Goal: Task Accomplishment & Management: Complete application form

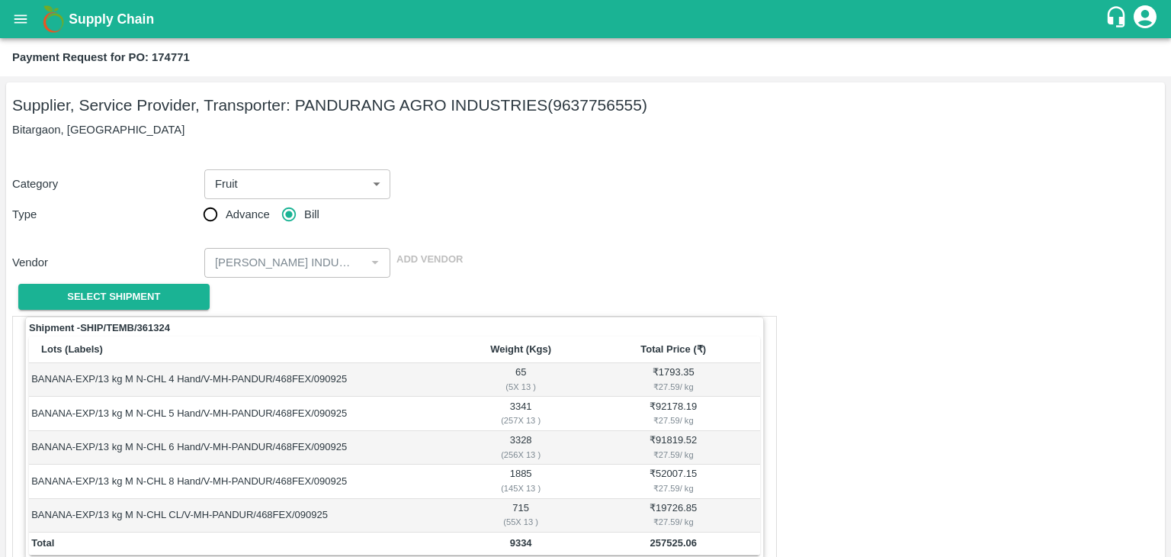
scroll to position [747, 0]
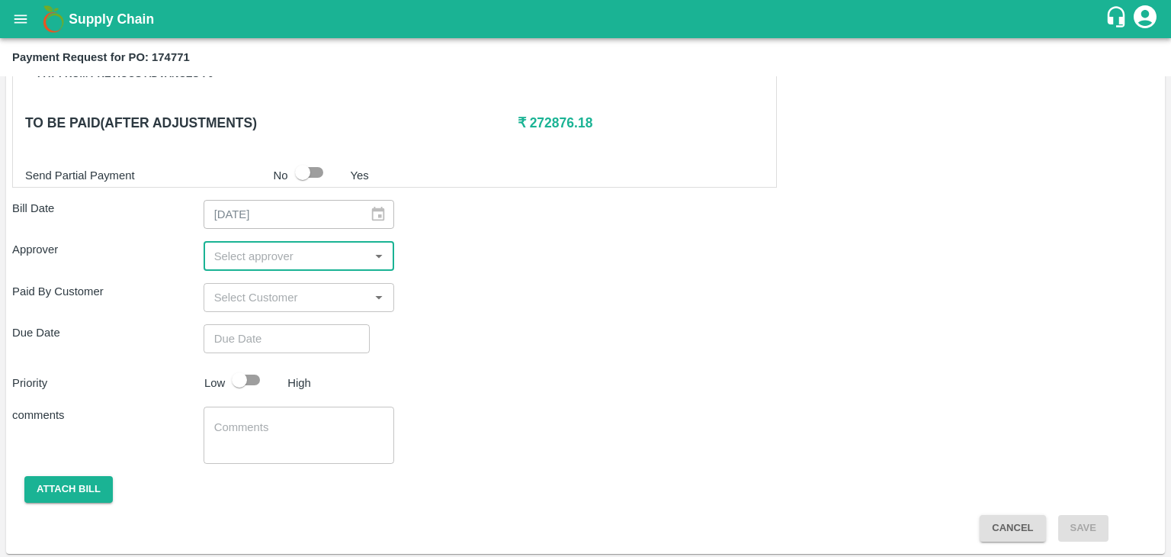
click at [294, 250] on input "input" at bounding box center [286, 256] width 157 height 20
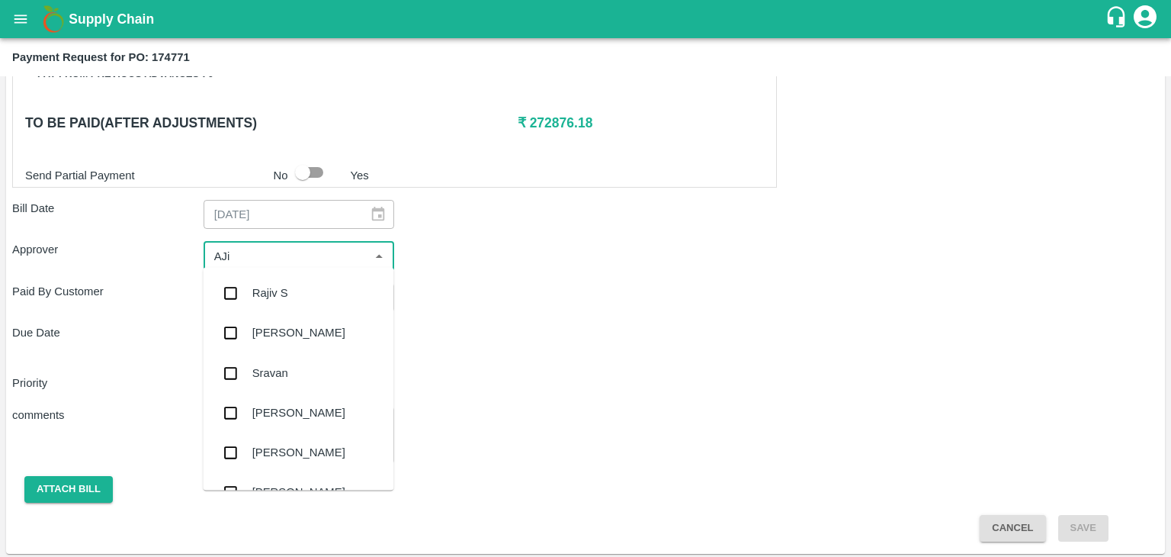
type input "AJit"
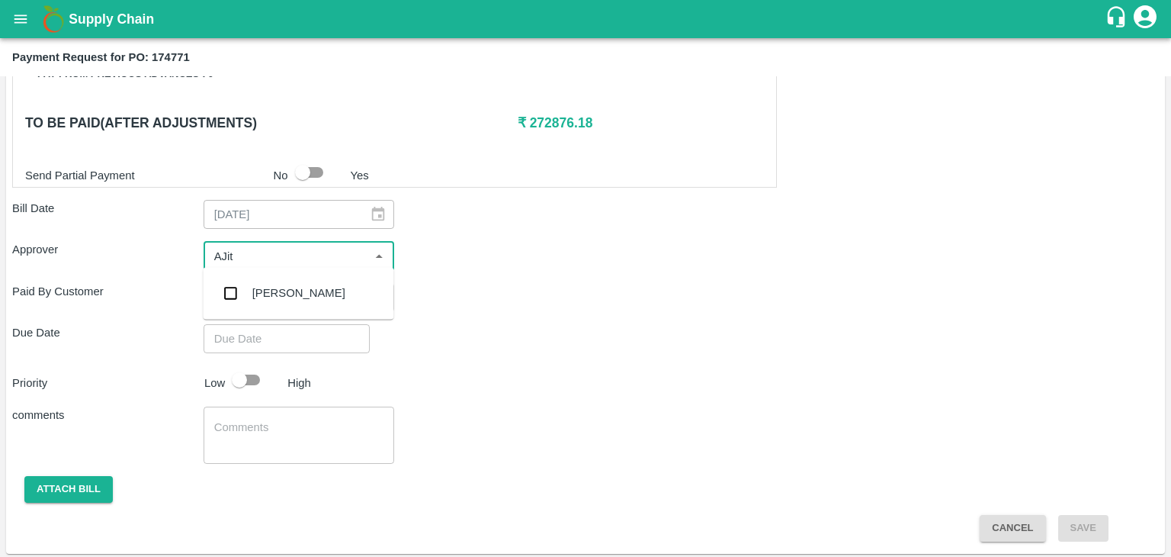
click at [290, 299] on div "[PERSON_NAME]" at bounding box center [298, 292] width 93 height 17
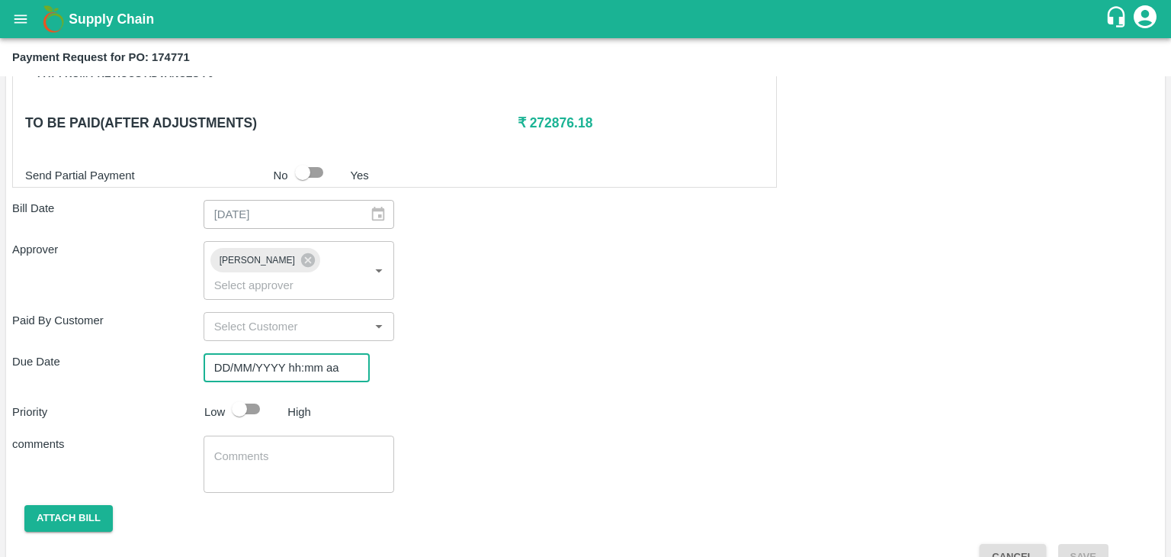
type input "DD/MM/YYYY hh:mm aa"
click at [326, 355] on input "DD/MM/YYYY hh:mm aa" at bounding box center [282, 367] width 156 height 29
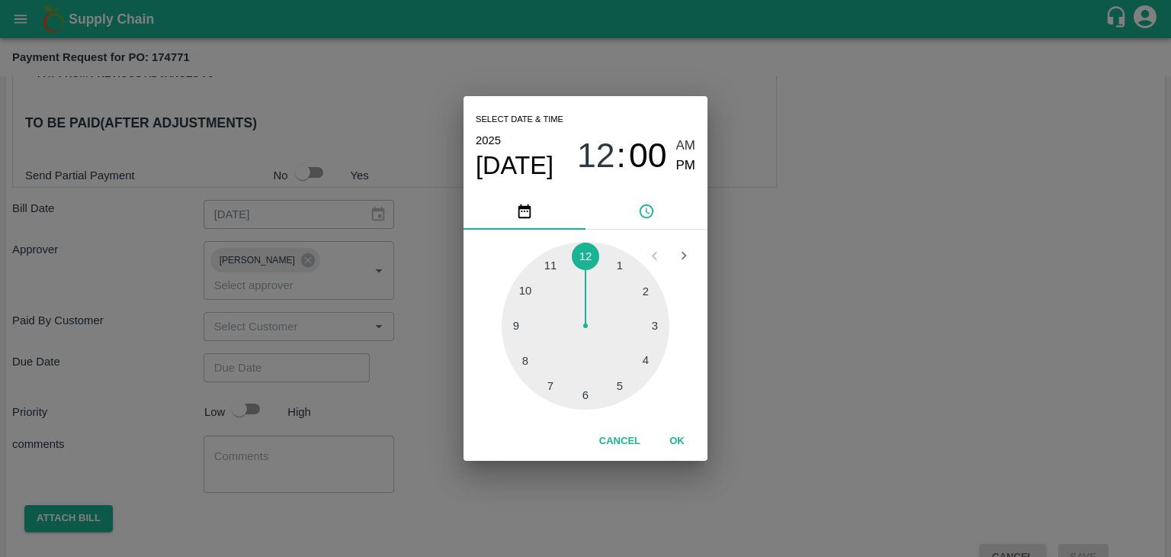
click at [680, 435] on button "OK" at bounding box center [677, 441] width 49 height 27
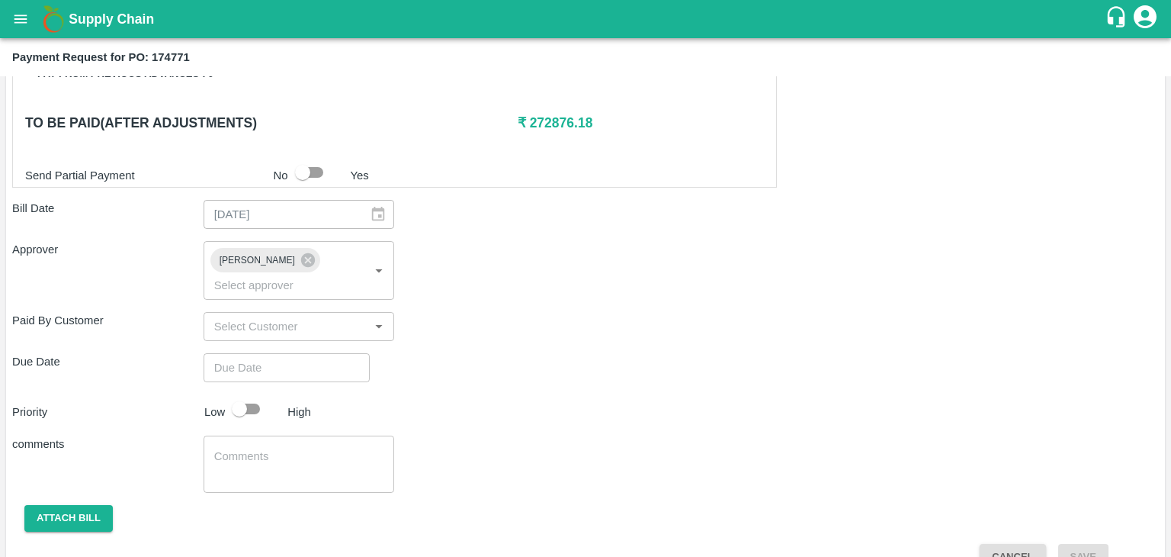
click at [252, 376] on div "Select date & time [DATE] 12 : 00 AM PM 1 2 3 4 5 6 7 8 9 10 11 12 Cancel OK" at bounding box center [585, 278] width 1171 height 557
click at [244, 383] on div "Select date & time 2025 Sep 19 12 : 00 AM PM 1 2 3 4 5 6 7 8 9 10 11 12 Cancel …" at bounding box center [585, 278] width 1171 height 557
click at [256, 383] on div "Select date & time 2025 Sep 19 12 : 00 AM PM 1 2 3 4 5 6 7 8 9 10 11 12 Cancel …" at bounding box center [585, 278] width 1171 height 557
type input "19/09/2025 12:00 AM"
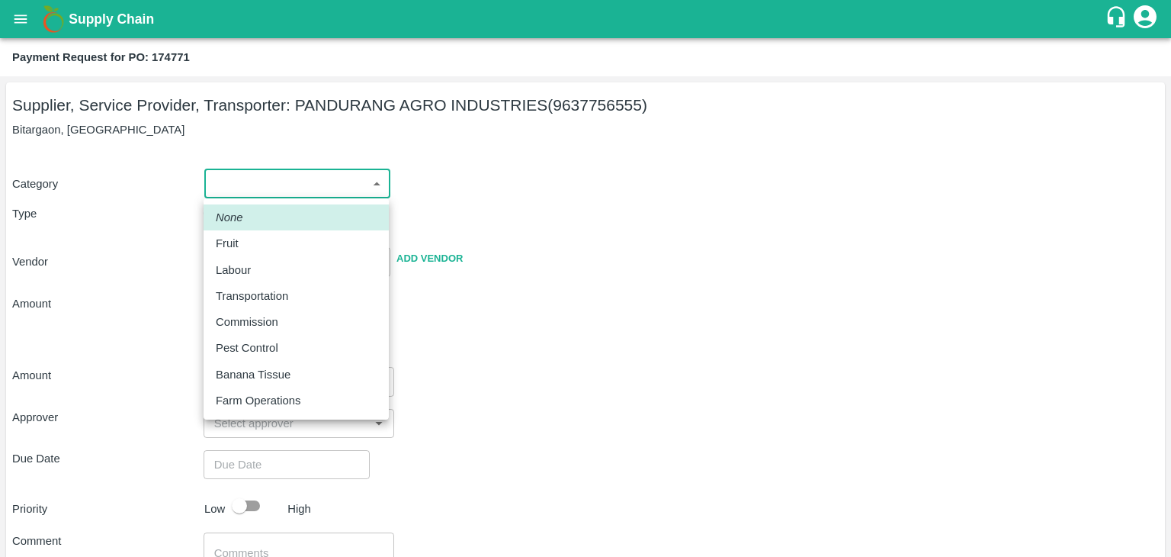
click at [265, 186] on body "Supply Chain Payment Request for PO: 174771 Supplier, Service Provider, Transpo…" at bounding box center [585, 278] width 1171 height 557
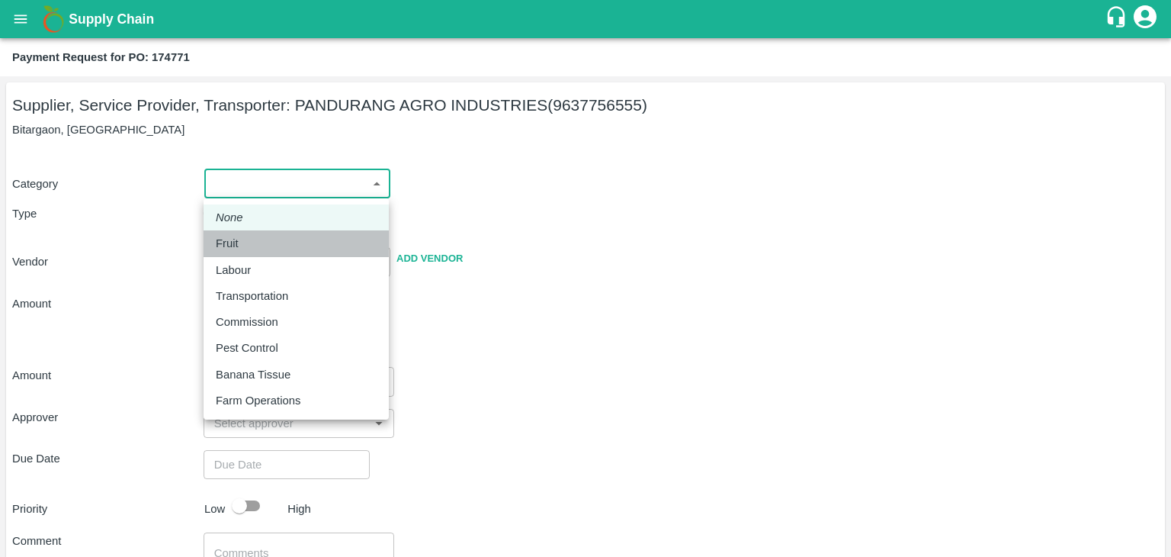
click at [264, 241] on div "Fruit" at bounding box center [296, 243] width 161 height 17
type input "1"
type input "[PERSON_NAME] INDUSTRIES - 9637756555(Supplier, Service Provider, Transporter)"
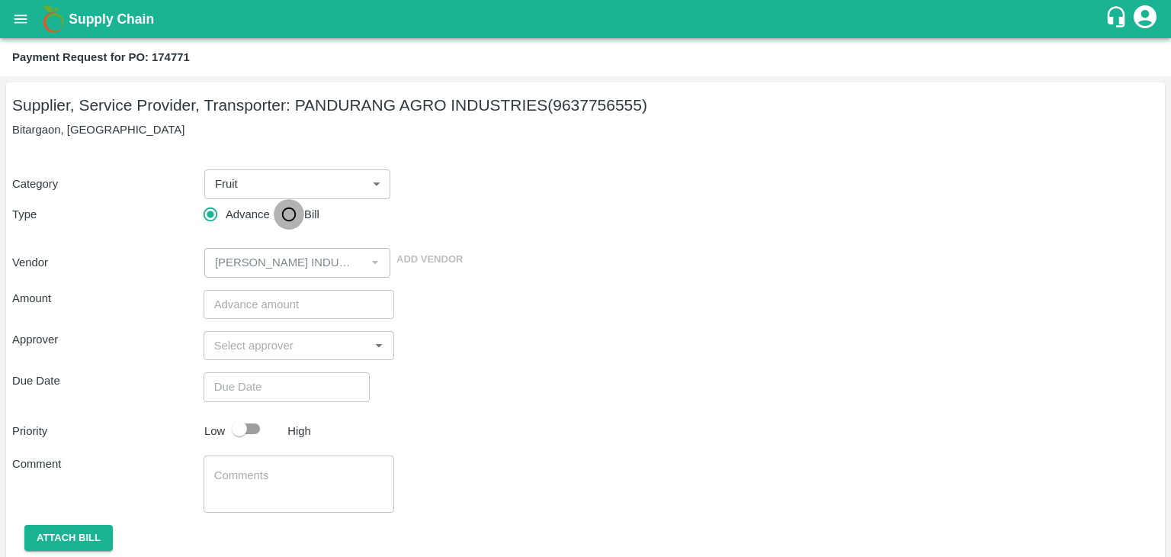
click at [291, 207] on input "Bill" at bounding box center [289, 214] width 30 height 30
radio input "true"
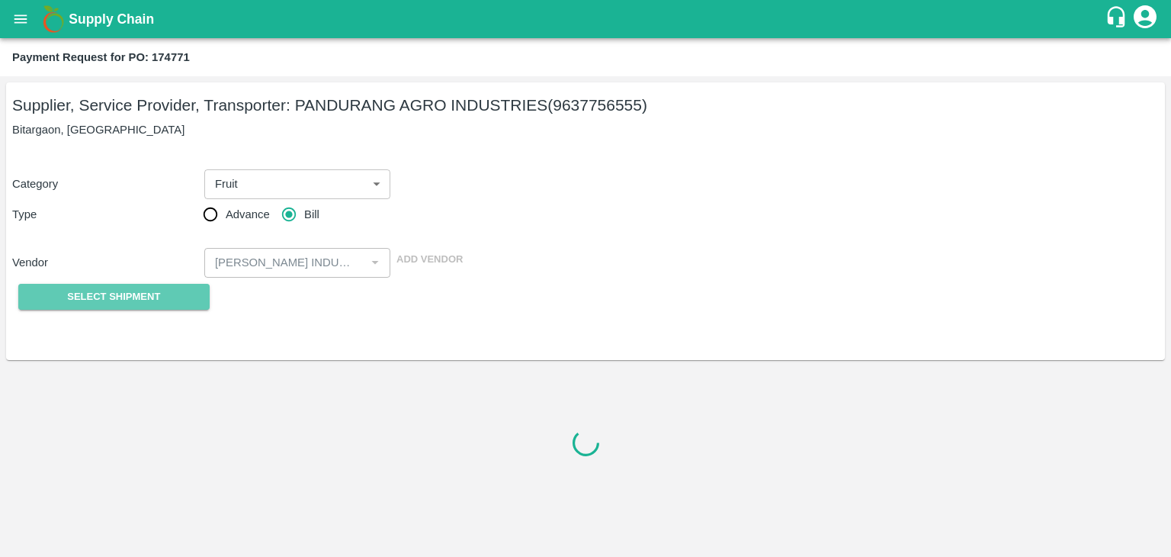
click at [91, 300] on span "Select Shipment" at bounding box center [113, 297] width 93 height 18
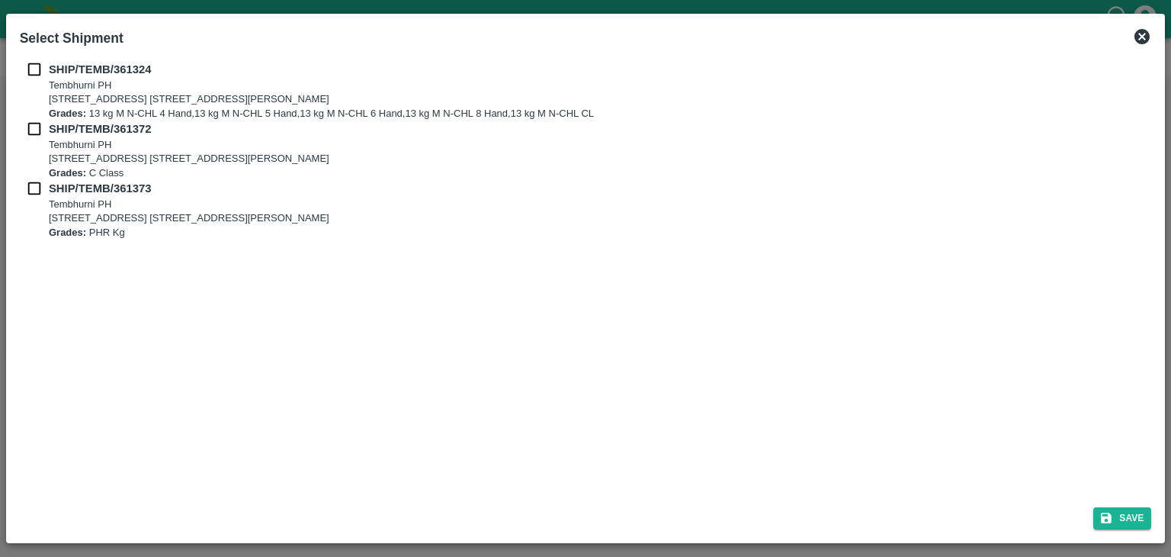
click at [27, 71] on input "checkbox" at bounding box center [34, 69] width 29 height 17
checkbox input "true"
click at [34, 125] on input "checkbox" at bounding box center [34, 128] width 29 height 17
checkbox input "true"
click at [30, 184] on input "checkbox" at bounding box center [34, 188] width 29 height 17
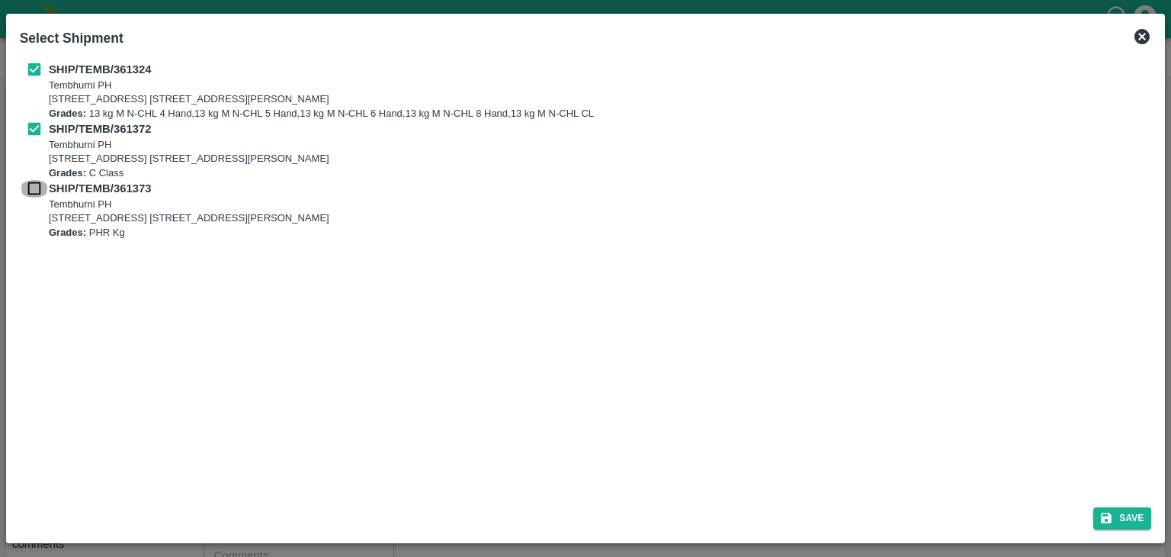
checkbox input "true"
click at [1137, 517] on button "Save" at bounding box center [1122, 518] width 58 height 22
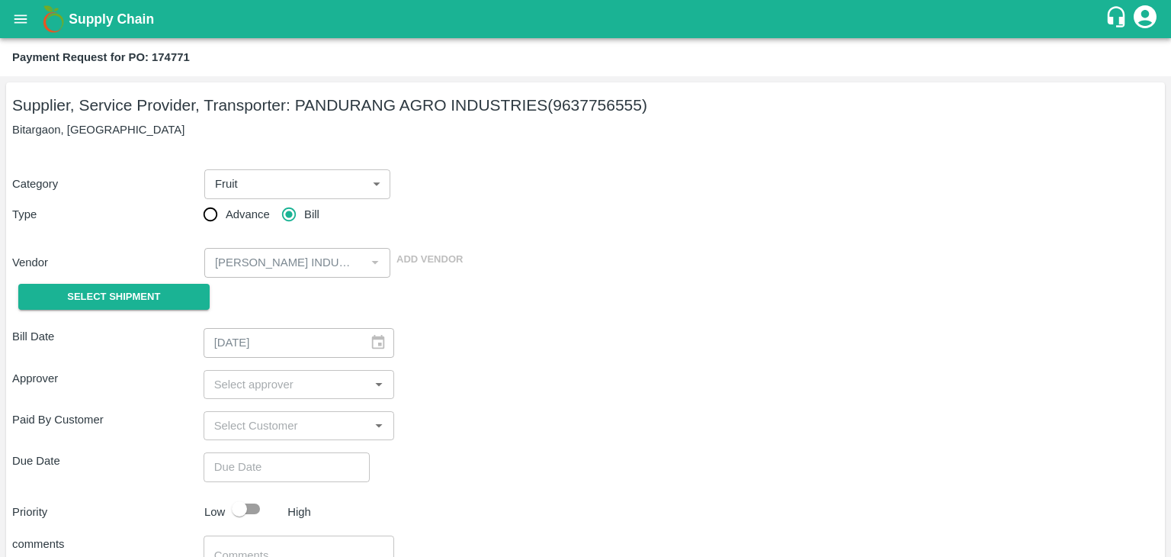
type input "10/09/2025"
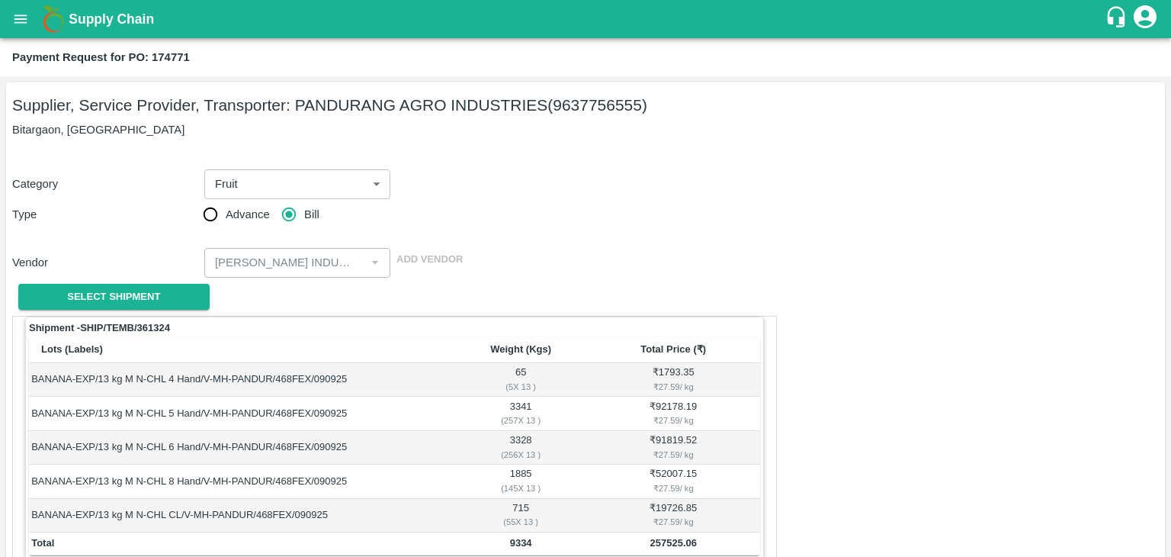
scroll to position [747, 0]
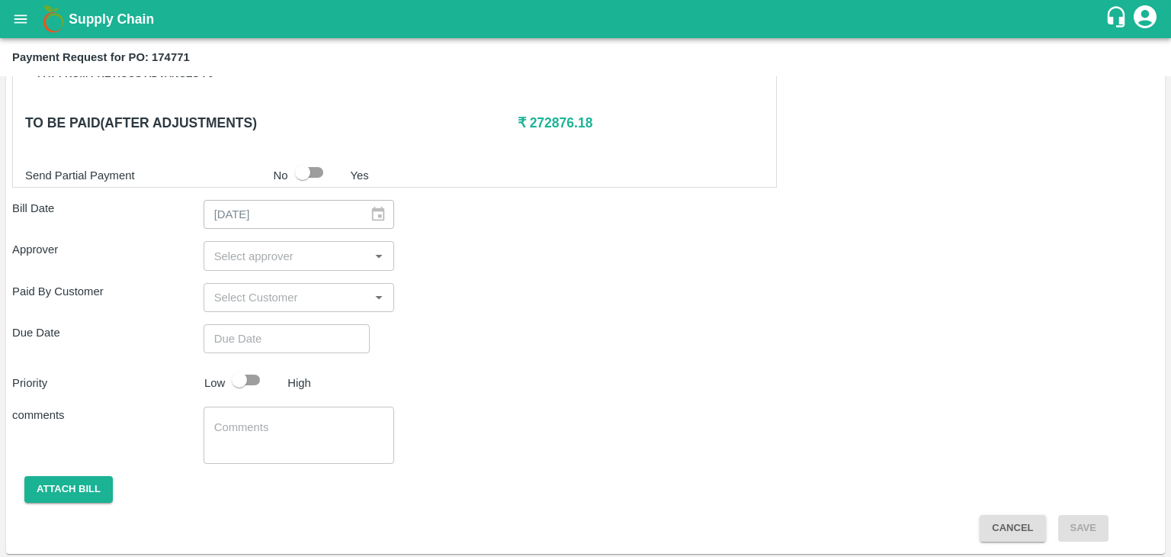
click at [309, 254] on input "input" at bounding box center [286, 256] width 157 height 20
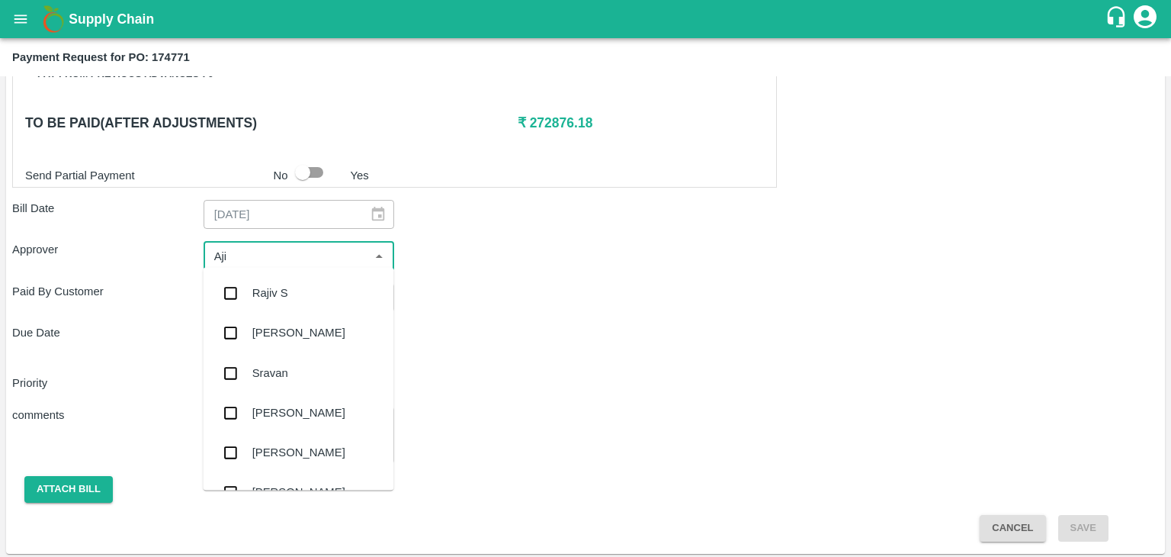
type input "Ajit"
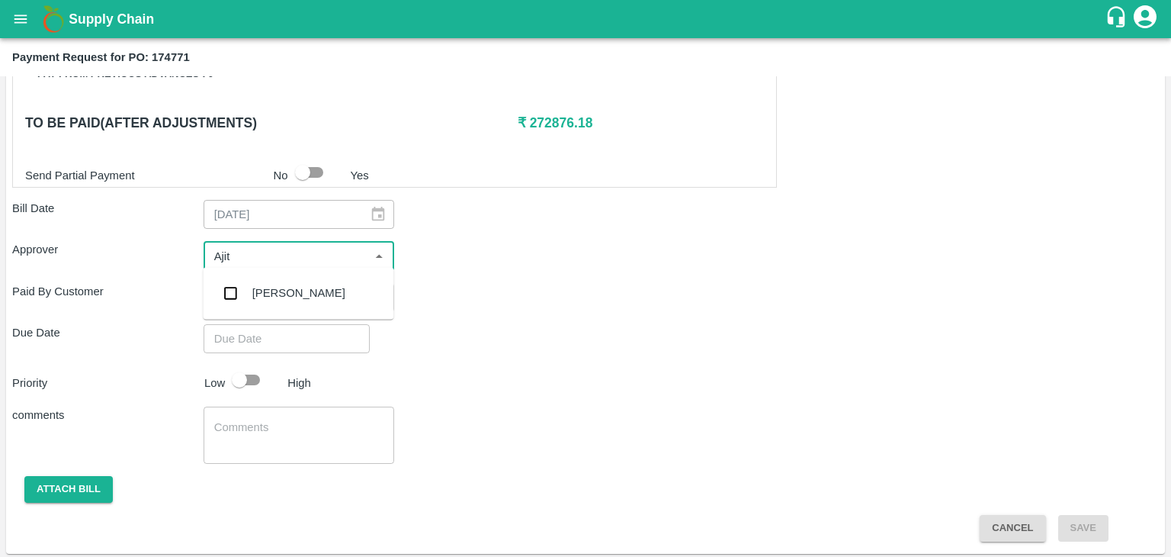
click at [296, 280] on div "Ajit Otari" at bounding box center [298, 293] width 191 height 40
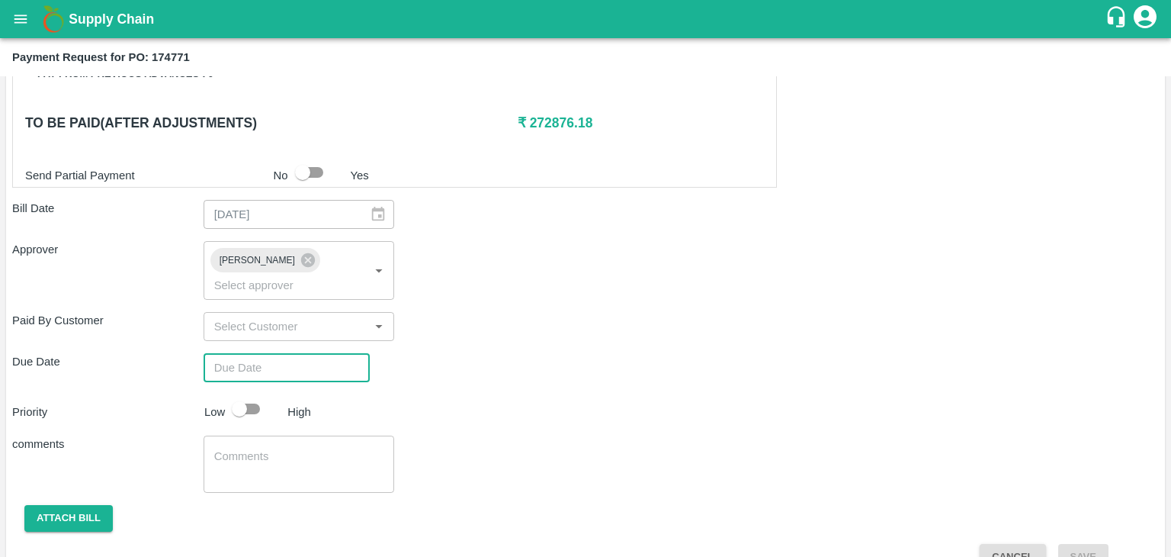
type input "DD/MM/YYYY hh:mm aa"
click at [303, 353] on input "DD/MM/YYYY hh:mm aa" at bounding box center [282, 367] width 156 height 29
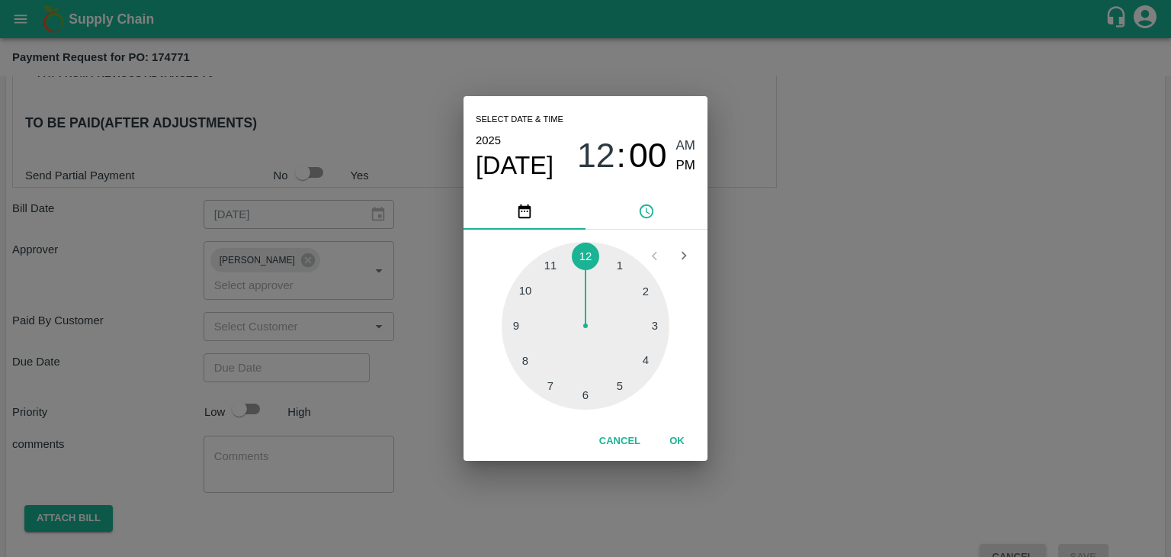
click at [669, 443] on button "OK" at bounding box center [677, 441] width 49 height 27
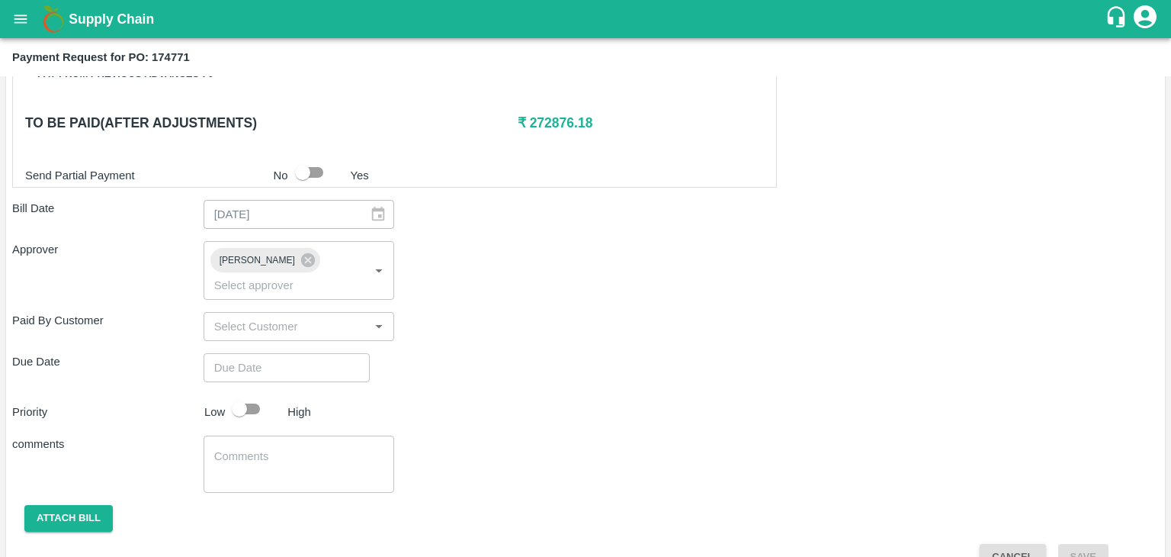
click at [247, 384] on div "Select date & time 2025 Sep 19 12 : 00 AM PM 1 2 3 4 5 6 7 8 9 10 11 12 Cancel …" at bounding box center [585, 278] width 1171 height 557
type input "[DATE] 12:00 AM"
click at [248, 394] on input "checkbox" at bounding box center [239, 408] width 87 height 29
checkbox input "true"
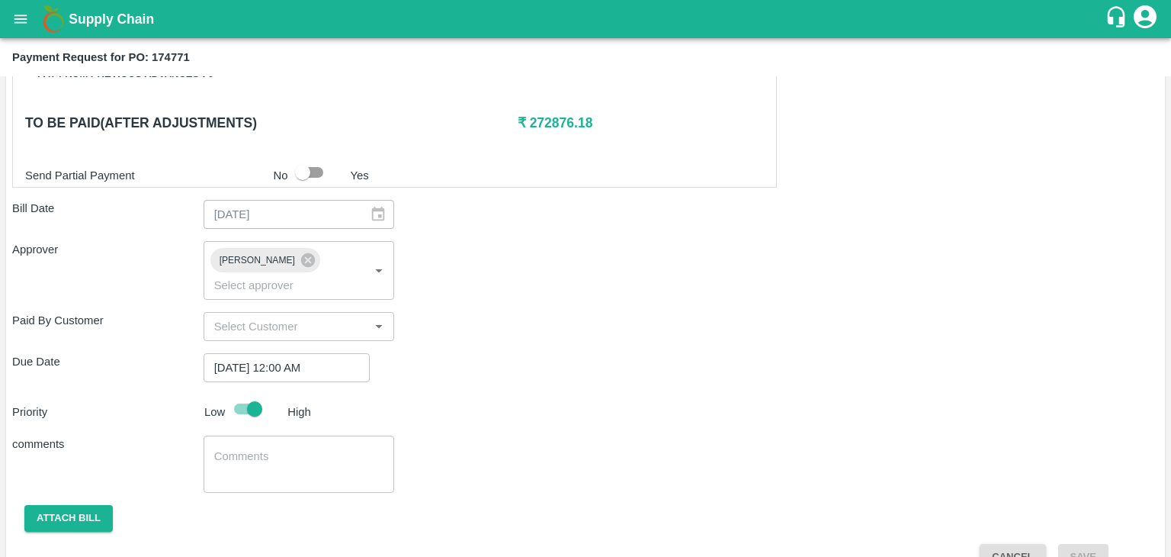
click at [279, 435] on div "x ​" at bounding box center [299, 463] width 191 height 57
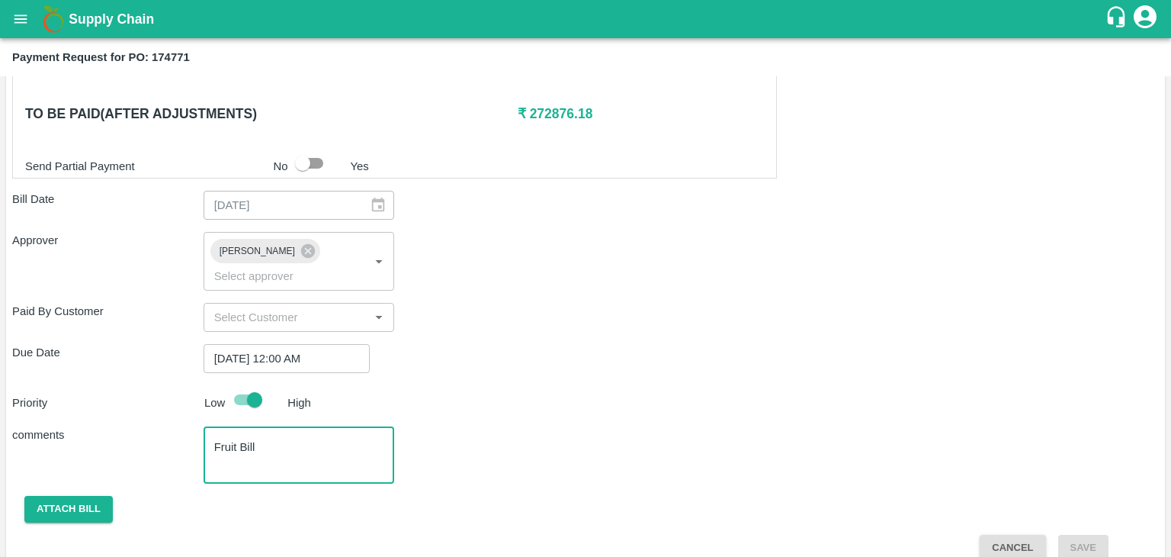
type textarea "Fruit Bill"
click at [59, 496] on button "Attach bill" at bounding box center [68, 509] width 88 height 27
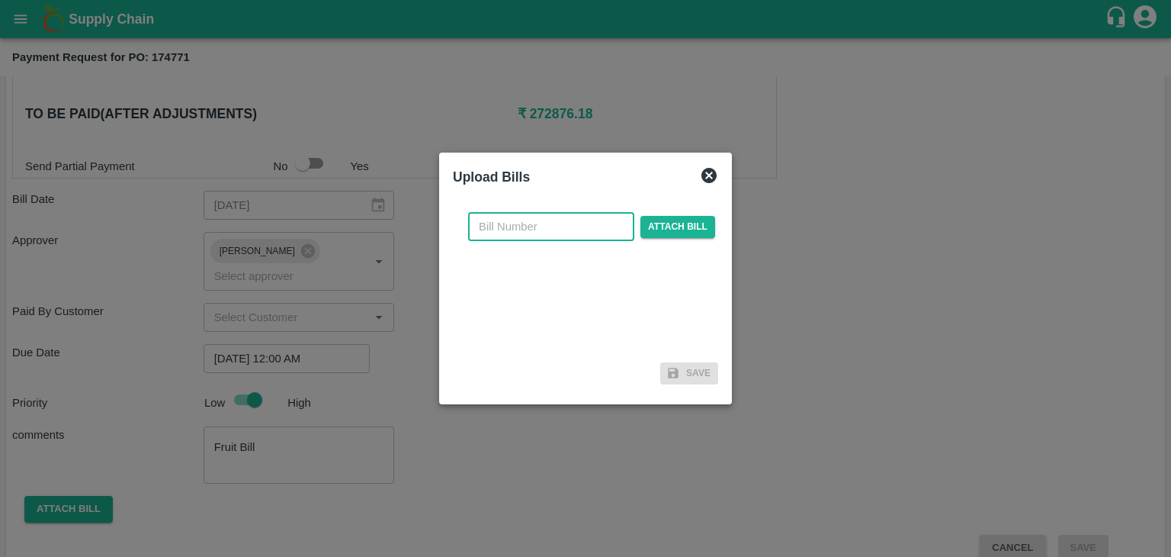
click at [543, 239] on input "text" at bounding box center [551, 226] width 166 height 29
type input "A"
type input "PA"
checkbox input "false"
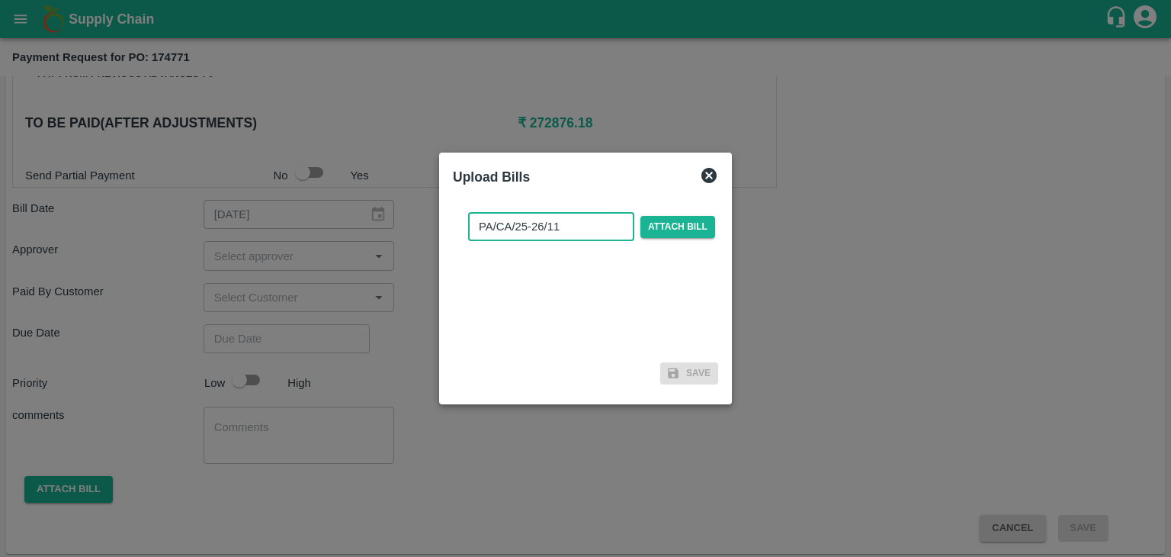
click at [579, 230] on input "PA/CA/25-26/11" at bounding box center [551, 226] width 166 height 29
type input "PA/CA/25-26/75"
click at [666, 231] on span "Attach bill" at bounding box center [677, 227] width 75 height 22
click at [0, 0] on input "Attach bill" at bounding box center [0, 0] width 0 height 0
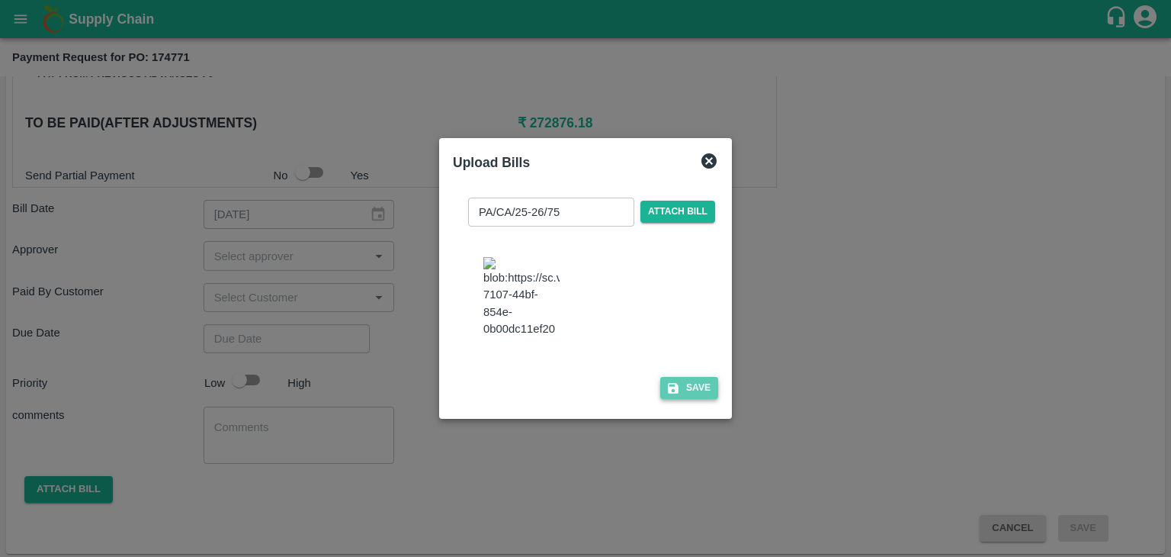
click at [697, 394] on button "Save" at bounding box center [689, 388] width 58 height 22
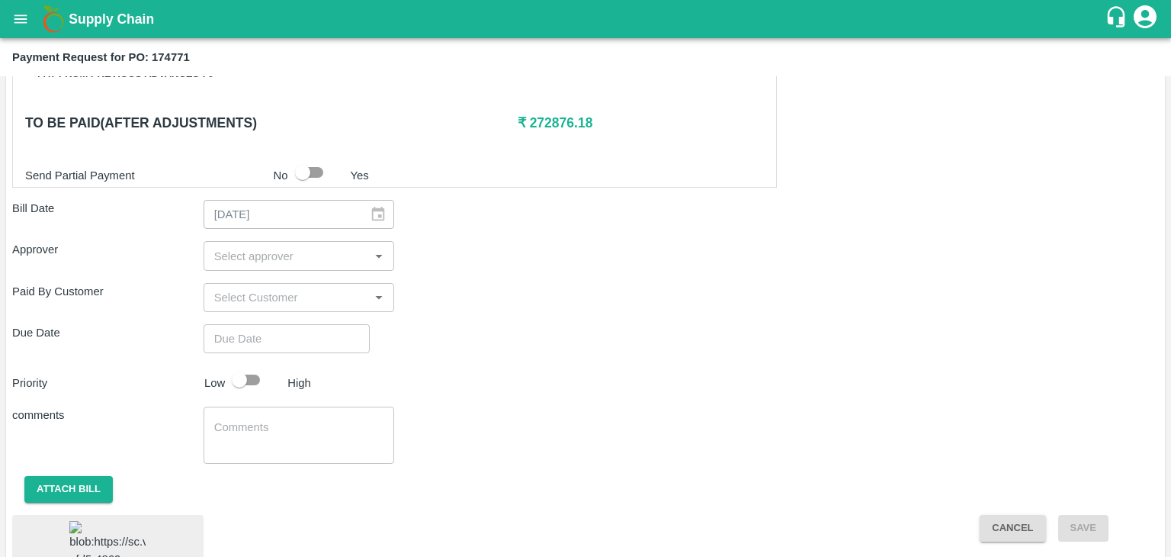
scroll to position [851, 0]
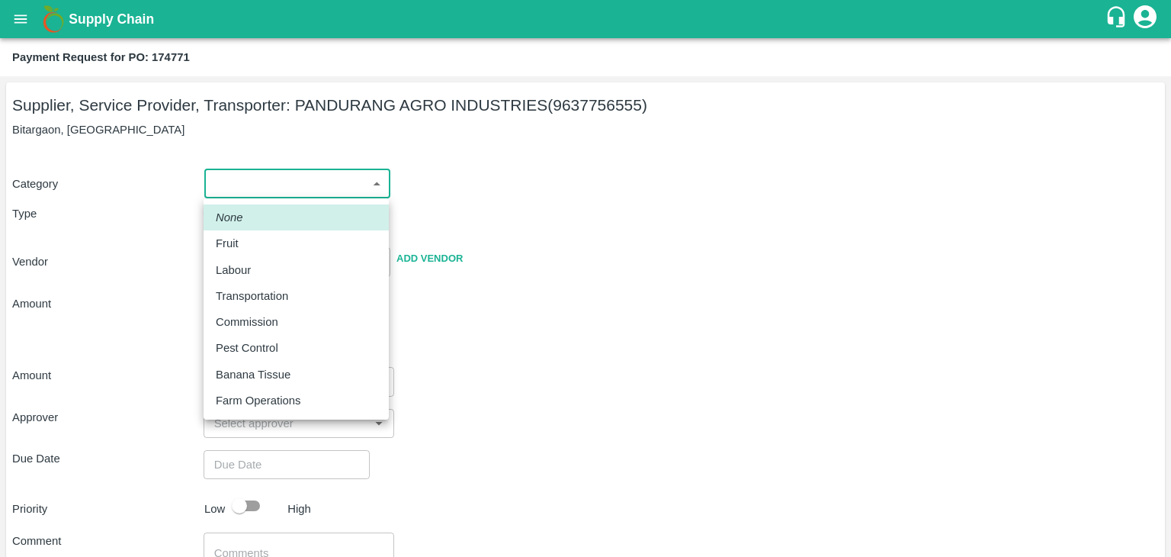
drag, startPoint x: 232, startPoint y: 196, endPoint x: 259, endPoint y: 245, distance: 56.0
click at [259, 245] on body "Supply Chain Payment Request for PO: 174771 Supplier, Service Provider, Transpo…" at bounding box center [585, 278] width 1171 height 557
click at [259, 245] on div "Fruit" at bounding box center [296, 243] width 161 height 17
type input "1"
type input "[PERSON_NAME] INDUSTRIES - 9637756555(Supplier, Service Provider, Transporter)"
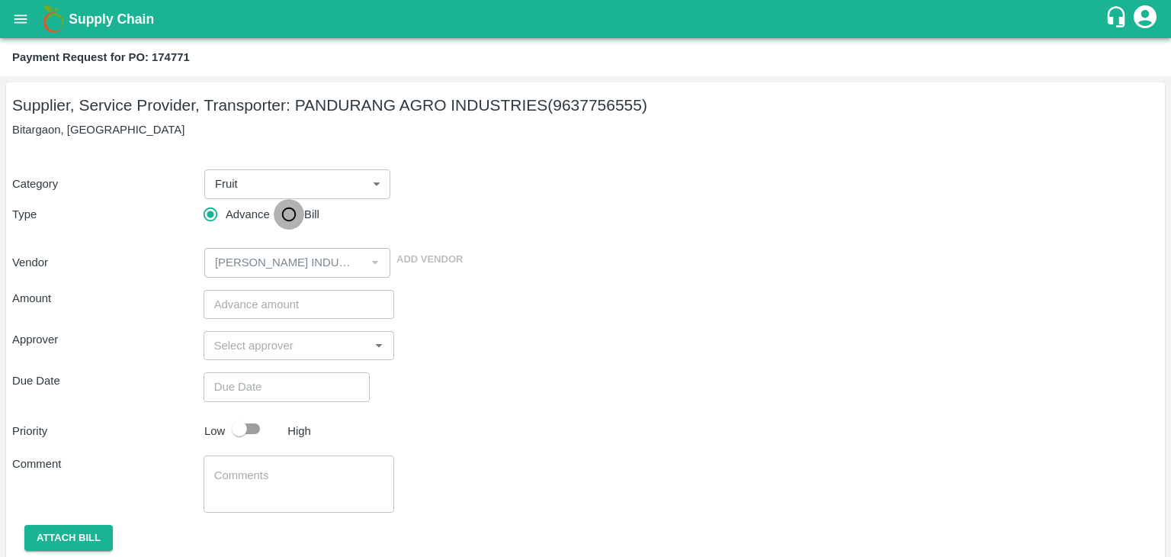
click at [281, 211] on input "Bill" at bounding box center [289, 214] width 30 height 30
radio input "true"
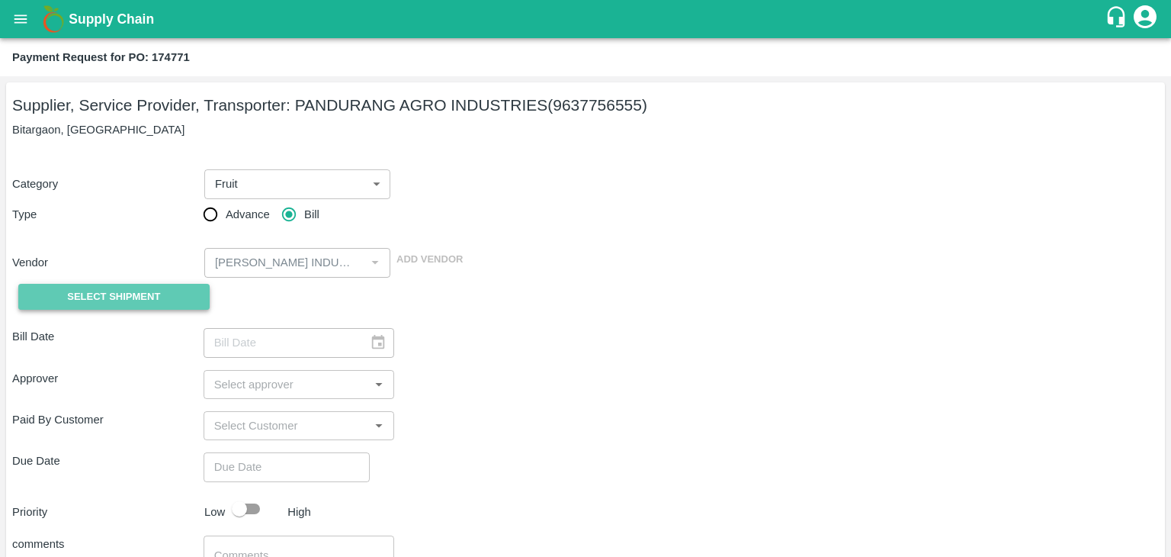
click at [112, 297] on span "Select Shipment" at bounding box center [113, 297] width 93 height 18
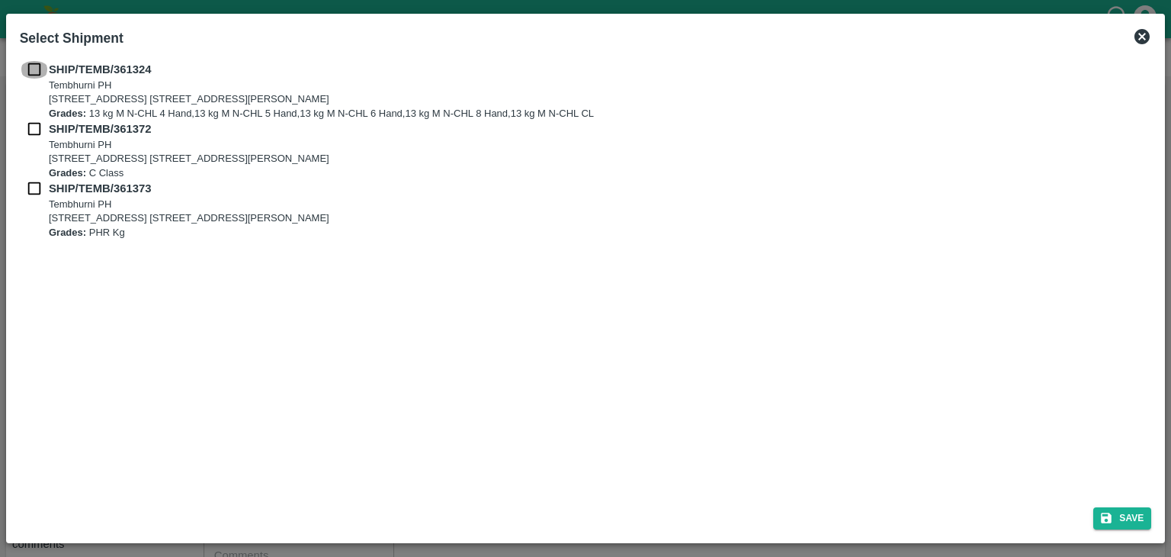
click at [41, 75] on input "checkbox" at bounding box center [34, 69] width 29 height 17
checkbox input "true"
click at [34, 129] on input "checkbox" at bounding box center [34, 128] width 29 height 17
checkbox input "true"
click at [37, 189] on input "checkbox" at bounding box center [34, 188] width 29 height 17
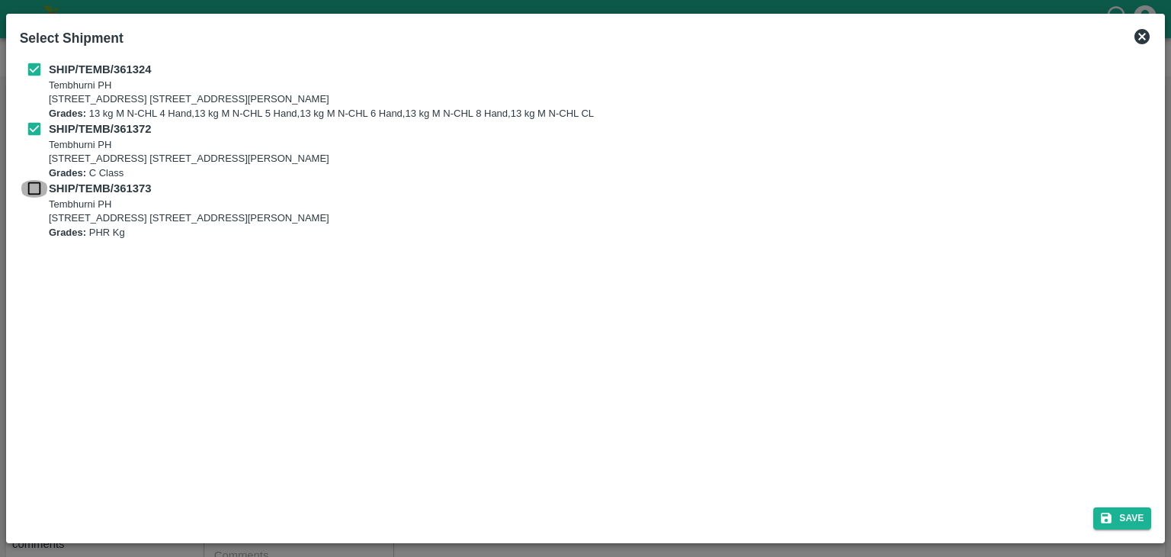
checkbox input "true"
click at [1131, 519] on button "Save" at bounding box center [1122, 518] width 58 height 22
type input "10/09/2025"
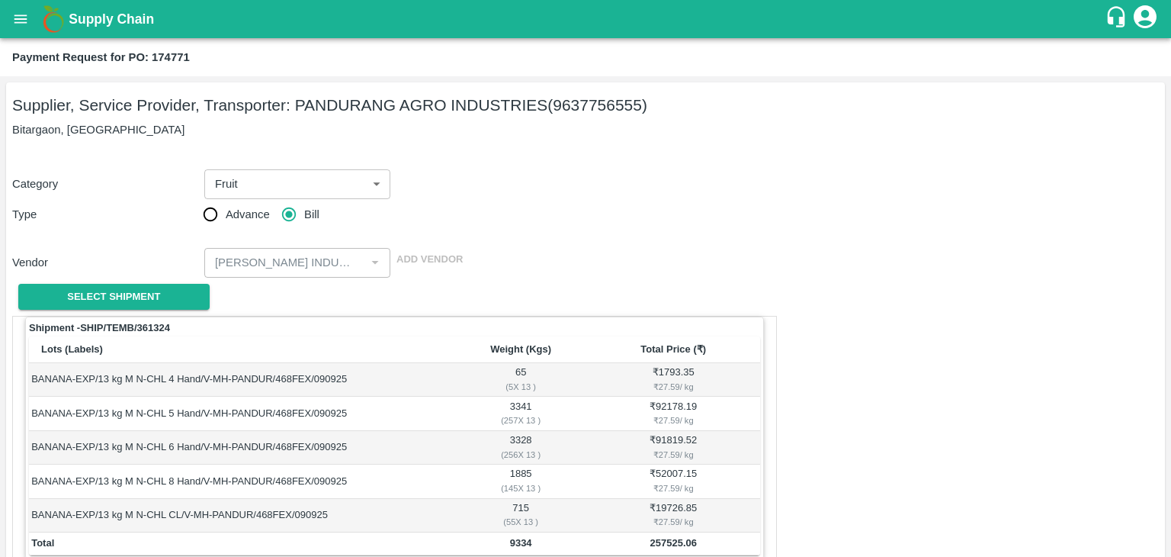
scroll to position [747, 0]
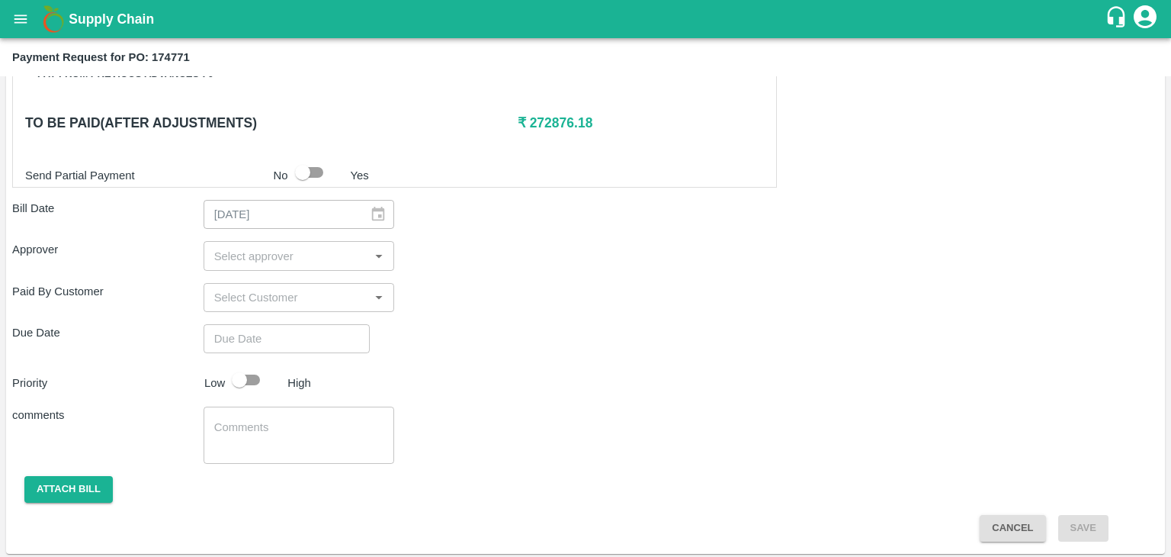
click at [249, 246] on input "input" at bounding box center [286, 256] width 157 height 20
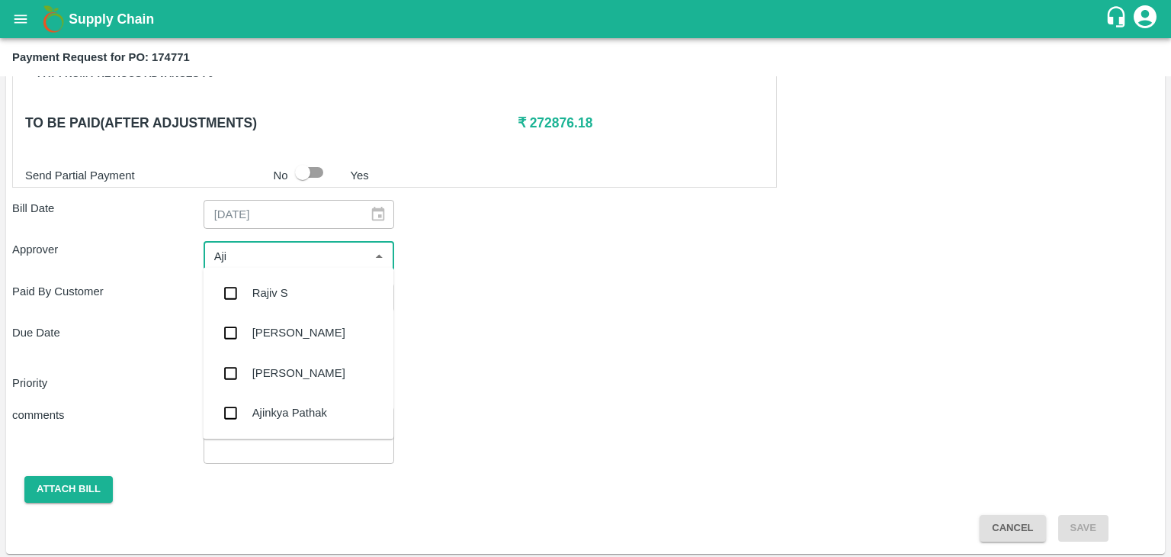
type input "Ajit"
click at [285, 296] on div "[PERSON_NAME]" at bounding box center [298, 292] width 93 height 17
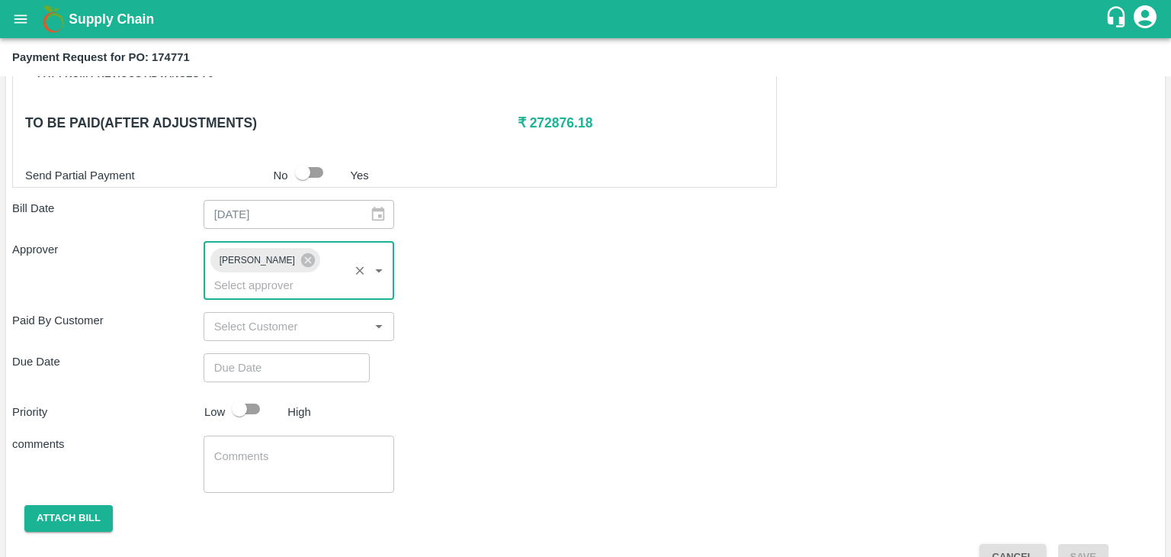
type input "DD/MM/YYYY hh:mm aa"
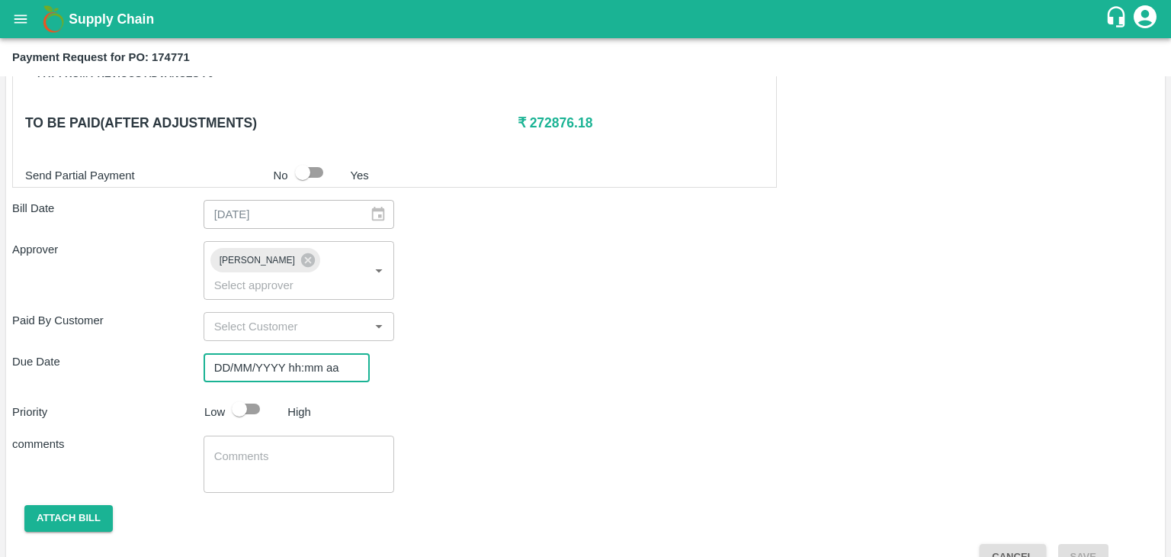
click at [307, 353] on input "DD/MM/YYYY hh:mm aa" at bounding box center [282, 367] width 156 height 29
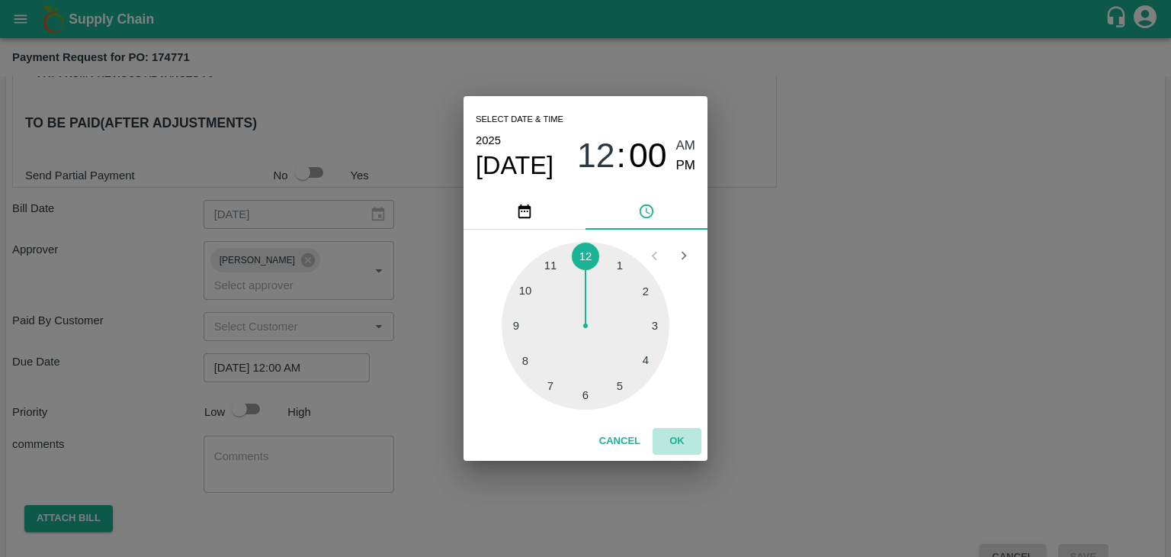
click at [674, 442] on button "OK" at bounding box center [677, 441] width 49 height 27
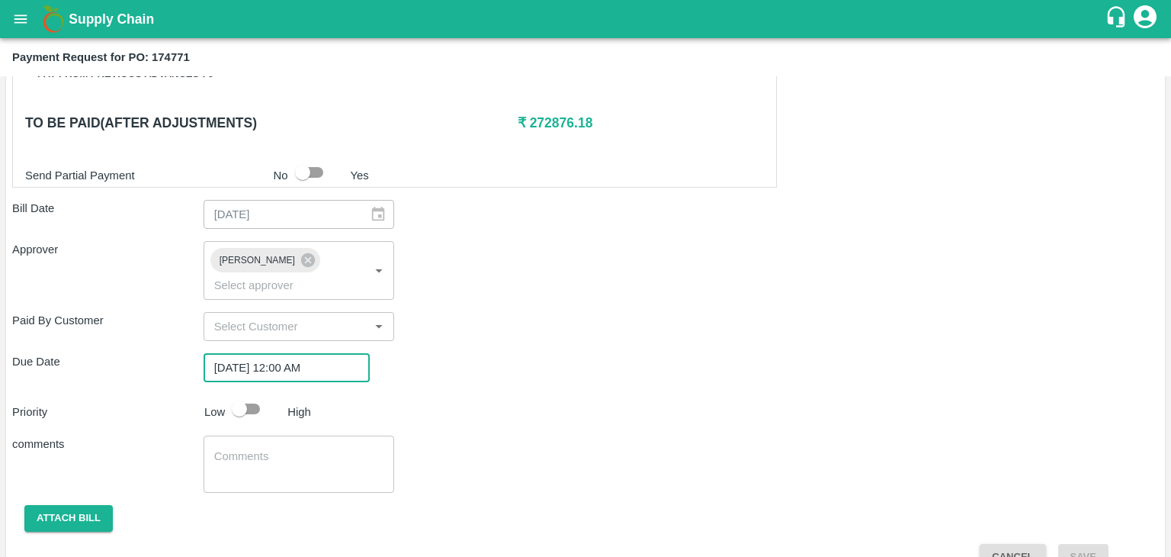
type input "DD/MM/YYYY hh:mm aa"
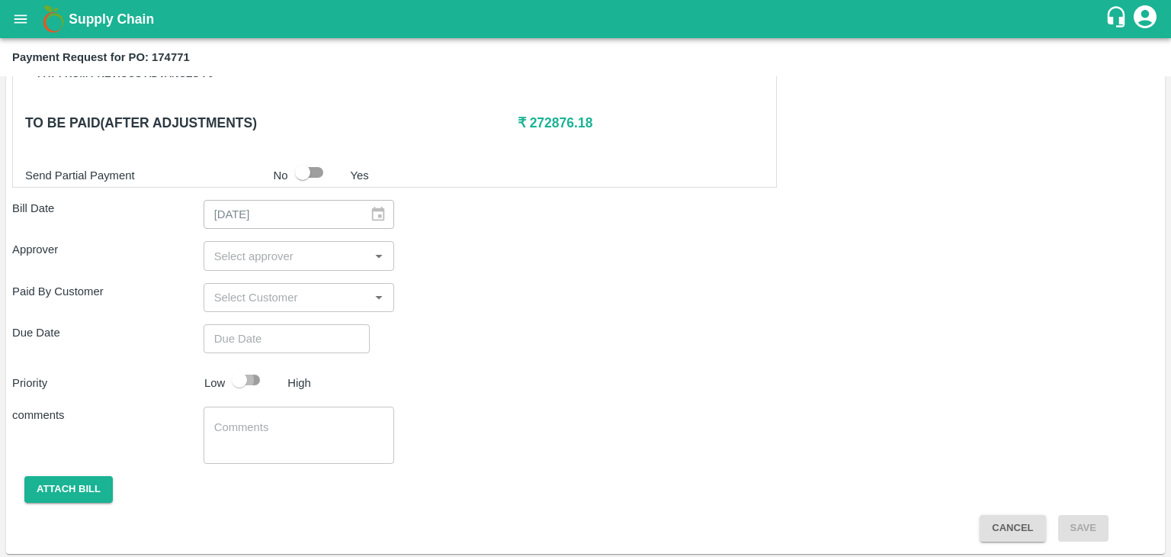
click at [242, 377] on input "checkbox" at bounding box center [239, 379] width 87 height 29
checkbox input "true"
click at [274, 257] on input "input" at bounding box center [286, 256] width 157 height 20
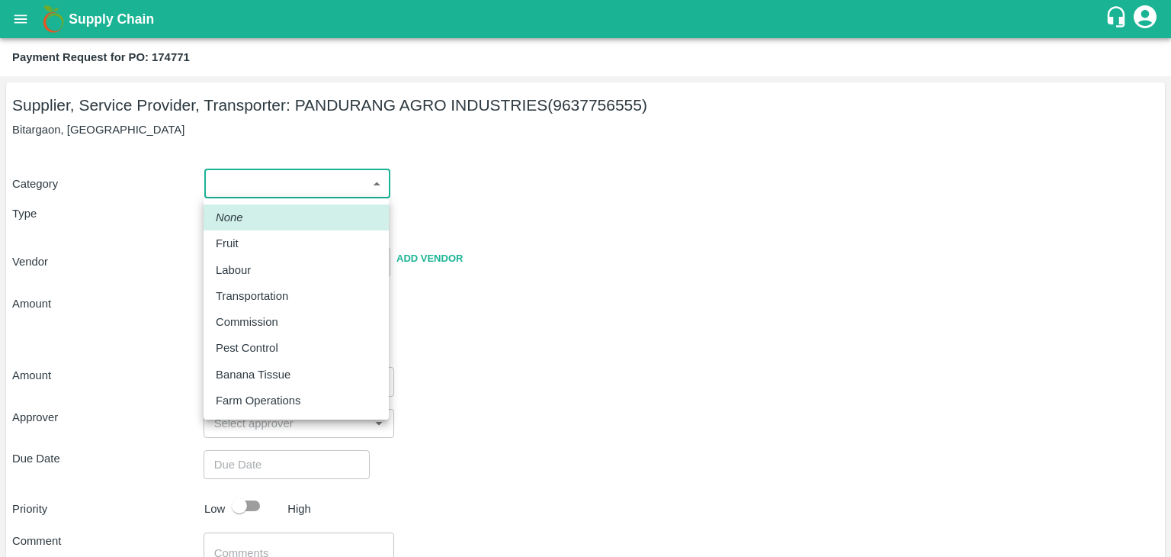
drag, startPoint x: 224, startPoint y: 180, endPoint x: 254, endPoint y: 237, distance: 64.5
click at [254, 237] on body "Supply Chain Payment Request for PO: 174771 Supplier, Service Provider, Transpo…" at bounding box center [585, 278] width 1171 height 557
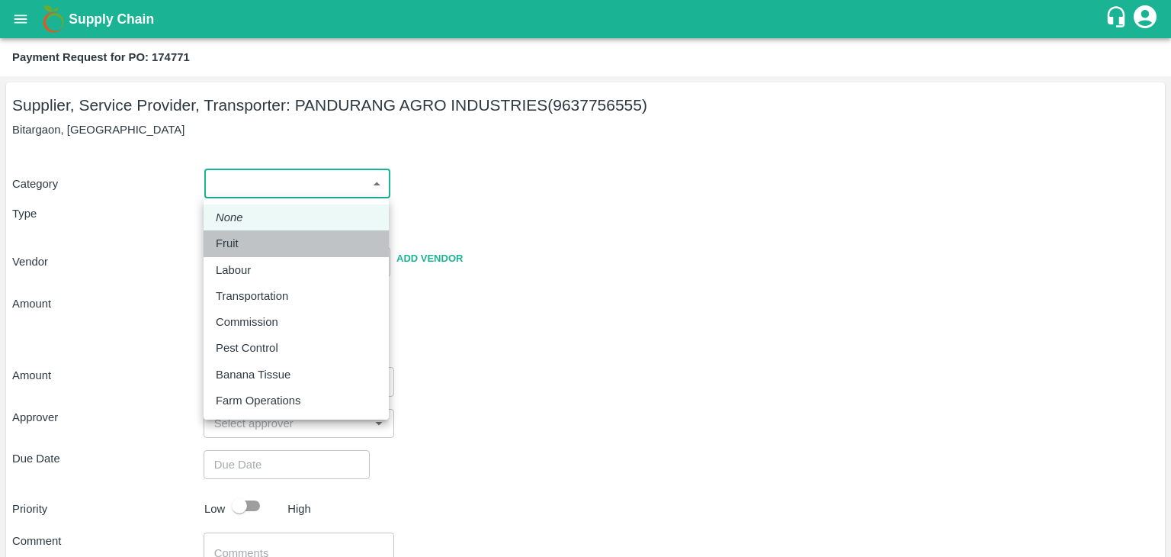
click at [254, 237] on div "Fruit" at bounding box center [296, 243] width 161 height 17
type input "1"
type input "[PERSON_NAME] INDUSTRIES - 9637756555(Supplier, Service Provider, Transporter)"
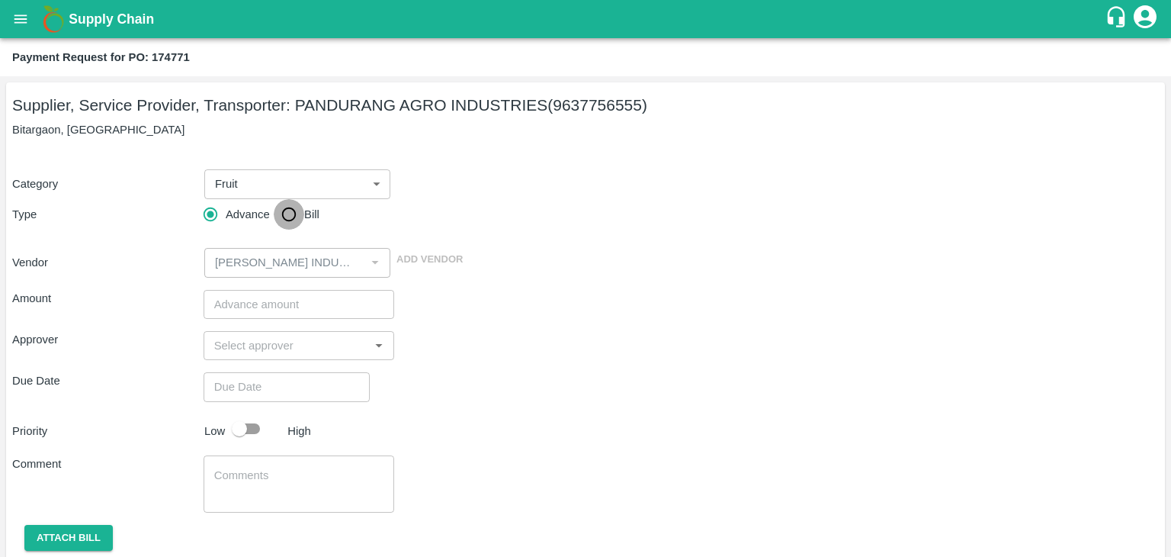
click at [283, 215] on input "Bill" at bounding box center [289, 214] width 30 height 30
radio input "true"
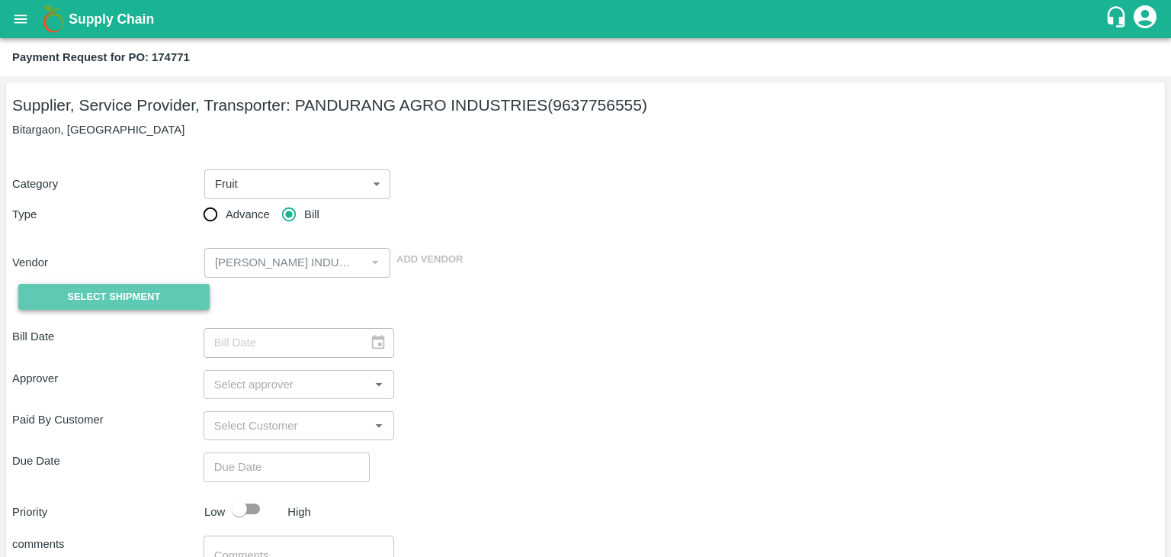
click at [92, 287] on button "Select Shipment" at bounding box center [113, 297] width 191 height 27
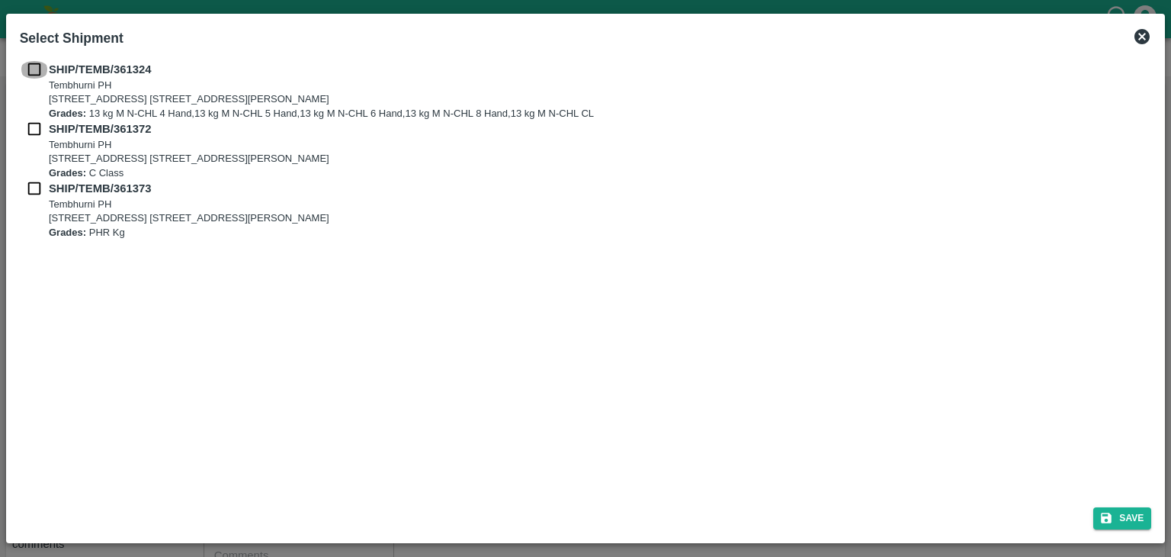
click at [27, 67] on input "checkbox" at bounding box center [34, 69] width 29 height 17
checkbox input "true"
click at [30, 126] on input "checkbox" at bounding box center [34, 128] width 29 height 17
checkbox input "true"
click at [34, 185] on input "checkbox" at bounding box center [34, 188] width 29 height 17
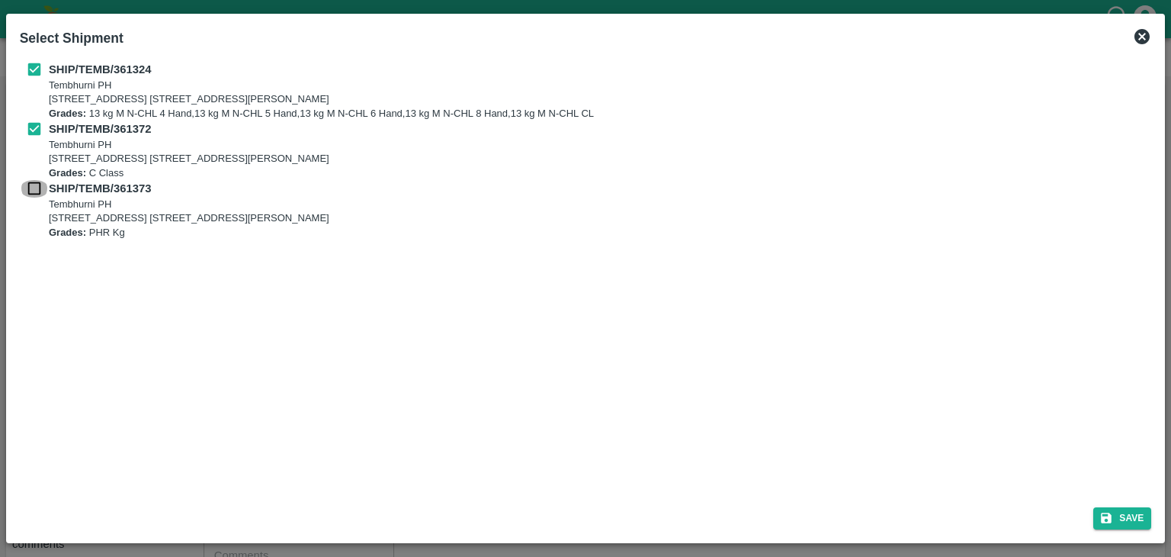
checkbox input "true"
click at [1132, 516] on button "Save" at bounding box center [1122, 518] width 58 height 22
type input "10/09/2025"
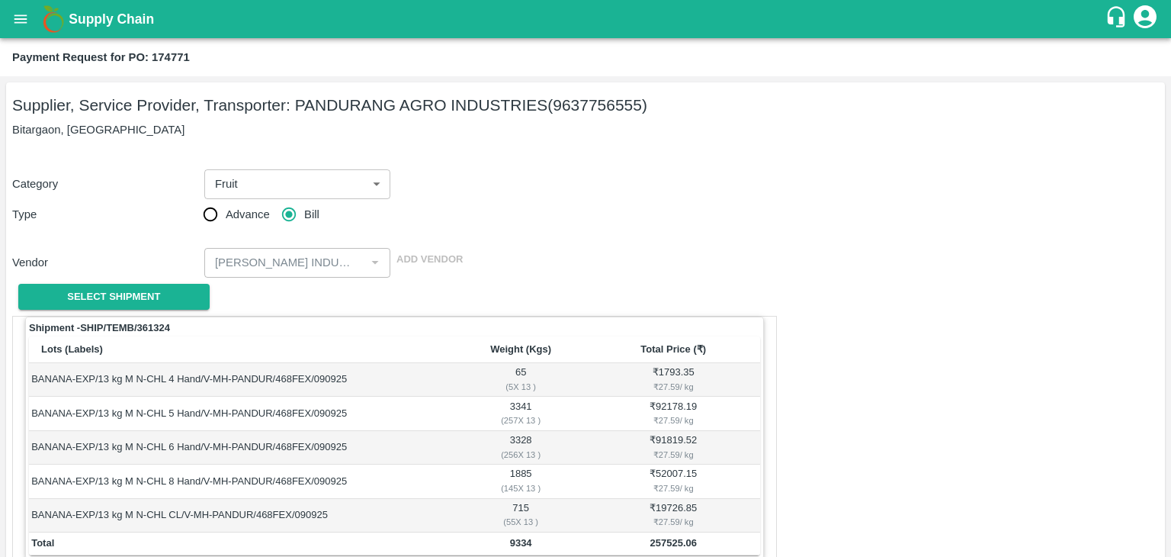
scroll to position [747, 0]
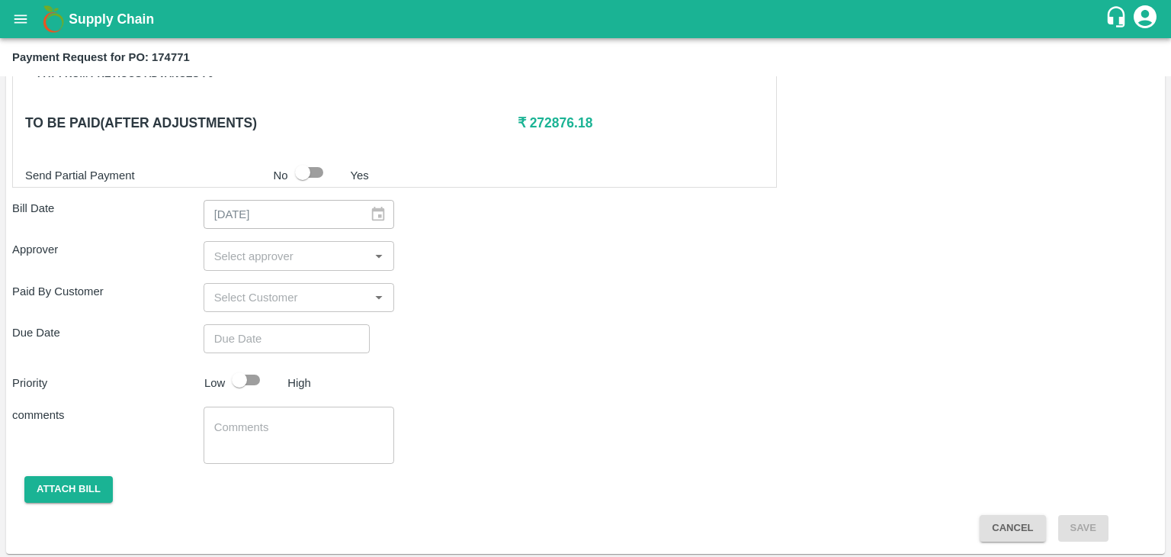
click at [314, 248] on input "input" at bounding box center [286, 256] width 157 height 20
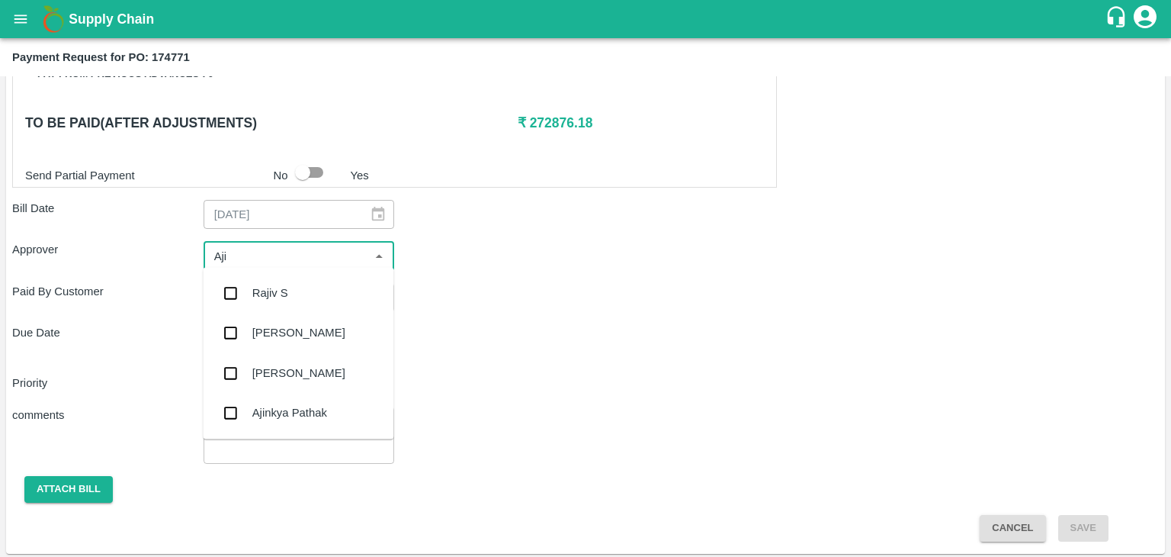
type input "Ajit"
click at [281, 281] on div "[PERSON_NAME]" at bounding box center [298, 293] width 191 height 40
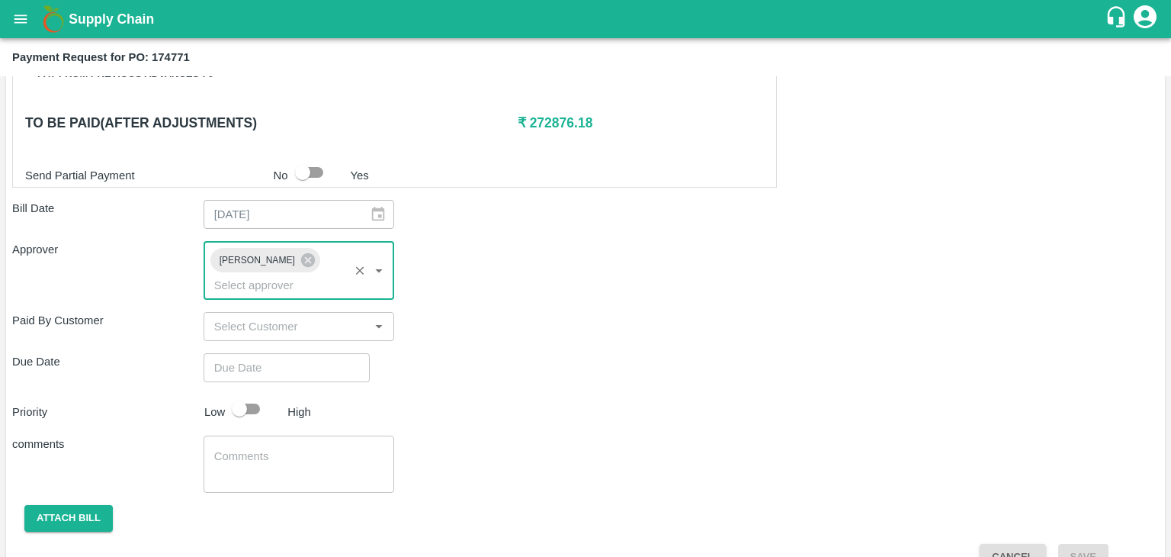
type input "DD/MM/YYYY hh:mm aa"
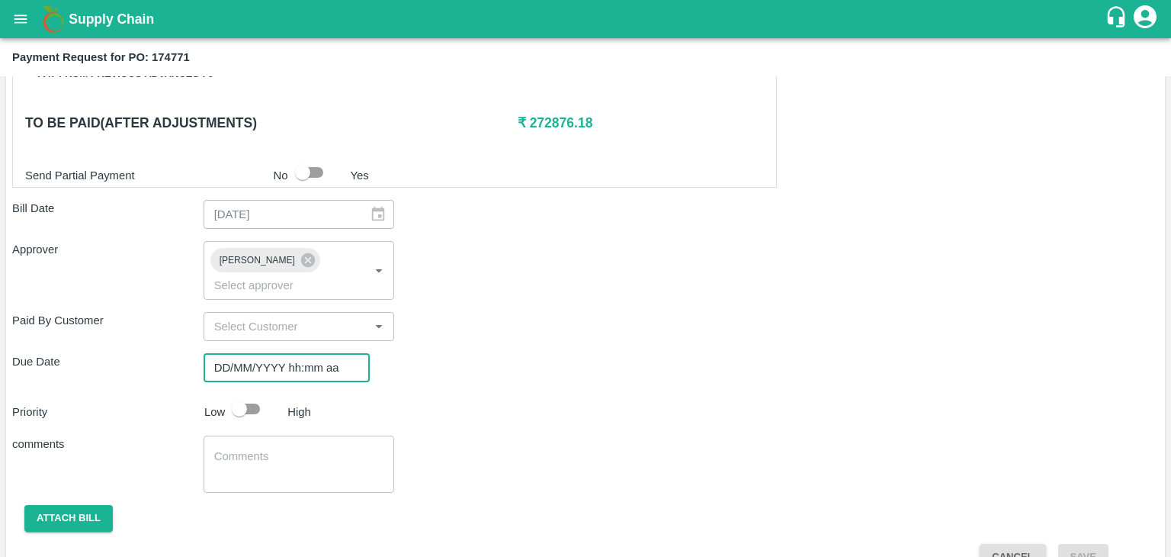
click at [329, 353] on input "DD/MM/YYYY hh:mm aa" at bounding box center [282, 367] width 156 height 29
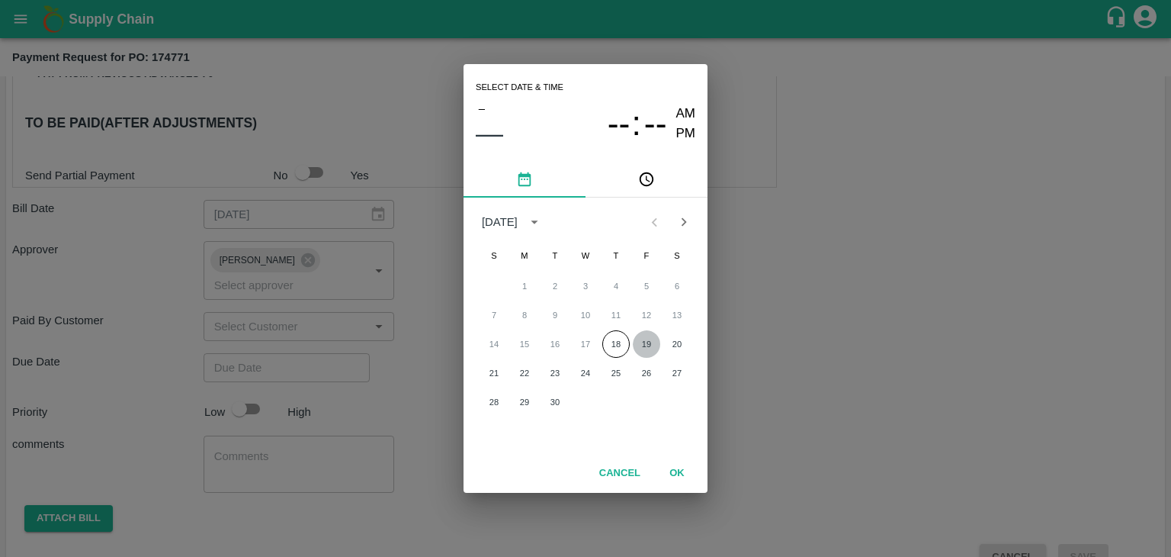
click at [641, 333] on button "19" at bounding box center [646, 343] width 27 height 27
type input "19/09/2025 12:00 AM"
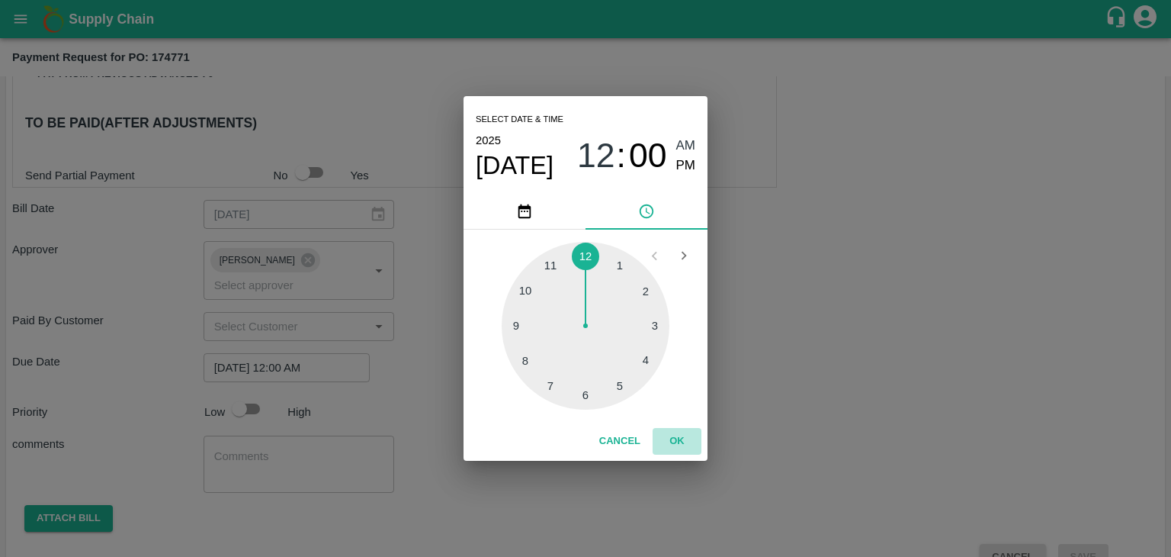
click at [680, 442] on button "OK" at bounding box center [677, 441] width 49 height 27
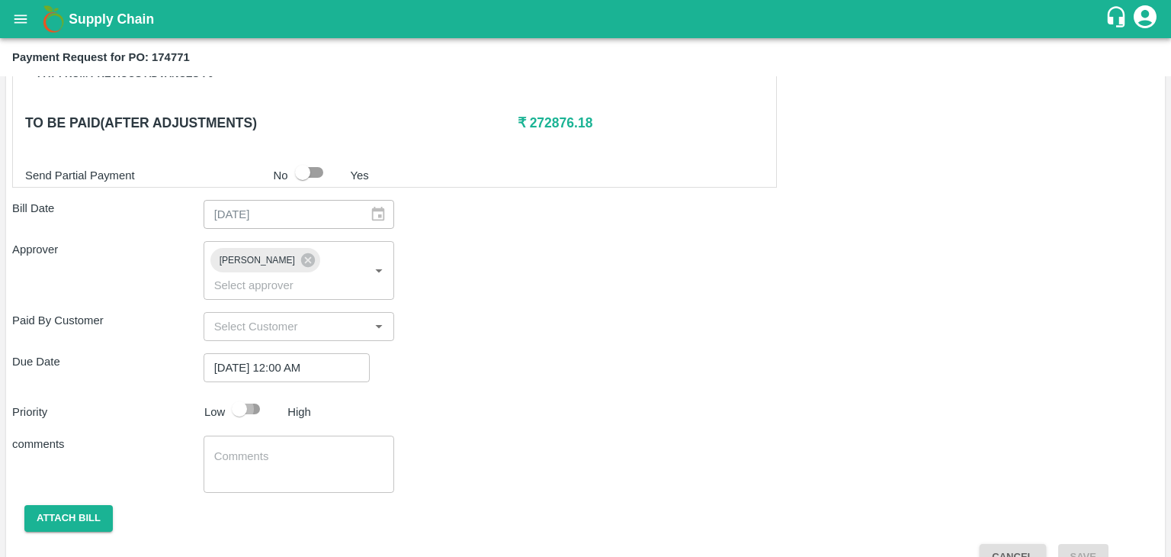
click at [263, 394] on input "checkbox" at bounding box center [239, 408] width 87 height 29
checkbox input "true"
click at [305, 448] on textarea at bounding box center [299, 464] width 170 height 32
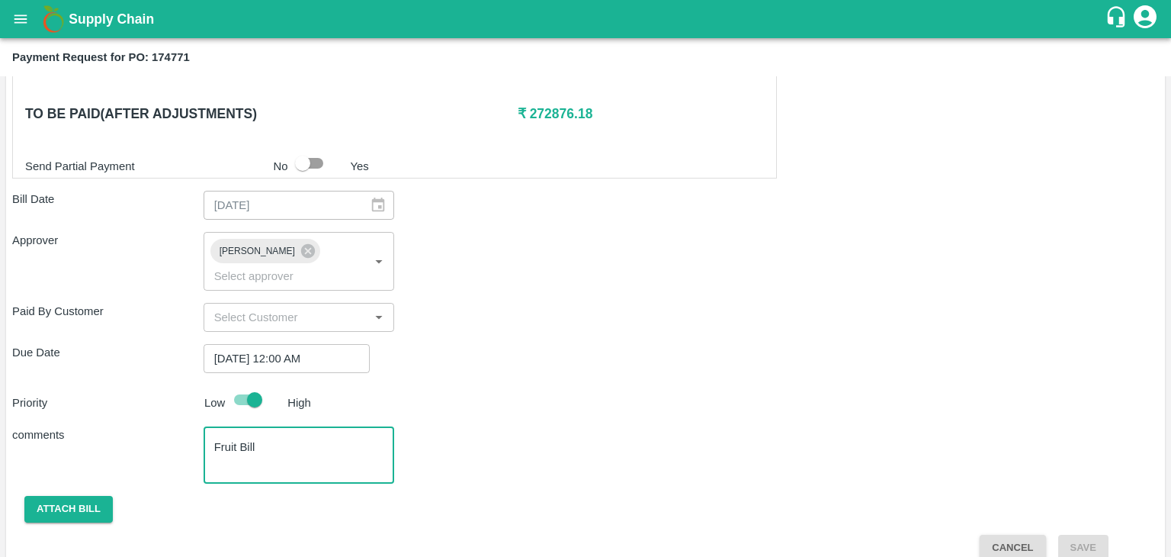
type textarea "Fruit Bill"
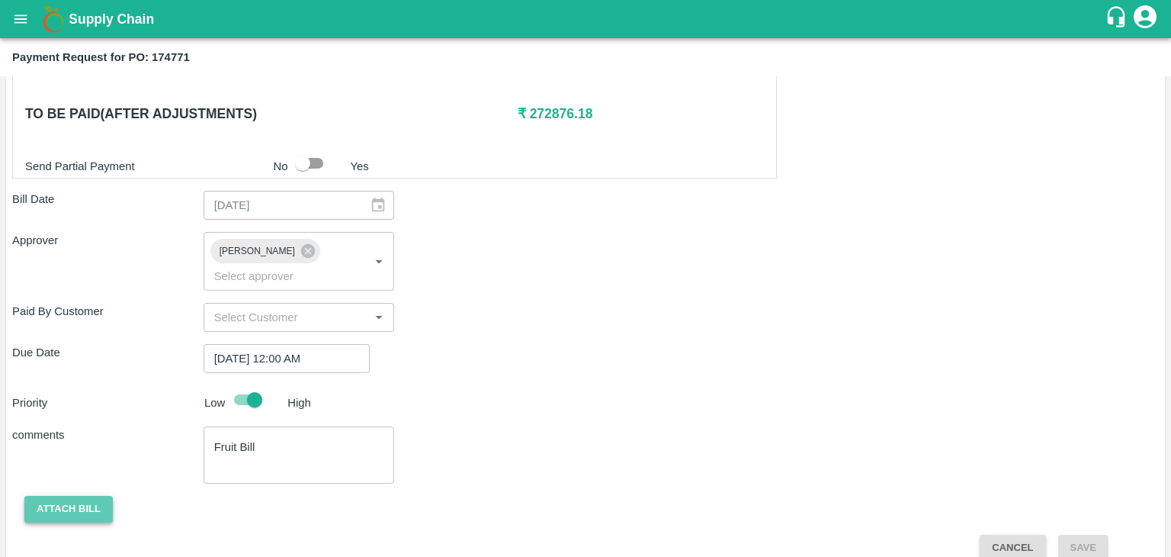
click at [79, 496] on button "Attach bill" at bounding box center [68, 509] width 88 height 27
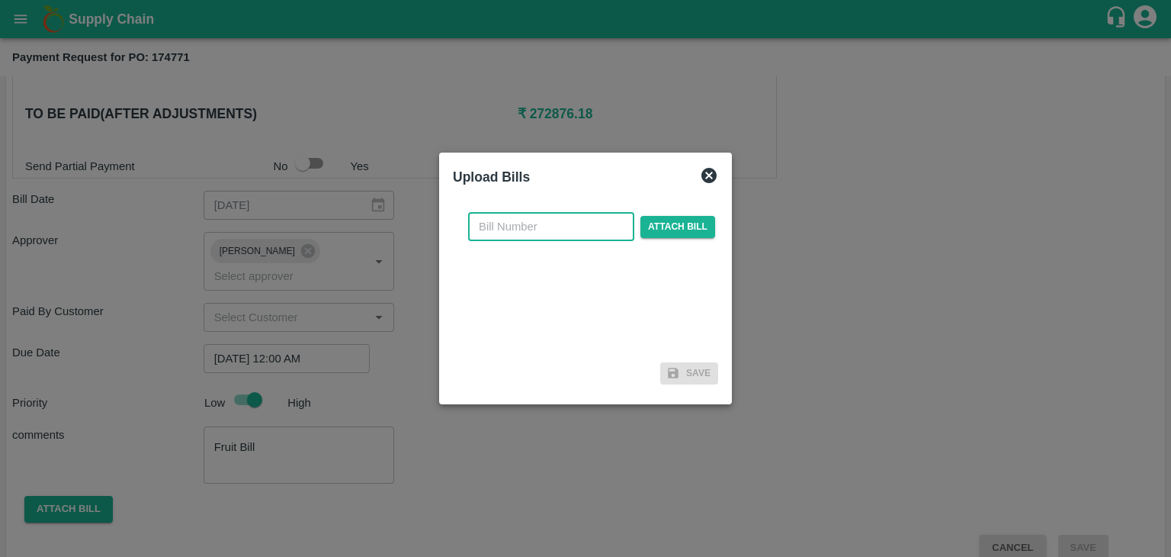
click at [554, 226] on input "text" at bounding box center [551, 226] width 166 height 29
click at [576, 229] on input "PA/CA/25-26/11" at bounding box center [551, 226] width 166 height 29
type input "PA/CA/25-26/75"
click at [695, 236] on span "Attach bill" at bounding box center [677, 227] width 75 height 22
click at [0, 0] on input "Attach bill" at bounding box center [0, 0] width 0 height 0
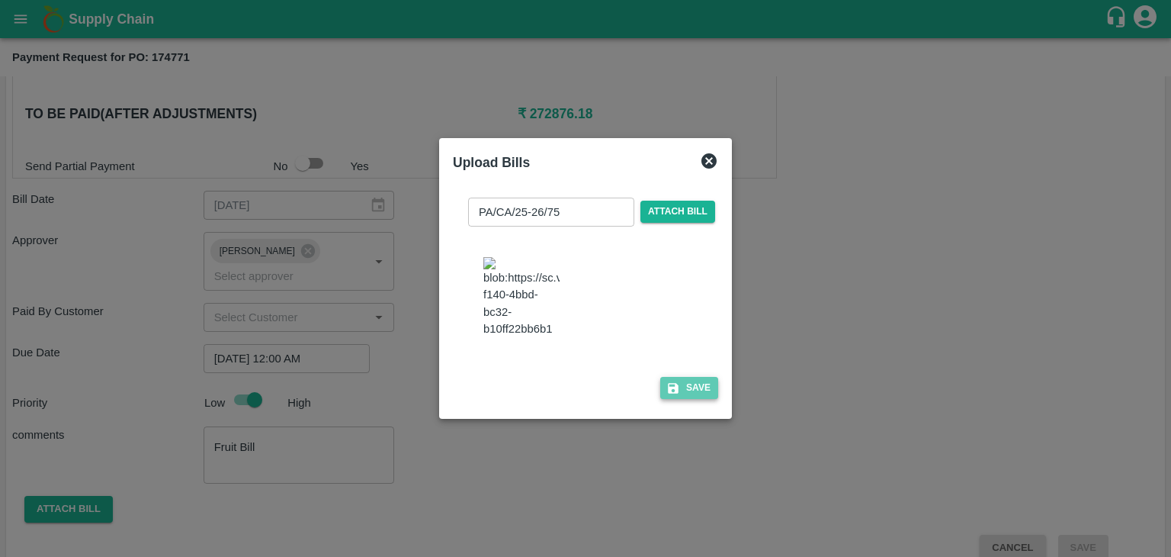
click at [686, 397] on button "Save" at bounding box center [689, 388] width 58 height 22
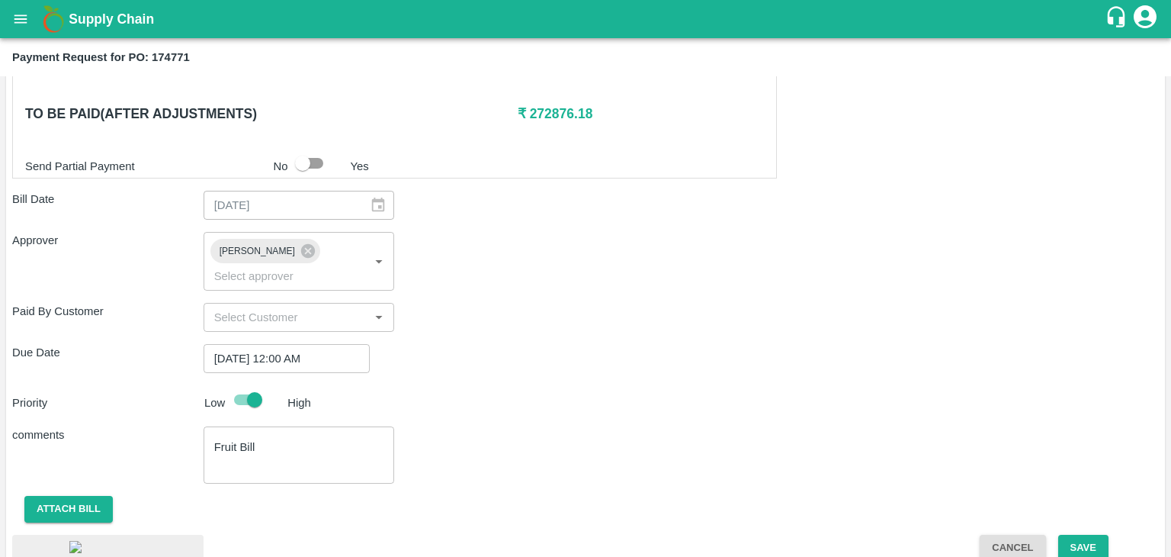
scroll to position [859, 0]
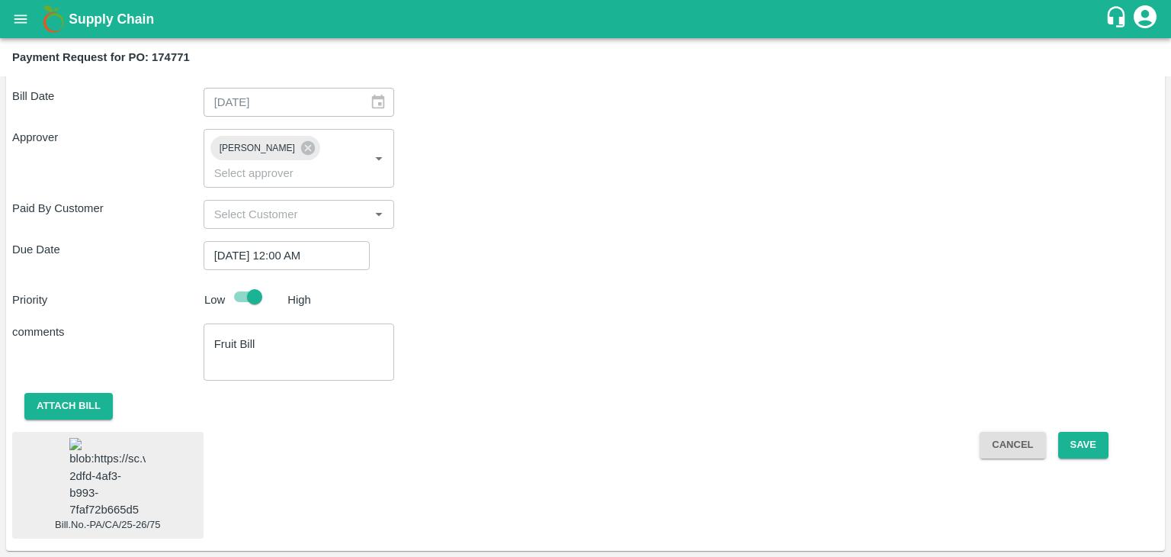
click at [99, 461] on img at bounding box center [107, 478] width 76 height 80
click at [1077, 432] on button "Save" at bounding box center [1083, 445] width 50 height 27
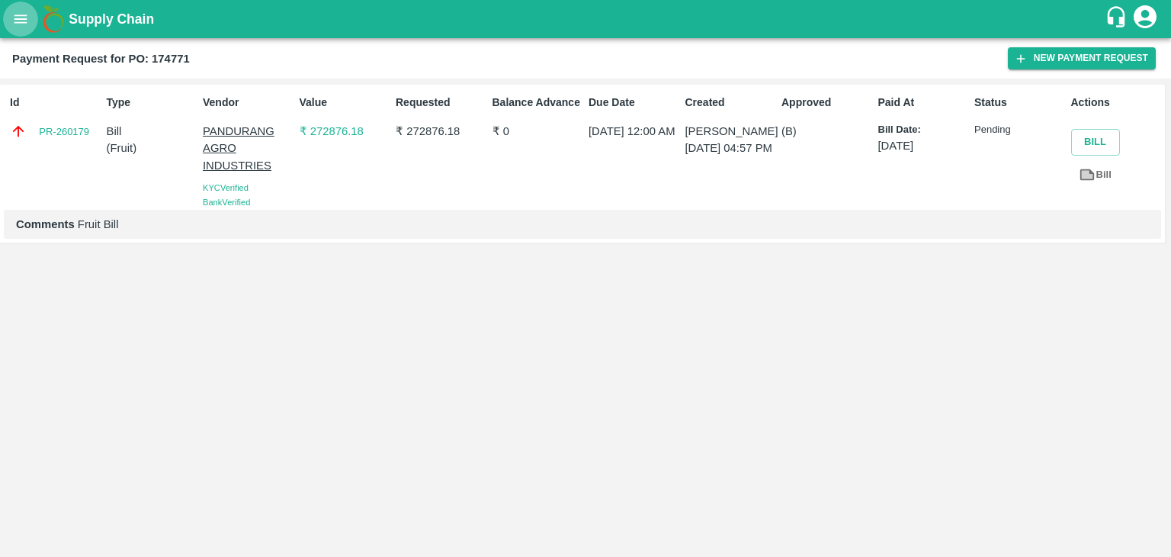
click at [14, 16] on icon "open drawer" at bounding box center [20, 19] width 17 height 17
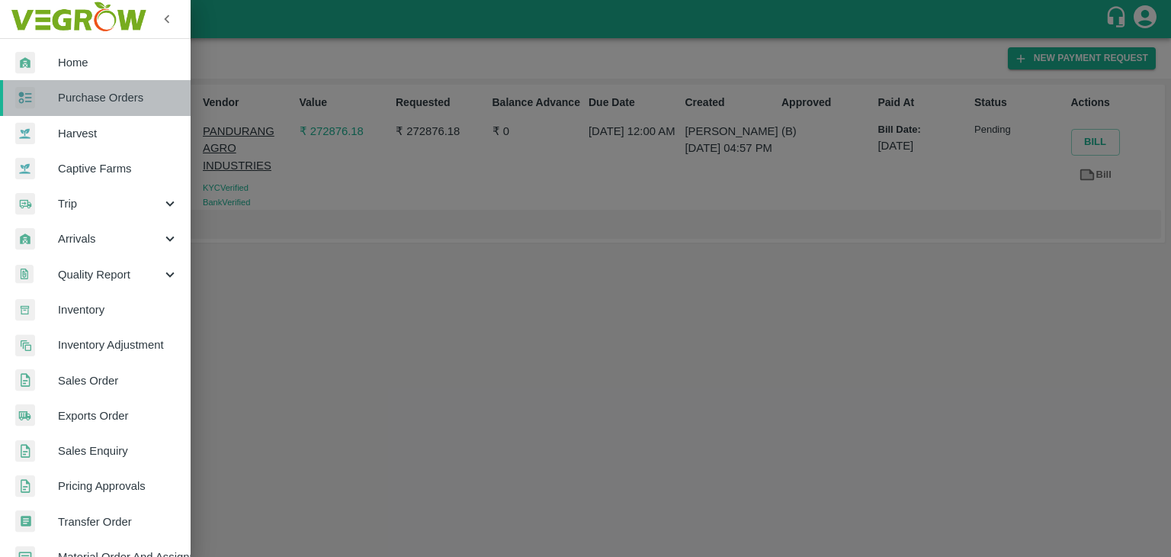
click at [125, 91] on span "Purchase Orders" at bounding box center [118, 97] width 120 height 17
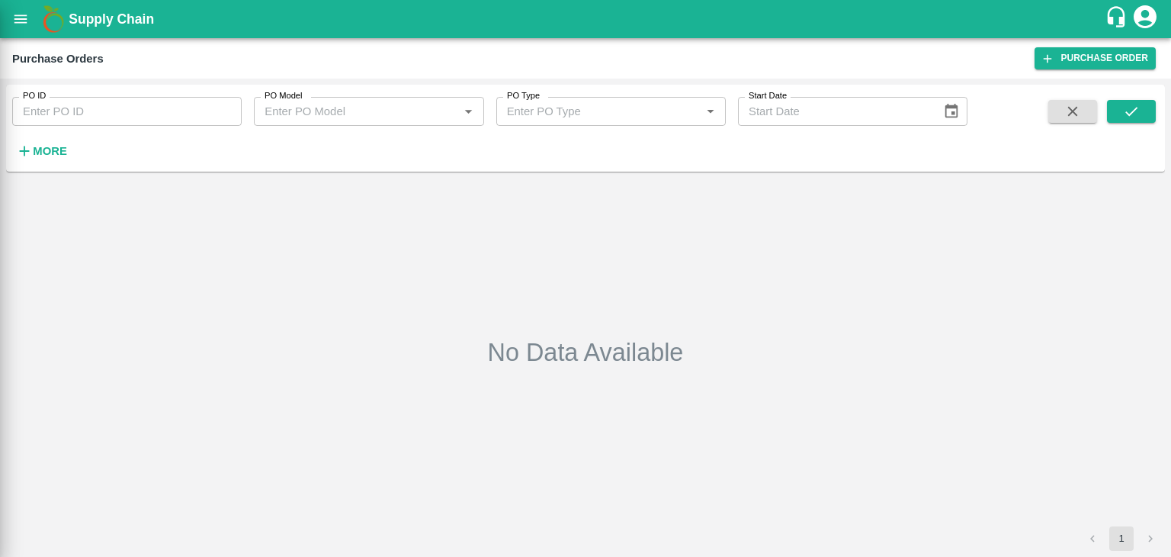
click at [226, 111] on div at bounding box center [585, 278] width 1171 height 557
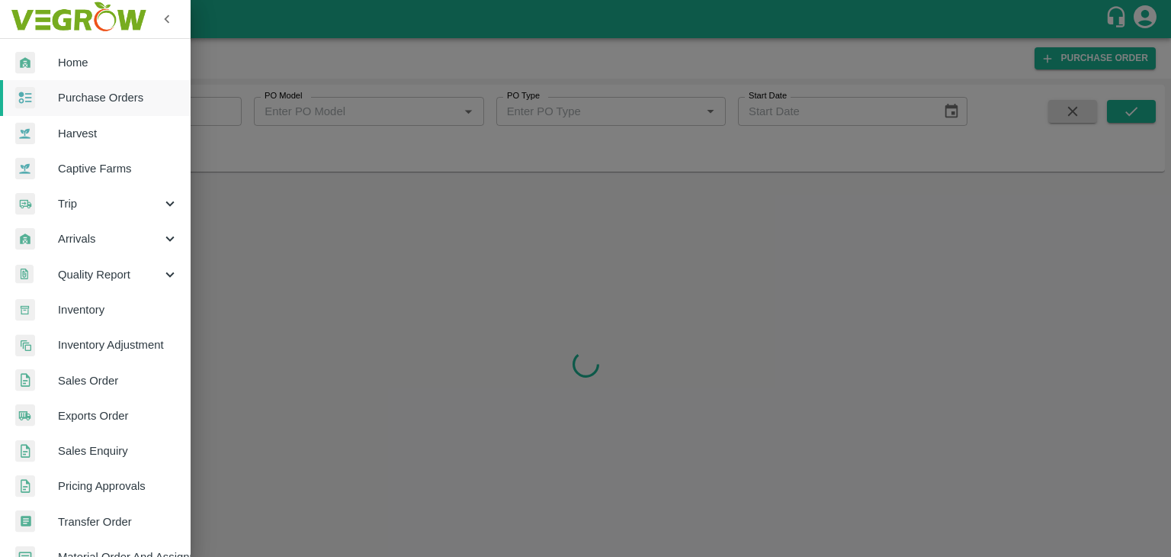
click at [227, 111] on div at bounding box center [585, 278] width 1171 height 557
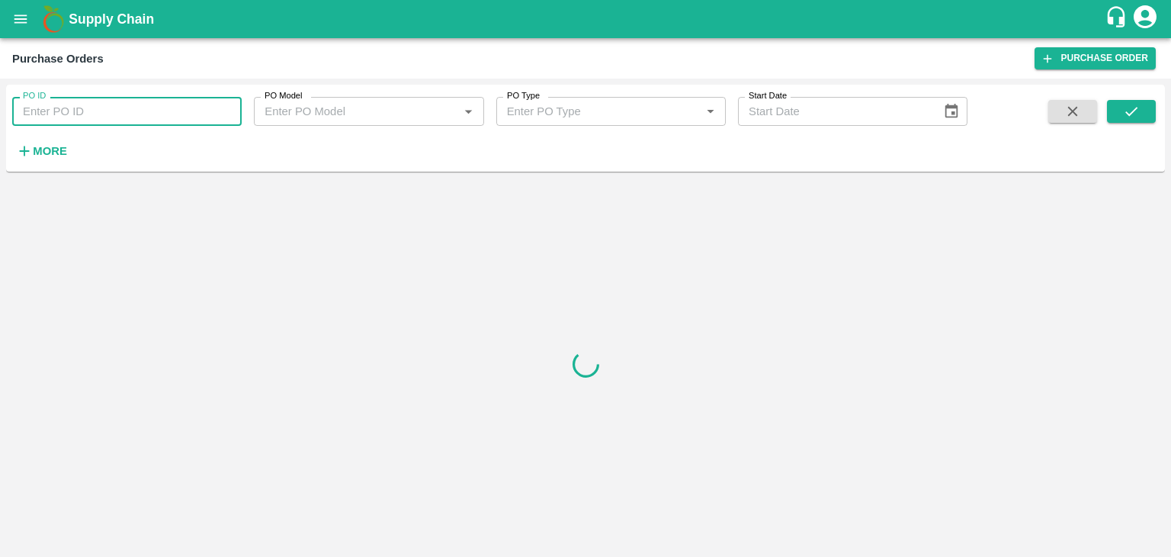
click at [220, 109] on input "PO ID" at bounding box center [127, 111] width 230 height 29
paste input "174985"
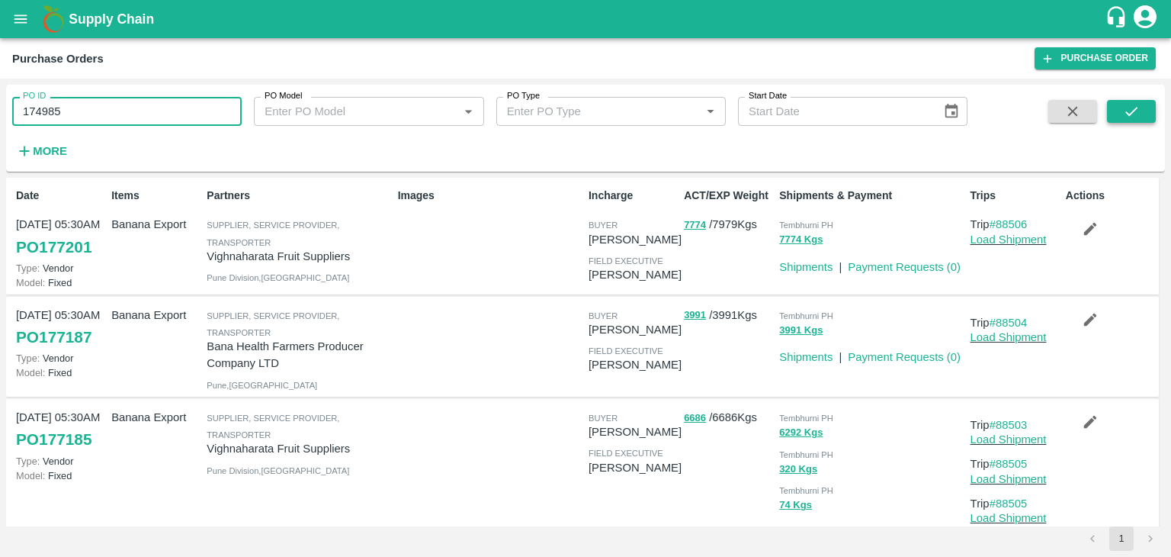
type input "174985"
click at [1144, 104] on button "submit" at bounding box center [1131, 111] width 49 height 23
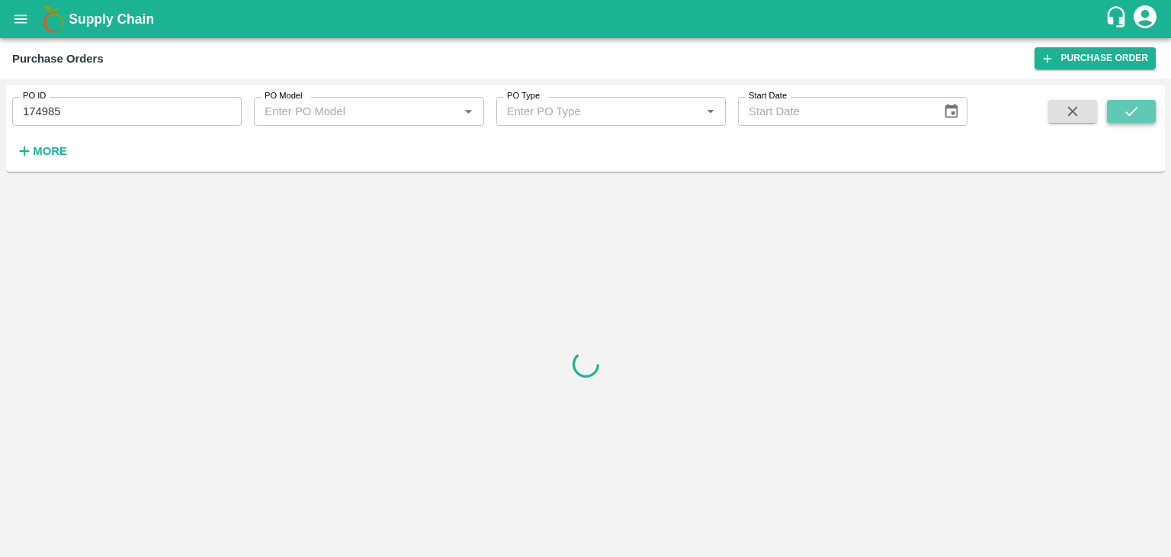
click at [1144, 104] on button "submit" at bounding box center [1131, 111] width 49 height 23
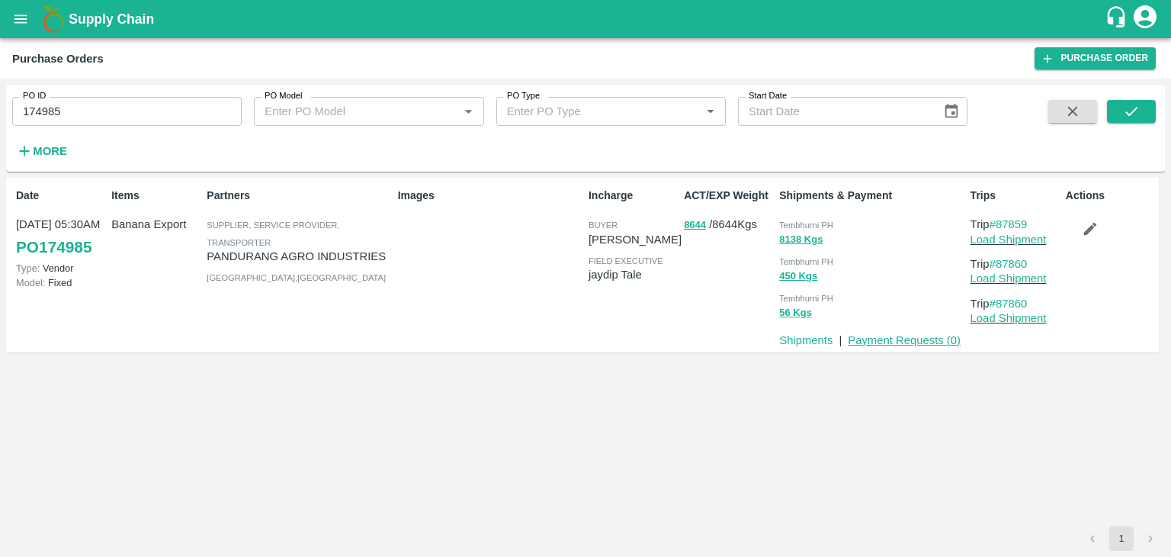
click at [884, 339] on link "Payment Requests ( 0 )" at bounding box center [904, 340] width 113 height 12
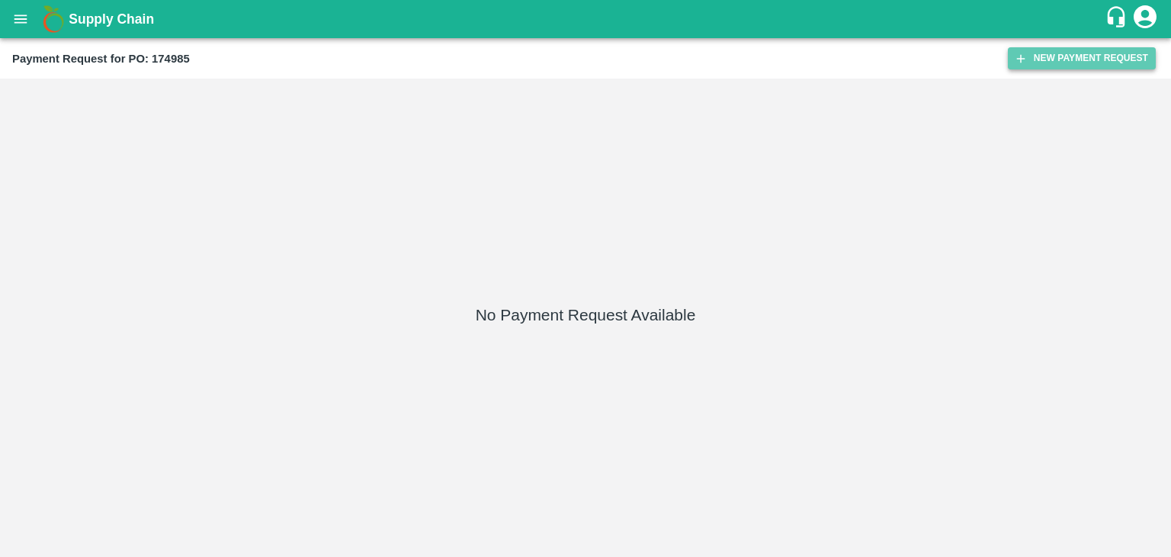
click at [1048, 63] on button "New Payment Request" at bounding box center [1082, 58] width 148 height 22
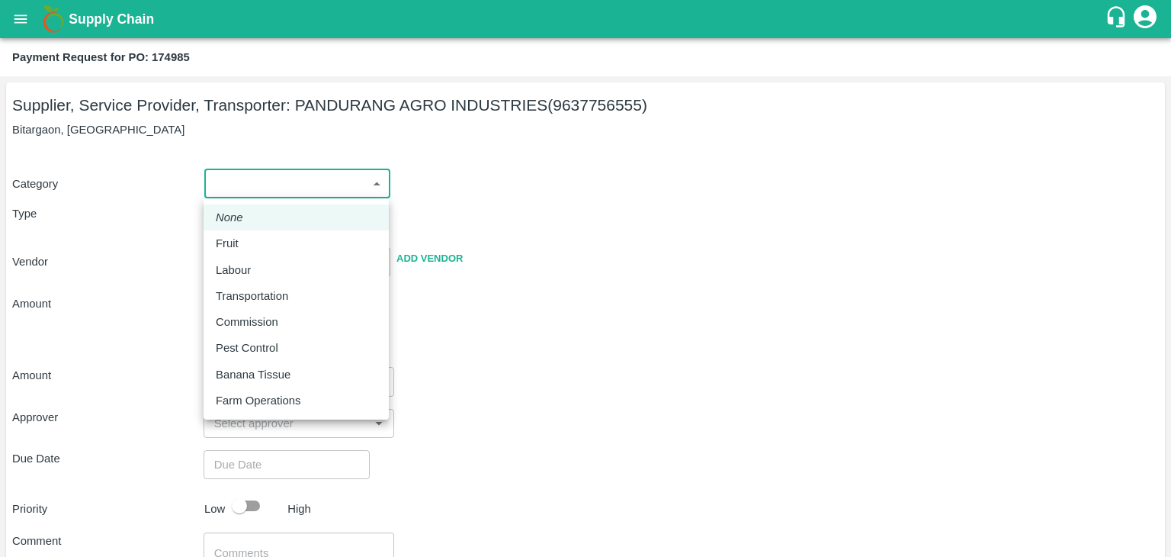
drag, startPoint x: 220, startPoint y: 174, endPoint x: 258, endPoint y: 238, distance: 74.5
click at [258, 238] on body "Supply Chain Payment Request for PO: 174985 Supplier, Service Provider, Transpo…" at bounding box center [585, 278] width 1171 height 557
click at [258, 238] on div "Fruit" at bounding box center [296, 243] width 161 height 17
type input "1"
type input "[PERSON_NAME] INDUSTRIES - 9637756555(Supplier, Service Provider, Transporter)"
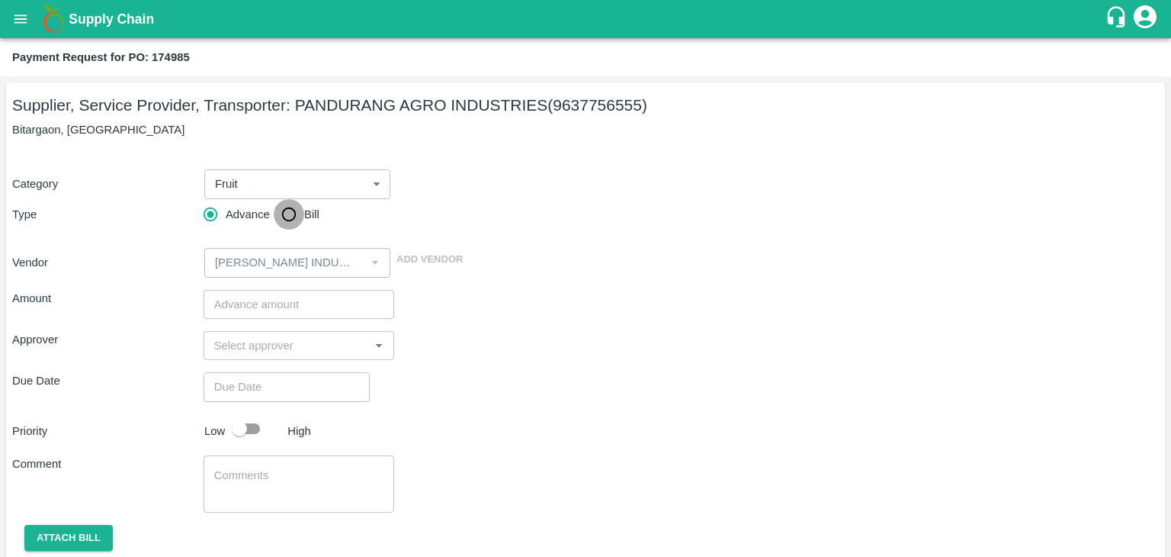
click at [287, 211] on input "Bill" at bounding box center [289, 214] width 30 height 30
radio input "true"
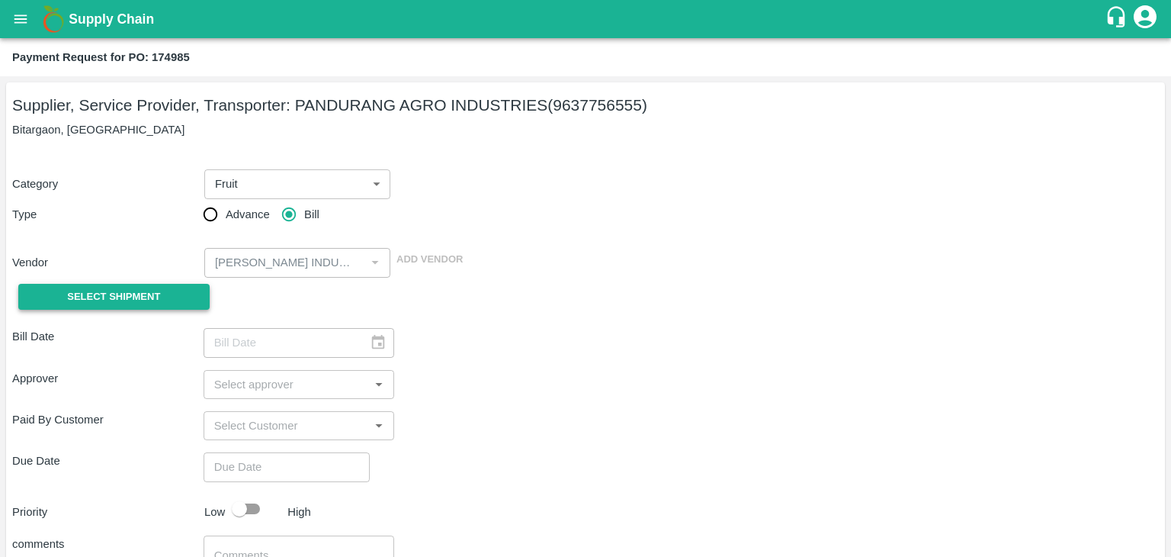
drag, startPoint x: 153, startPoint y: 278, endPoint x: 117, endPoint y: 291, distance: 37.9
click at [117, 291] on div "Select Shipment" at bounding box center [107, 297] width 191 height 39
click at [117, 291] on span "Select Shipment" at bounding box center [113, 297] width 93 height 18
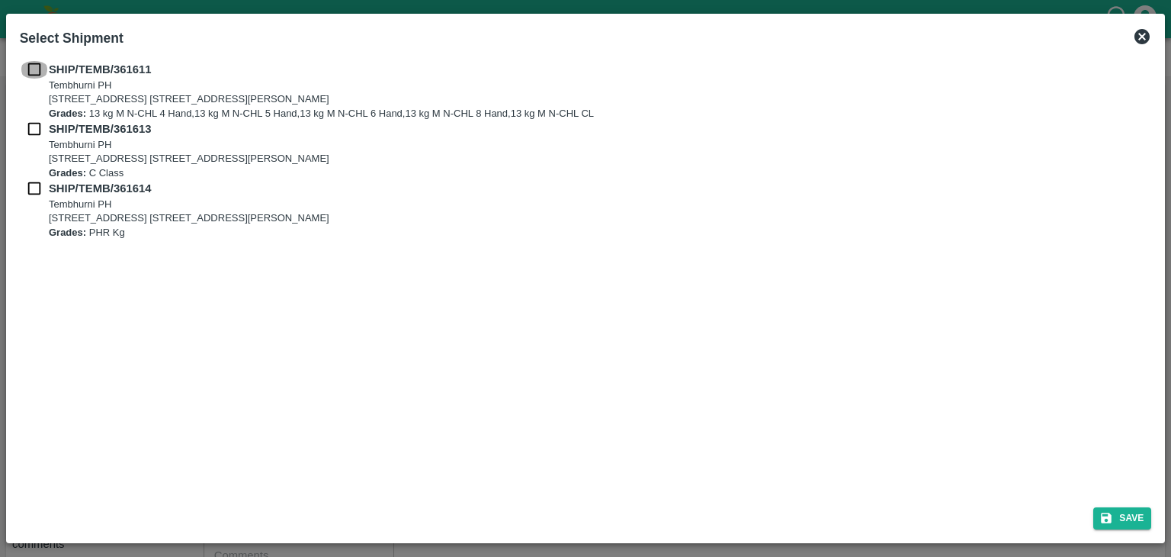
click at [38, 69] on input "checkbox" at bounding box center [34, 69] width 29 height 17
checkbox input "true"
click at [31, 127] on input "checkbox" at bounding box center [34, 128] width 29 height 17
checkbox input "true"
click at [38, 190] on input "checkbox" at bounding box center [34, 188] width 29 height 17
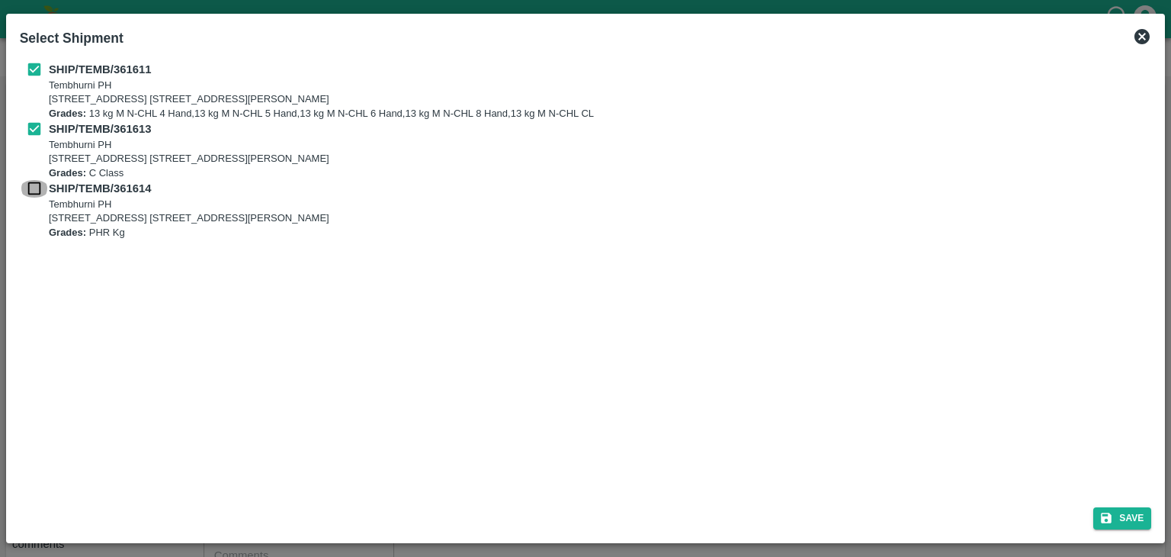
checkbox input "true"
click at [1110, 516] on icon "submit" at bounding box center [1107, 517] width 11 height 11
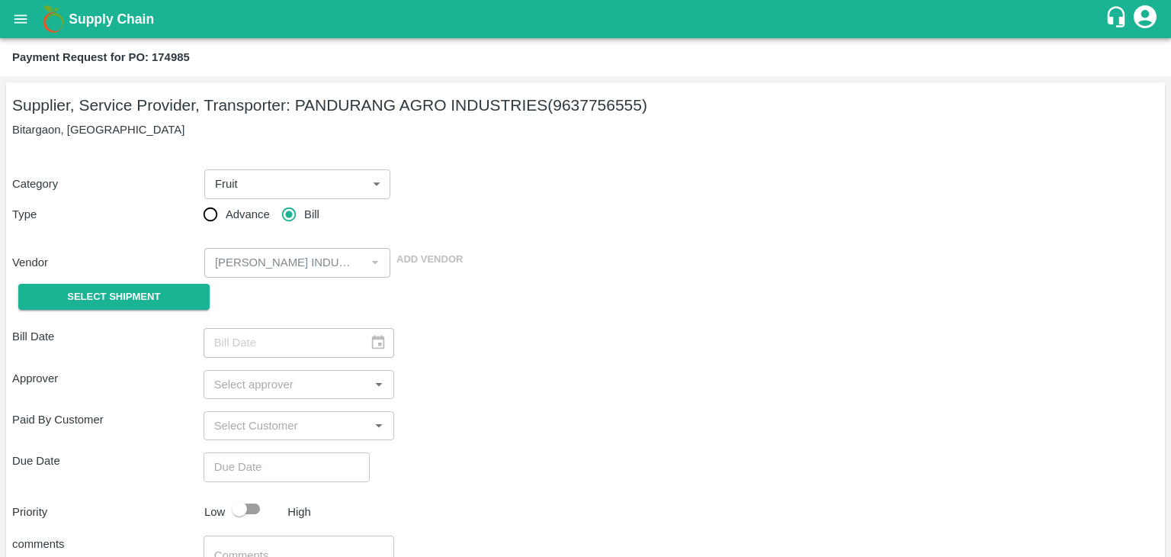
type input "[DATE]"
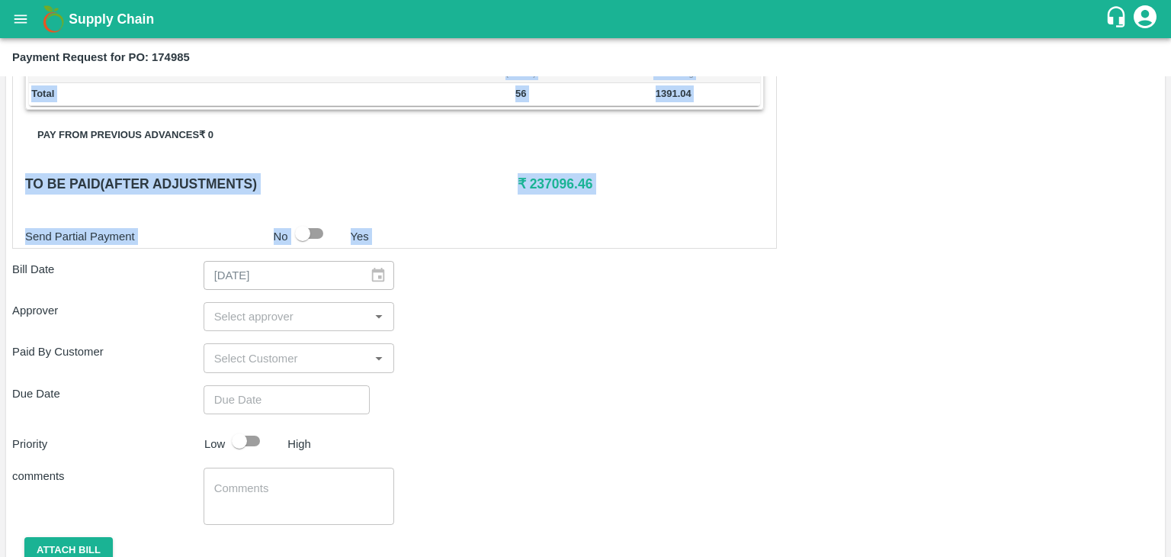
scroll to position [714, 0]
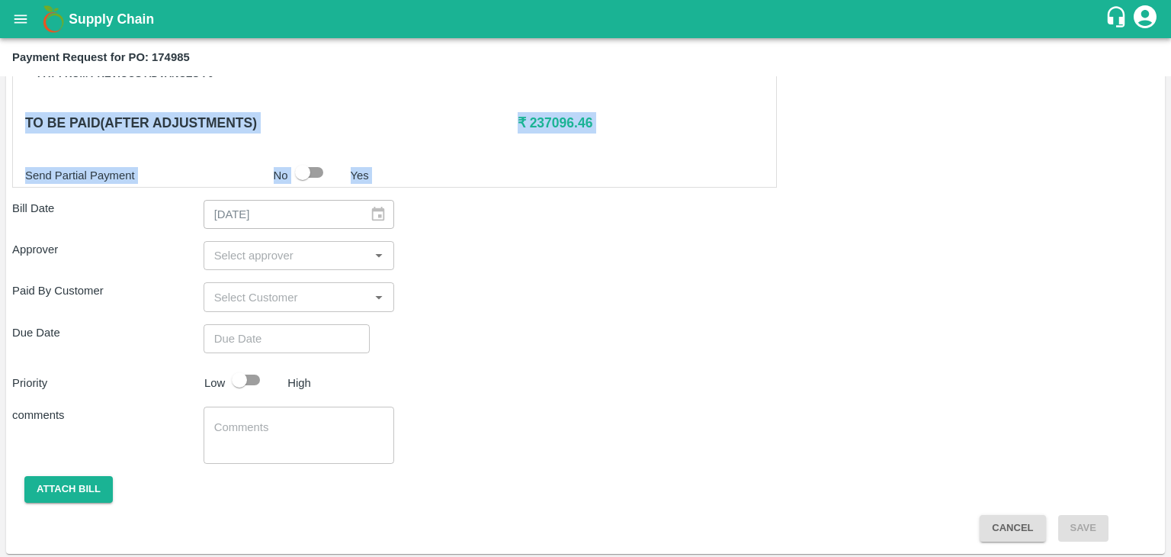
click at [276, 252] on input "input" at bounding box center [286, 256] width 157 height 20
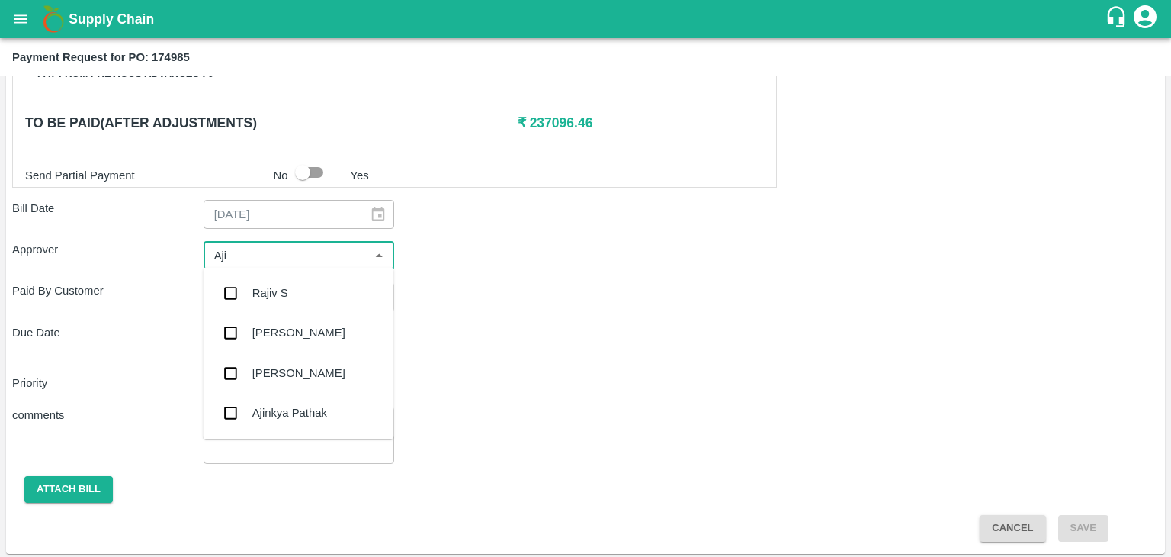
type input "Ajit"
click at [283, 294] on div "[PERSON_NAME]" at bounding box center [298, 292] width 93 height 17
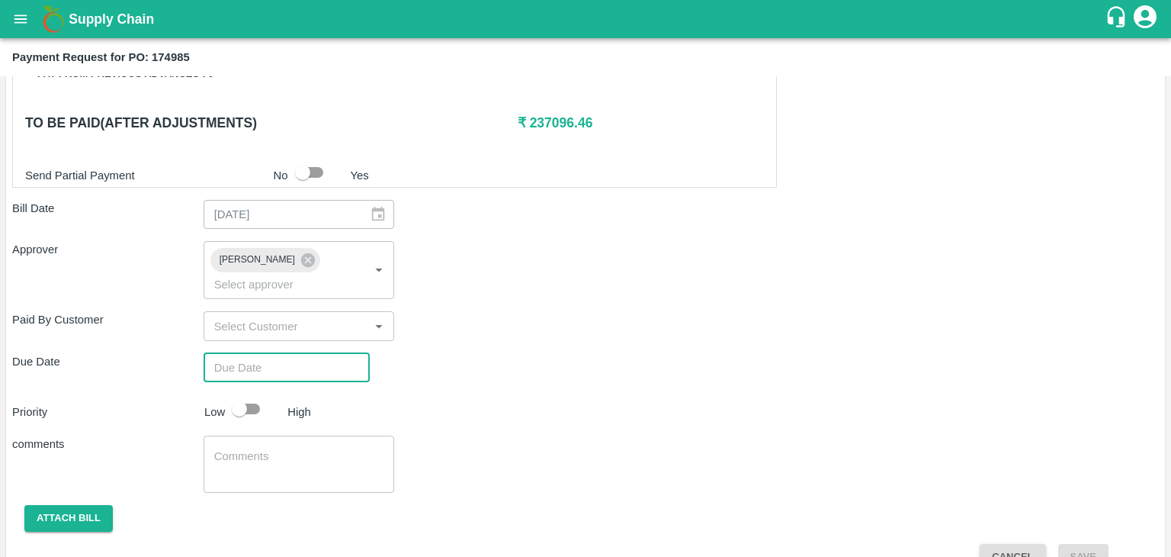
type input "DD/MM/YYYY hh:mm aa"
click at [307, 353] on input "DD/MM/YYYY hh:mm aa" at bounding box center [282, 367] width 156 height 29
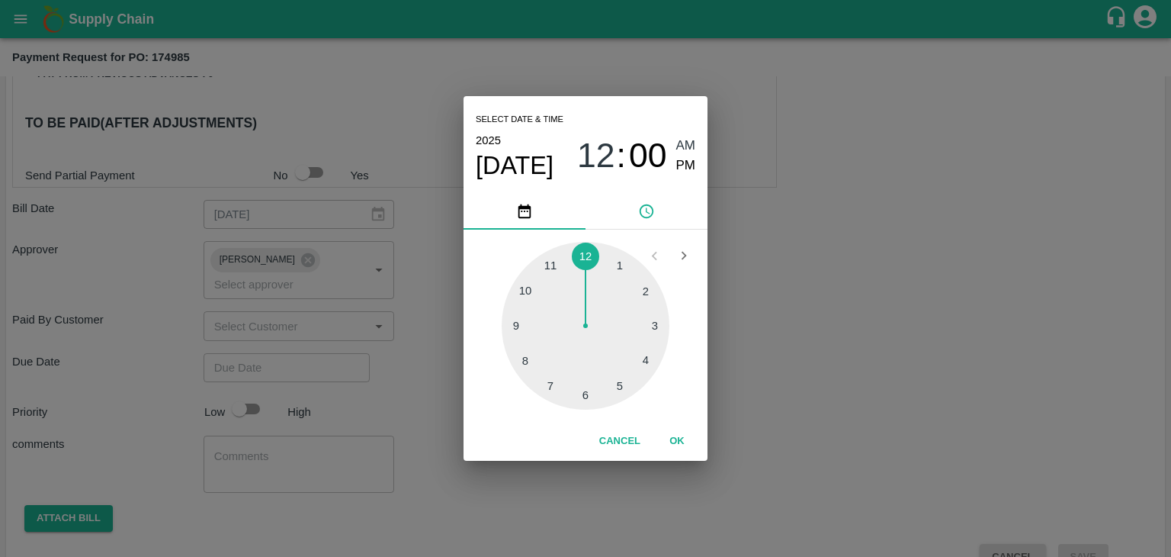
type input "[DATE] 12:00 AM"
click at [677, 439] on button "OK" at bounding box center [677, 441] width 49 height 27
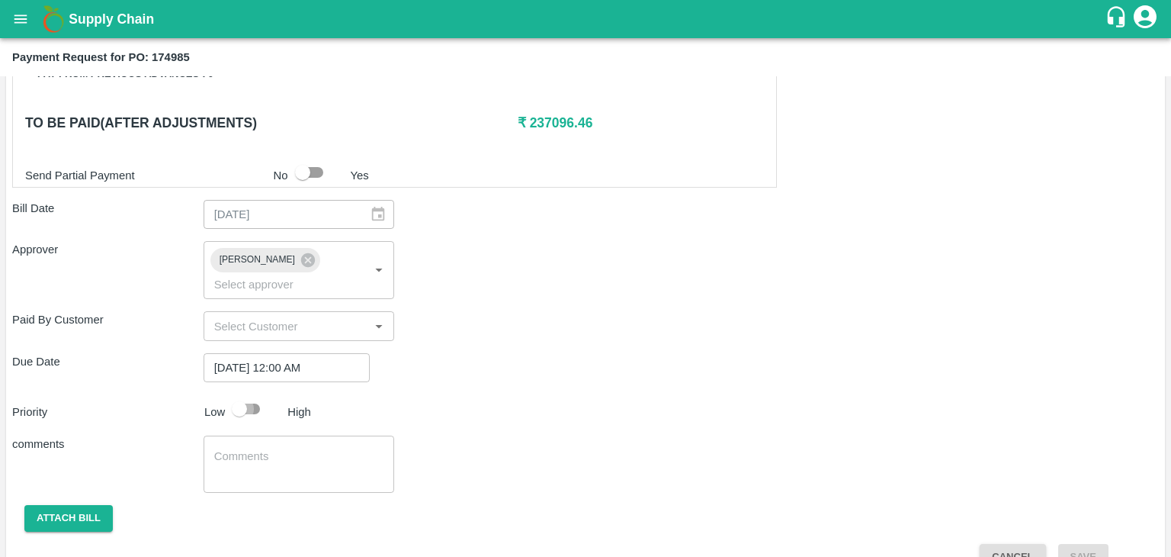
click at [260, 394] on input "checkbox" at bounding box center [239, 408] width 87 height 29
checkbox input "true"
click at [319, 455] on textarea at bounding box center [299, 464] width 170 height 32
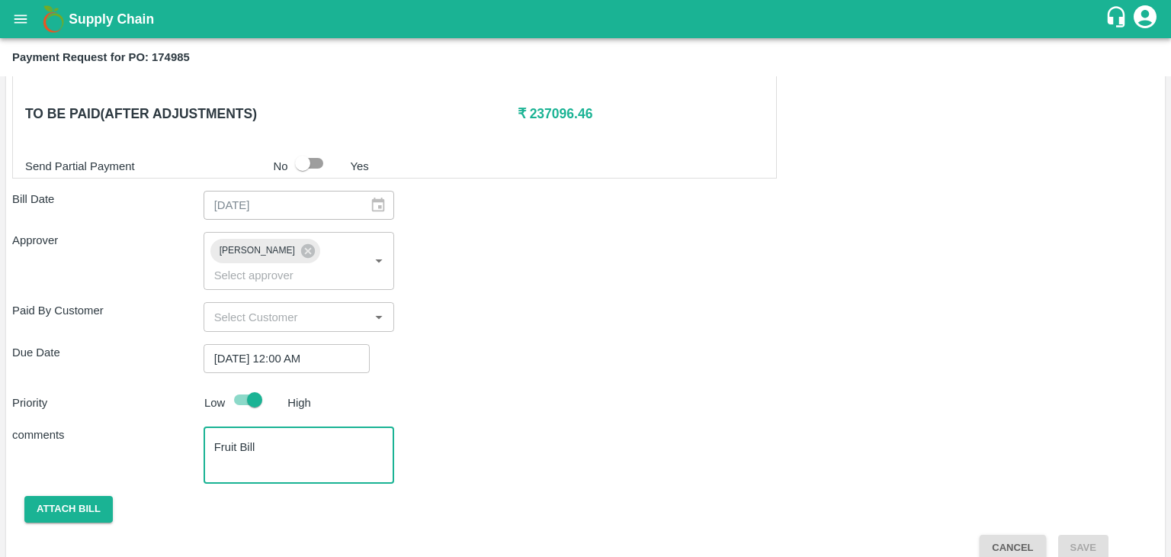
type textarea "Fruit Bill"
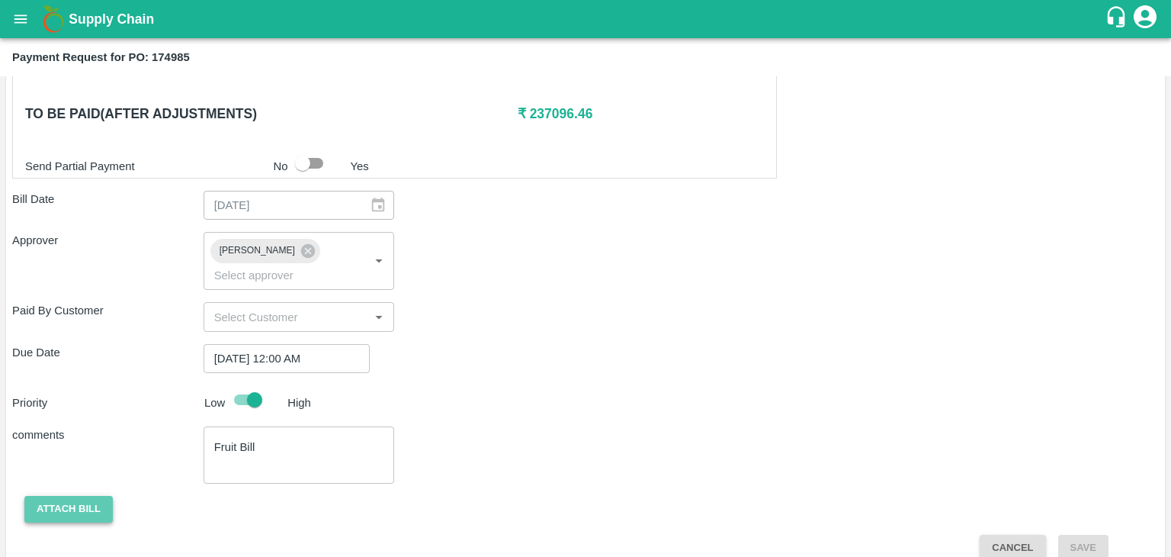
click at [64, 496] on button "Attach bill" at bounding box center [68, 509] width 88 height 27
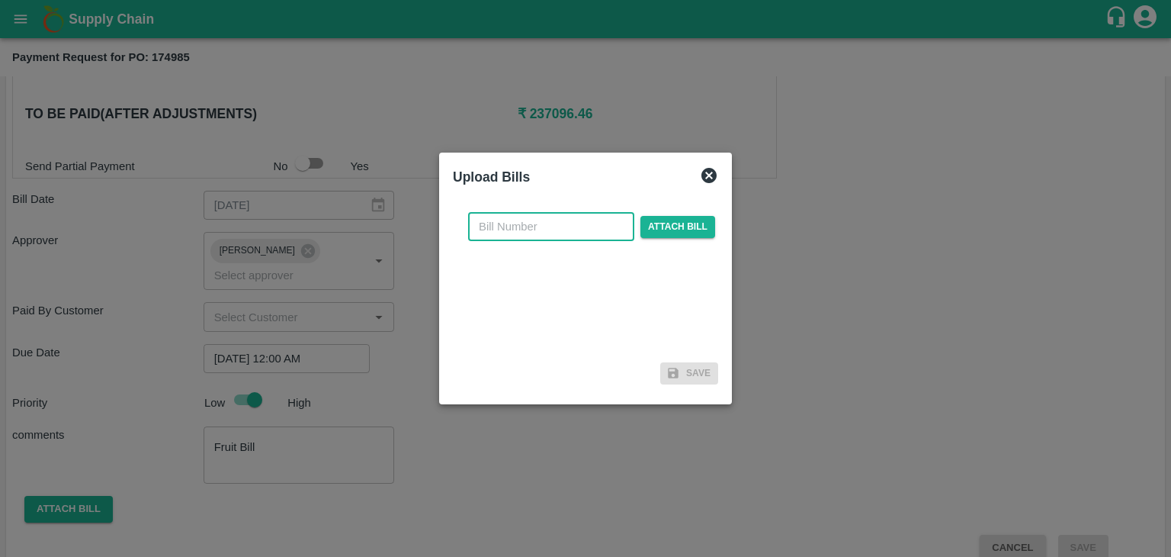
click at [550, 226] on input "text" at bounding box center [551, 226] width 166 height 29
click at [580, 226] on input "PA/CA/25-26/11" at bounding box center [551, 226] width 166 height 29
type input "PA/CA/25-26/76"
click at [666, 230] on span "Attach bill" at bounding box center [677, 227] width 75 height 22
click at [0, 0] on input "Attach bill" at bounding box center [0, 0] width 0 height 0
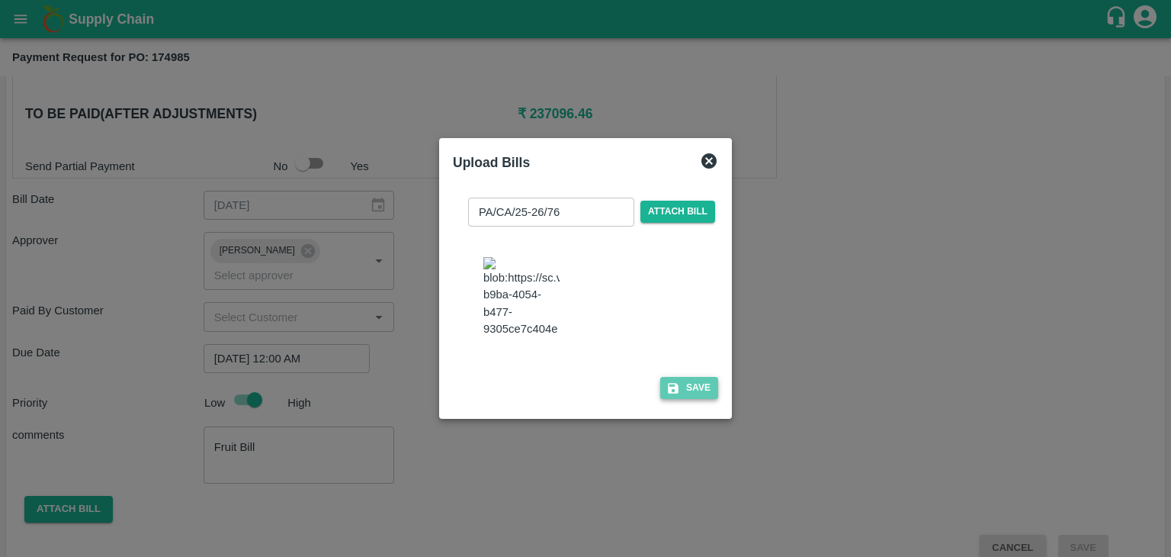
click at [690, 393] on button "Save" at bounding box center [689, 388] width 58 height 22
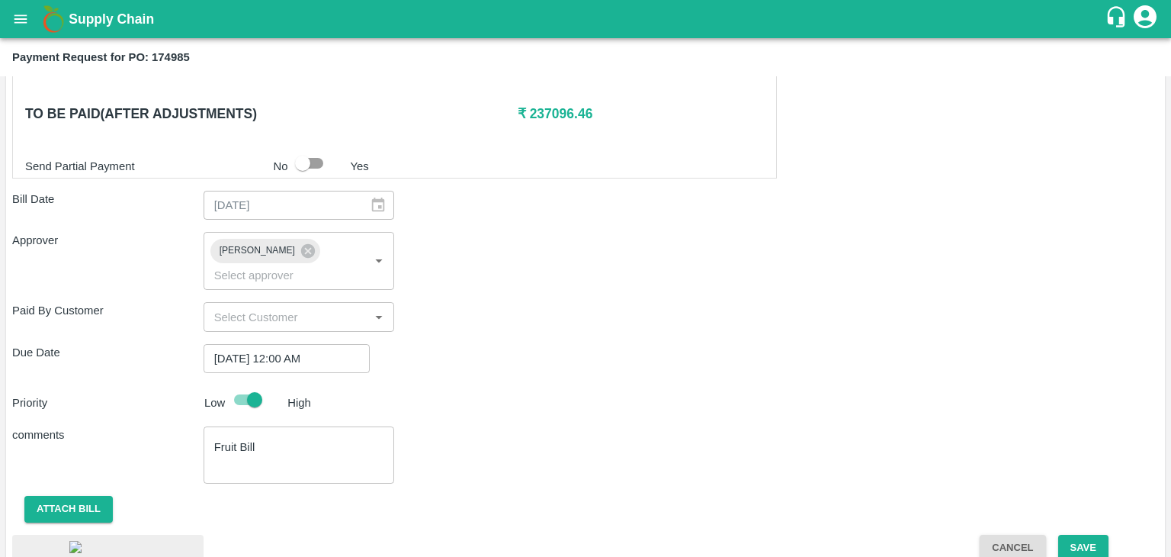
scroll to position [820, 0]
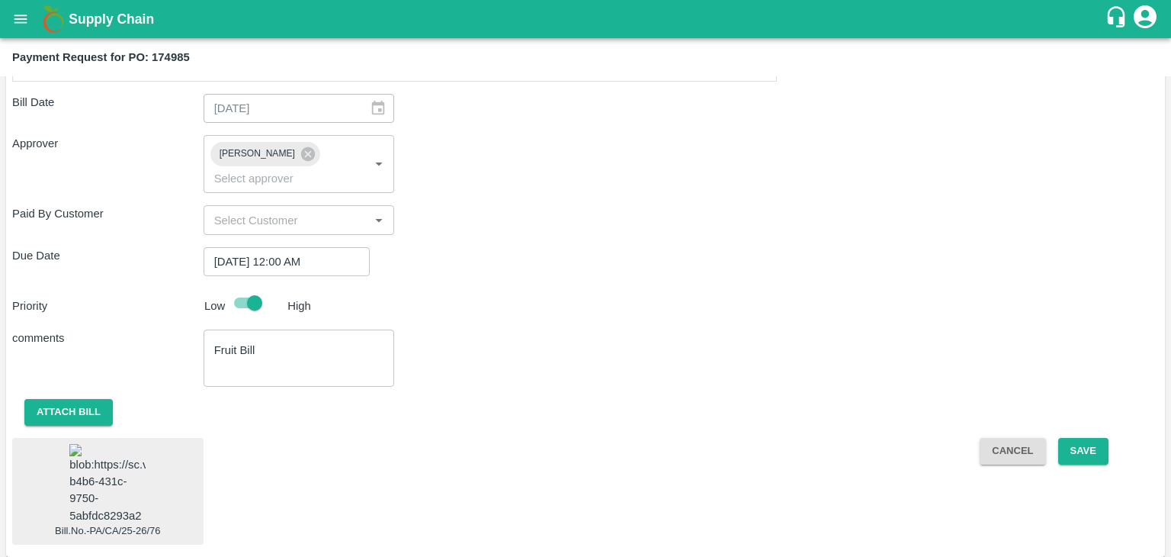
click at [128, 467] on img at bounding box center [107, 484] width 76 height 80
click at [1070, 438] on button "Save" at bounding box center [1083, 451] width 50 height 27
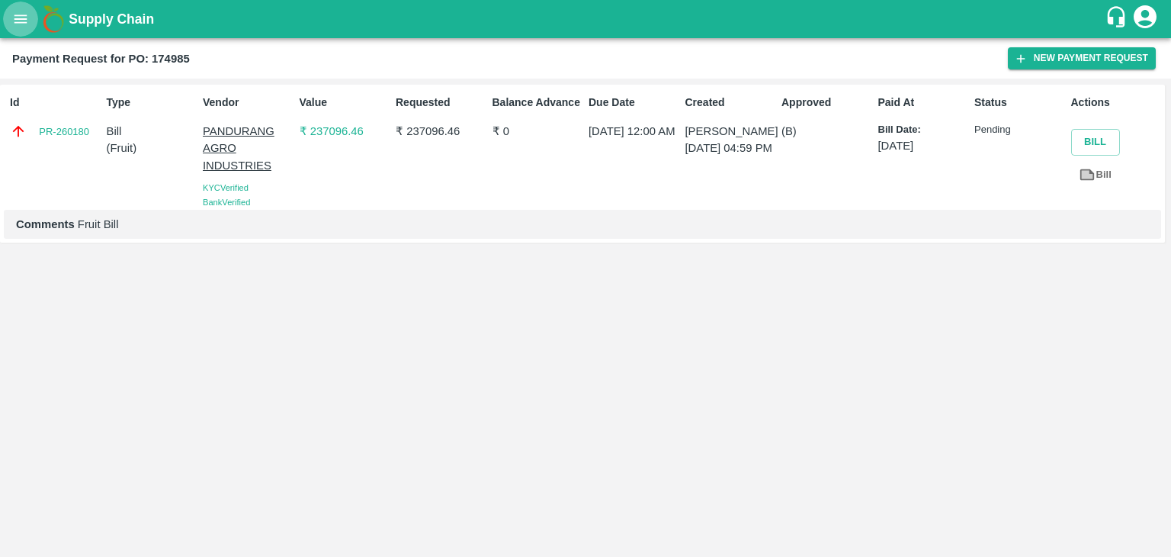
click at [6, 11] on button "open drawer" at bounding box center [20, 19] width 35 height 35
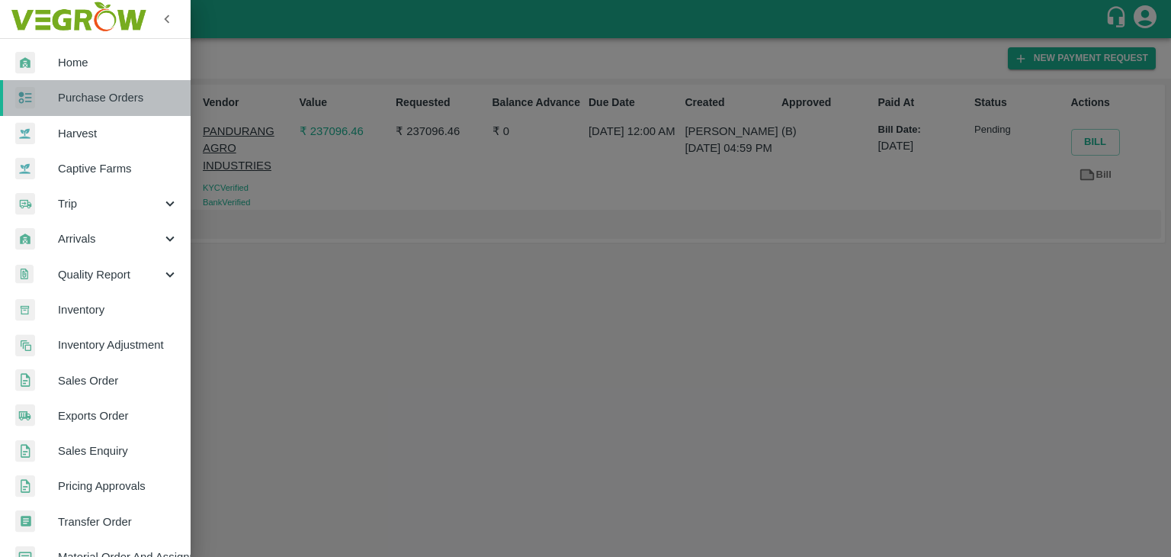
click at [128, 89] on span "Purchase Orders" at bounding box center [118, 97] width 120 height 17
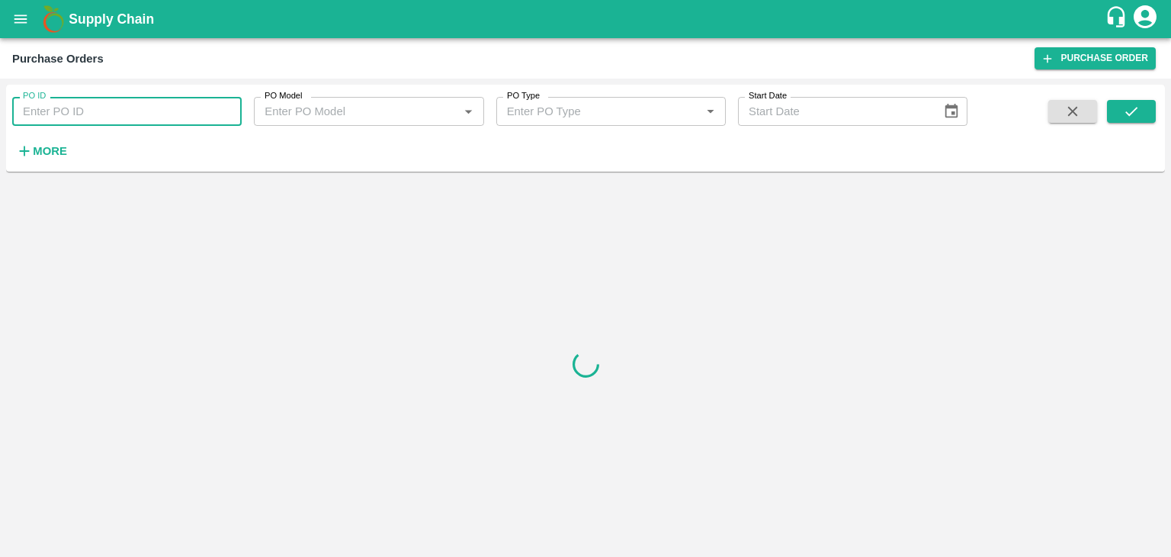
click at [227, 111] on input "PO ID" at bounding box center [127, 111] width 230 height 29
paste input "175525"
type input "175525"
click at [1144, 102] on button "submit" at bounding box center [1131, 111] width 49 height 23
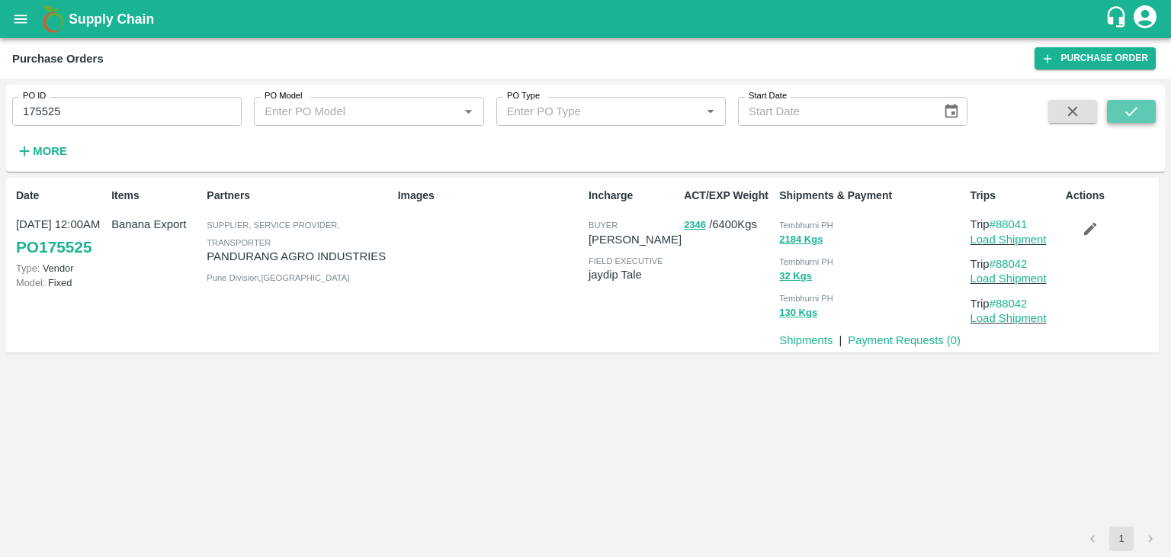
click at [1144, 102] on button "submit" at bounding box center [1131, 111] width 49 height 23
click at [917, 339] on link "Payment Requests ( 0 )" at bounding box center [904, 340] width 113 height 12
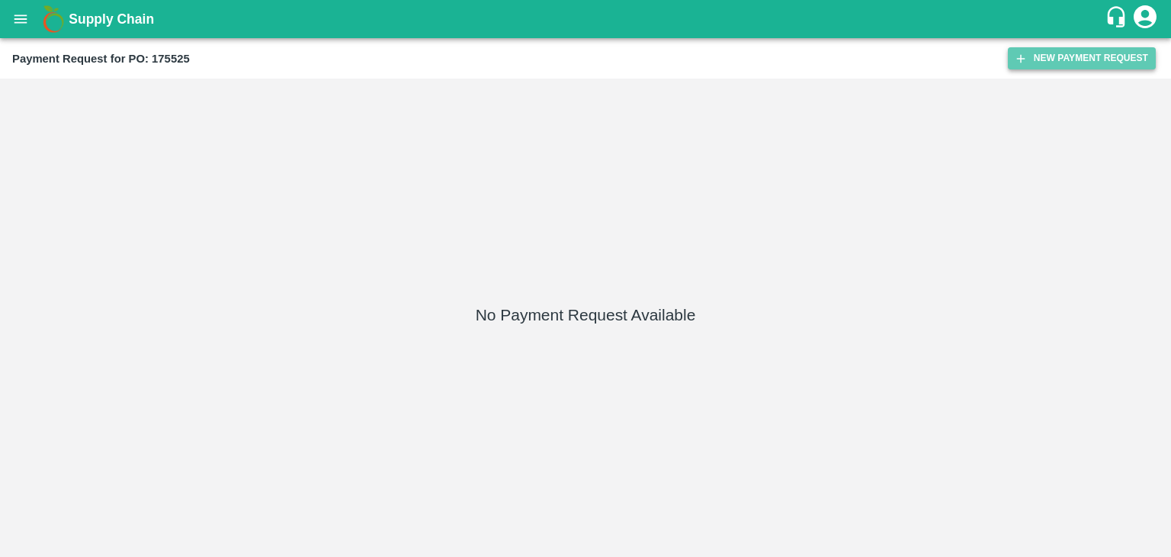
click at [1078, 56] on button "New Payment Request" at bounding box center [1082, 58] width 148 height 22
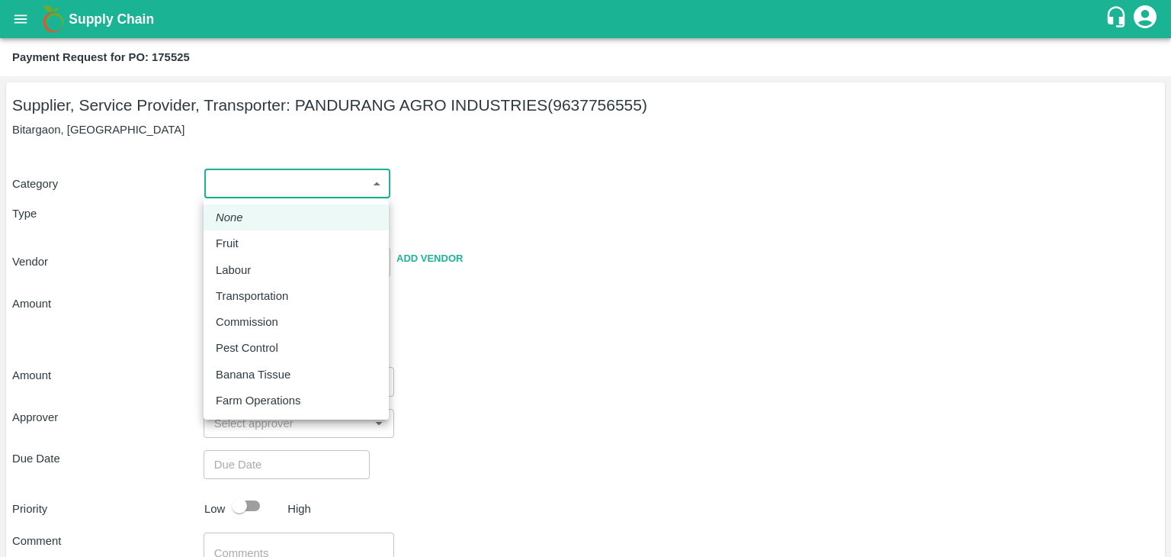
click at [249, 182] on body "Supply Chain Payment Request for PO: 175525 Supplier, Service Provider, Transpo…" at bounding box center [585, 278] width 1171 height 557
click at [258, 238] on div "Fruit" at bounding box center [296, 243] width 161 height 17
type input "1"
type input "[PERSON_NAME] INDUSTRIES - 9637756555(Supplier, Service Provider, Transporter)"
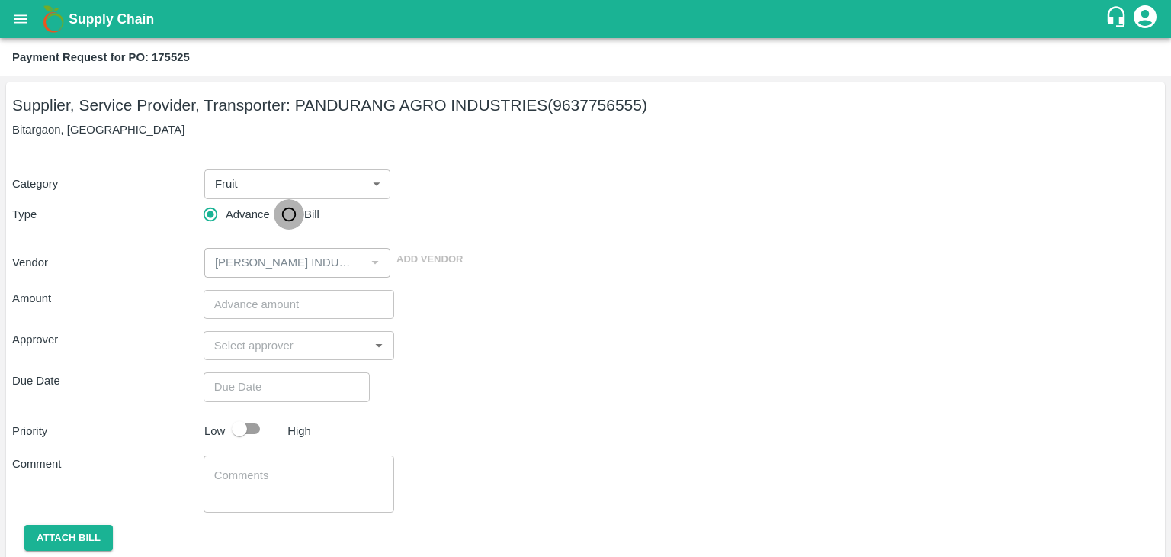
click at [278, 218] on input "Bill" at bounding box center [289, 214] width 30 height 30
radio input "true"
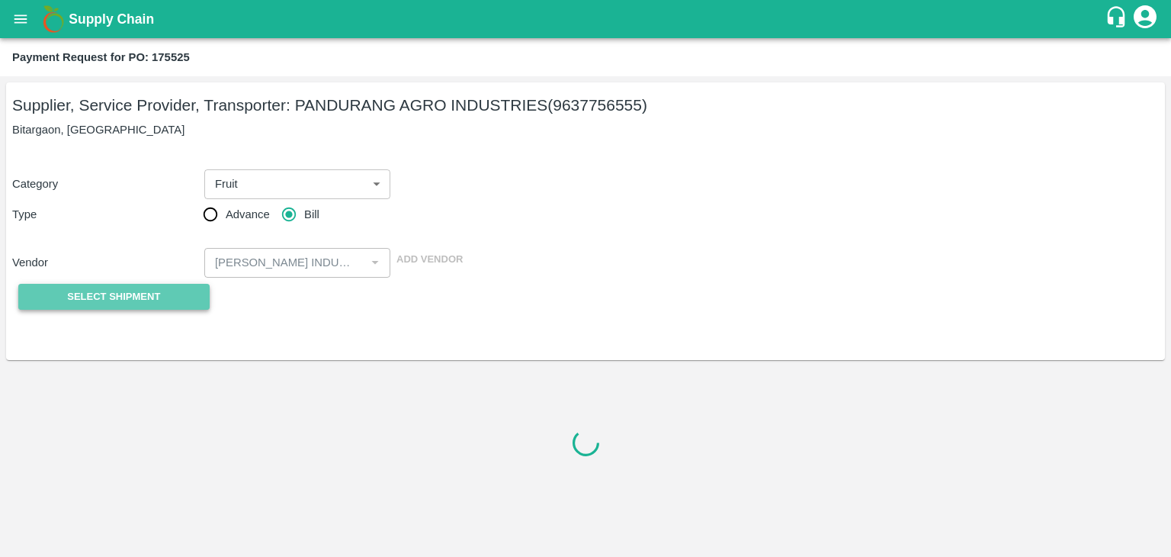
click at [136, 299] on span "Select Shipment" at bounding box center [113, 297] width 93 height 18
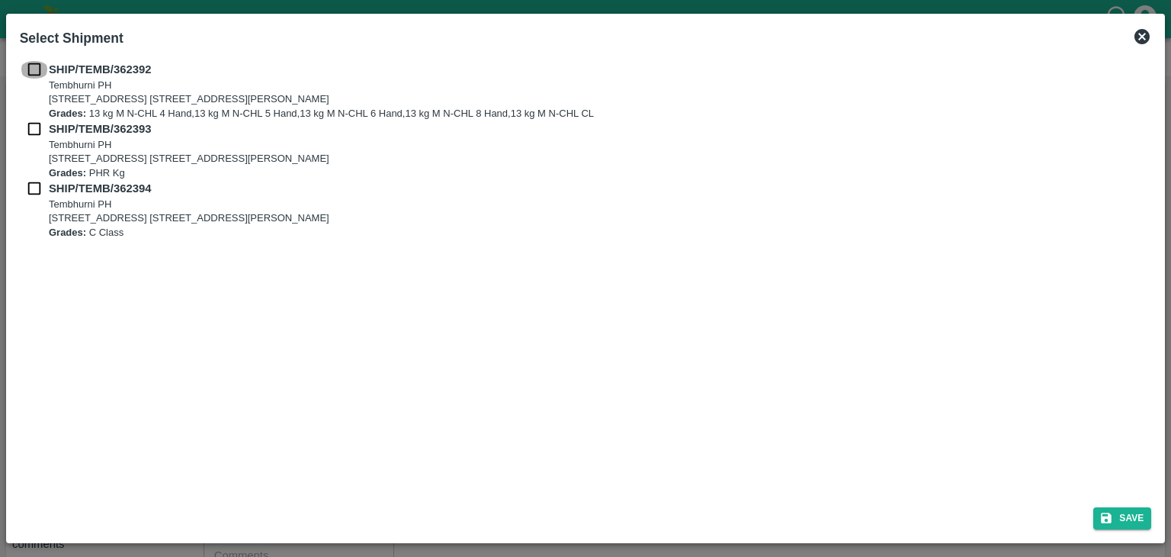
click at [37, 72] on input "checkbox" at bounding box center [34, 69] width 29 height 17
checkbox input "true"
click at [30, 133] on input "checkbox" at bounding box center [34, 128] width 29 height 17
checkbox input "true"
click at [31, 187] on input "checkbox" at bounding box center [34, 188] width 29 height 17
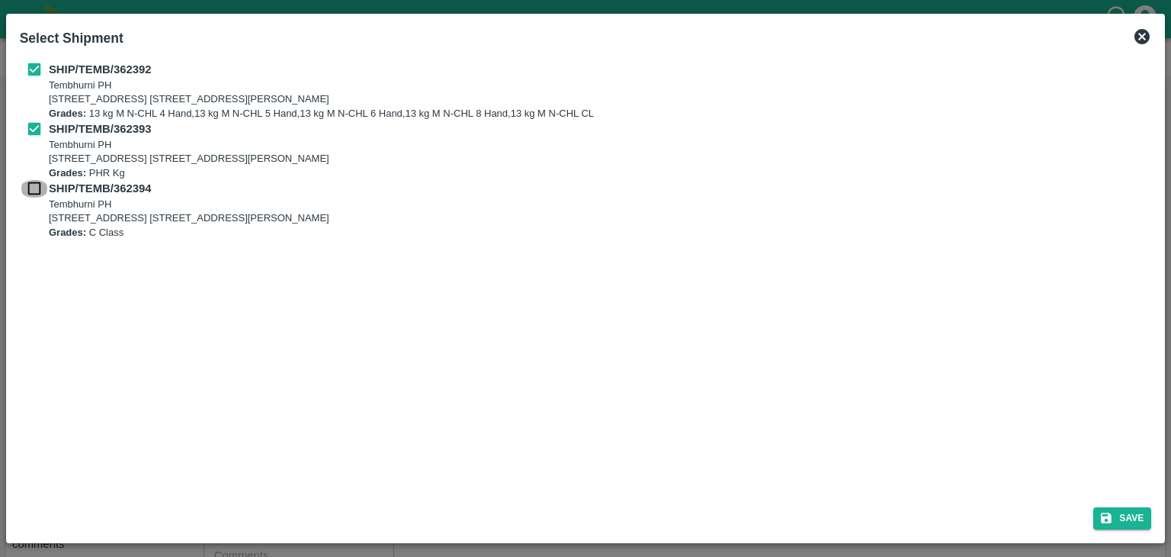
checkbox input "true"
click at [1140, 520] on button "Save" at bounding box center [1122, 518] width 58 height 22
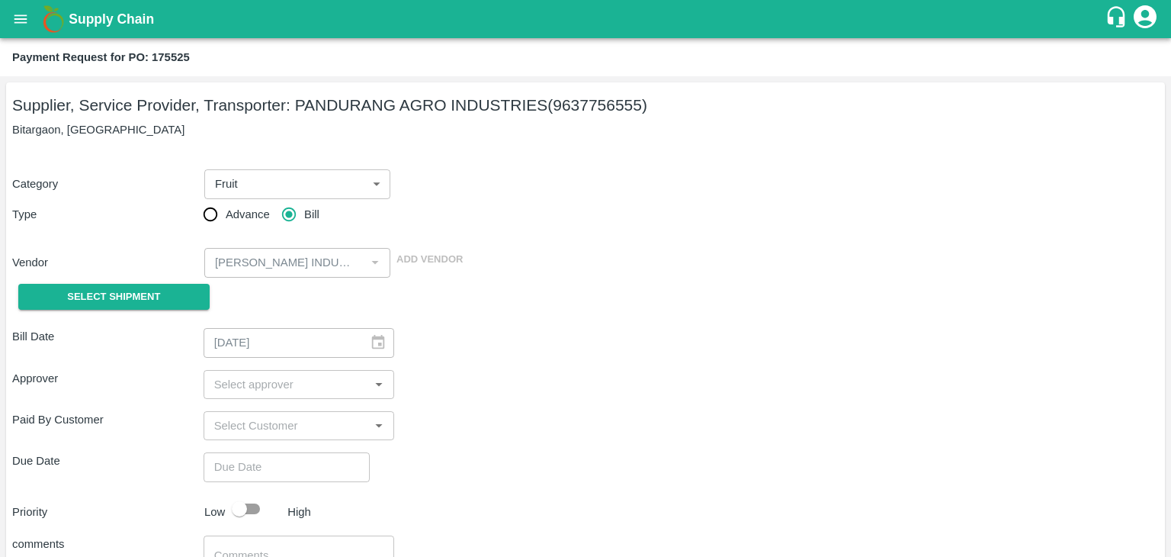
type input "10/09/2025"
click at [109, 288] on span "Select Shipment" at bounding box center [113, 297] width 93 height 18
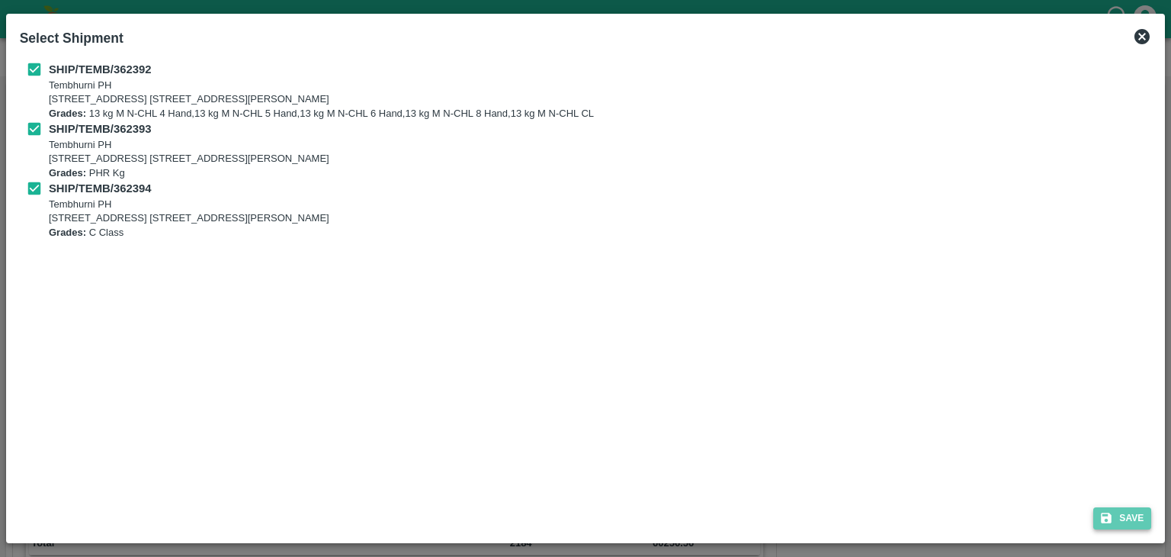
click at [1144, 522] on button "Save" at bounding box center [1122, 518] width 58 height 22
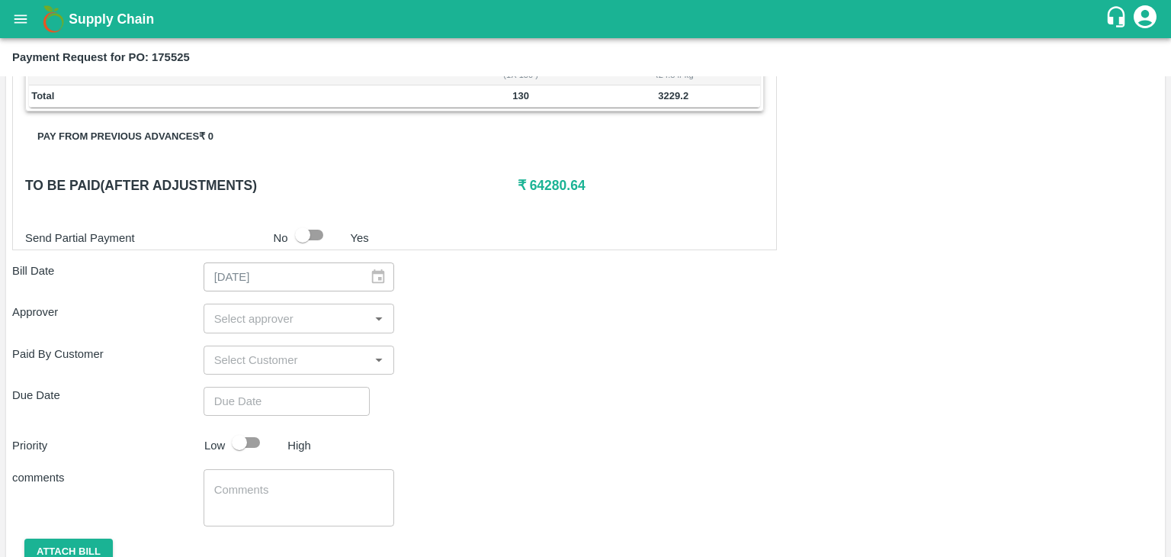
scroll to position [747, 0]
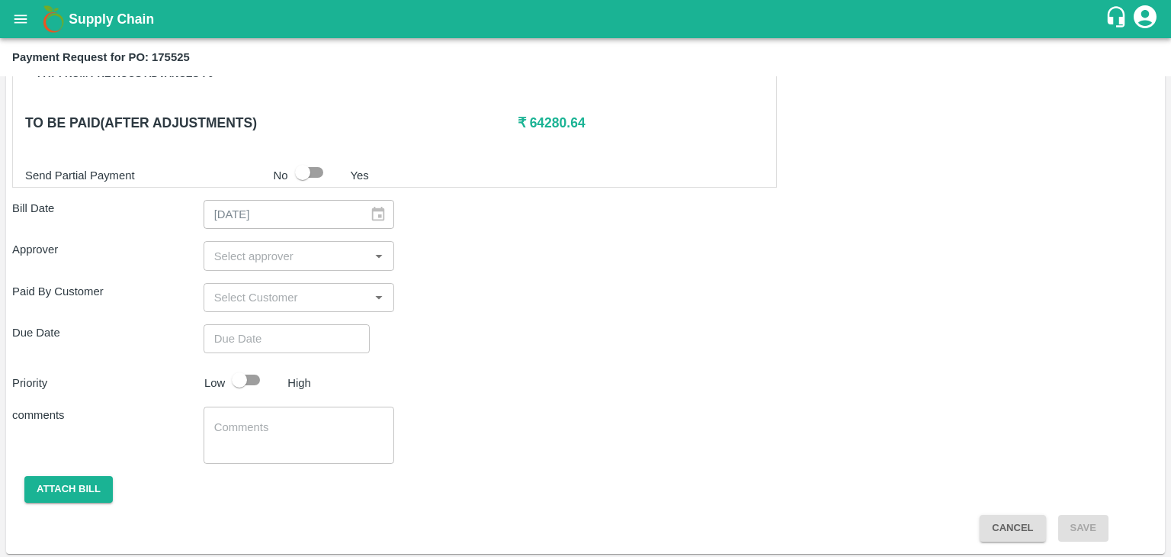
click at [246, 246] on input "input" at bounding box center [286, 256] width 157 height 20
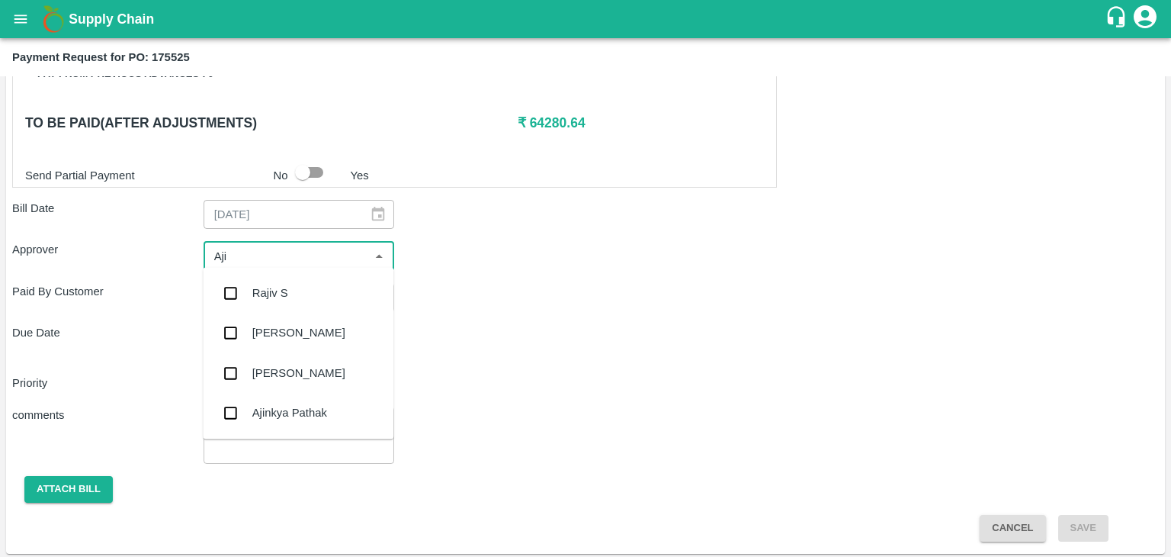
type input "Ajit"
click at [276, 281] on div "[PERSON_NAME]" at bounding box center [298, 293] width 191 height 40
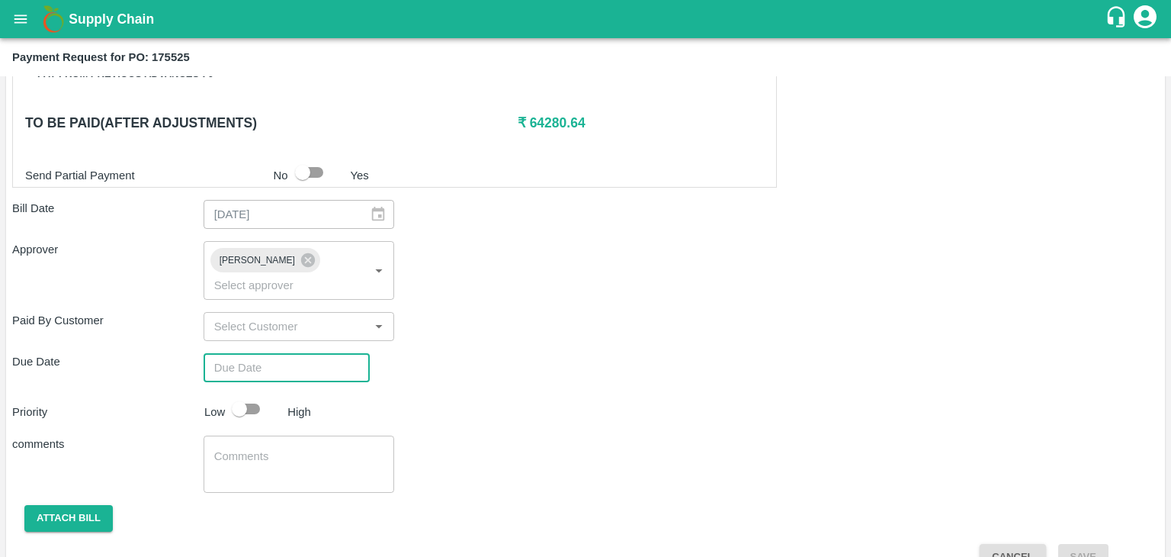
type input "DD/MM/YYYY hh:mm aa"
click at [314, 353] on input "DD/MM/YYYY hh:mm aa" at bounding box center [282, 367] width 156 height 29
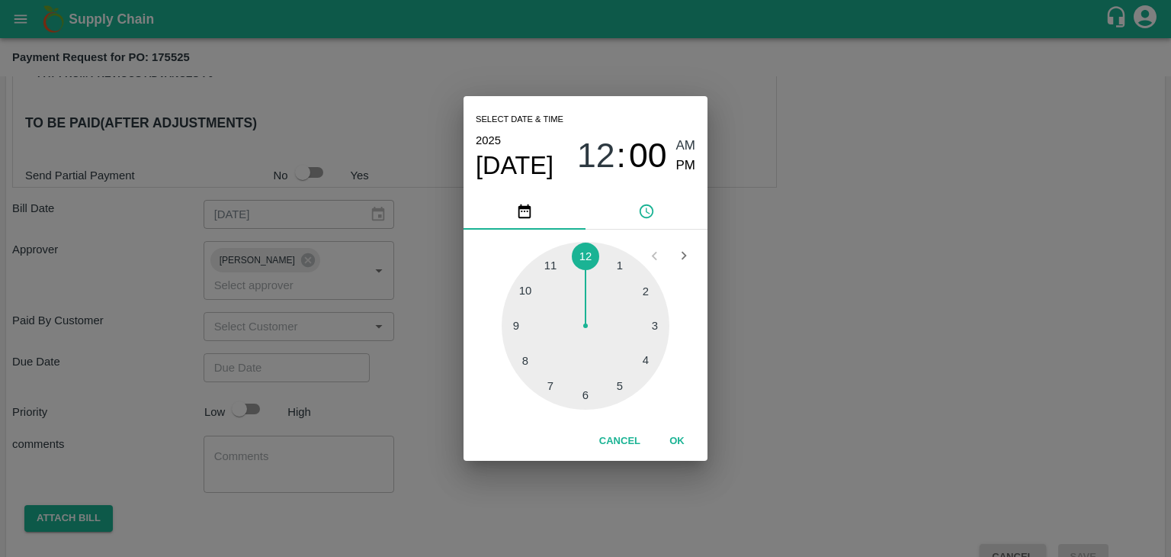
type input "[DATE] 12:00 AM"
click at [682, 440] on button "OK" at bounding box center [677, 441] width 49 height 27
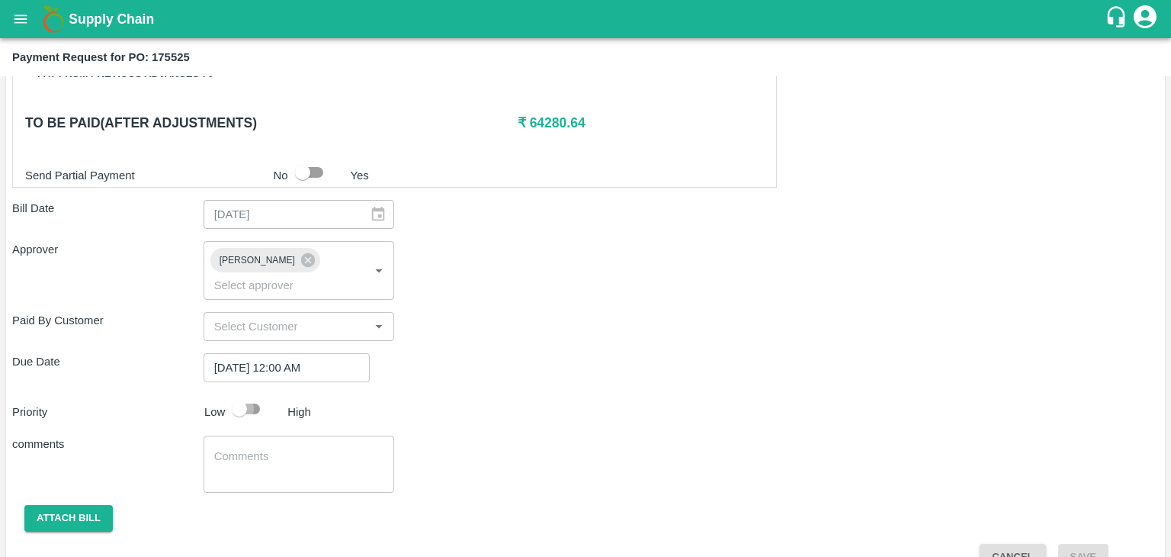
click at [244, 394] on input "checkbox" at bounding box center [239, 408] width 87 height 29
checkbox input "true"
click at [305, 448] on textarea at bounding box center [299, 464] width 170 height 32
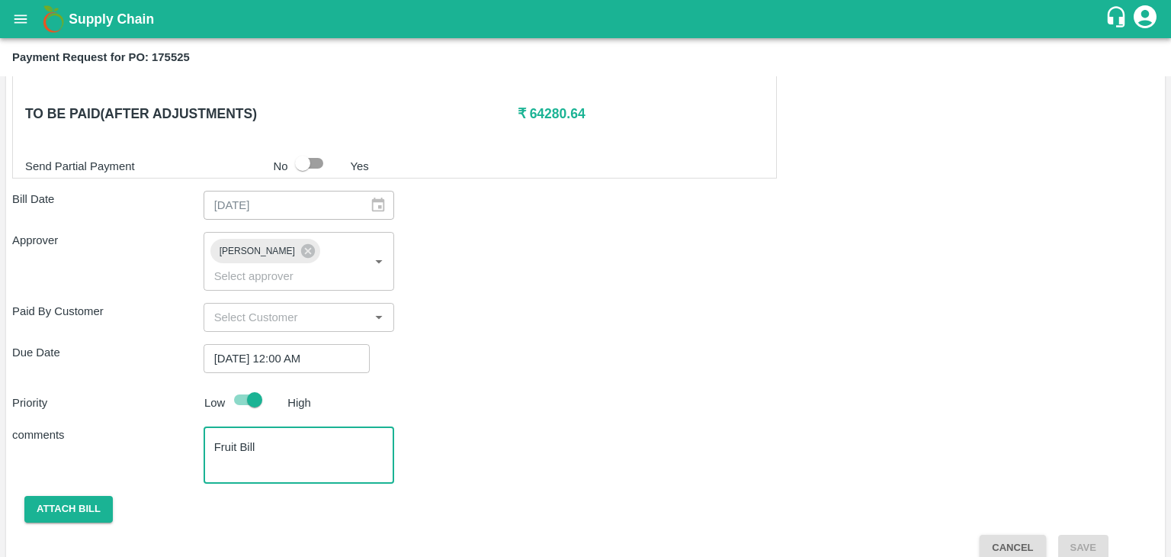
type textarea "Fruit Bill"
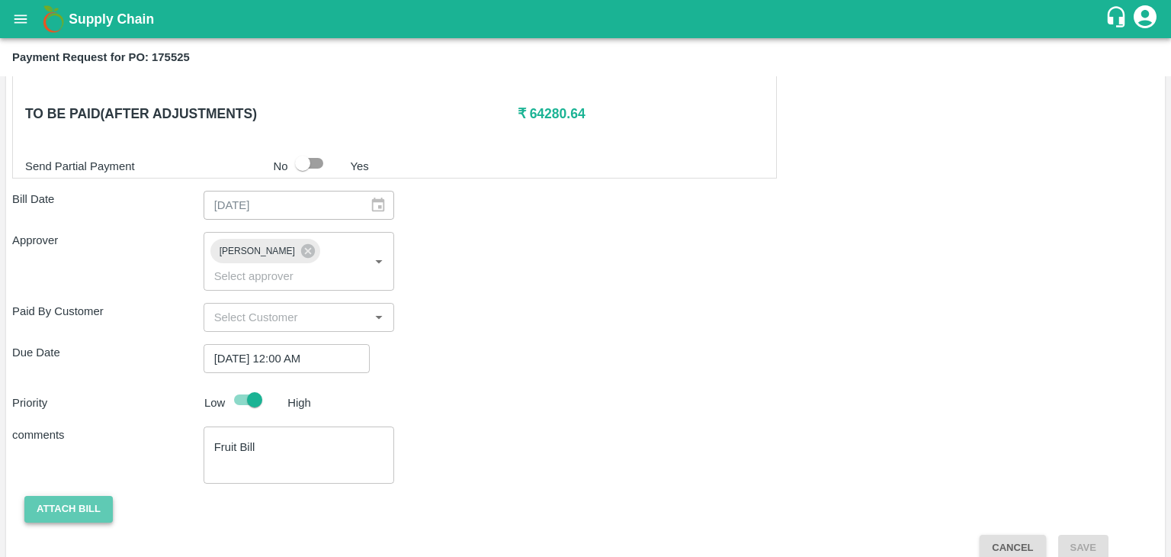
click at [58, 496] on button "Attach bill" at bounding box center [68, 509] width 88 height 27
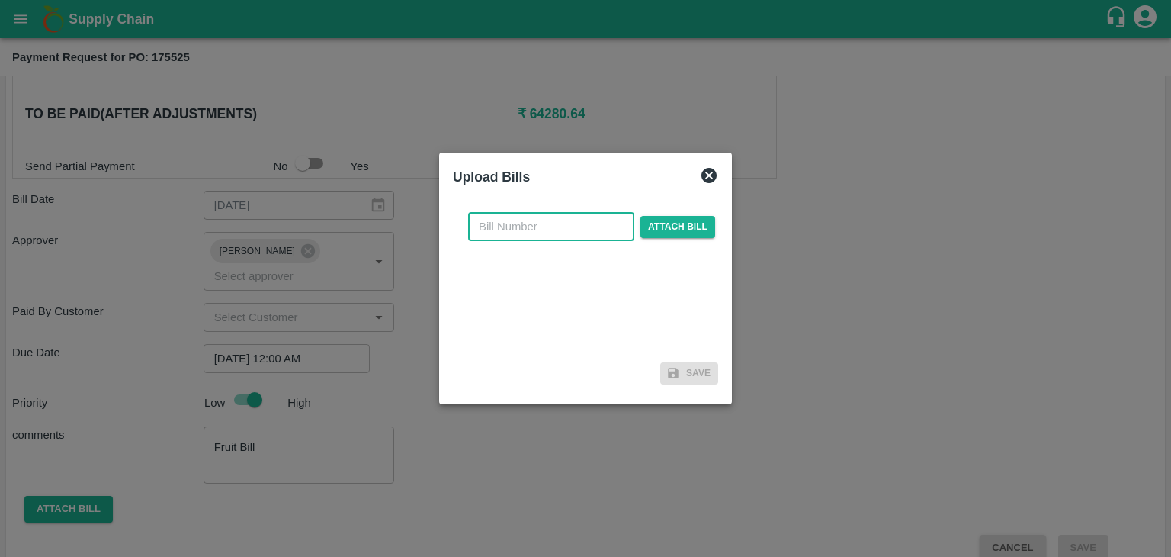
click at [531, 234] on input "text" at bounding box center [551, 226] width 166 height 29
click at [589, 230] on input "PA/CA/25-26/11" at bounding box center [551, 226] width 166 height 29
type input "PA/CA/25-26/77"
click at [644, 231] on span "Attach bill" at bounding box center [677, 227] width 75 height 22
click at [0, 0] on input "Attach bill" at bounding box center [0, 0] width 0 height 0
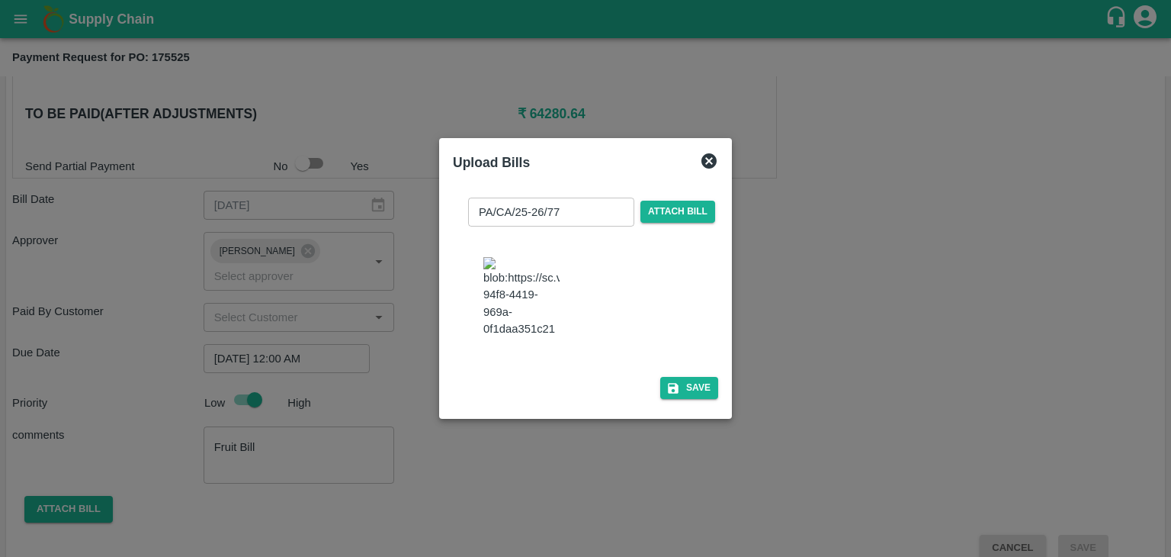
click at [680, 383] on div "PA/CA/25-26/77 ​ Attach bill Save" at bounding box center [585, 295] width 265 height 220
click at [692, 394] on button "Save" at bounding box center [689, 388] width 58 height 22
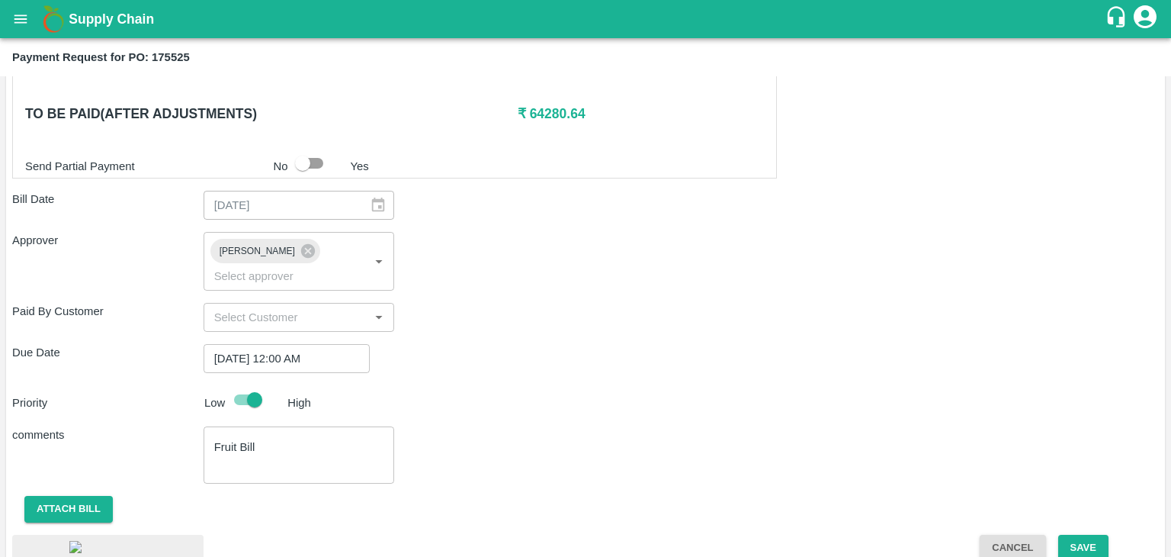
scroll to position [853, 0]
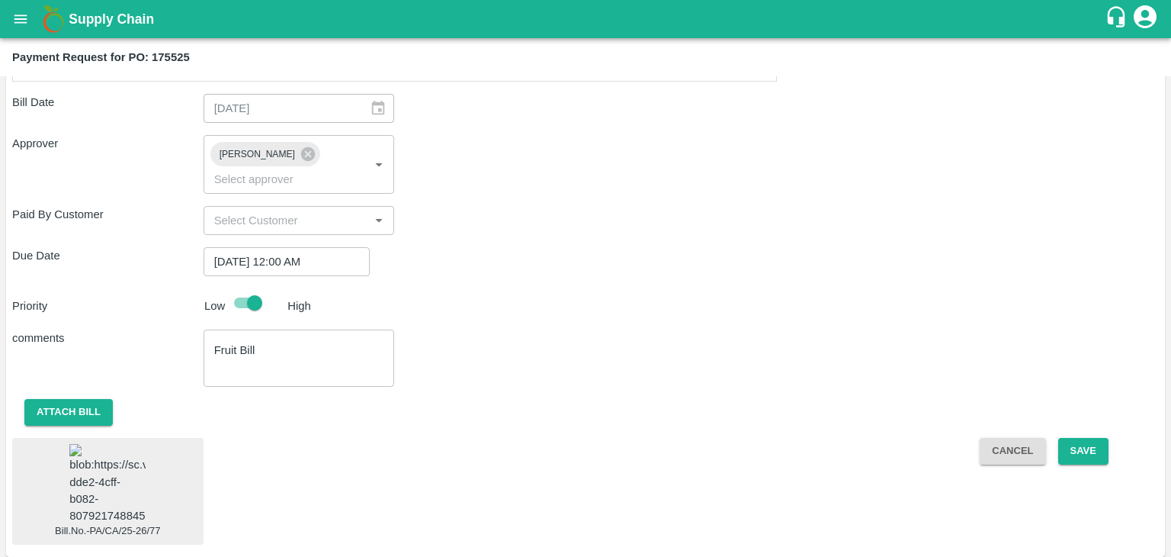
click at [101, 448] on img at bounding box center [107, 484] width 76 height 80
click at [1080, 438] on button "Save" at bounding box center [1083, 451] width 50 height 27
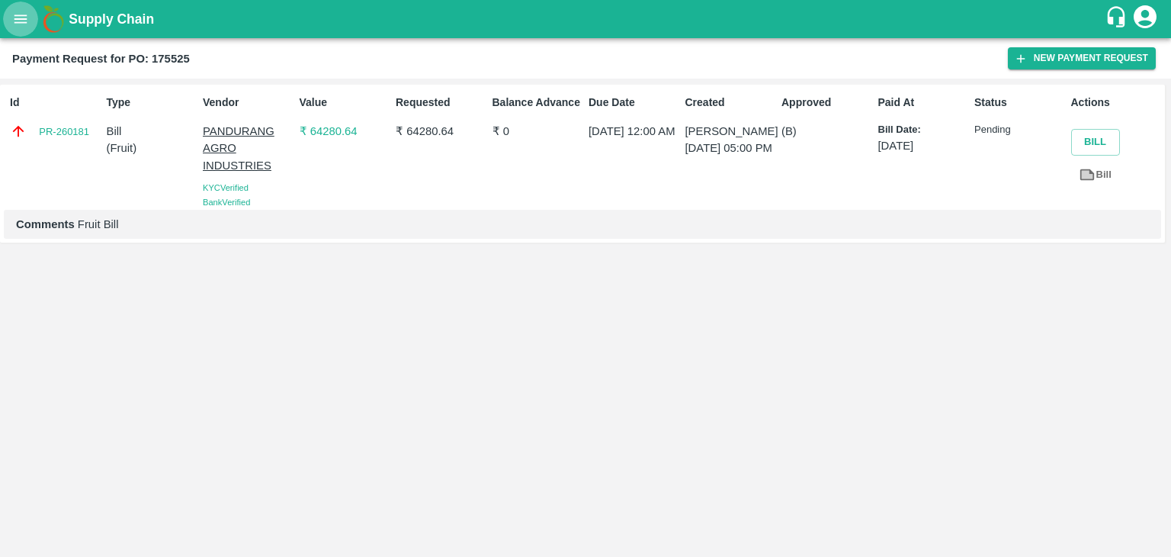
click at [21, 21] on icon "open drawer" at bounding box center [20, 19] width 17 height 17
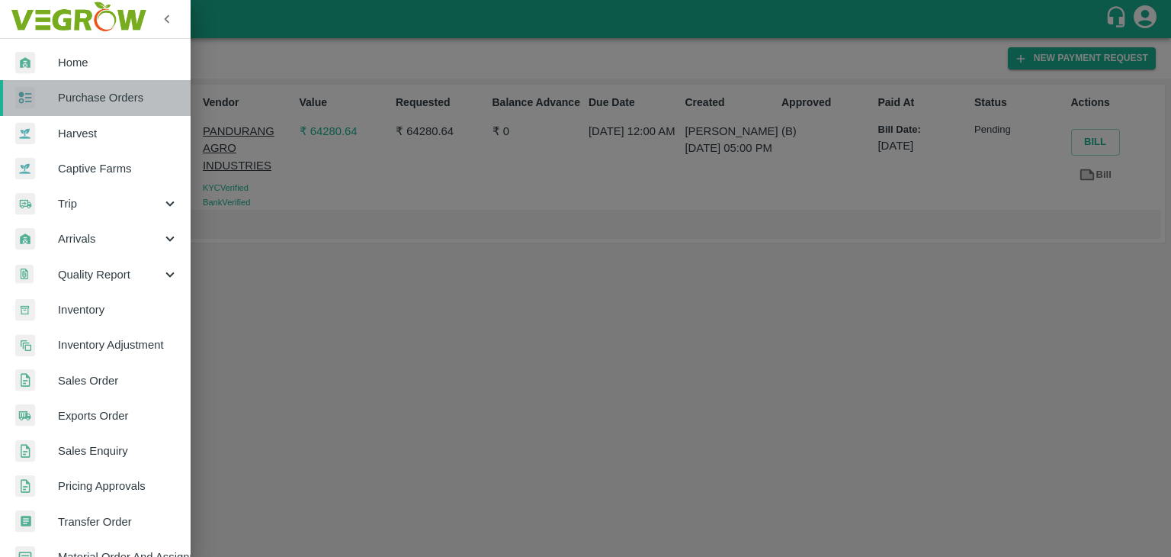
click at [98, 96] on span "Purchase Orders" at bounding box center [118, 97] width 120 height 17
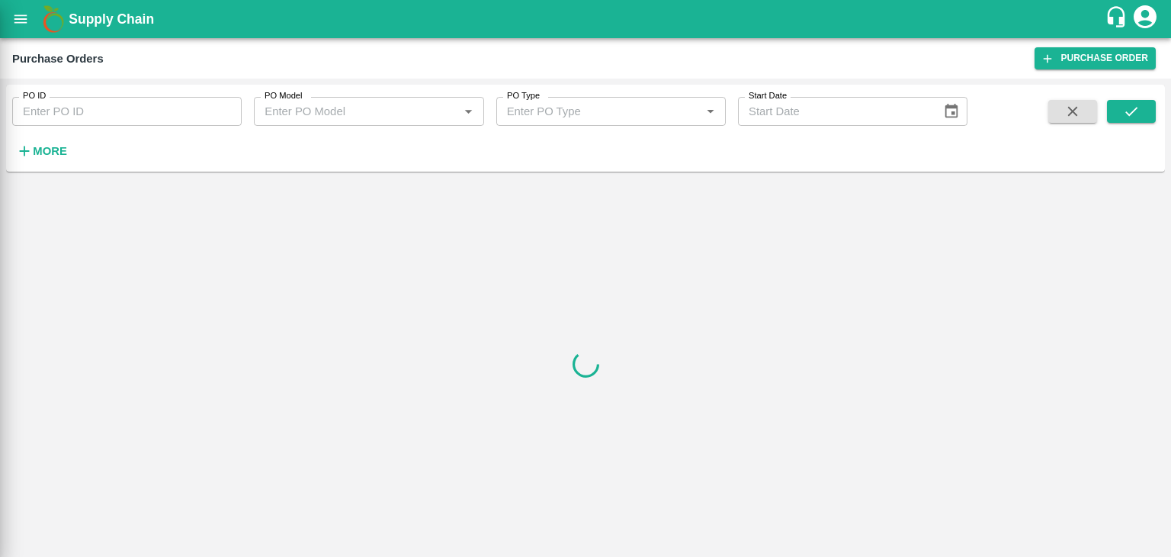
click at [226, 108] on input "PO ID" at bounding box center [127, 111] width 230 height 29
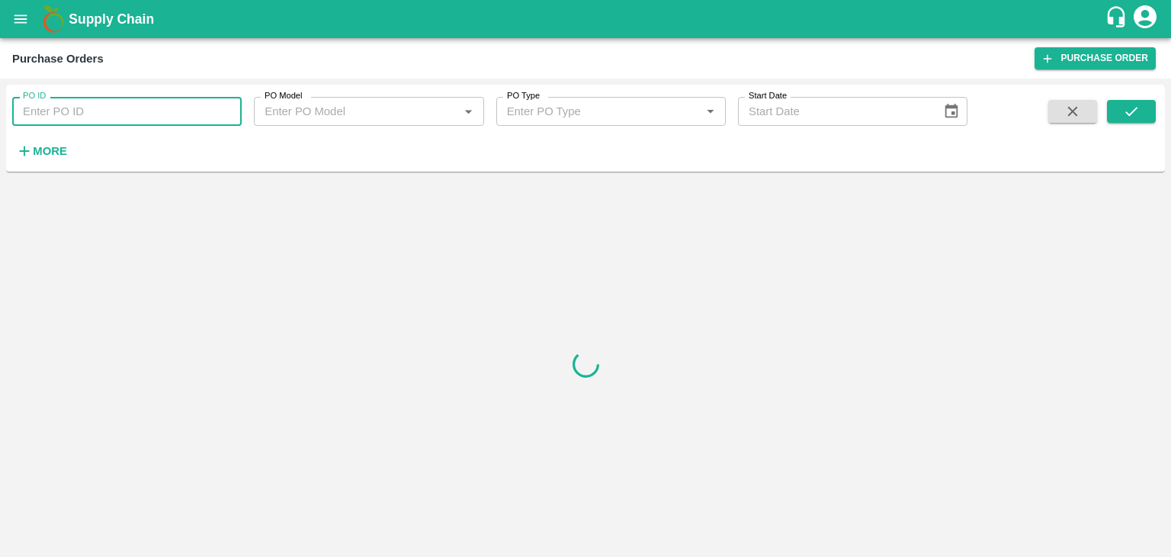
click at [226, 108] on input "PO ID" at bounding box center [127, 111] width 230 height 29
paste input "175335"
type input "175335"
click at [1119, 106] on button "submit" at bounding box center [1131, 111] width 49 height 23
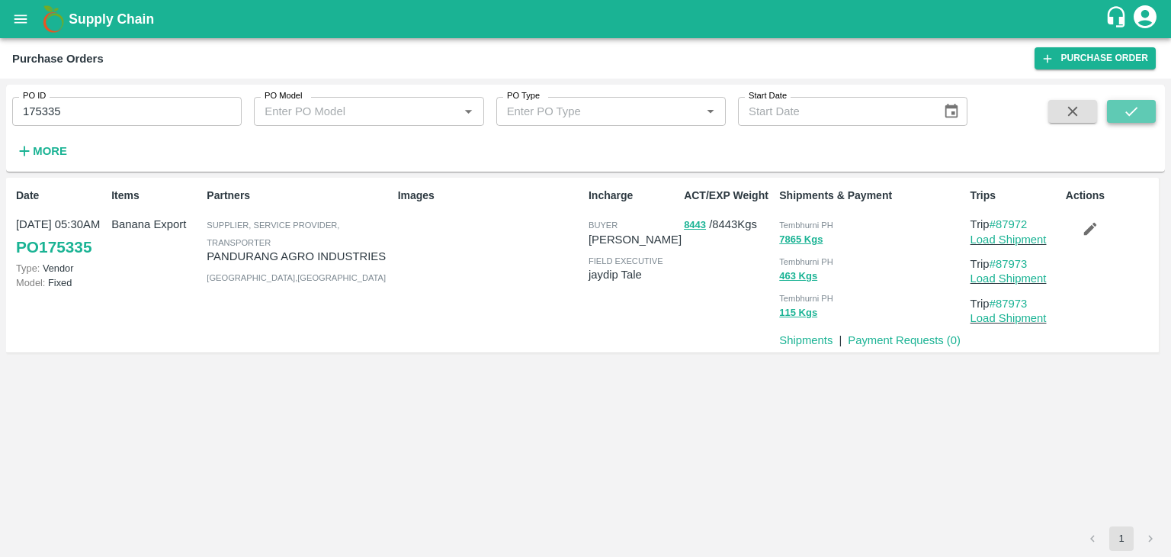
click at [1119, 106] on button "submit" at bounding box center [1131, 111] width 49 height 23
click at [891, 338] on link "Payment Requests ( 0 )" at bounding box center [904, 340] width 113 height 12
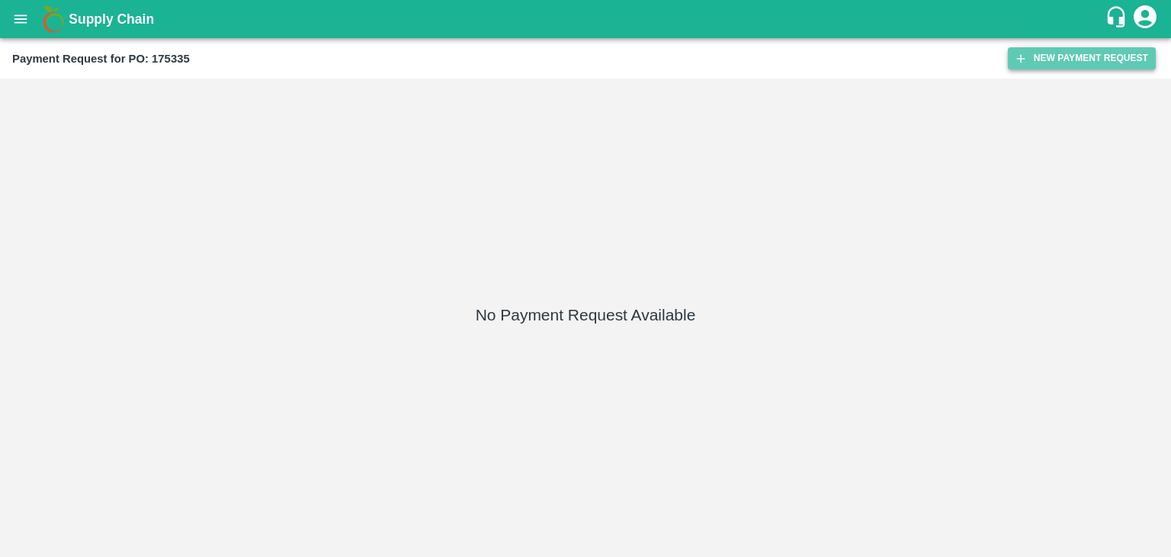
click at [1060, 64] on button "New Payment Request" at bounding box center [1082, 58] width 148 height 22
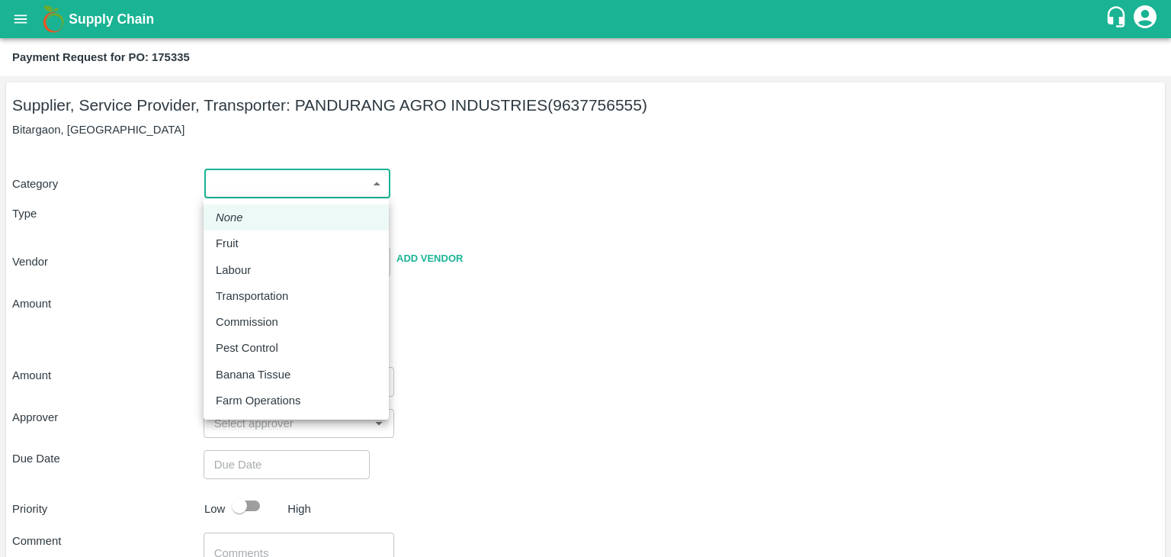
drag, startPoint x: 229, startPoint y: 181, endPoint x: 247, endPoint y: 242, distance: 63.7
click at [247, 242] on body "Supply Chain Payment Request for PO: 175335 Supplier, Service Provider, Transpo…" at bounding box center [585, 278] width 1171 height 557
click at [247, 242] on div "Fruit" at bounding box center [296, 243] width 161 height 17
type input "1"
type input "[PERSON_NAME] INDUSTRIES - 9637756555(Supplier, Service Provider, Transporter)"
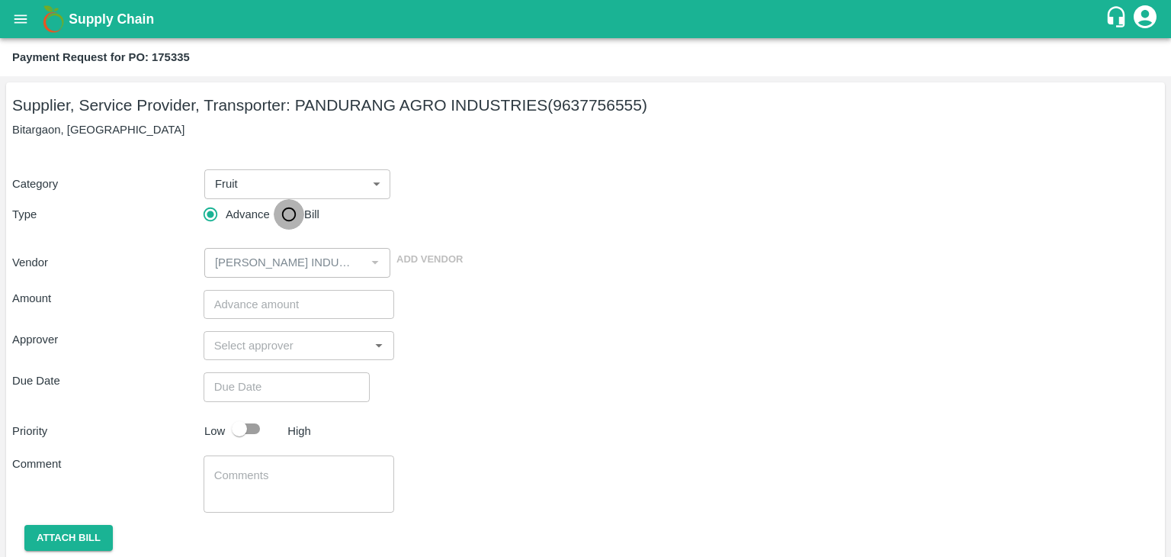
click at [284, 215] on input "Bill" at bounding box center [289, 214] width 30 height 30
radio input "true"
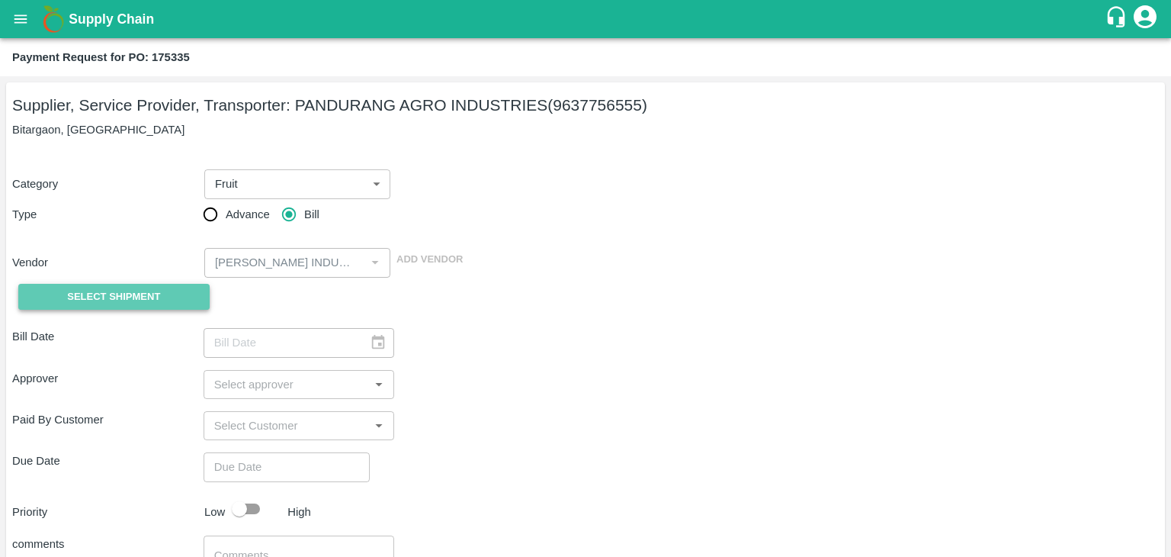
click at [106, 298] on span "Select Shipment" at bounding box center [113, 297] width 93 height 18
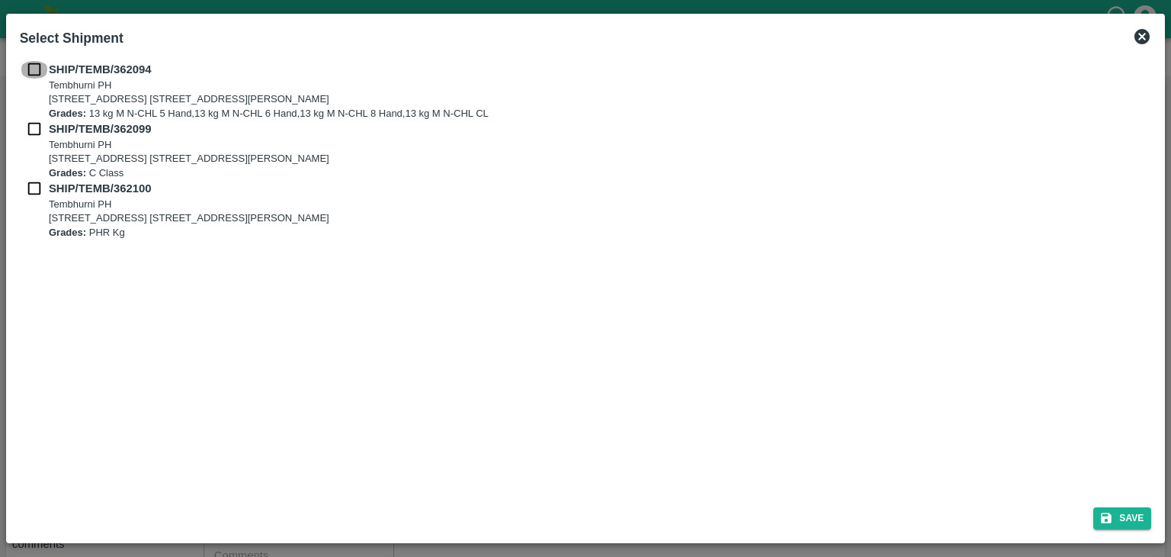
click at [29, 62] on input "checkbox" at bounding box center [34, 69] width 29 height 17
checkbox input "true"
click at [27, 132] on input "checkbox" at bounding box center [34, 128] width 29 height 17
checkbox input "true"
click at [29, 187] on input "checkbox" at bounding box center [34, 188] width 29 height 17
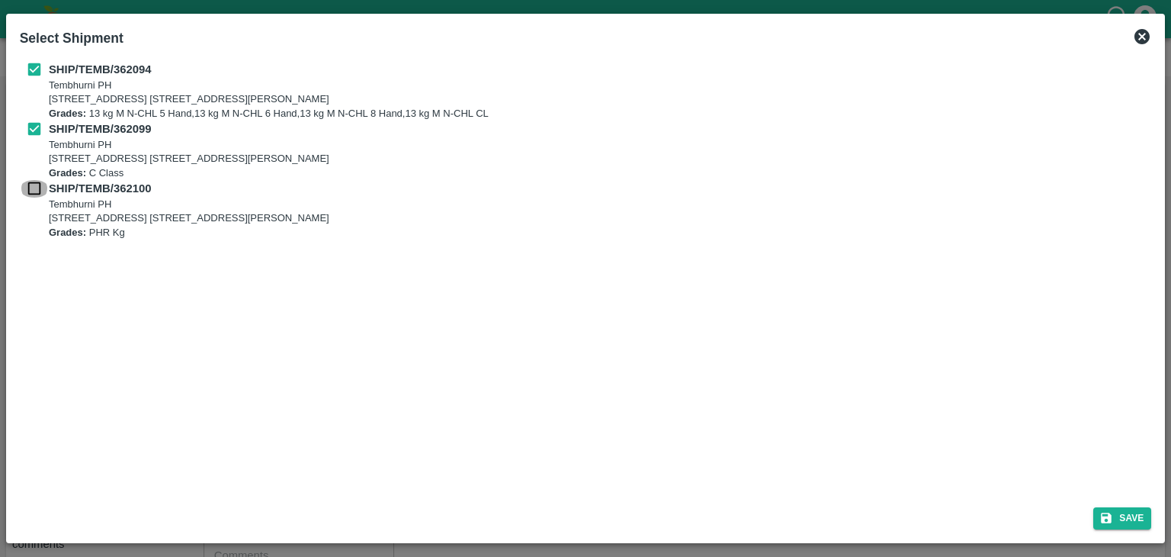
checkbox input "true"
click at [1110, 531] on div "Save" at bounding box center [586, 515] width 1144 height 40
click at [1138, 498] on div "Save" at bounding box center [586, 515] width 1144 height 40
click at [1135, 520] on button "Save" at bounding box center [1122, 518] width 58 height 22
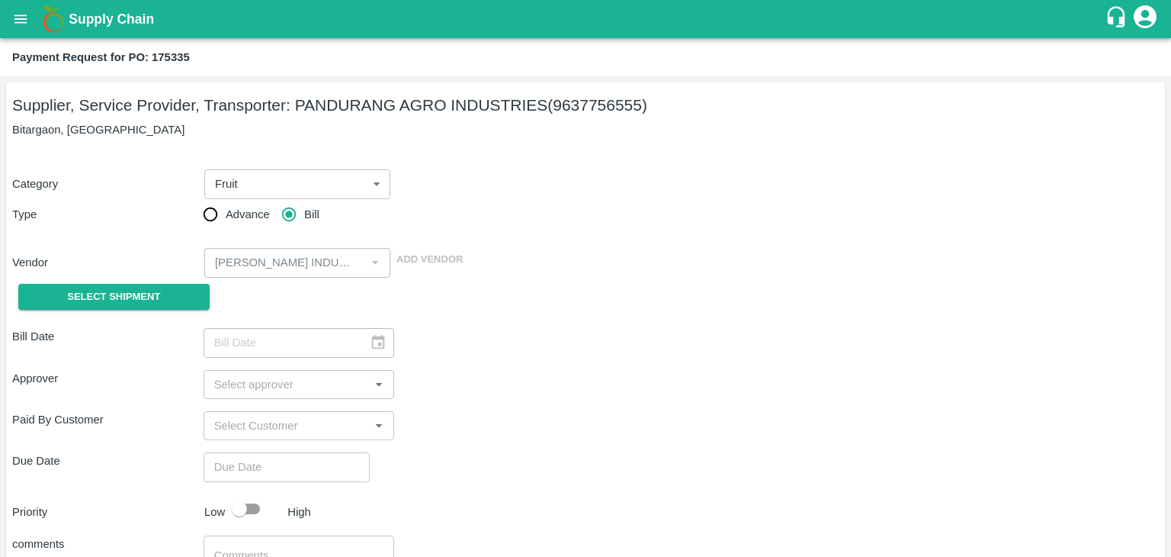
type input "[DATE]"
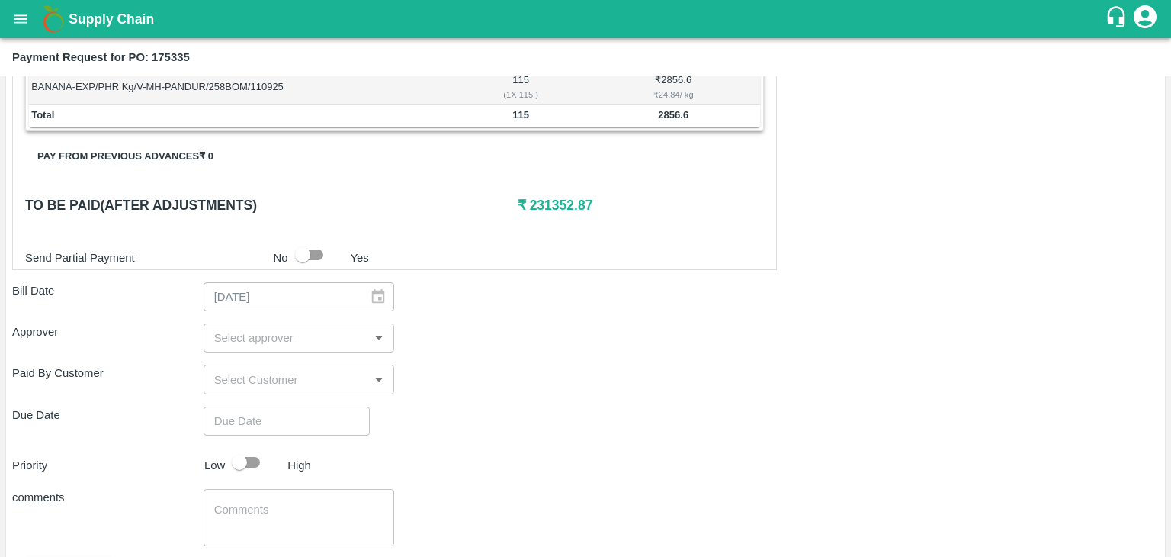
scroll to position [714, 0]
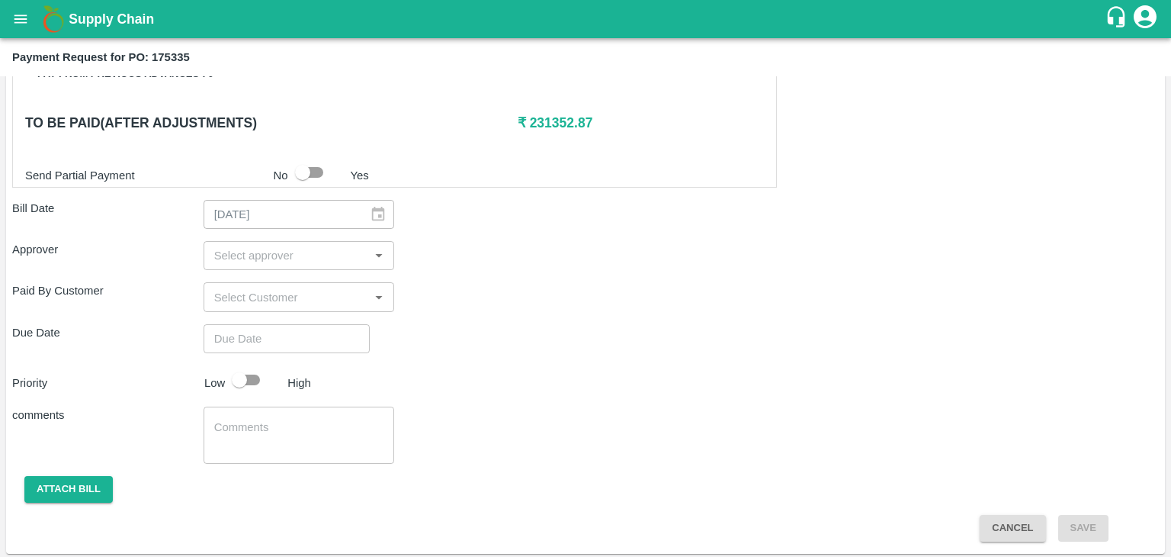
click at [250, 258] on input "input" at bounding box center [286, 256] width 157 height 20
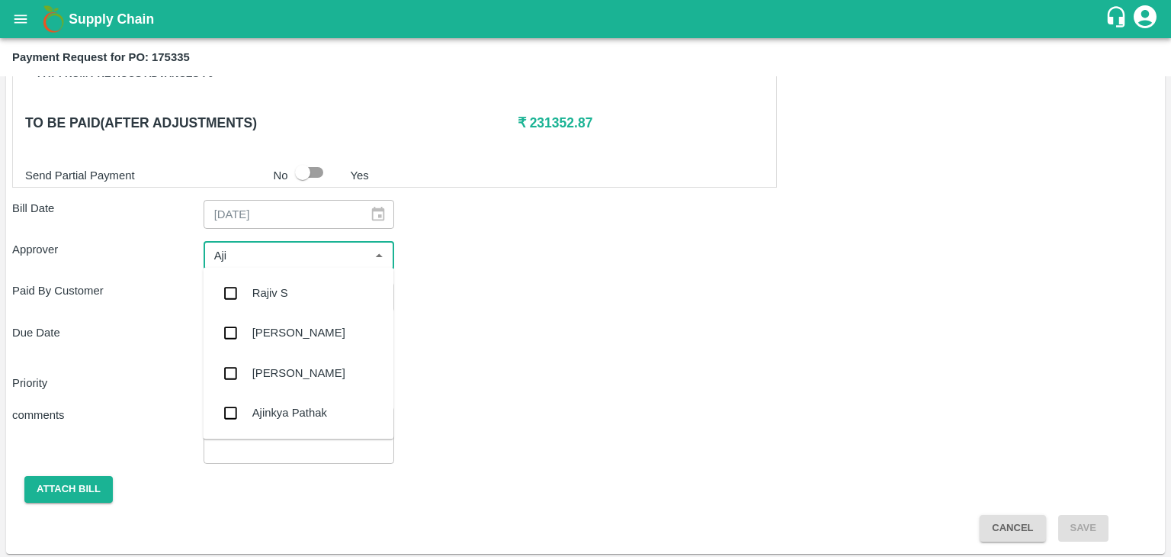
type input "Ajit"
click at [274, 289] on div "[PERSON_NAME]" at bounding box center [298, 292] width 93 height 17
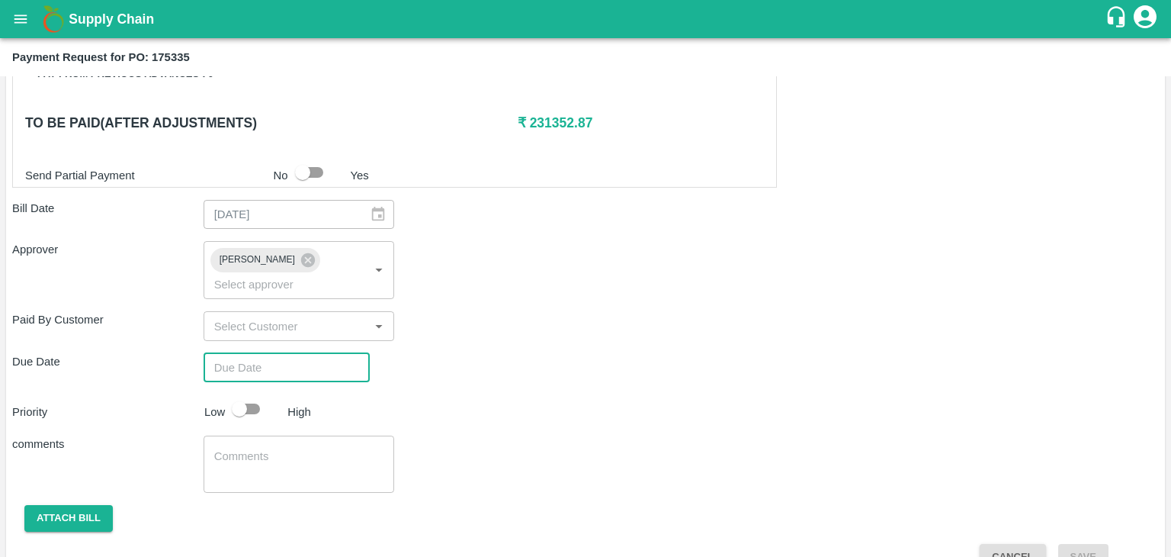
type input "DD/MM/YYYY hh:mm aa"
click at [316, 353] on input "DD/MM/YYYY hh:mm aa" at bounding box center [282, 367] width 156 height 29
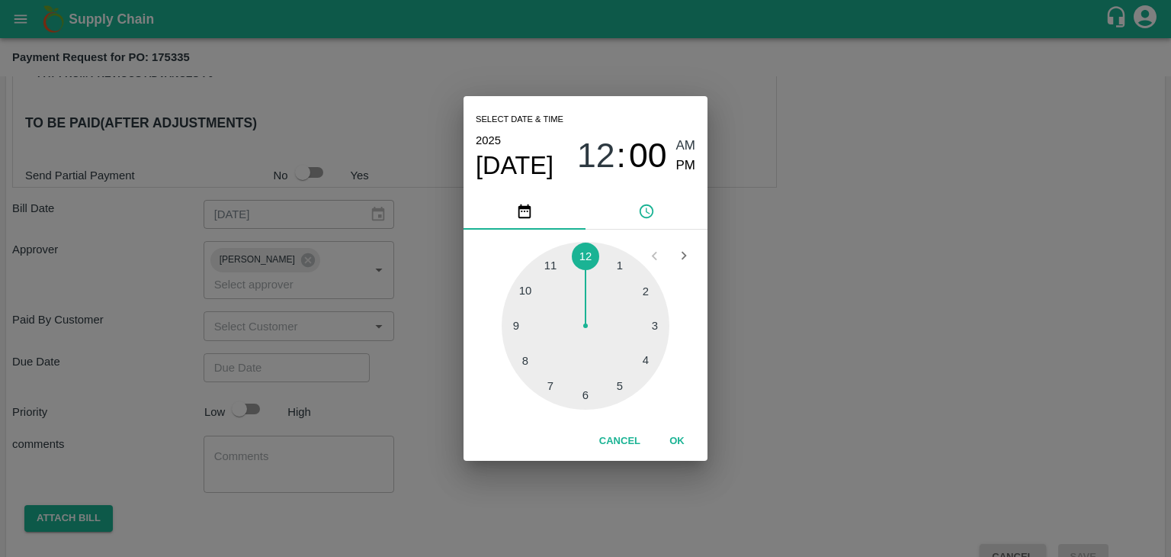
type input "[DATE] 12:00 AM"
click at [683, 449] on button "OK" at bounding box center [677, 441] width 49 height 27
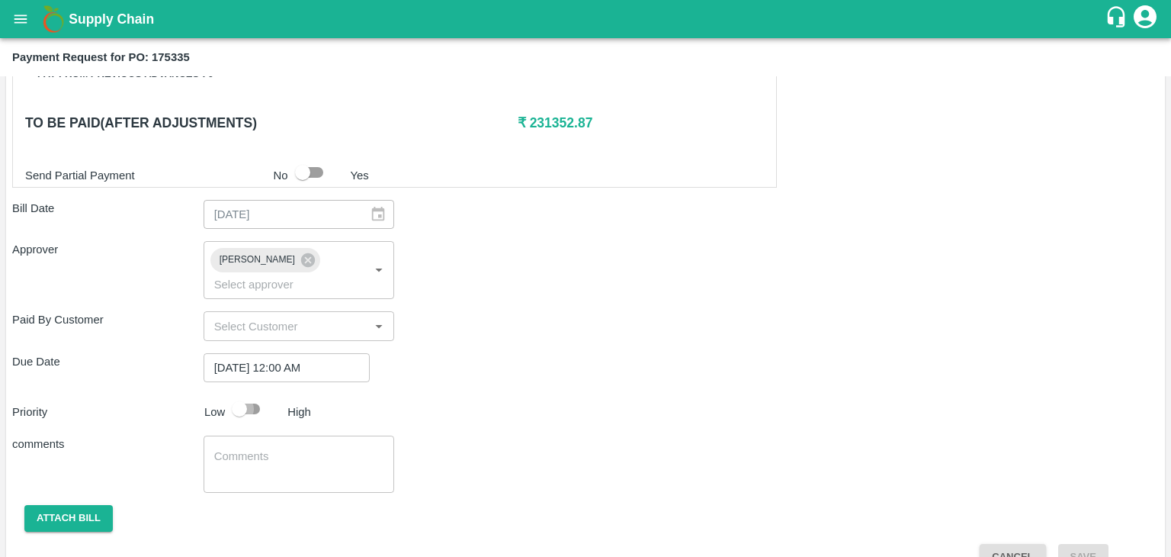
click at [258, 394] on input "checkbox" at bounding box center [239, 408] width 87 height 29
checkbox input "true"
click at [293, 448] on textarea at bounding box center [299, 464] width 170 height 32
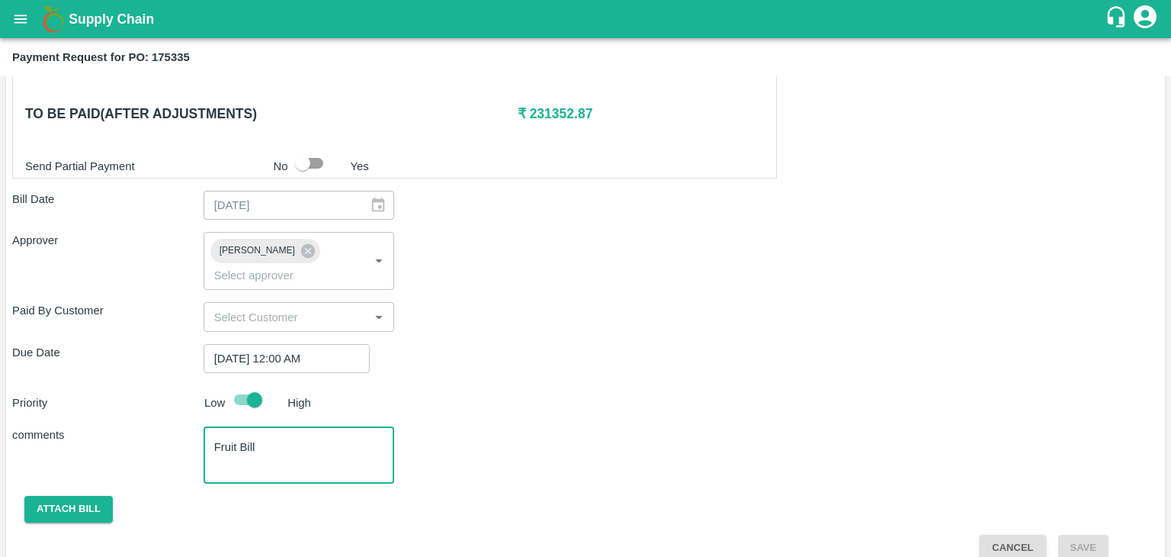
type textarea "Fruit Bill"
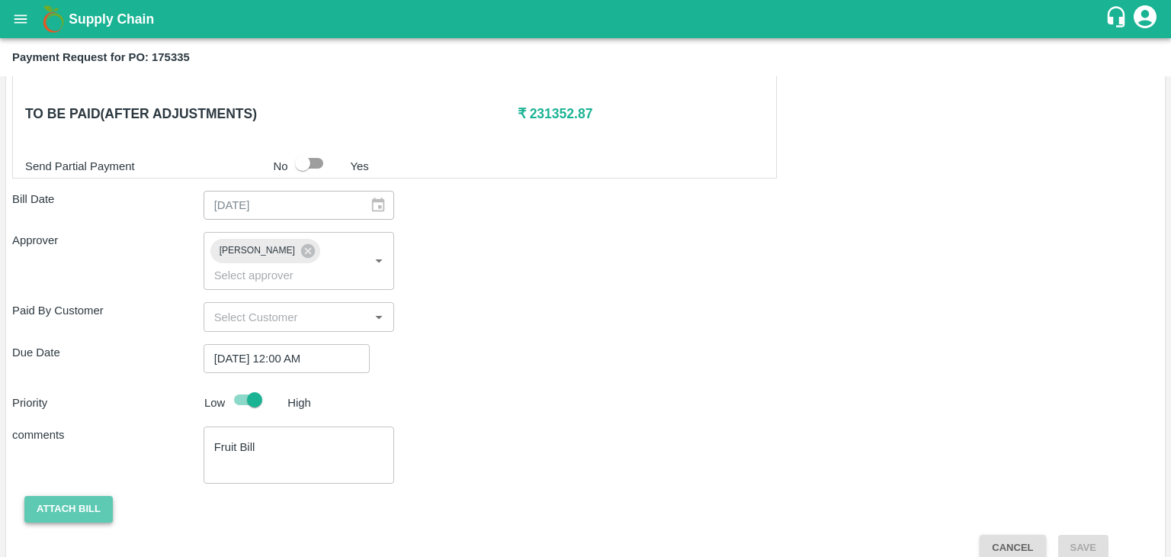
click at [37, 496] on button "Attach bill" at bounding box center [68, 509] width 88 height 27
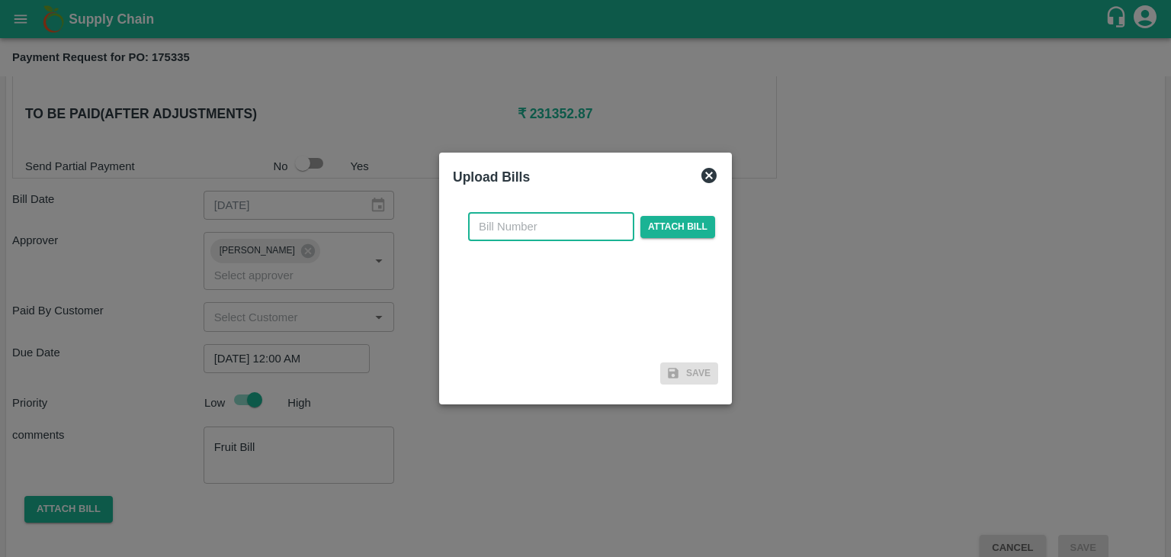
click at [544, 228] on input "text" at bounding box center [551, 226] width 166 height 29
click at [587, 221] on input "PA/CA/25-26/11" at bounding box center [551, 226] width 166 height 29
type input "PA/CA/25-26/78"
click at [670, 230] on span "Attach bill" at bounding box center [677, 227] width 75 height 22
click at [0, 0] on input "Attach bill" at bounding box center [0, 0] width 0 height 0
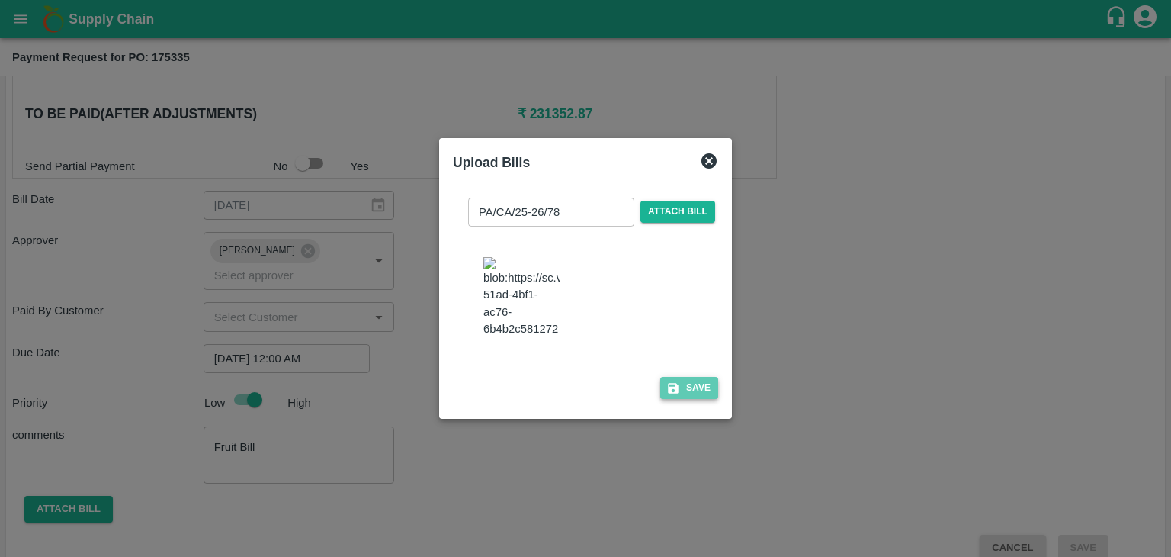
click at [682, 387] on button "Save" at bounding box center [689, 388] width 58 height 22
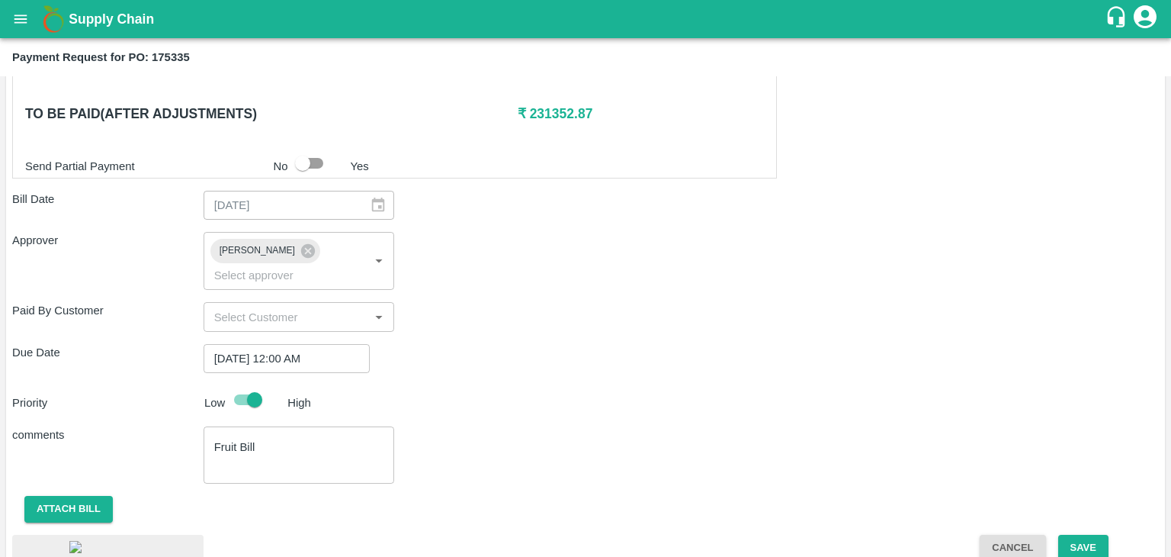
scroll to position [820, 0]
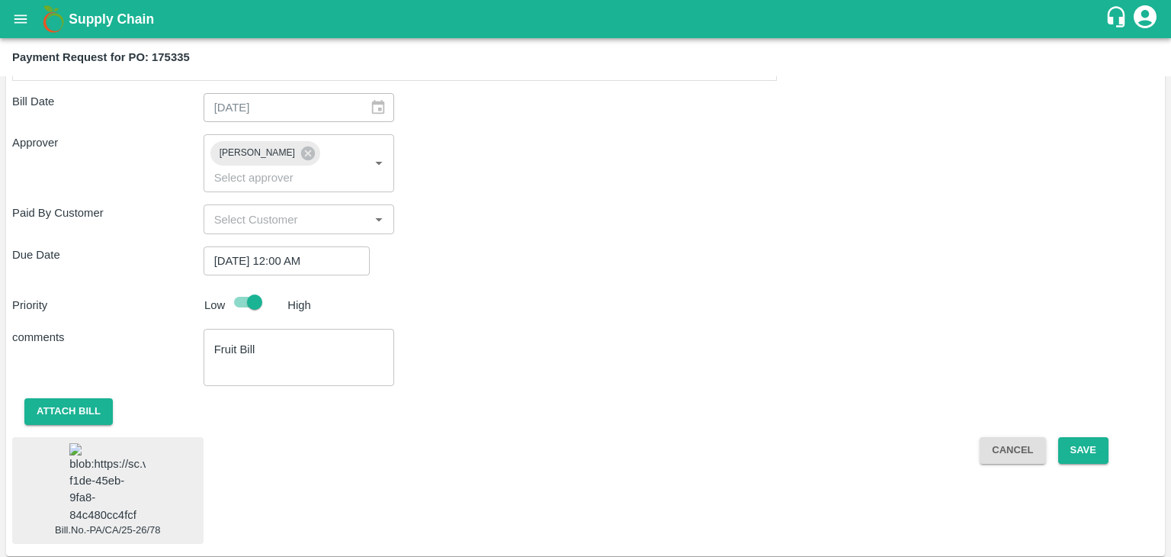
click at [82, 470] on img at bounding box center [107, 483] width 76 height 80
click at [1080, 437] on button "Save" at bounding box center [1083, 450] width 50 height 27
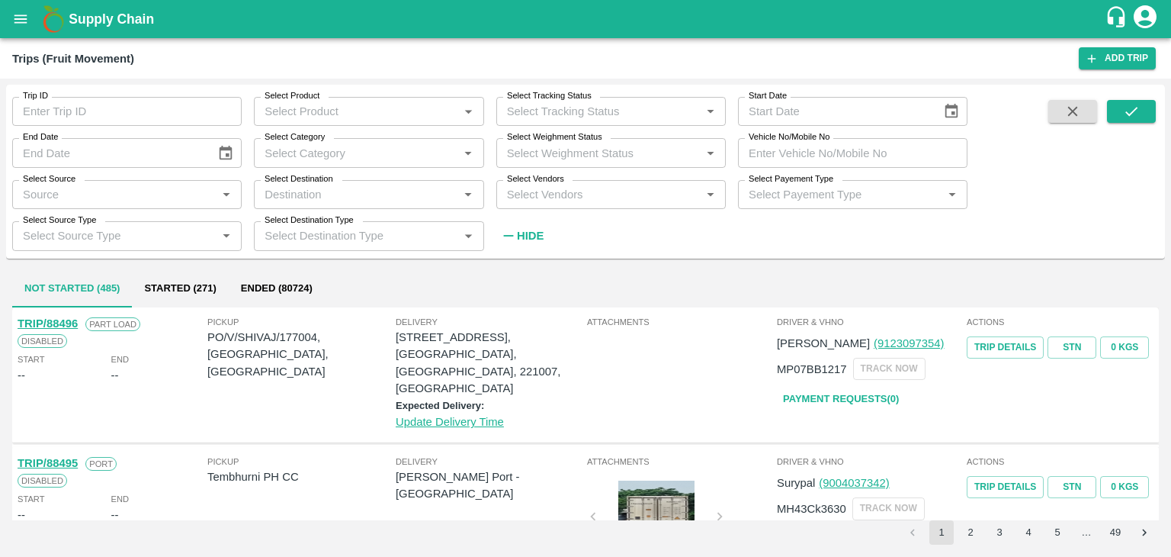
click at [16, 13] on icon "open drawer" at bounding box center [20, 19] width 17 height 17
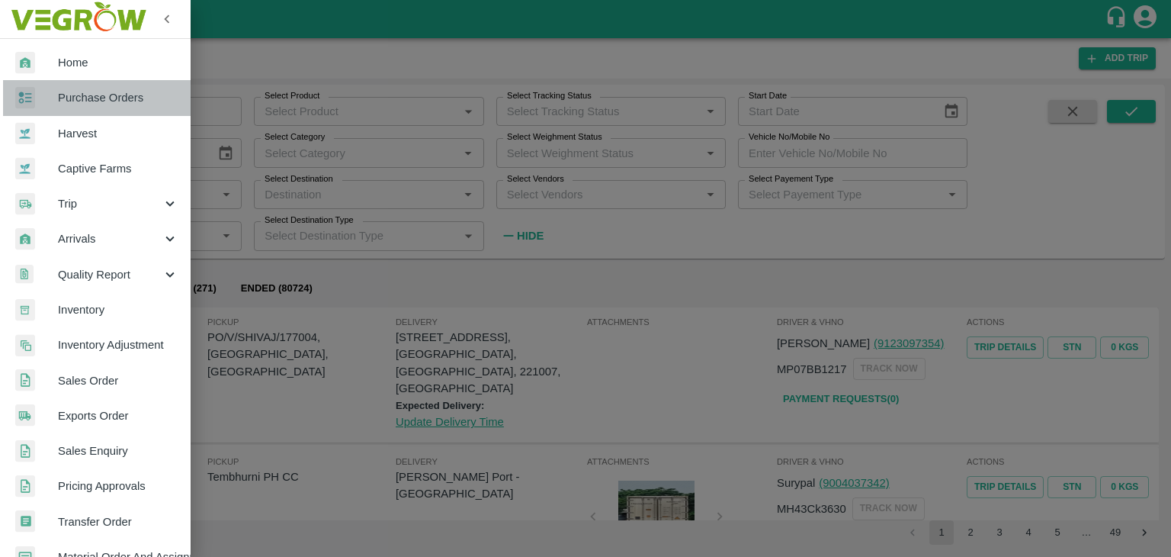
click at [111, 95] on span "Purchase Orders" at bounding box center [118, 97] width 120 height 17
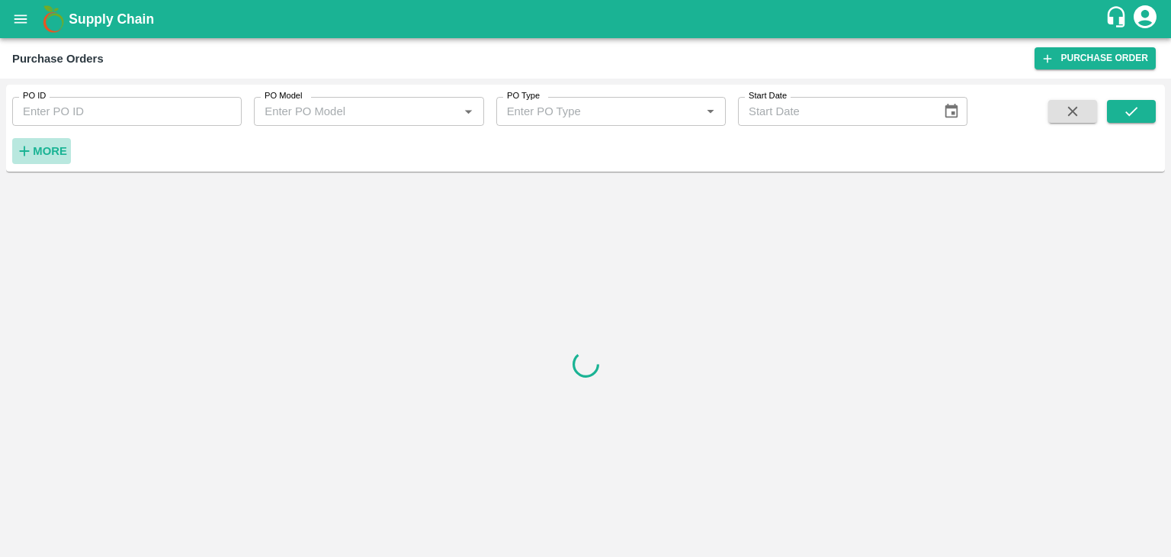
click at [54, 146] on strong "More" at bounding box center [50, 151] width 34 height 12
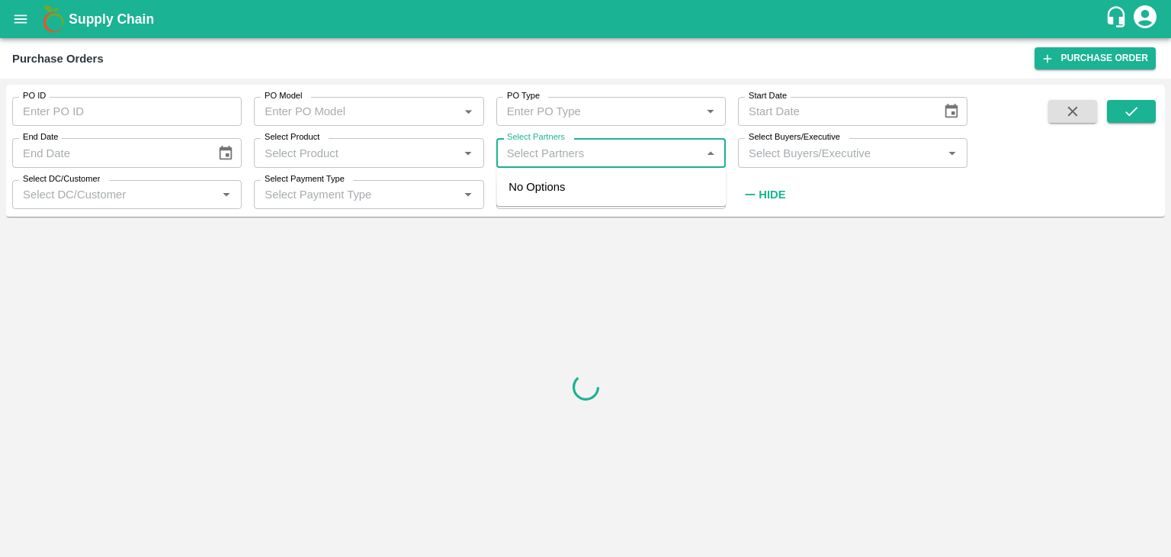
click at [585, 145] on input "Select Partners" at bounding box center [598, 153] width 195 height 20
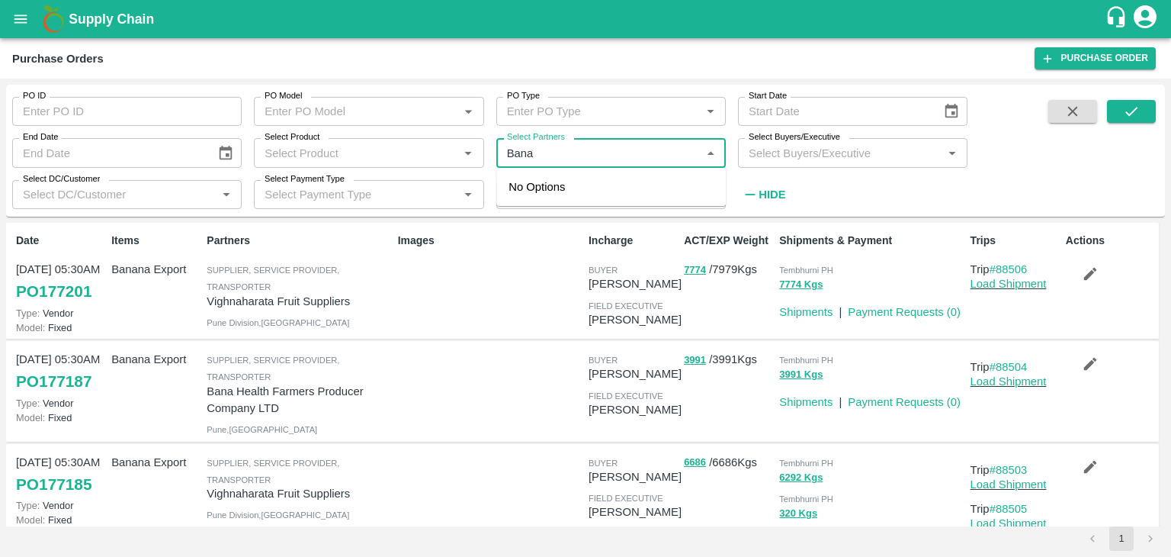
type input "Bana H"
click at [631, 188] on div "Bana Health Farmers Producer Company LTD-[GEOGRAPHIC_DATA], [GEOGRAPHIC_DATA]-9…" at bounding box center [643, 212] width 185 height 68
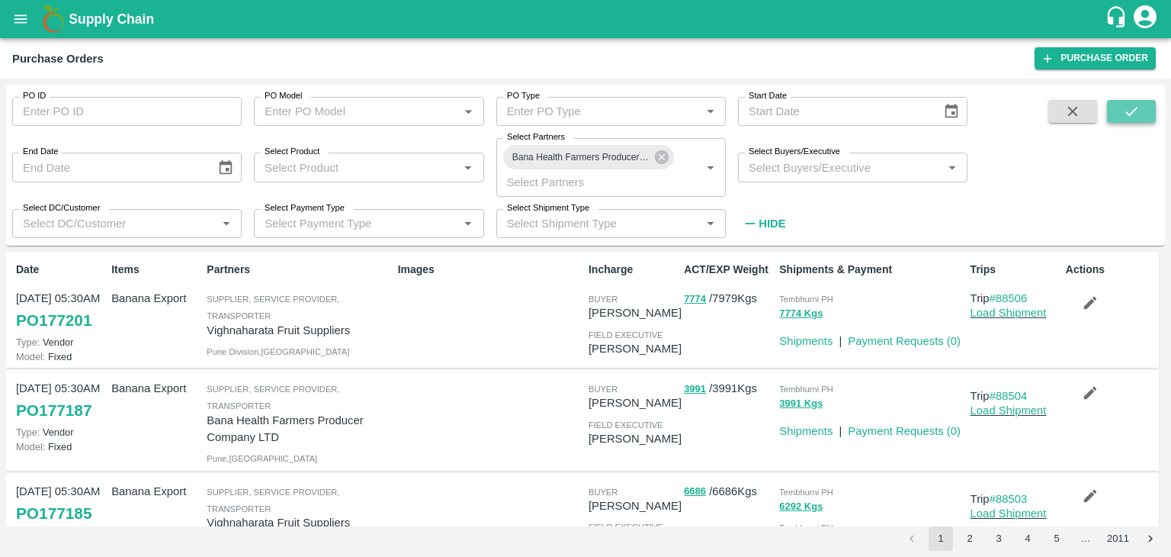
click at [1140, 103] on button "submit" at bounding box center [1131, 111] width 49 height 23
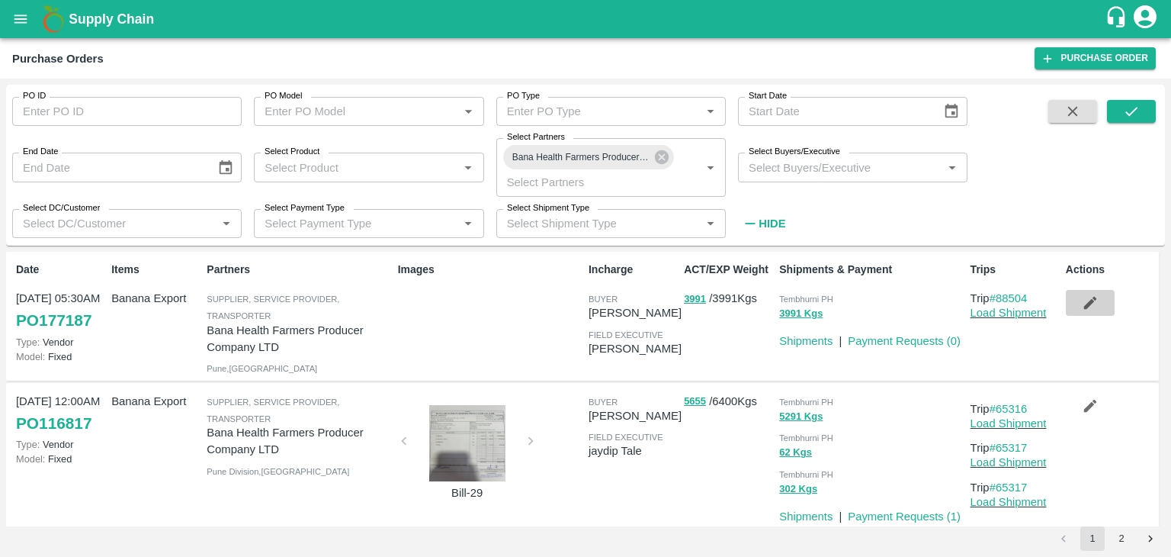
click at [1086, 306] on icon "button" at bounding box center [1089, 303] width 13 height 13
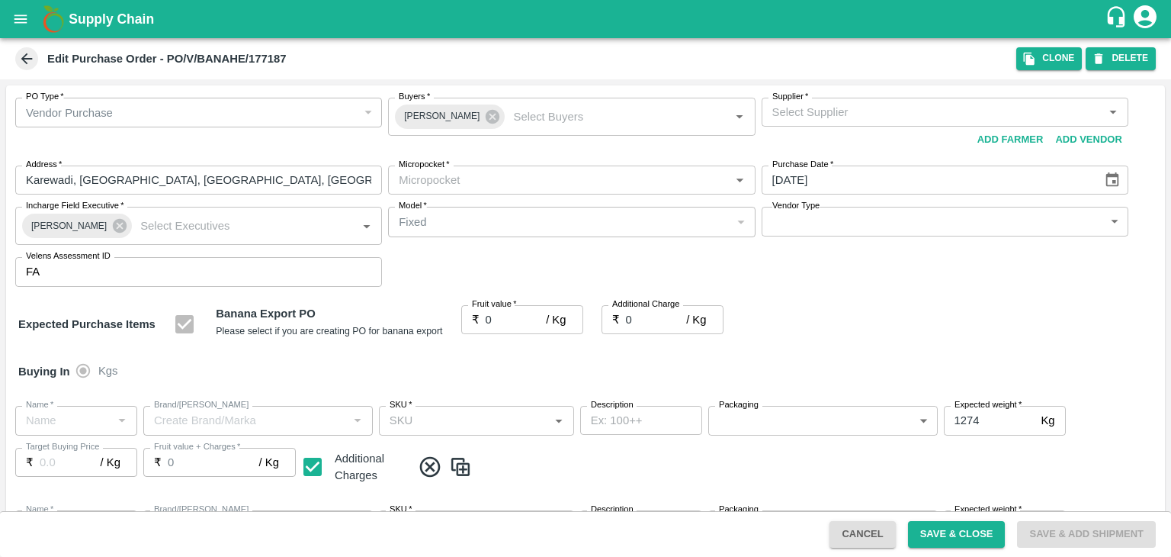
type input "Bana Health Farmers Producer Company LTD-undefined"
type input "109-Tembhurni"
type input "Banana Export"
type input "FARM EXPRESS"
type input "13 kg M N-CHL 8 Hand"
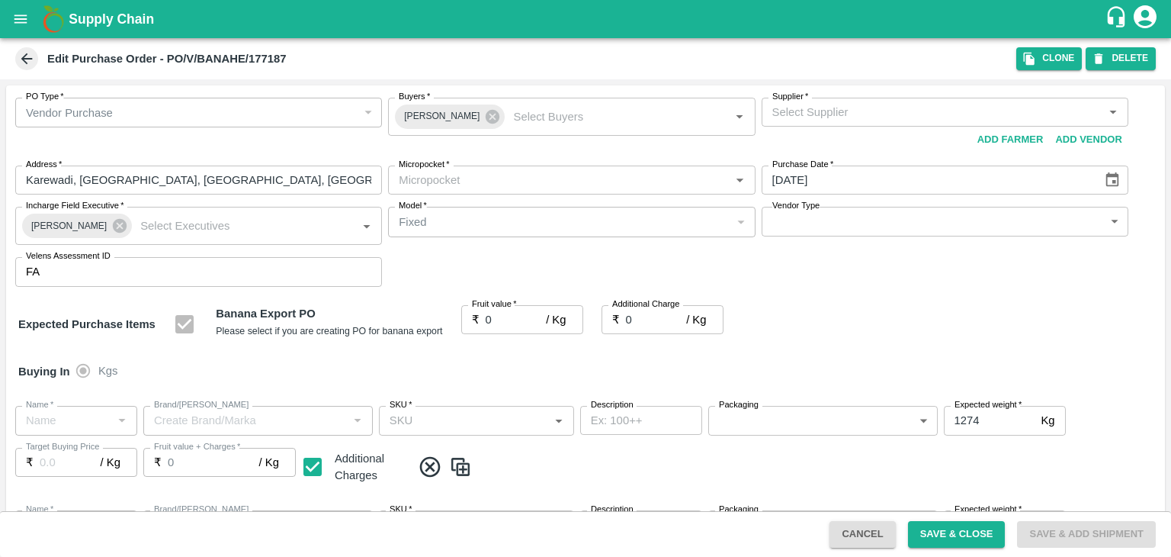
type input "NA"
type input "Banana Export"
type input "FARM EXPRESS"
type input "13 kg M N-CHL CL"
type input "NA"
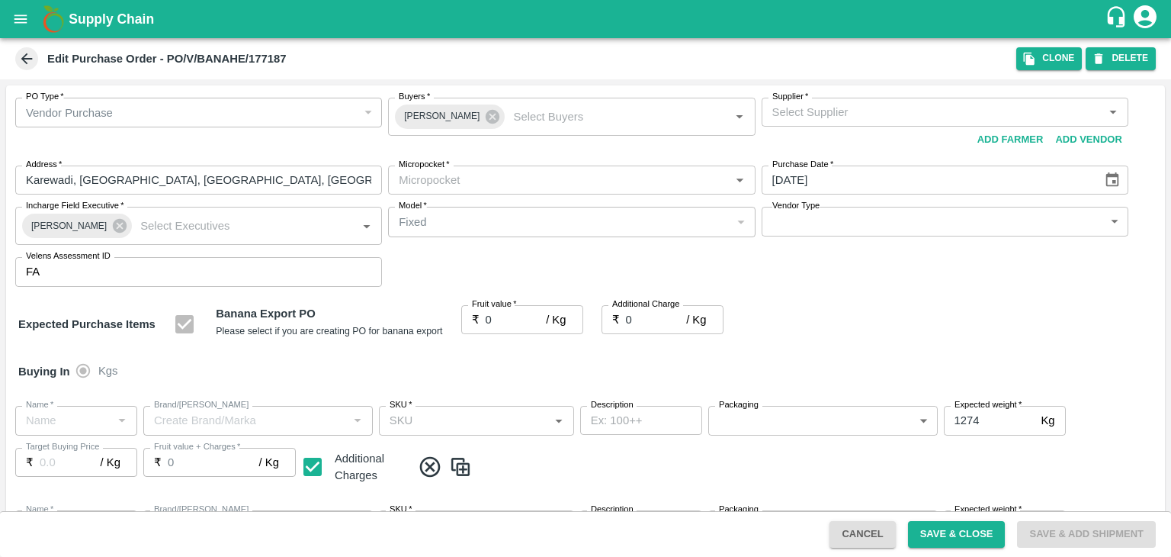
type input "Banana Export"
type input "FARM CANDY"
type input "13 kg M N-CHL 4 Hand"
type input "NA"
type input "Banana Export"
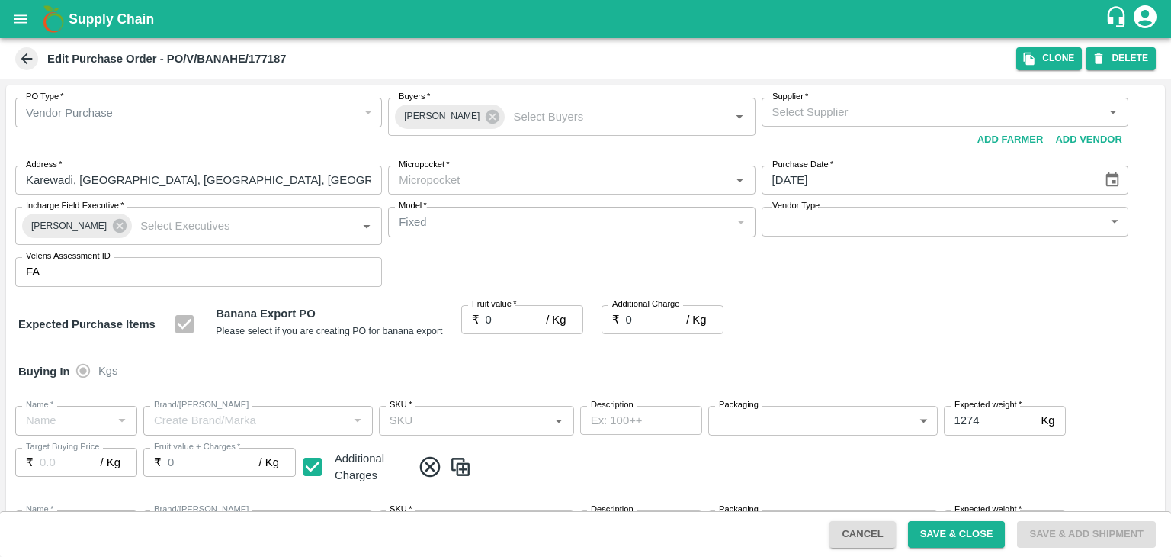
type input "FARM CANDY"
type input "13 kg M N-CHL 5 Hand"
type input "NA"
type input "Banana Export"
type input "FARM CANDY"
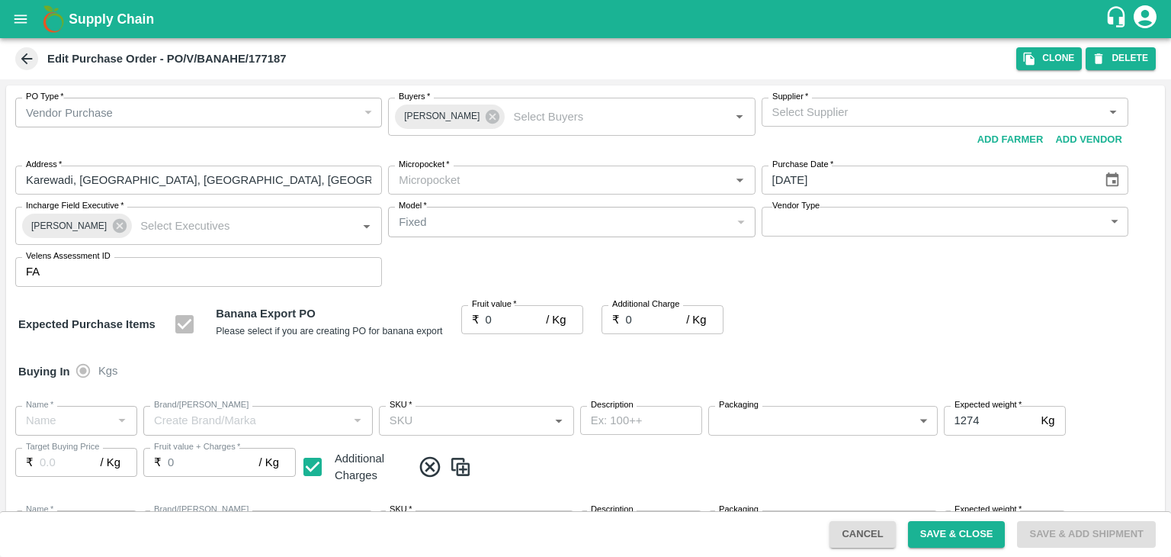
type input "13 kg M N-CHL 6 Hand"
type input "NA"
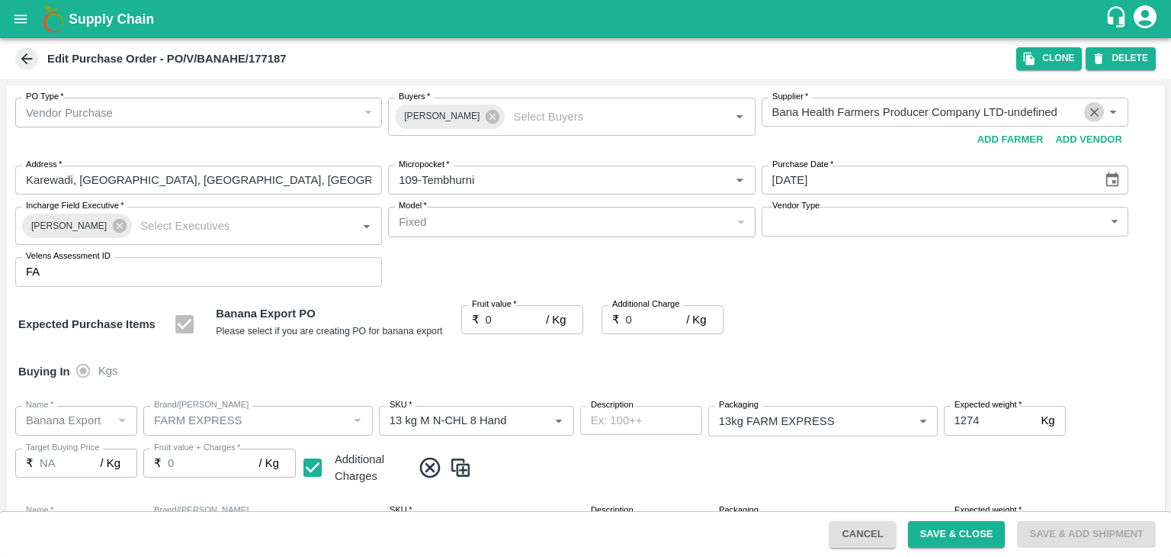
click at [1089, 109] on icon "Clear" at bounding box center [1094, 112] width 14 height 14
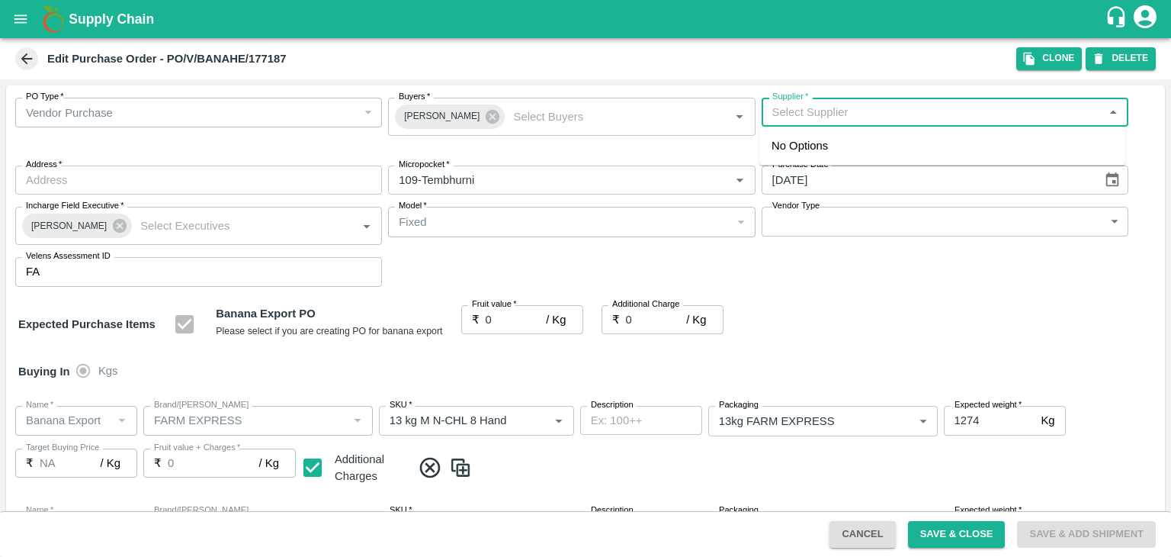
click at [882, 117] on input "Supplier   *" at bounding box center [932, 112] width 332 height 20
click at [861, 111] on input "Supplier   *" at bounding box center [932, 112] width 332 height 20
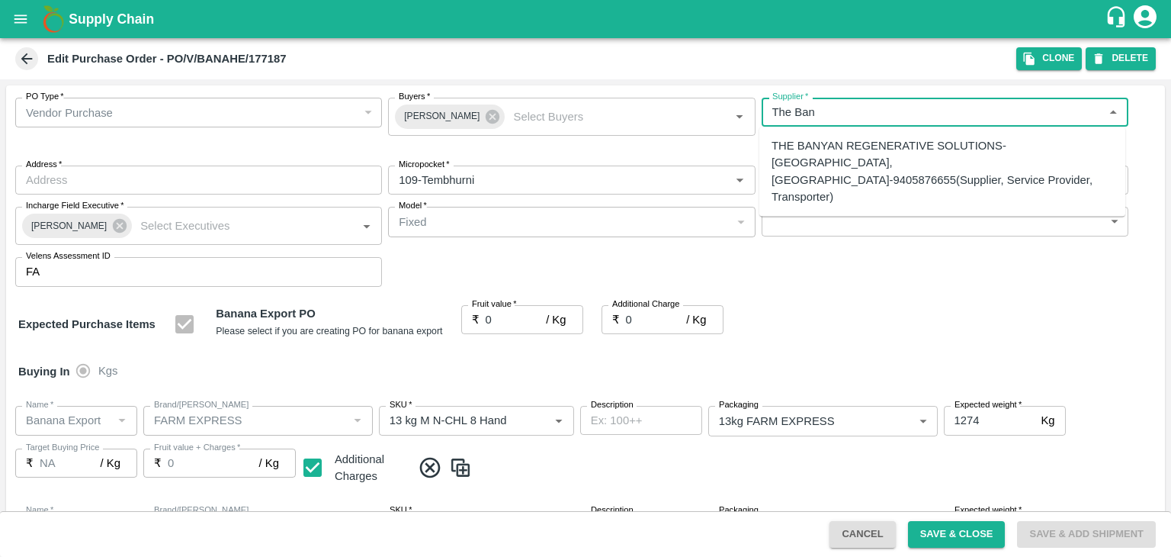
click at [891, 153] on div "THE BANYAN REGENERATIVE SOLUTIONS-Nimgaon, Solapur-9405876655(Supplier, Service…" at bounding box center [943, 171] width 342 height 68
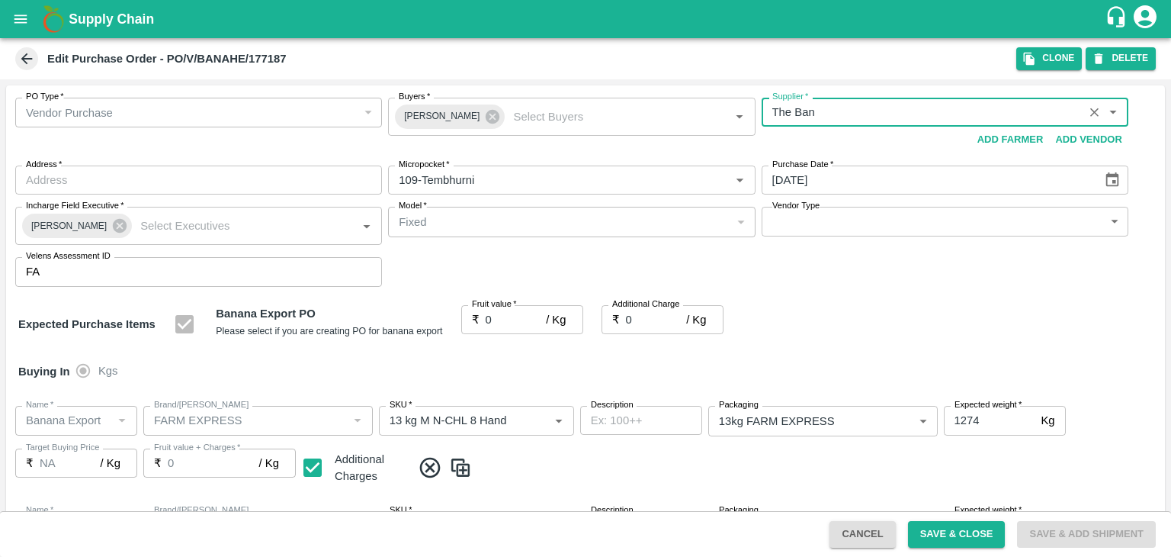
type input "THE BANYAN REGENERATIVE SOLUTIONS-Nimgaon, Solapur-9405876655(Supplier, Service…"
type input "Nimgaon, Solapur, Madha, Maharashtra"
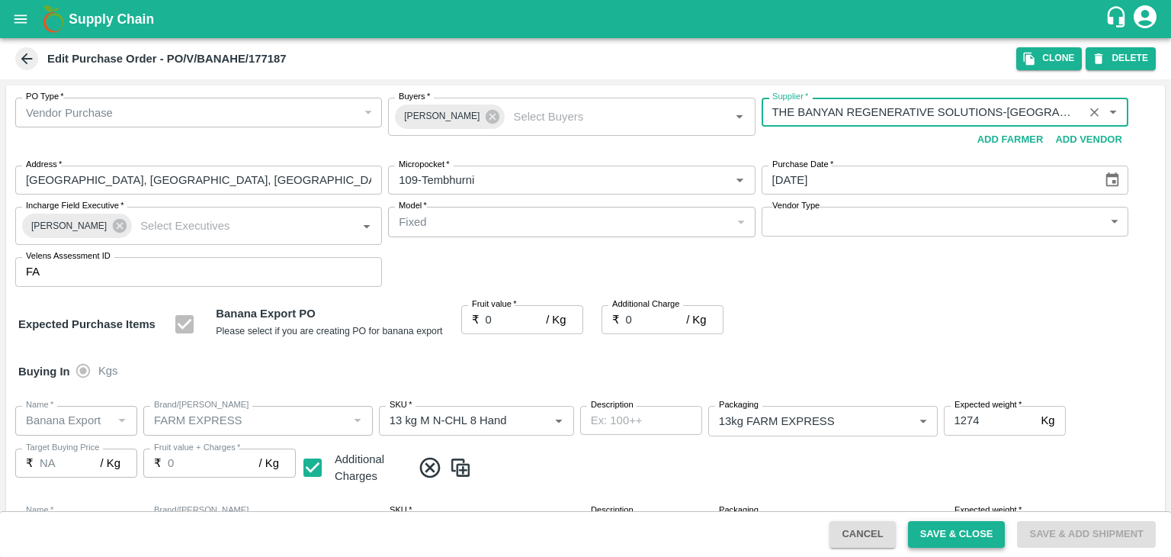
type input "THE BANYAN REGENERATIVE SOLUTIONS-Nimgaon, Solapur-9405876655(Supplier, Service…"
click at [964, 533] on button "Save & Close" at bounding box center [957, 534] width 98 height 27
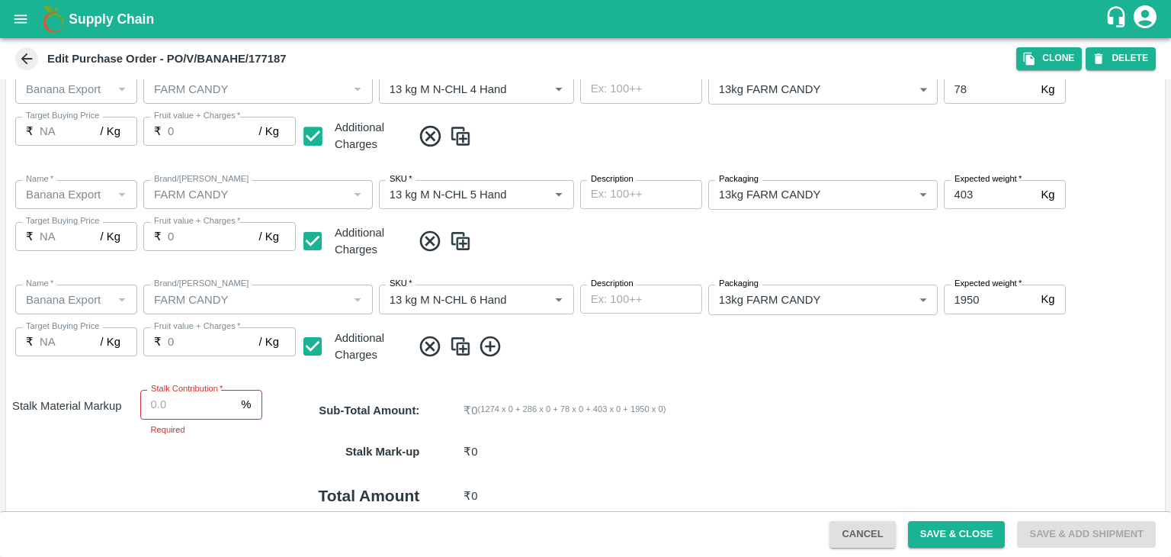
scroll to position [599, 0]
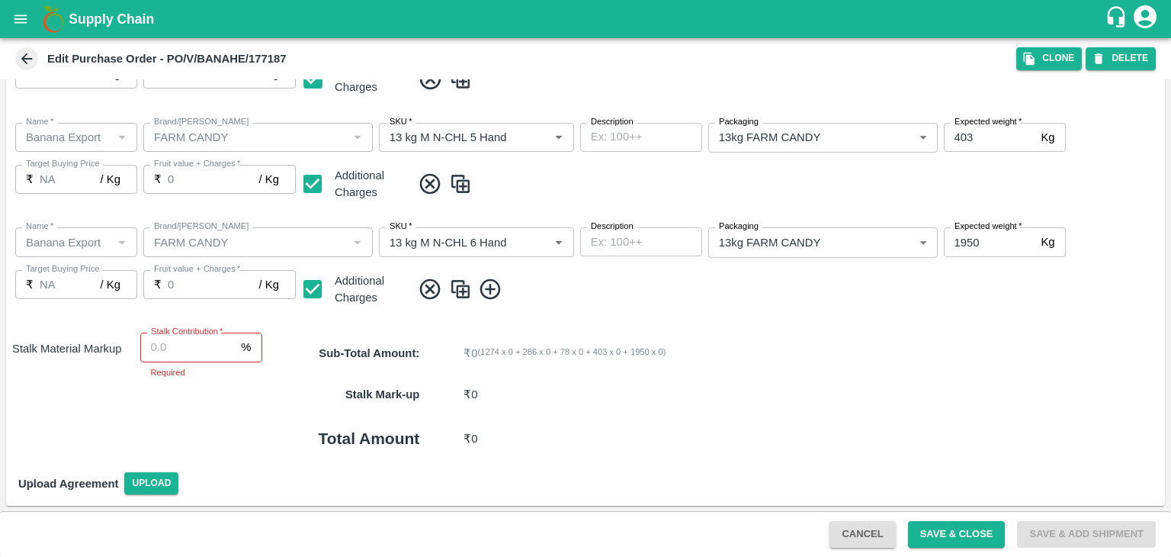
click at [205, 342] on input "Stalk Contribution   *" at bounding box center [187, 346] width 95 height 29
type input "8"
click at [670, 351] on p "₹ 0 ( 1274 x 0 + 286 x 0 + 78 x 0 + 403 x 0 + 1950 x 0 )" at bounding box center [779, 353] width 630 height 17
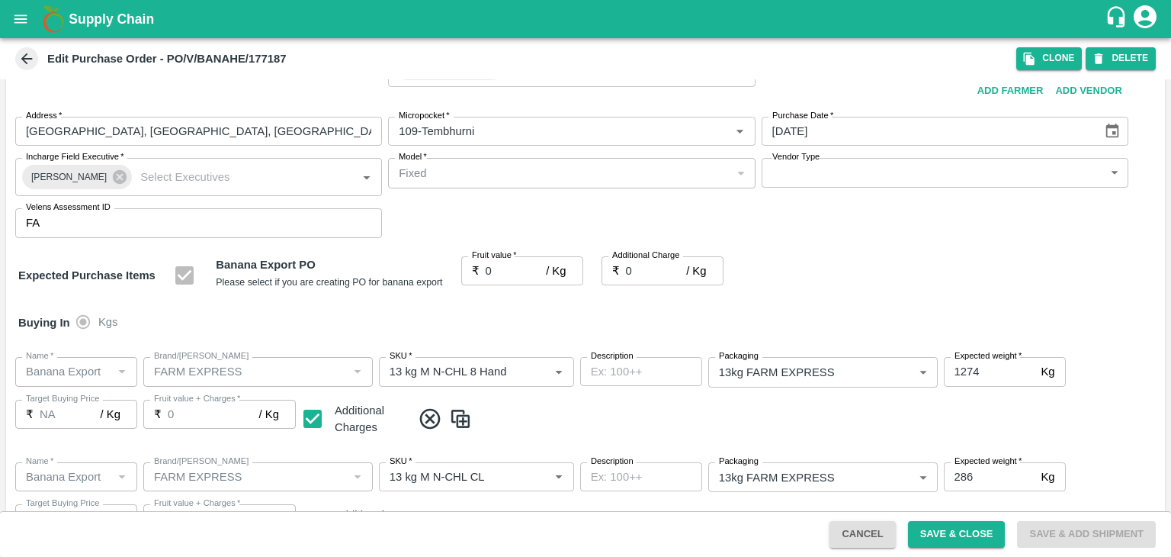
scroll to position [47, 0]
click at [506, 274] on input "0" at bounding box center [516, 272] width 61 height 29
type input "2"
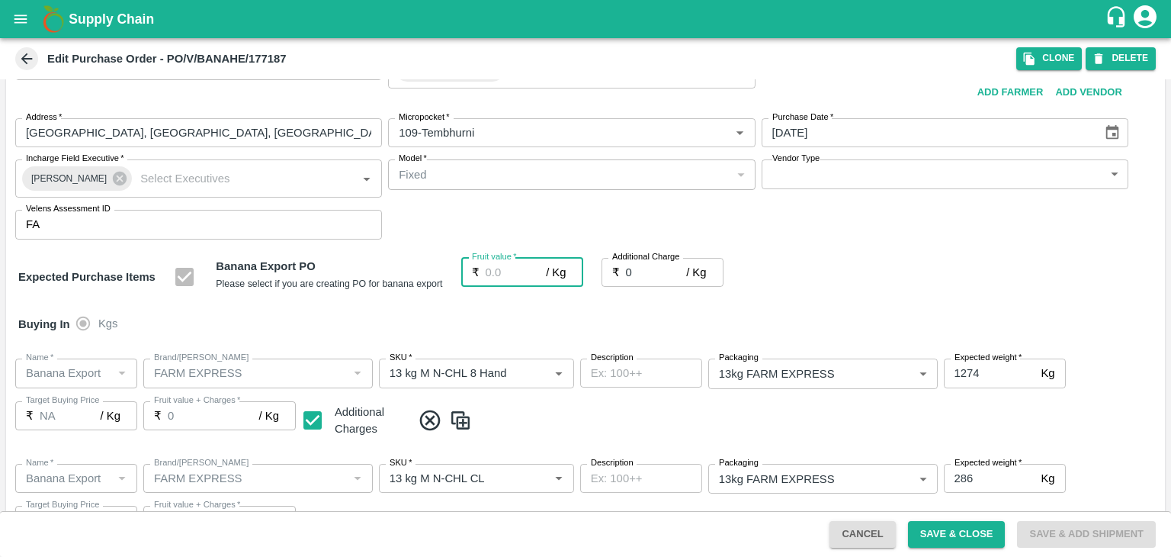
type input "2"
type input "23"
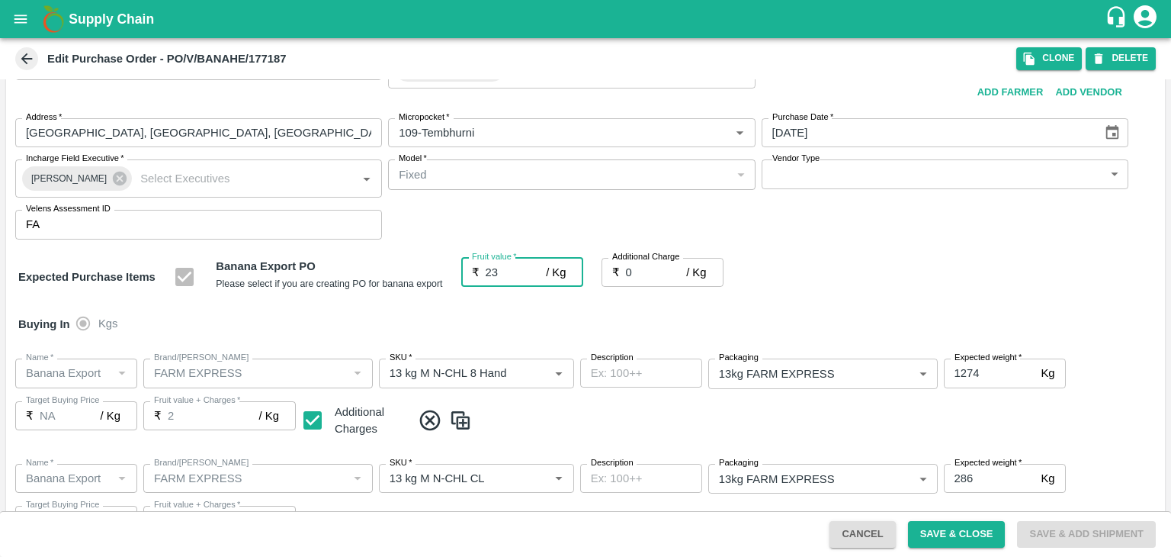
type input "23"
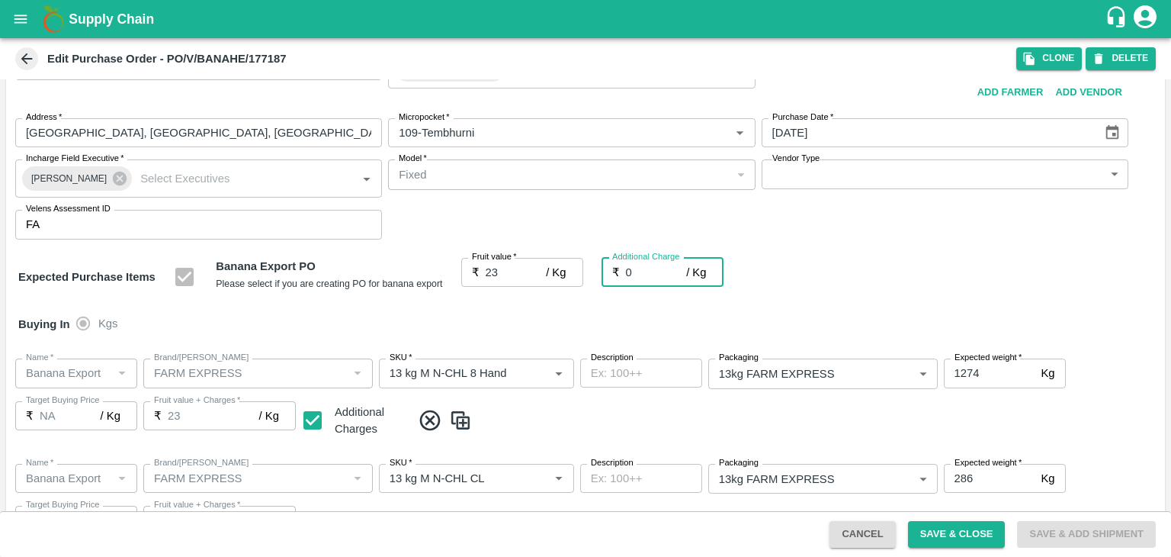
click at [638, 266] on input "0" at bounding box center [656, 272] width 61 height 29
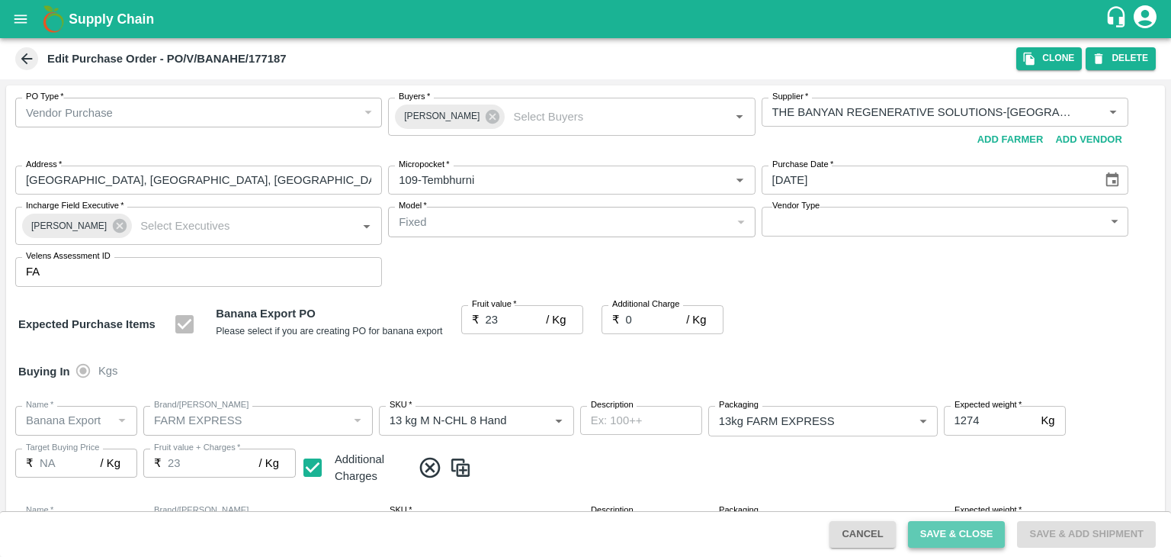
click at [951, 531] on button "Save & Close" at bounding box center [957, 534] width 98 height 27
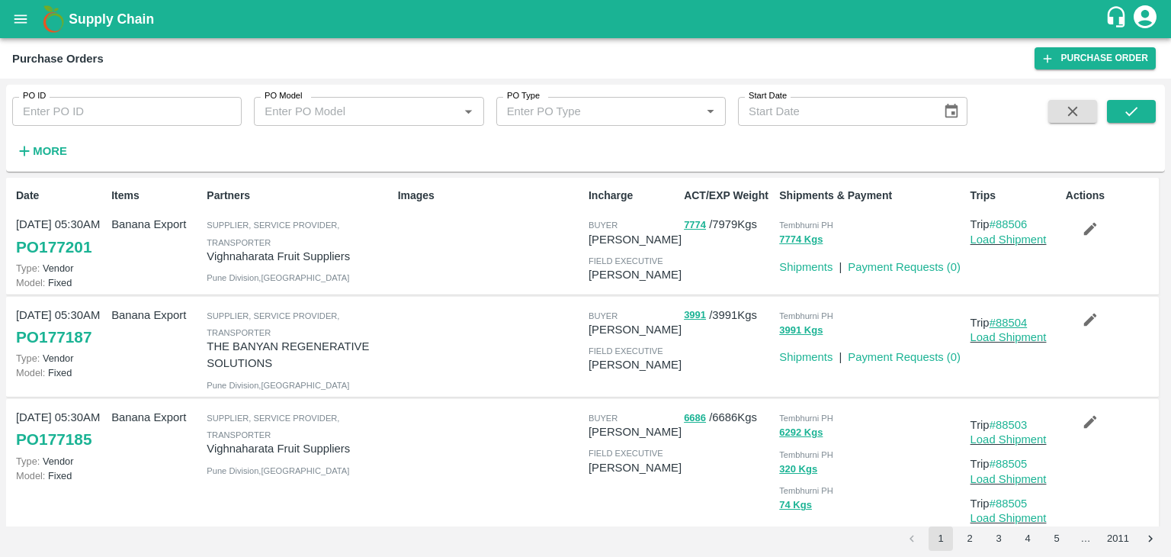
click at [1008, 318] on link "#88504" at bounding box center [1009, 322] width 38 height 12
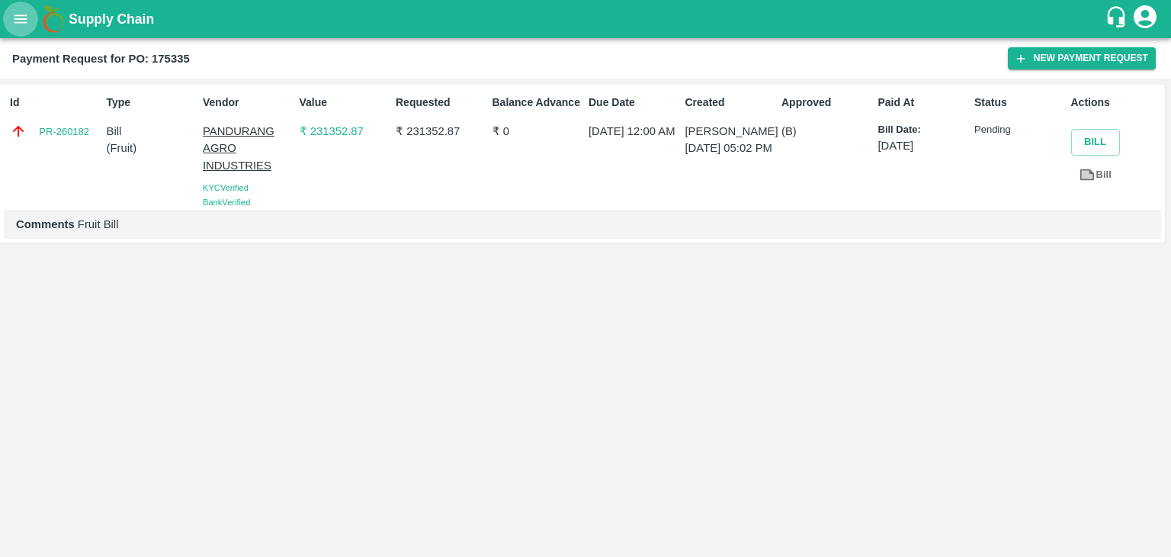
click at [15, 19] on icon "open drawer" at bounding box center [20, 18] width 13 height 8
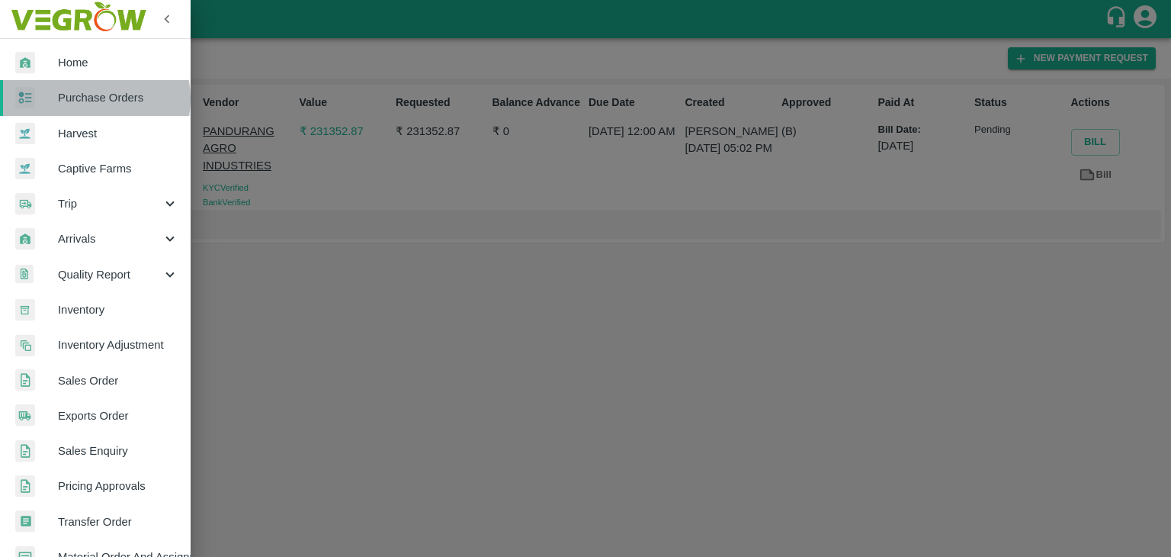
click at [94, 98] on span "Purchase Orders" at bounding box center [118, 97] width 120 height 17
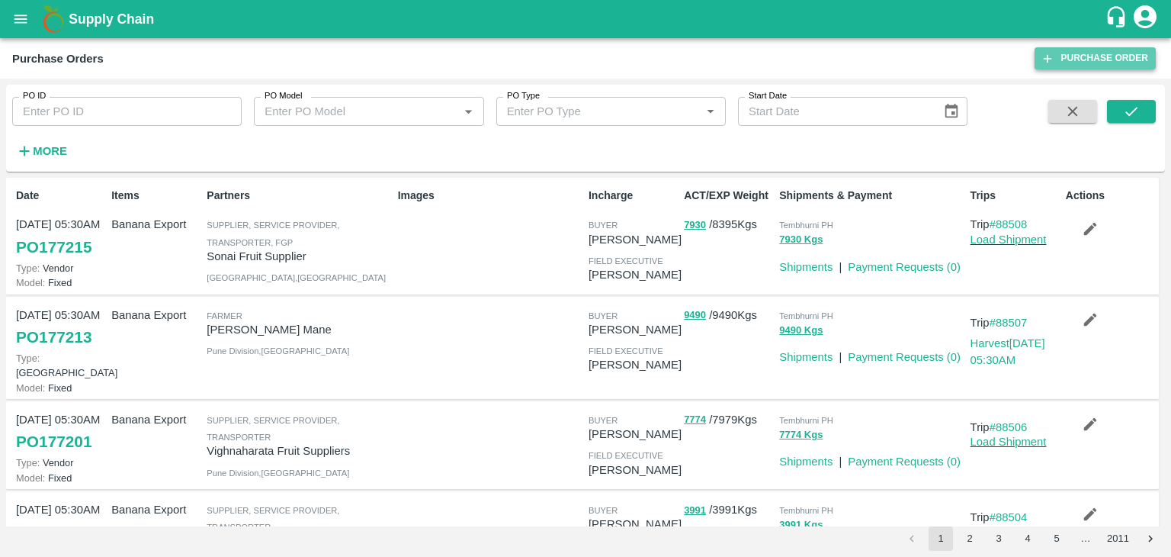
click at [1100, 50] on link "Purchase Order" at bounding box center [1095, 58] width 121 height 22
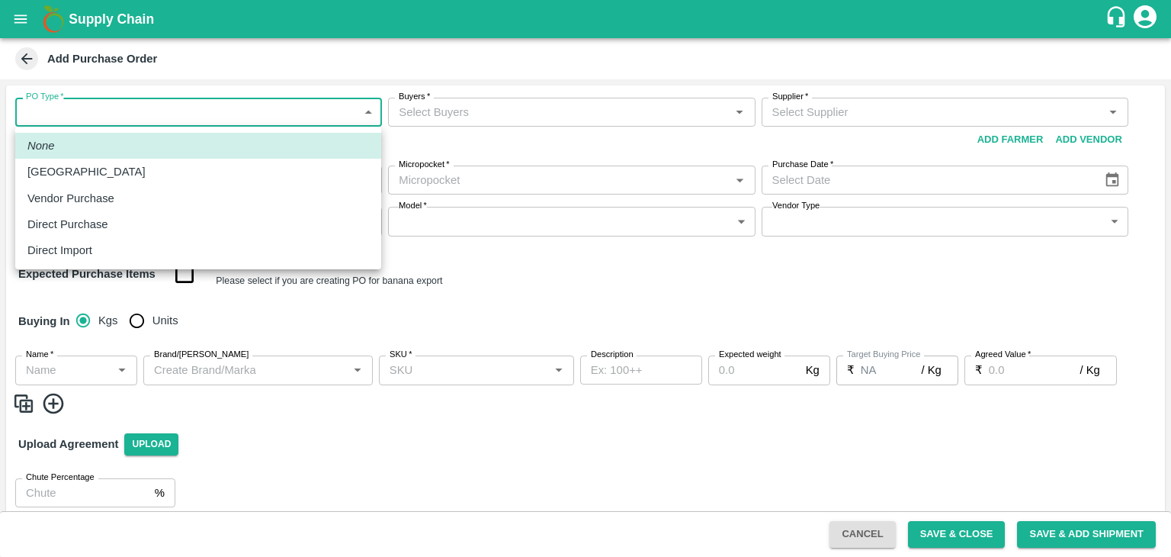
click at [86, 120] on body "Supply Chain Add Purchase Order PO Type   * ​ PO Type Buyers   * Buyers   * Sup…" at bounding box center [585, 278] width 1171 height 557
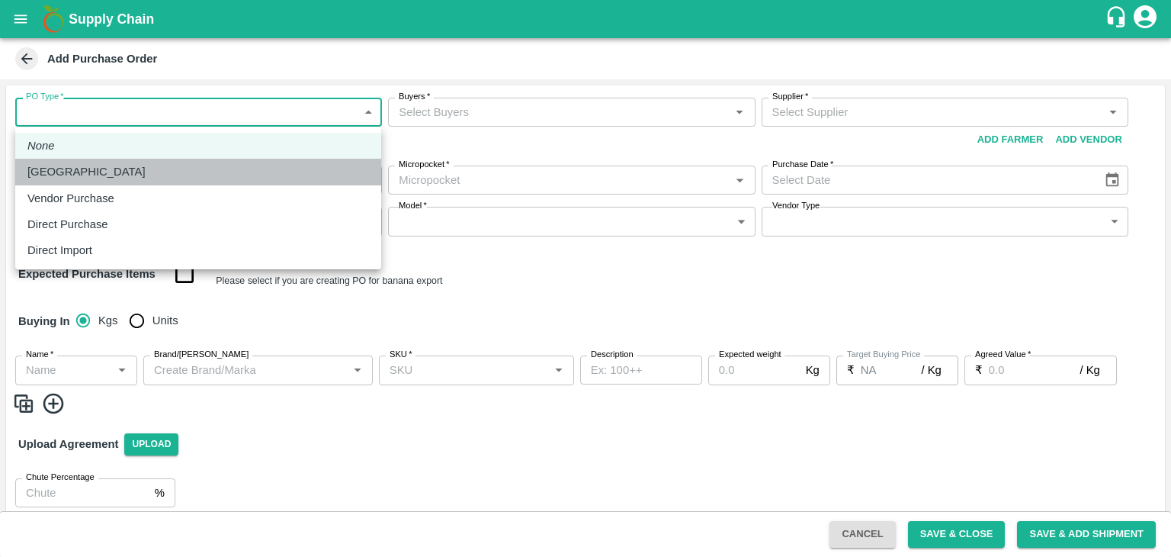
click at [95, 175] on div "[GEOGRAPHIC_DATA]" at bounding box center [198, 171] width 342 height 17
type input "1"
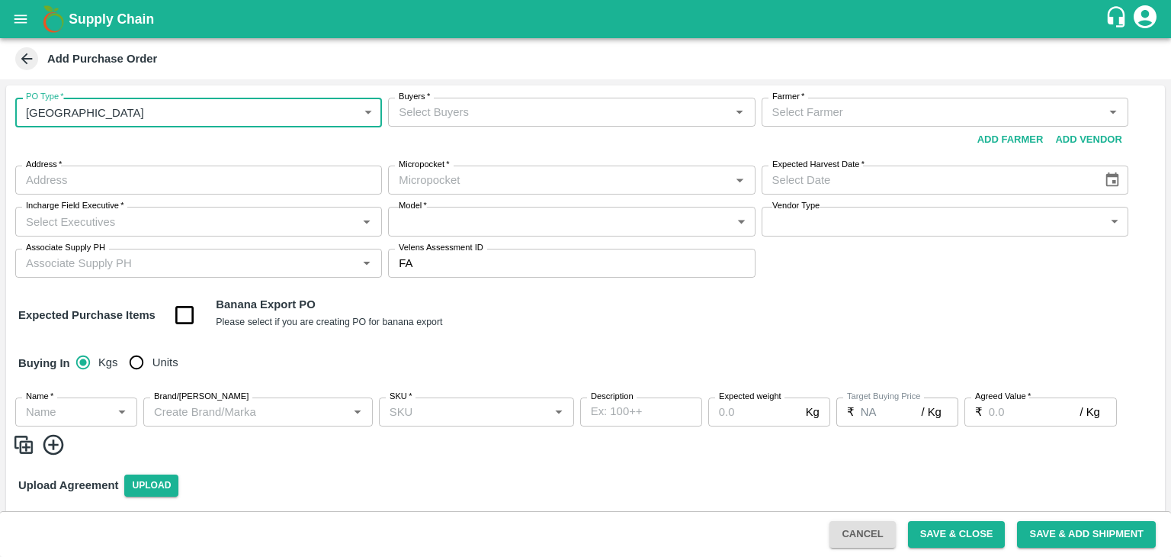
click at [506, 114] on input "Buyers   *" at bounding box center [559, 112] width 332 height 20
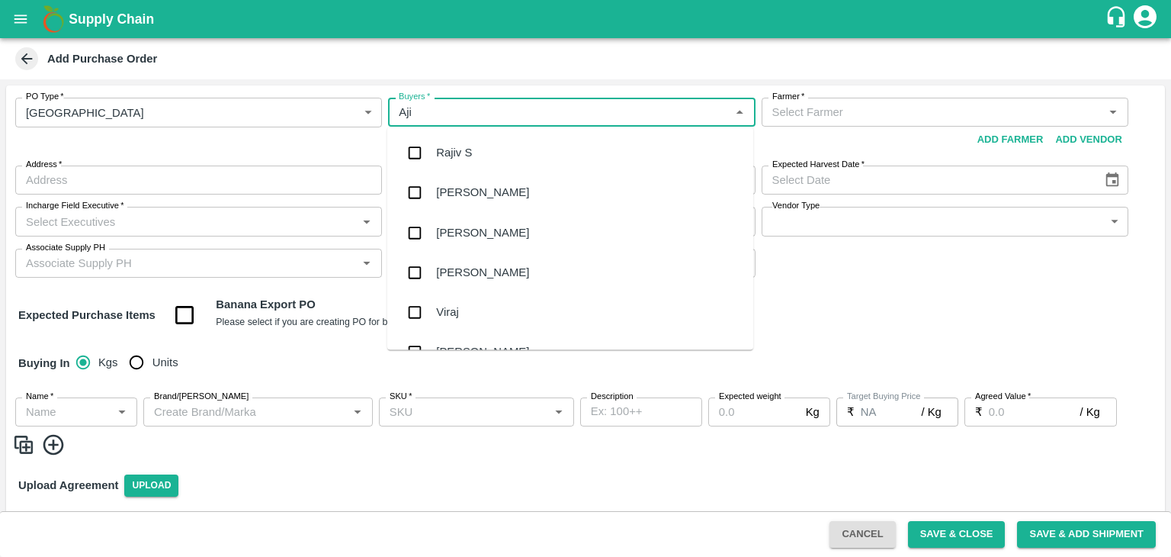
type input "Ajit"
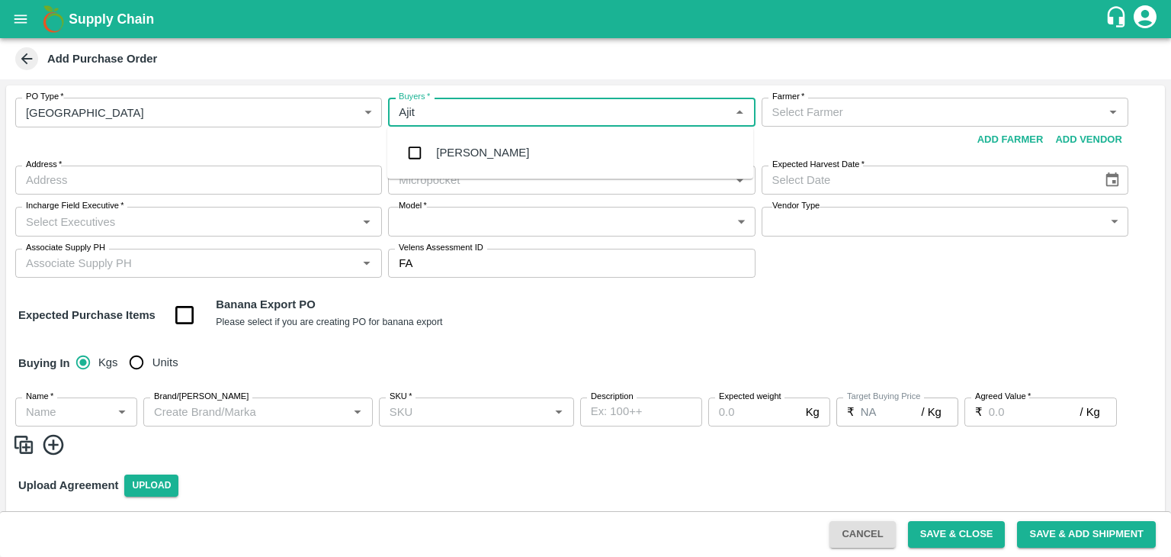
click at [469, 145] on div "[PERSON_NAME]" at bounding box center [482, 152] width 93 height 17
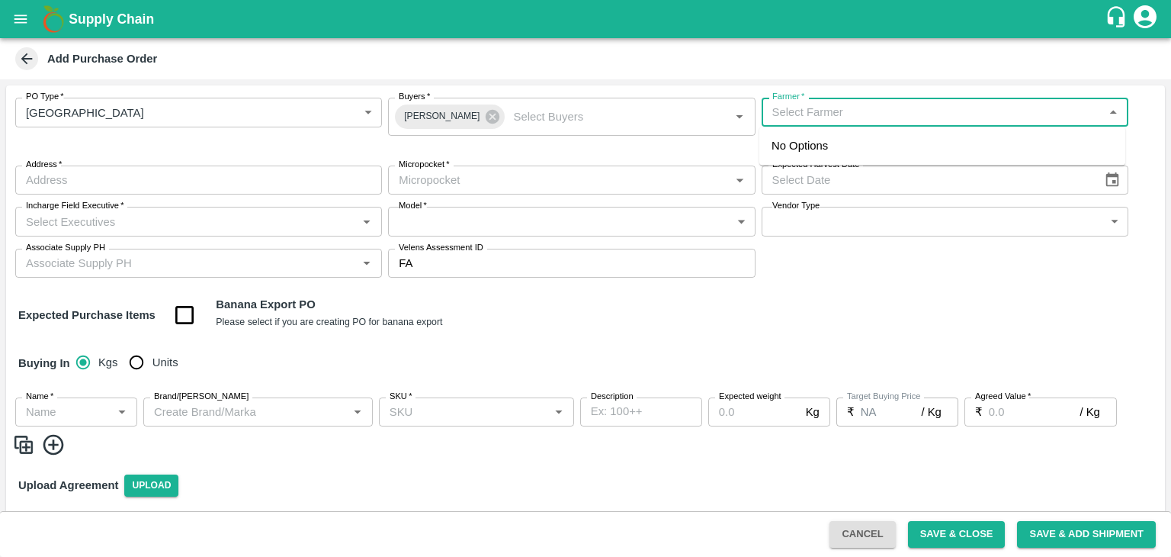
click at [832, 104] on input "Farmer   *" at bounding box center [932, 112] width 332 height 20
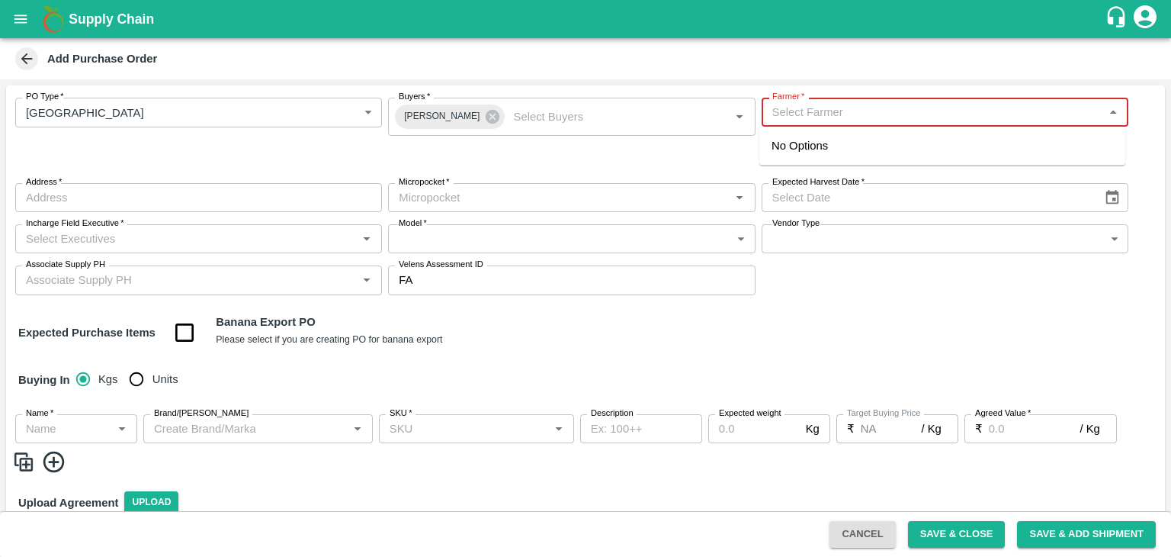
click at [849, 113] on input "Farmer   *" at bounding box center [932, 112] width 332 height 20
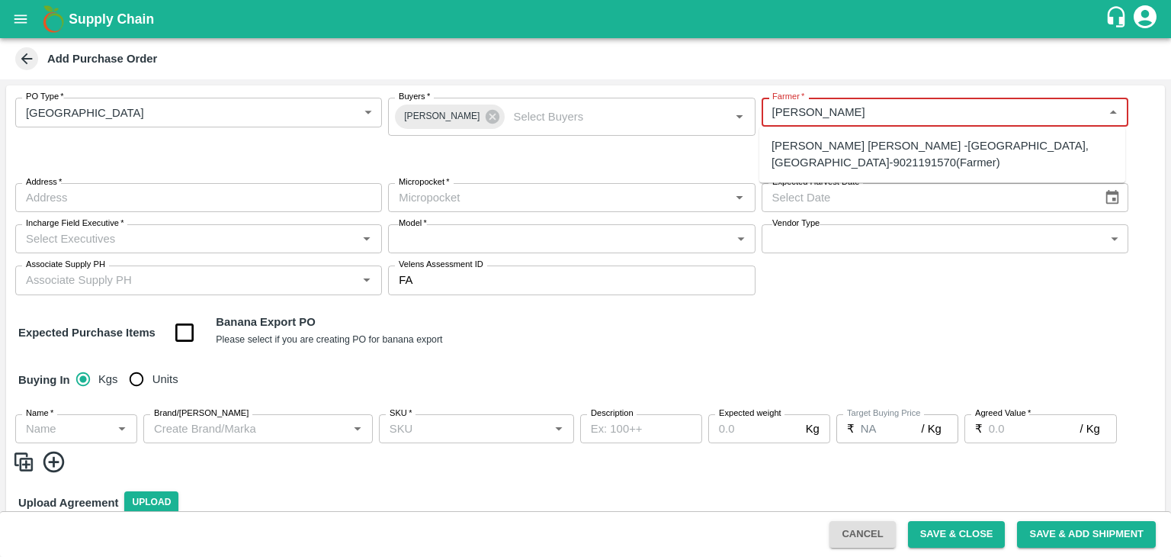
click at [874, 141] on div "[PERSON_NAME] [PERSON_NAME] -[GEOGRAPHIC_DATA], [GEOGRAPHIC_DATA]-9021191570(Fa…" at bounding box center [943, 154] width 342 height 34
type input "[PERSON_NAME] [PERSON_NAME] -[GEOGRAPHIC_DATA], [GEOGRAPHIC_DATA]-9021191570(Fa…"
type input "[GEOGRAPHIC_DATA], [GEOGRAPHIC_DATA], [GEOGRAPHIC_DATA], [GEOGRAPHIC_DATA]"
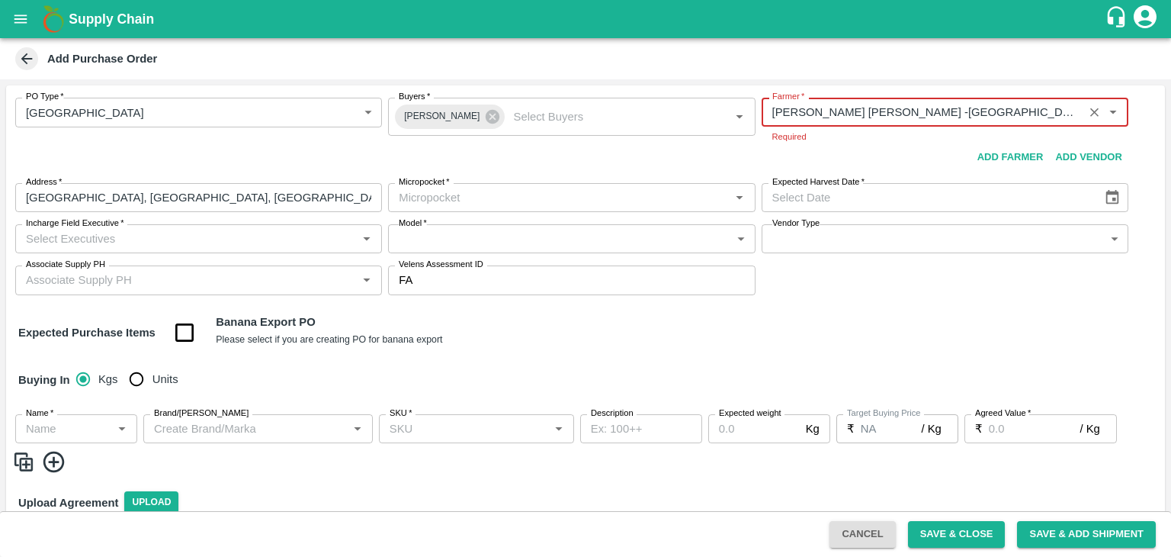
type input "[PERSON_NAME] [PERSON_NAME] -[GEOGRAPHIC_DATA], [GEOGRAPHIC_DATA]-9021191570(Fa…"
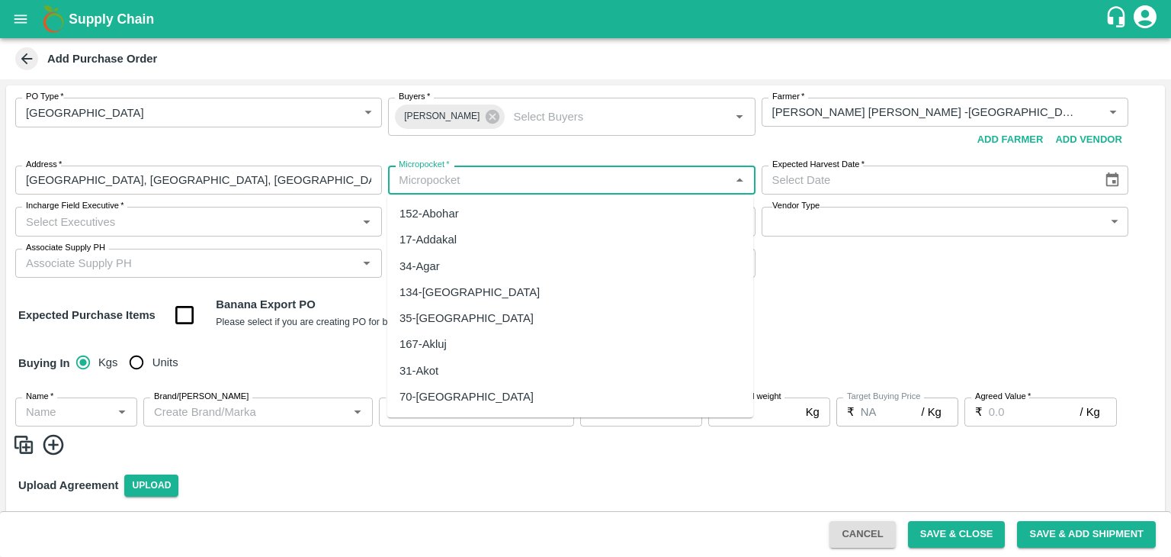
click at [506, 195] on body "Supply Chain Add Purchase Order PO Type   * Farm Gate 1 PO Type Buyers   * Ajit…" at bounding box center [585, 278] width 1171 height 557
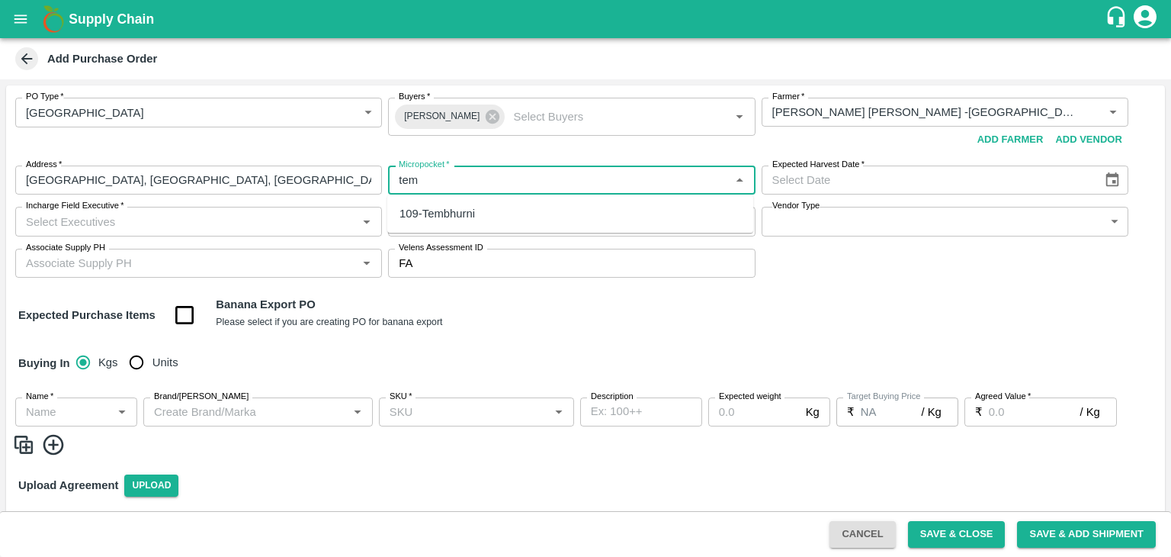
click at [457, 218] on div "109-Tembhurni" at bounding box center [437, 213] width 75 height 17
type input "109-Tembhurni"
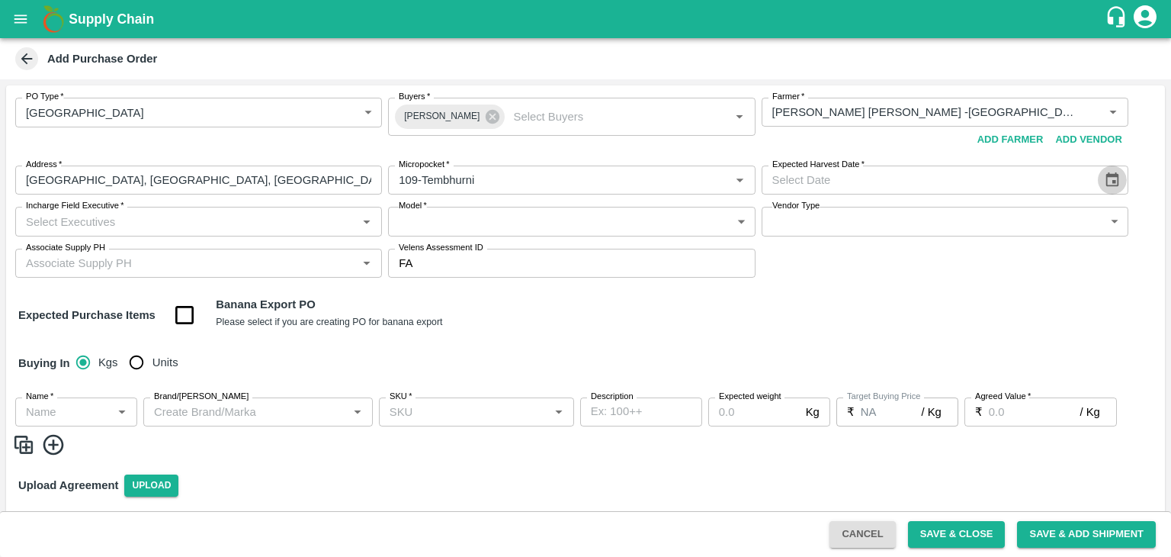
click at [1106, 173] on icon "Choose date" at bounding box center [1112, 179] width 13 height 14
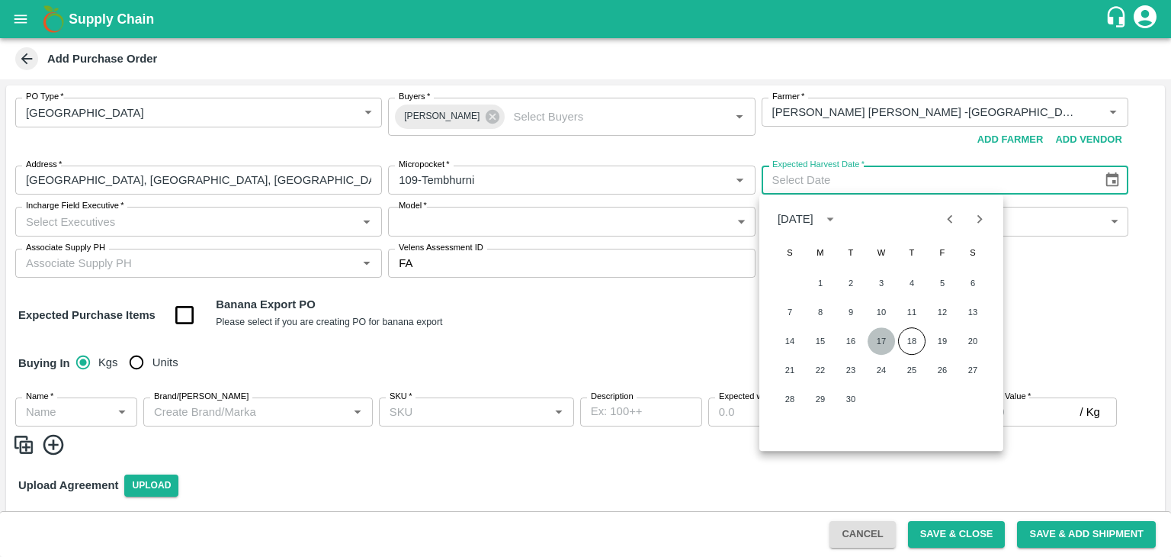
click at [879, 339] on button "17" at bounding box center [881, 340] width 27 height 27
type input "[DATE]"
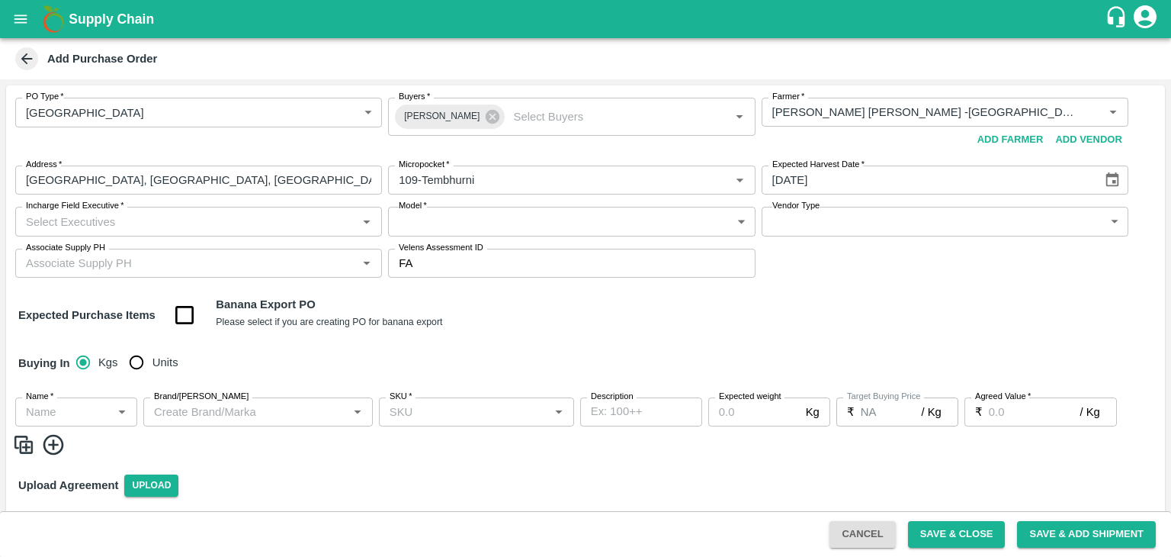
click at [319, 227] on input "Incharge Field Executive   *" at bounding box center [186, 221] width 332 height 20
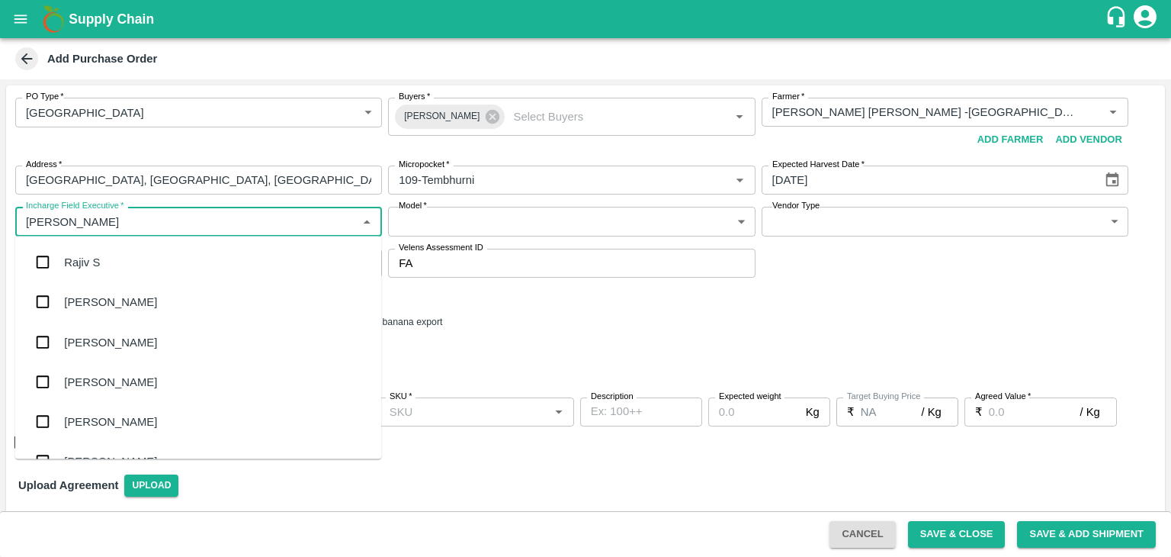
type input "[PERSON_NAME]"
click at [161, 335] on div "jaydip Tale" at bounding box center [198, 342] width 366 height 40
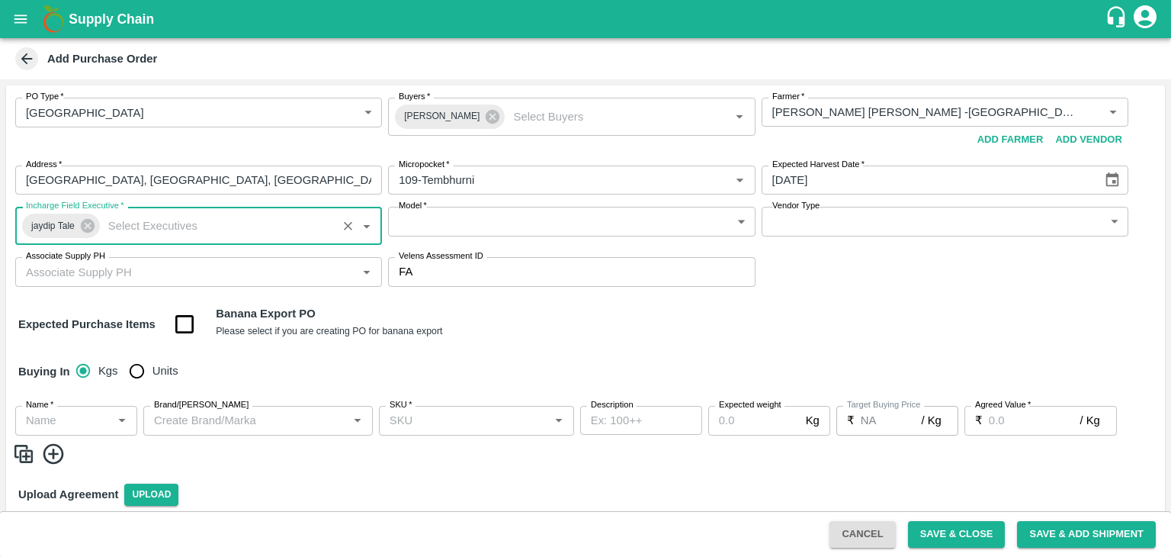
click at [467, 222] on body "Supply Chain Add Purchase Order PO Type   * Farm Gate 1 PO Type Buyers   * Ajit…" at bounding box center [585, 278] width 1171 height 557
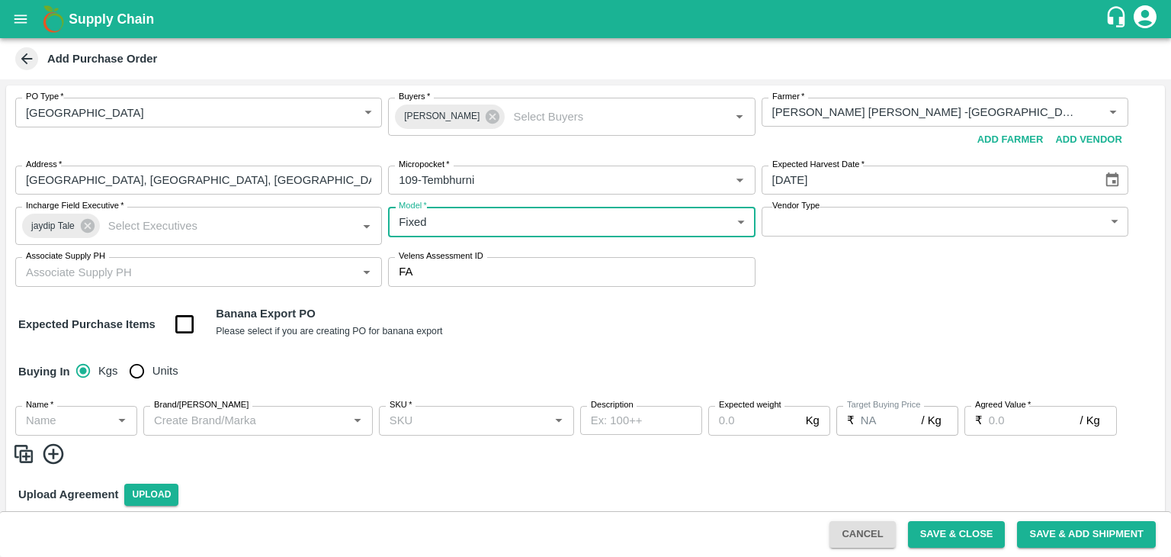
type input "Fixed"
click at [813, 234] on div at bounding box center [585, 278] width 1171 height 557
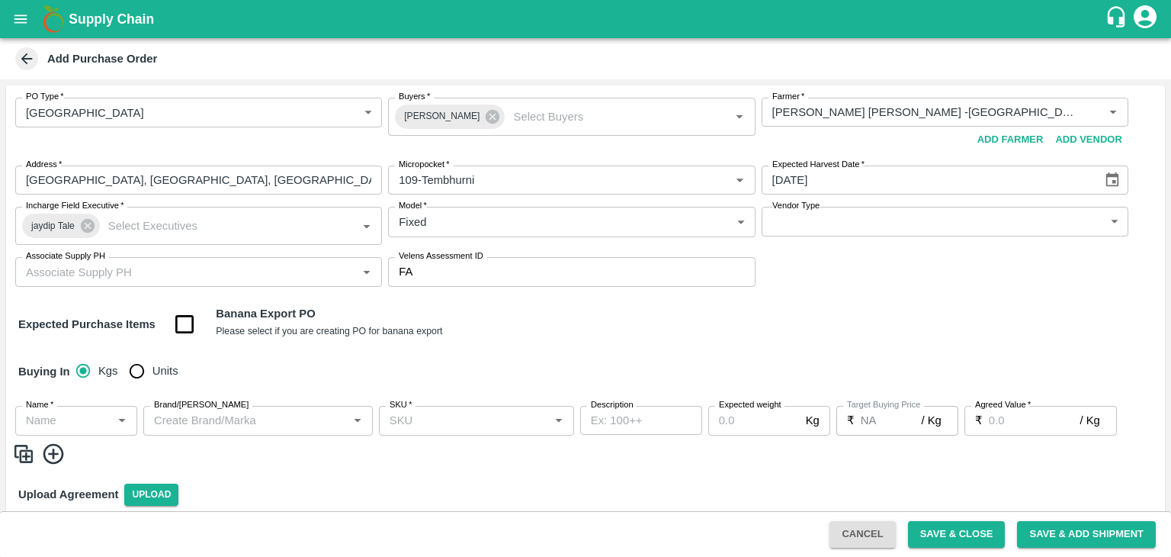
click at [825, 221] on div at bounding box center [585, 278] width 1171 height 557
click at [802, 220] on div at bounding box center [585, 278] width 1171 height 557
click at [1117, 219] on div at bounding box center [585, 278] width 1171 height 557
click at [1115, 219] on div at bounding box center [585, 278] width 1171 height 557
click at [1106, 220] on div at bounding box center [585, 278] width 1171 height 557
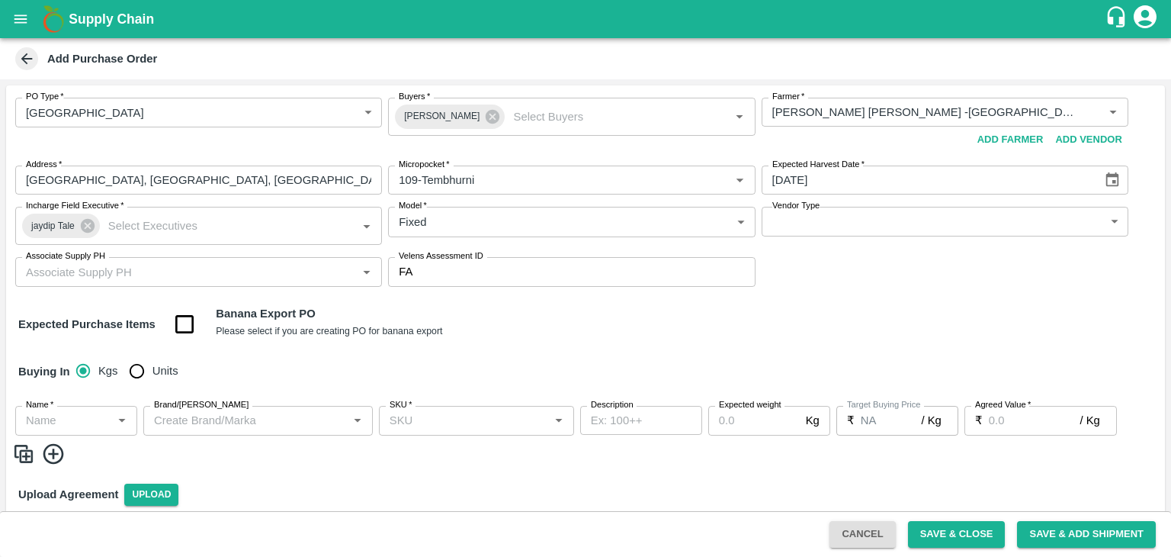
click at [1111, 220] on div at bounding box center [585, 278] width 1171 height 557
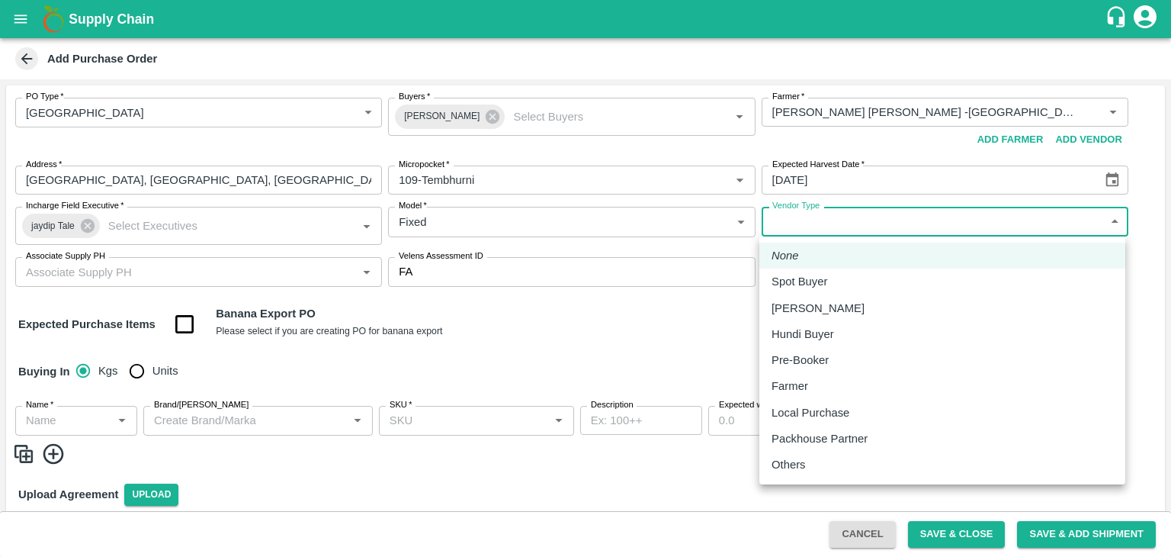
click at [1109, 220] on body "Supply Chain Add Purchase Order PO Type   * Farm Gate 1 PO Type Buyers   * Ajit…" at bounding box center [585, 278] width 1171 height 557
click at [832, 390] on div "Farmer" at bounding box center [943, 385] width 342 height 17
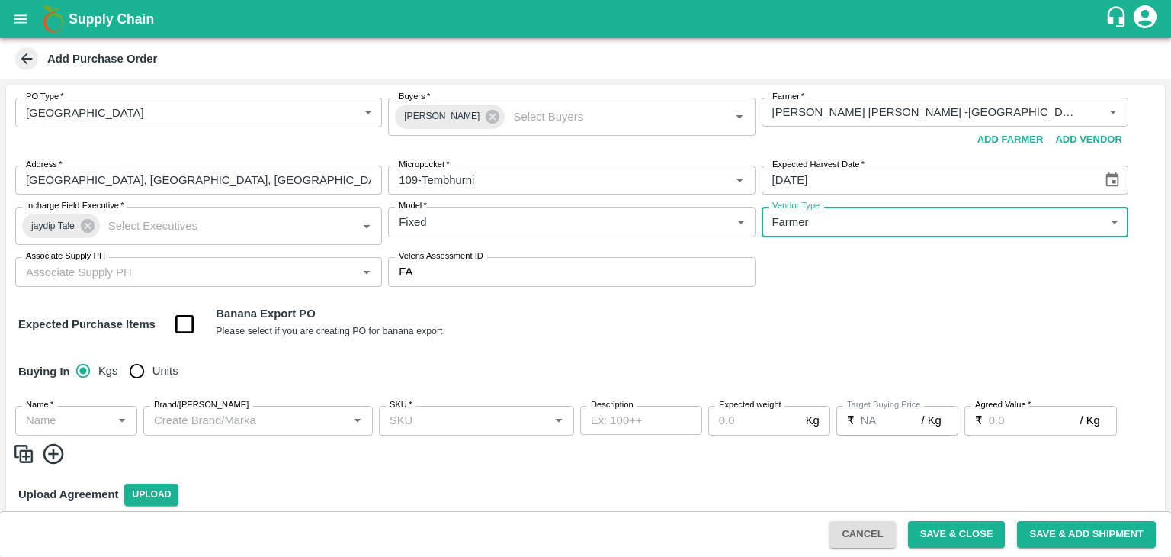
type input "FARMER"
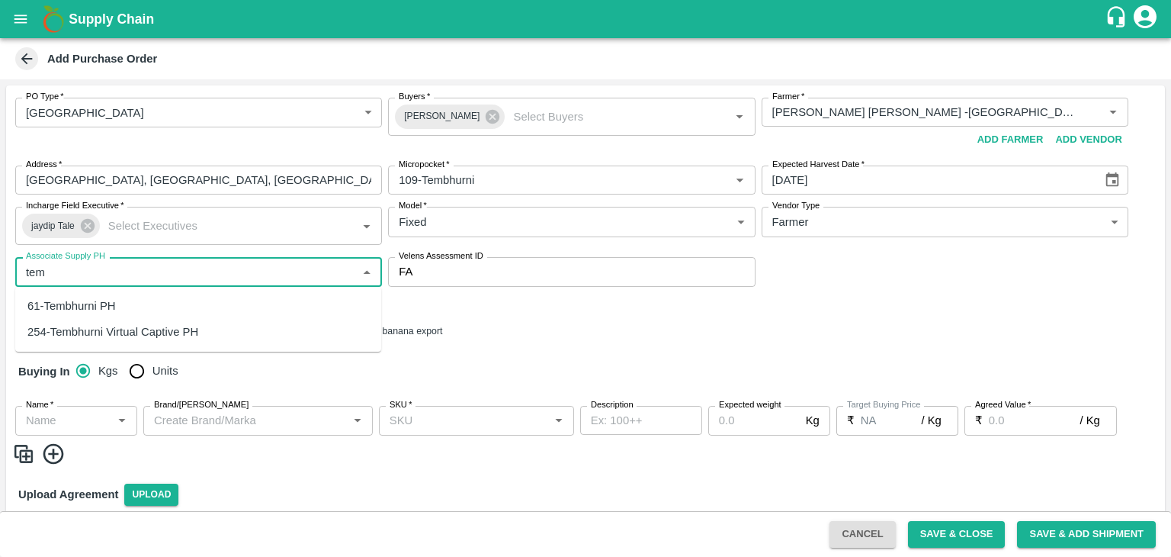
click at [130, 312] on div "61-Tembhurni PH" at bounding box center [198, 306] width 366 height 26
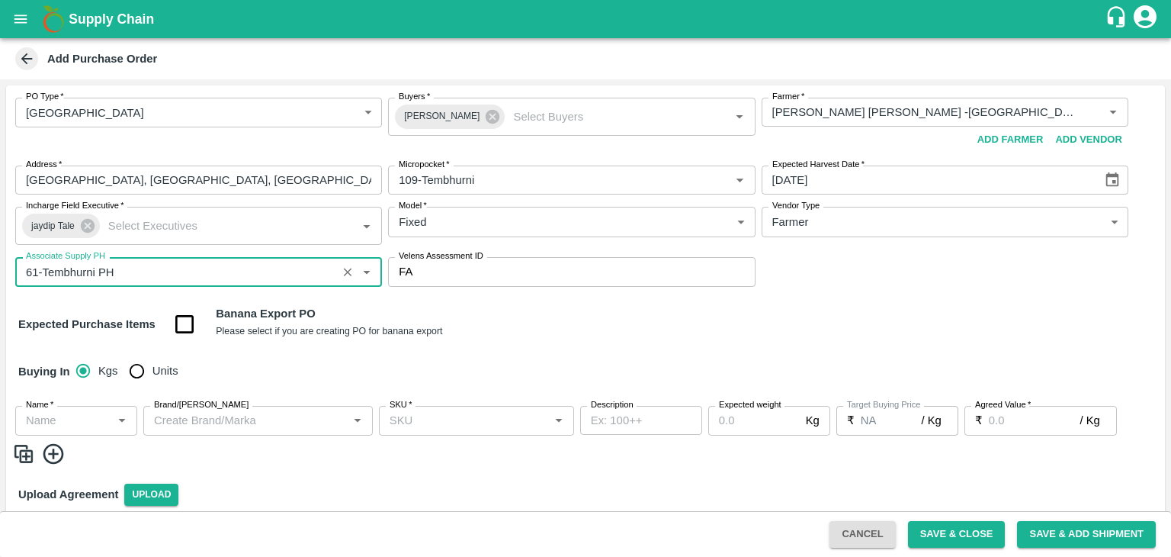
type input "61-Tembhurni PH"
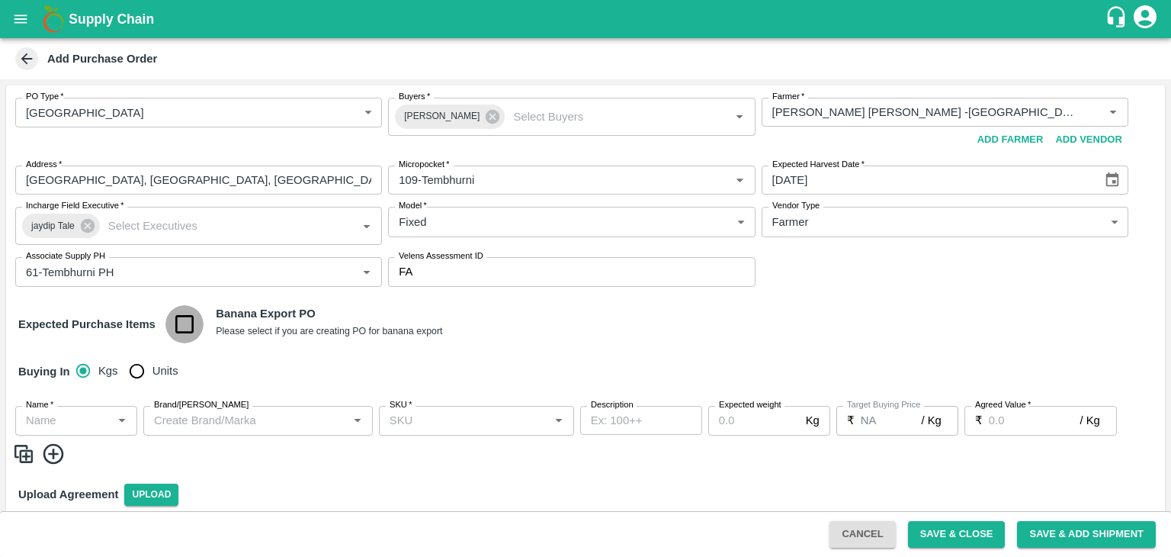
click at [187, 316] on input "checkbox" at bounding box center [184, 324] width 39 height 39
checkbox input "true"
type input "Banana Export"
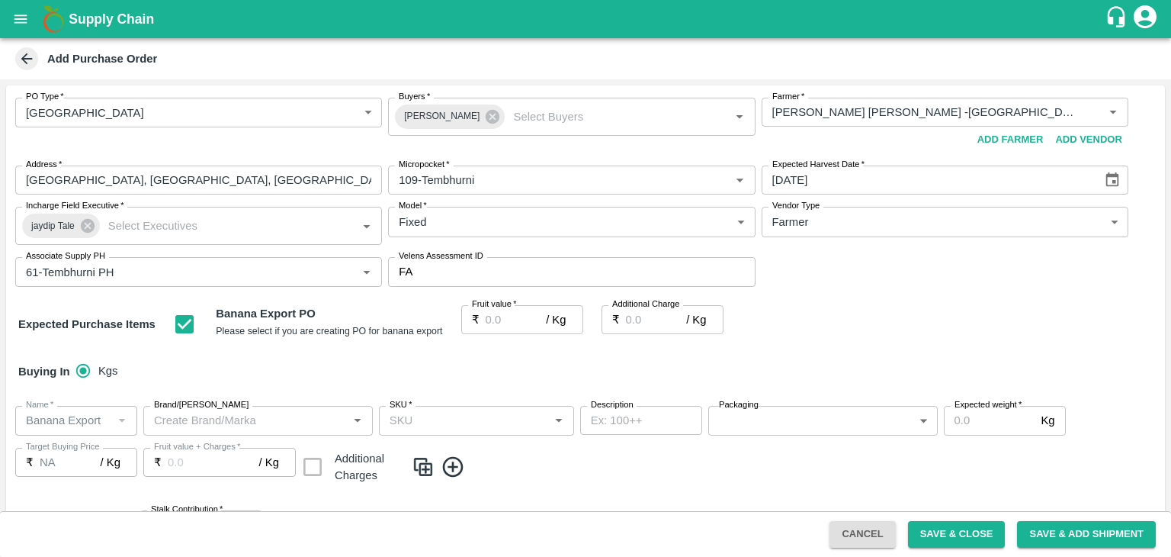
click at [506, 318] on input "Fruit value   *" at bounding box center [516, 319] width 61 height 29
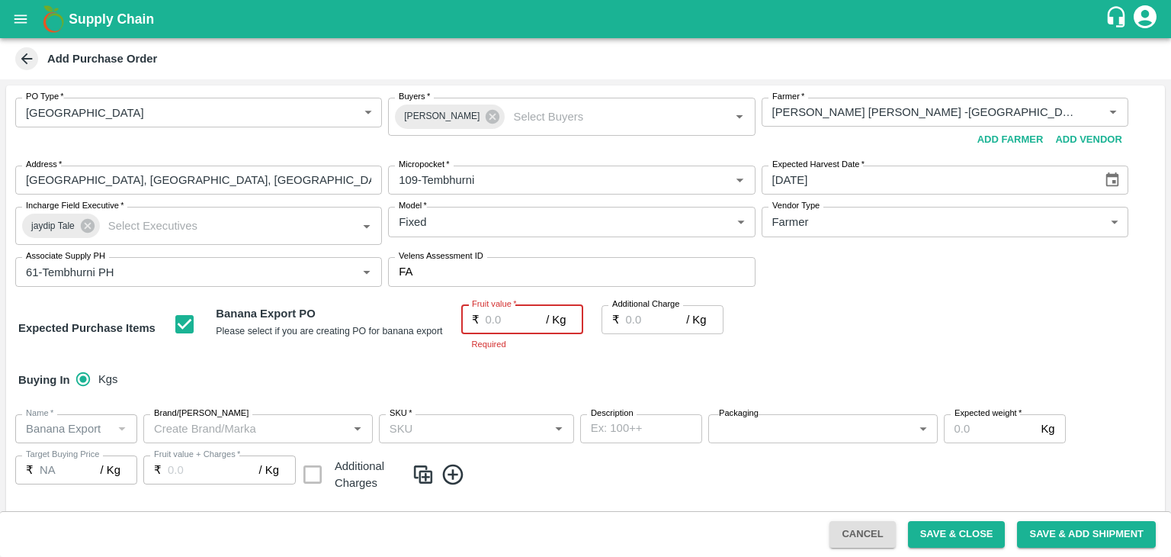
type input "2"
type input "26"
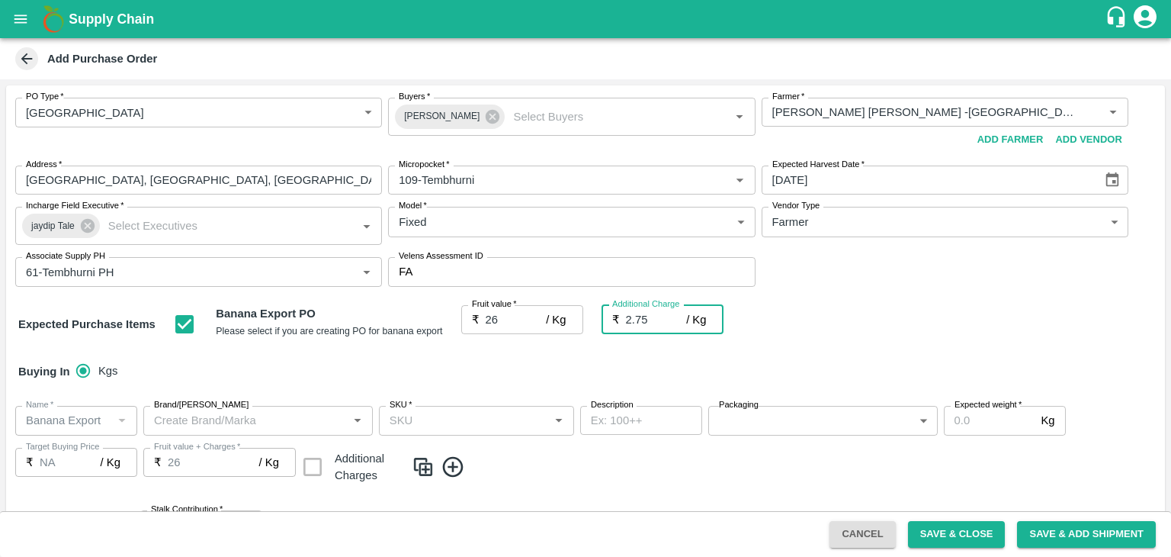
click at [538, 361] on div "Buying In Kgs" at bounding box center [585, 371] width 1159 height 44
click at [653, 323] on input "2.75" at bounding box center [656, 319] width 61 height 29
type input "2"
type input "0"
click at [692, 352] on div "Buying In Kgs" at bounding box center [585, 371] width 1159 height 44
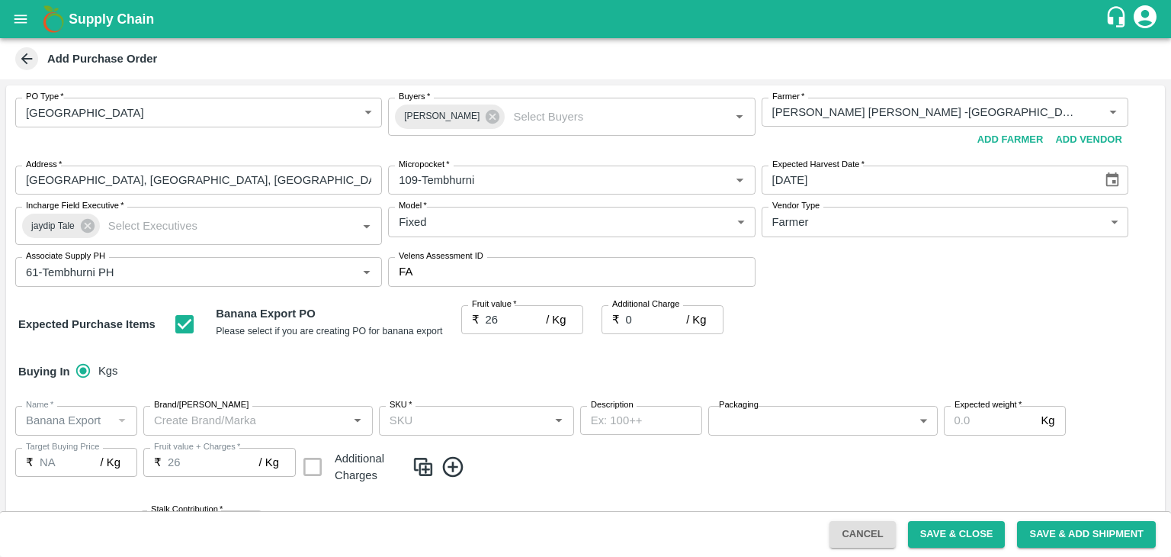
scroll to position [232, 0]
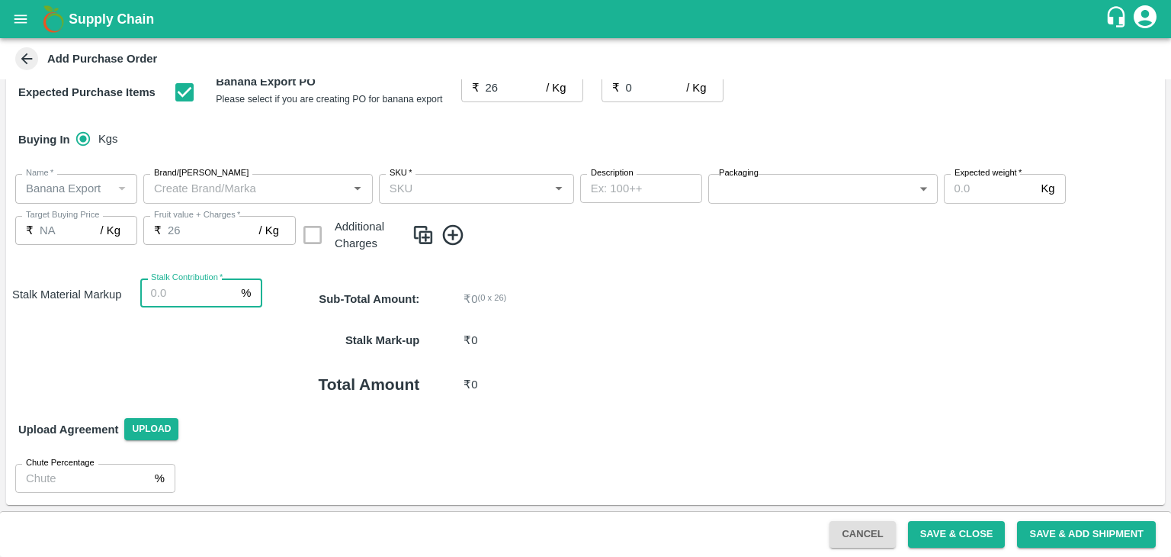
click at [179, 303] on input "Stalk Contribution   *" at bounding box center [187, 292] width 95 height 29
type input "8"
click at [666, 355] on div "Stalk Mark-up ₹ 0" at bounding box center [713, 339] width 903 height 41
click at [454, 230] on icon at bounding box center [453, 235] width 25 height 25
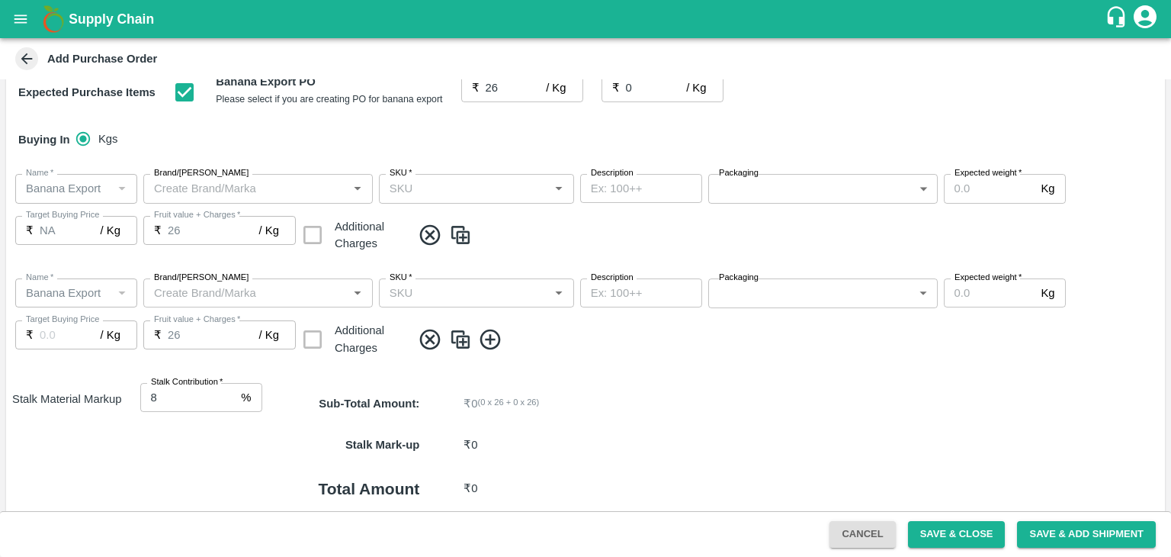
click at [488, 325] on div "Name   * Name   * Brand/Marka Brand/Marka SKU   * SKU   * Description x Descrip…" at bounding box center [585, 318] width 1159 height 104
click at [490, 337] on icon at bounding box center [490, 339] width 21 height 21
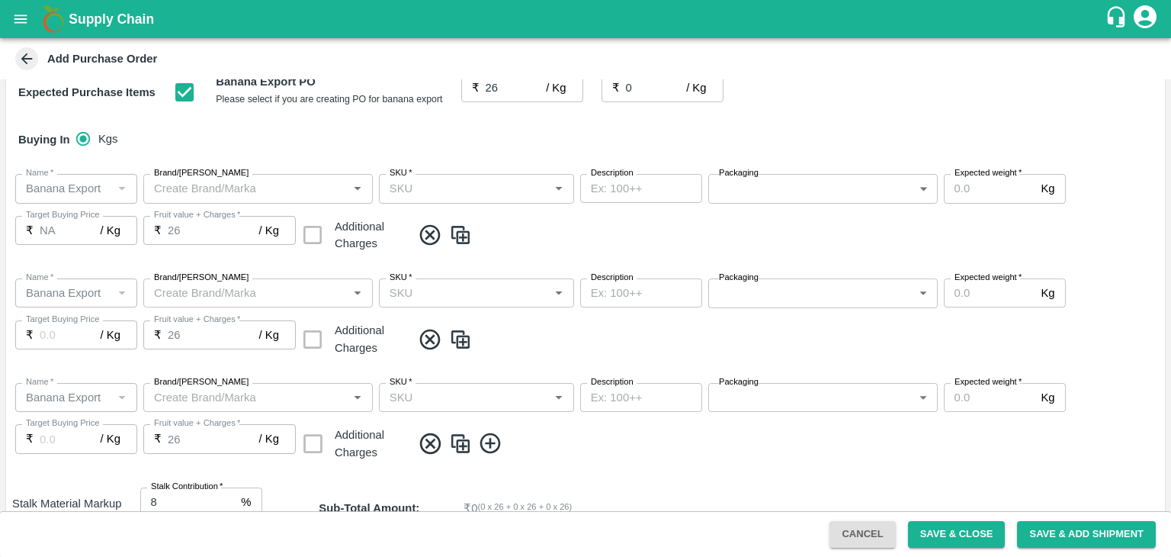
click at [493, 440] on icon at bounding box center [490, 443] width 25 height 25
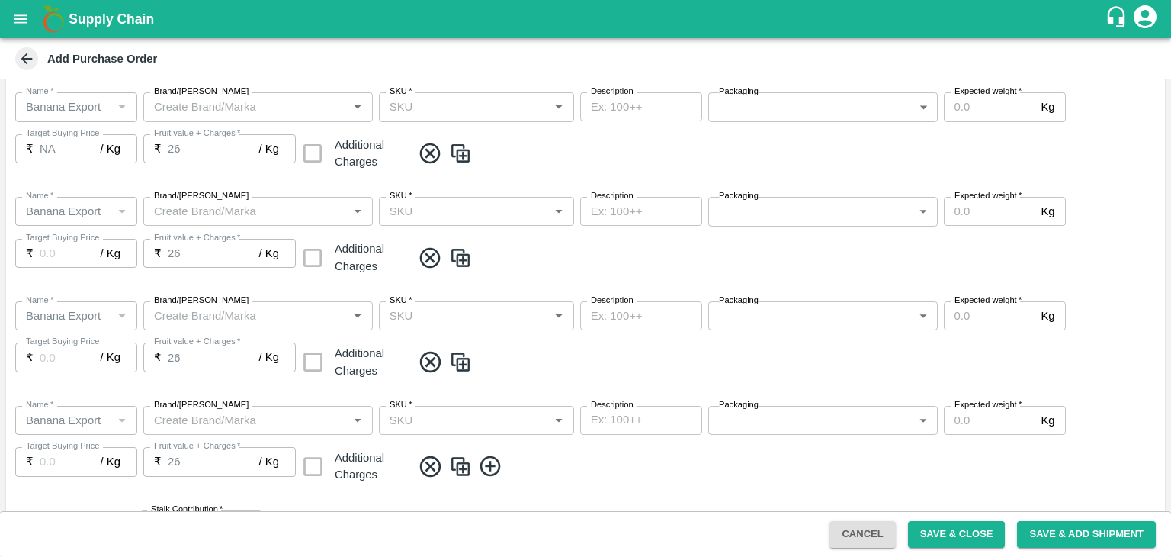
scroll to position [544, 0]
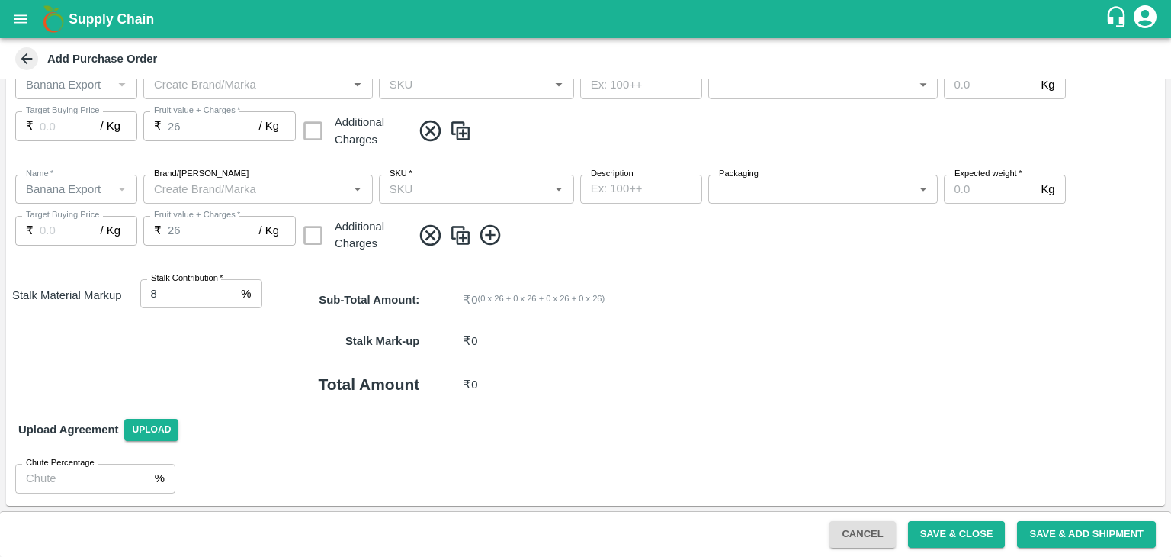
click at [489, 237] on icon at bounding box center [490, 235] width 21 height 21
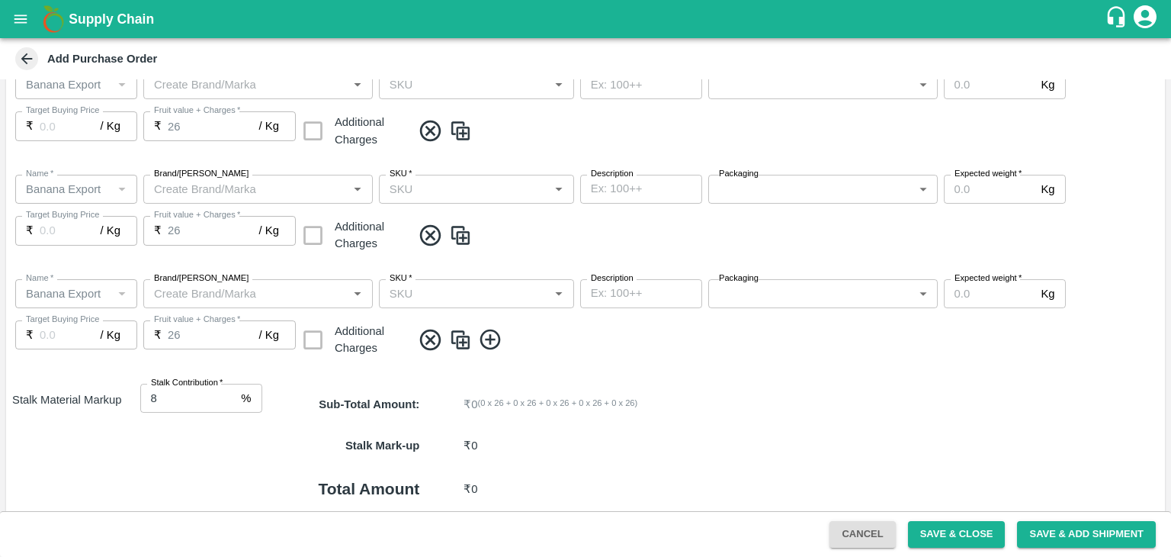
scroll to position [649, 0]
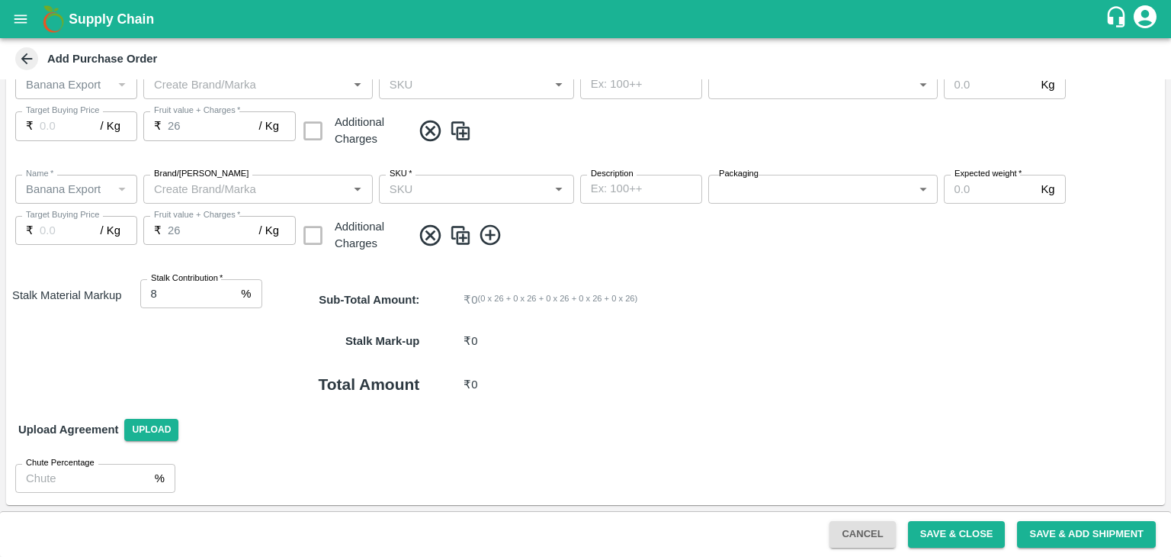
click at [488, 231] on icon at bounding box center [490, 235] width 25 height 25
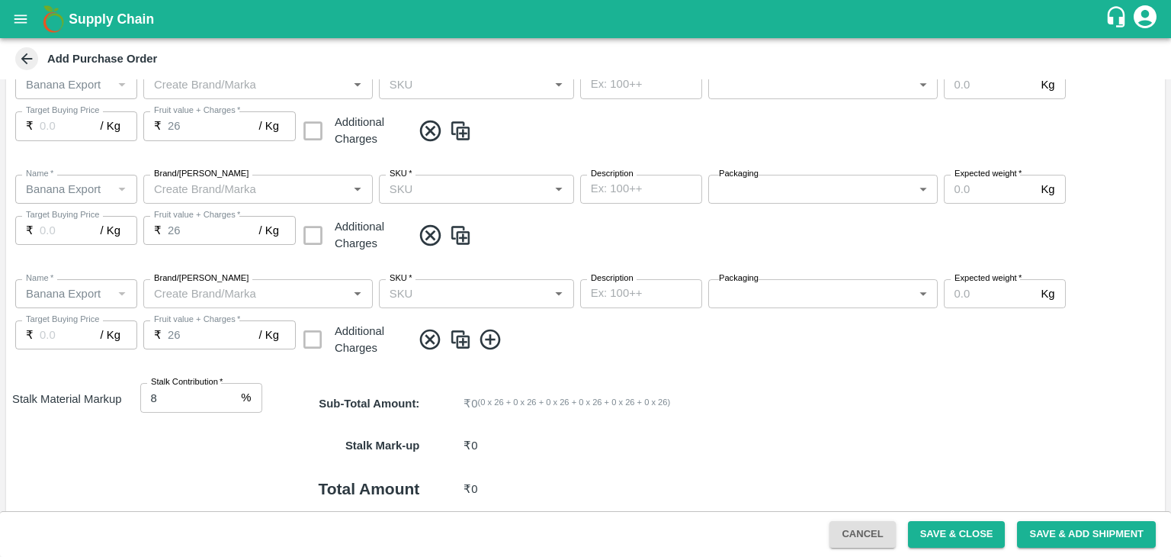
click at [497, 333] on icon at bounding box center [490, 339] width 21 height 21
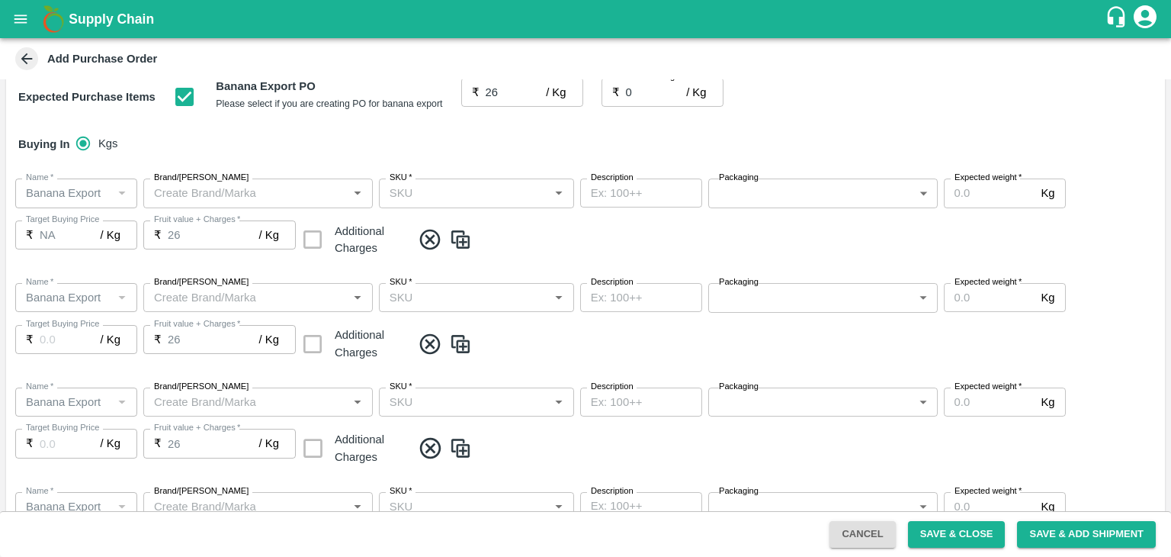
scroll to position [225, 0]
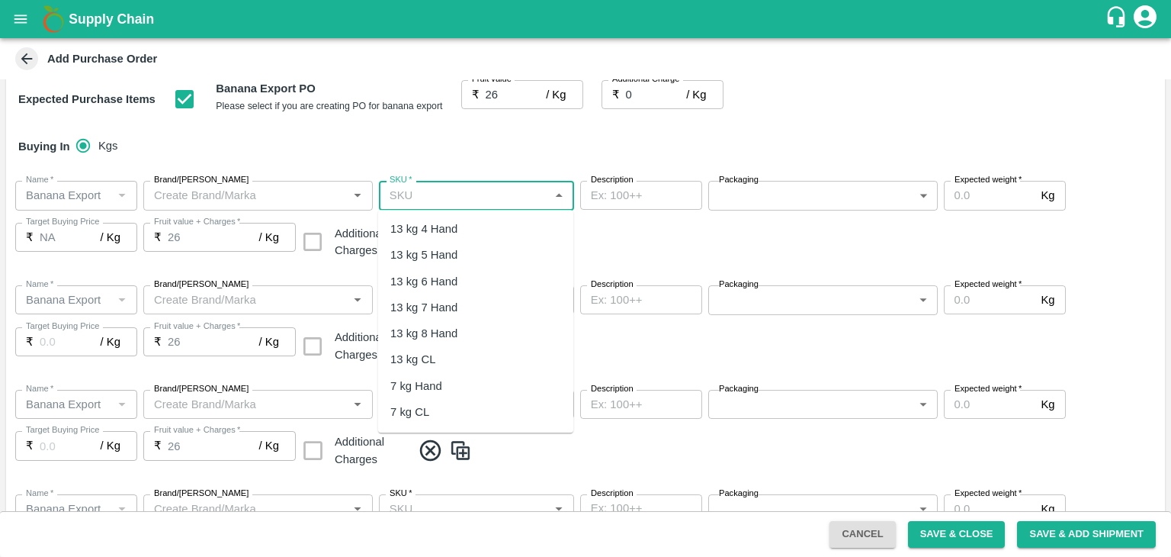
click at [473, 195] on input "SKU   *" at bounding box center [464, 195] width 161 height 20
click at [470, 216] on div "13 kg M N-CHL 4 Hand" at bounding box center [475, 229] width 195 height 26
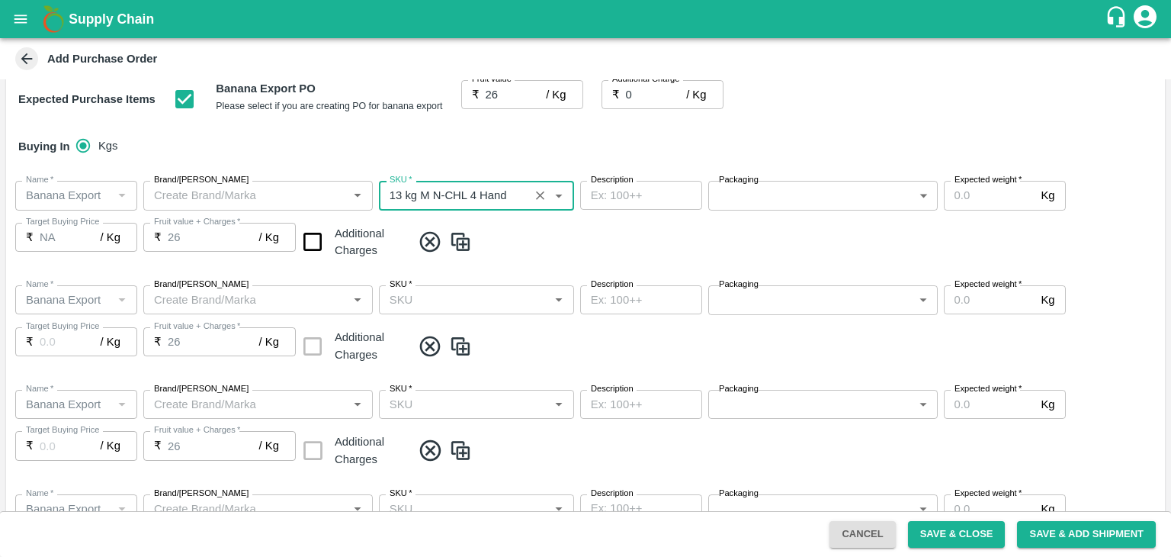
type input "13 kg M N-CHL 4 Hand"
click at [497, 306] on input "SKU   *" at bounding box center [464, 300] width 161 height 20
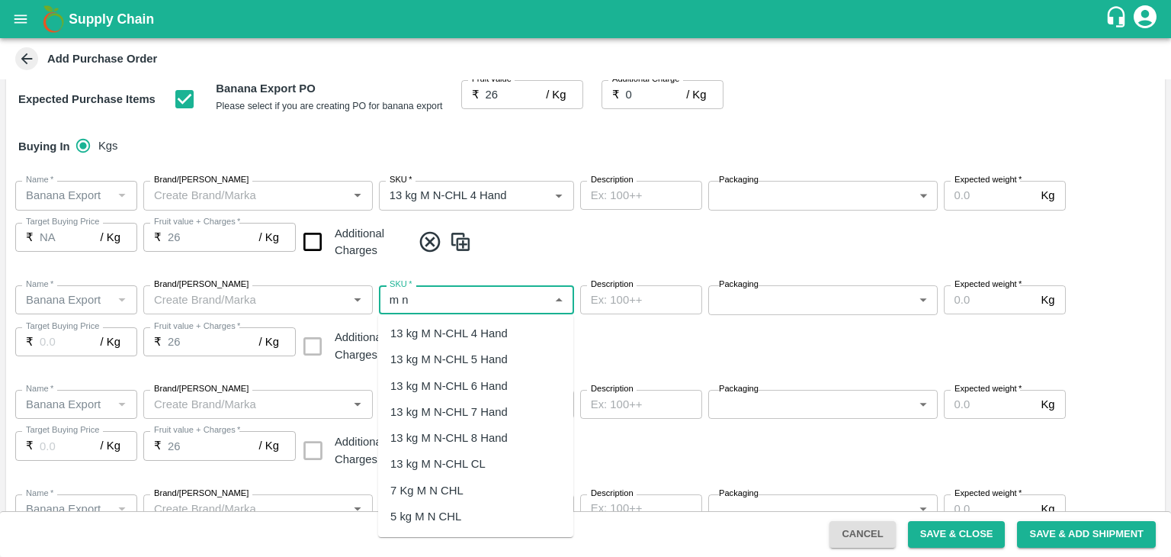
click at [483, 358] on div "13 kg M N-CHL 5 Hand" at bounding box center [448, 359] width 117 height 17
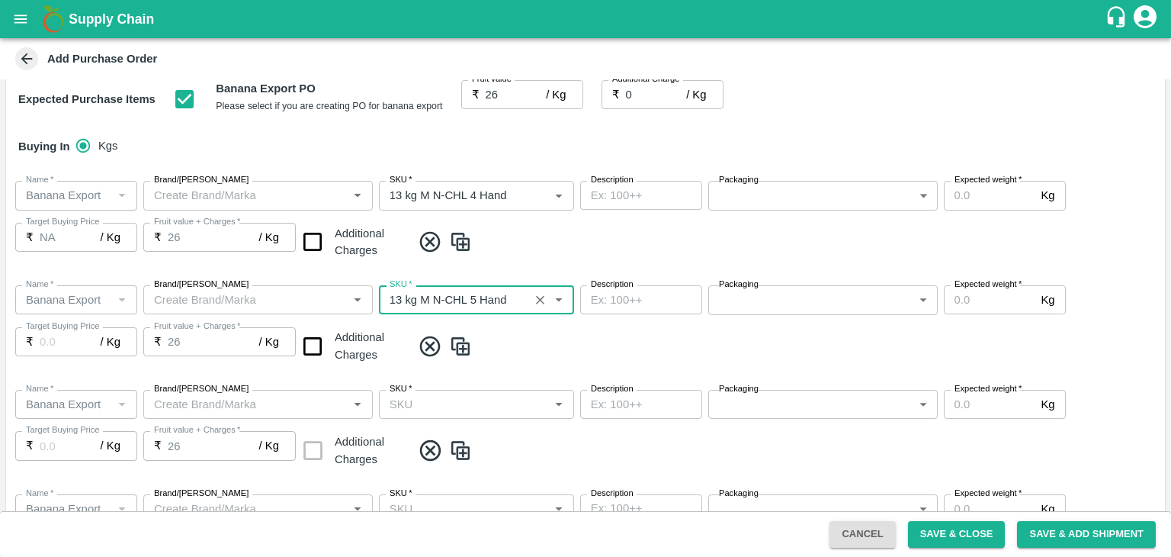
type input "13 kg M N-CHL 5 Hand"
click at [514, 406] on input "SKU   *" at bounding box center [464, 404] width 161 height 20
type input "NA"
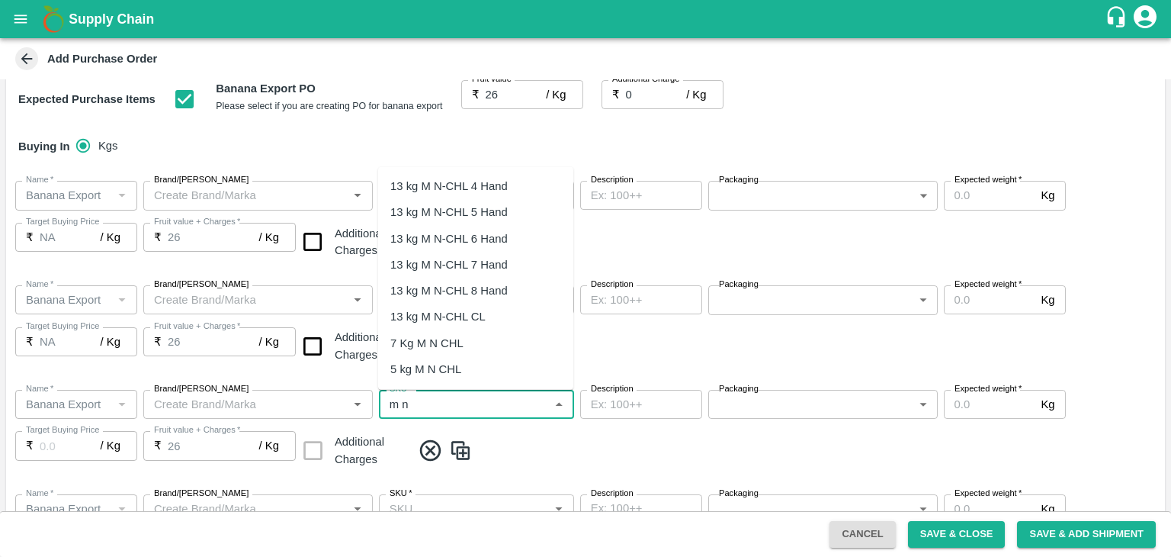
click at [484, 228] on div "13 kg M N-CHL 6 Hand" at bounding box center [475, 238] width 195 height 26
type input "13 kg M N-CHL 6 Hand"
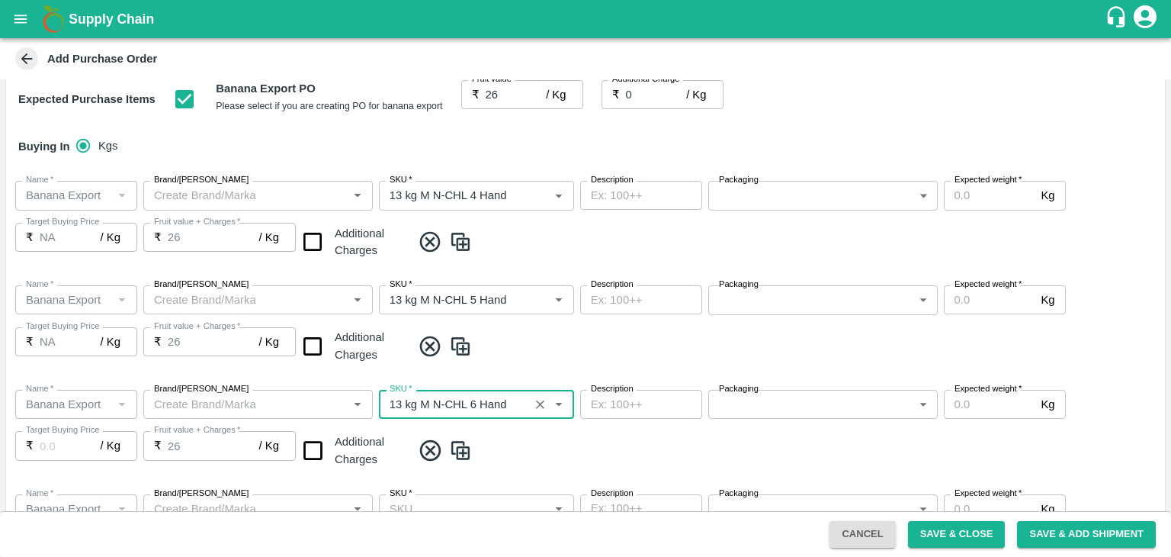
type input "NA"
type input "13 kg M N-CHL 6 Hand"
click at [519, 454] on span at bounding box center [785, 450] width 747 height 25
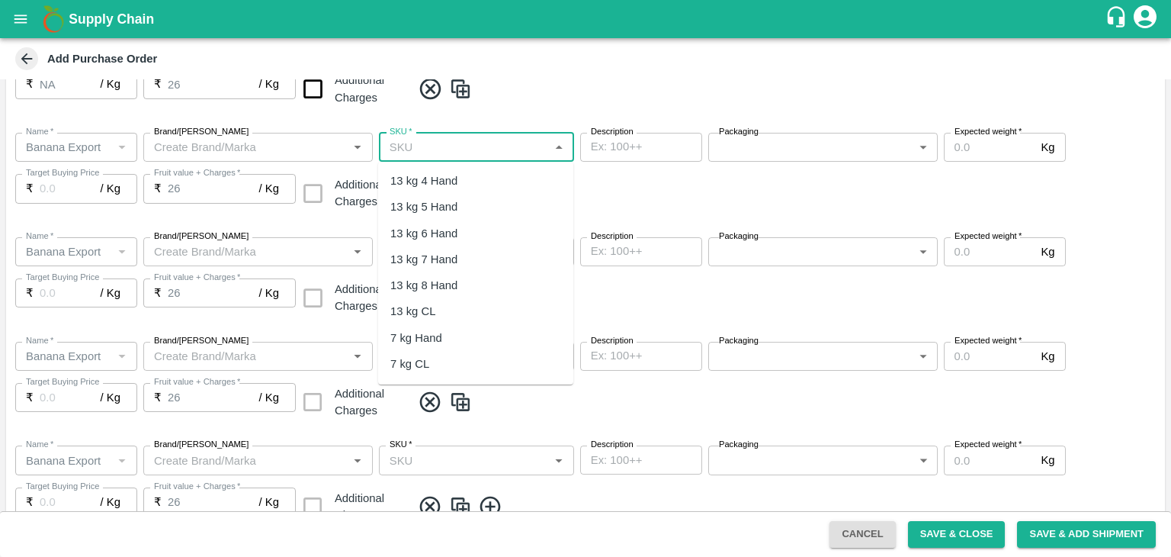
click at [501, 147] on input "SKU   *" at bounding box center [464, 147] width 161 height 20
click at [492, 278] on div "13 kg M N-CHL 8 Hand" at bounding box center [448, 285] width 117 height 17
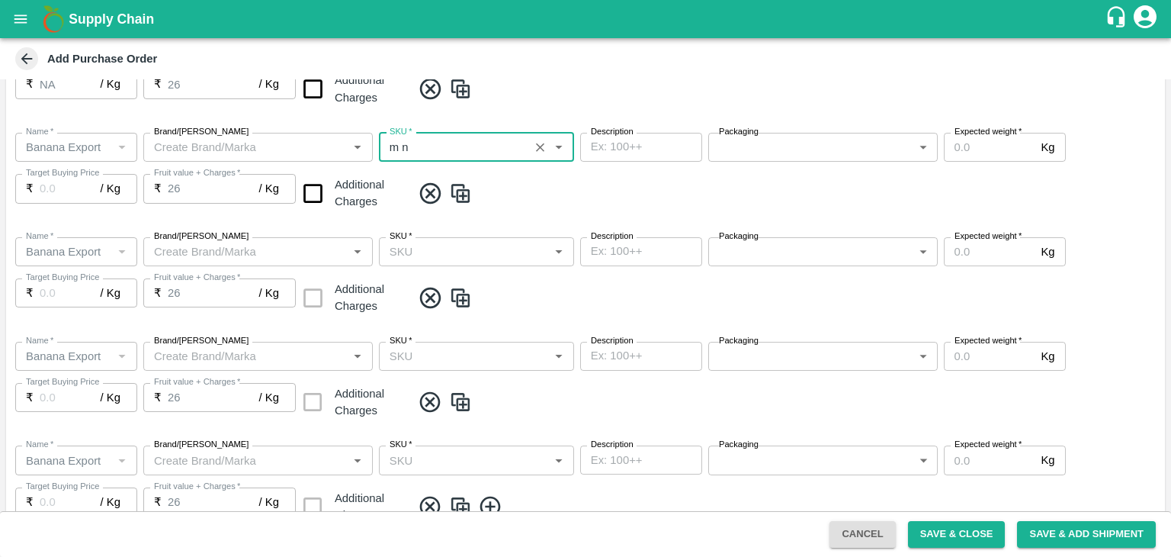
type input "13 kg M N-CHL 8 Hand"
type input "NA"
type input "13 kg M N-CHL 8 Hand"
click at [502, 251] on input "SKU   *" at bounding box center [464, 252] width 161 height 20
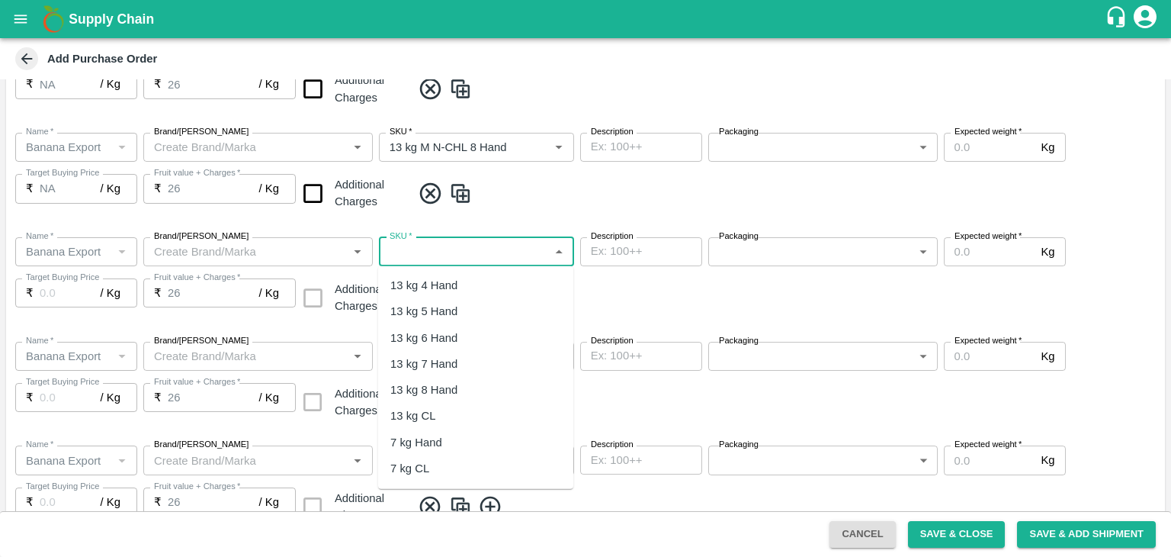
type input "m"
click at [467, 406] on div "13 kg M N-CHL CL" at bounding box center [475, 416] width 195 height 26
type input "13 kg M N-CHL CL"
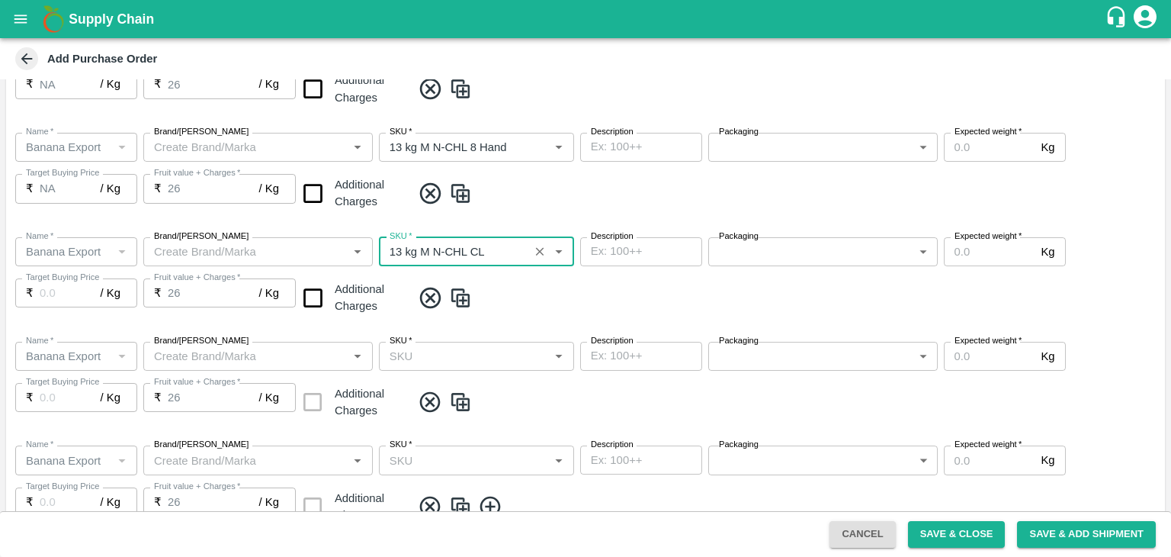
type input "NA"
type input "13 kg M N-CHL CL"
click at [507, 351] on input "SKU   *" at bounding box center [464, 356] width 161 height 20
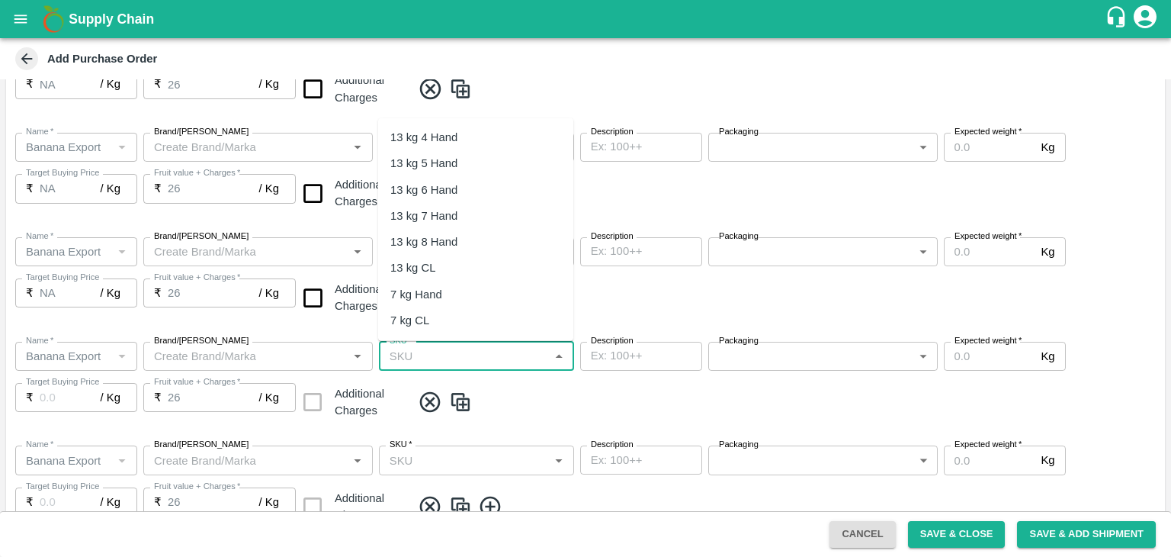
scroll to position [238, 0]
click at [453, 308] on div "PHR Kg" at bounding box center [475, 317] width 195 height 26
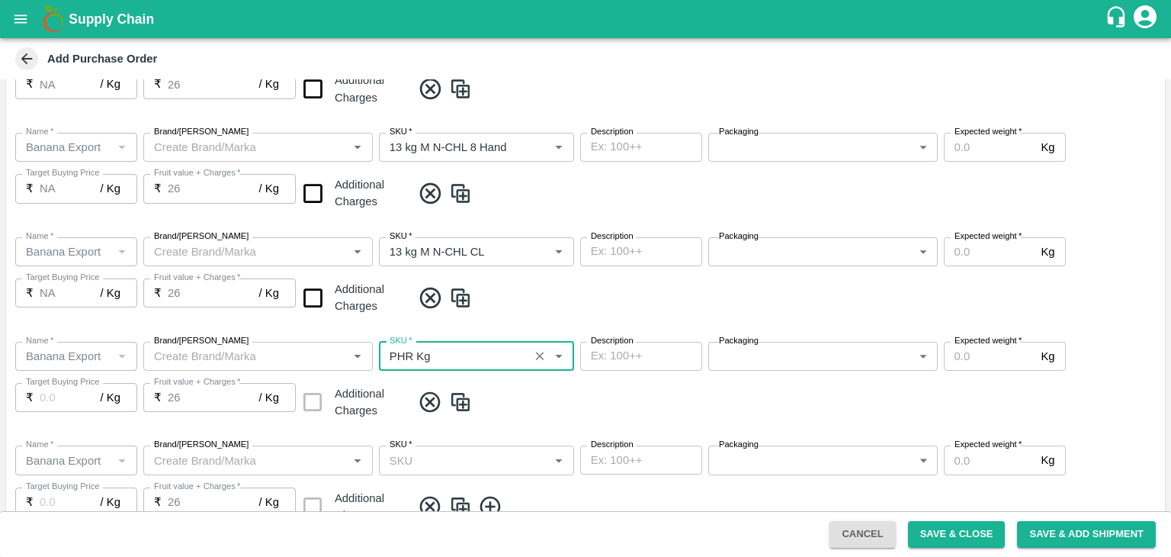
type input "PHR Kg"
type input "NA"
click at [508, 463] on input "SKU   *" at bounding box center [464, 460] width 161 height 20
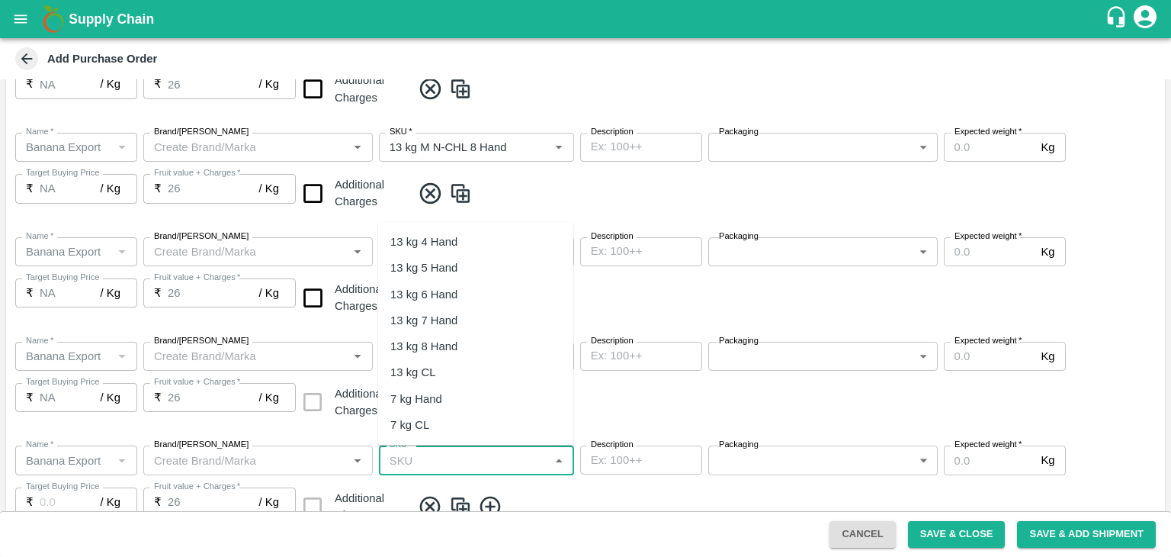
scroll to position [259, 0]
click at [443, 371] on div "C Class" at bounding box center [475, 374] width 195 height 26
type input "C Class"
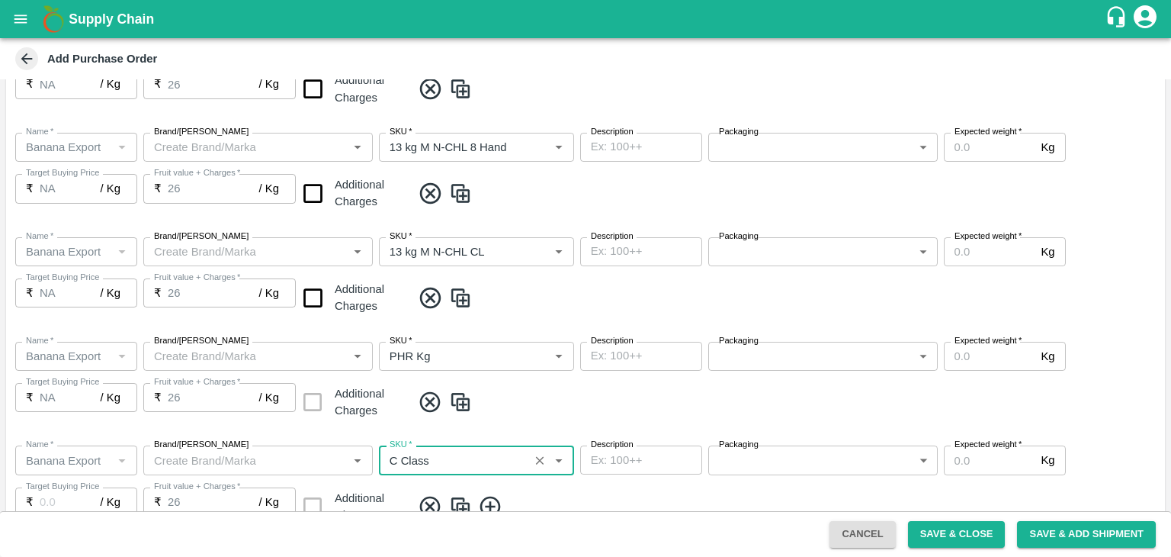
type input "NA"
click at [316, 295] on input "checkbox" at bounding box center [313, 297] width 39 height 39
checkbox input "true"
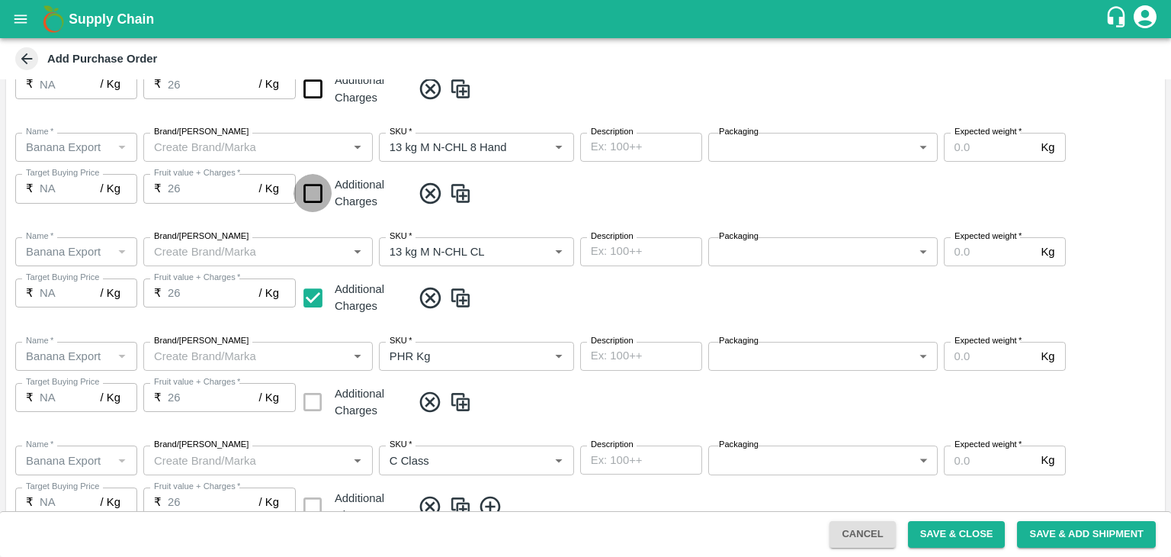
click at [314, 193] on input "checkbox" at bounding box center [313, 193] width 39 height 39
checkbox input "true"
click at [304, 91] on input "checkbox" at bounding box center [313, 88] width 39 height 39
checkbox input "true"
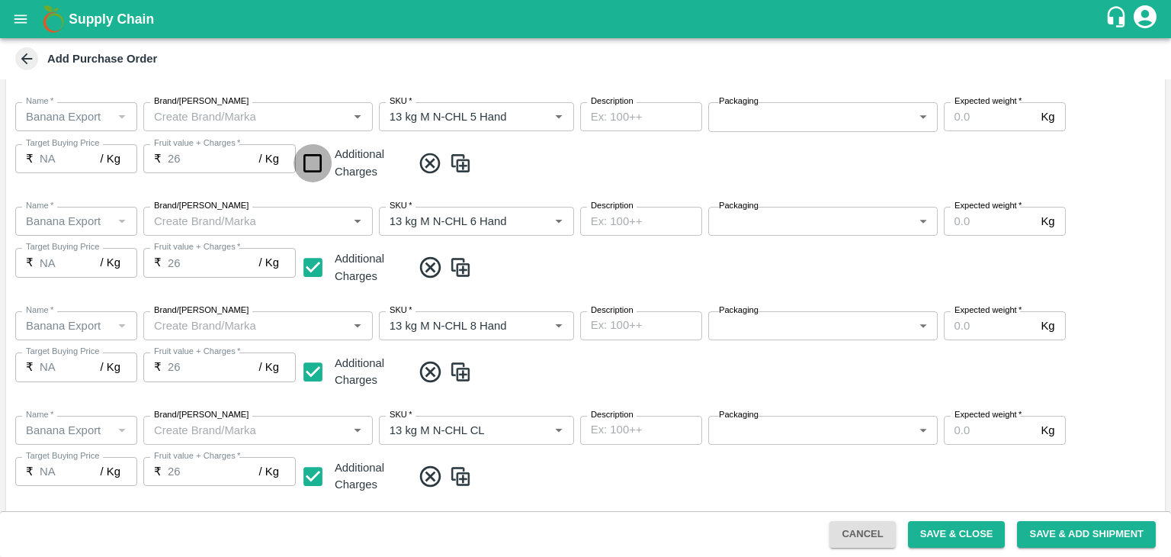
click at [317, 159] on input "checkbox" at bounding box center [313, 163] width 39 height 39
checkbox input "true"
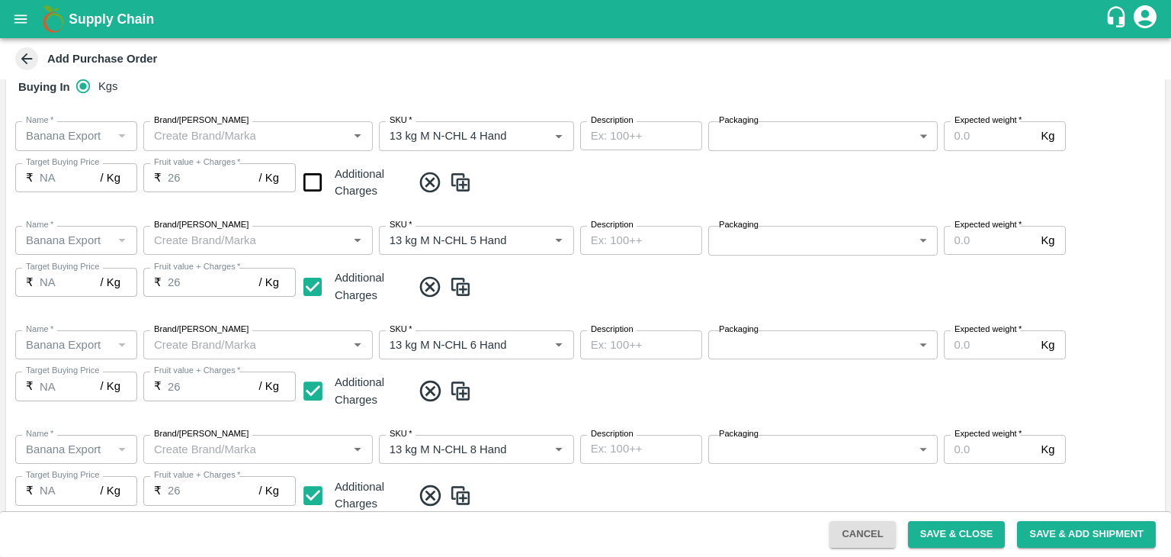
click at [307, 178] on input "checkbox" at bounding box center [313, 182] width 39 height 39
checkbox input "true"
click at [979, 137] on input "Expected weight   *" at bounding box center [989, 135] width 91 height 29
type input "1500"
click at [990, 236] on input "Expected weight   *" at bounding box center [989, 240] width 91 height 29
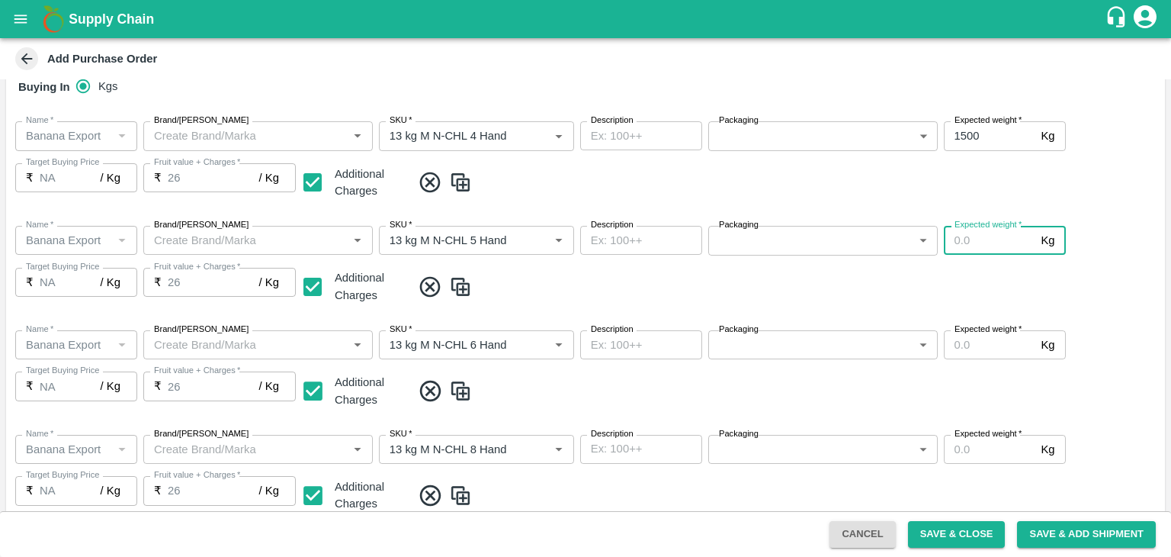
type input "2"
type input "1500"
click at [986, 335] on input "Expected weight   *" at bounding box center [989, 344] width 91 height 29
click at [979, 348] on input "Expected weight   *" at bounding box center [989, 344] width 91 height 29
type input "2000"
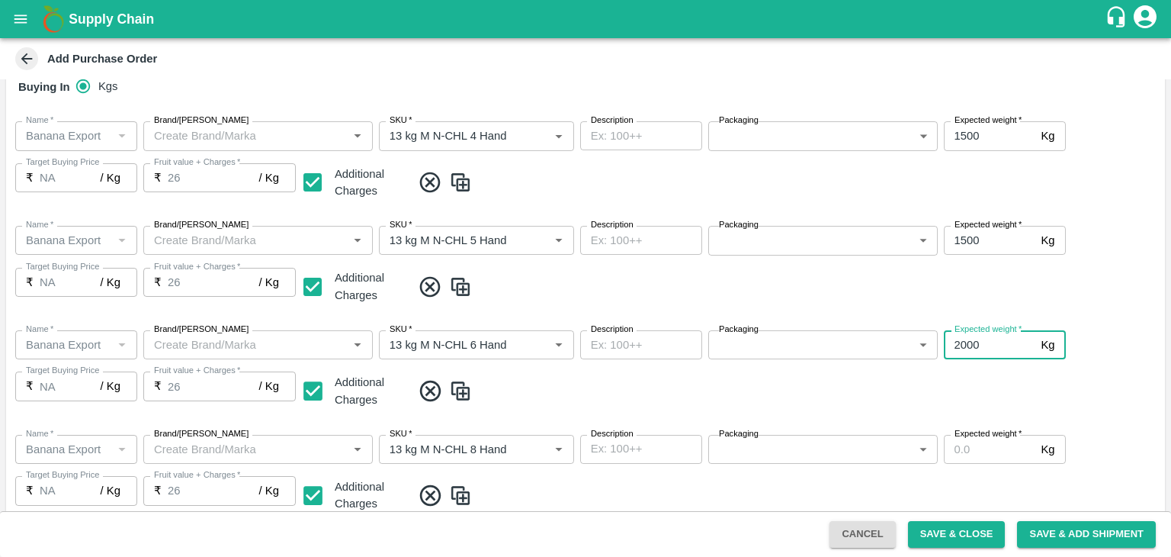
click at [989, 441] on input "Expected weight   *" at bounding box center [989, 449] width 91 height 29
type input "2000"
click at [1003, 489] on span at bounding box center [785, 495] width 747 height 25
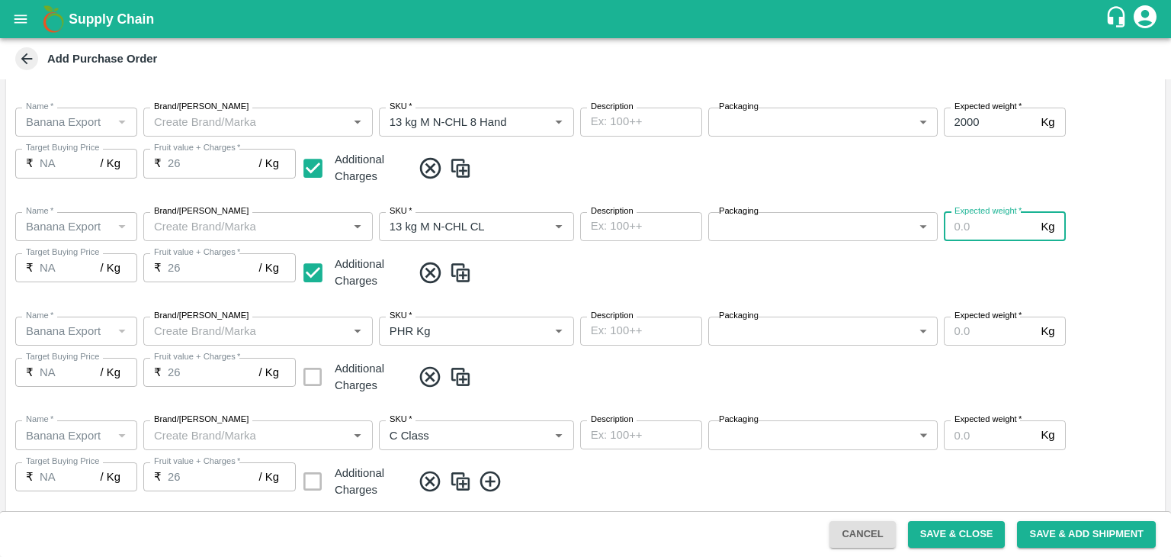
click at [997, 233] on input "Expected weight   *" at bounding box center [989, 226] width 91 height 29
type input "1500"
click at [985, 332] on input "Expected weight   *" at bounding box center [989, 330] width 91 height 29
type input "100"
click at [989, 435] on input "Expected weight   *" at bounding box center [989, 434] width 91 height 29
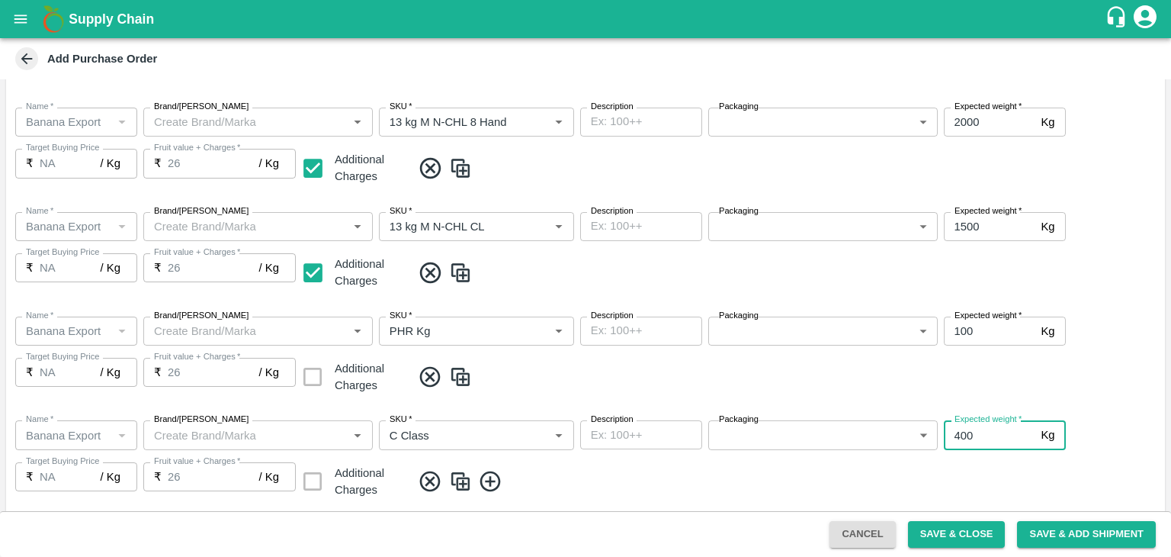
type input "400"
click at [898, 391] on div "Name   * Name   * Brand/Marka Brand/Marka SKU   * SKU   * Description x Descrip…" at bounding box center [585, 356] width 1159 height 104
click at [940, 265] on span at bounding box center [785, 272] width 747 height 25
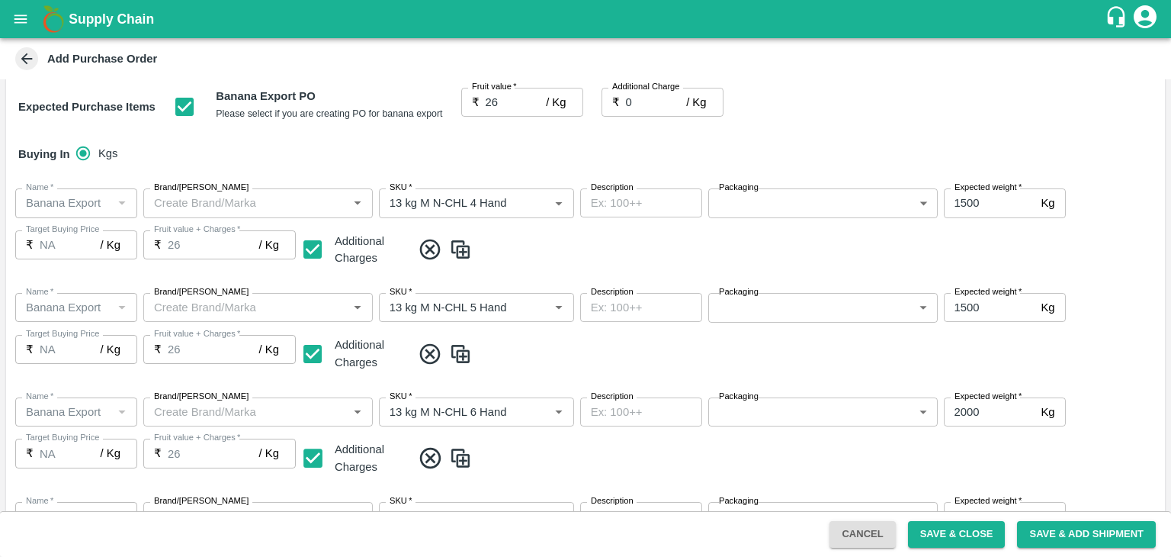
click at [752, 210] on body "Supply Chain Add Purchase Order PO Type   * Farm Gate 1 PO Type Buyers   * Ajit…" at bounding box center [585, 278] width 1171 height 557
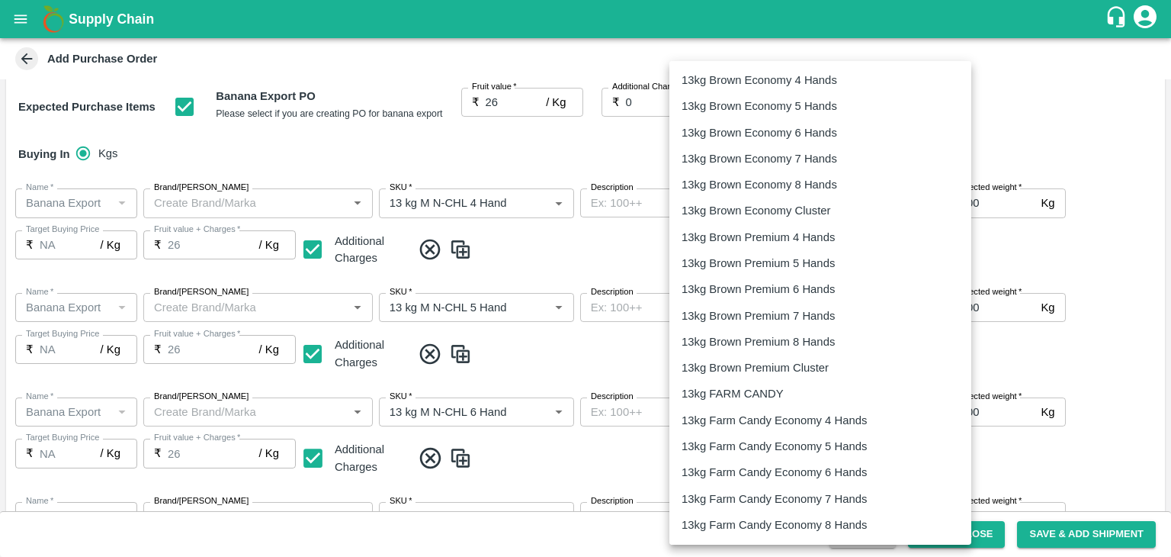
click at [740, 396] on p "13kg FARM CANDY" at bounding box center [733, 393] width 102 height 17
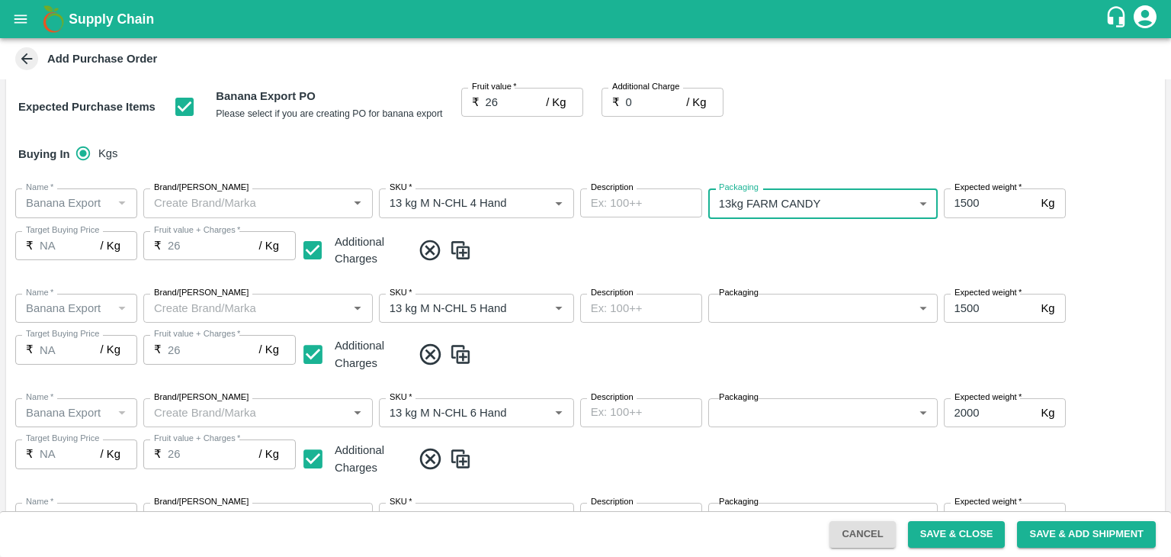
type input "466"
click at [781, 315] on body "Supply Chain Add Purchase Order PO Type   * Farm Gate 1 PO Type Buyers   * Ajit…" at bounding box center [585, 278] width 1171 height 557
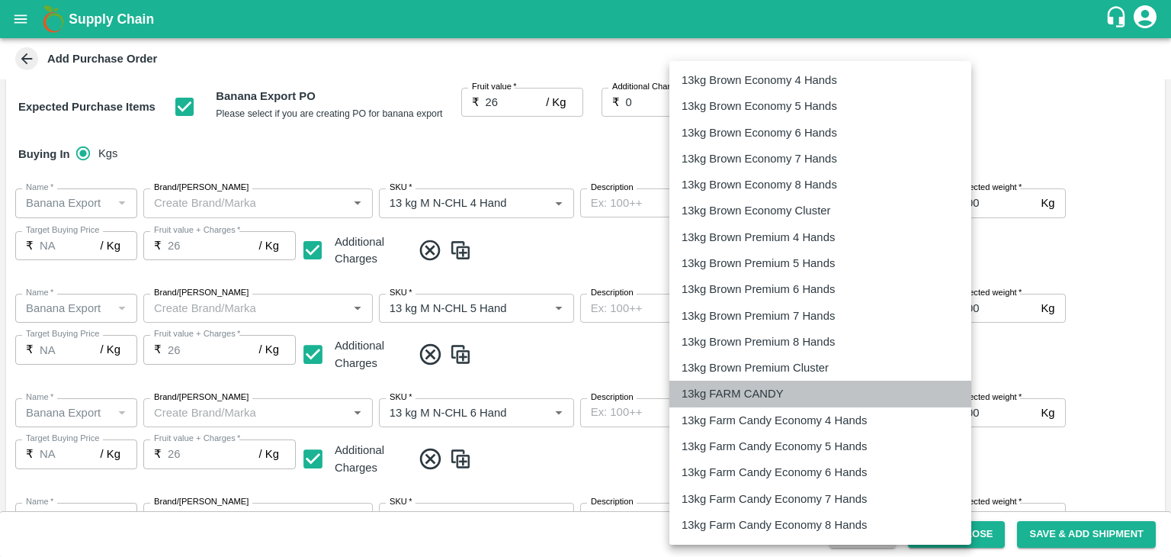
click at [778, 391] on p "13kg FARM CANDY" at bounding box center [733, 393] width 102 height 17
type input "466"
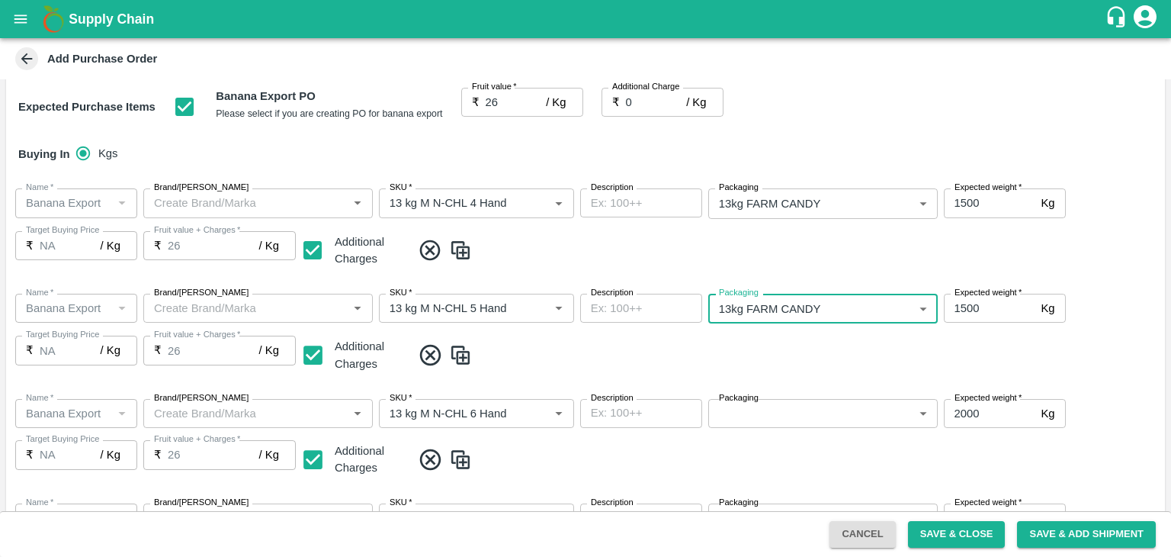
click at [817, 371] on div "Name   * Name   * Brand/Marka Brand/Marka SKU   * SKU   * Description x Descrip…" at bounding box center [585, 333] width 1159 height 105
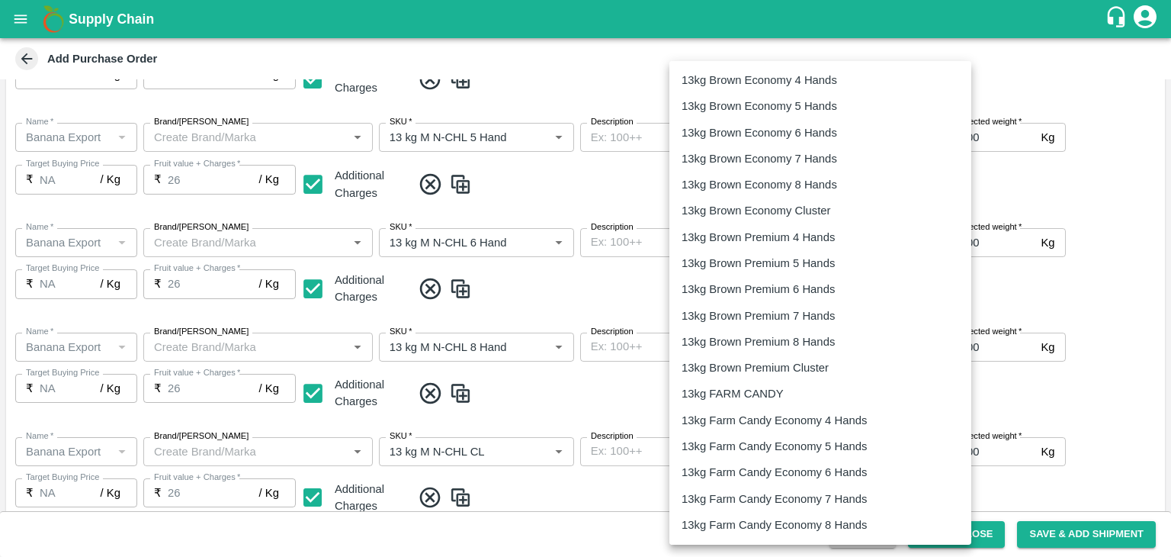
click at [809, 246] on body "Supply Chain Add Purchase Order PO Type   * Farm Gate 1 PO Type Buyers   * Ajit…" at bounding box center [585, 278] width 1171 height 557
click at [762, 394] on p "13kg FARM CANDY" at bounding box center [733, 393] width 102 height 17
type input "466"
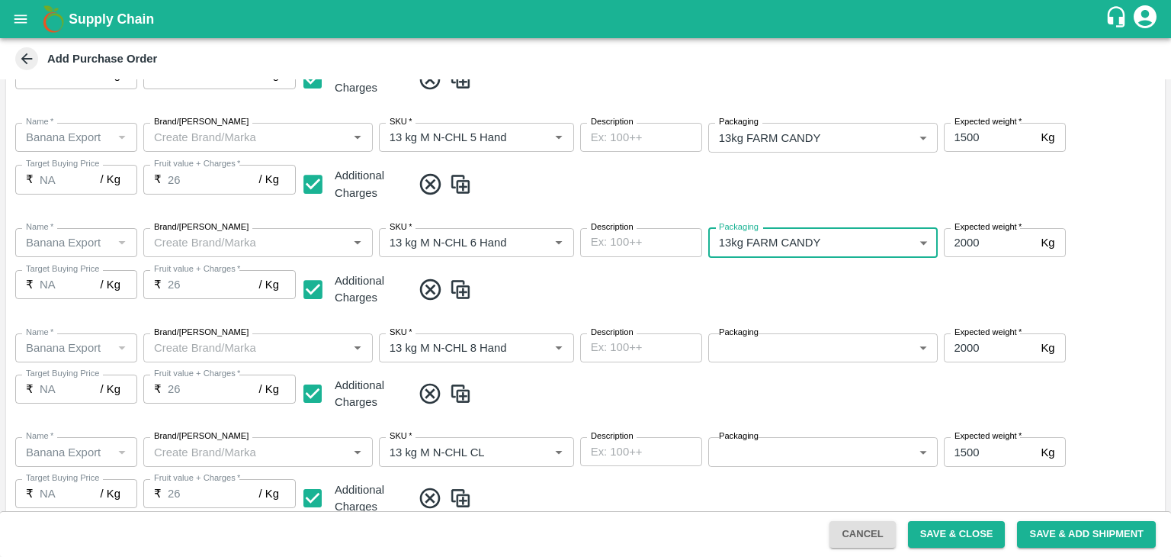
click at [807, 351] on body "Supply Chain Add Purchase Order PO Type   * Farm Gate 1 PO Type Buyers   * Ajit…" at bounding box center [585, 278] width 1171 height 557
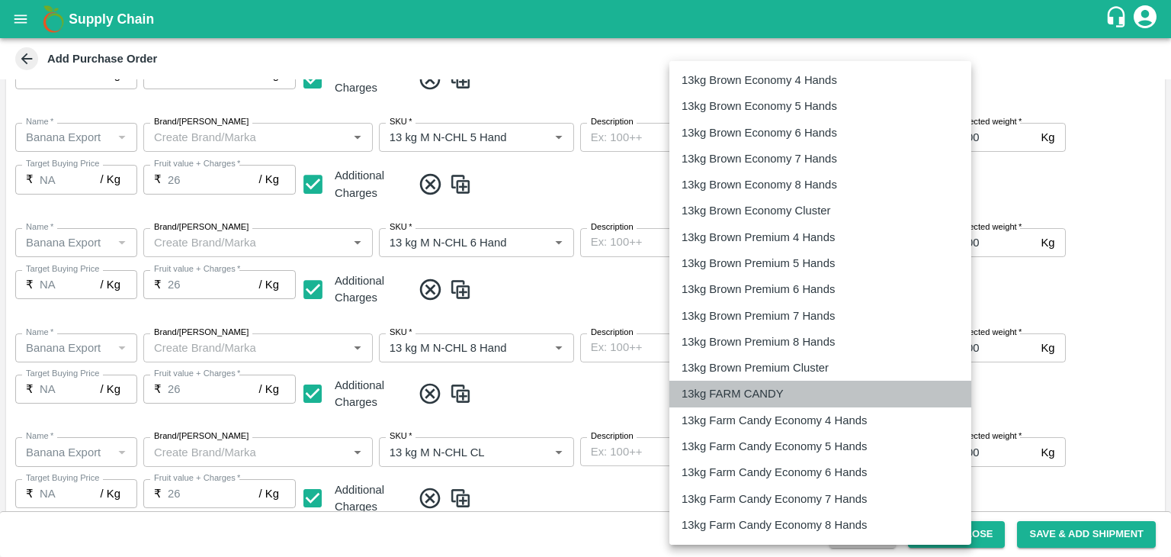
click at [760, 391] on p "13kg FARM CANDY" at bounding box center [733, 393] width 102 height 17
type input "466"
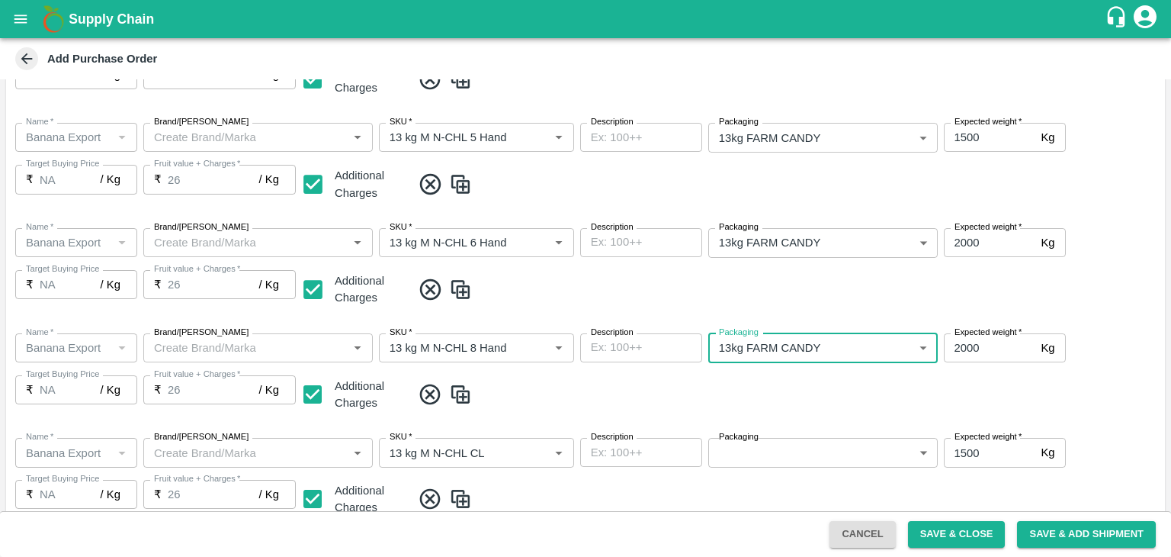
click at [814, 398] on span at bounding box center [785, 394] width 747 height 25
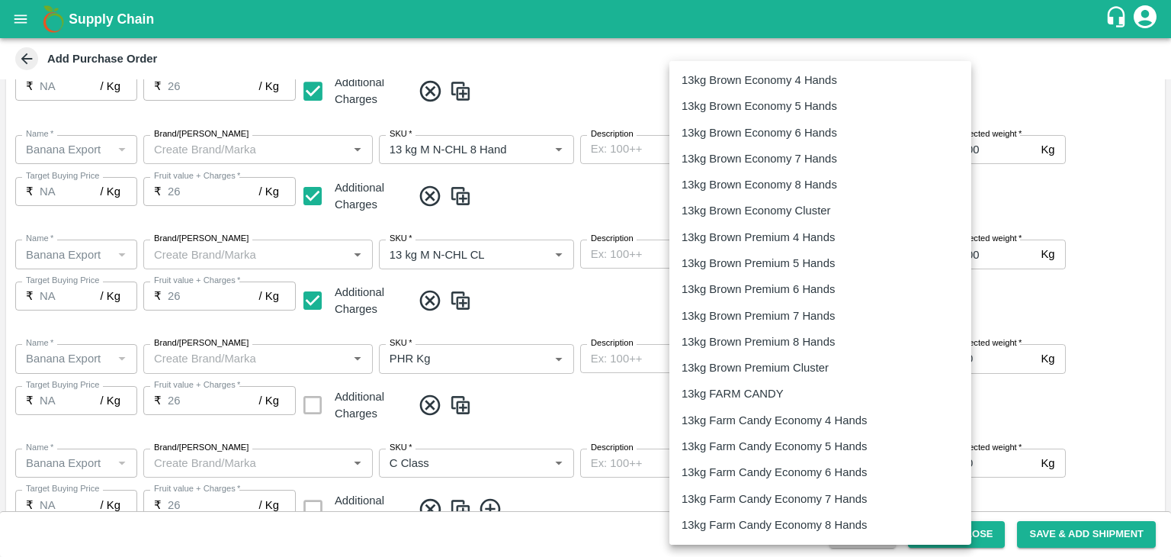
click at [797, 257] on body "Supply Chain Add Purchase Order PO Type   * Farm Gate 1 PO Type Buyers   * Ajit…" at bounding box center [585, 278] width 1171 height 557
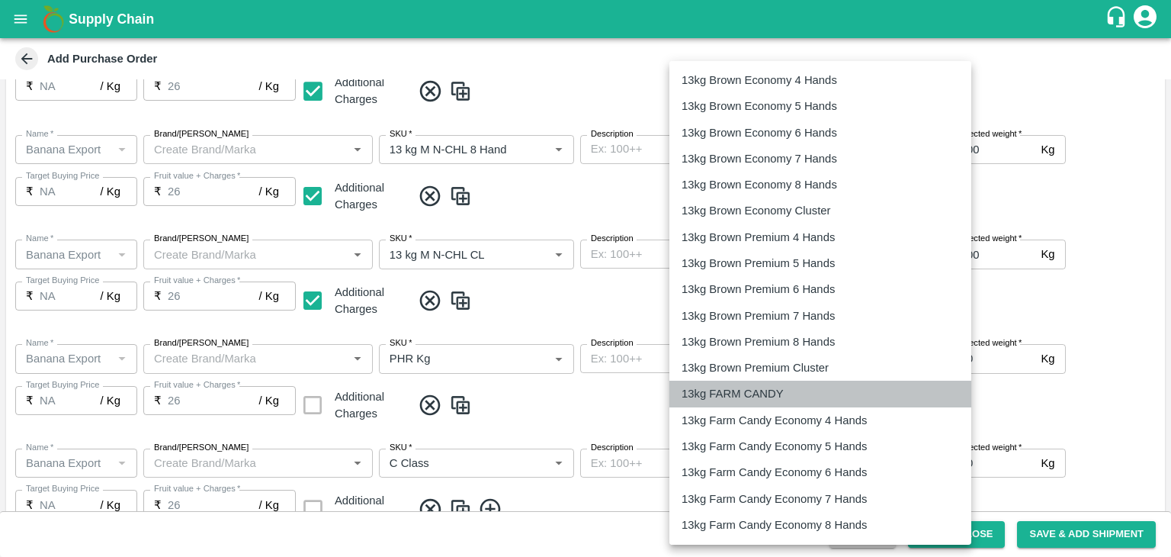
click at [764, 382] on li "13kg FARM CANDY" at bounding box center [820, 393] width 302 height 26
type input "466"
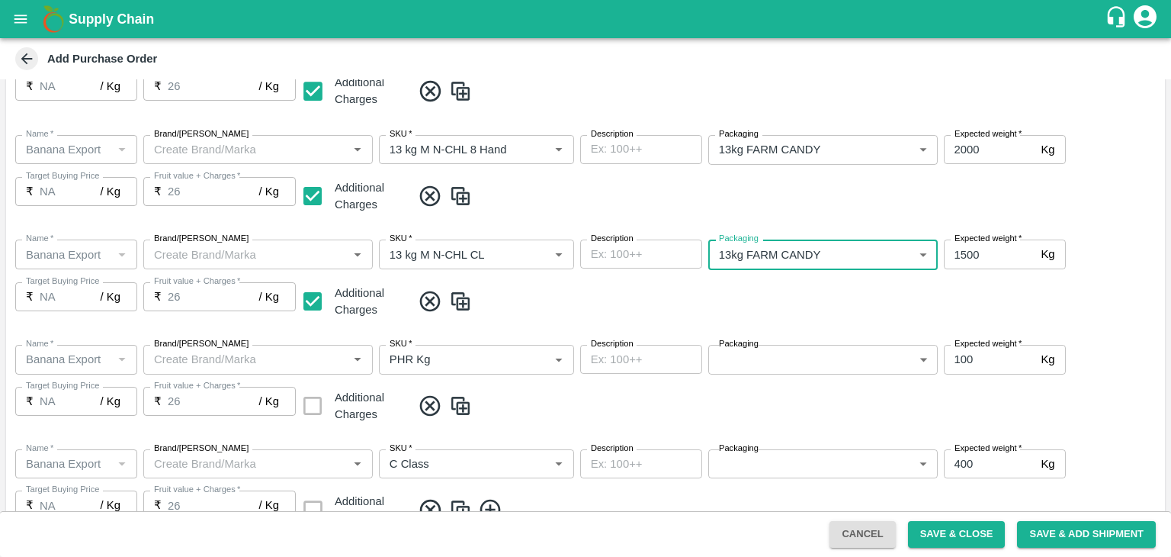
click at [852, 319] on div "Name   * Name   * Brand/Marka Brand/Marka SKU   * SKU   * Description x Descrip…" at bounding box center [585, 279] width 1159 height 105
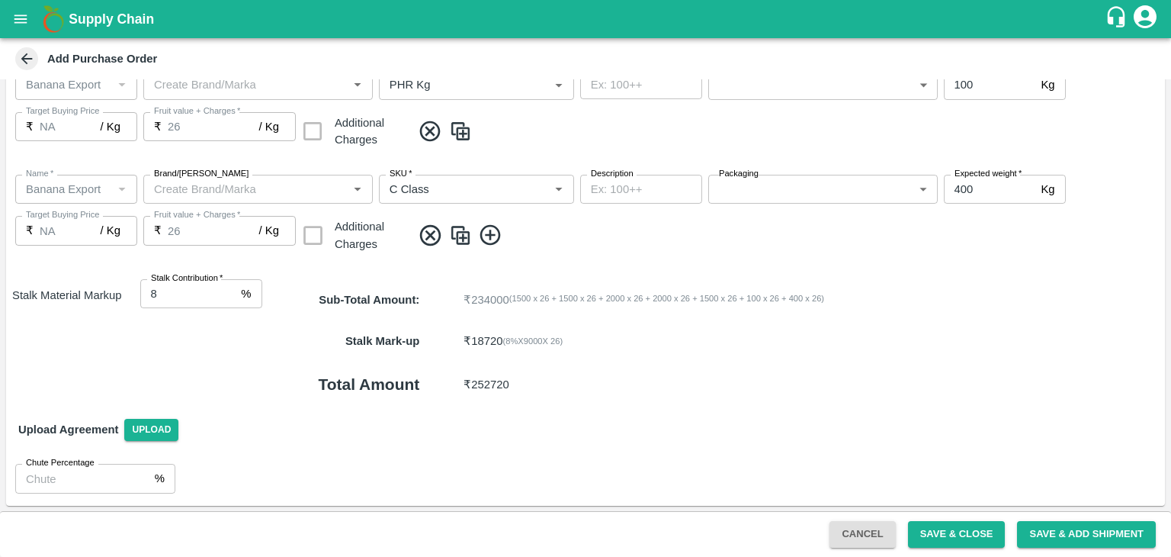
scroll to position [729, 0]
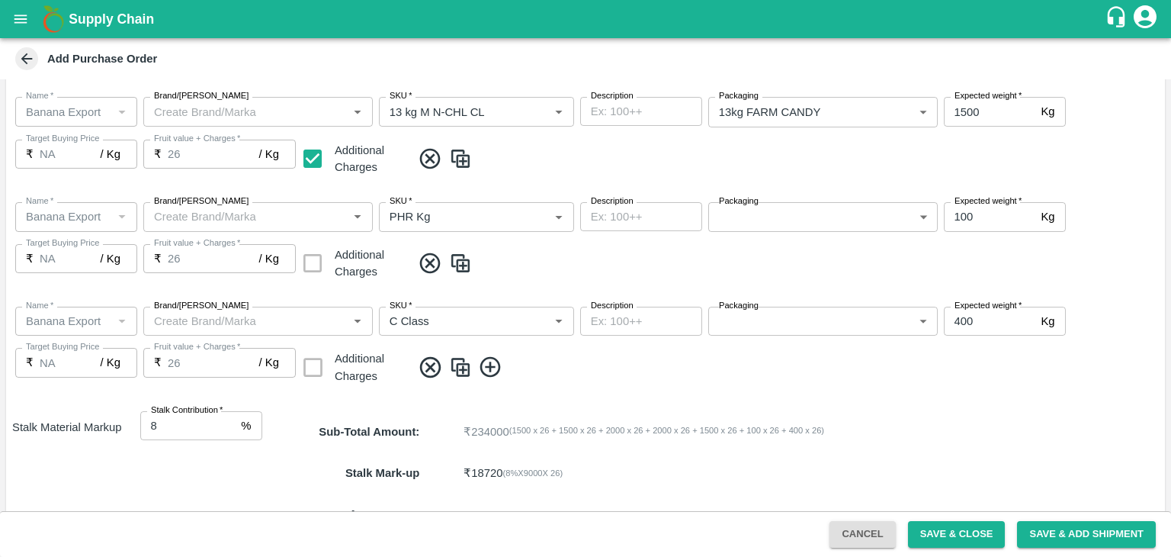
click at [804, 218] on body "Supply Chain Add Purchase Order PO Type   * Farm Gate 1 PO Type Buyers   * Ajit…" at bounding box center [585, 278] width 1171 height 557
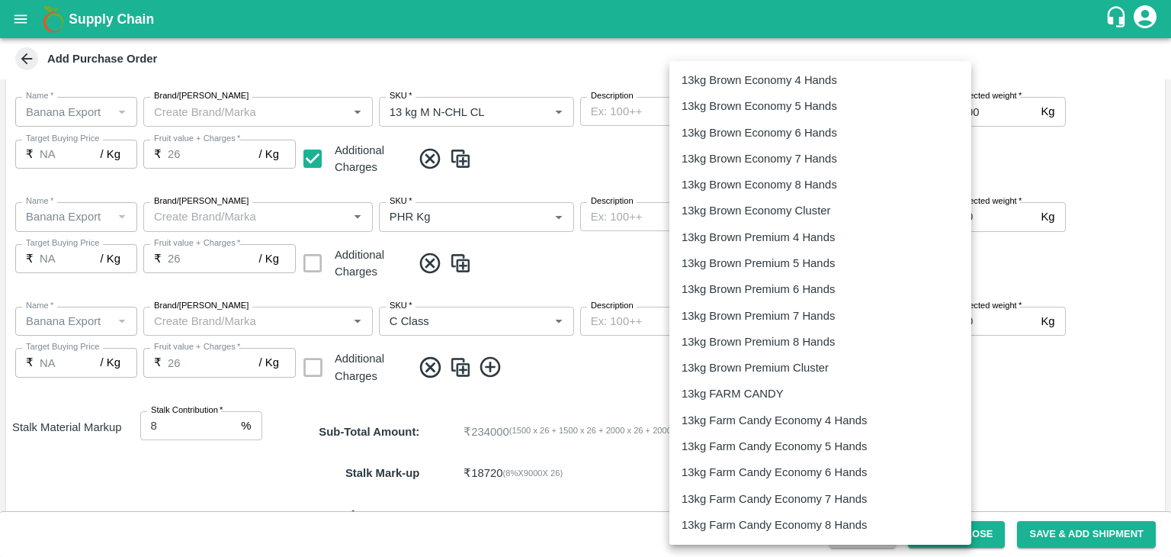
scroll to position [2281, 0]
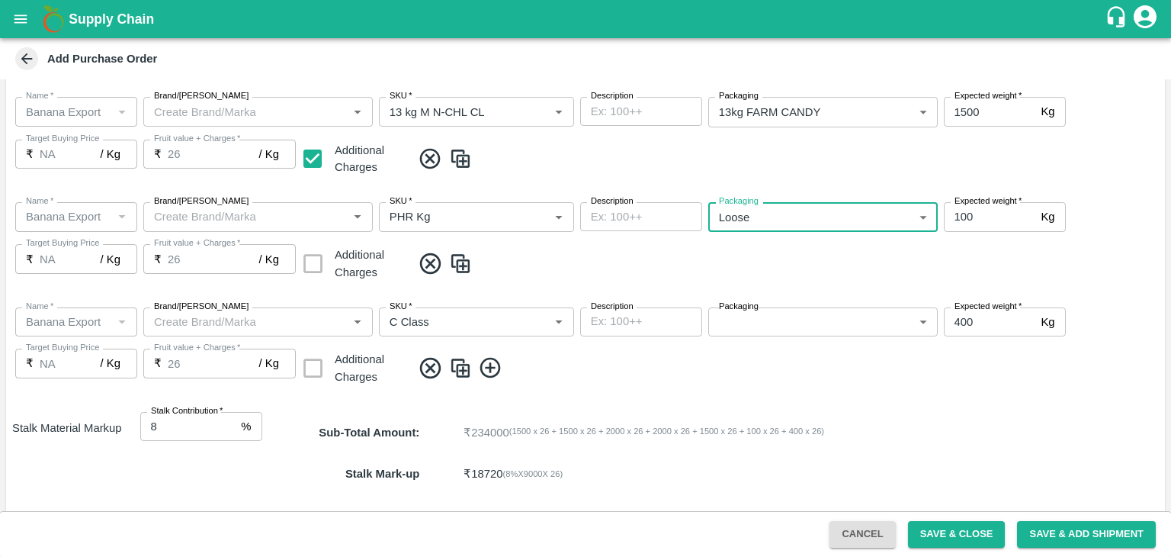
scroll to position [2457, 0]
type input "258"
click at [808, 329] on body "Supply Chain Add Purchase Order PO Type   * Farm Gate 1 PO Type Buyers   * Ajit…" at bounding box center [585, 278] width 1171 height 557
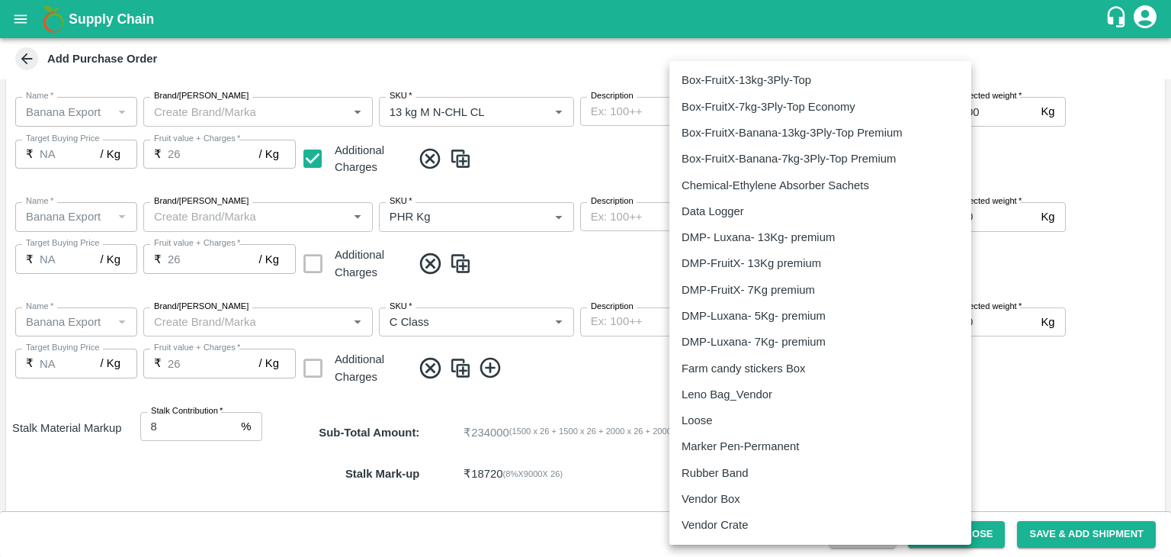
click at [712, 416] on p "Loose" at bounding box center [697, 420] width 30 height 17
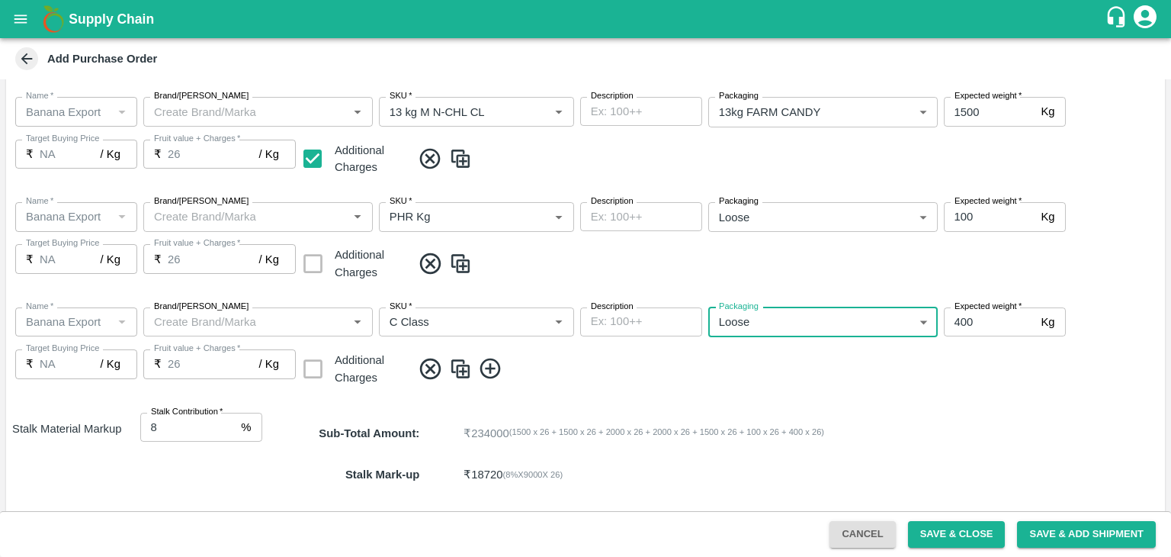
type input "258"
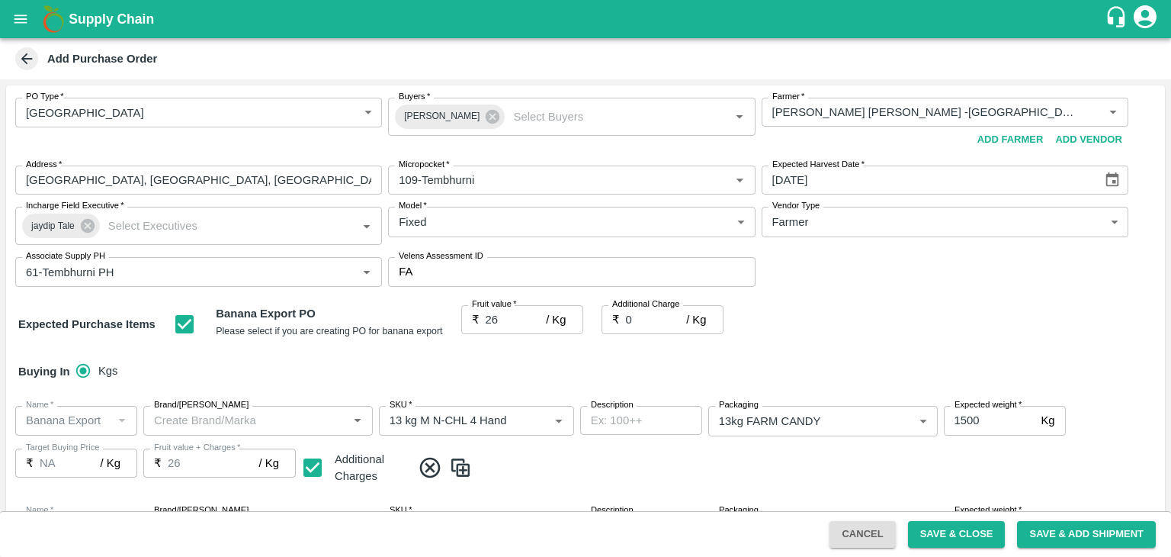
scroll to position [862, 0]
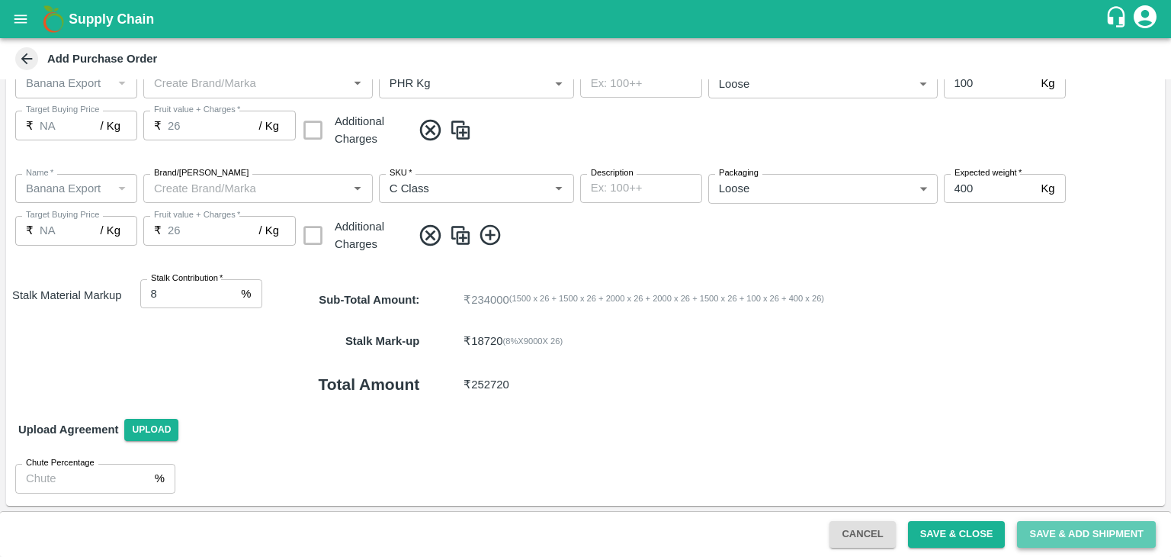
click at [1083, 540] on button "Save & Add Shipment" at bounding box center [1086, 534] width 139 height 27
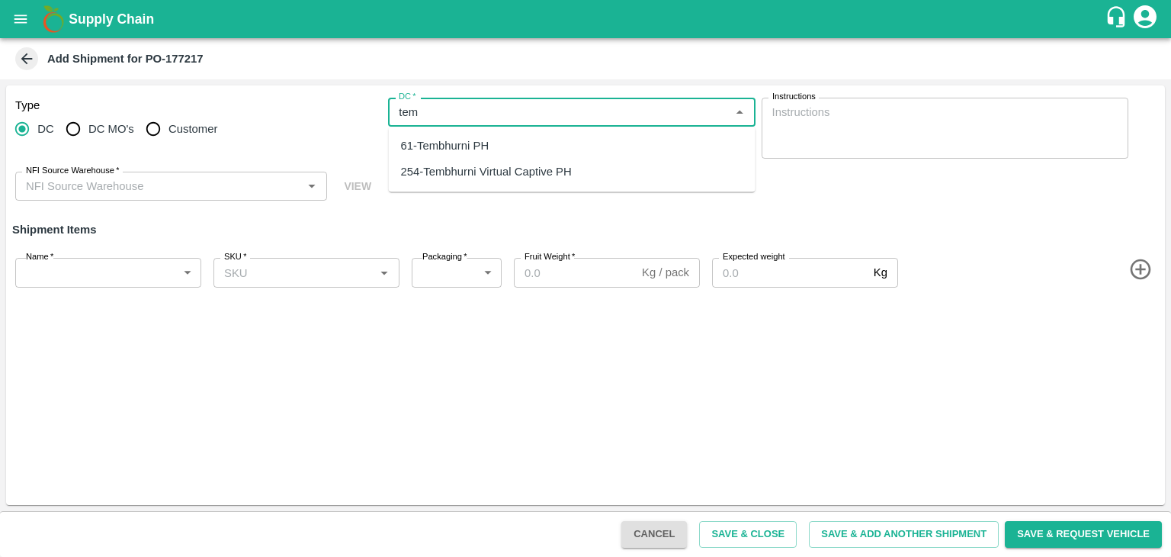
click at [461, 147] on div "61-Tembhurni PH" at bounding box center [445, 145] width 88 height 17
type input "61-Tembhurni PH"
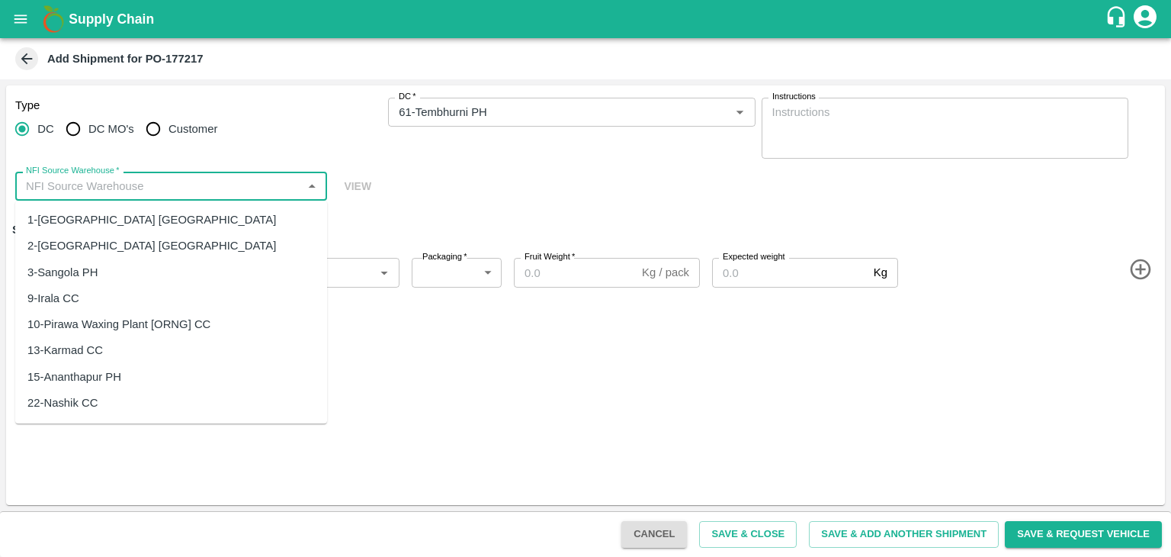
click at [177, 189] on input "NFI Source Warehouse   *" at bounding box center [159, 186] width 278 height 20
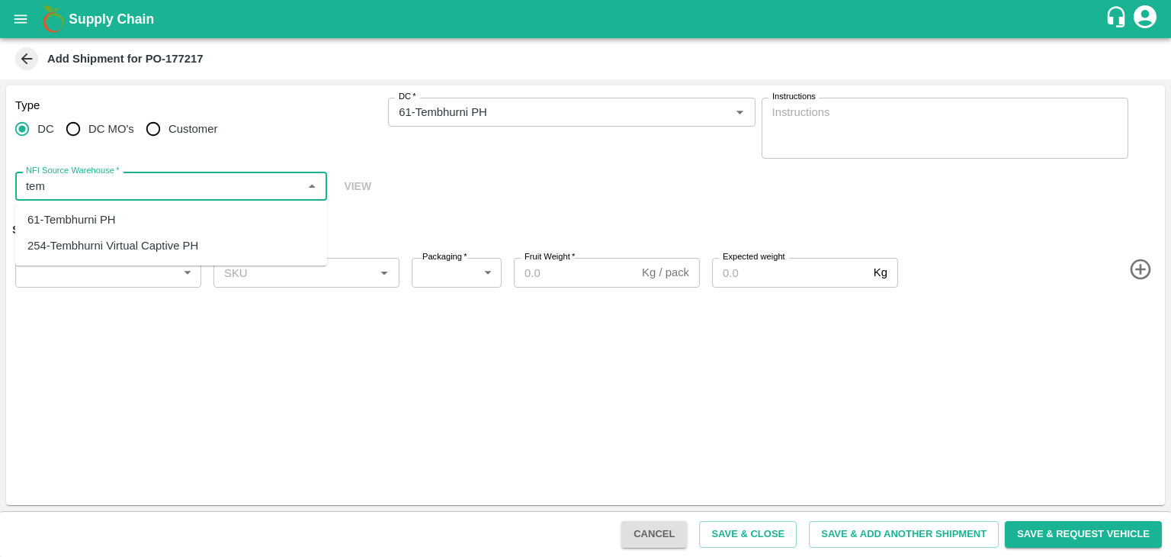
click at [120, 208] on div "61-Tembhurni PH" at bounding box center [171, 220] width 312 height 26
type input "61-Tembhurni PH"
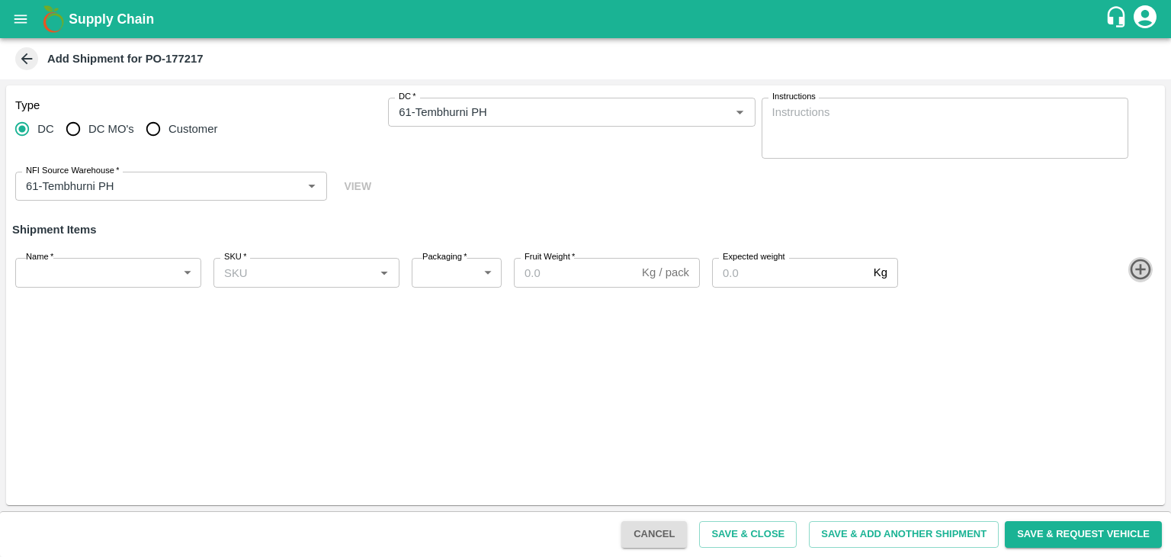
click at [1140, 268] on icon "button" at bounding box center [1140, 269] width 21 height 21
click at [1144, 332] on icon "button" at bounding box center [1140, 323] width 21 height 21
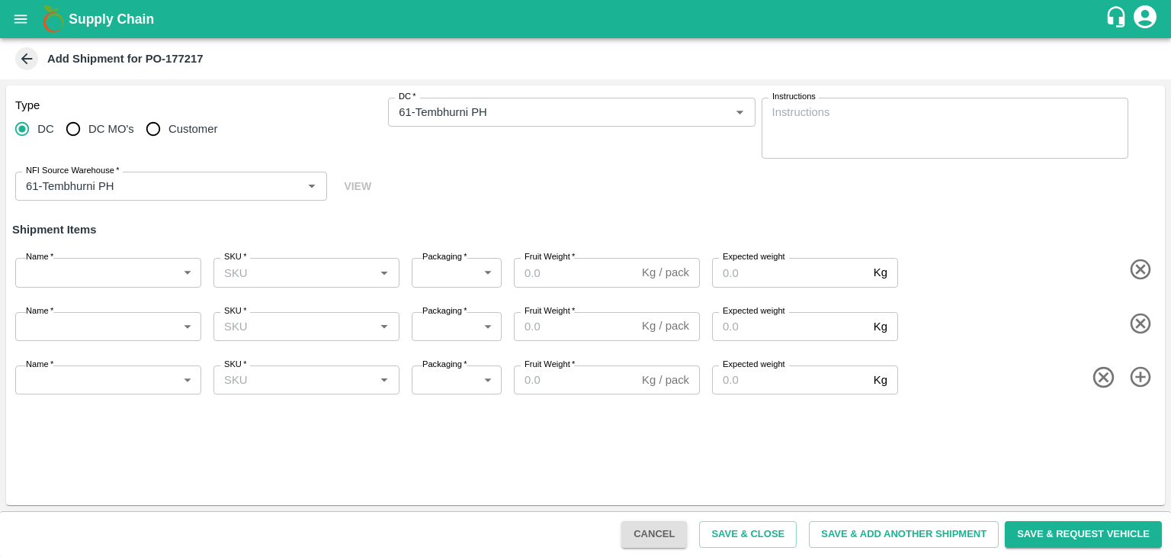
click at [1142, 390] on div "Name   * ​ Name SKU   * SKU   * Packaging   * ​ Packaging Fruit Weight   * Kg /…" at bounding box center [582, 376] width 1165 height 59
click at [1141, 381] on icon "button" at bounding box center [1140, 377] width 21 height 21
click at [1142, 441] on icon "button" at bounding box center [1140, 430] width 25 height 25
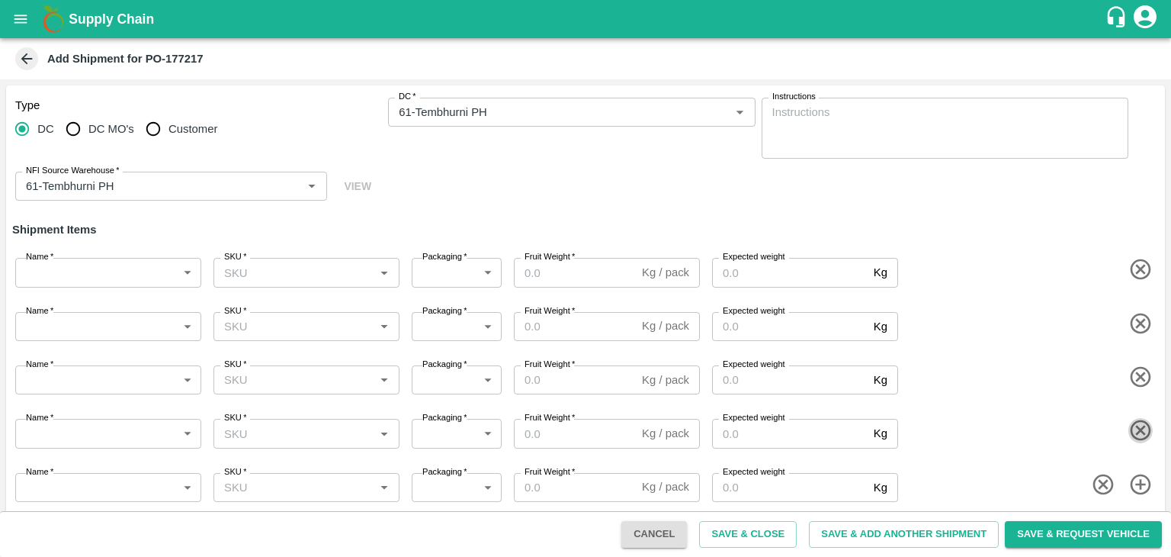
click at [1142, 441] on icon "button" at bounding box center [1140, 430] width 25 height 25
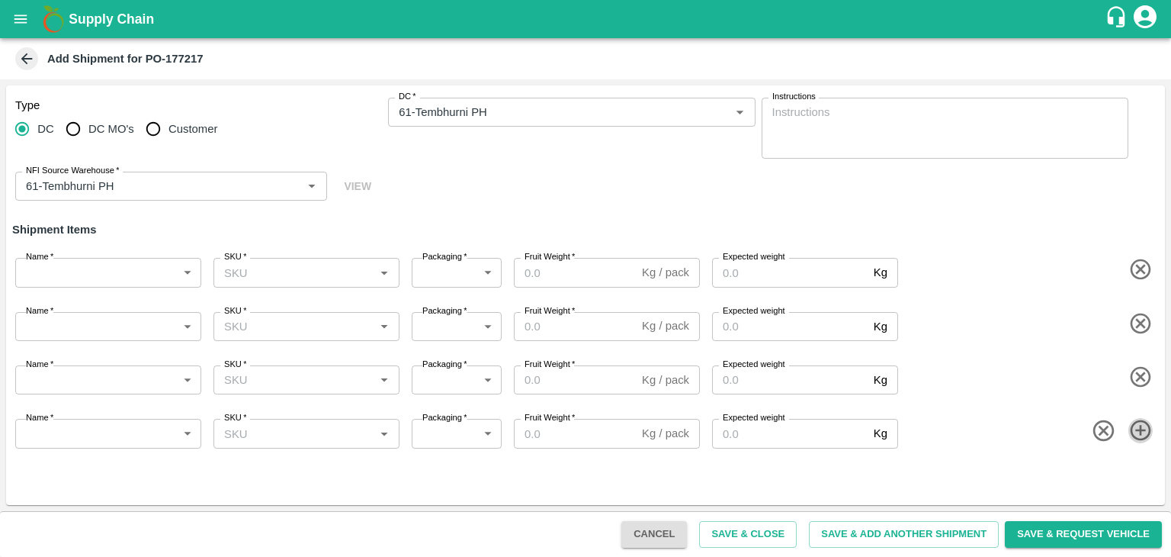
click at [1141, 438] on icon "button" at bounding box center [1140, 430] width 25 height 25
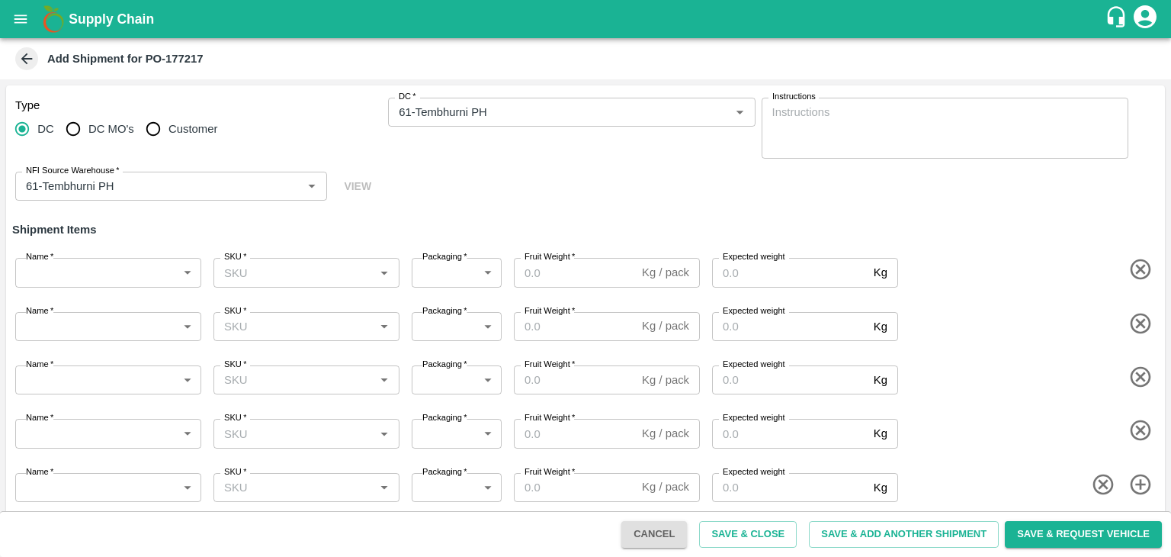
scroll to position [9, 0]
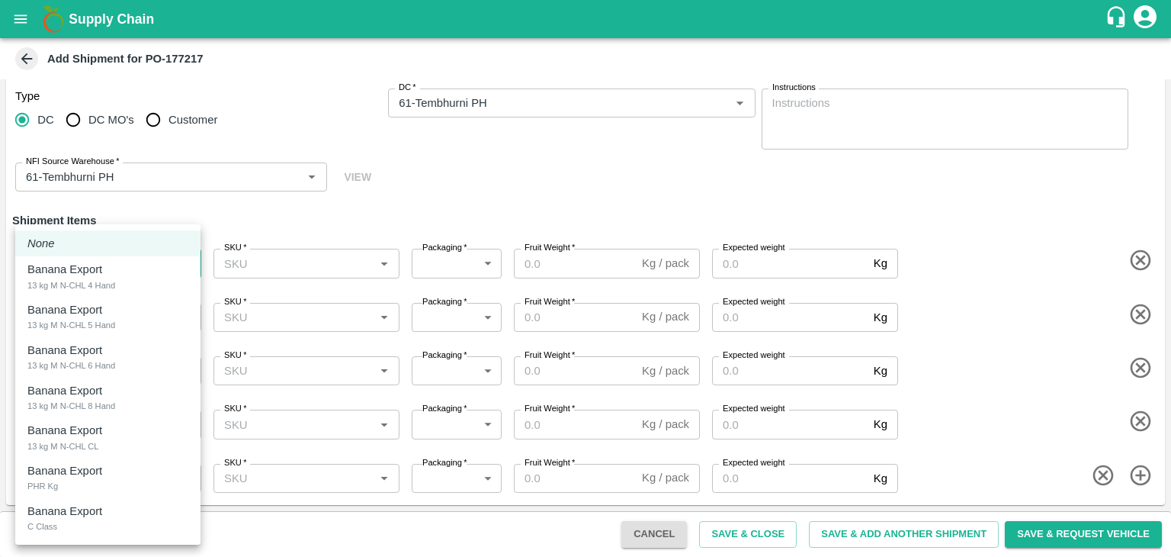
click at [55, 262] on body "Supply Chain Add Shipment for PO-177217 Type DC DC MO's Customer DC   * DC   * …" at bounding box center [585, 278] width 1171 height 557
click at [75, 277] on p "Banana Export" at bounding box center [64, 269] width 75 height 17
type input "2058402"
type input "466"
type input "1500"
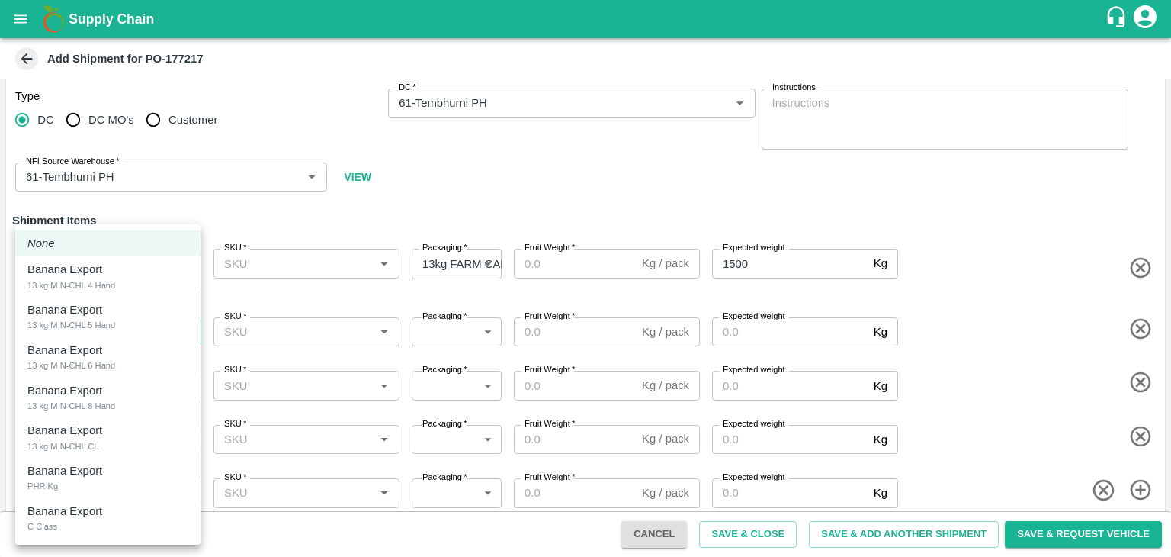
click at [102, 330] on body "Supply Chain Add Shipment for PO-177217 Type DC DC MO's Customer DC   * DC   * …" at bounding box center [585, 278] width 1171 height 557
click at [122, 316] on div "Banana Export 13 kg M N-CHL 5 Hand" at bounding box center [107, 316] width 161 height 31
type input "2058403"
type input "466"
type input "1500"
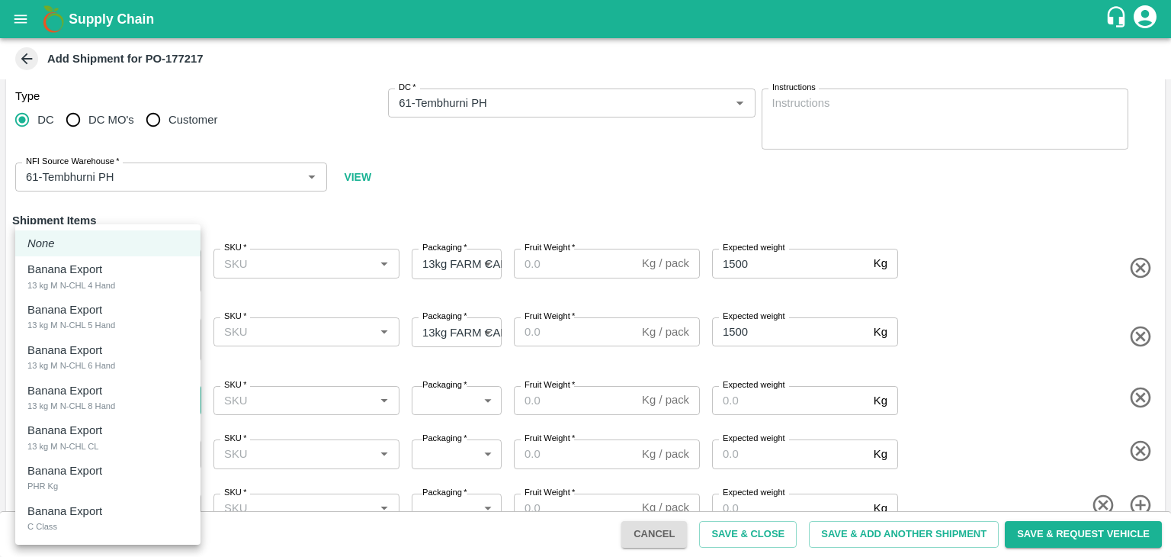
click at [103, 395] on body "Supply Chain Add Shipment for PO-177217 Type DC DC MO's Customer DC   * DC   * …" at bounding box center [585, 278] width 1171 height 557
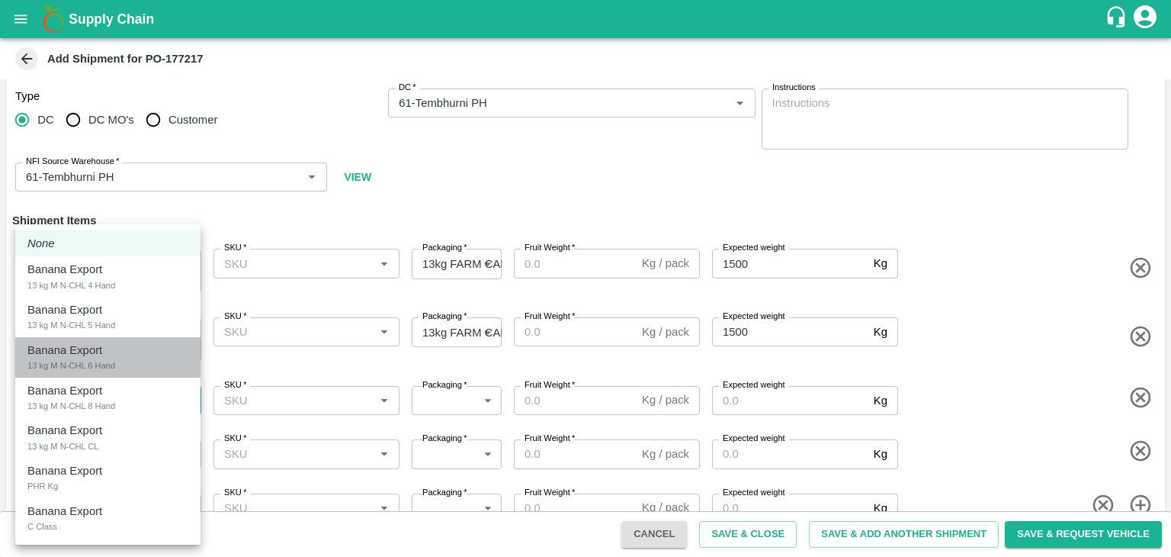
click at [125, 368] on div "Banana Export 13 kg M N-CHL 6 Hand" at bounding box center [107, 357] width 161 height 31
type input "2058404"
type input "466"
type input "2000"
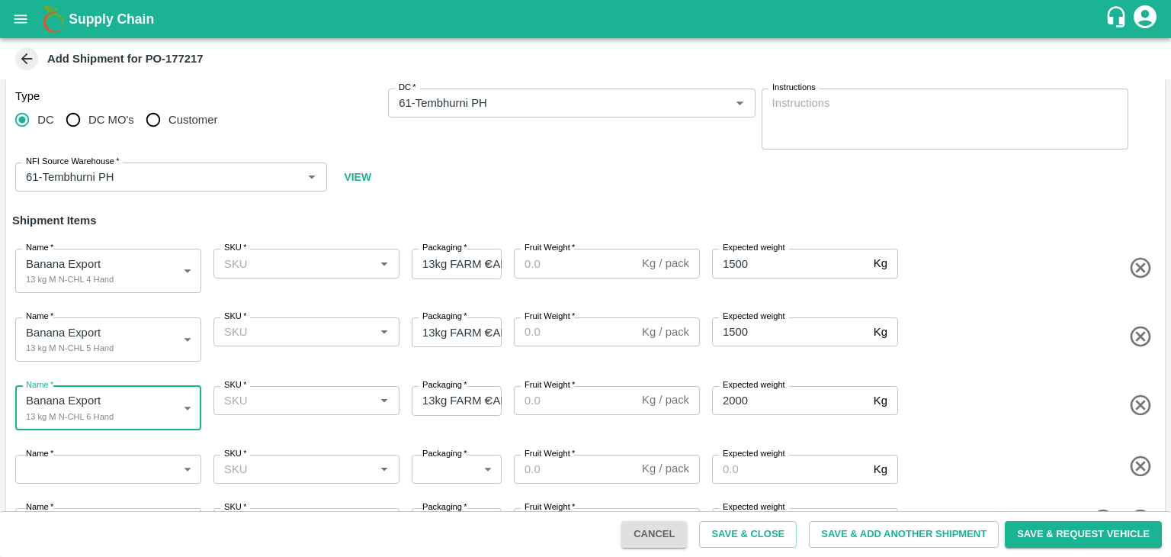
scroll to position [53, 0]
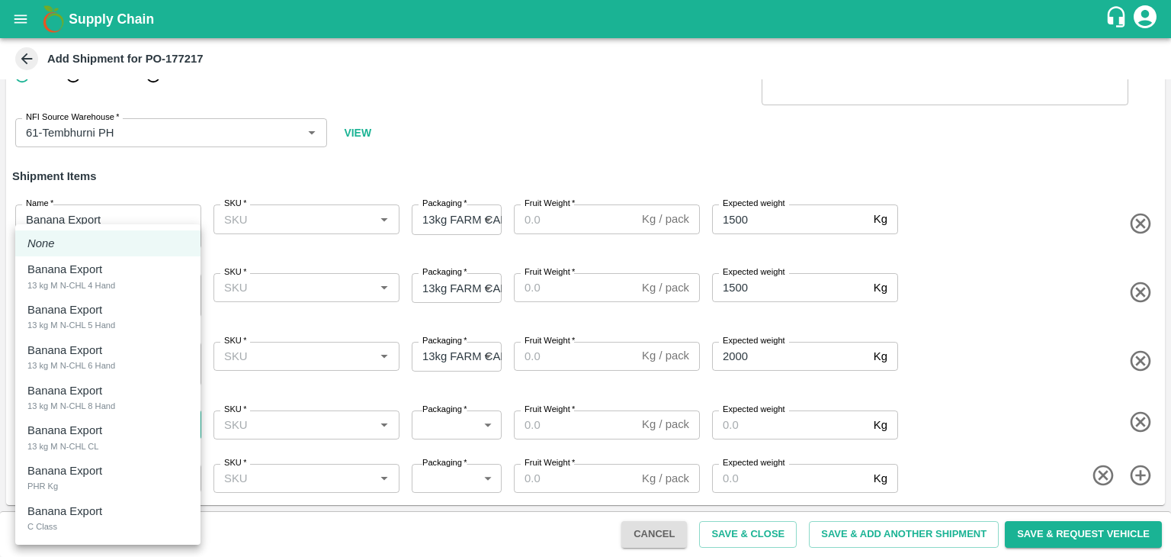
click at [120, 425] on body "Supply Chain Add Shipment for PO-177217 Type DC DC MO's Customer DC   * DC   * …" at bounding box center [585, 278] width 1171 height 557
click at [125, 397] on div "Banana Export 13 kg M N-CHL 8 Hand" at bounding box center [107, 397] width 161 height 31
type input "2058405"
type input "466"
type input "2000"
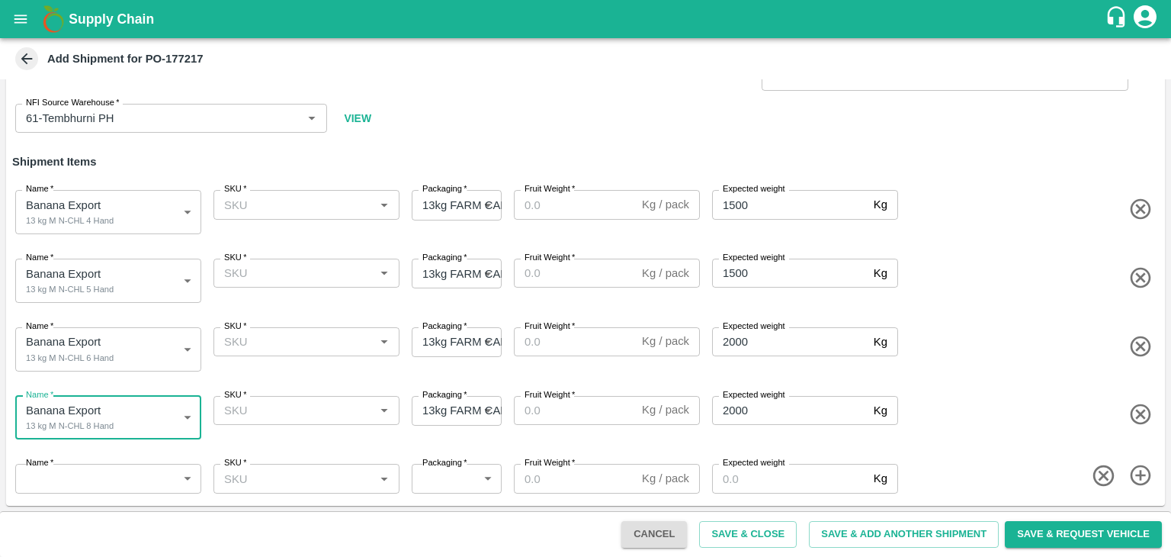
scroll to position [67, 0]
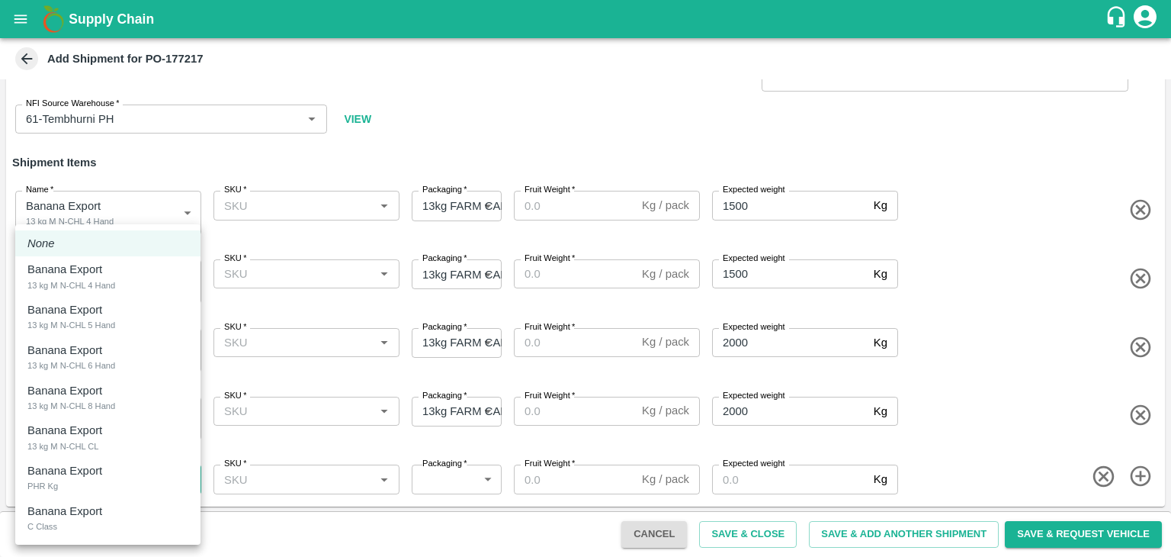
click at [109, 480] on body "Supply Chain Add Shipment for PO-177217 Type DC DC MO's Customer DC   * DC   * …" at bounding box center [585, 278] width 1171 height 557
click at [126, 431] on div "Banana Export 13 kg M N-CHL CL" at bounding box center [107, 437] width 161 height 31
type input "2058406"
type input "466"
type input "1500"
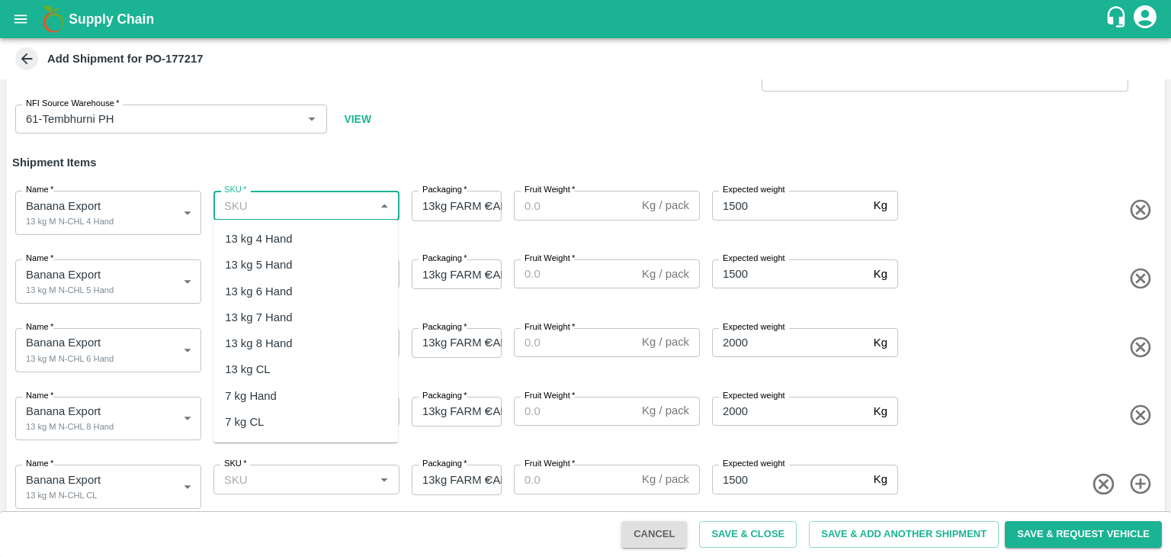
click at [302, 200] on input "SKU   *" at bounding box center [294, 205] width 152 height 20
click at [314, 238] on div "13 kg M N-CHL 4 Hand" at bounding box center [283, 238] width 117 height 17
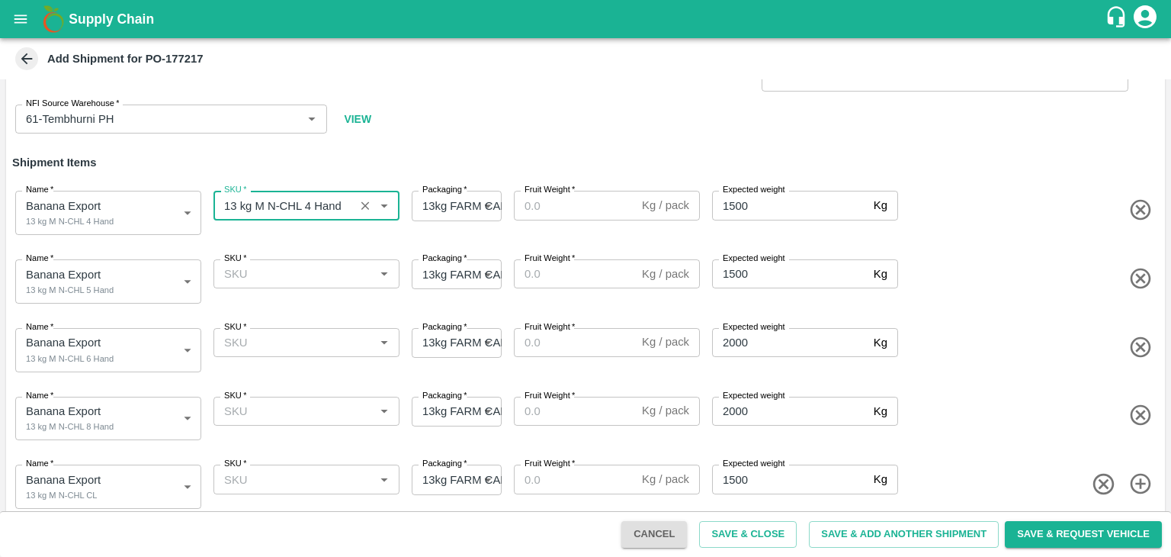
type input "13 kg M N-CHL 4 Hand"
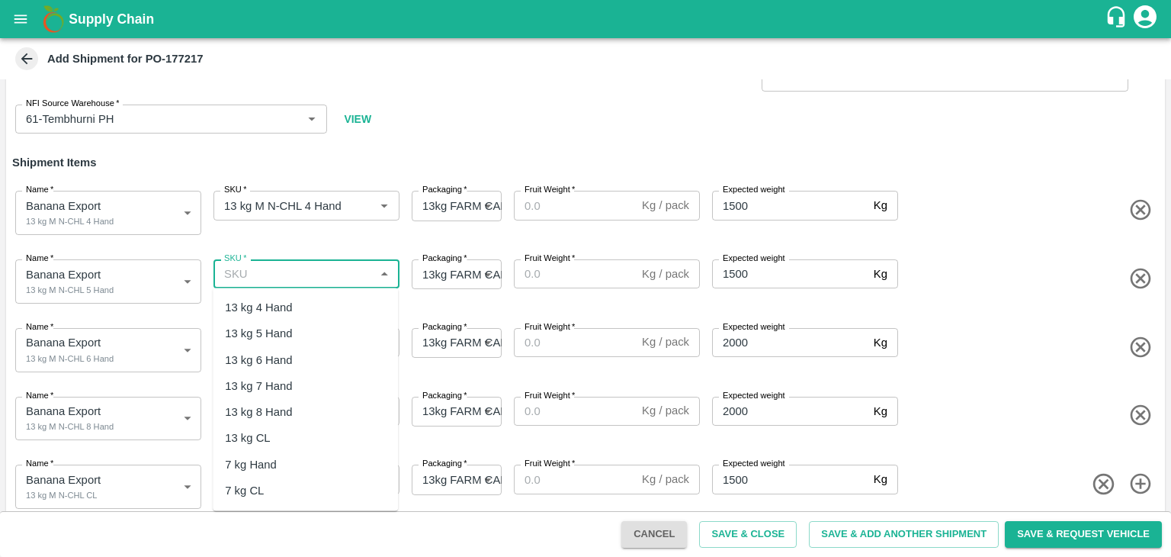
click at [329, 277] on input "SKU   *" at bounding box center [294, 274] width 152 height 20
click at [300, 331] on div "13 kg M N-CHL 5 Hand" at bounding box center [283, 333] width 117 height 17
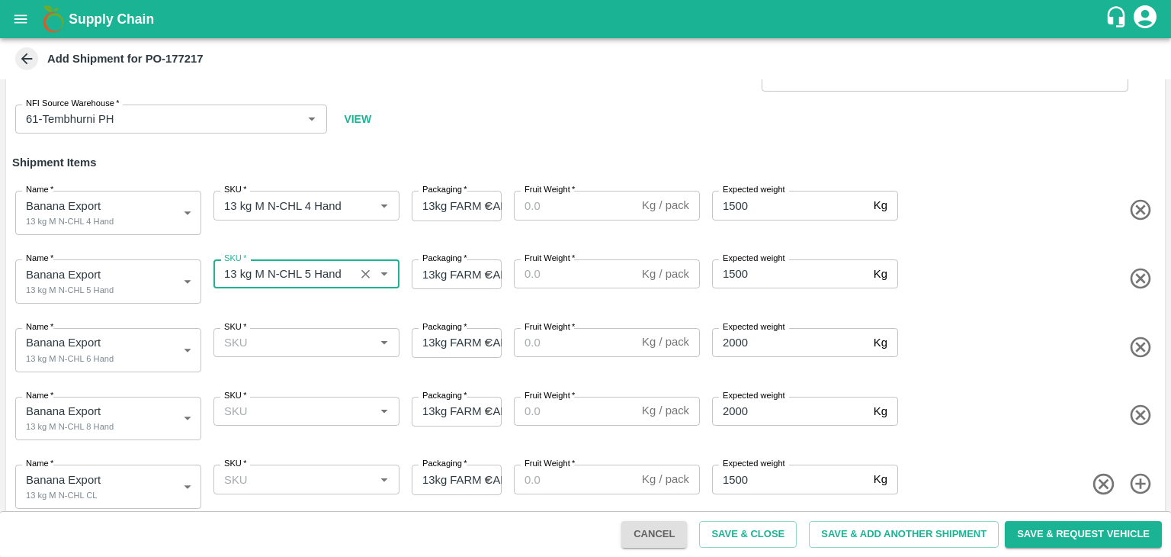
type input "13 kg M N-CHL 5 Hand"
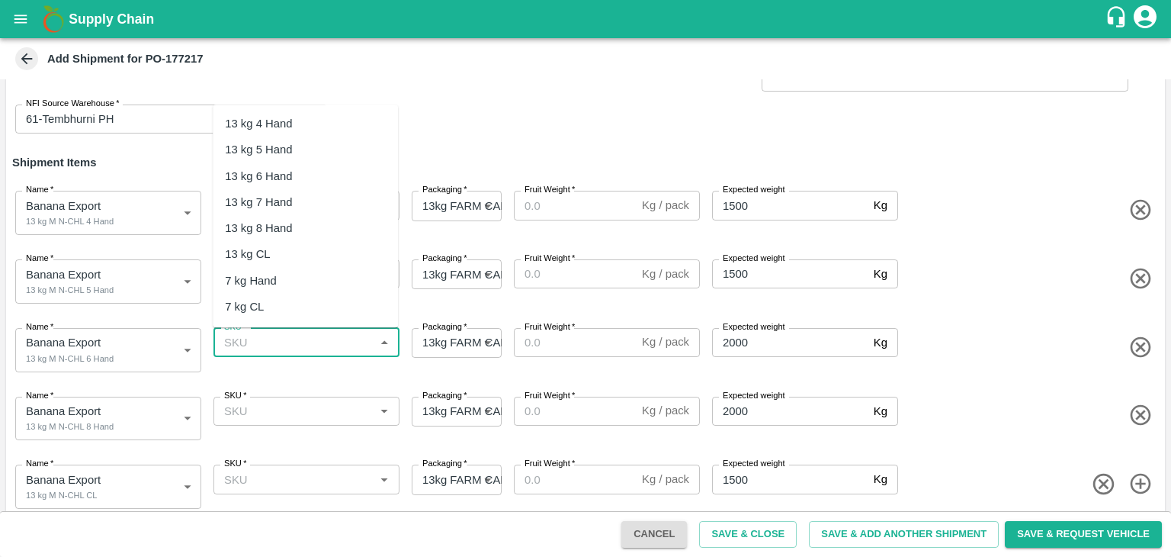
click at [323, 339] on input "SKU   *" at bounding box center [294, 342] width 152 height 20
click at [326, 173] on div "13 kg M N-CHL 6 Hand" at bounding box center [283, 176] width 117 height 17
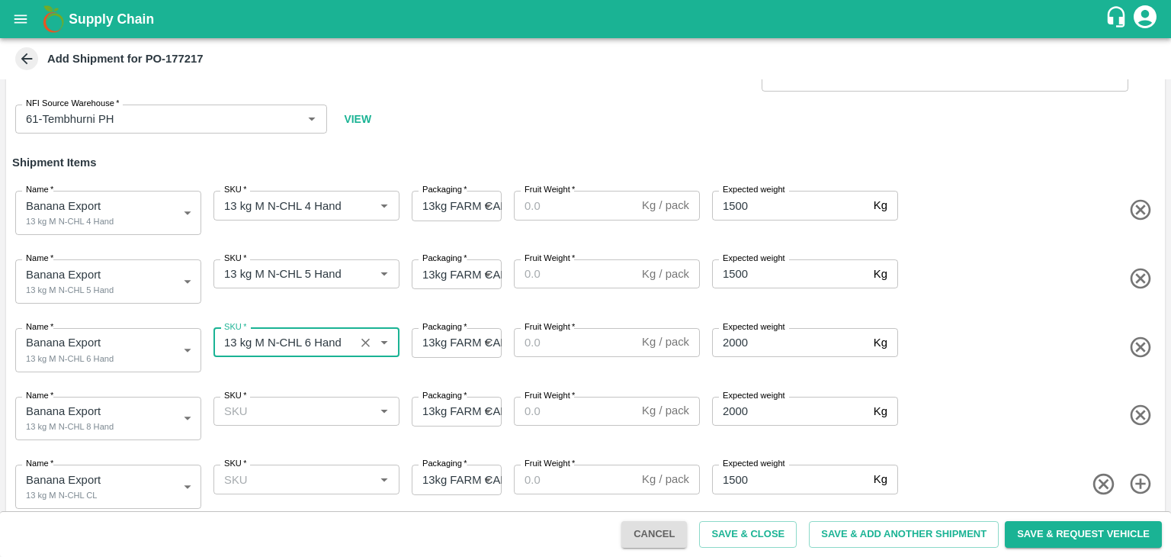
type input "13 kg M N-CHL 6 Hand"
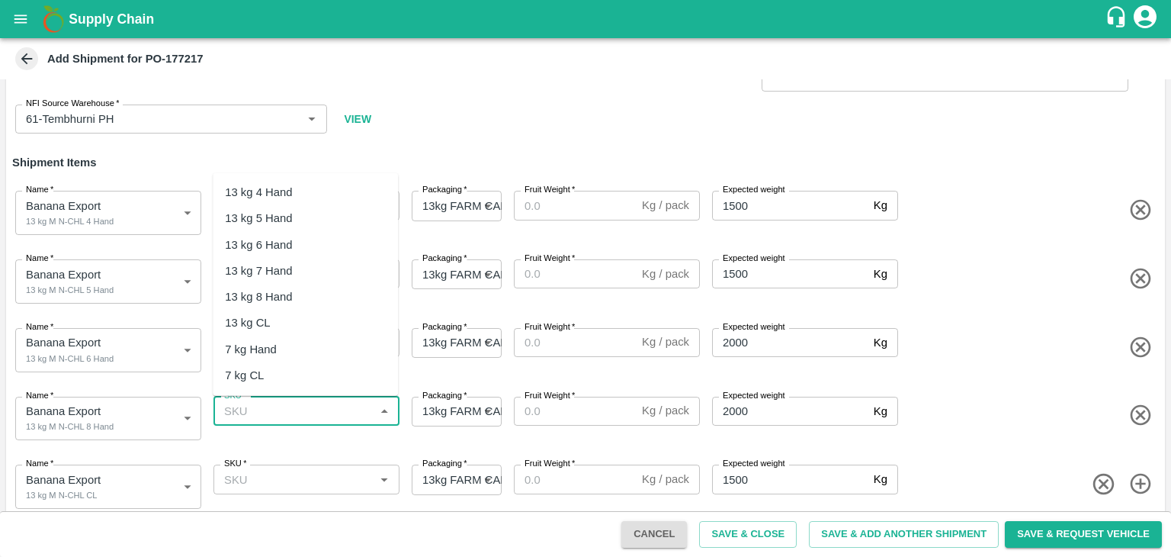
click at [332, 408] on input "SKU   *" at bounding box center [294, 411] width 152 height 20
click at [323, 285] on div "13 kg M N-CHL 8 Hand" at bounding box center [305, 297] width 185 height 26
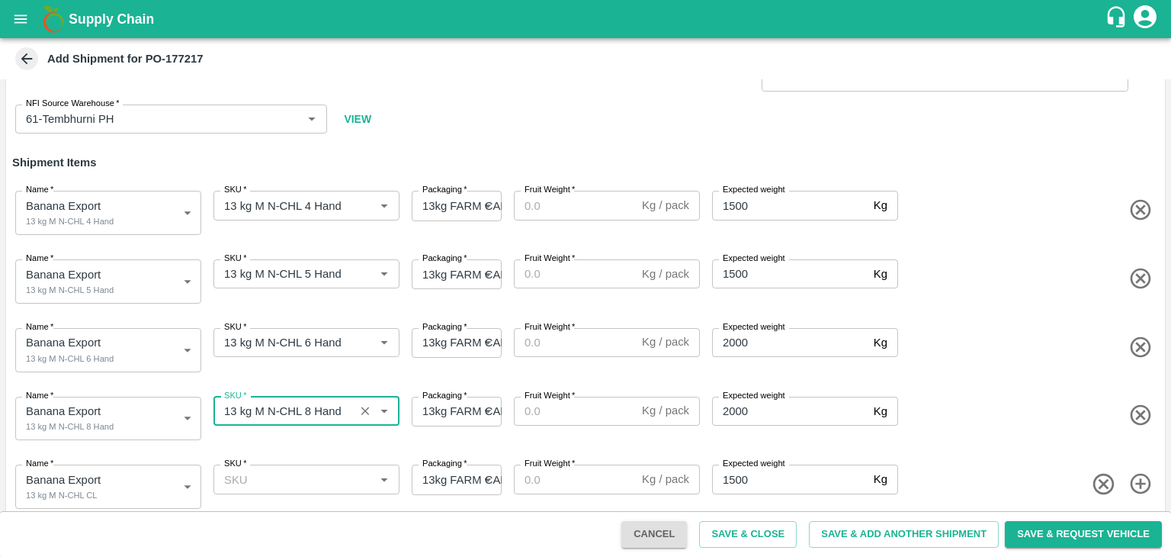
type input "13 kg M N-CHL 8 Hand"
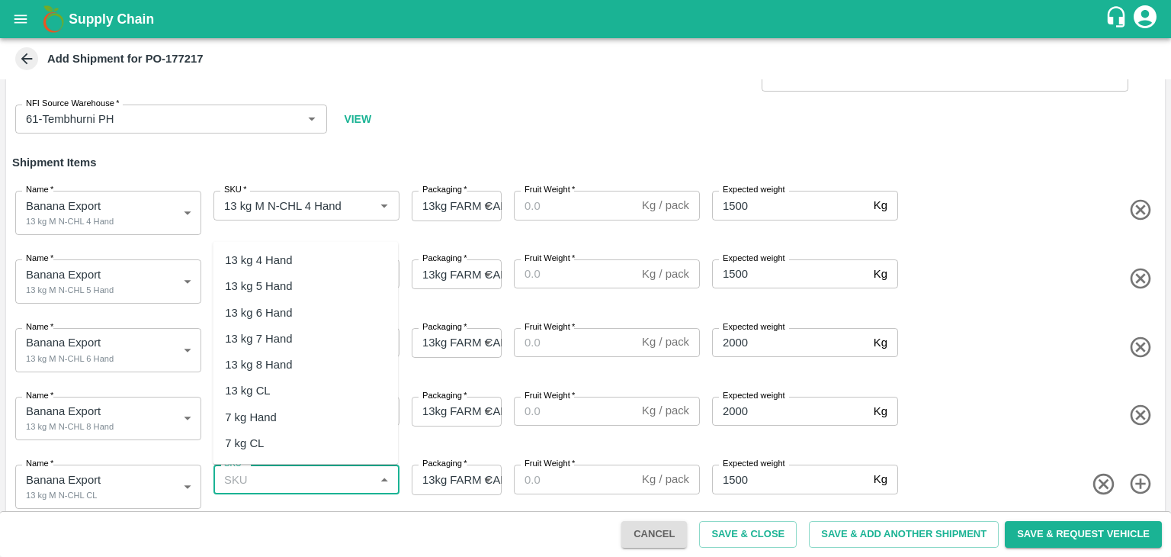
click at [326, 476] on input "SKU   *" at bounding box center [294, 479] width 152 height 20
click at [311, 388] on div "13 kg M N-CHL CL" at bounding box center [272, 391] width 95 height 17
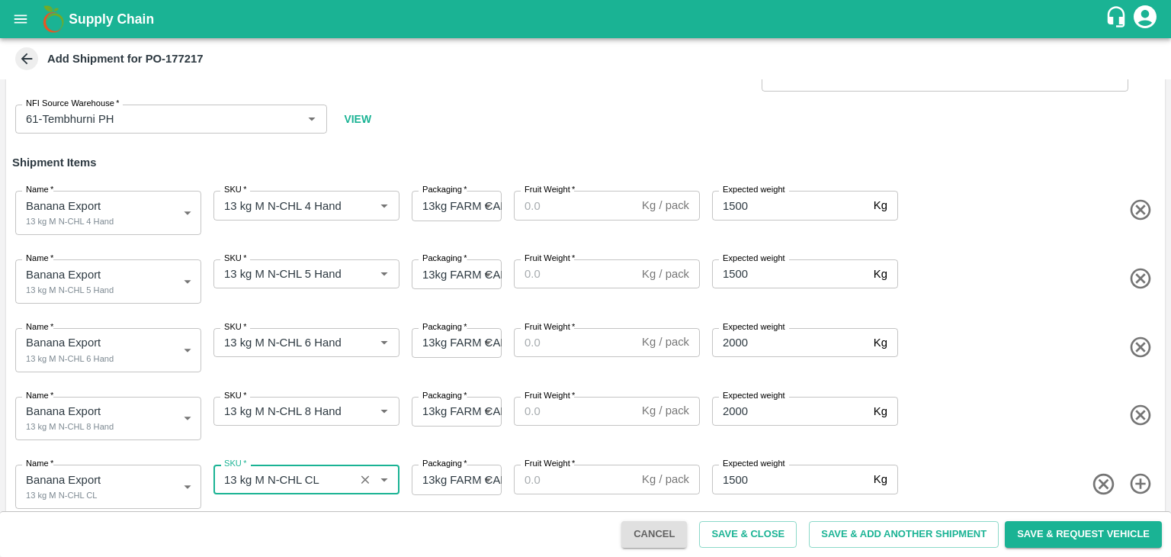
type input "13 kg M N-CHL CL"
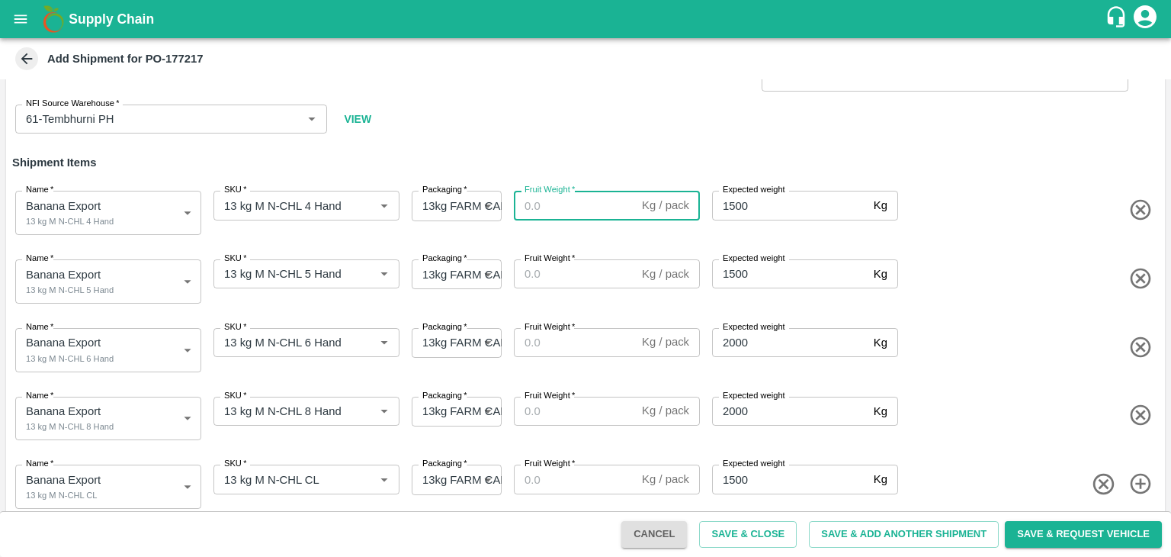
click at [544, 209] on input "Fruit Weight   *" at bounding box center [575, 205] width 122 height 29
type input "13"
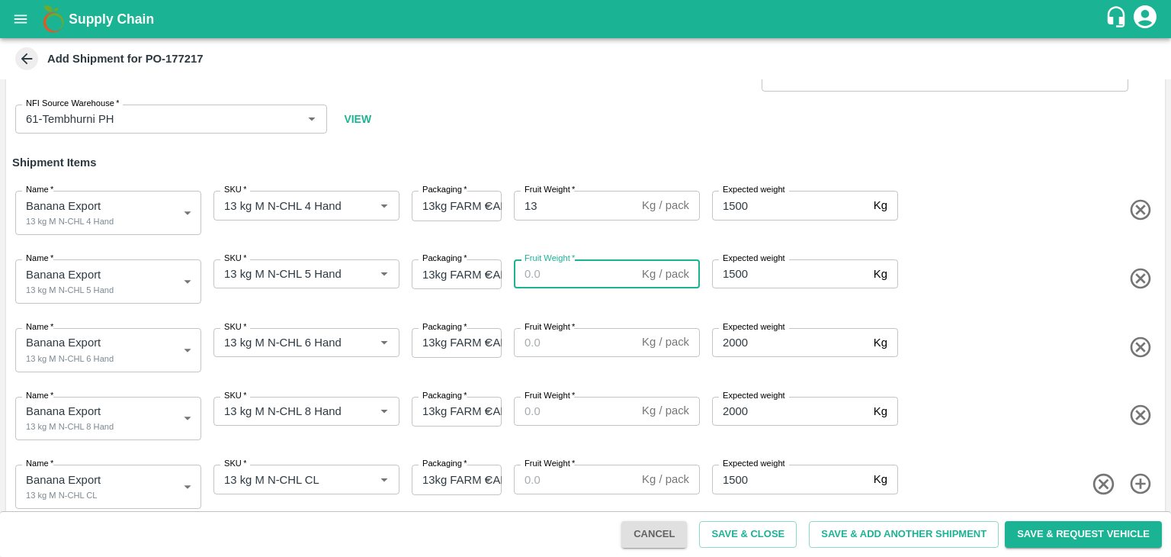
click at [552, 269] on input "Fruit Weight   *" at bounding box center [575, 273] width 122 height 29
type input "13"
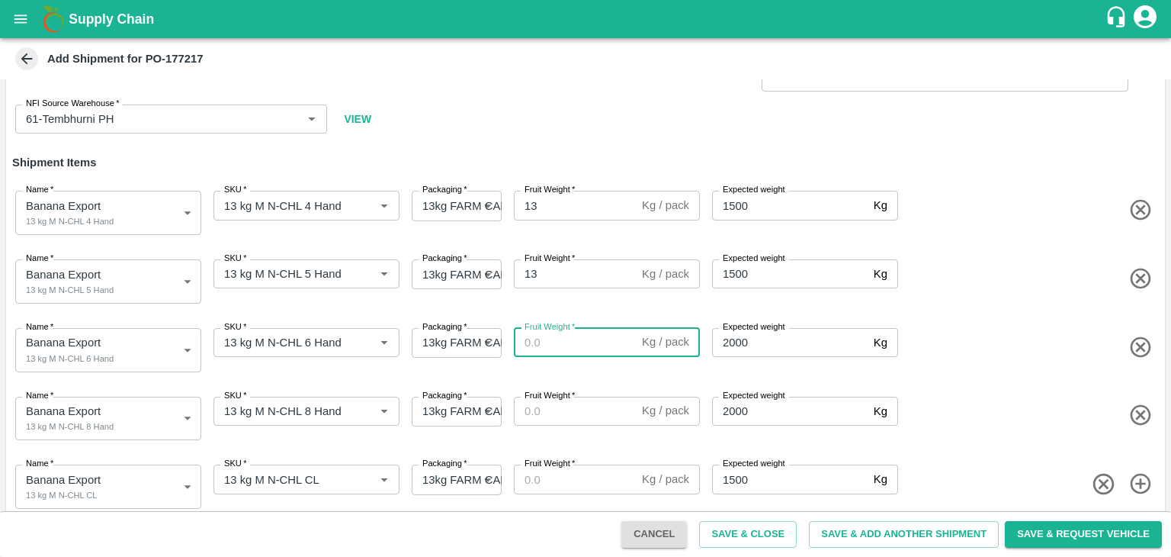
click at [560, 341] on input "Fruit Weight   *" at bounding box center [575, 342] width 122 height 29
type input "13"
click at [568, 414] on input "Fruit Weight   *" at bounding box center [575, 410] width 122 height 29
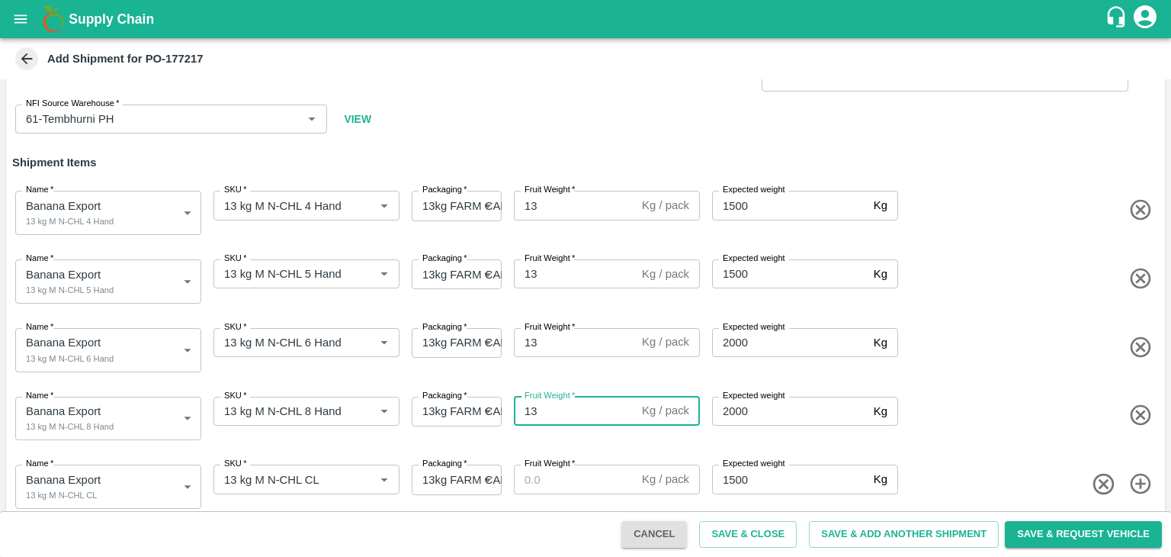
type input "13"
click at [579, 475] on input "Fruit Weight   *" at bounding box center [575, 478] width 122 height 29
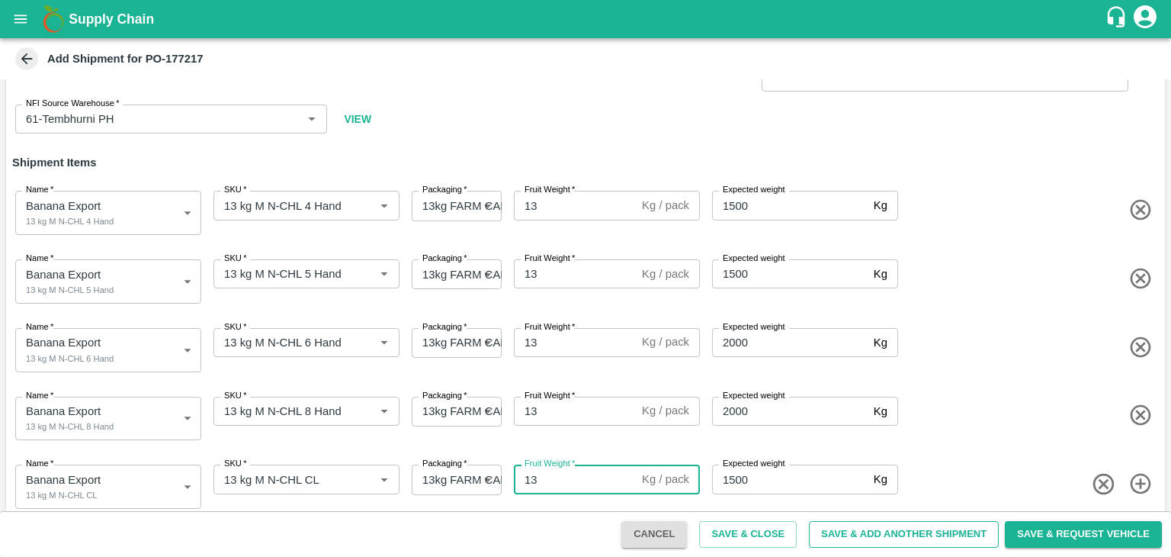
type input "13"
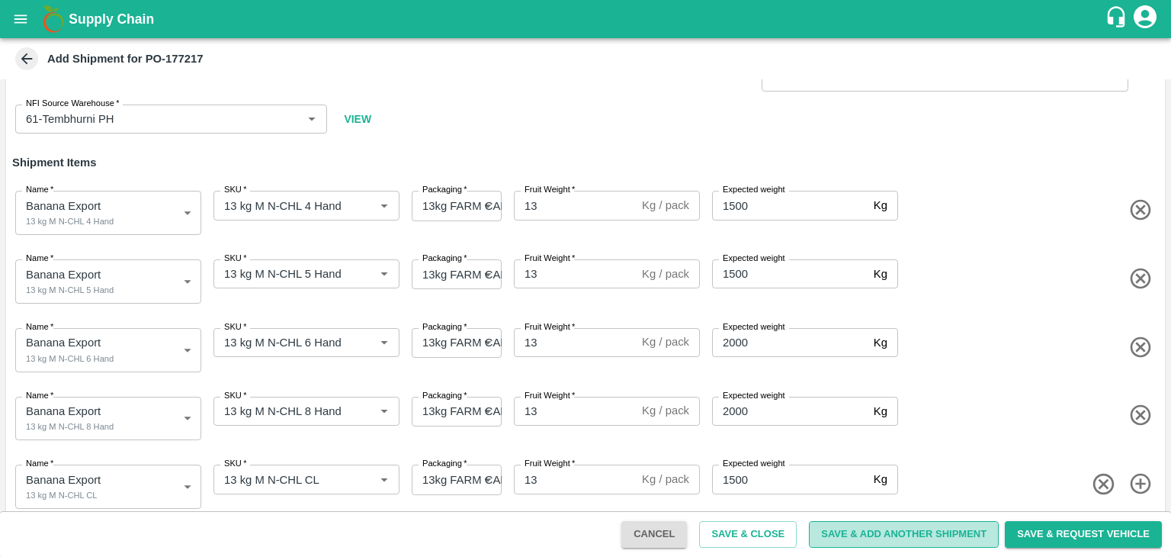
click at [852, 536] on button "Save & Add Another Shipment" at bounding box center [904, 534] width 190 height 27
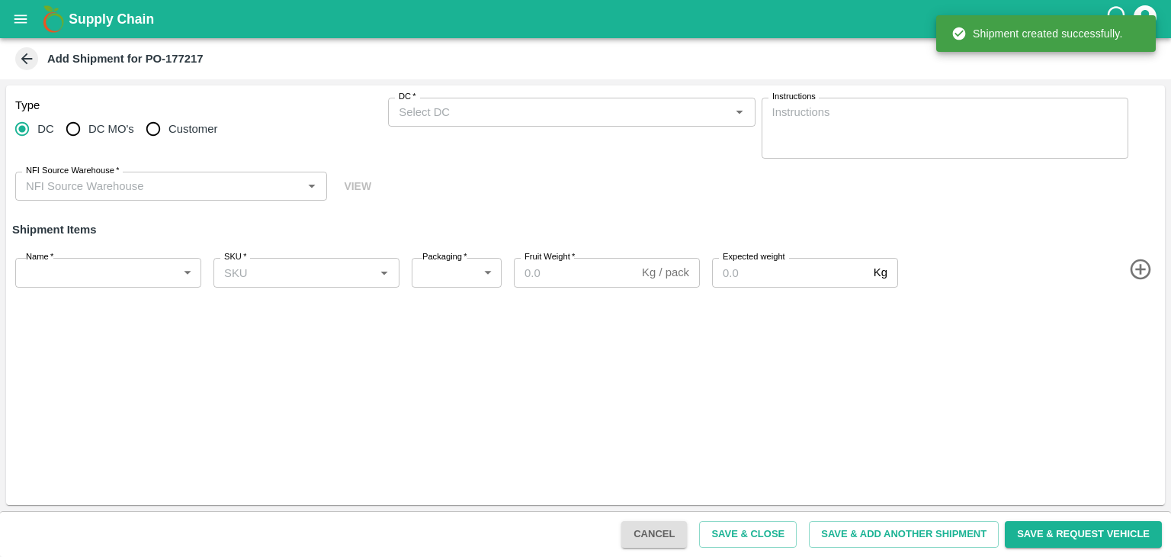
scroll to position [0, 0]
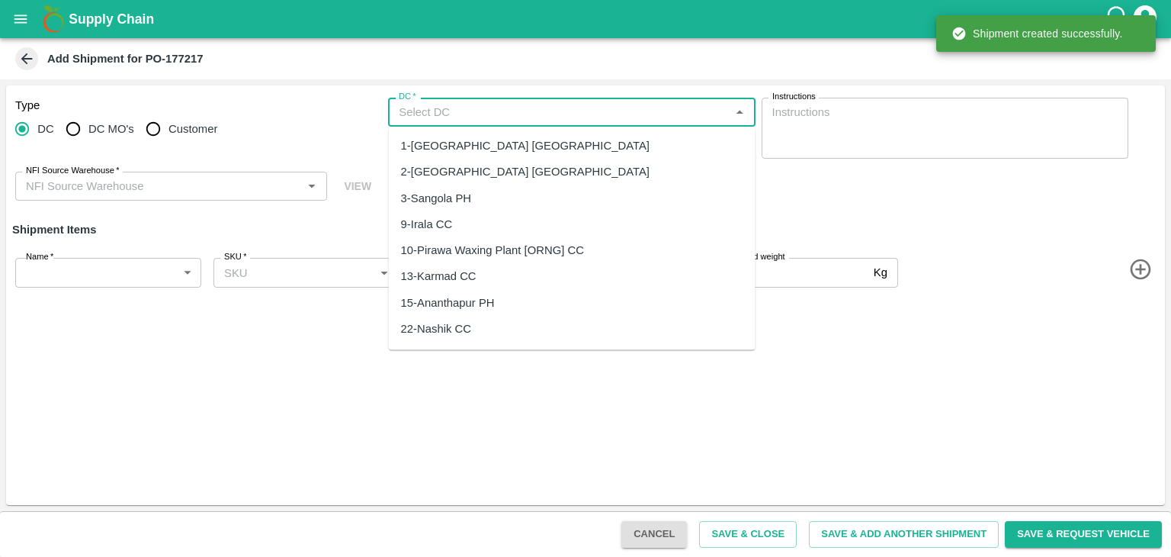
click at [427, 114] on input "DC   *" at bounding box center [559, 112] width 332 height 20
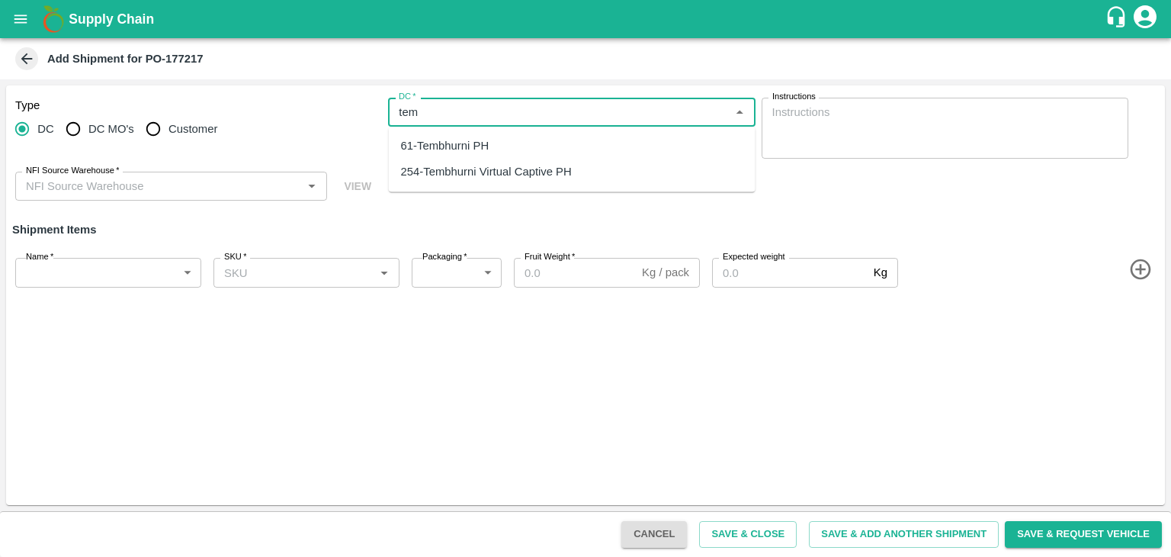
click at [454, 146] on div "61-Tembhurni PH" at bounding box center [445, 145] width 88 height 17
type input "61-Tembhurni PH"
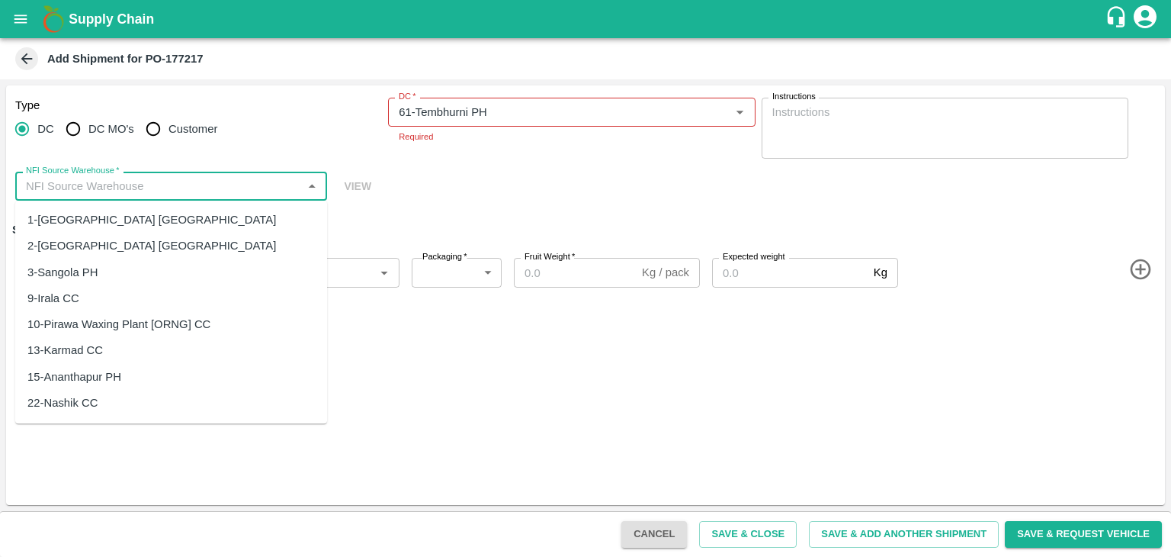
click at [182, 189] on input "NFI Source Warehouse   *" at bounding box center [159, 186] width 278 height 20
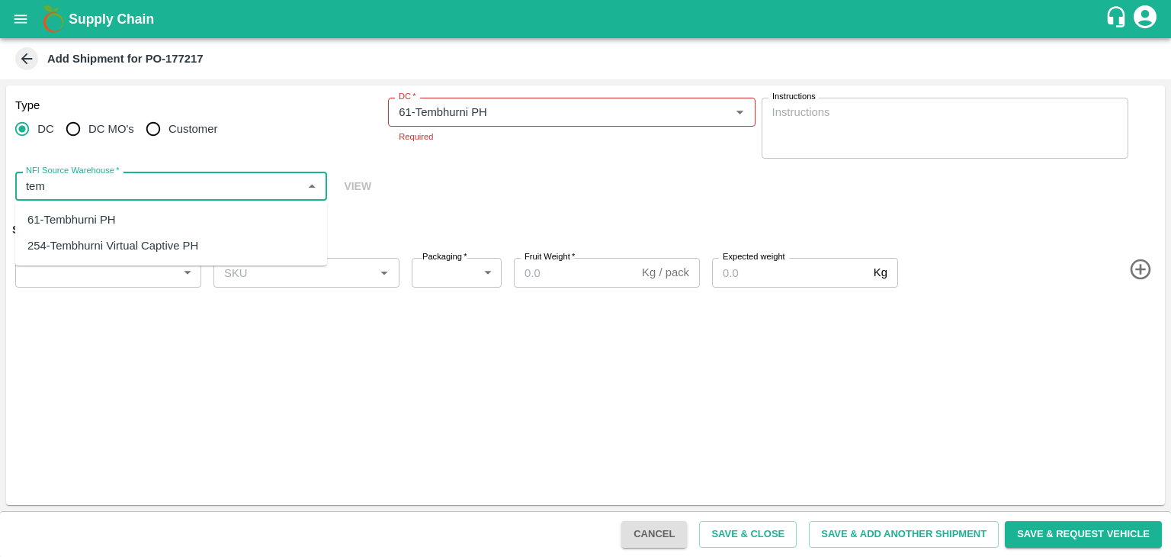
click at [109, 210] on div "61-Tembhurni PH" at bounding box center [171, 220] width 312 height 26
type input "61-Tembhurni PH"
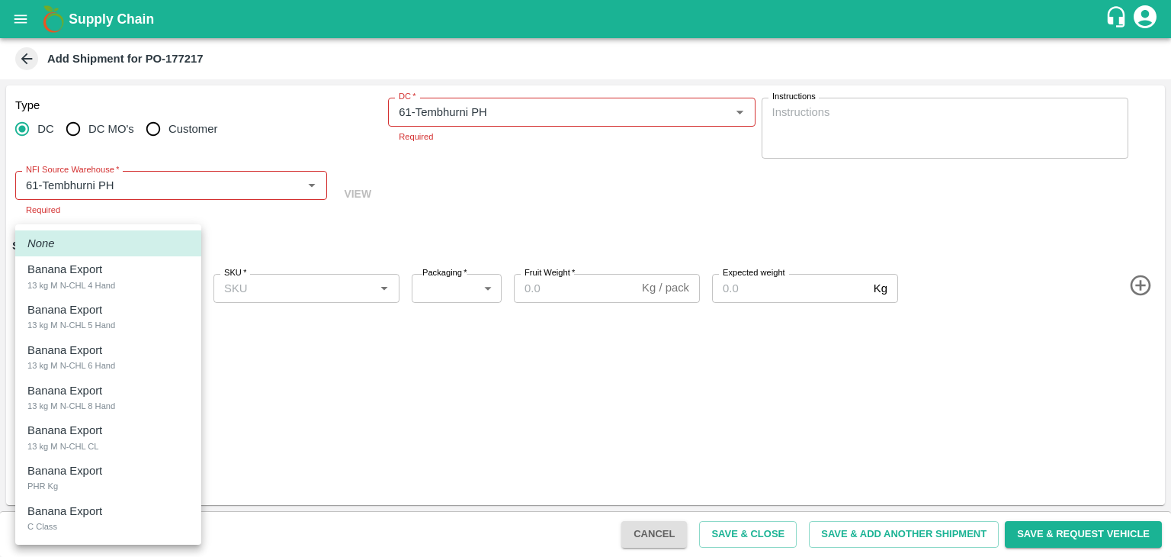
click at [81, 278] on body "Supply Chain Add Shipment for PO-177217 Type DC DC MO's Customer DC   * DC   * …" at bounding box center [585, 278] width 1171 height 557
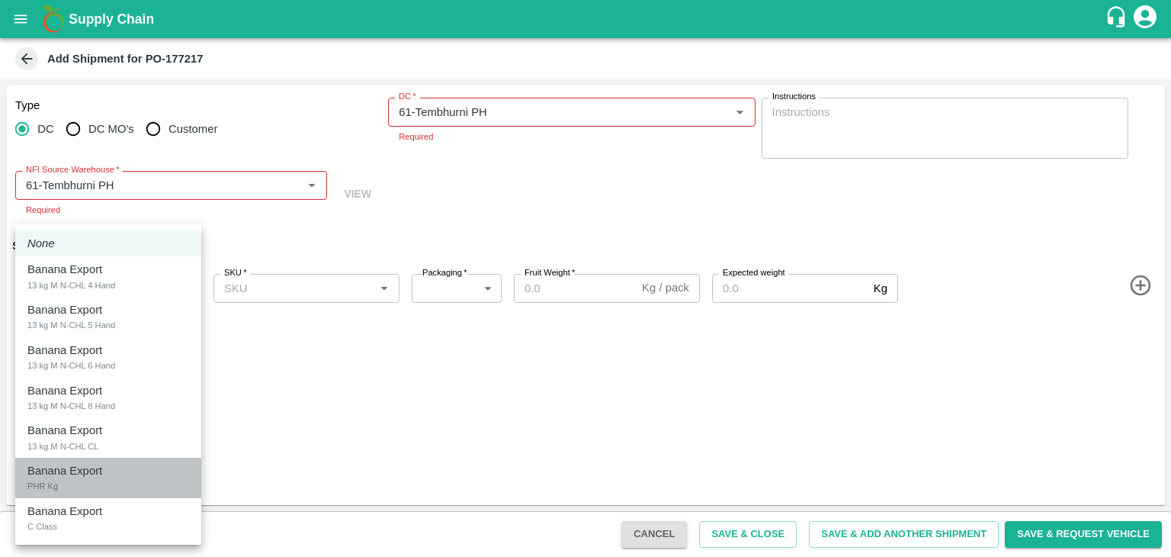
click at [54, 483] on div "PHR Kg" at bounding box center [42, 486] width 30 height 14
type input "2058407"
type input "258"
type input "100"
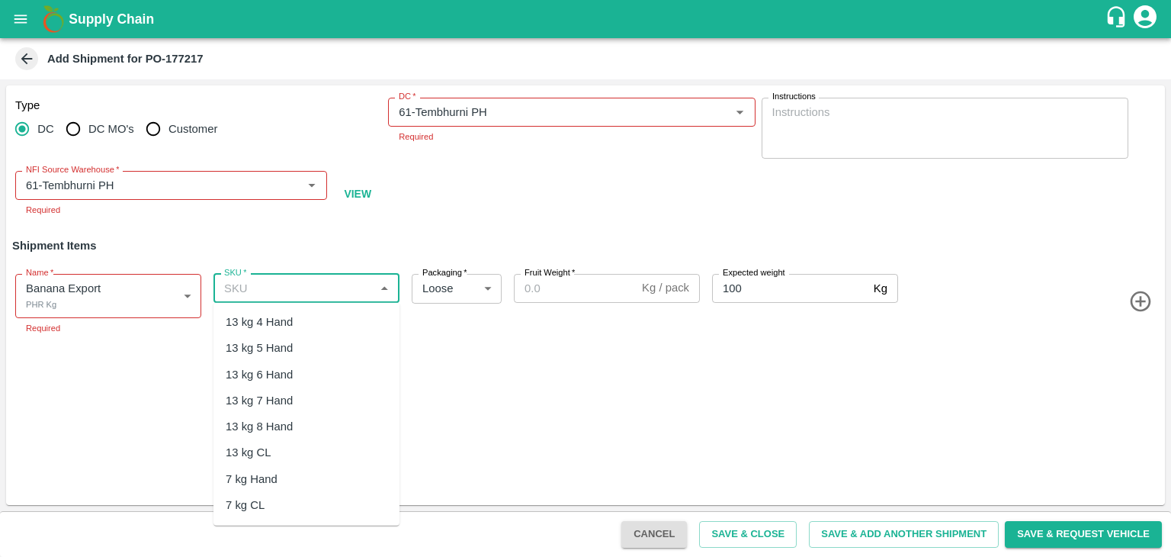
drag, startPoint x: 308, startPoint y: 292, endPoint x: 332, endPoint y: 452, distance: 161.9
click at [332, 452] on body "Supply Chain Add Shipment for PO-177217 Type DC DC MO's Customer DC   * DC   * …" at bounding box center [585, 278] width 1171 height 557
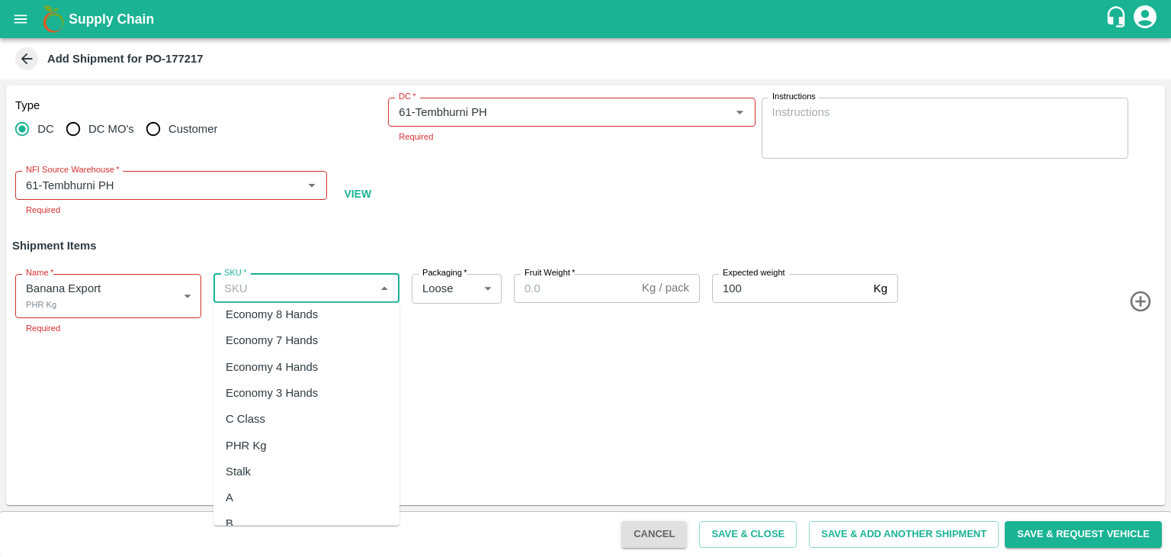
scroll to position [305, 0]
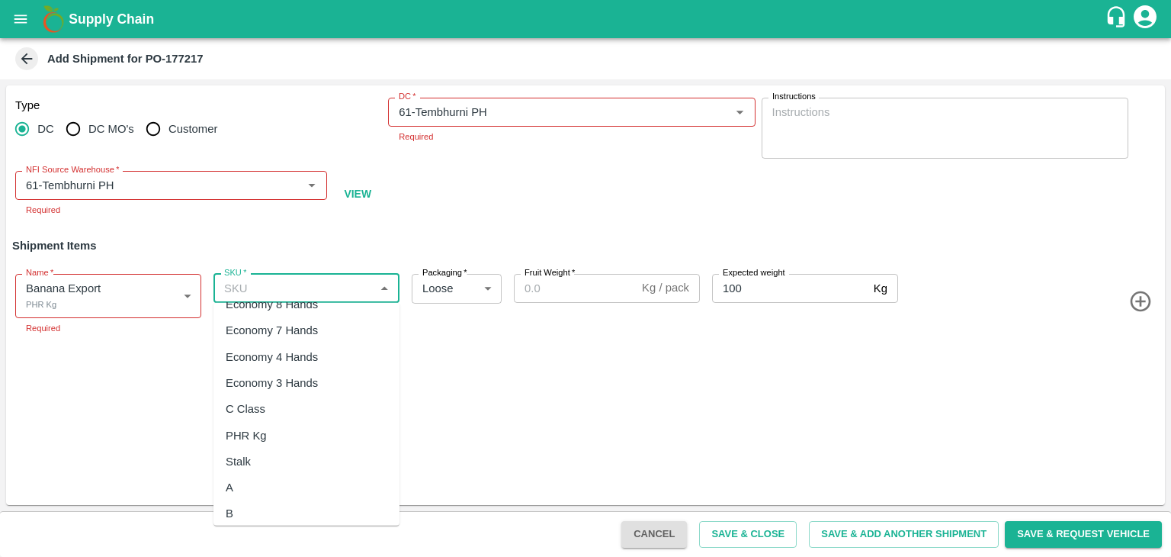
click at [290, 434] on div "PHR Kg" at bounding box center [306, 435] width 186 height 26
type input "PHR Kg"
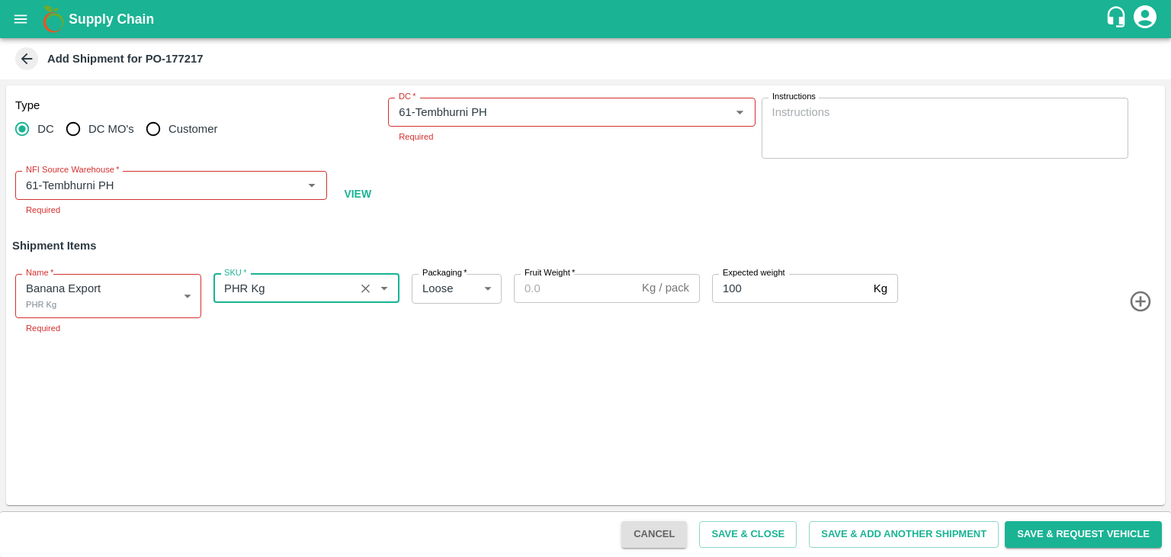
click at [564, 291] on div "Fruit Weight   * Kg / pack Fruit Weight" at bounding box center [604, 301] width 192 height 67
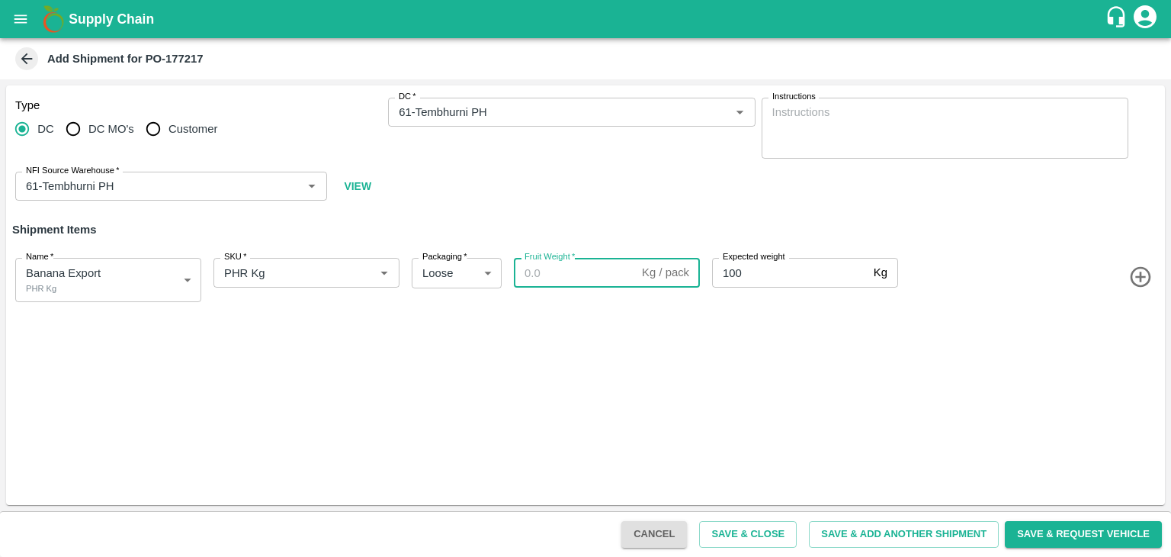
click at [572, 275] on input "Fruit Weight   *" at bounding box center [575, 272] width 122 height 29
paste input "78"
type input "78"
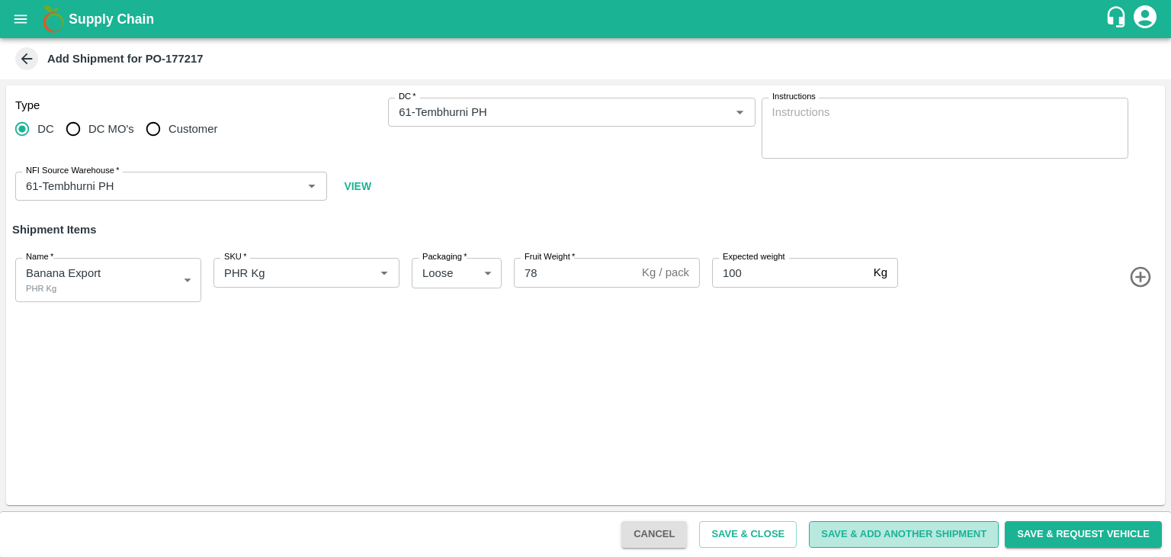
click at [893, 523] on button "Save & Add Another Shipment" at bounding box center [904, 534] width 190 height 27
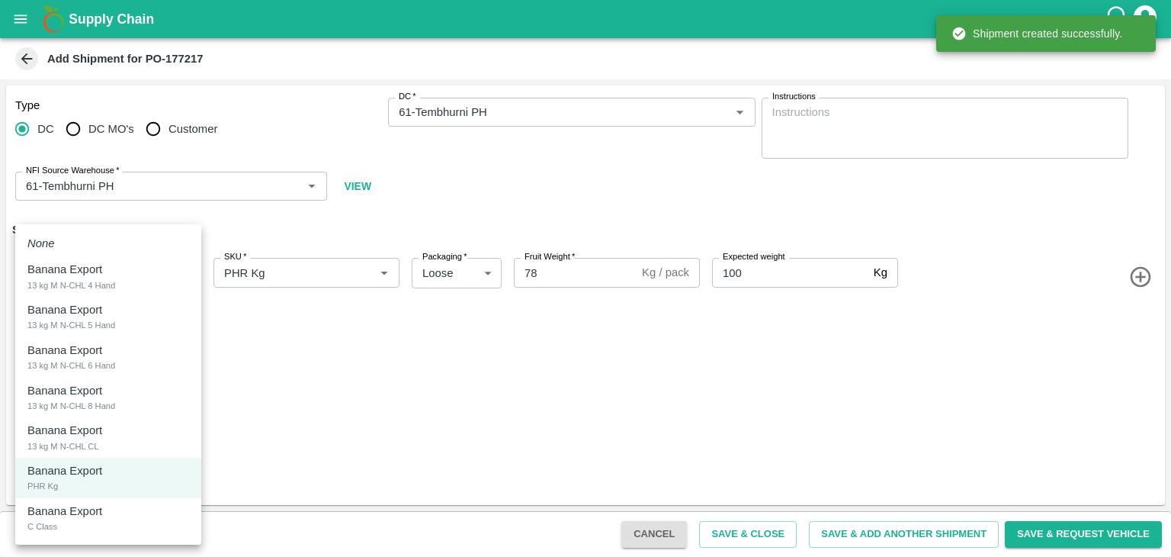
click at [96, 294] on body "Supply Chain Add Shipment for PO-177217 Type DC DC MO's Customer DC   * DC   * …" at bounding box center [585, 278] width 1171 height 557
click at [75, 501] on li "Banana Export C Class" at bounding box center [108, 518] width 186 height 40
type input "2058408"
type input "400"
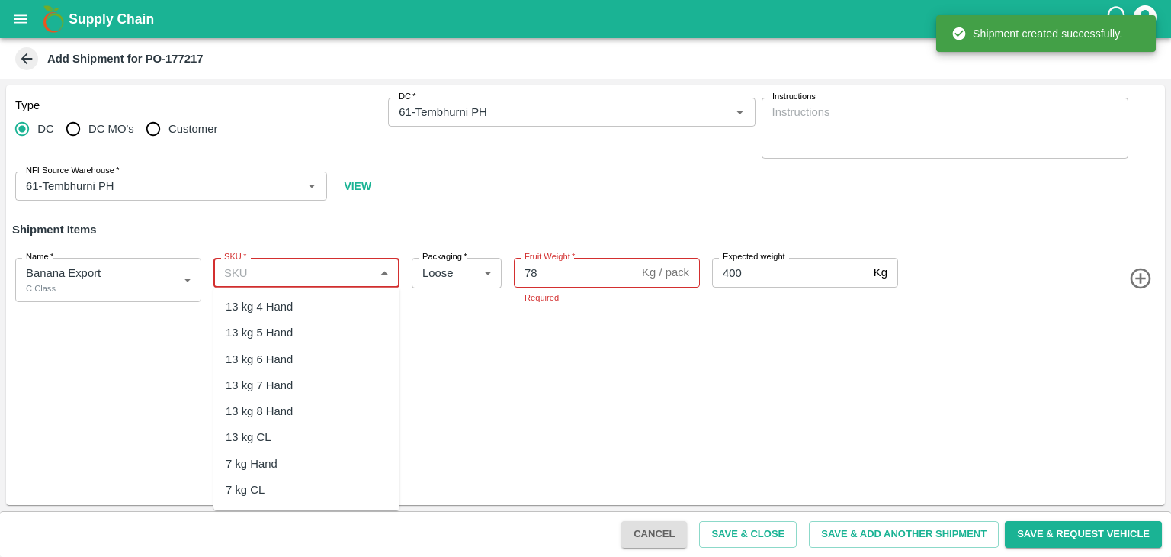
drag, startPoint x: 303, startPoint y: 269, endPoint x: 326, endPoint y: 439, distance: 171.6
click at [326, 439] on body "Supply Chain Add Shipment for PO-177217 Type DC DC MO's Customer DC   * DC   * …" at bounding box center [585, 278] width 1171 height 557
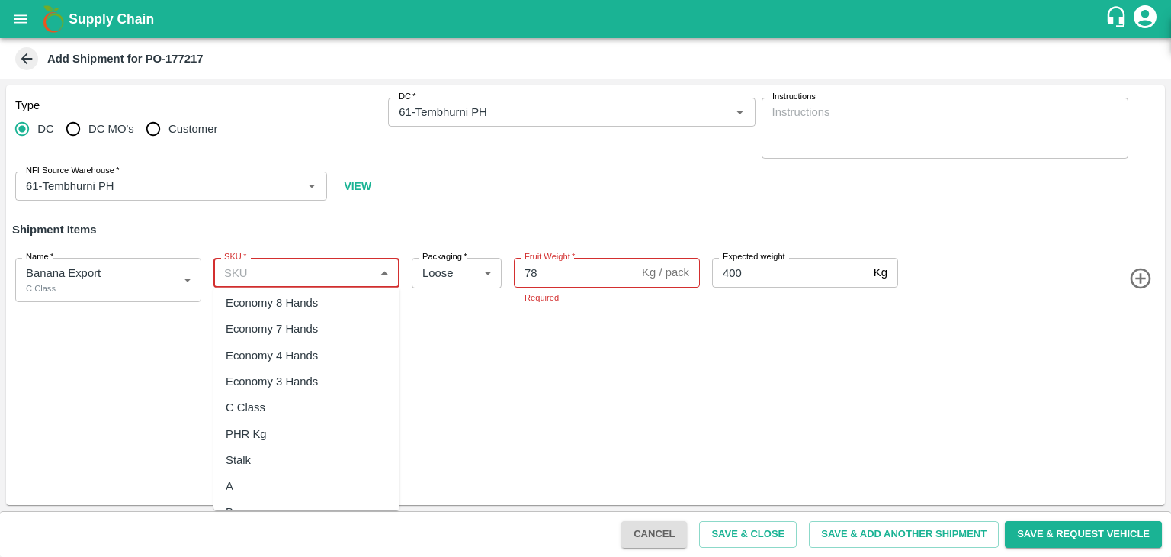
scroll to position [301, 0]
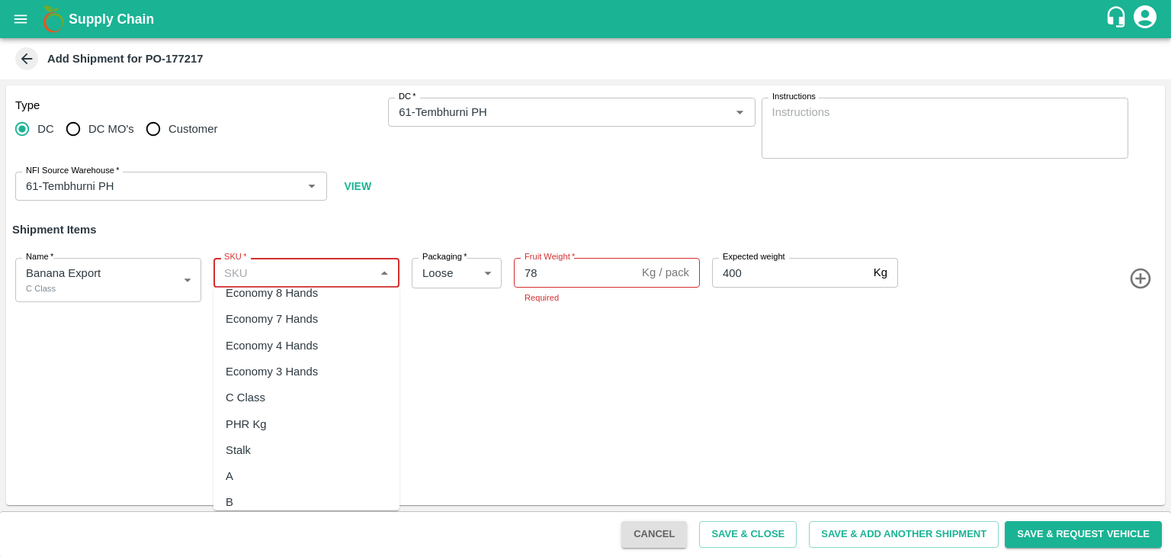
click at [278, 400] on div "C Class" at bounding box center [306, 397] width 186 height 26
type input "C Class"
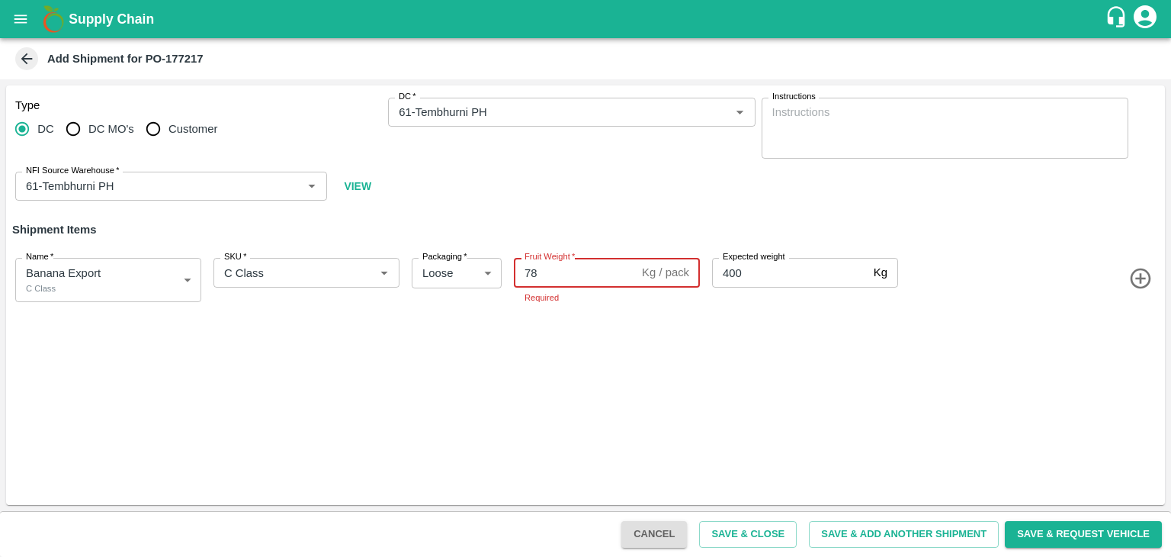
click at [563, 278] on input "78" at bounding box center [575, 272] width 122 height 29
type input "7"
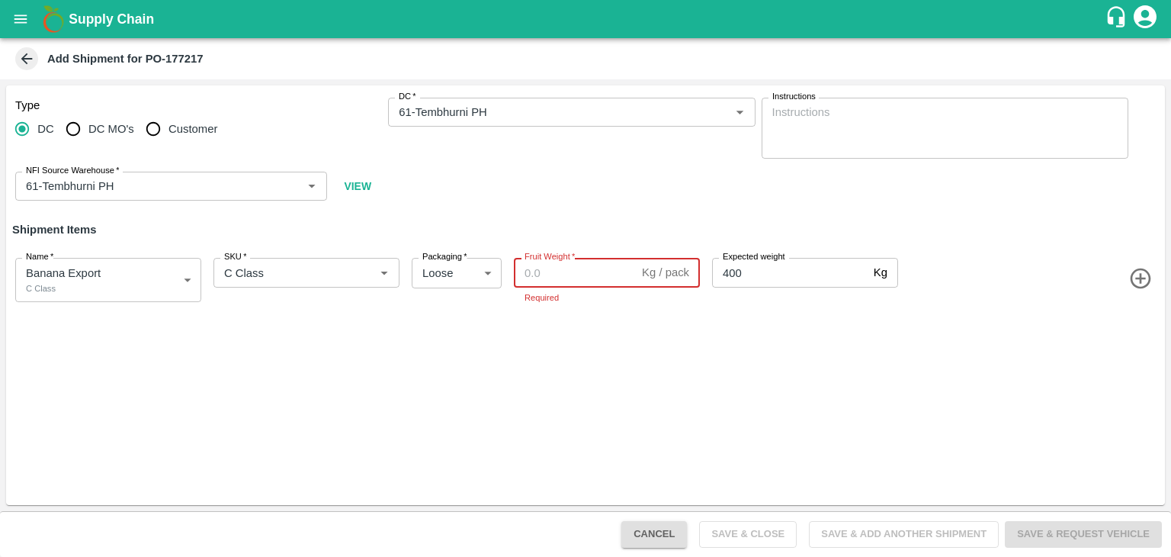
paste input "270"
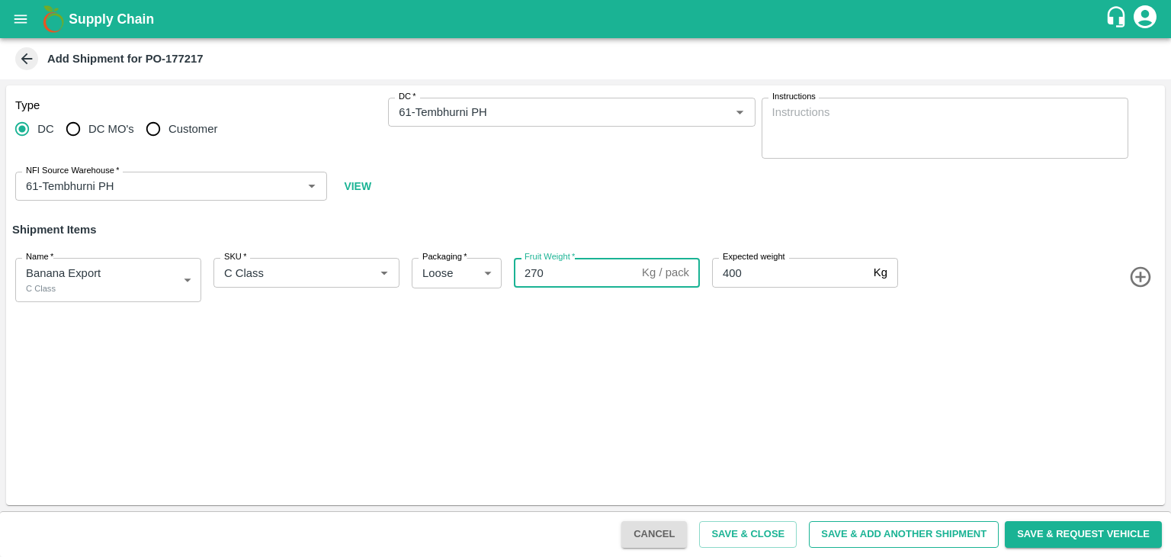
type input "270"
click at [906, 534] on button "Save & Add Another Shipment" at bounding box center [904, 534] width 190 height 27
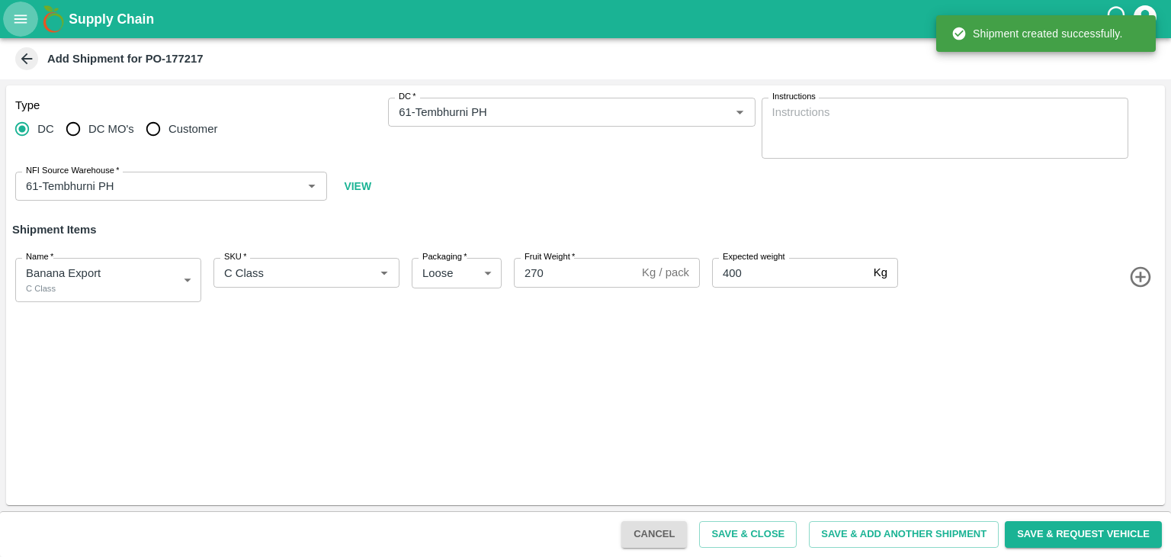
click at [14, 19] on icon "open drawer" at bounding box center [20, 18] width 13 height 8
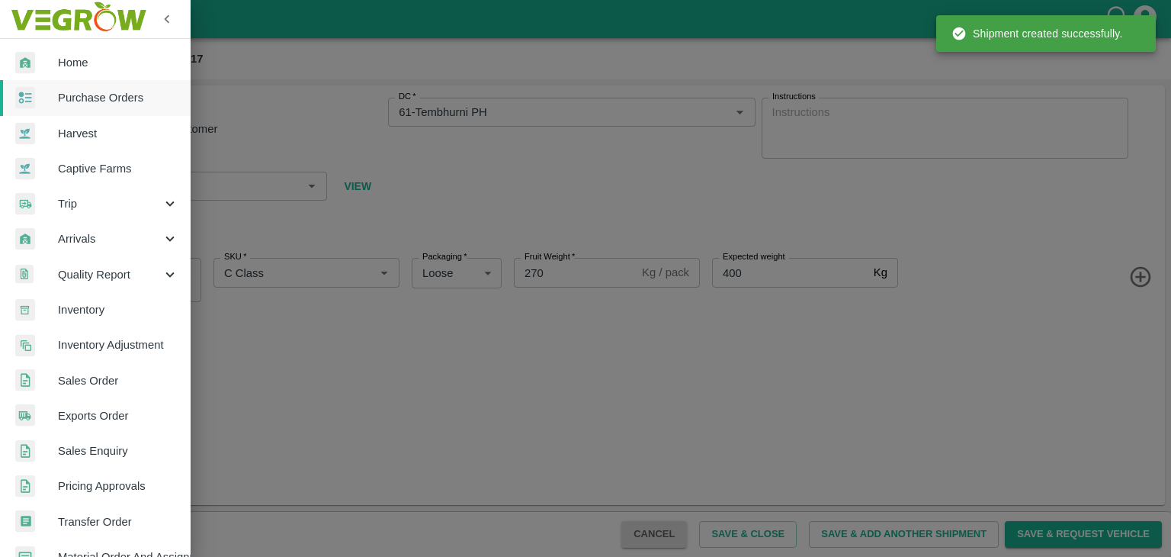
click at [79, 202] on span "Trip" at bounding box center [110, 203] width 104 height 17
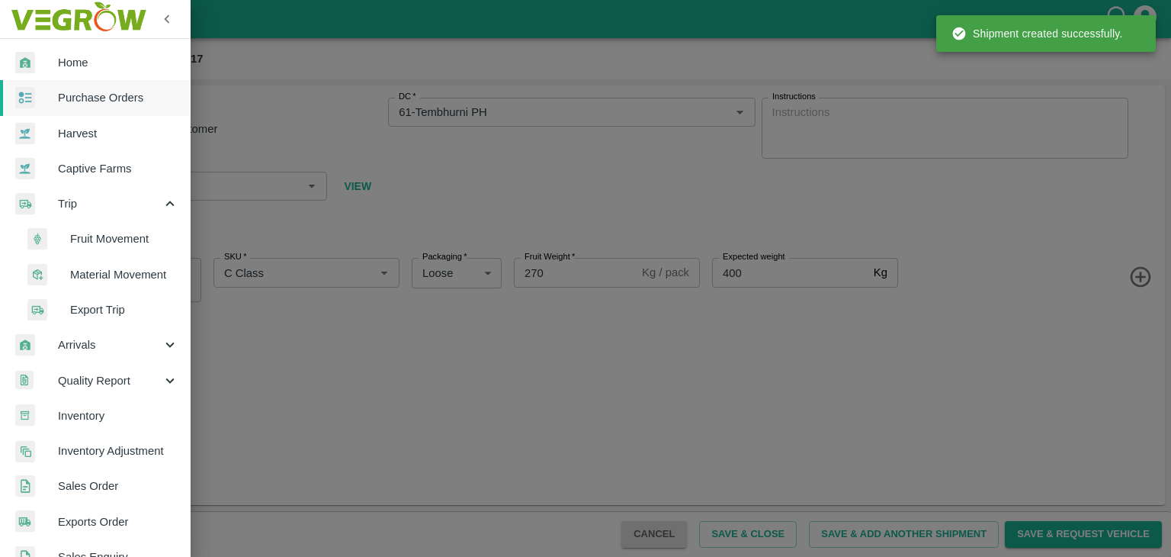
click at [133, 234] on span "Fruit Movement" at bounding box center [124, 238] width 108 height 17
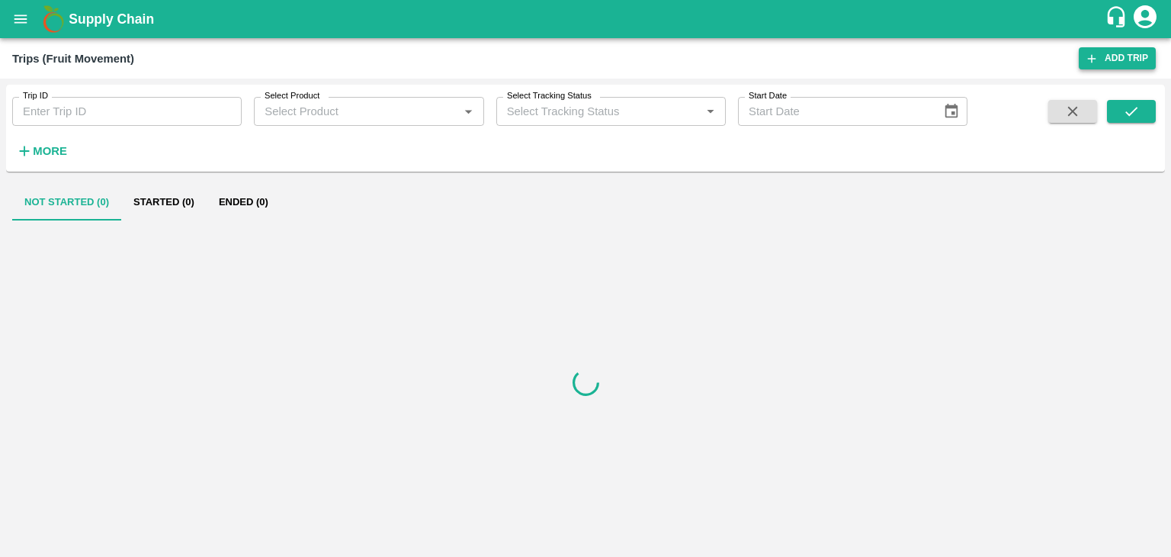
click at [1093, 53] on icon at bounding box center [1092, 59] width 14 height 14
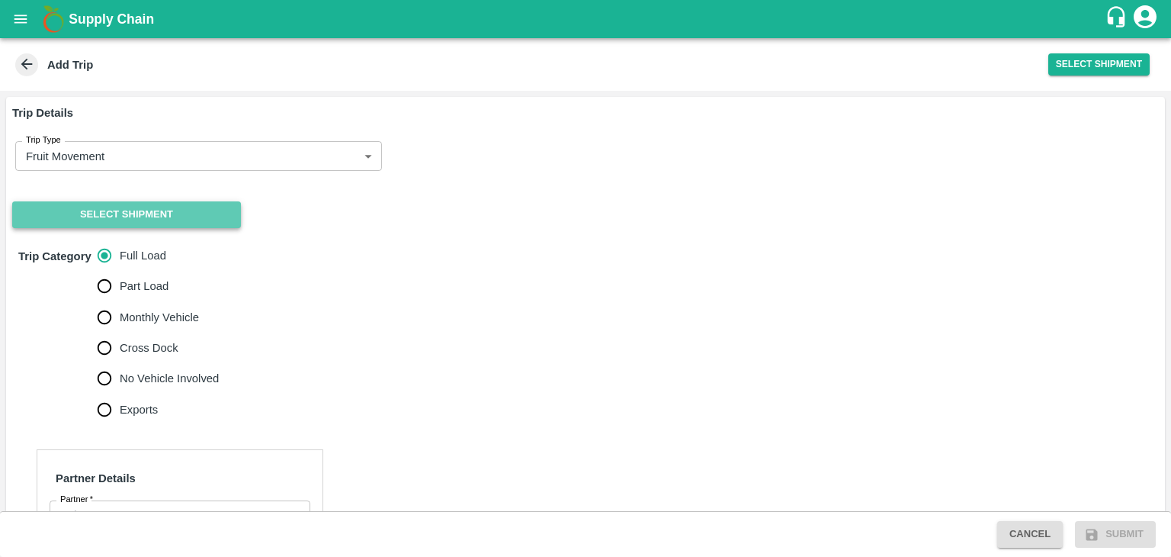
click at [125, 208] on button "Select Shipment" at bounding box center [126, 214] width 229 height 27
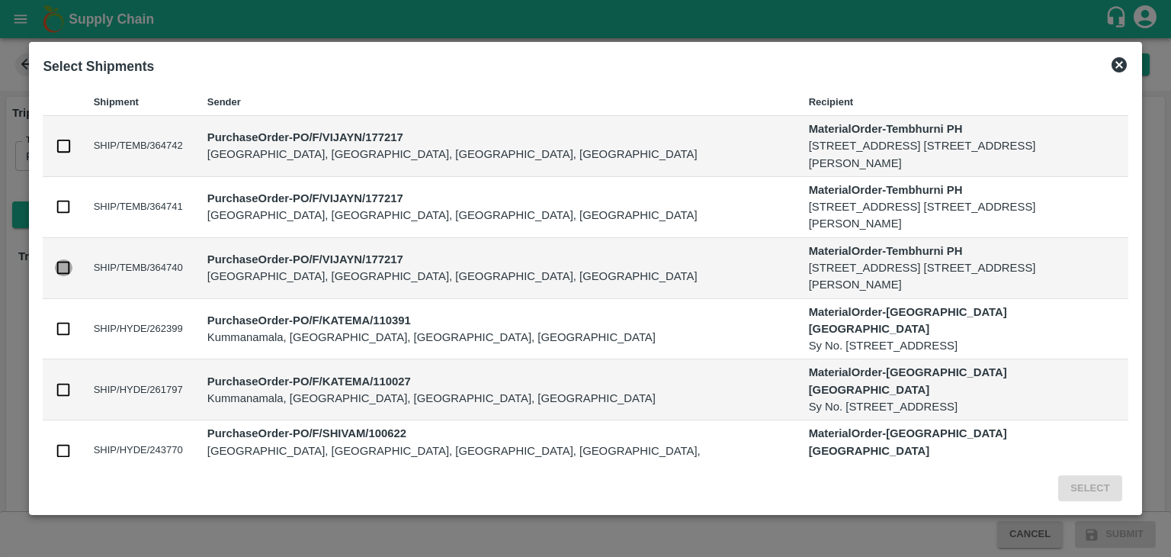
click at [63, 270] on input "checkbox" at bounding box center [63, 267] width 17 height 17
checkbox input "true"
click at [1085, 486] on button "Select" at bounding box center [1089, 488] width 63 height 27
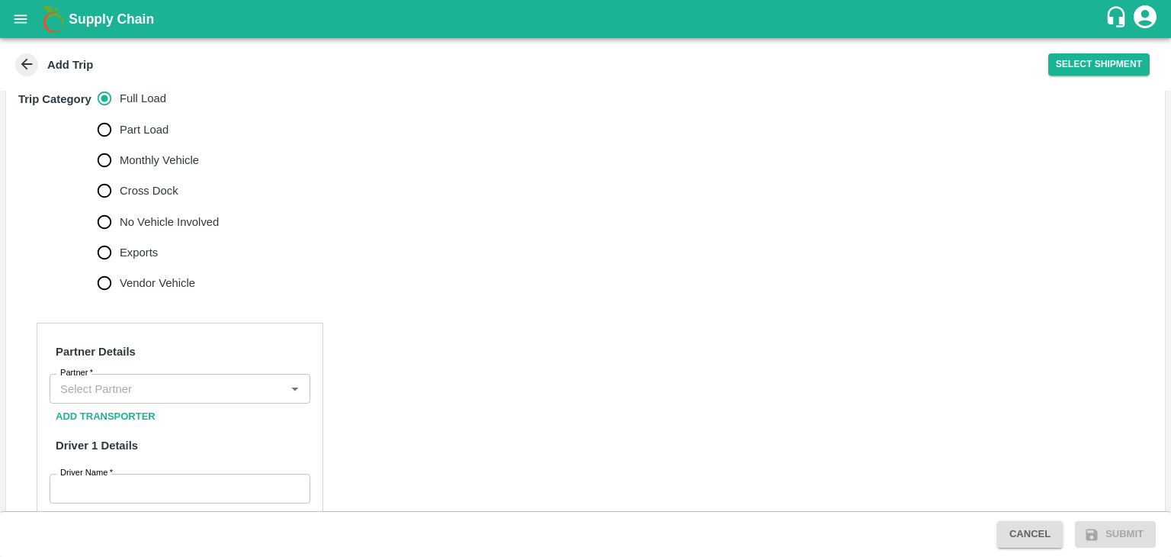
scroll to position [593, 0]
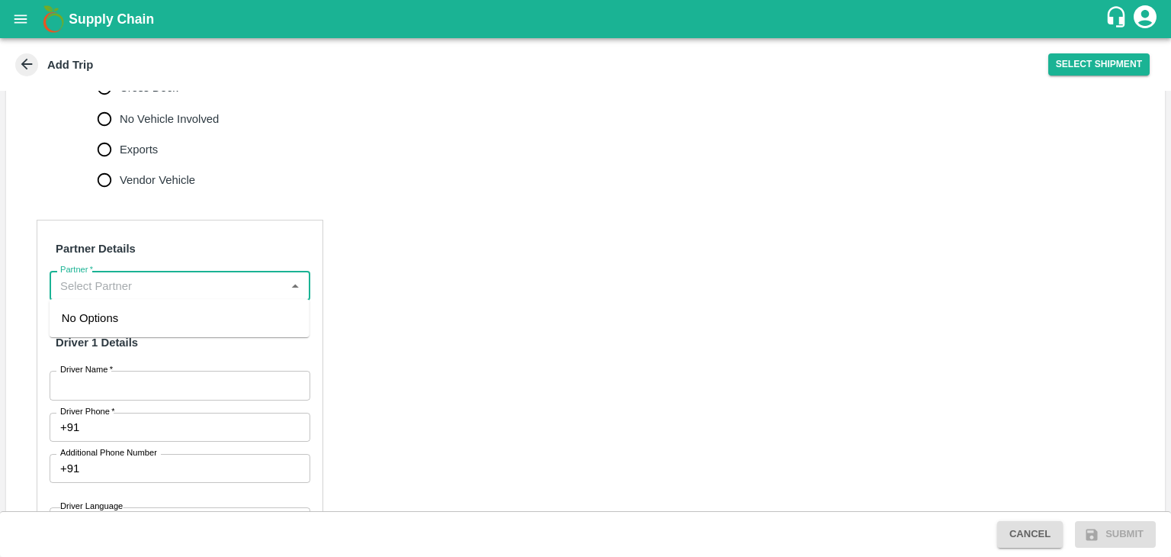
click at [128, 285] on input "Partner   *" at bounding box center [167, 285] width 226 height 20
type input "D"
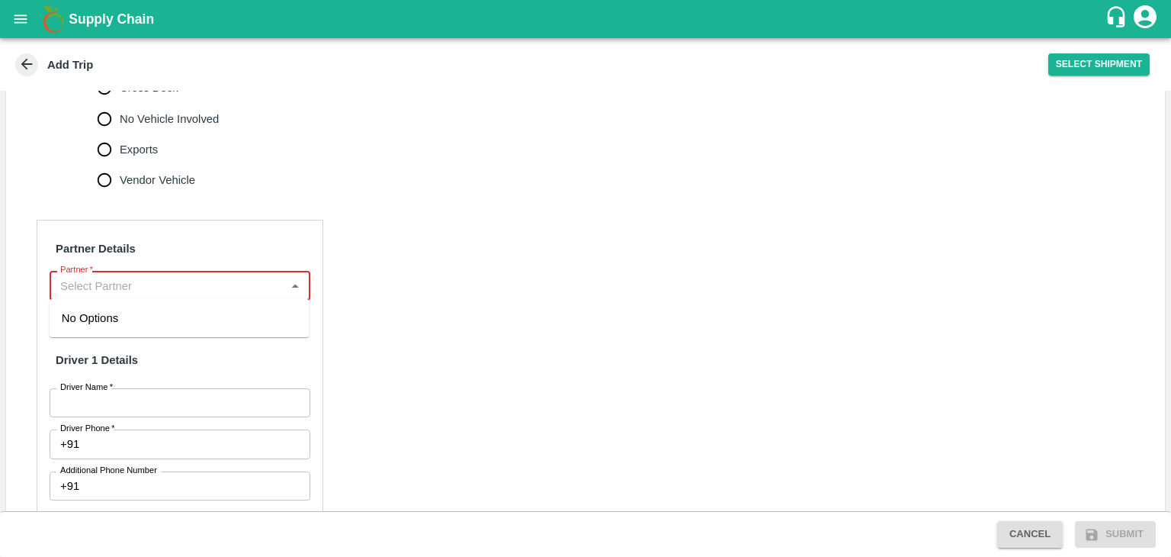
click at [112, 287] on input "Partner   *" at bounding box center [167, 285] width 226 height 20
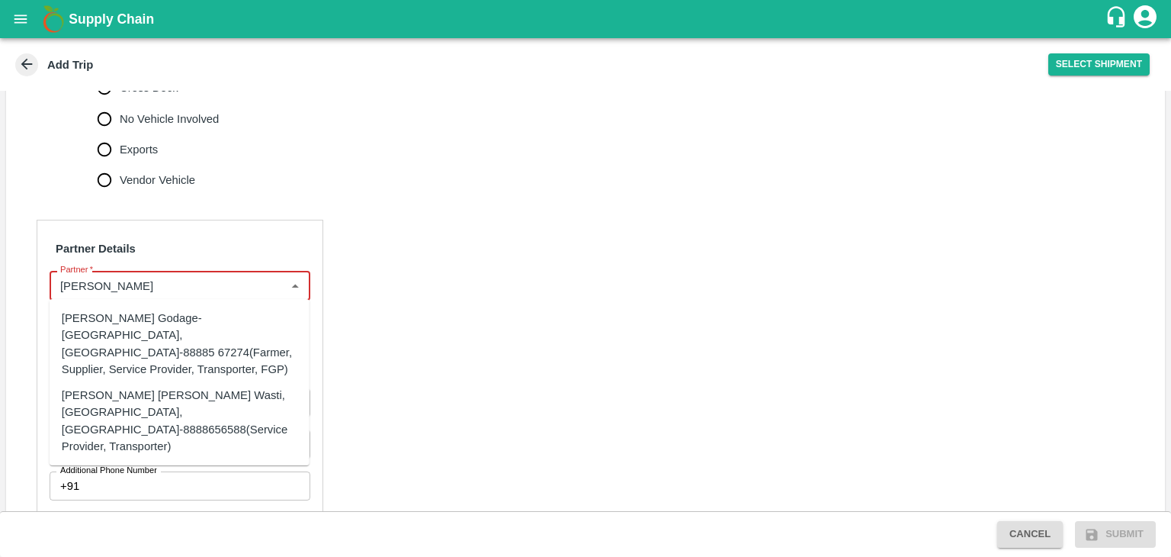
click at [186, 387] on div "[PERSON_NAME] [PERSON_NAME] Wasti, [GEOGRAPHIC_DATA], [GEOGRAPHIC_DATA]-8888656…" at bounding box center [180, 421] width 236 height 68
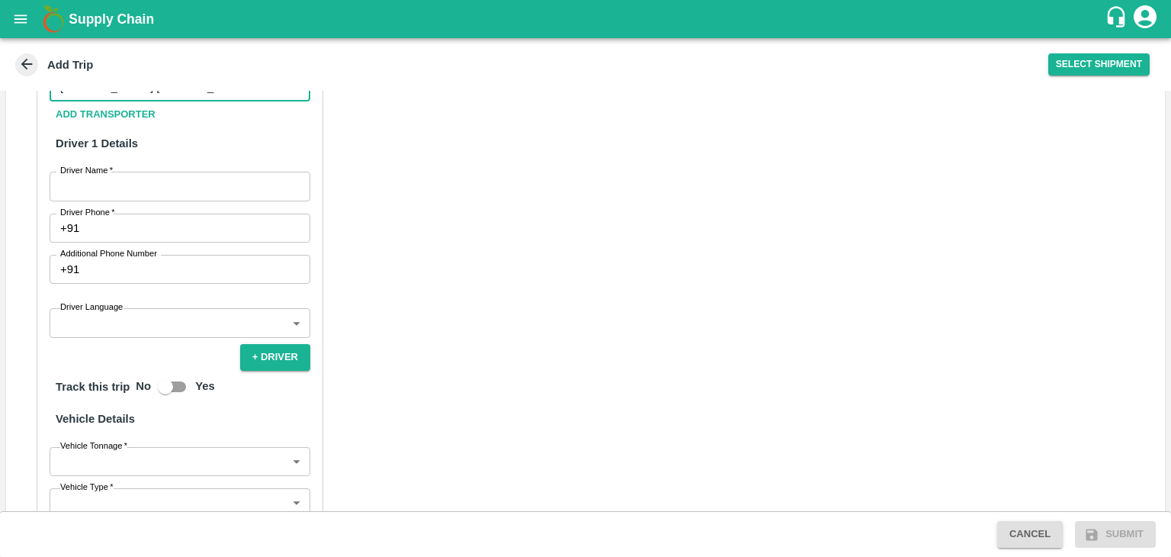
scroll to position [794, 0]
type input "[PERSON_NAME] [PERSON_NAME] Wasti, [GEOGRAPHIC_DATA], [GEOGRAPHIC_DATA]-8888656…"
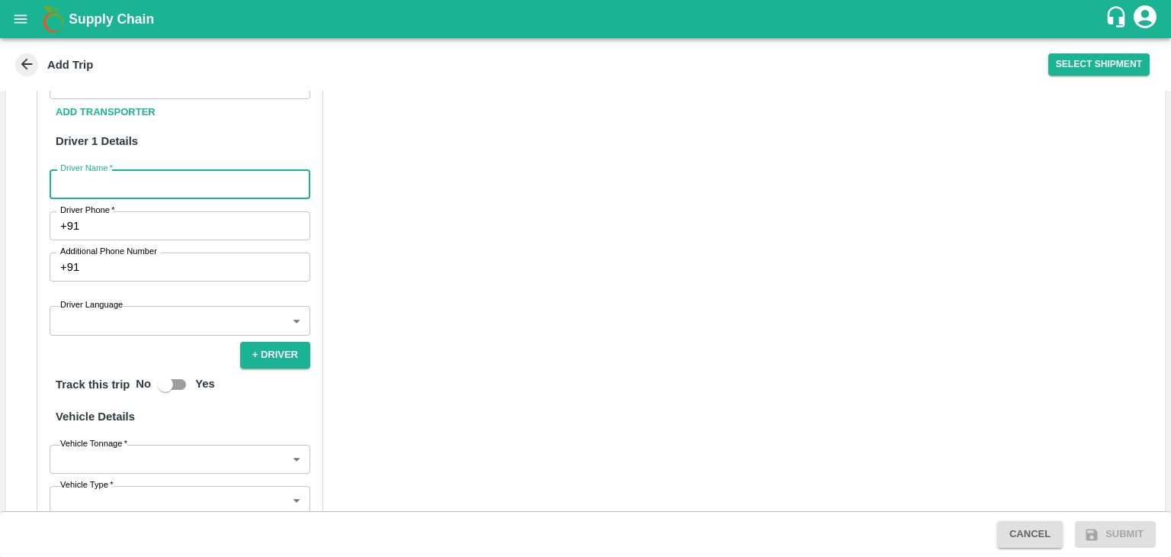
click at [165, 184] on input "Driver Name   *" at bounding box center [180, 183] width 261 height 29
type input "Kave"
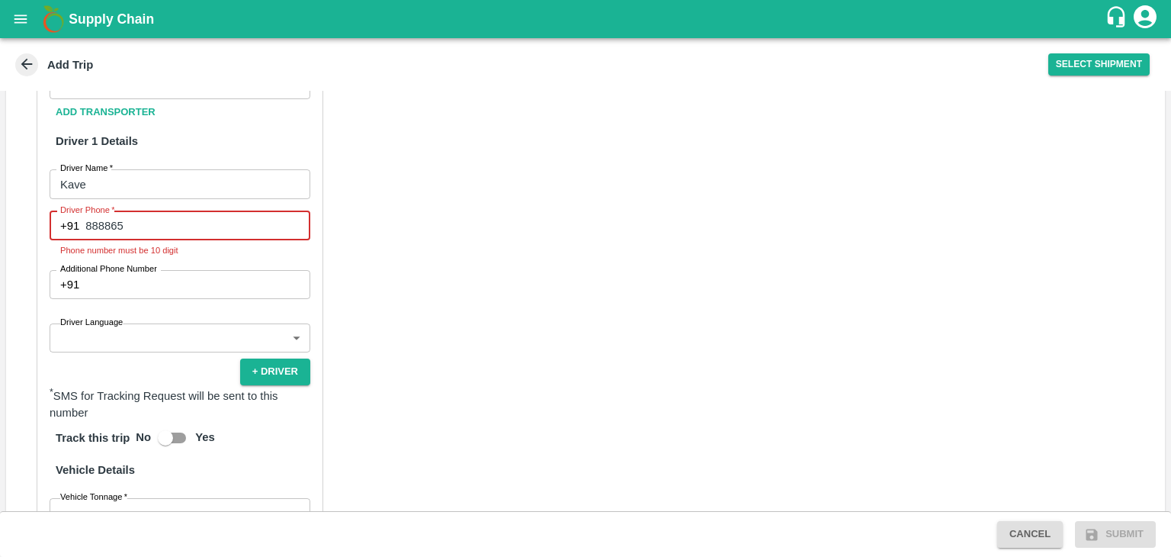
type input "8888656588"
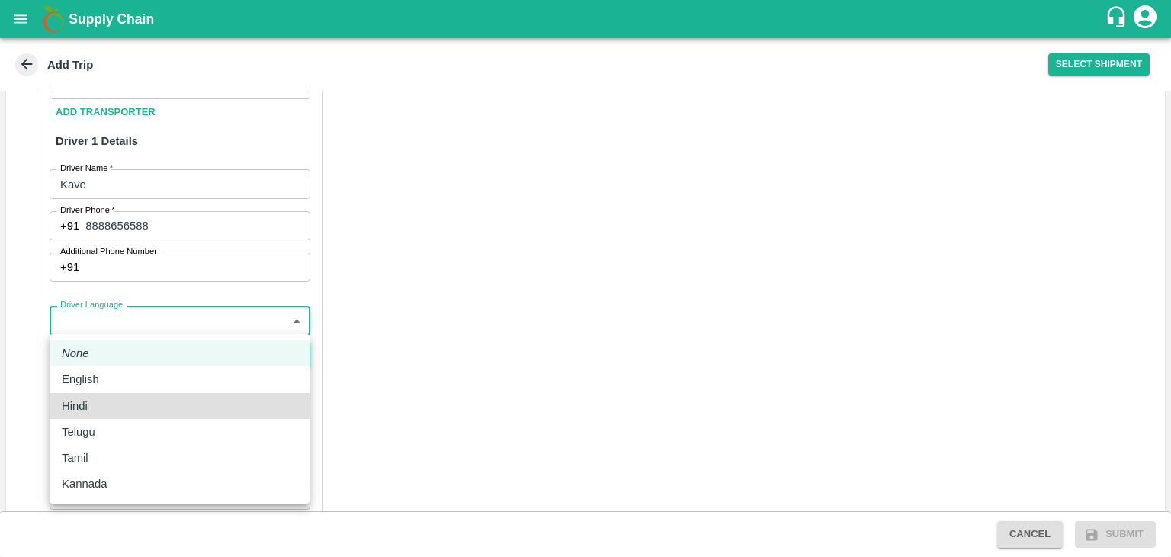
type input "hi"
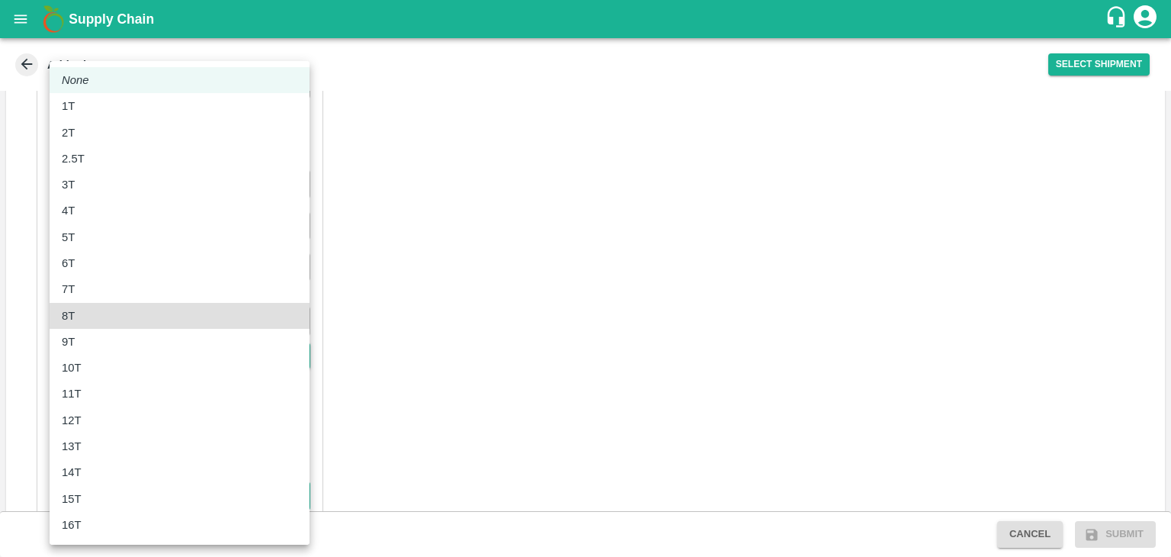
type input "8000"
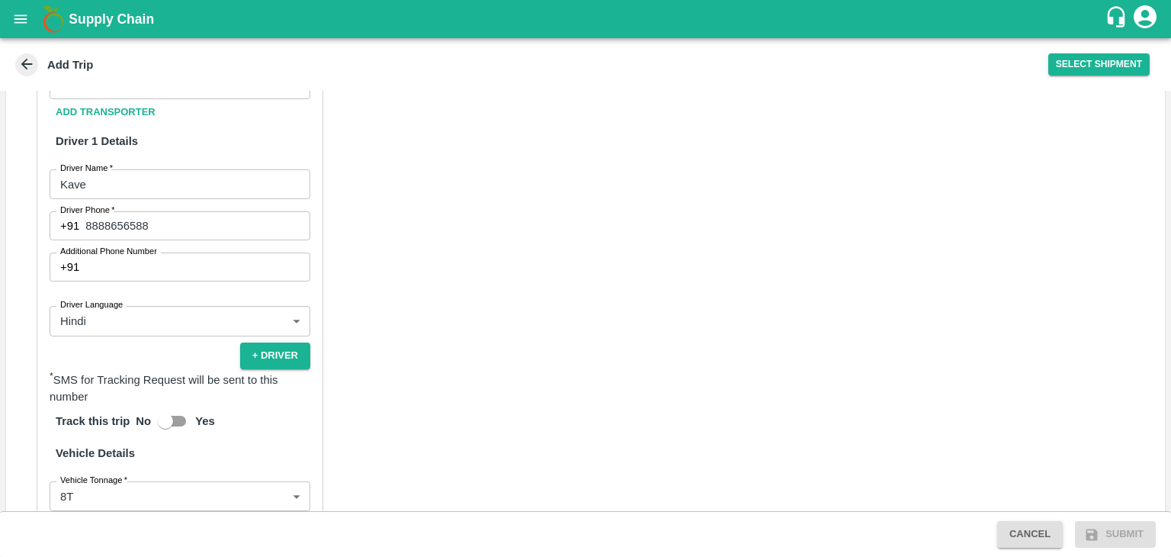
scroll to position [1031, 0]
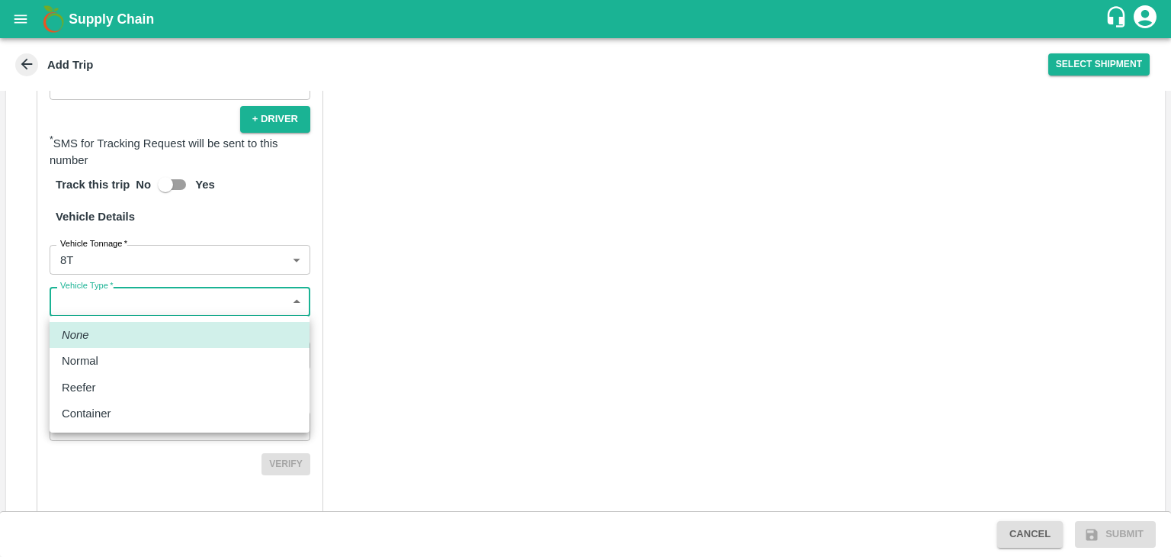
type input "Normal"
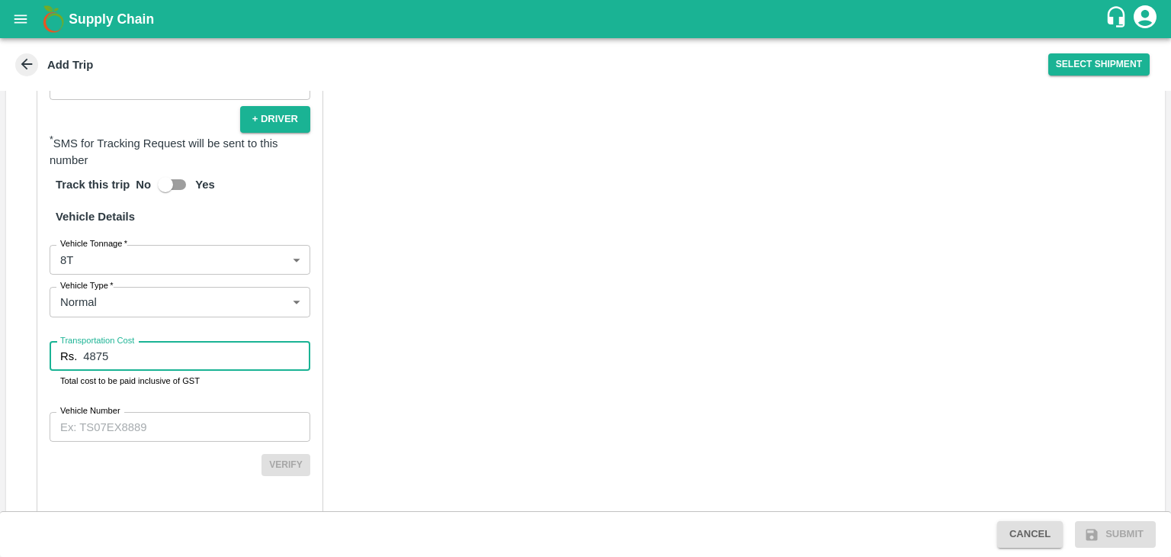
type input "4875"
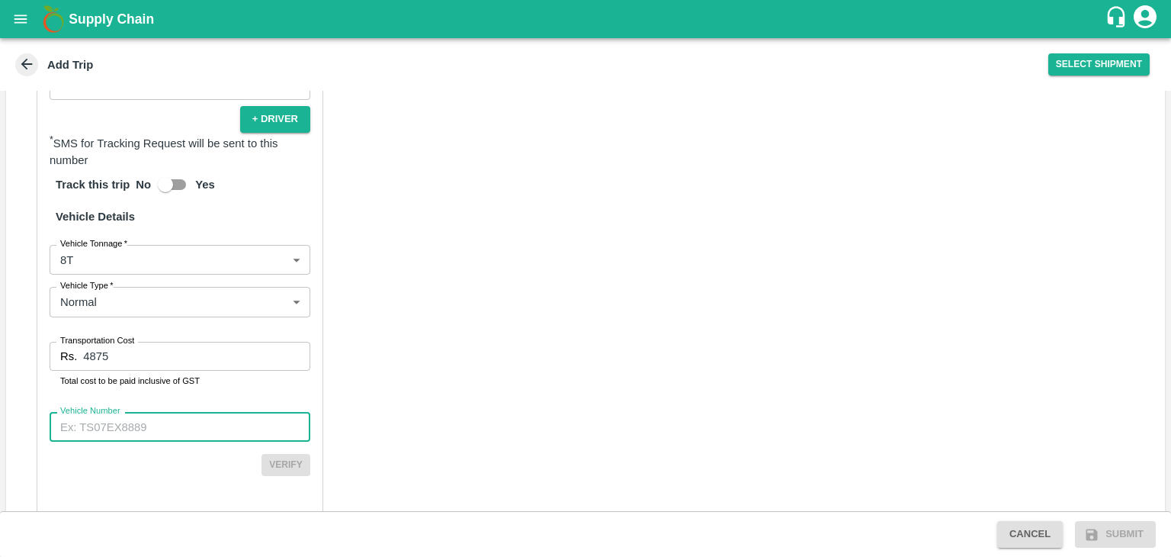
paste input "MH45AX1104"
type input "MH45AX1104"
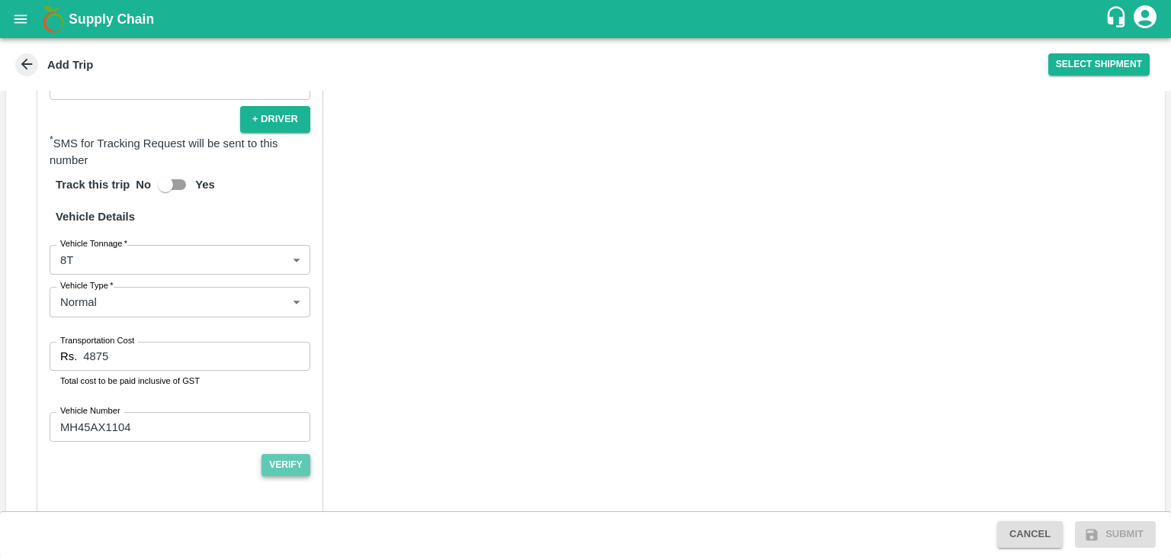
click at [292, 457] on button "Verify" at bounding box center [286, 465] width 49 height 22
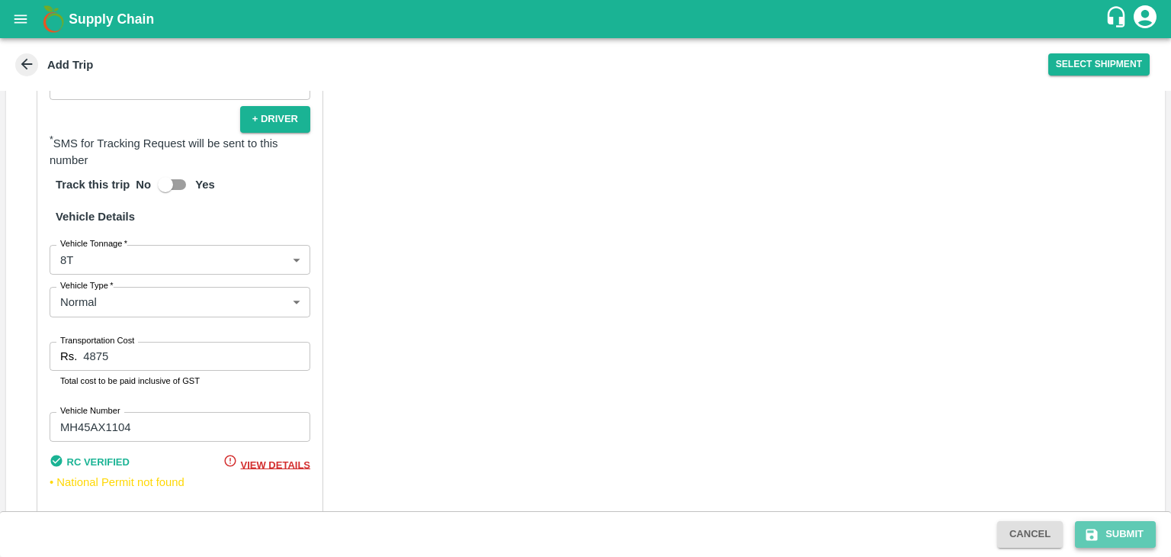
click at [1119, 531] on button "Submit" at bounding box center [1115, 534] width 81 height 27
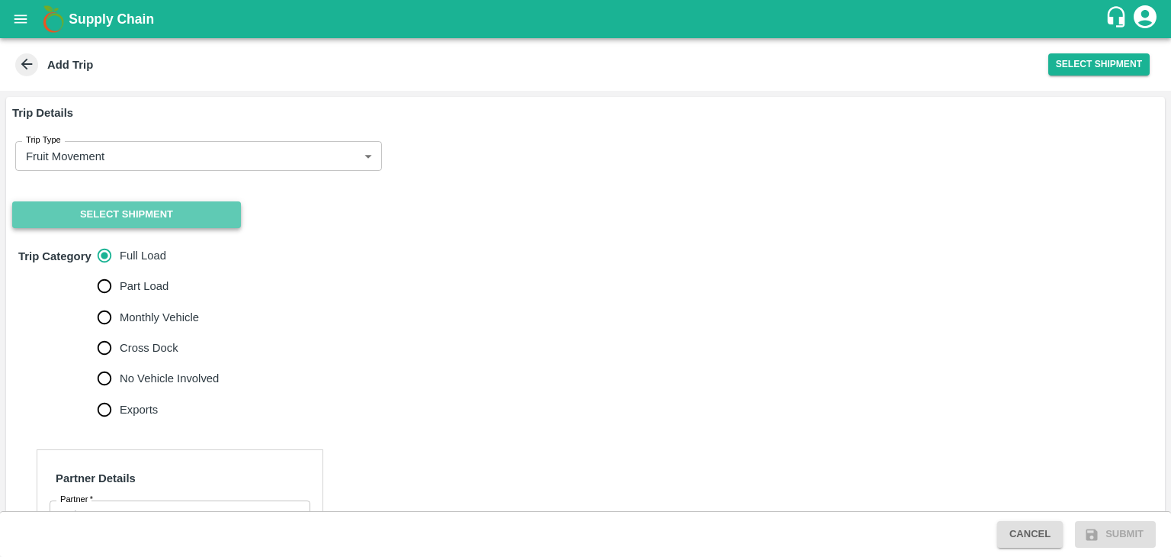
click at [107, 209] on button "Select Shipment" at bounding box center [126, 214] width 229 height 27
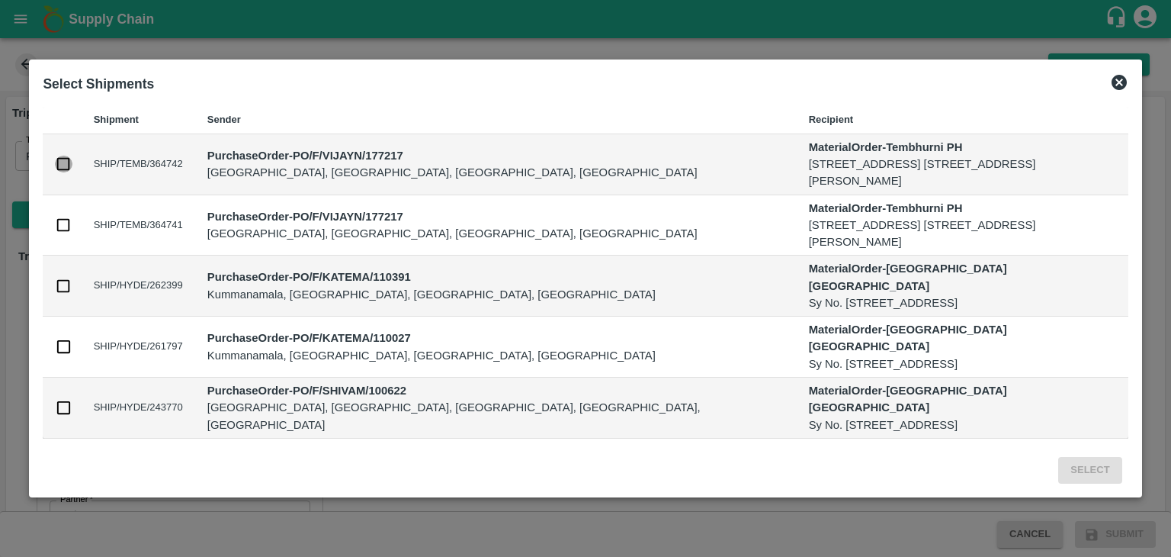
click at [63, 163] on input "checkbox" at bounding box center [63, 164] width 17 height 17
checkbox input "true"
click at [62, 217] on input "checkbox" at bounding box center [63, 225] width 17 height 17
checkbox input "true"
click at [1092, 469] on button "Select" at bounding box center [1089, 470] width 63 height 27
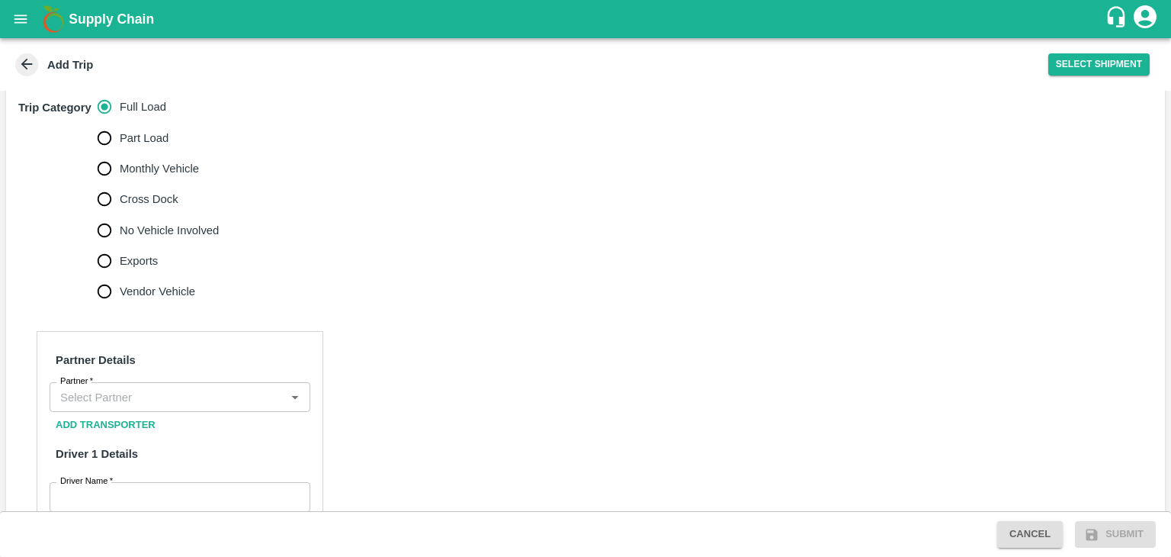
scroll to position [482, 0]
click at [133, 228] on span "No Vehicle Involved" at bounding box center [169, 230] width 99 height 17
click at [120, 228] on input "No Vehicle Involved" at bounding box center [104, 230] width 30 height 30
radio input "true"
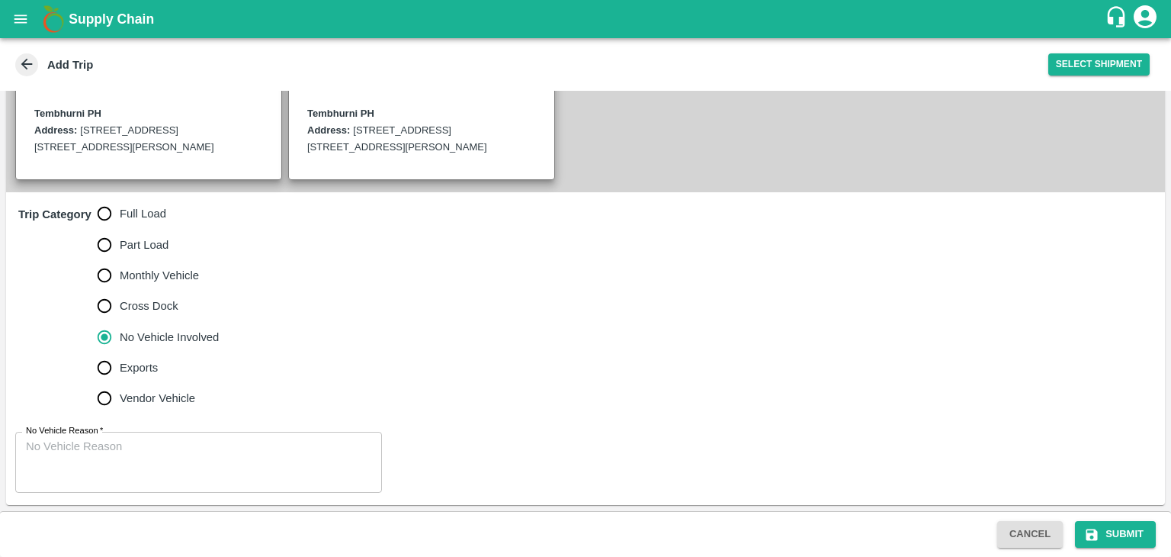
scroll to position [374, 0]
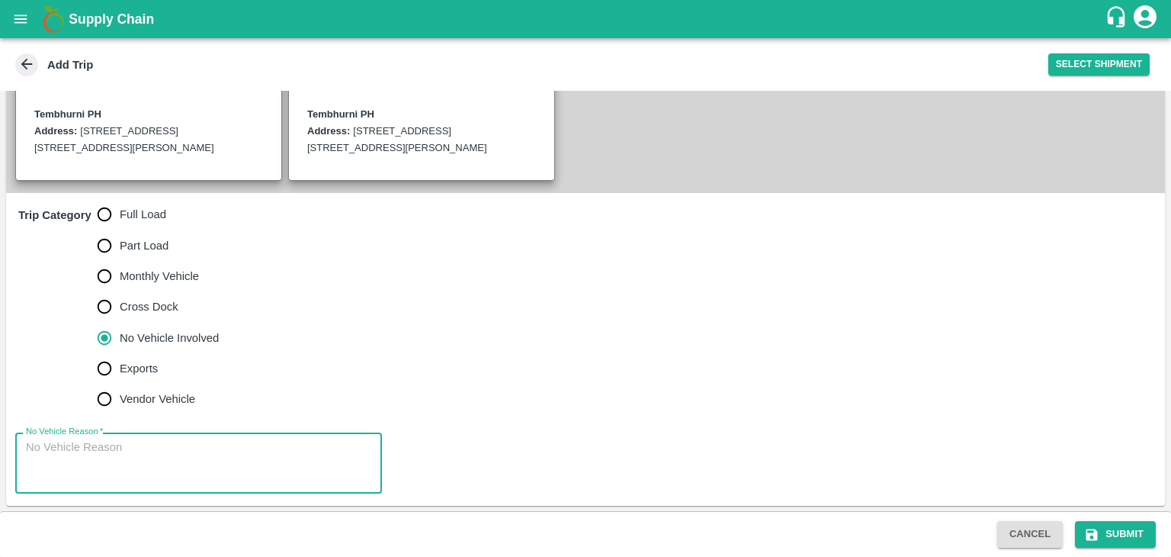
click at [238, 463] on textarea "No Vehicle Reason   *" at bounding box center [198, 463] width 345 height 48
type textarea "Field Dump"
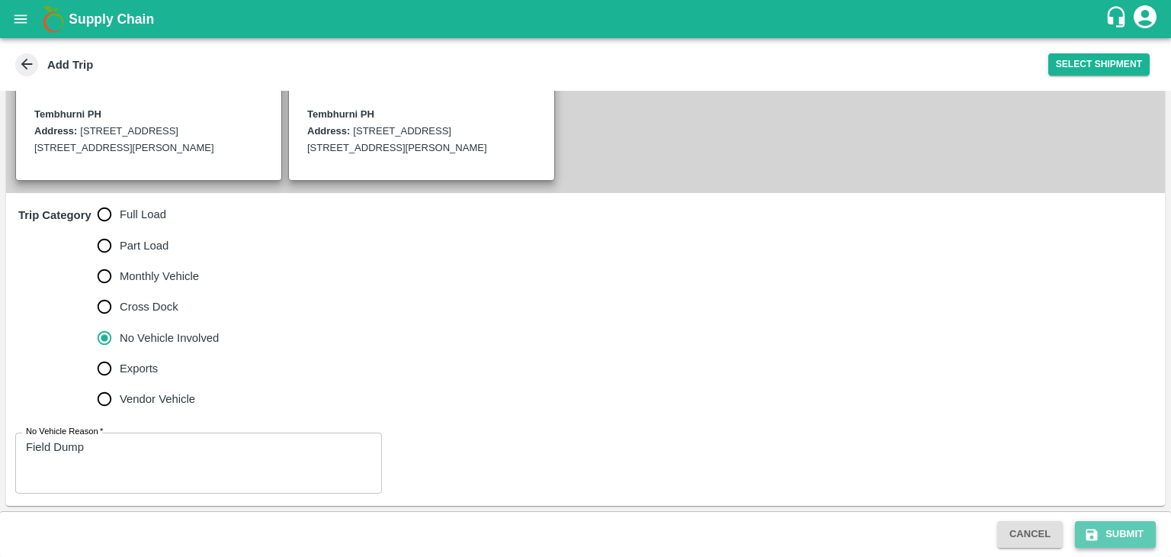
click at [1135, 531] on button "Submit" at bounding box center [1115, 534] width 81 height 27
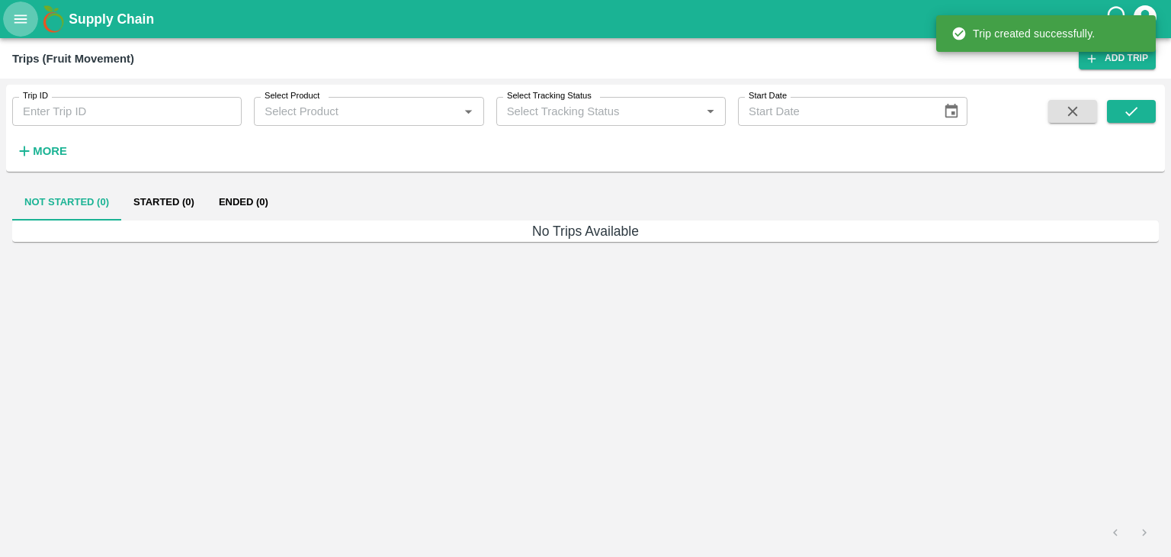
click at [18, 19] on icon "open drawer" at bounding box center [20, 18] width 13 height 8
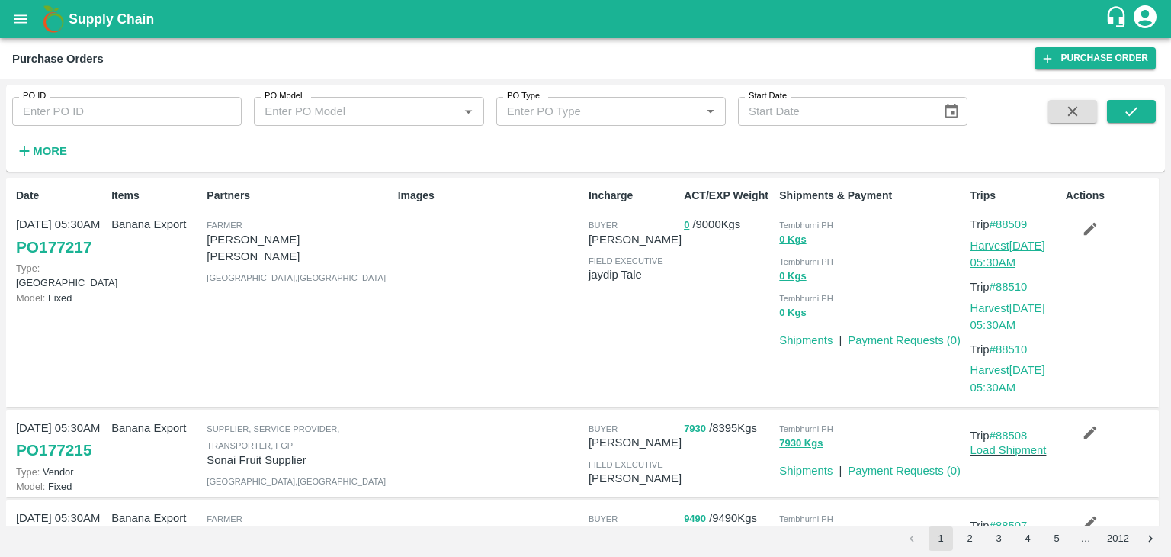
click at [1022, 243] on link "Harvest 17 Sep, 05:30AM" at bounding box center [1008, 253] width 75 height 29
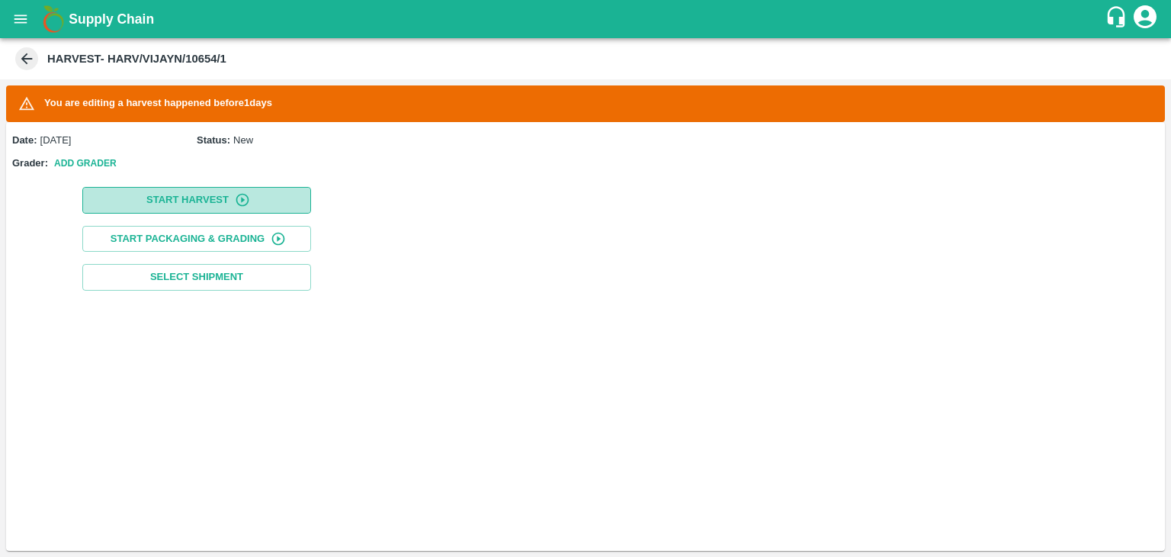
click at [156, 196] on button "Start Harvest" at bounding box center [196, 200] width 229 height 27
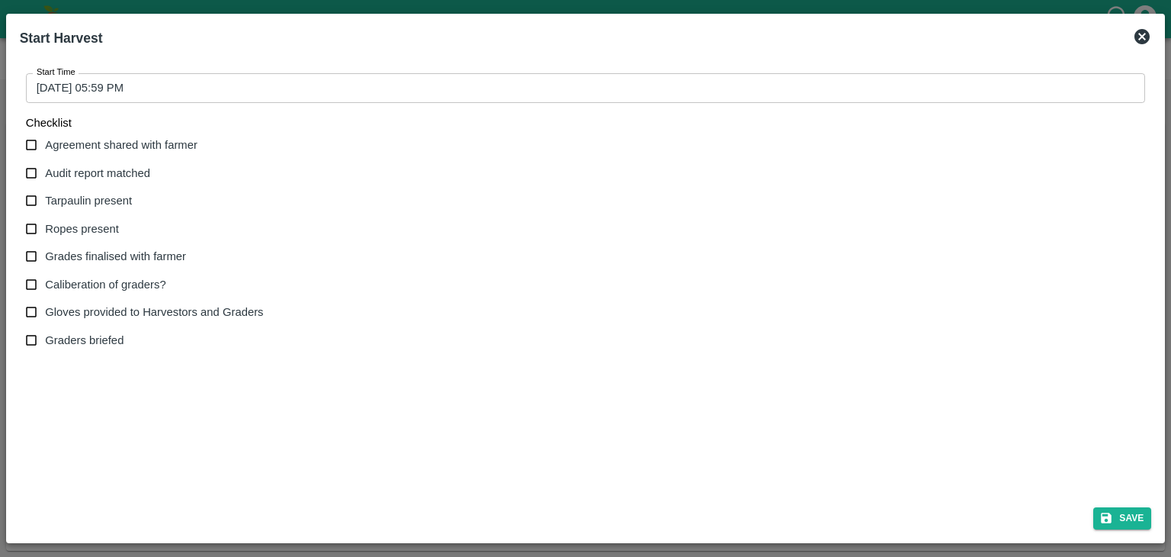
click at [88, 142] on span "Agreement shared with farmer" at bounding box center [121, 144] width 152 height 17
click at [46, 142] on input "Agreement shared with farmer" at bounding box center [32, 145] width 28 height 28
checkbox input "true"
click at [61, 169] on span "Audit report matched" at bounding box center [97, 173] width 105 height 17
click at [46, 169] on input "Audit report matched" at bounding box center [32, 173] width 28 height 28
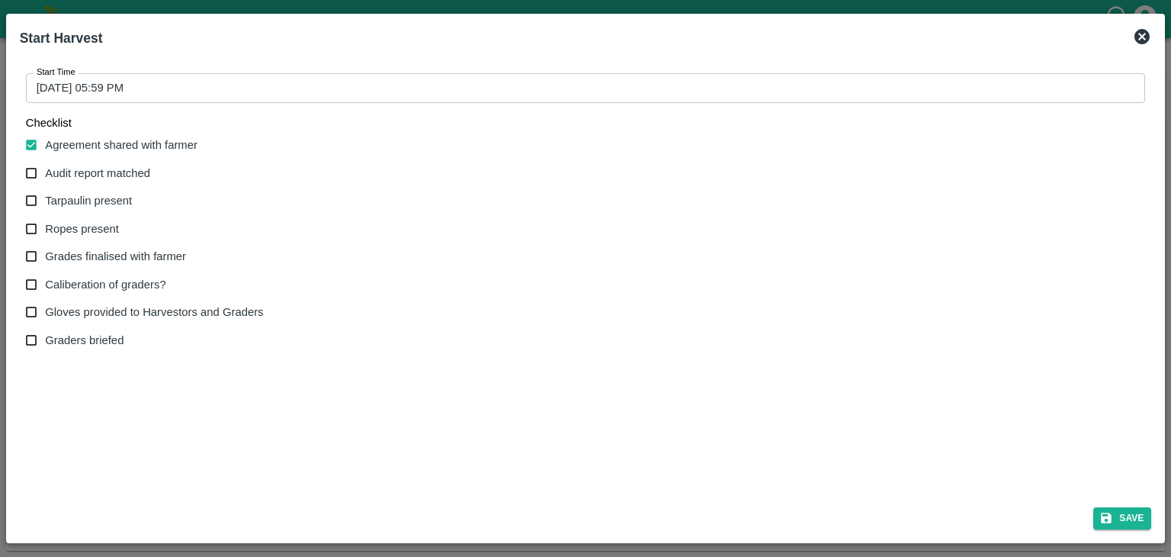
checkbox input "true"
click at [67, 206] on span "Tarpaulin present" at bounding box center [88, 200] width 87 height 17
click at [46, 206] on input "Tarpaulin present" at bounding box center [32, 201] width 28 height 28
checkbox input "true"
click at [79, 226] on span "Ropes present" at bounding box center [82, 228] width 74 height 17
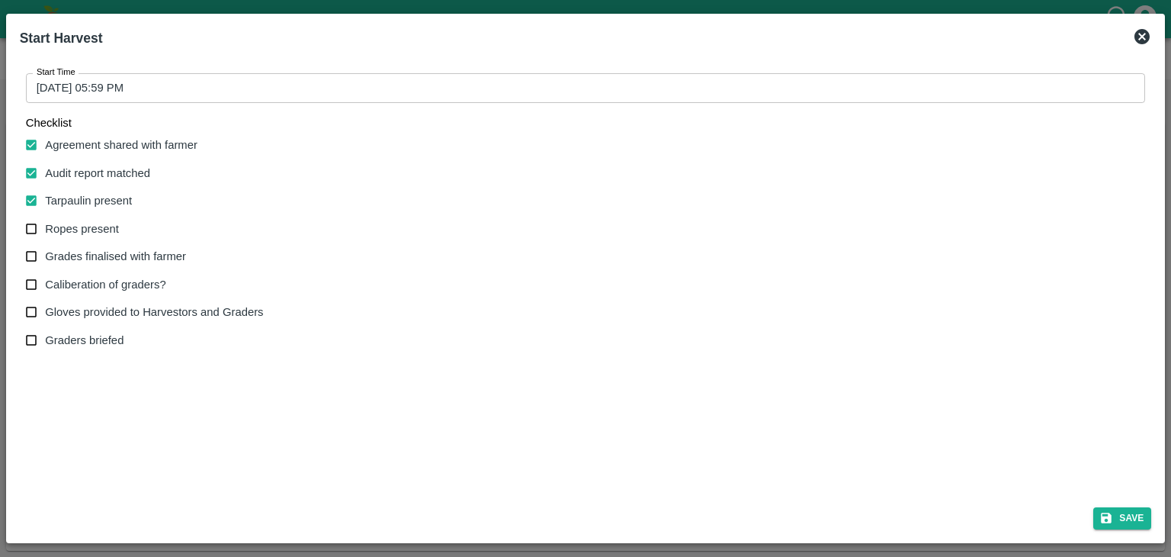
click at [46, 226] on input "Ropes present" at bounding box center [32, 229] width 28 height 28
checkbox input "true"
click at [100, 247] on label "Grades finalised with farmer" at bounding box center [141, 256] width 246 height 28
click at [46, 247] on input "Grades finalised with farmer" at bounding box center [32, 256] width 28 height 28
checkbox input "true"
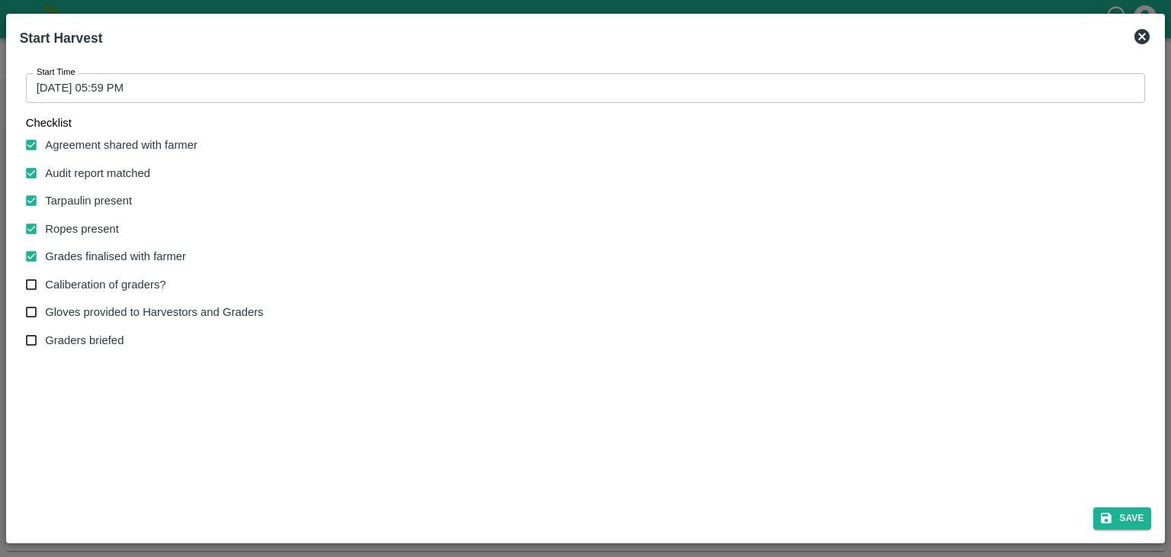
click at [122, 281] on span "Caliberation of graders?" at bounding box center [105, 284] width 120 height 17
click at [46, 281] on input "Caliberation of graders?" at bounding box center [32, 285] width 28 height 28
checkbox input "true"
click at [156, 301] on label "Gloves provided to Harvestors and Graders" at bounding box center [141, 312] width 246 height 28
click at [46, 301] on input "Gloves provided to Harvestors and Graders" at bounding box center [32, 312] width 28 height 28
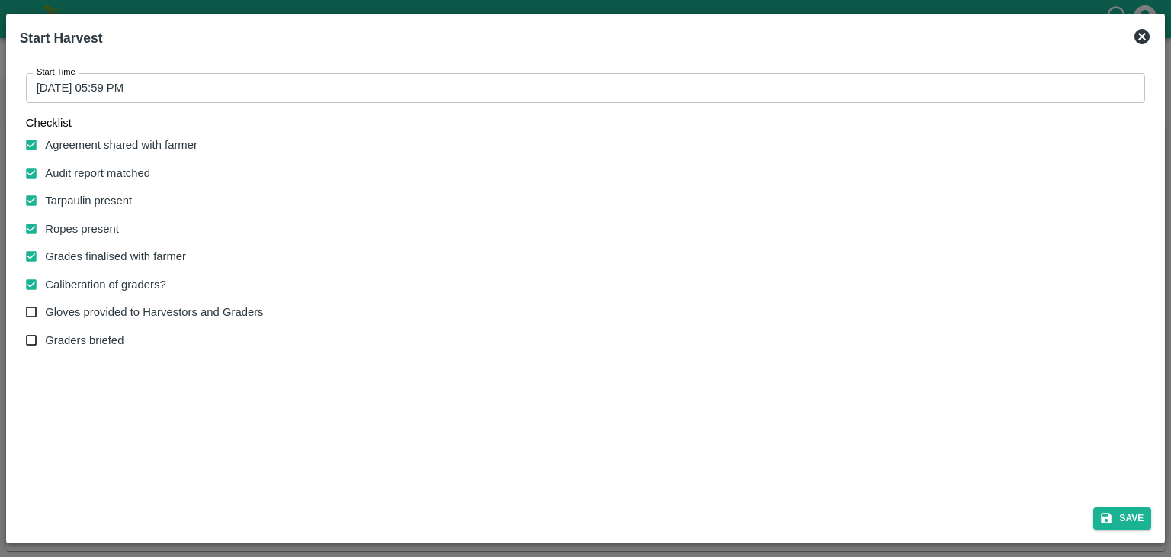
checkbox input "true"
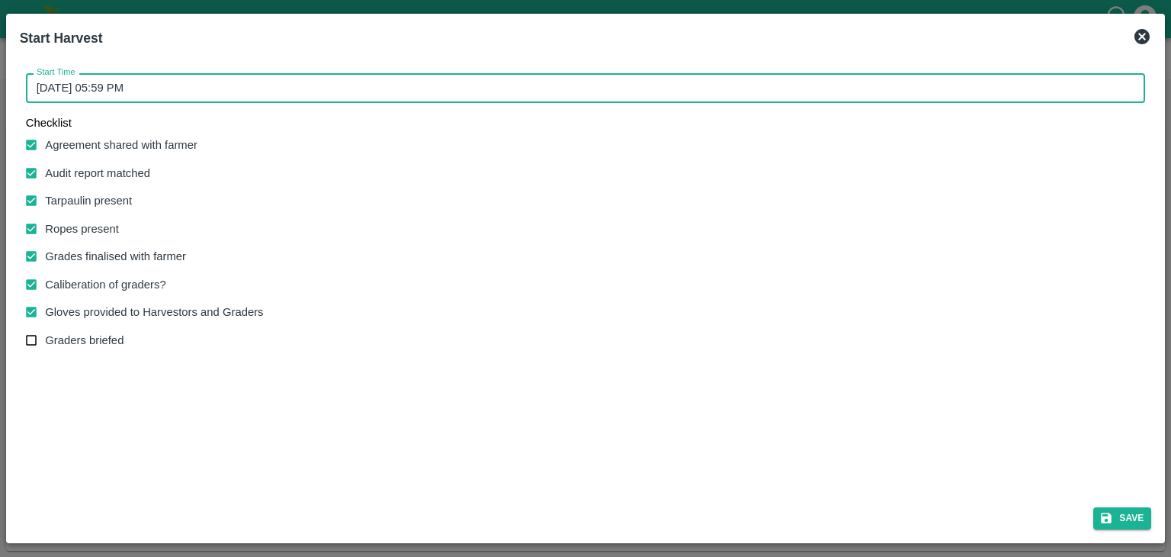
click at [470, 79] on input "18/09/2025 05:59 PM" at bounding box center [580, 87] width 1109 height 29
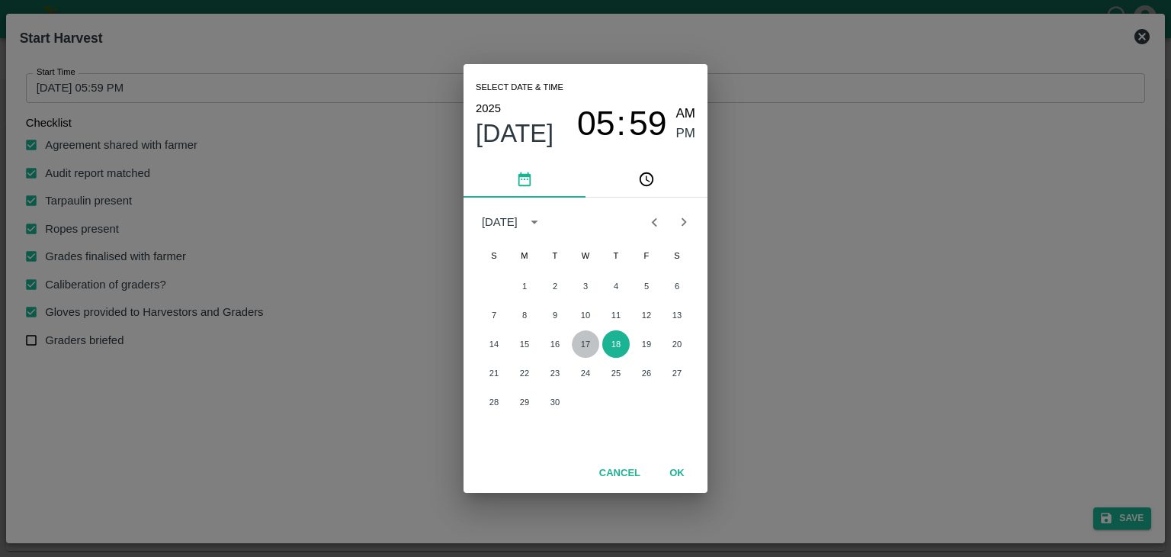
click at [577, 347] on button "17" at bounding box center [585, 343] width 27 height 27
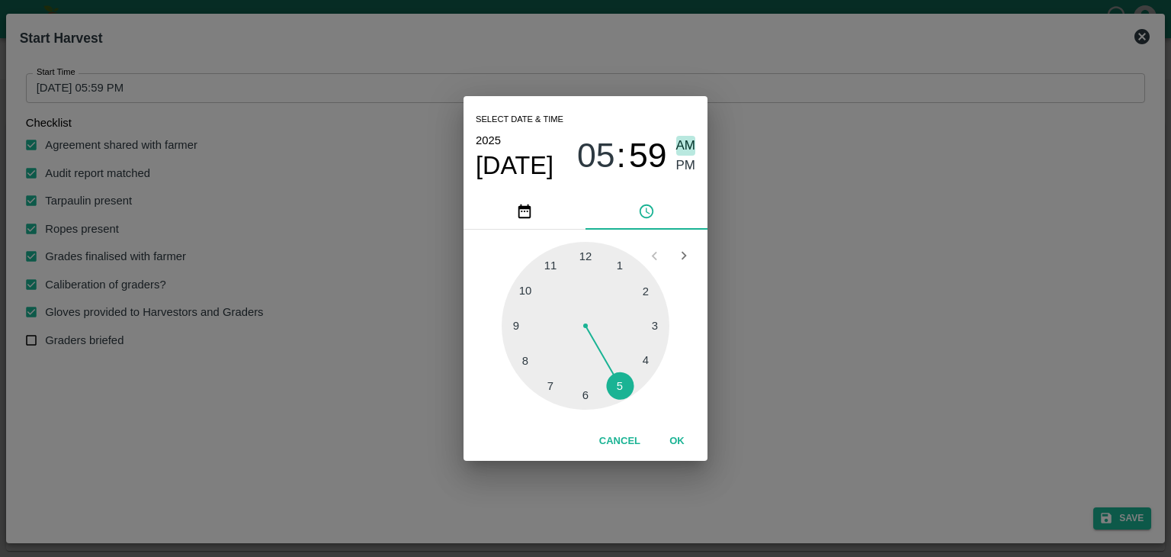
click at [686, 143] on span "AM" at bounding box center [686, 146] width 20 height 21
click at [507, 326] on div at bounding box center [586, 326] width 168 height 168
type input "17/09/2025 09:45 AM"
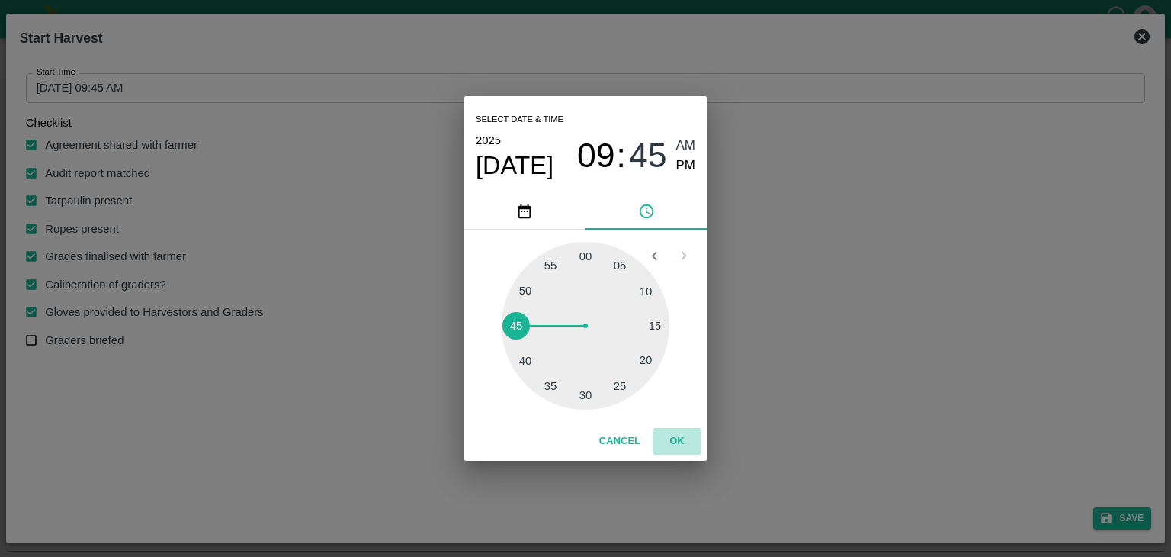
click at [673, 434] on button "OK" at bounding box center [677, 441] width 49 height 27
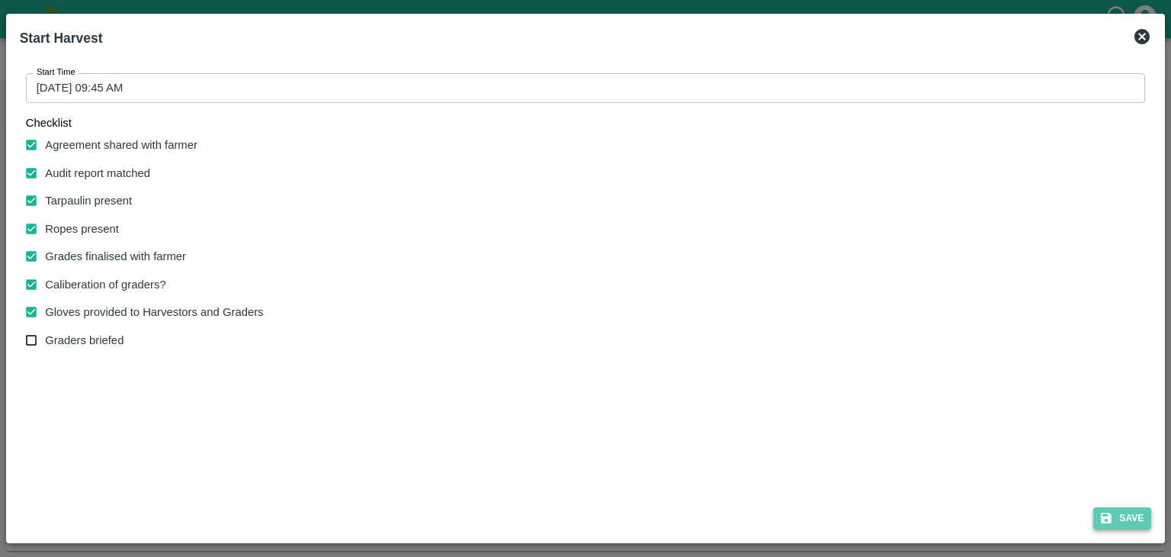
click at [1132, 516] on button "Save" at bounding box center [1122, 518] width 58 height 22
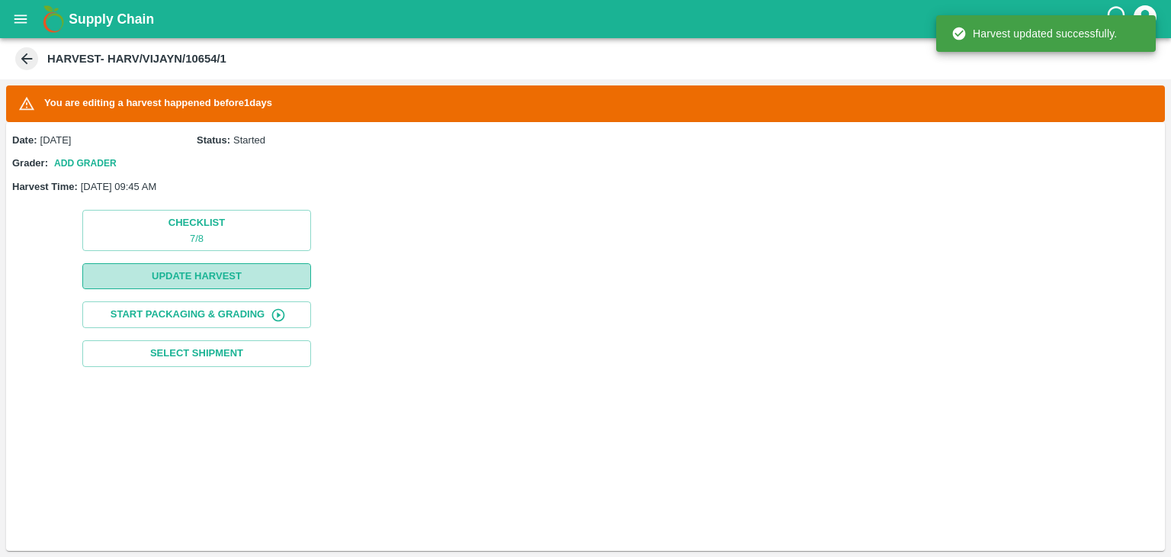
click at [249, 274] on button "Update Harvest" at bounding box center [196, 276] width 229 height 27
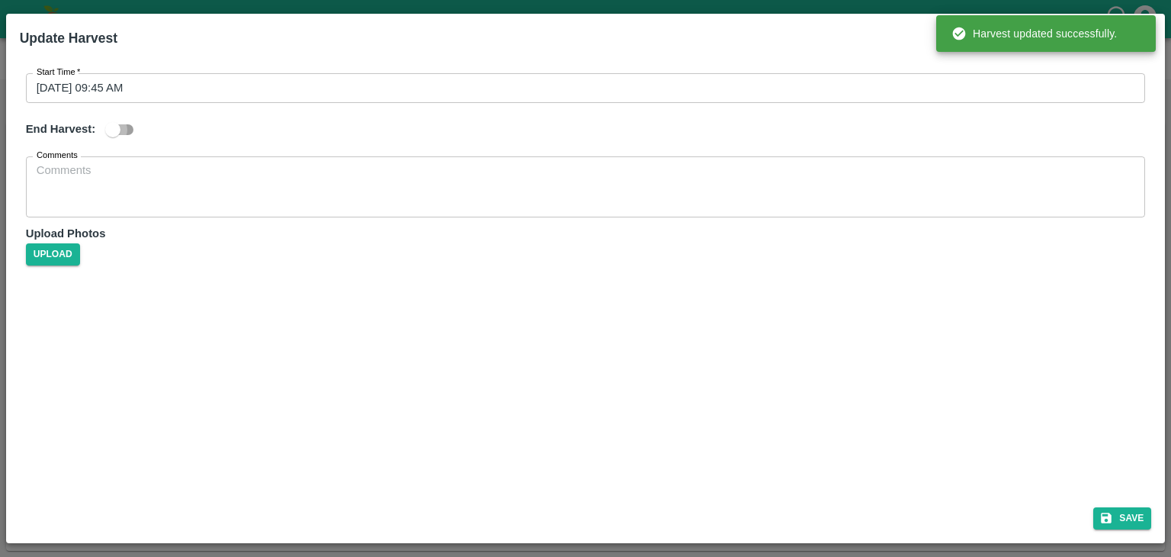
click at [125, 124] on input "checkbox" at bounding box center [112, 129] width 87 height 29
checkbox input "true"
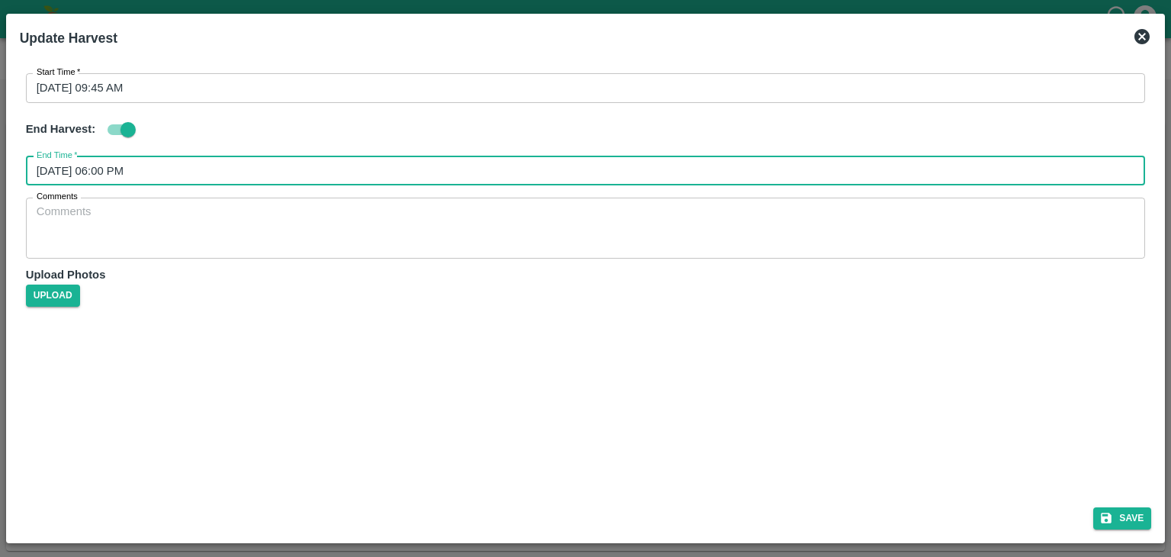
click at [412, 165] on input "18/09/2025 06:00 PM" at bounding box center [580, 170] width 1109 height 29
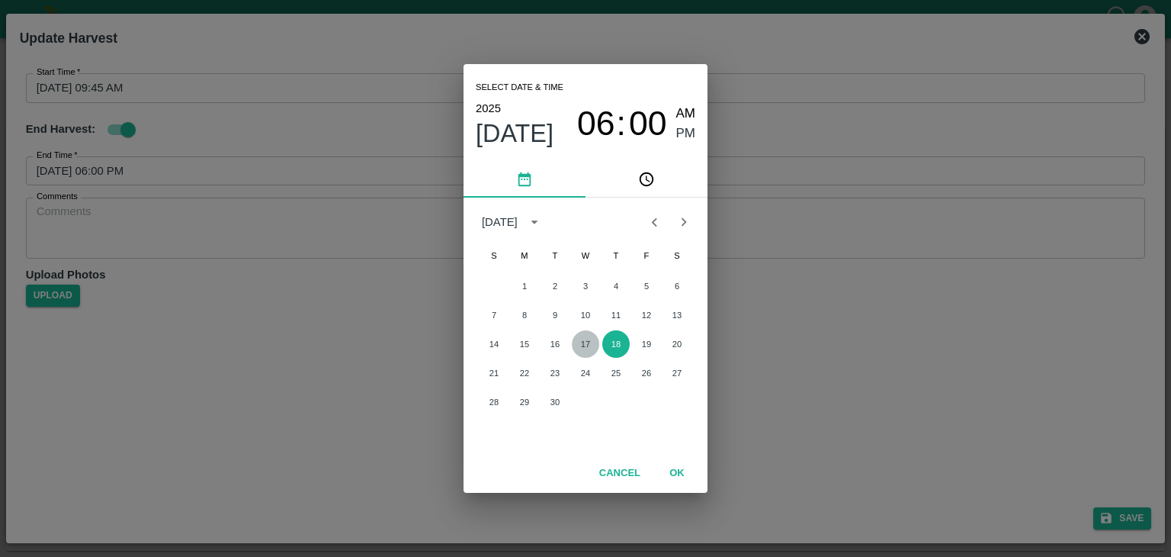
click at [589, 339] on button "17" at bounding box center [585, 343] width 27 height 27
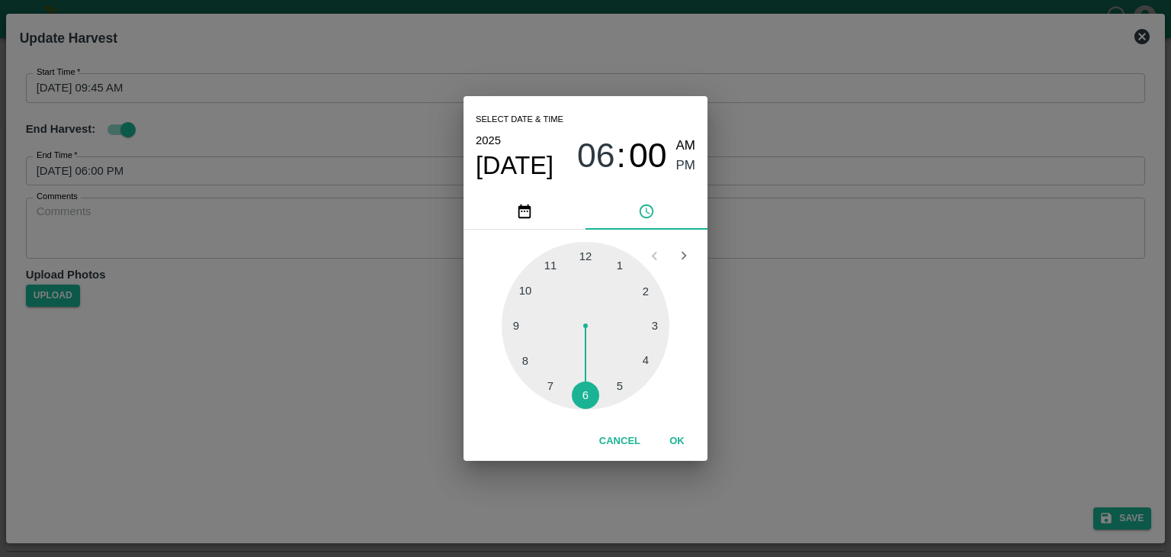
click at [617, 389] on div at bounding box center [586, 326] width 168 height 168
type input "17/09/2025 05:26 PM"
click at [681, 169] on span "PM" at bounding box center [686, 166] width 20 height 21
click at [679, 438] on button "OK" at bounding box center [677, 441] width 49 height 27
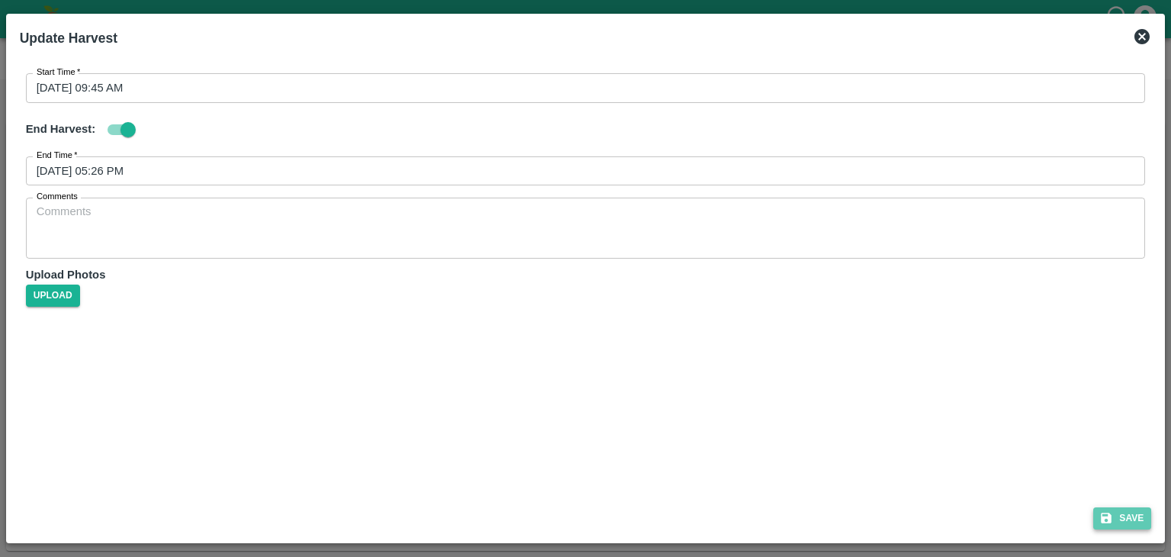
click at [1120, 516] on button "Save" at bounding box center [1122, 518] width 58 height 22
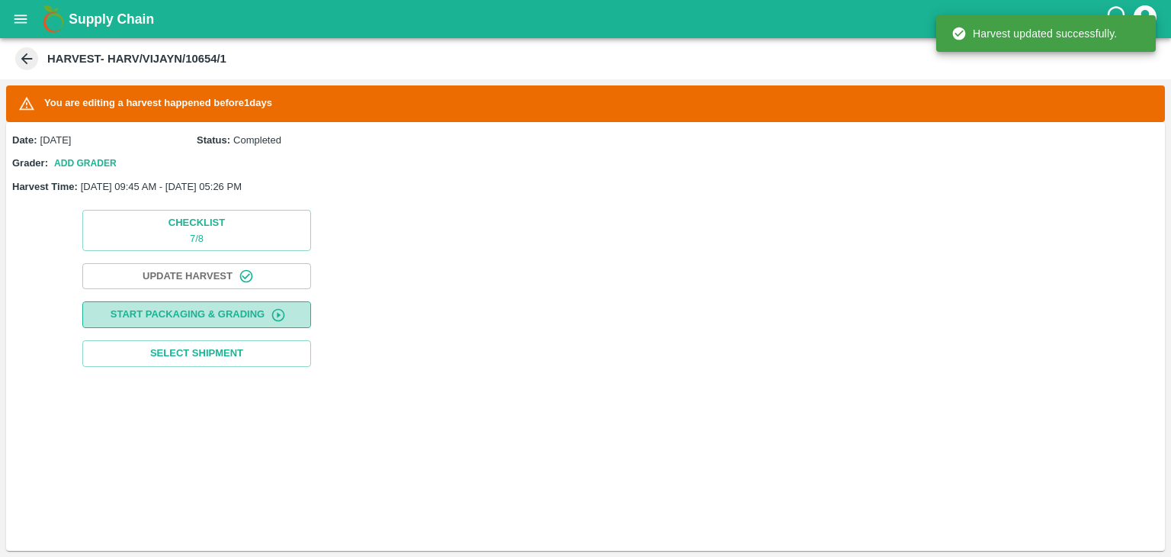
click at [220, 309] on button "Start Packaging & Grading" at bounding box center [196, 314] width 229 height 27
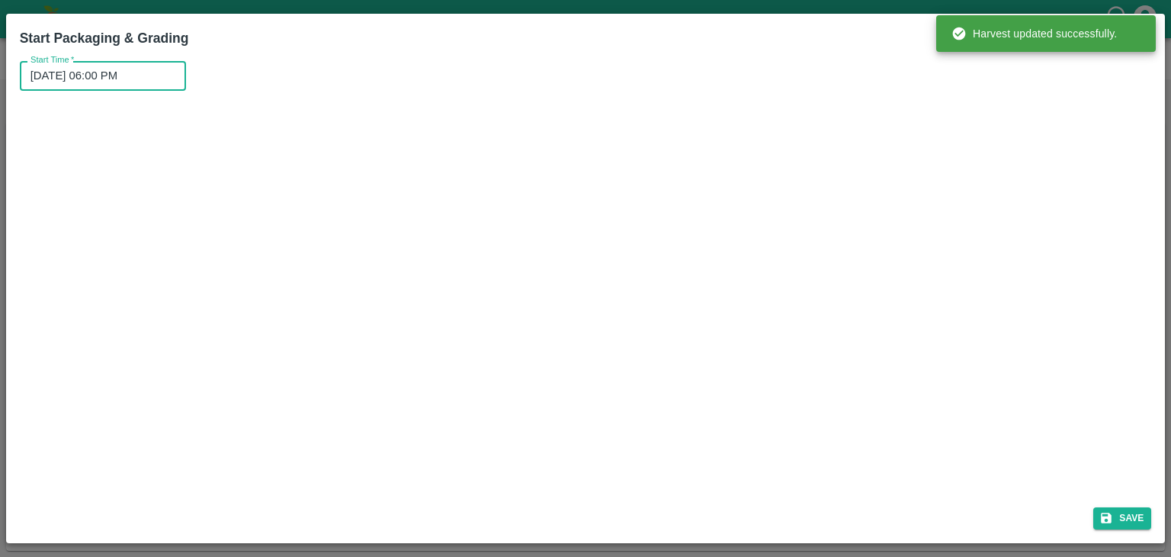
click at [134, 80] on input "18/09/2025 06:00 PM" at bounding box center [98, 75] width 156 height 29
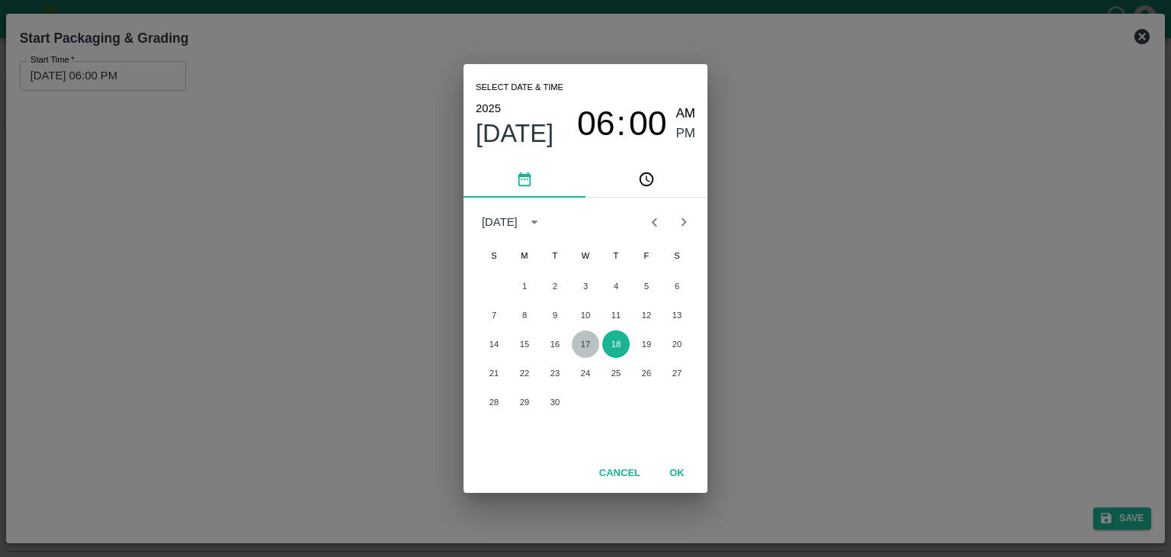
click at [589, 348] on button "17" at bounding box center [585, 343] width 27 height 27
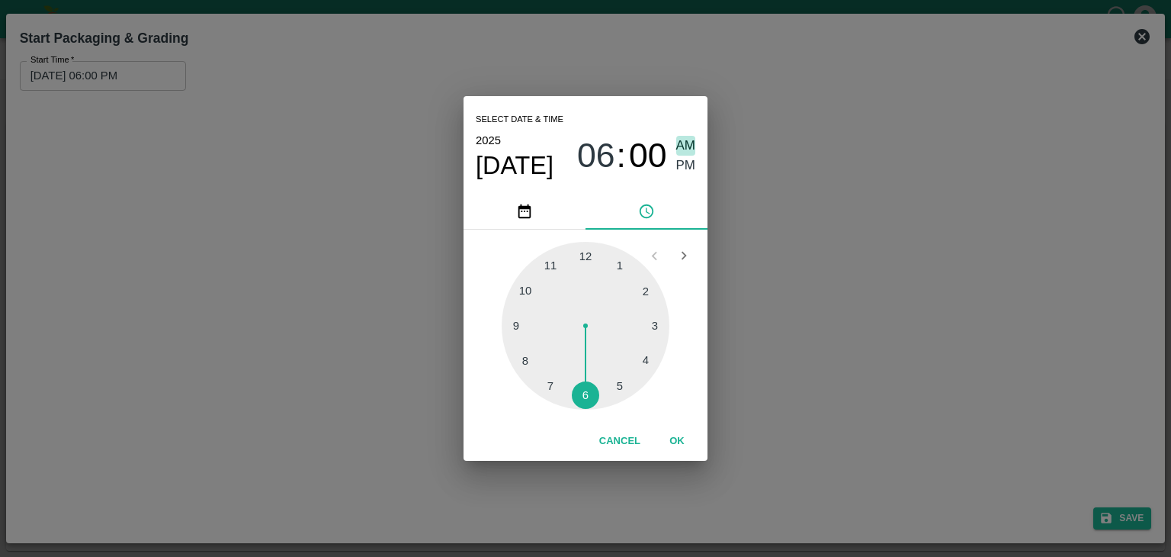
click at [681, 143] on span "AM" at bounding box center [686, 146] width 20 height 21
click at [518, 321] on div at bounding box center [586, 326] width 168 height 168
type input "17/09/2025 09:46 AM"
drag, startPoint x: 710, startPoint y: 457, endPoint x: 682, endPoint y: 441, distance: 31.8
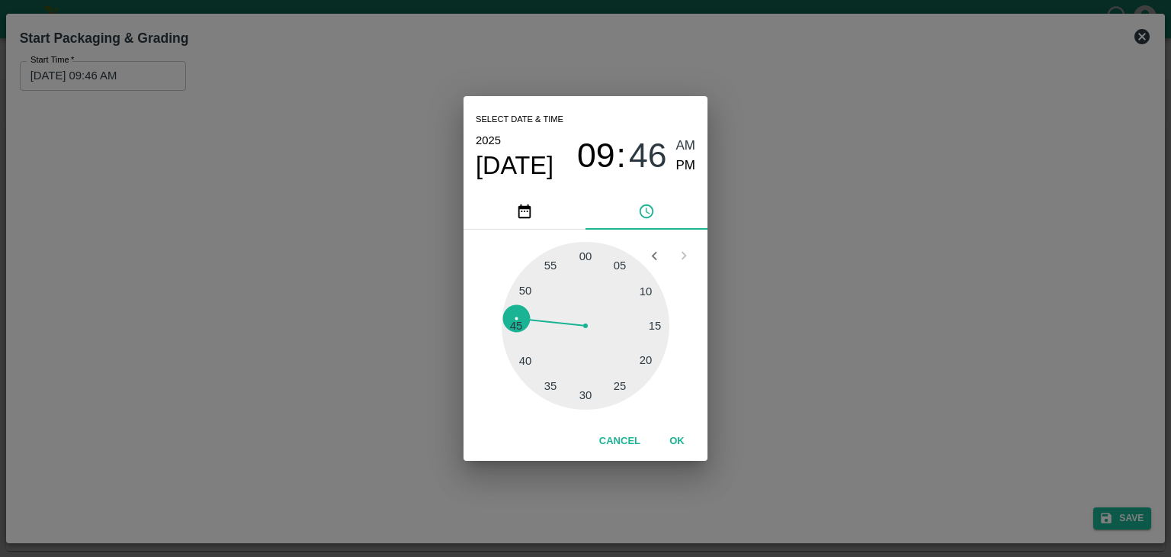
click at [682, 441] on div "Select date & time 2025 Sep 17 09 : 46 AM PM 05 10 15 20 25 30 35 40 45 50 55 0…" at bounding box center [585, 278] width 1171 height 557
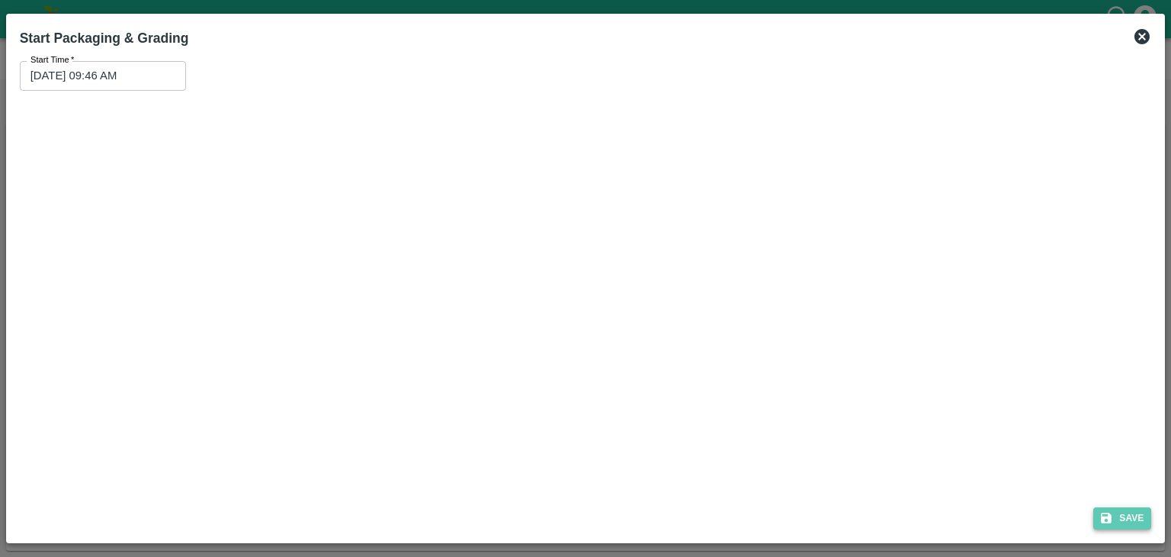
click at [1121, 507] on button "Save" at bounding box center [1122, 518] width 58 height 22
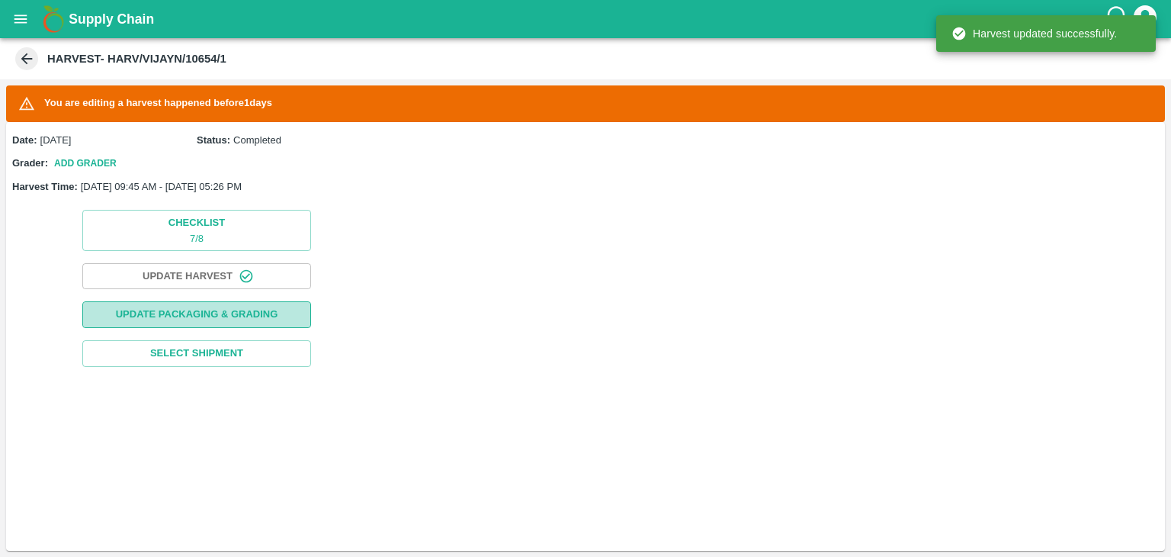
click at [239, 317] on button "Update Packaging & Grading" at bounding box center [196, 314] width 229 height 27
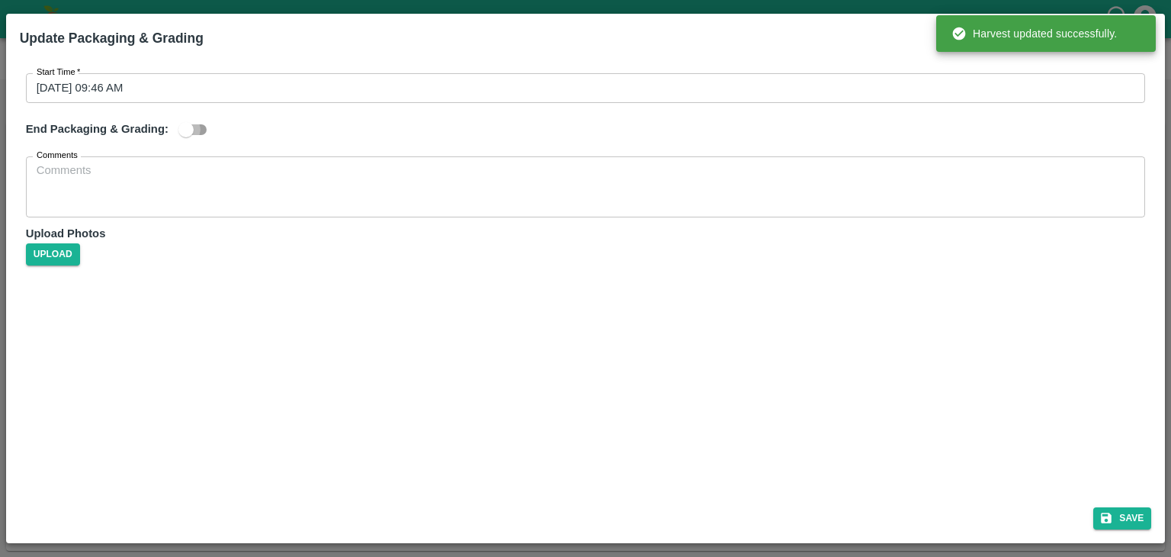
click at [200, 119] on input "checkbox" at bounding box center [186, 129] width 87 height 29
checkbox input "true"
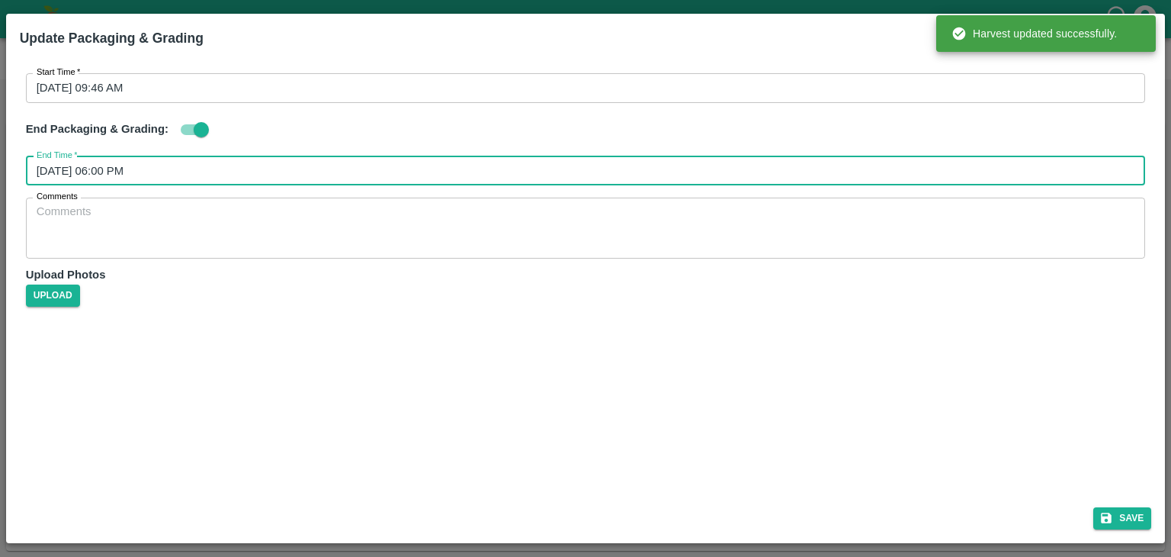
click at [364, 162] on input "18/09/2025 06:00 PM" at bounding box center [580, 170] width 1109 height 29
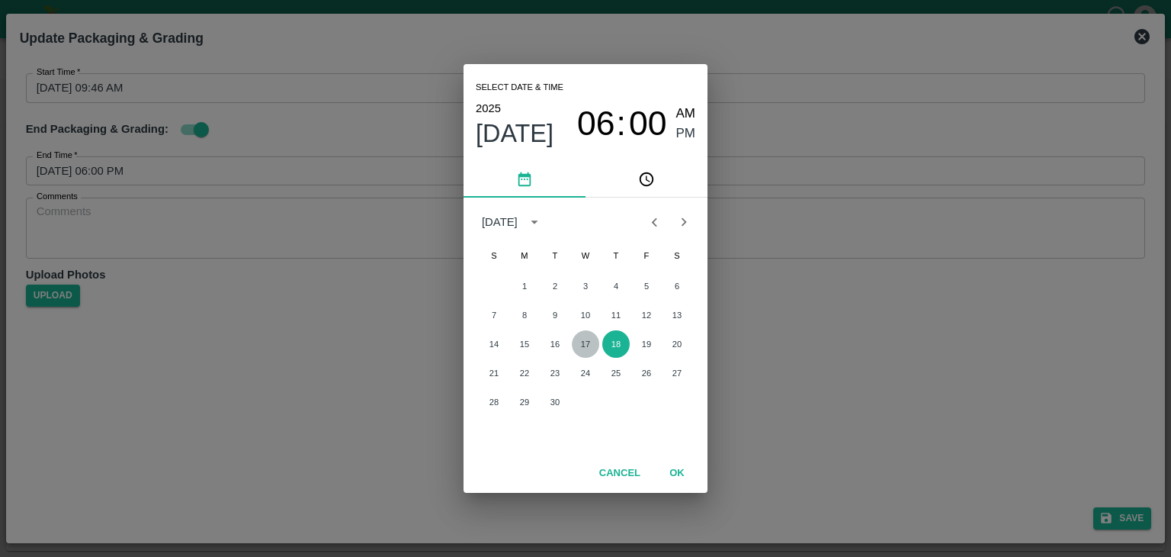
click at [579, 342] on button "17" at bounding box center [585, 343] width 27 height 27
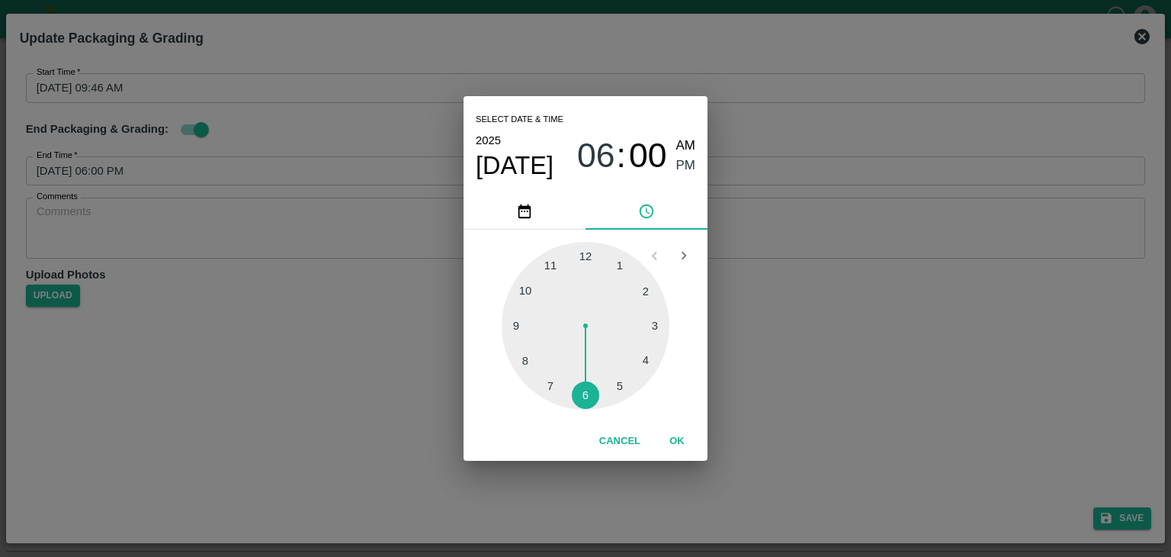
click at [621, 388] on div at bounding box center [586, 326] width 168 height 168
type input "17/09/2025 05:25 PM"
click at [674, 436] on button "OK" at bounding box center [677, 441] width 49 height 27
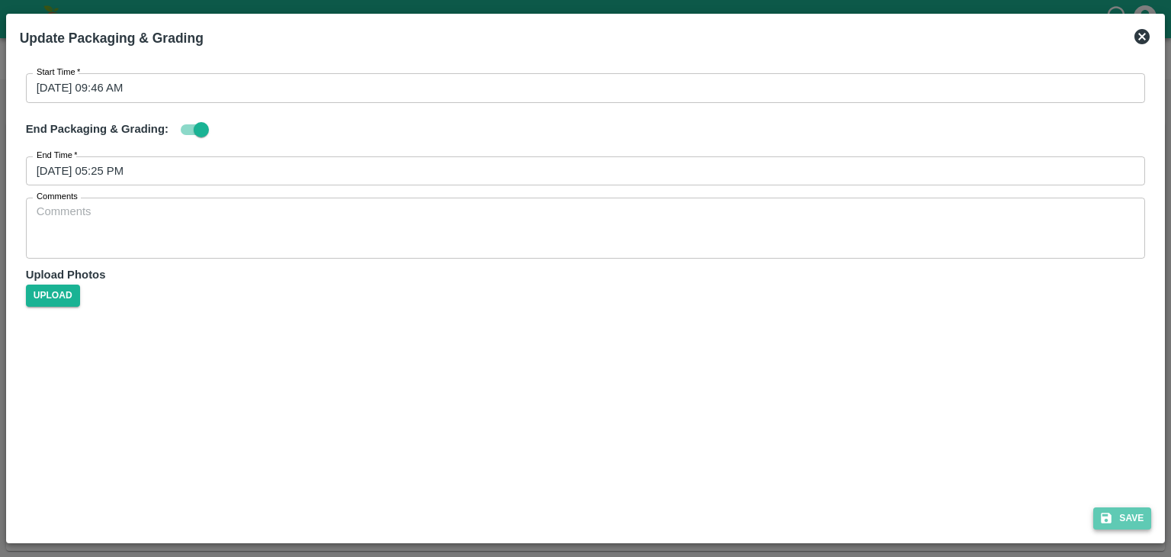
click at [1127, 525] on button "Save" at bounding box center [1122, 518] width 58 height 22
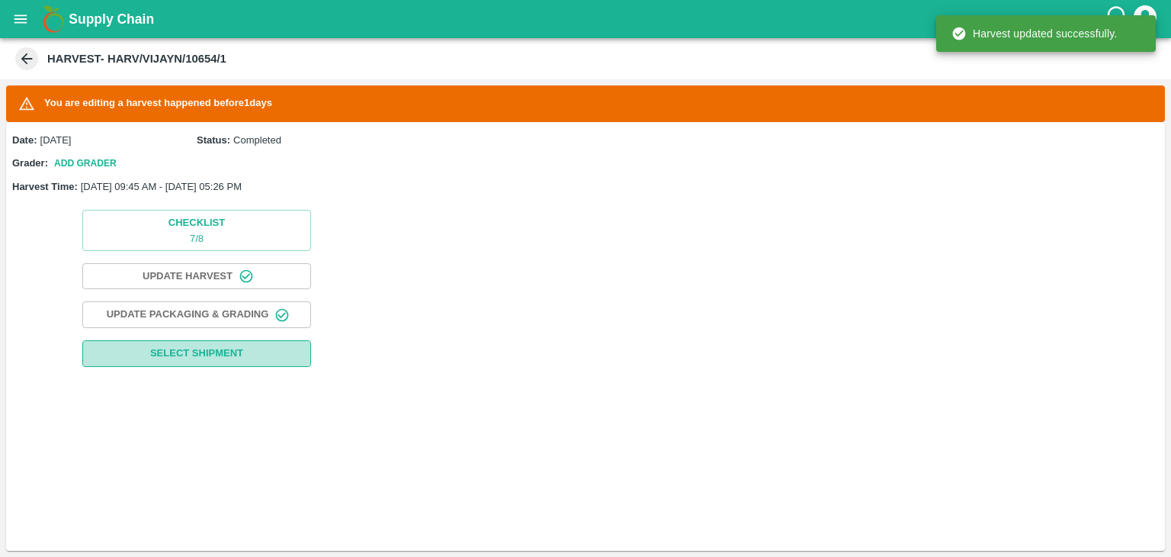
click at [213, 345] on span "Select Shipment" at bounding box center [196, 354] width 93 height 18
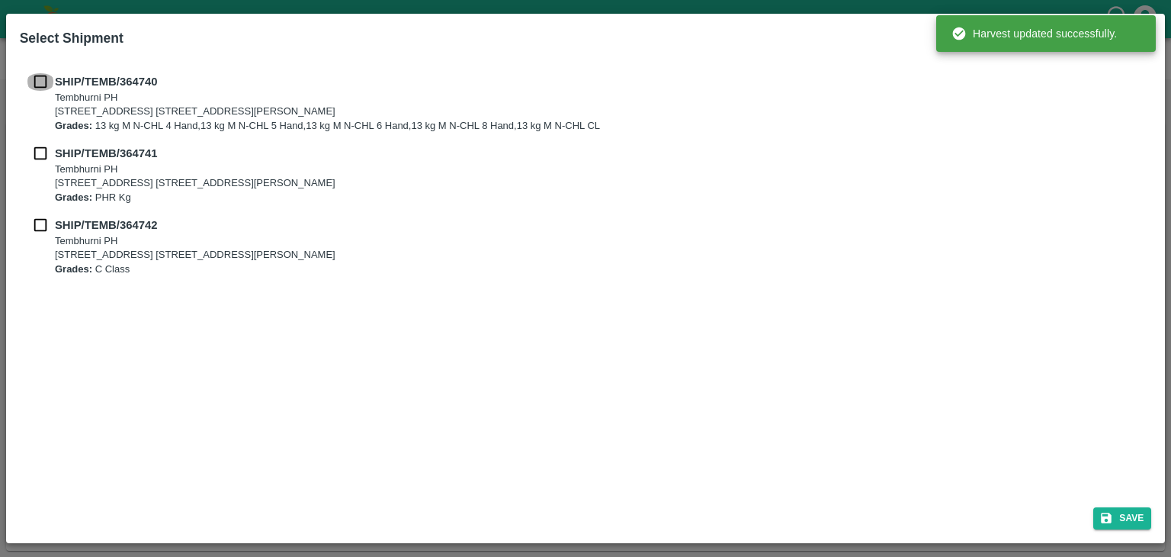
click at [34, 74] on input "checkbox" at bounding box center [40, 81] width 29 height 17
checkbox input "true"
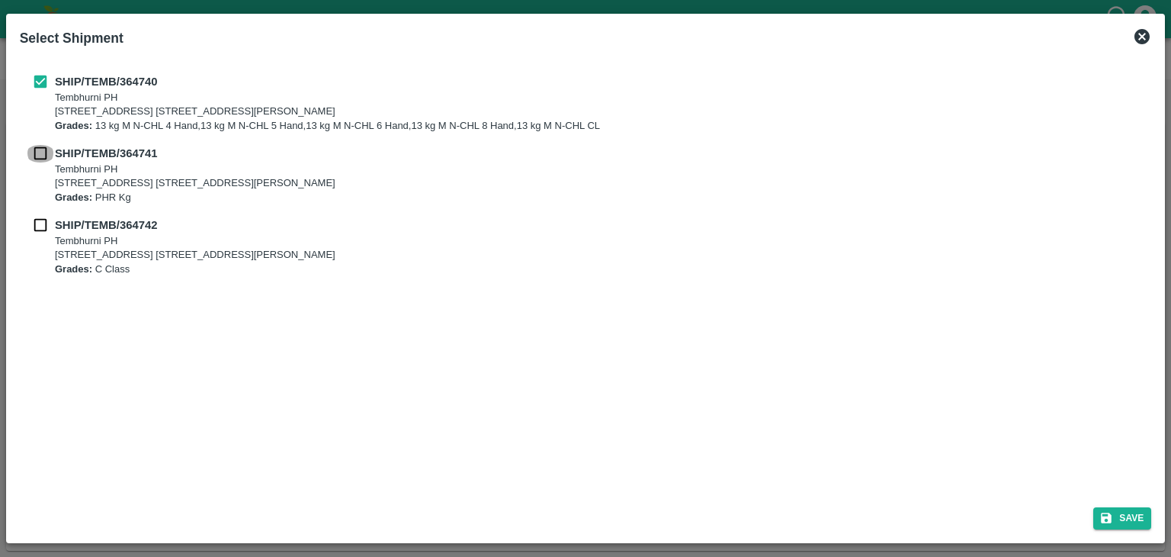
click at [35, 149] on input "checkbox" at bounding box center [40, 153] width 29 height 17
checkbox input "true"
click at [43, 227] on input "checkbox" at bounding box center [40, 225] width 29 height 17
checkbox input "true"
click at [1116, 516] on button "Save" at bounding box center [1122, 518] width 58 height 22
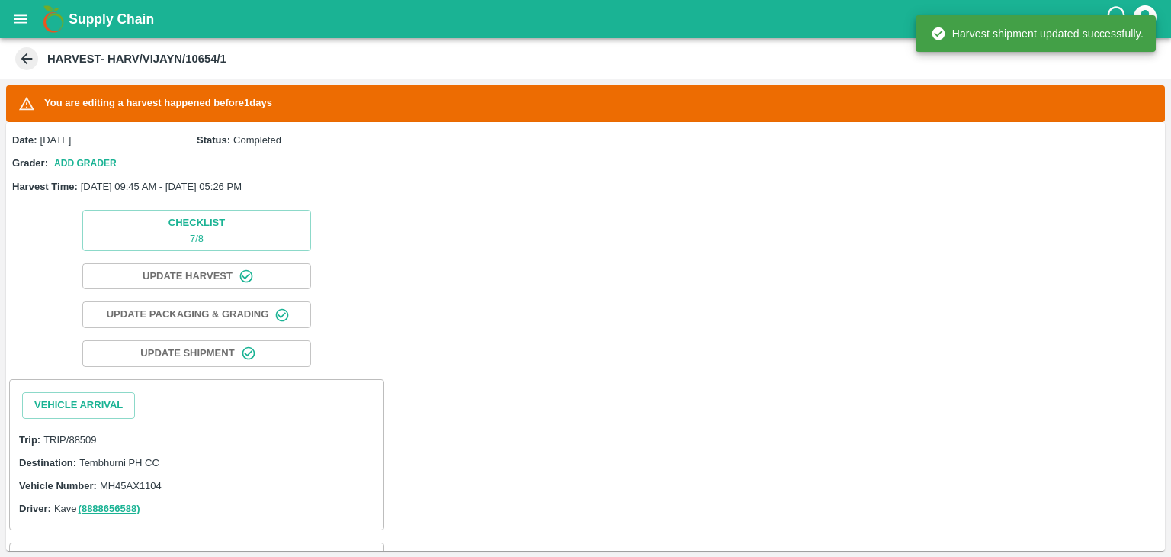
scroll to position [144, 0]
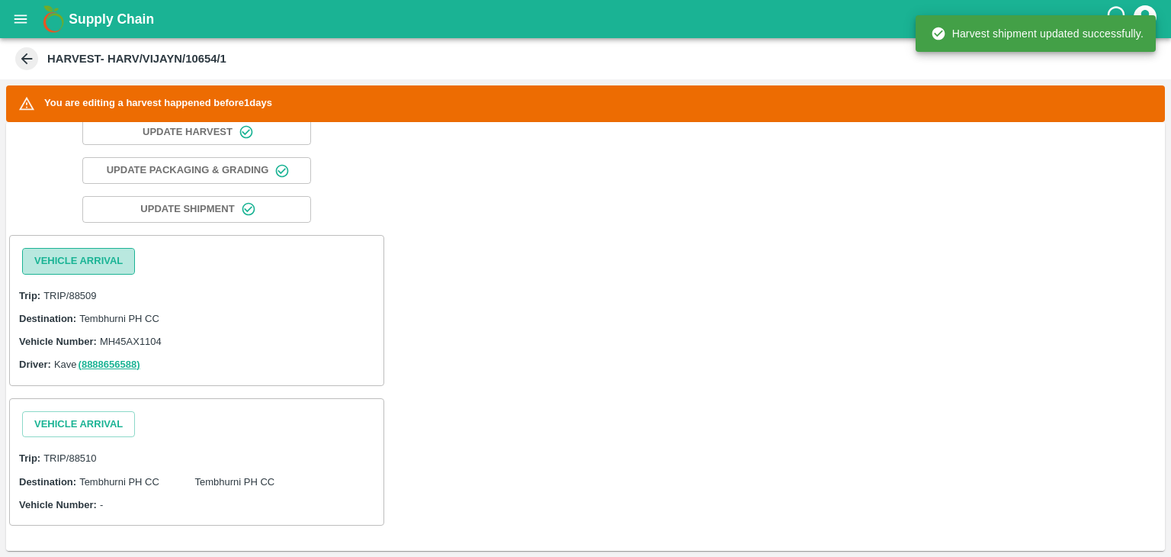
click at [60, 263] on button "Vehicle Arrival" at bounding box center [78, 261] width 113 height 27
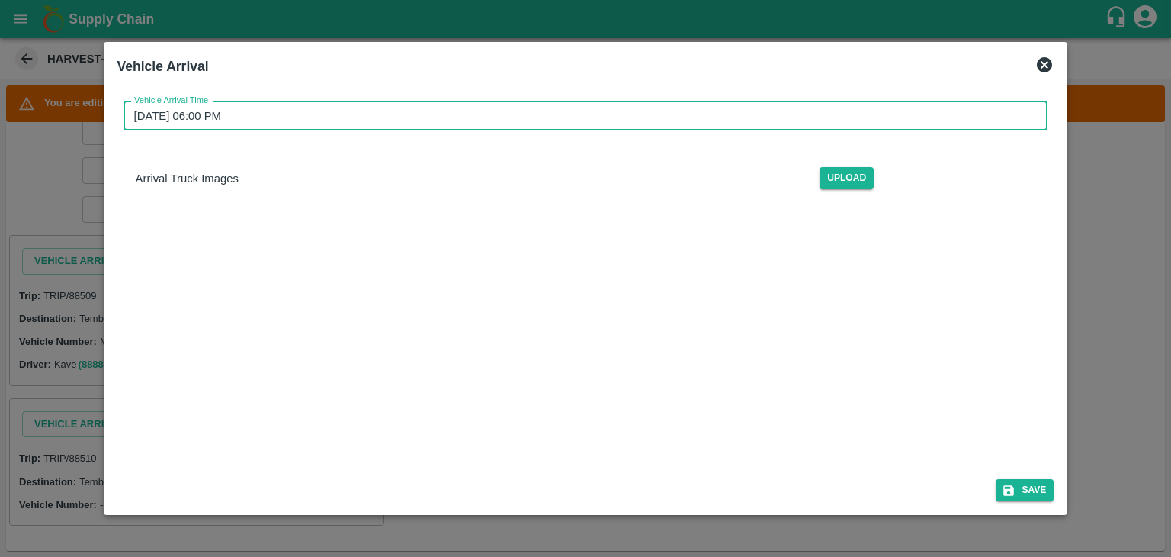
click at [506, 111] on input "18/09/2025 06:00 PM" at bounding box center [581, 115] width 914 height 29
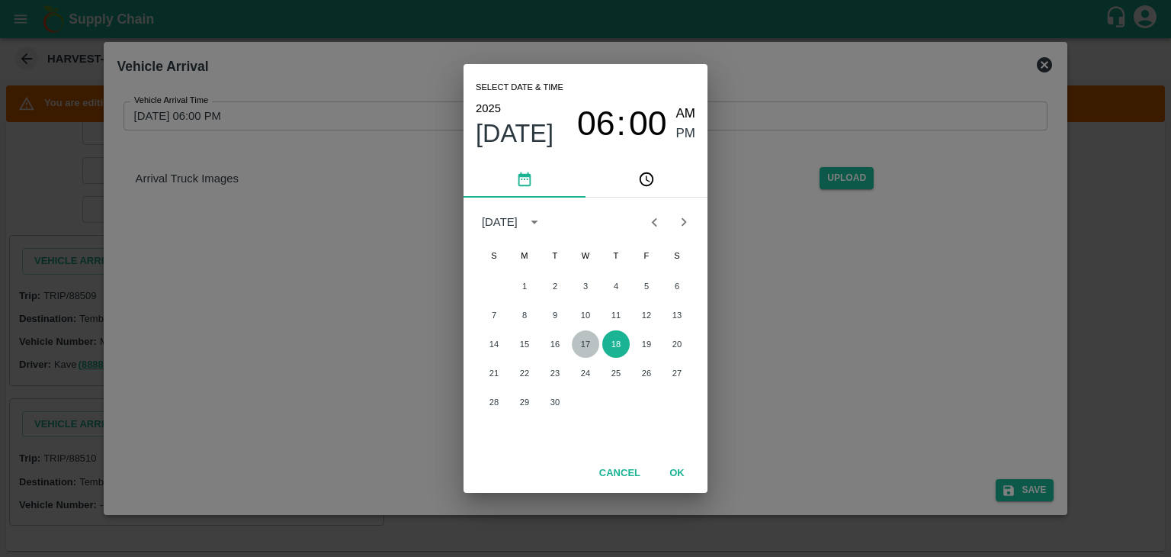
click at [581, 343] on button "17" at bounding box center [585, 343] width 27 height 27
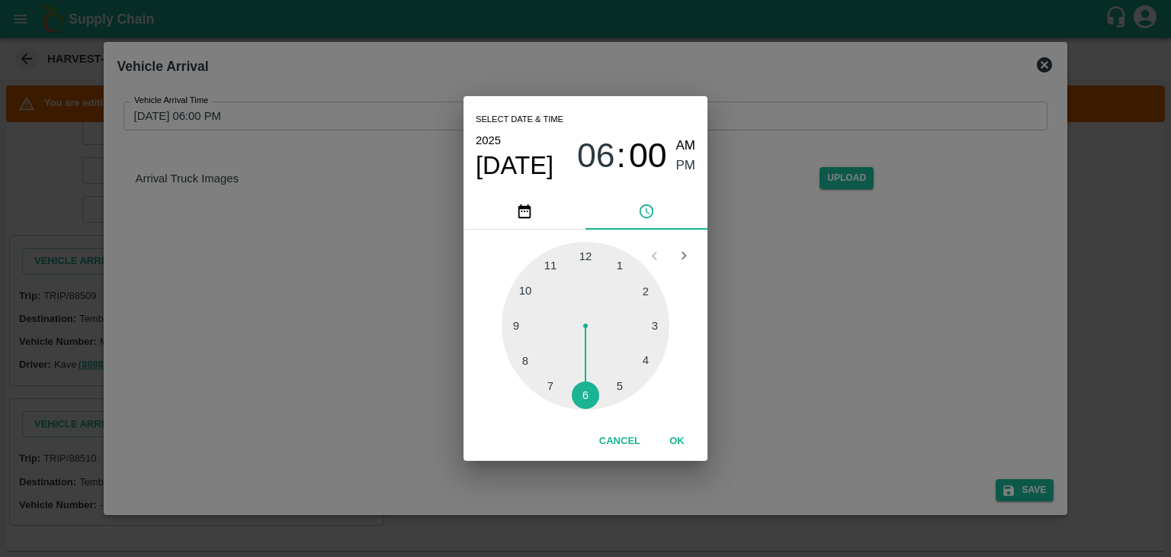
click at [683, 145] on span "AM" at bounding box center [686, 146] width 20 height 21
click at [509, 325] on div at bounding box center [586, 326] width 168 height 168
type input "17/09/2025 09:45 AM"
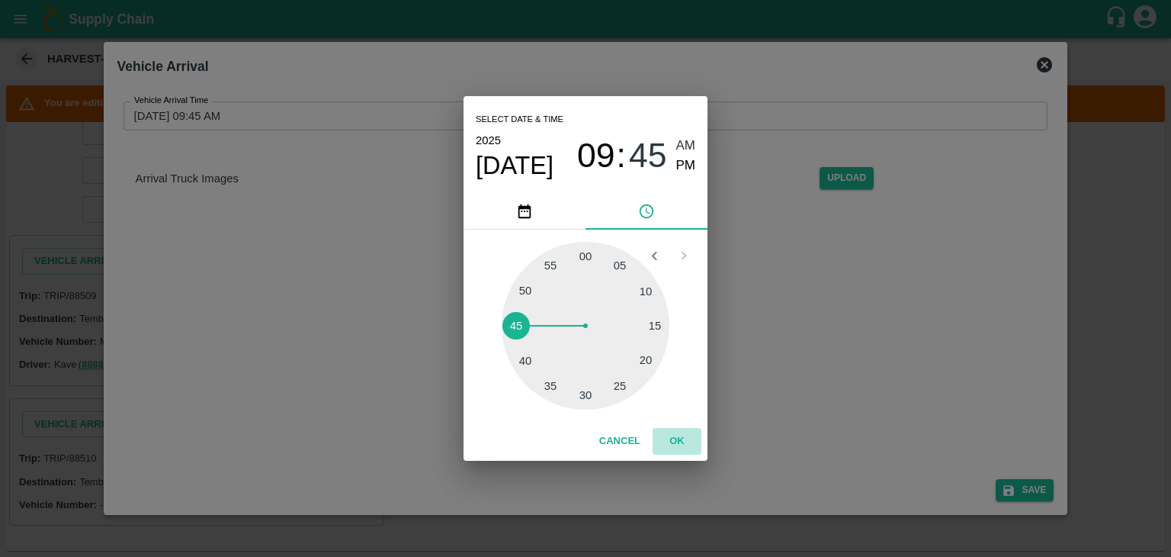
click at [671, 438] on button "OK" at bounding box center [677, 441] width 49 height 27
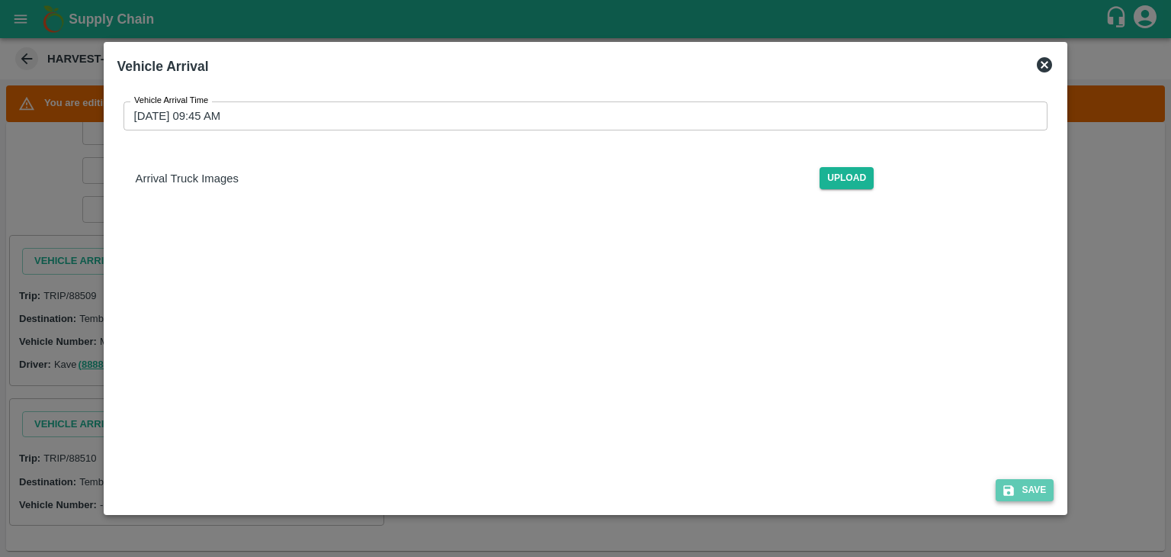
click at [1023, 486] on button "Save" at bounding box center [1025, 490] width 58 height 22
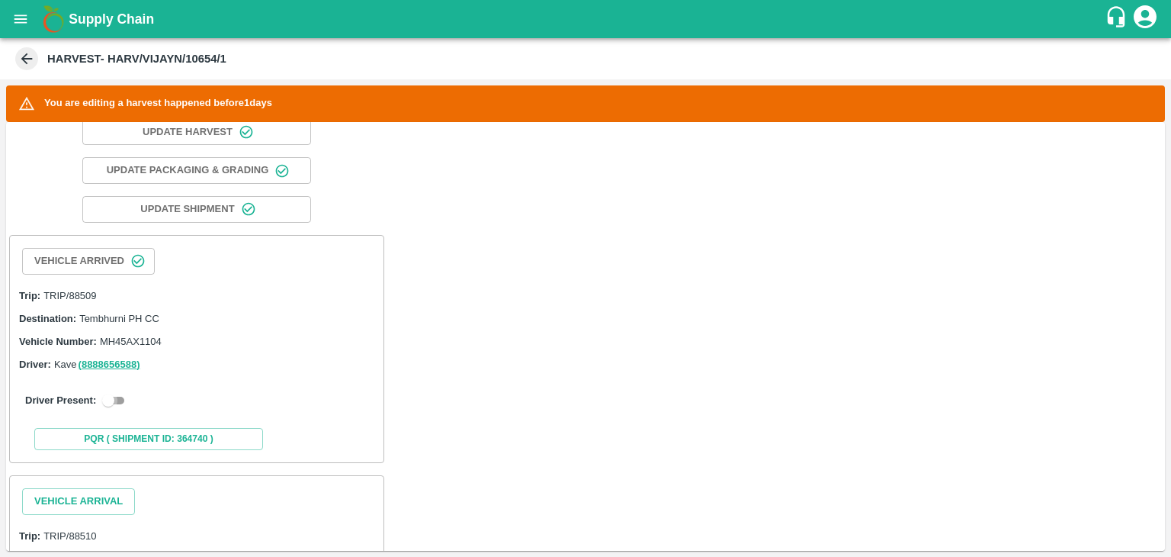
click at [117, 396] on input "checkbox" at bounding box center [108, 400] width 55 height 18
checkbox input "true"
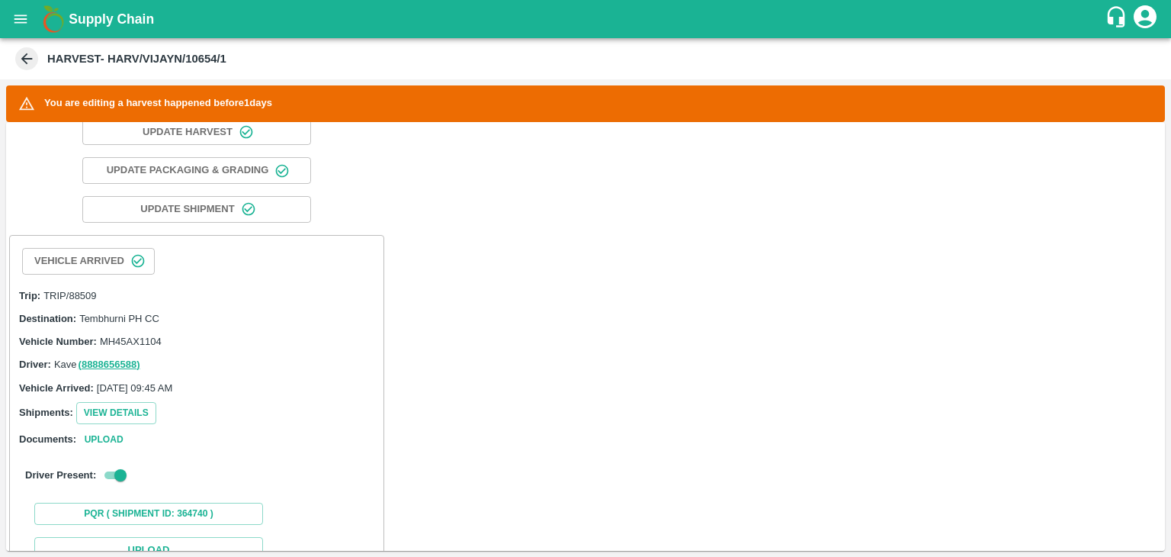
scroll to position [493, 0]
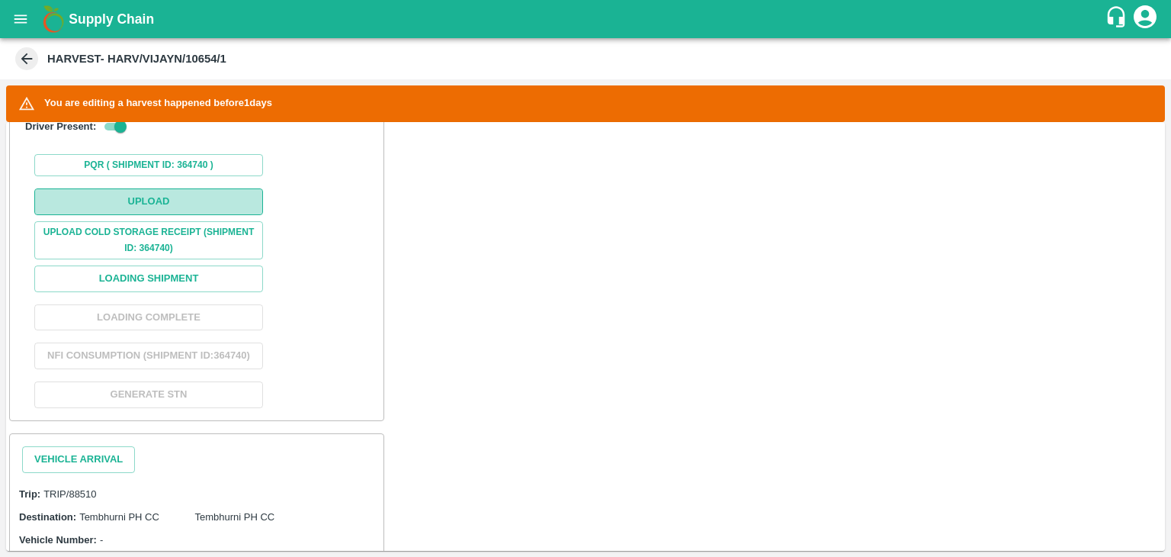
click at [149, 202] on button "Upload" at bounding box center [148, 201] width 229 height 27
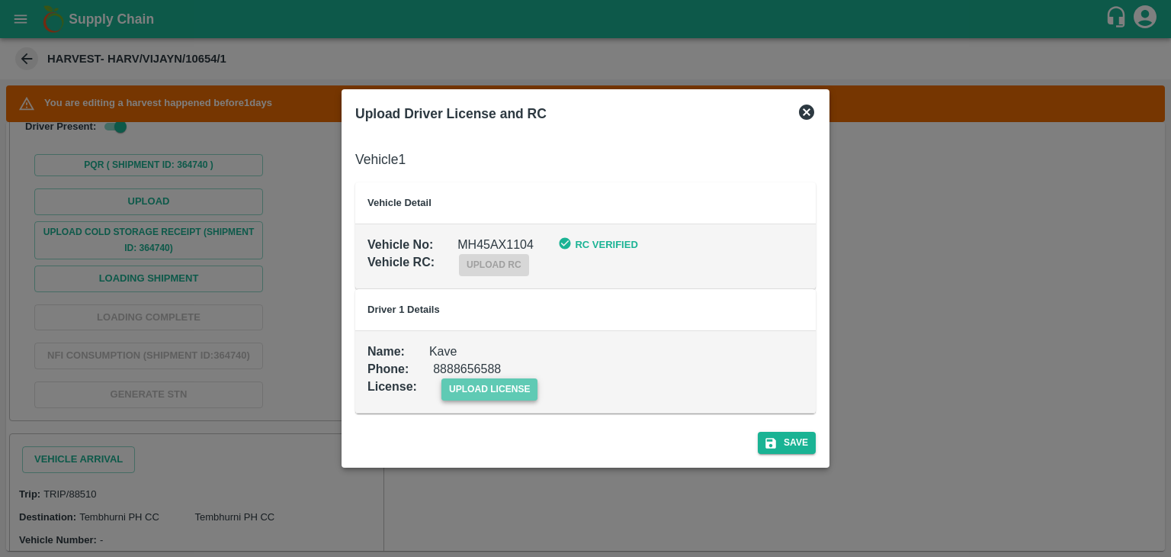
click at [499, 390] on span "upload license" at bounding box center [489, 389] width 97 height 22
click at [0, 0] on input "upload license" at bounding box center [0, 0] width 0 height 0
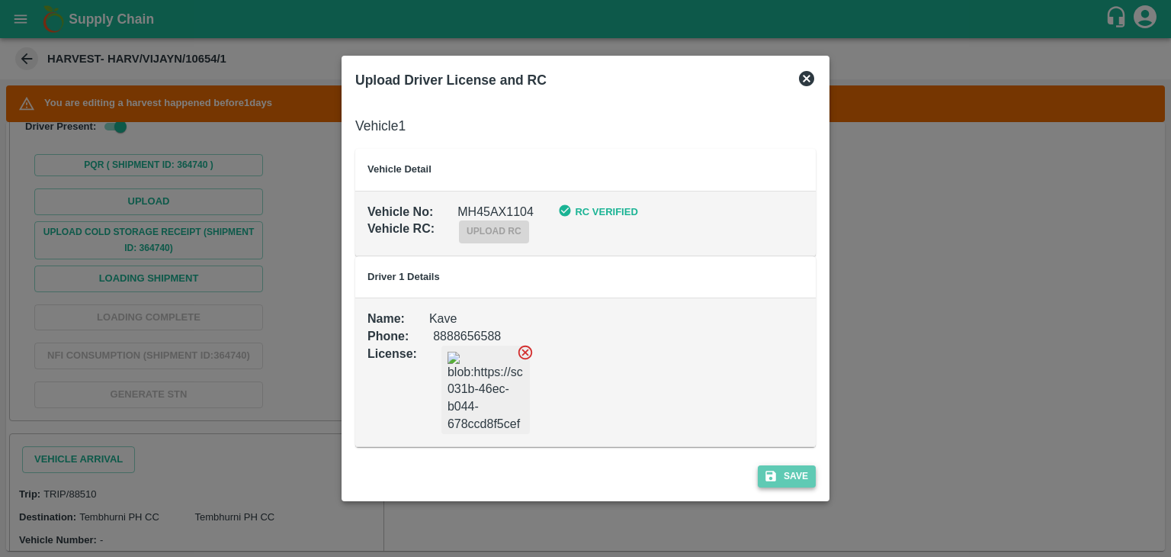
click at [793, 470] on button "Save" at bounding box center [787, 476] width 58 height 22
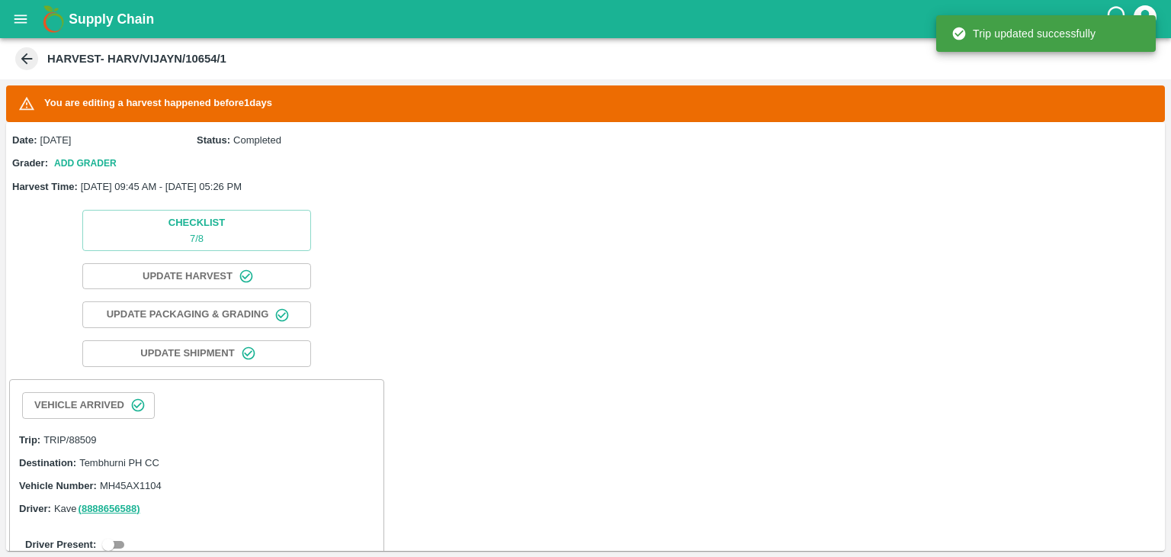
scroll to position [221, 0]
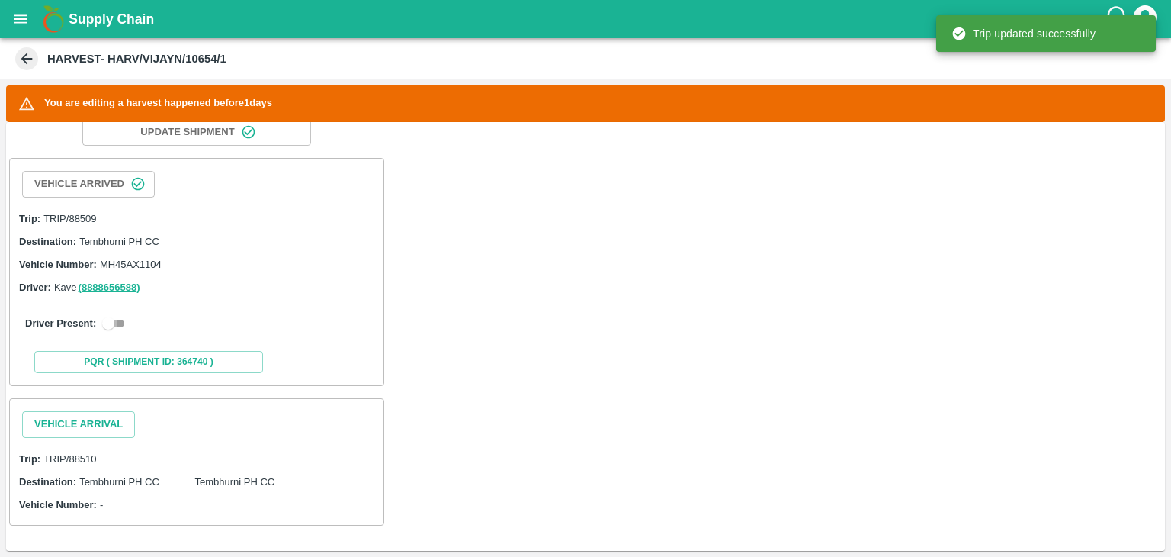
click at [113, 318] on input "checkbox" at bounding box center [108, 323] width 55 height 18
checkbox input "true"
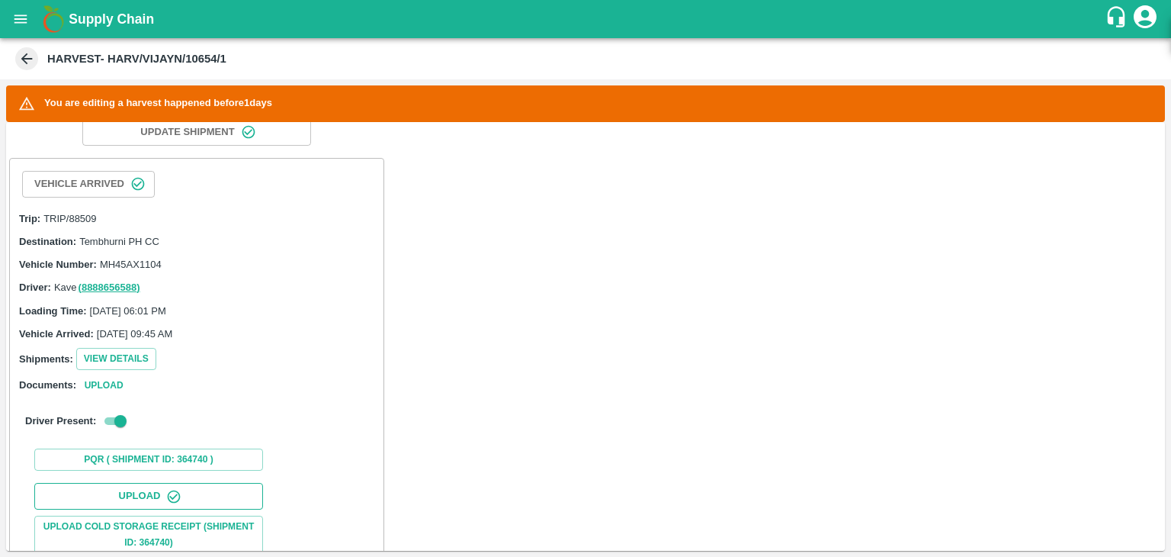
scroll to position [604, 0]
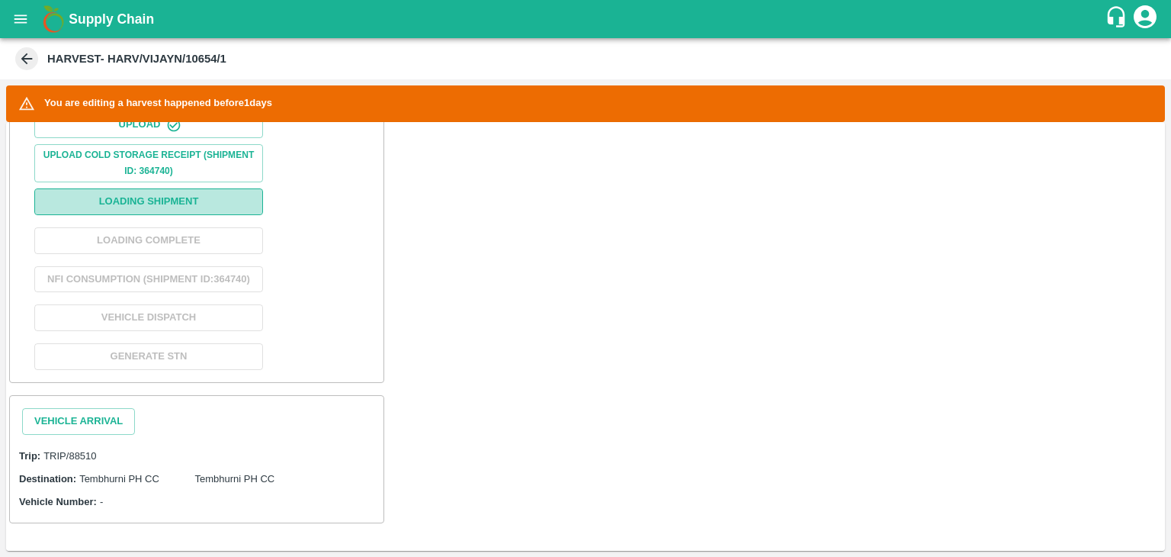
click at [188, 188] on button "Loading Shipment" at bounding box center [148, 201] width 229 height 27
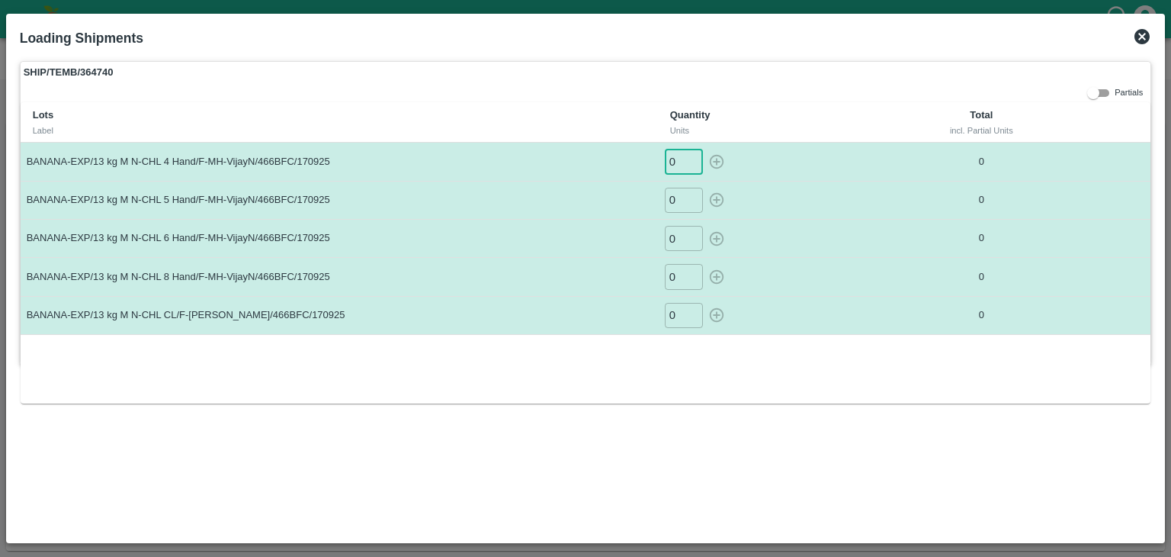
click at [682, 155] on input "0" at bounding box center [684, 161] width 38 height 25
type input "014"
click at [705, 149] on button "button" at bounding box center [717, 161] width 24 height 25
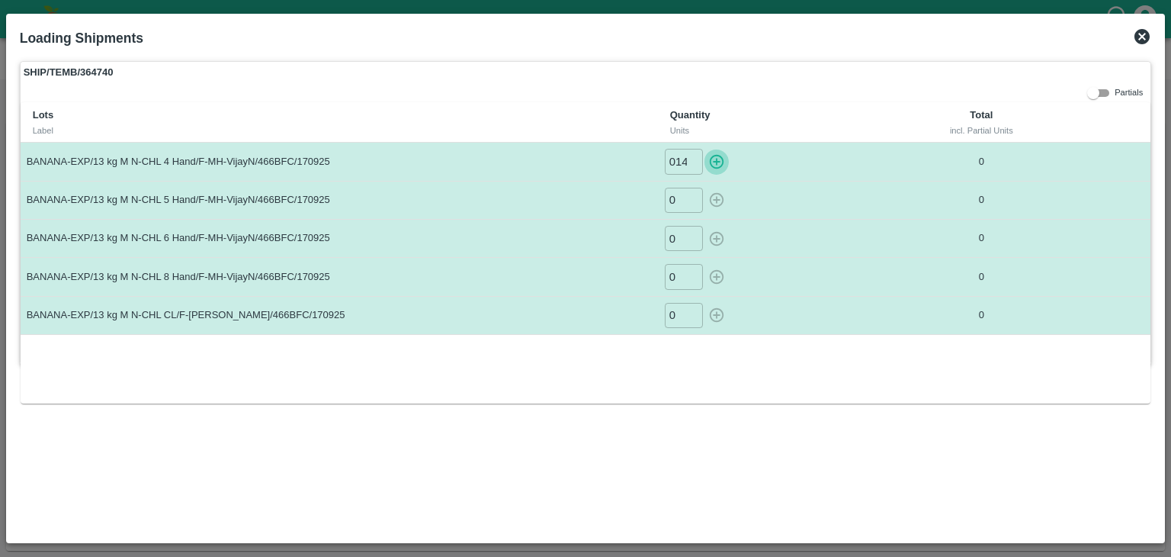
type input "0"
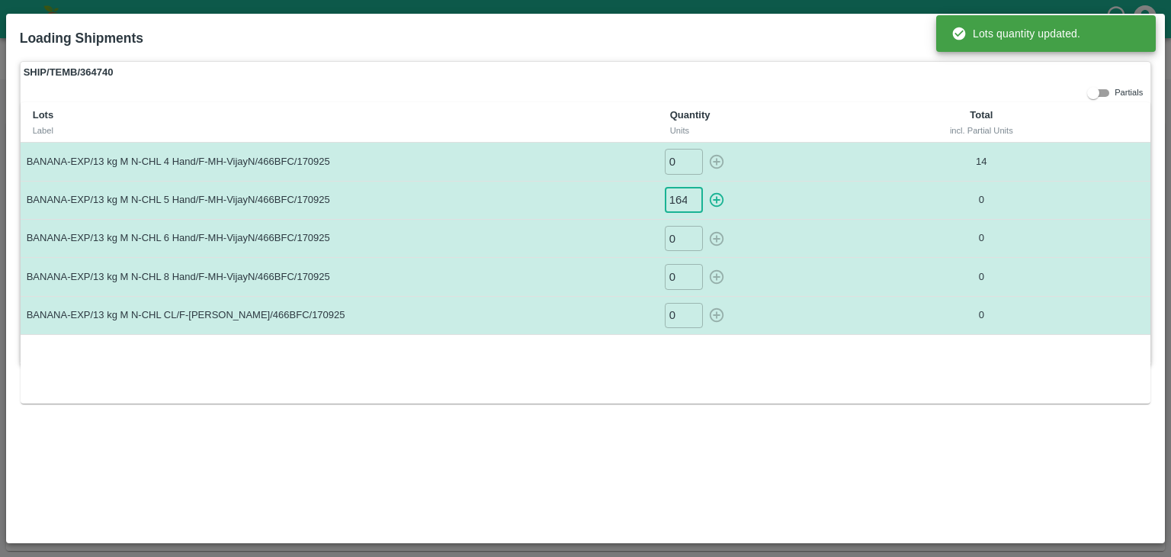
scroll to position [0, 1]
type input "164"
click at [705, 188] on button "button" at bounding box center [717, 200] width 24 height 25
type input "0"
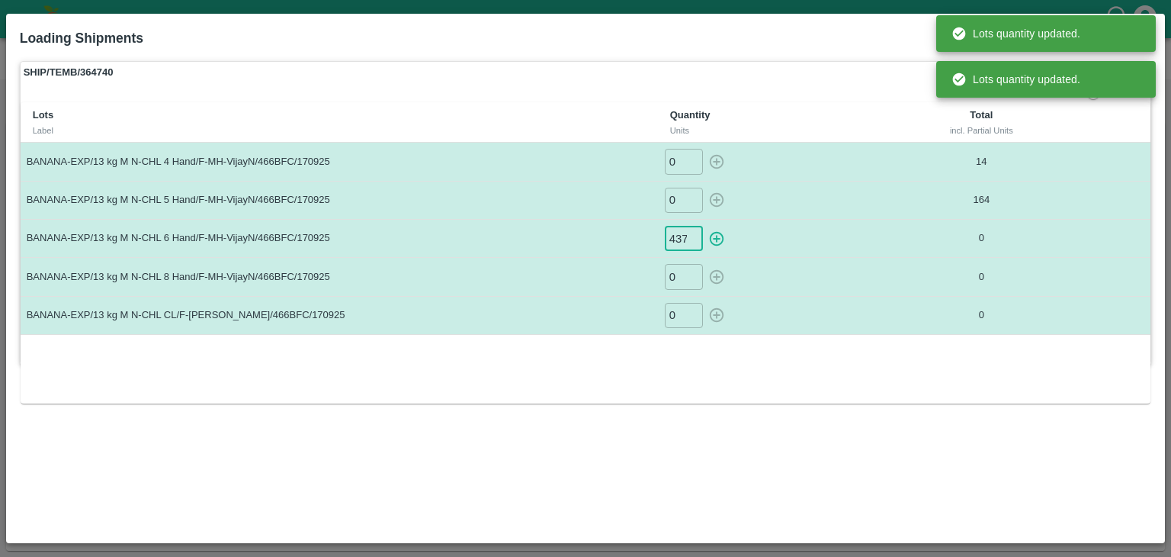
scroll to position [0, 1]
type input "437"
click at [705, 226] on button "button" at bounding box center [717, 238] width 24 height 25
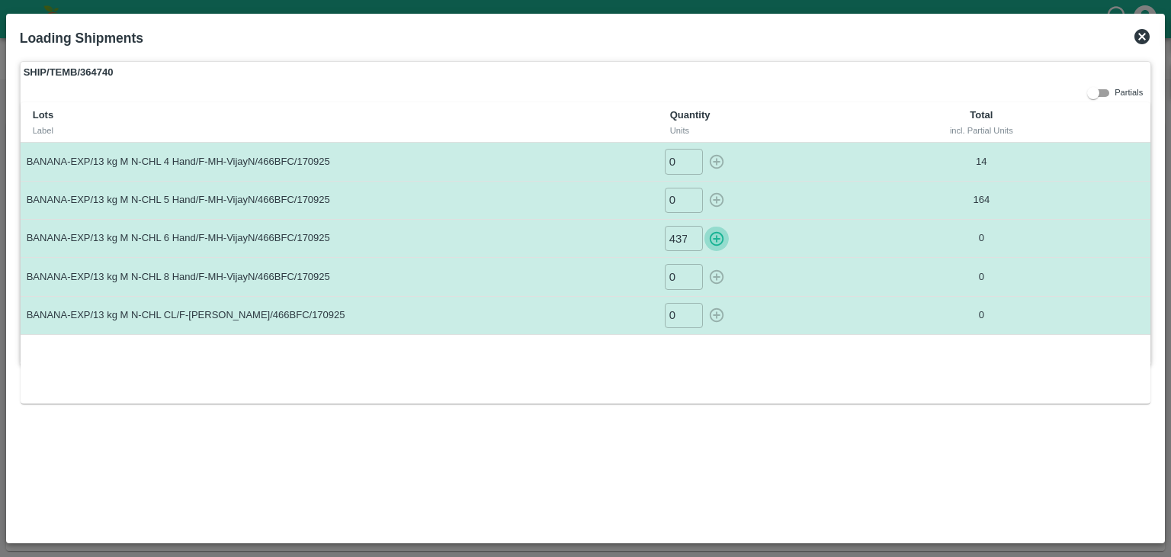
type input "0"
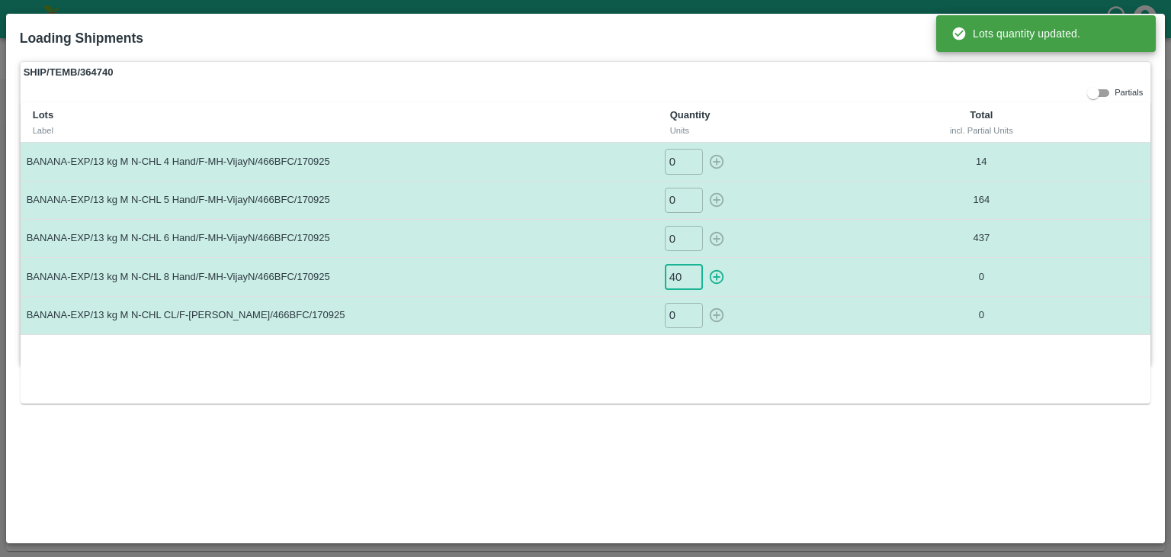
type input "40"
click at [705, 264] on button "button" at bounding box center [717, 276] width 24 height 25
type input "0"
type input "43"
click at [705, 303] on button "button" at bounding box center [717, 315] width 24 height 25
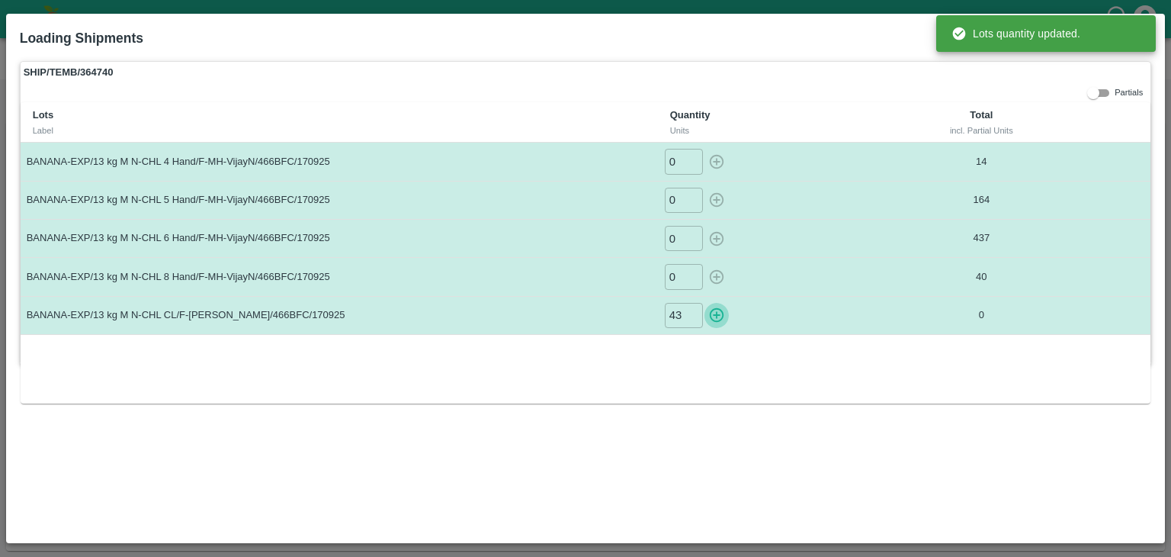
type input "0"
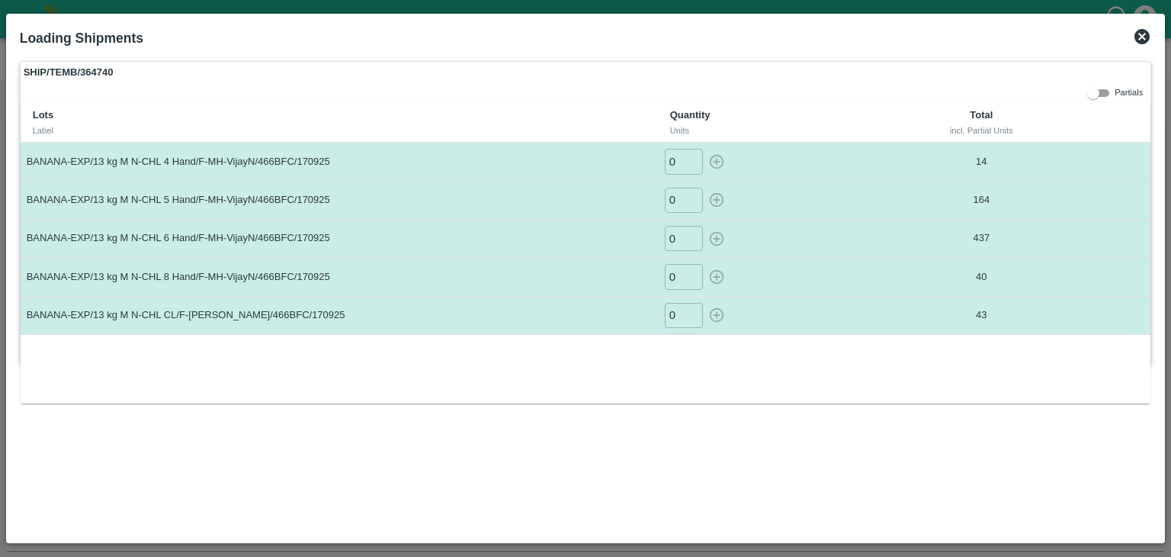
click at [1139, 37] on icon at bounding box center [1142, 36] width 15 height 15
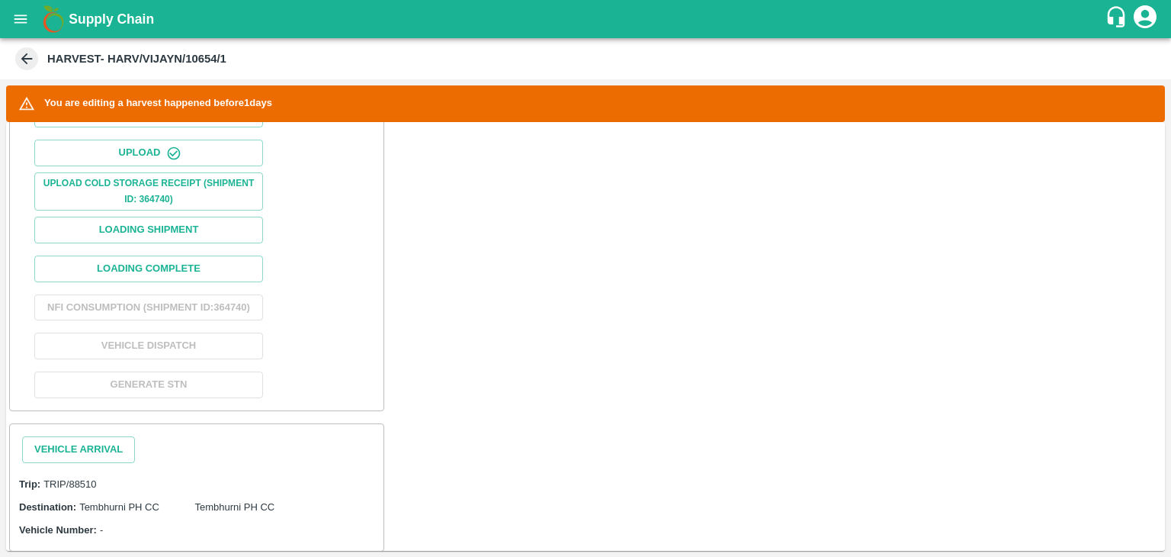
scroll to position [604, 0]
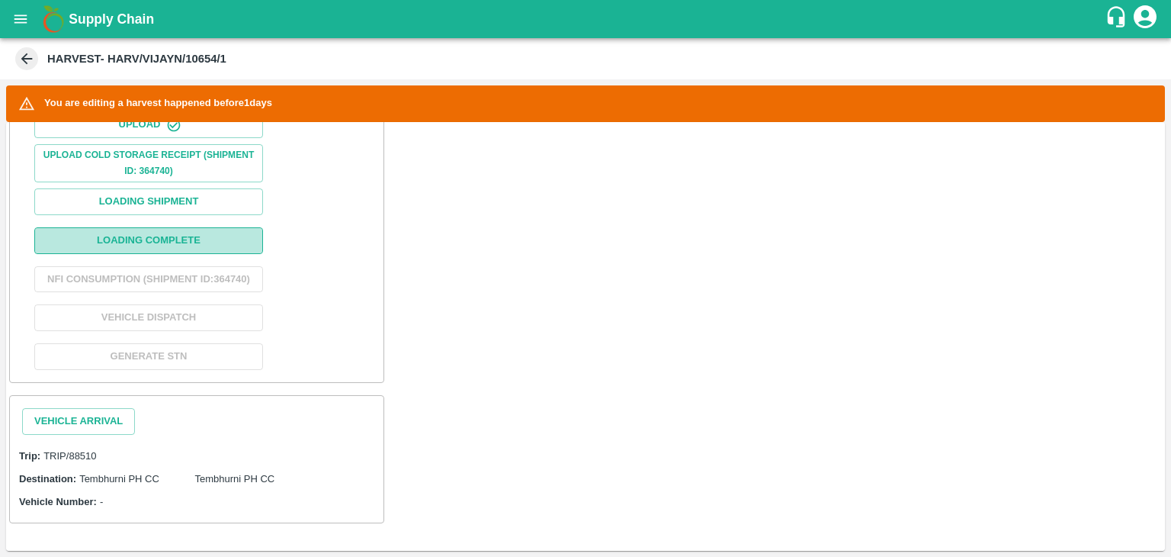
click at [159, 227] on button "Loading Complete" at bounding box center [148, 240] width 229 height 27
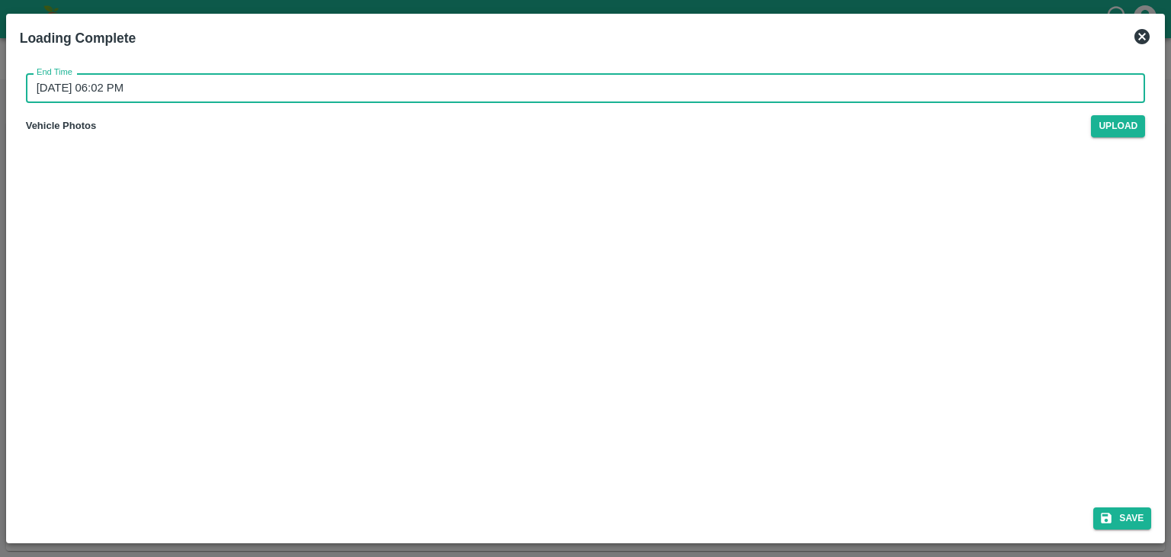
click at [547, 80] on input "18/09/2025 06:02 PM" at bounding box center [580, 87] width 1109 height 29
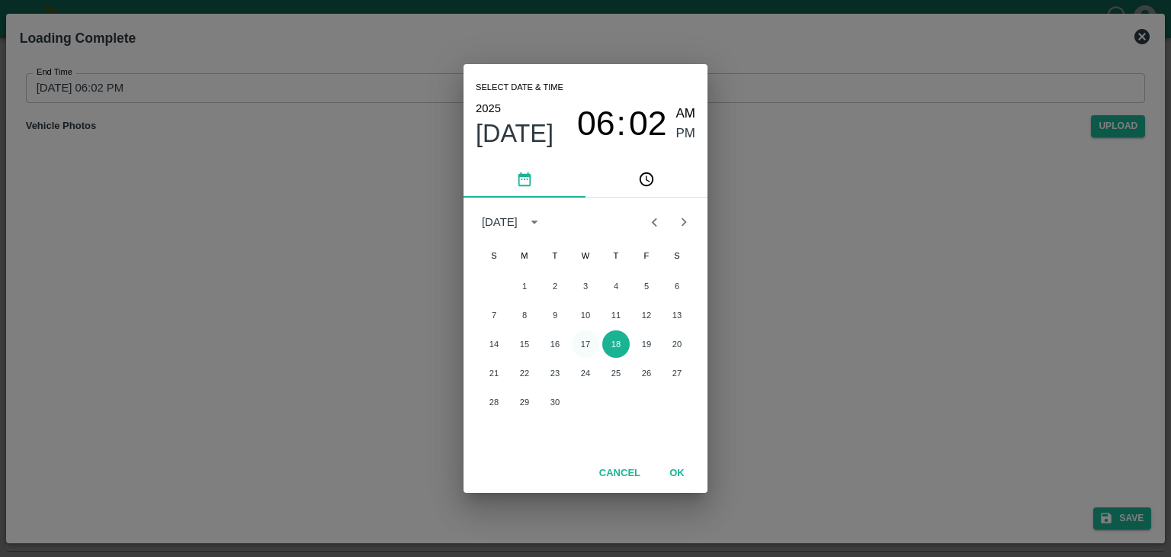
click at [586, 344] on button "17" at bounding box center [585, 343] width 27 height 27
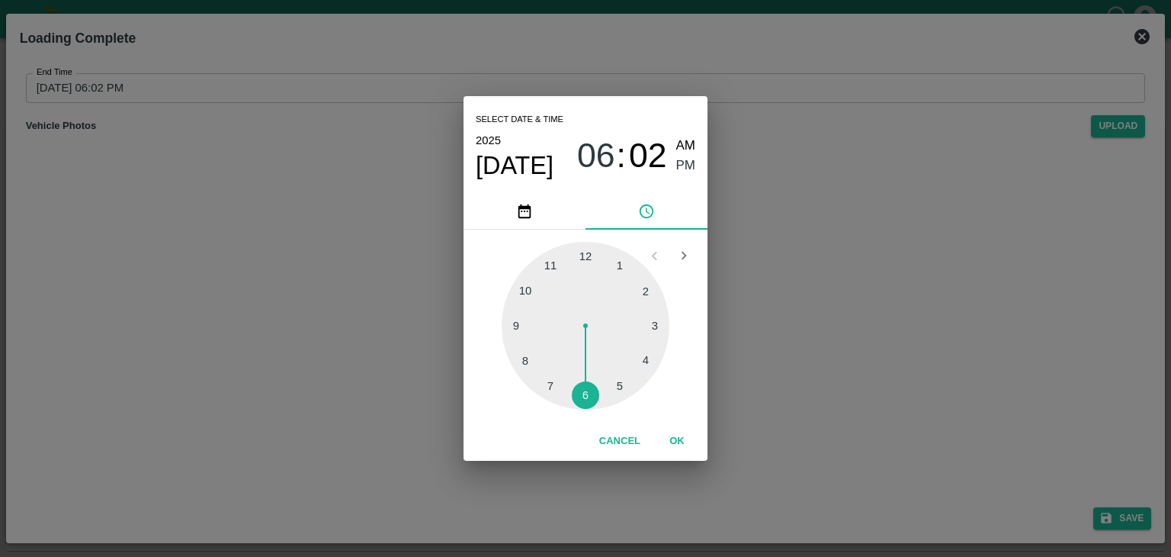
click at [627, 382] on div at bounding box center [586, 326] width 168 height 168
click at [690, 440] on button "OK" at bounding box center [677, 441] width 49 height 27
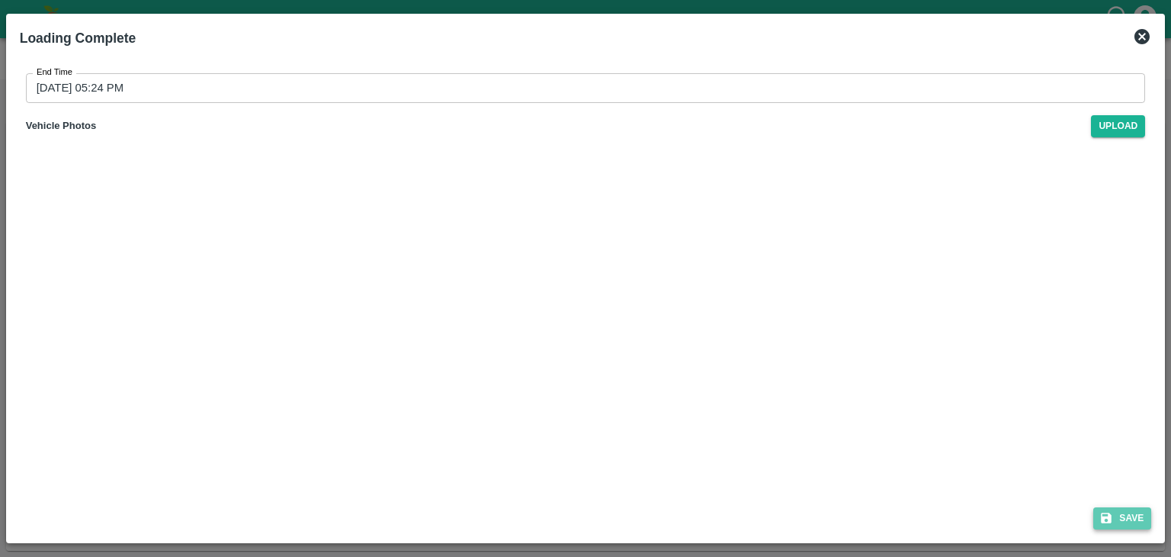
click at [1124, 517] on button "Save" at bounding box center [1122, 518] width 58 height 22
type input "18/09/2025 06:02 PM"
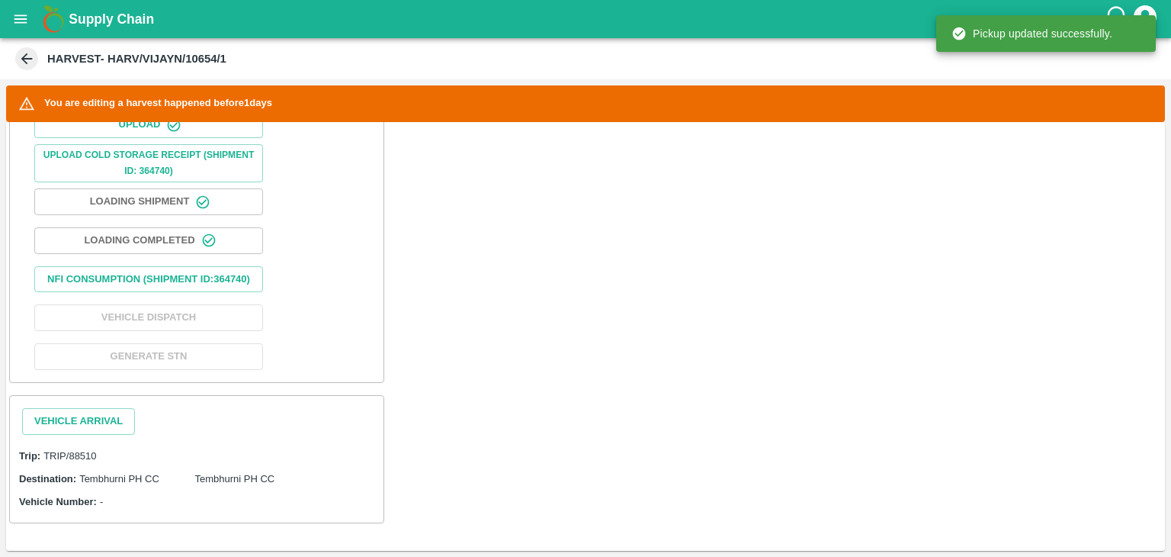
scroll to position [595, 0]
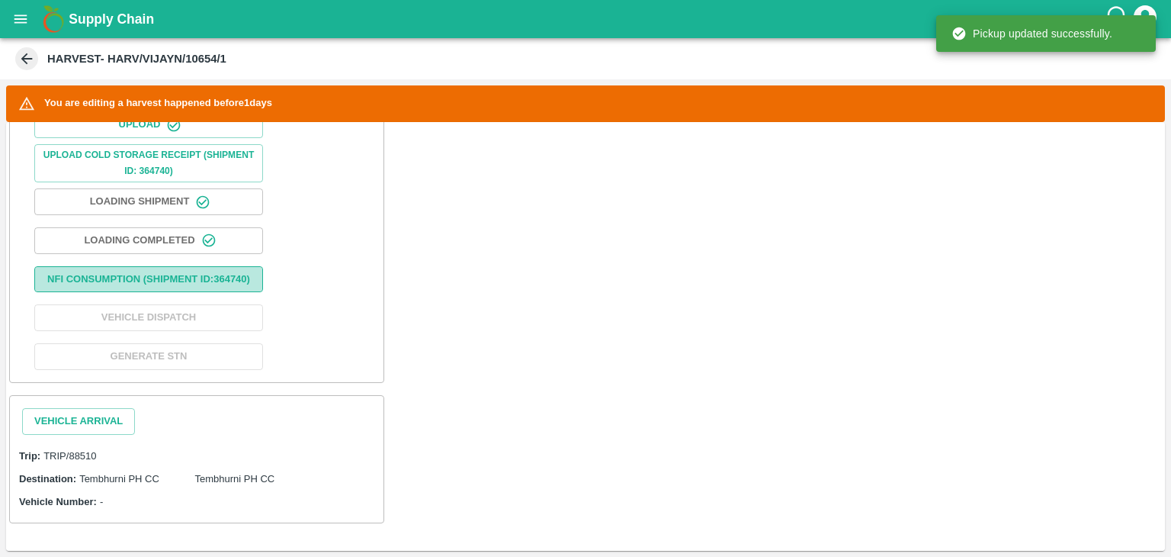
click at [213, 272] on button "Nfi Consumption (SHIPMENT ID: 364740 )" at bounding box center [148, 279] width 229 height 27
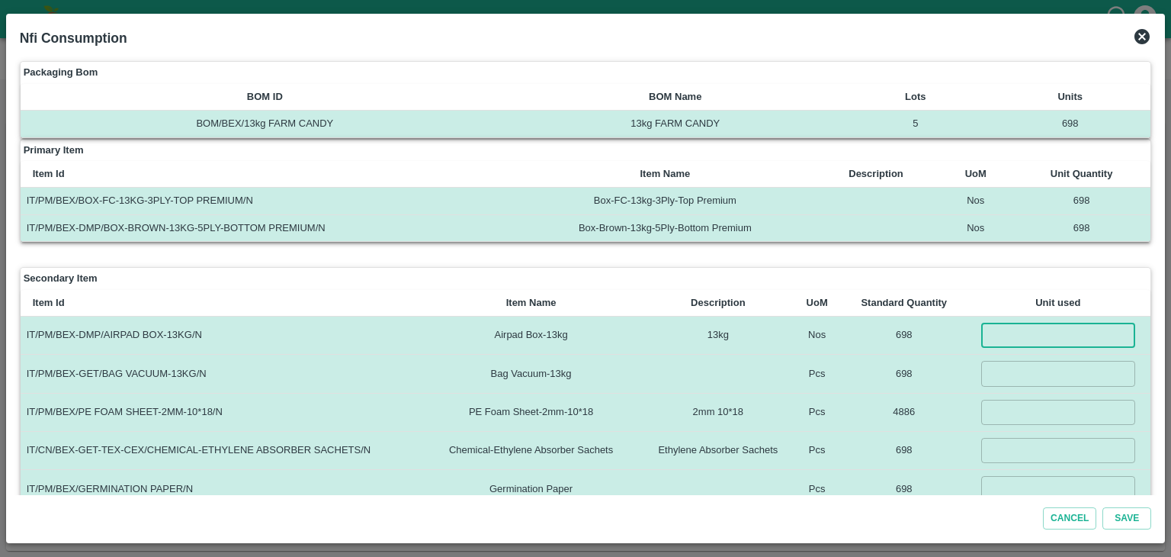
click at [1000, 327] on input "number" at bounding box center [1058, 335] width 154 height 25
type input "698"
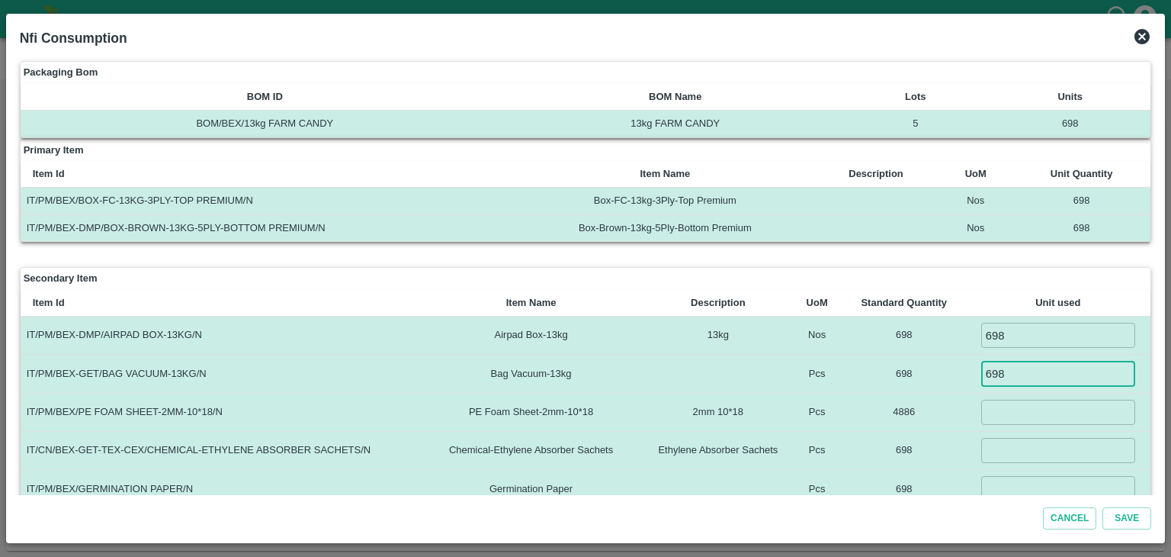
type input "698"
type input "4886"
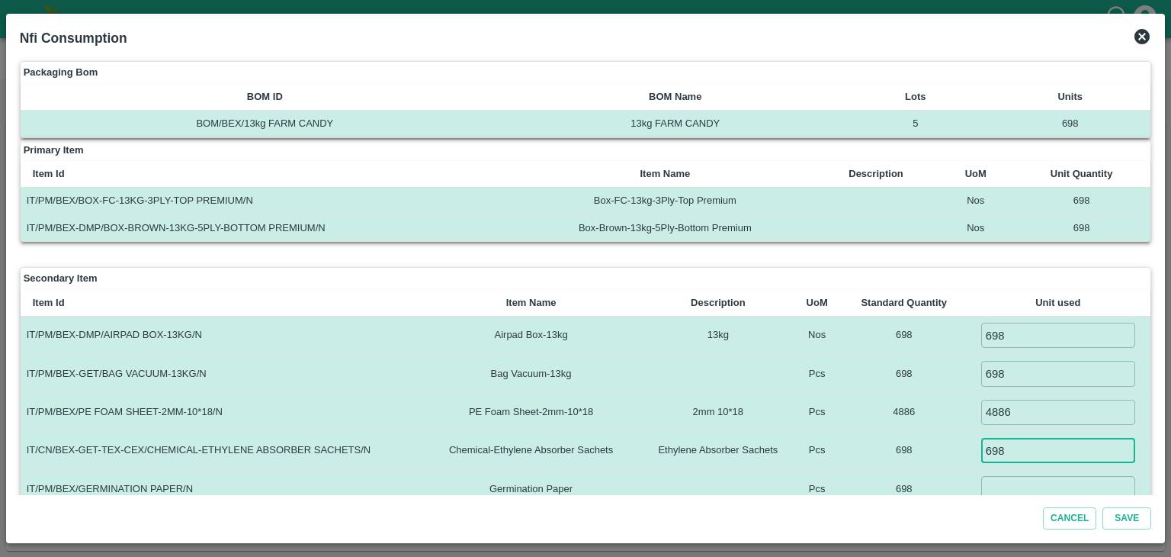
type input "698"
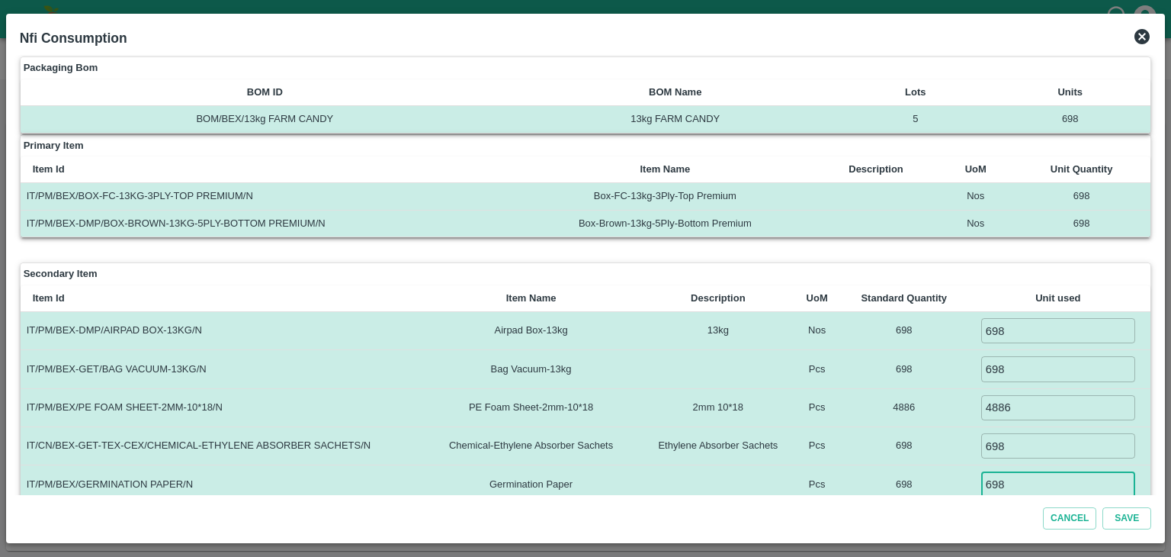
type input "698"
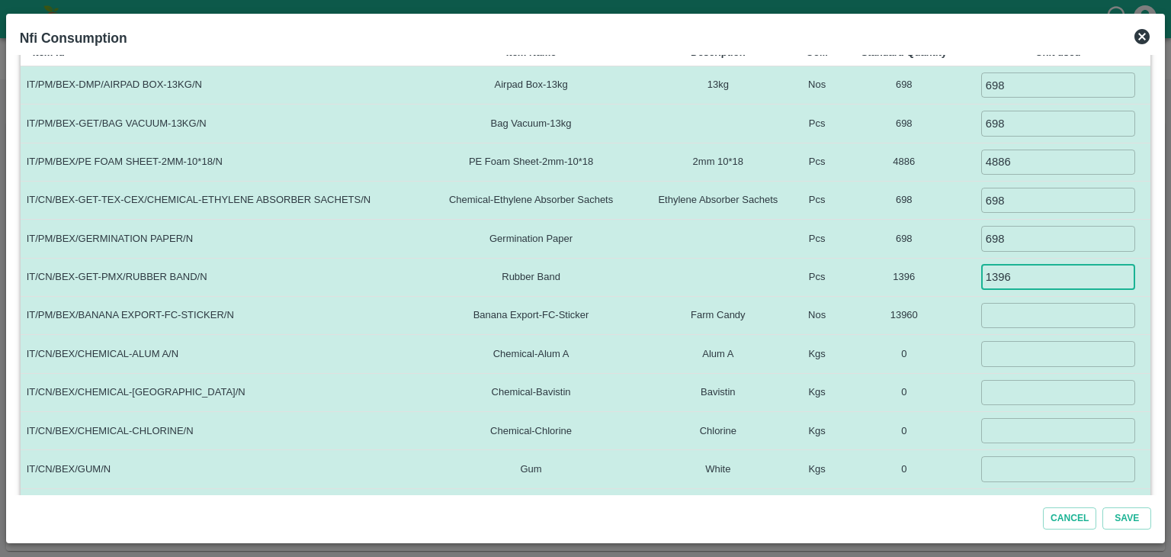
type input "1396"
type input "10000"
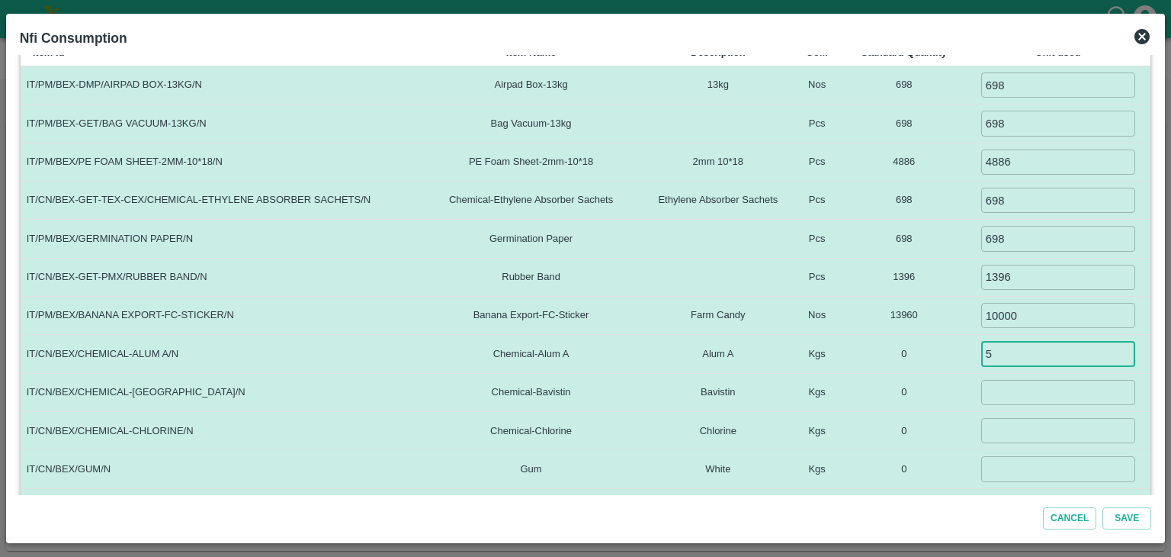
type input "5"
type input "1.5"
type input "0.1"
type input "3"
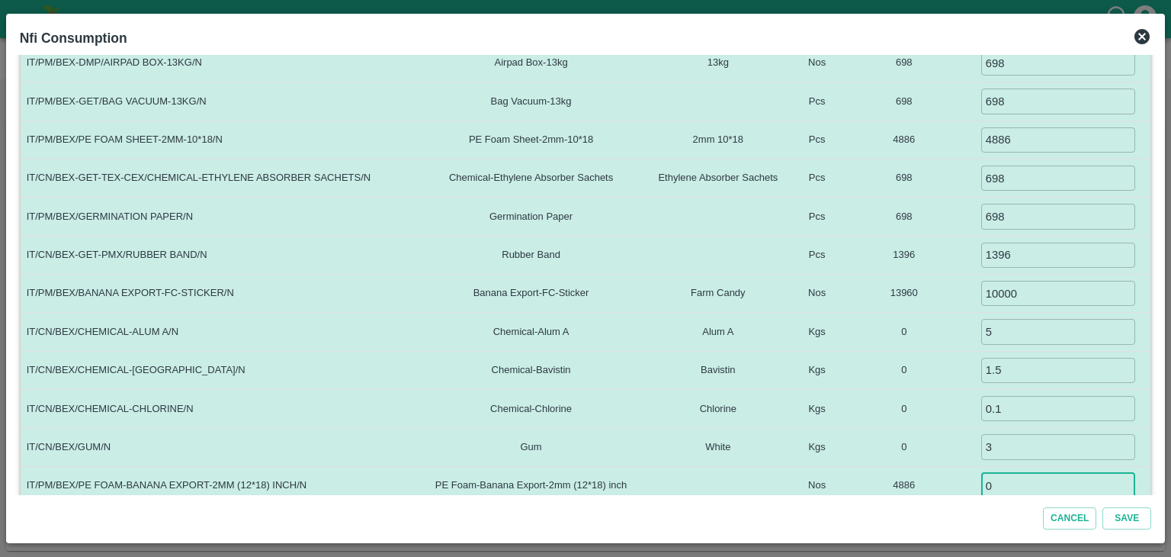
type input "0"
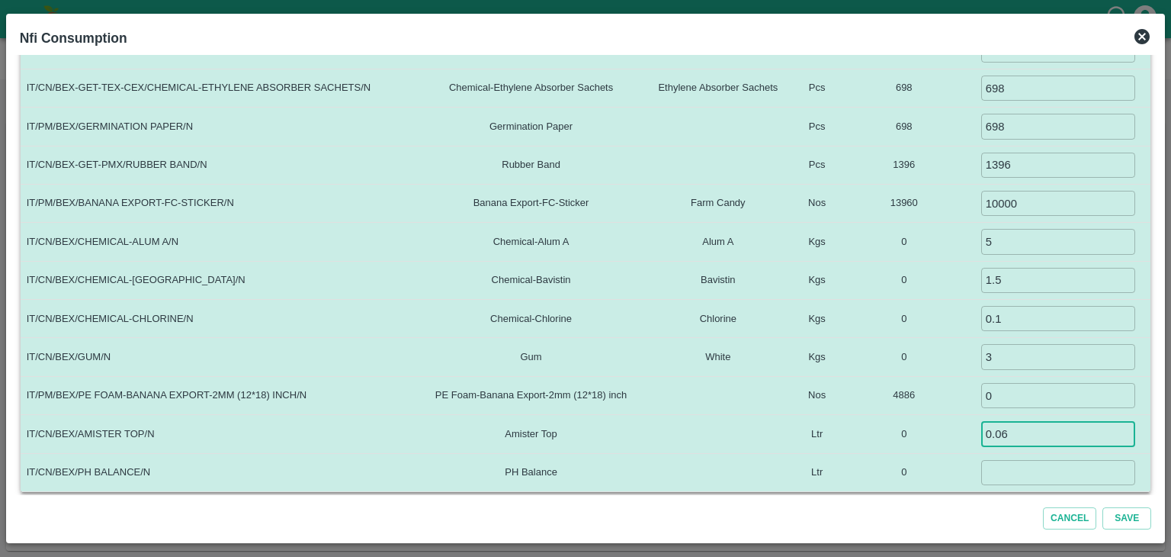
type input "0.06"
type input "0.035"
click at [1103, 507] on button "Save" at bounding box center [1127, 518] width 49 height 22
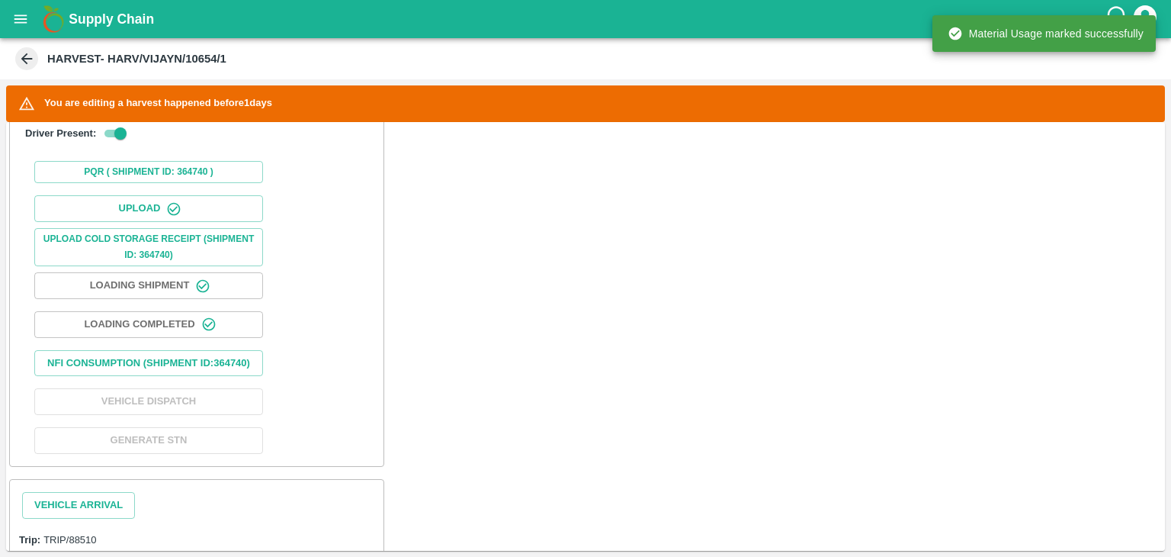
scroll to position [604, 0]
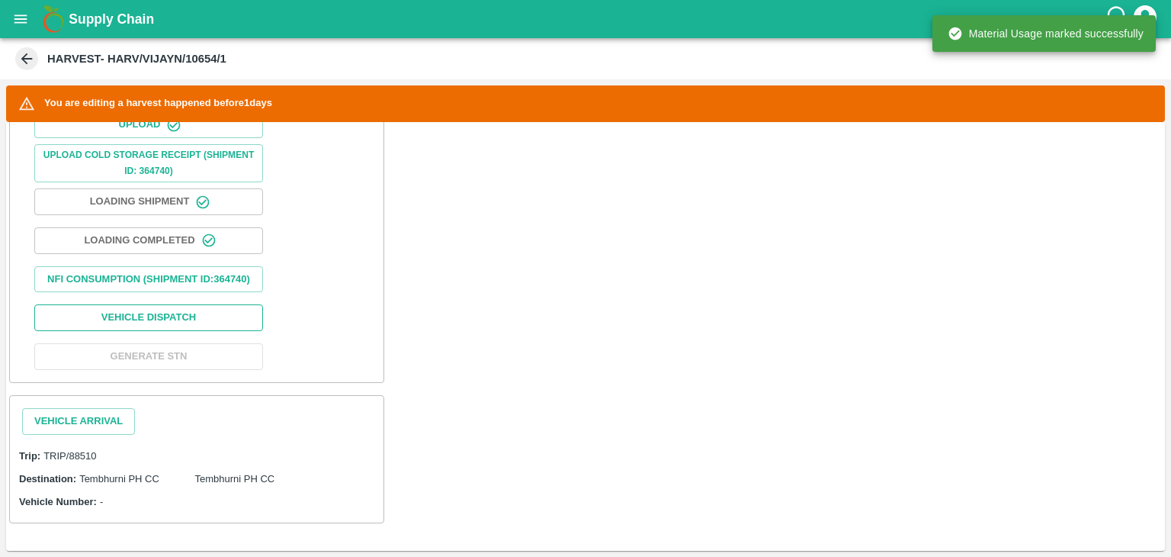
click at [185, 315] on button "Vehicle Dispatch" at bounding box center [148, 317] width 229 height 27
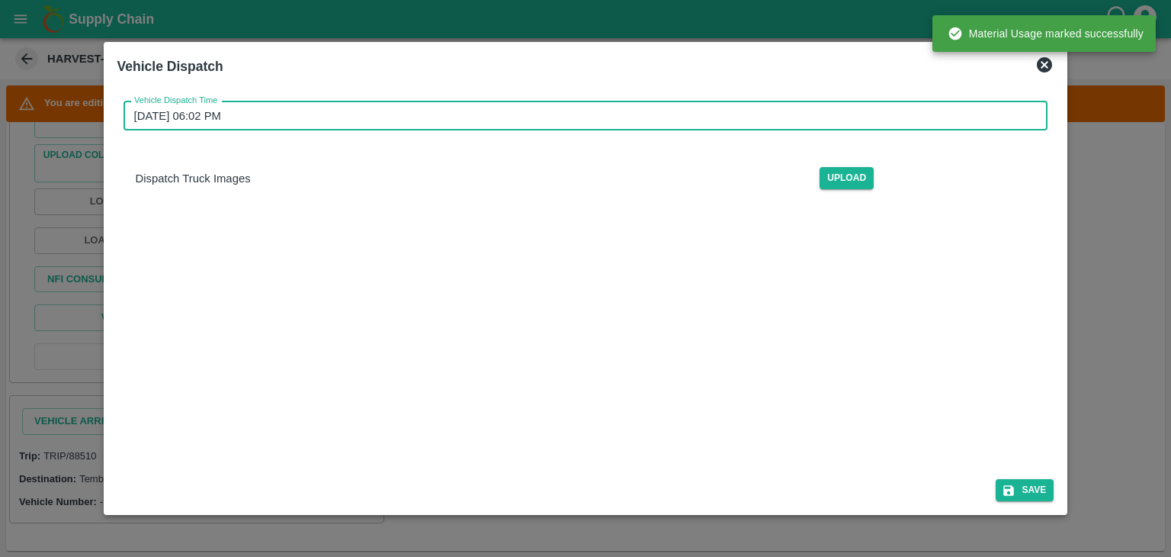
click at [570, 108] on input "18/09/2025 06:02 PM" at bounding box center [581, 115] width 914 height 29
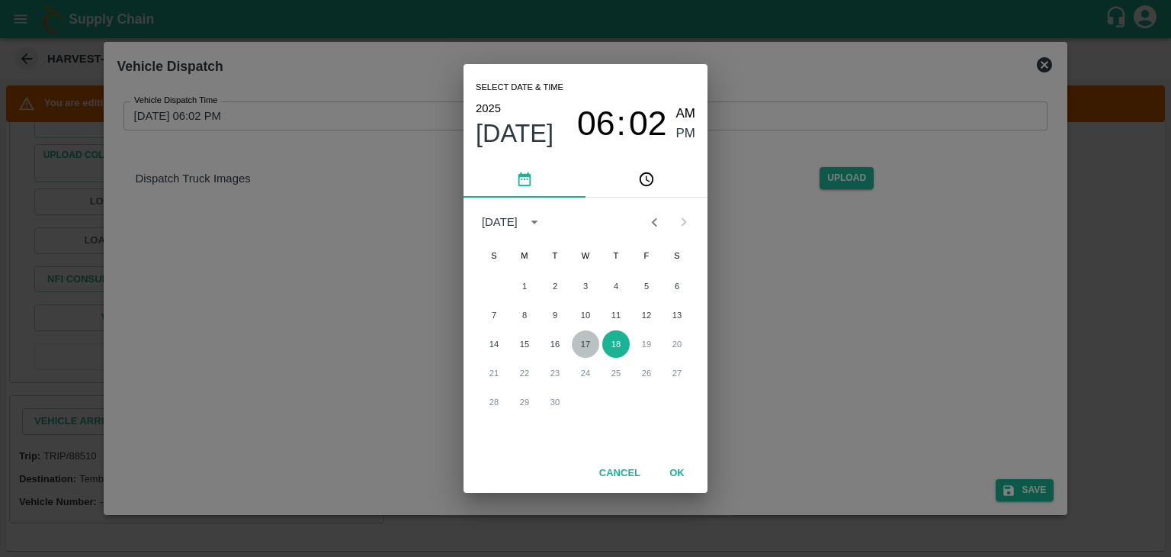
click at [583, 336] on button "17" at bounding box center [585, 343] width 27 height 27
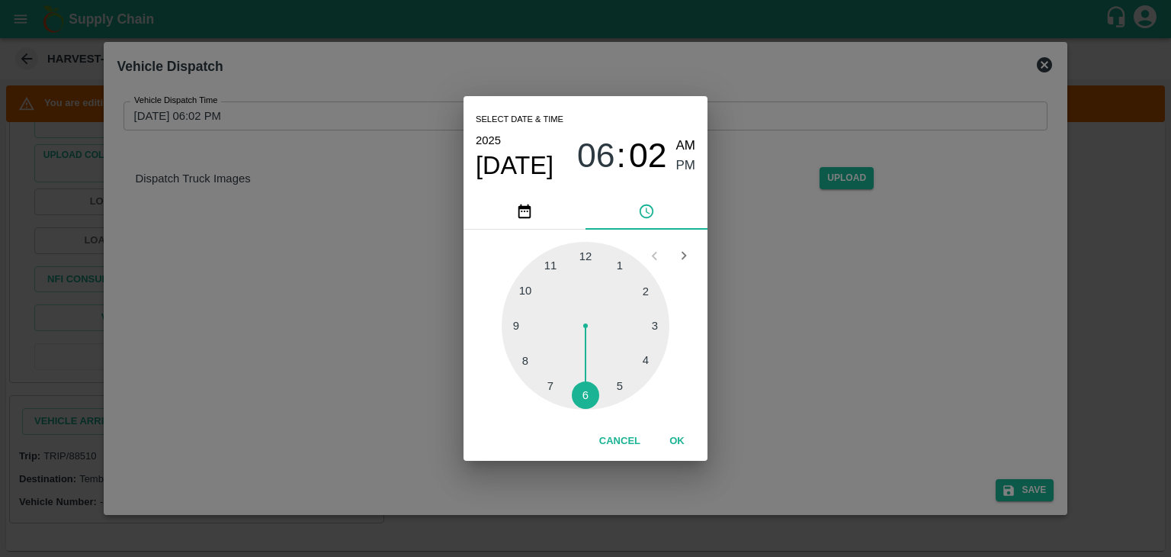
click at [590, 402] on div at bounding box center [586, 326] width 168 height 168
type input "17/09/2025 06:29 PM"
click at [668, 436] on button "OK" at bounding box center [677, 441] width 49 height 27
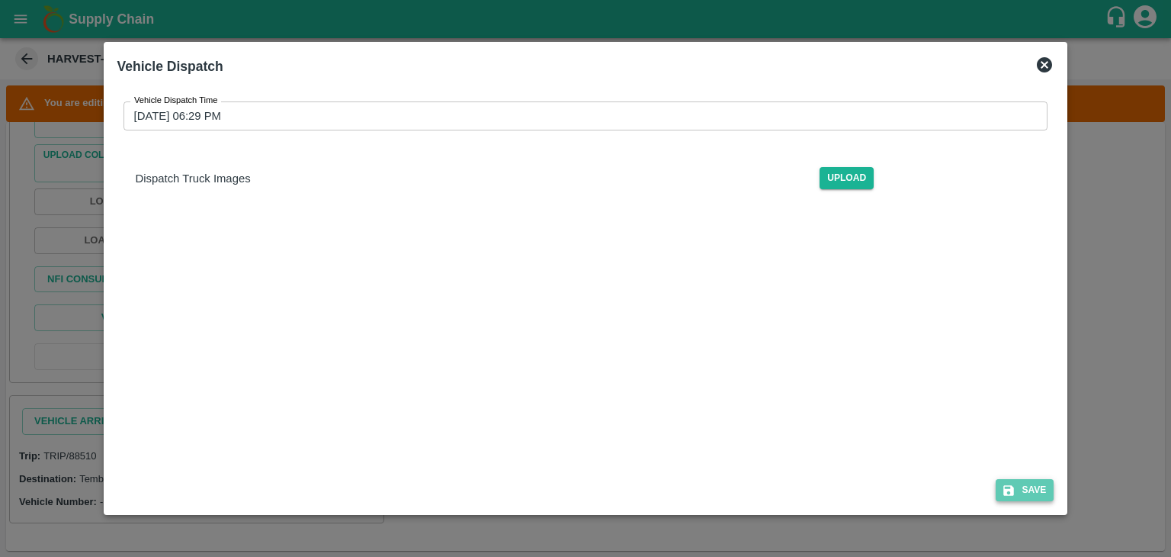
click at [1037, 488] on button "Save" at bounding box center [1025, 490] width 58 height 22
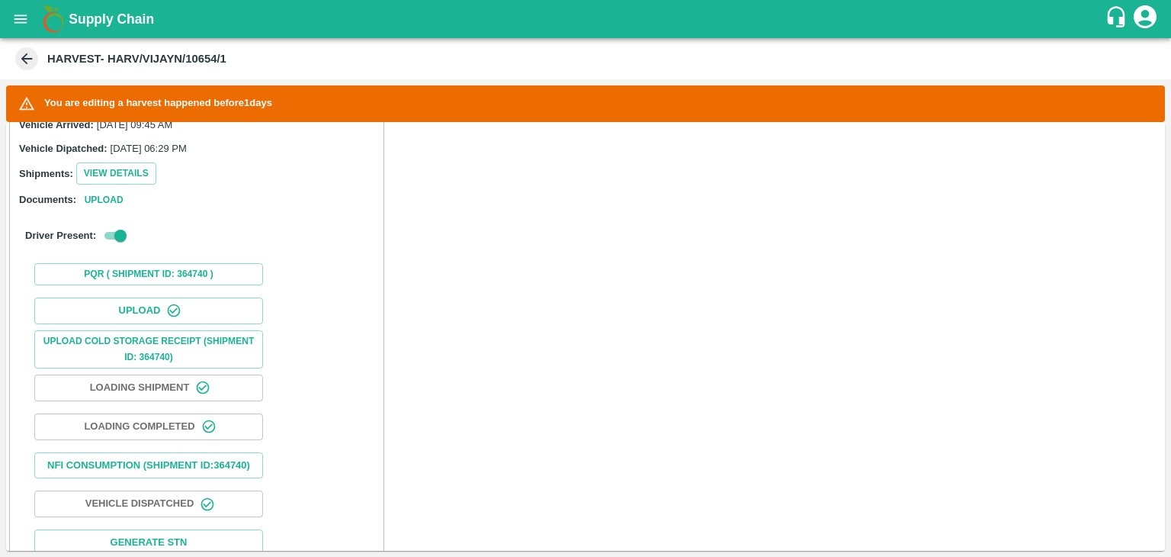
scroll to position [606, 0]
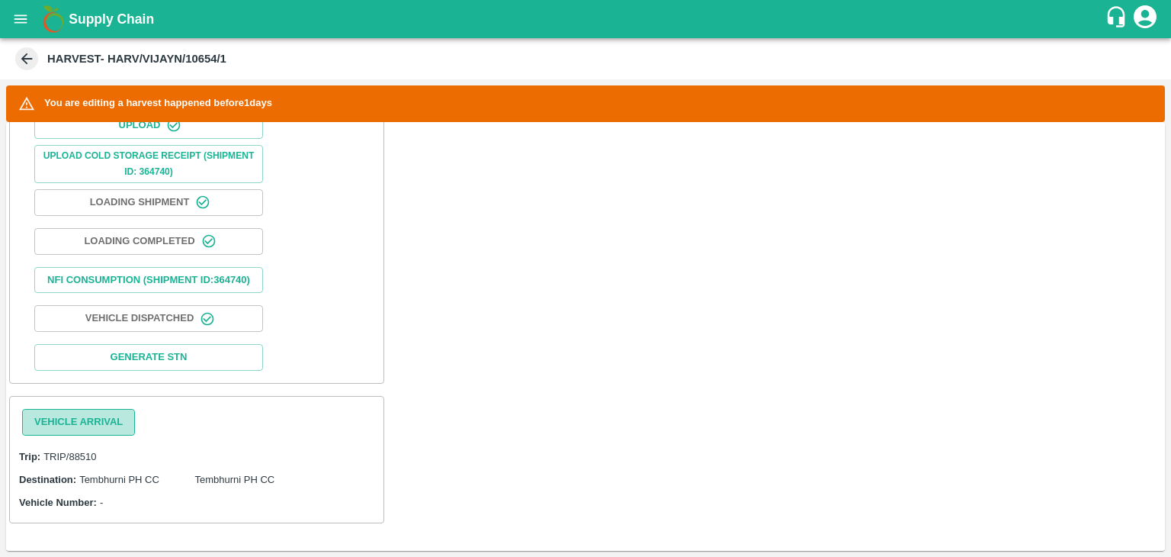
click at [91, 412] on button "Vehicle Arrival" at bounding box center [78, 422] width 113 height 27
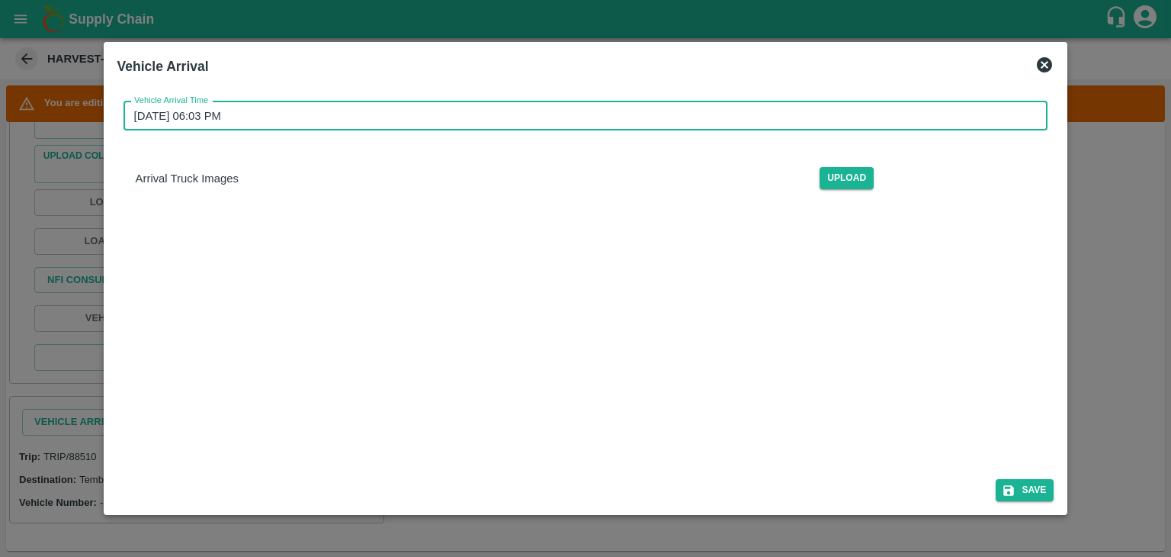
click at [655, 113] on input "18/09/2025 06:03 PM" at bounding box center [581, 115] width 914 height 29
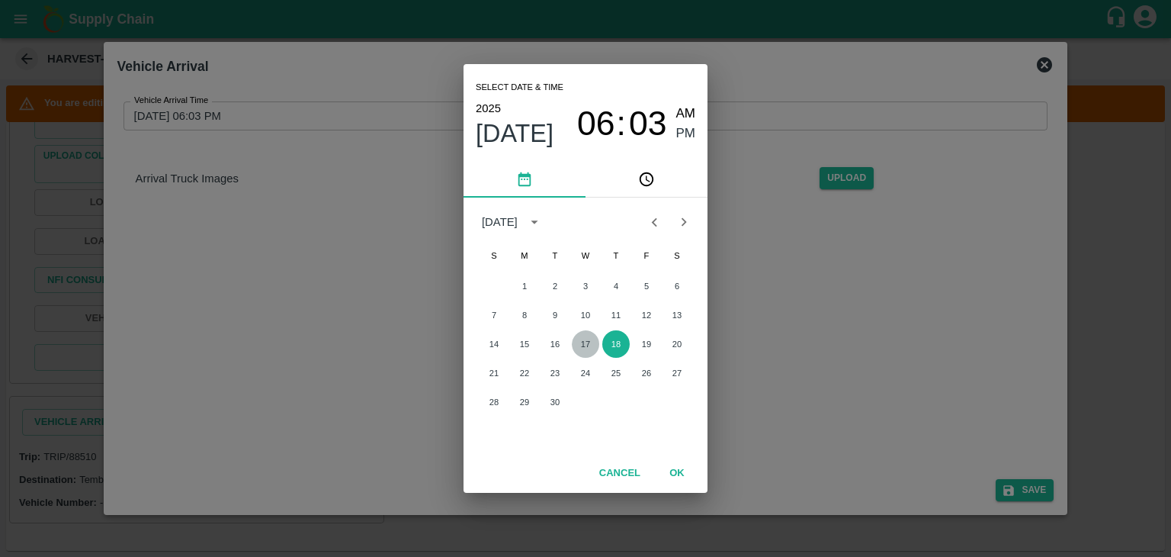
click at [576, 349] on button "17" at bounding box center [585, 343] width 27 height 27
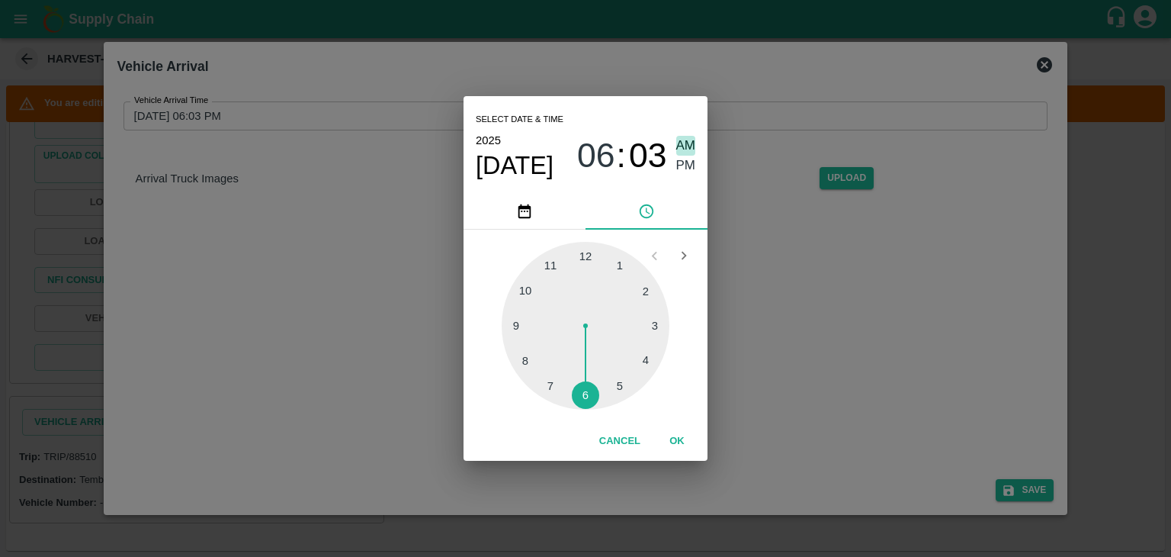
click at [689, 137] on span "AM" at bounding box center [686, 146] width 20 height 21
click at [517, 325] on div at bounding box center [586, 326] width 168 height 168
type input "17/09/2025 09:45 AM"
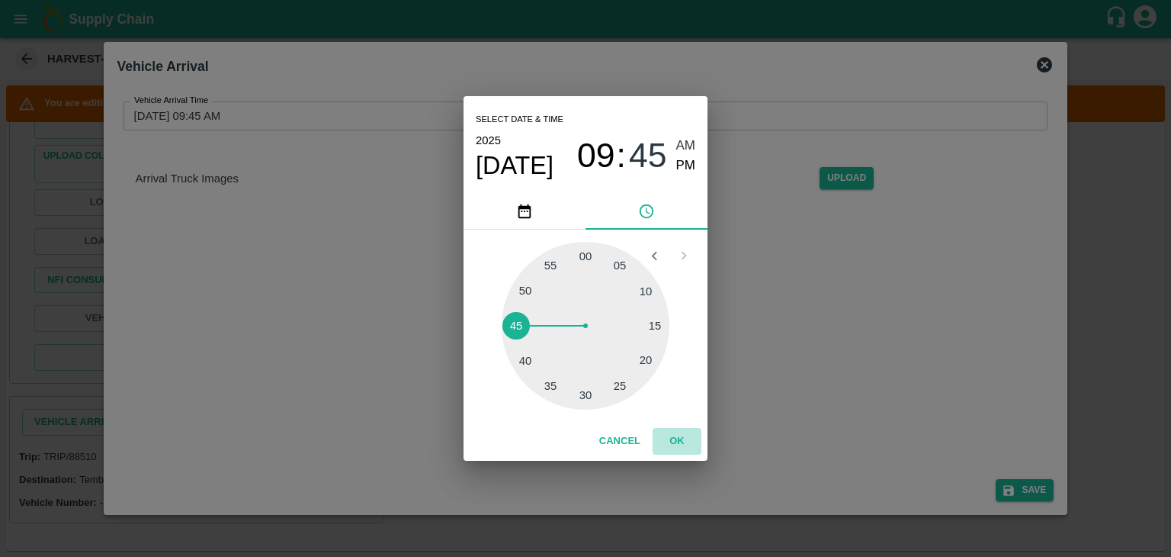
click at [679, 435] on button "OK" at bounding box center [677, 441] width 49 height 27
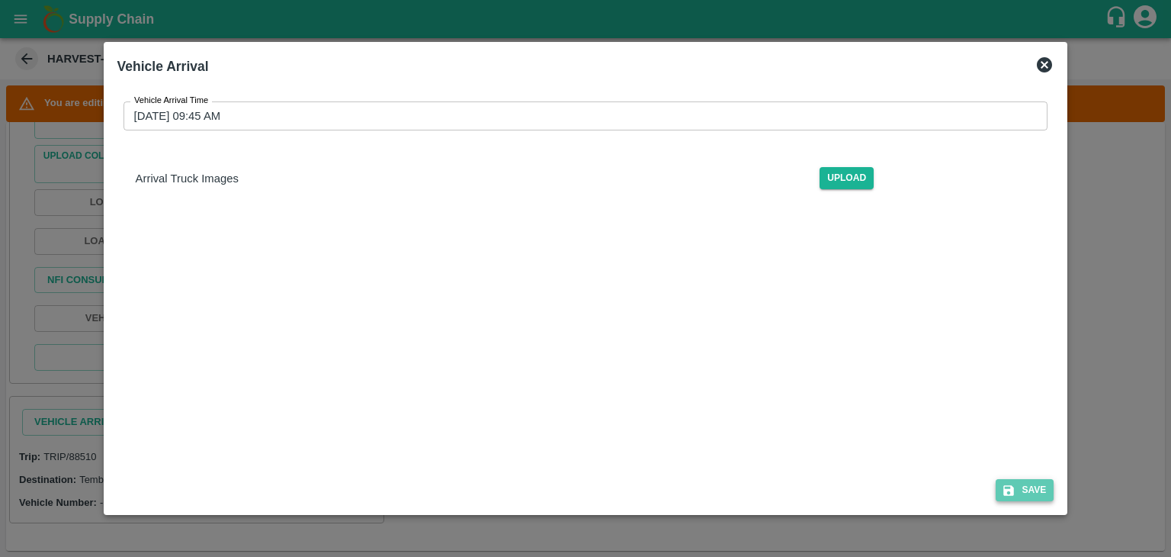
click at [1036, 489] on button "Save" at bounding box center [1025, 490] width 58 height 22
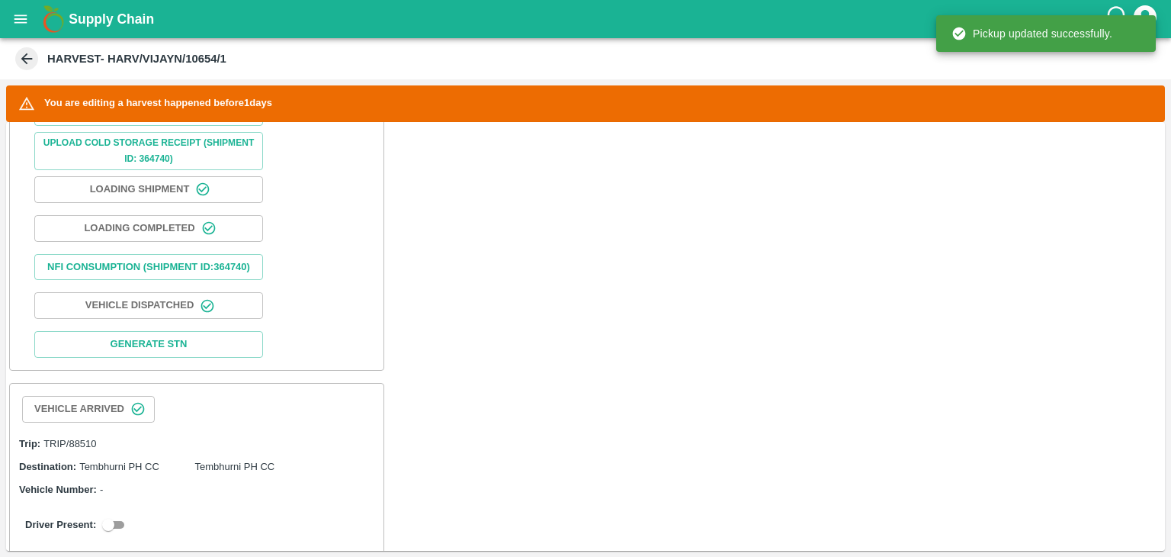
scroll to position [717, 0]
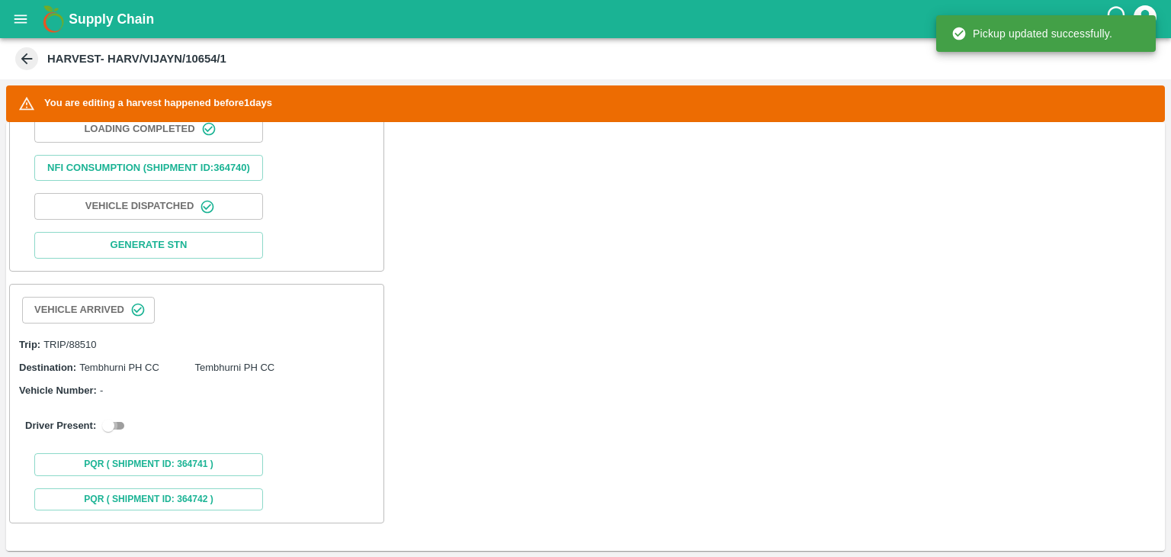
click at [110, 425] on input "checkbox" at bounding box center [108, 425] width 55 height 18
checkbox input "true"
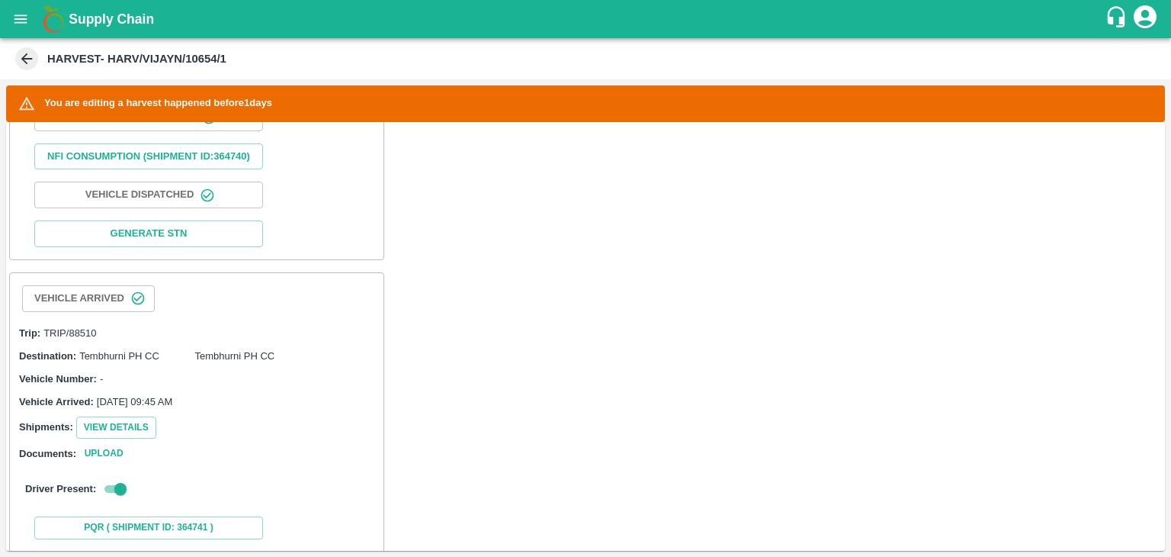
scroll to position [1022, 0]
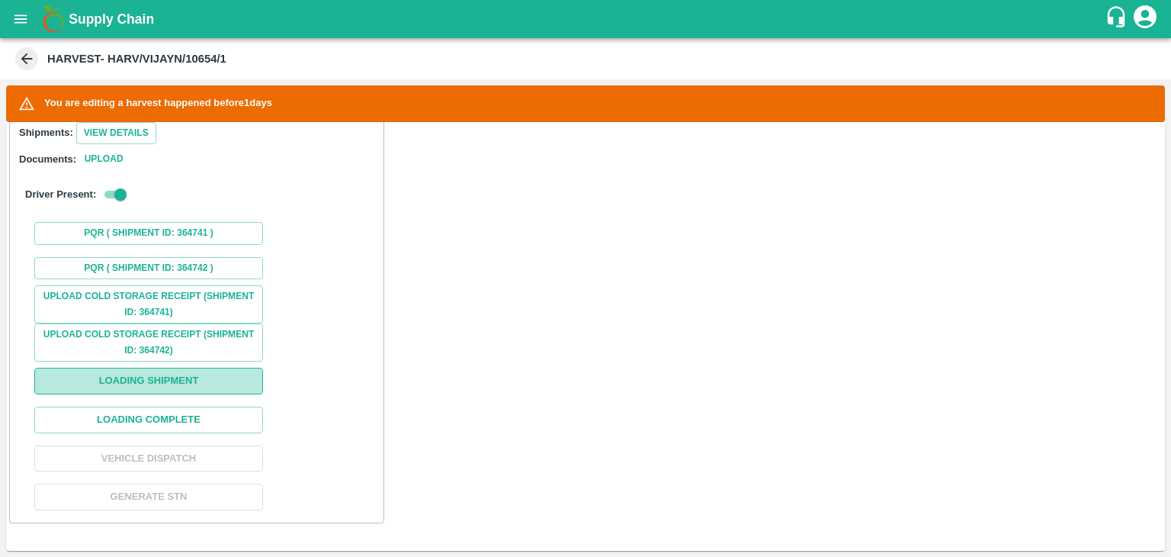
click at [177, 393] on button "Loading Shipment" at bounding box center [148, 381] width 229 height 27
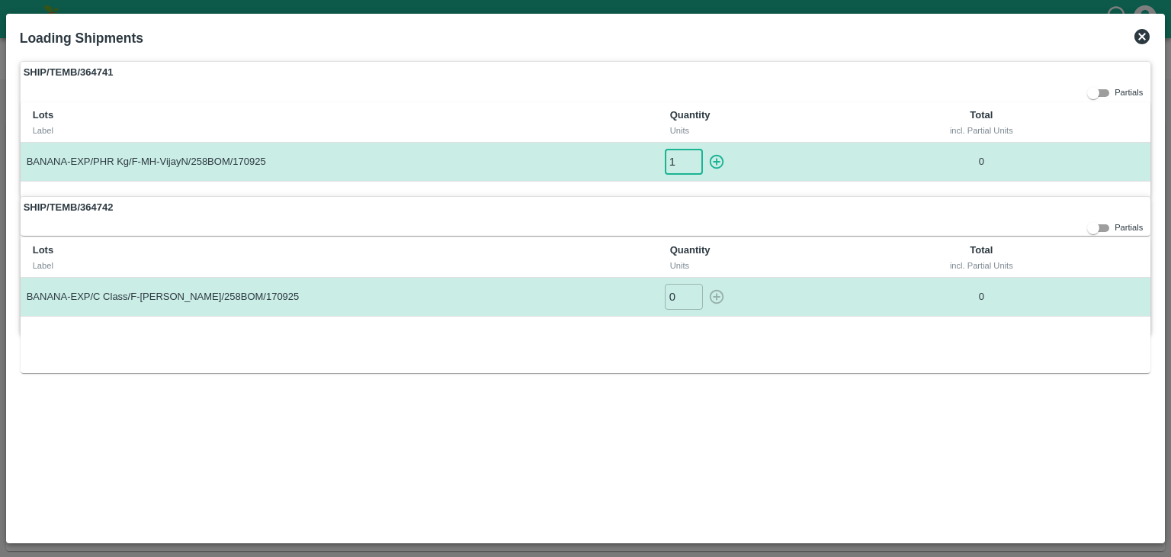
click at [692, 156] on input "1" at bounding box center [684, 161] width 38 height 25
click at [717, 161] on icon "button" at bounding box center [717, 162] width 14 height 14
type input "0"
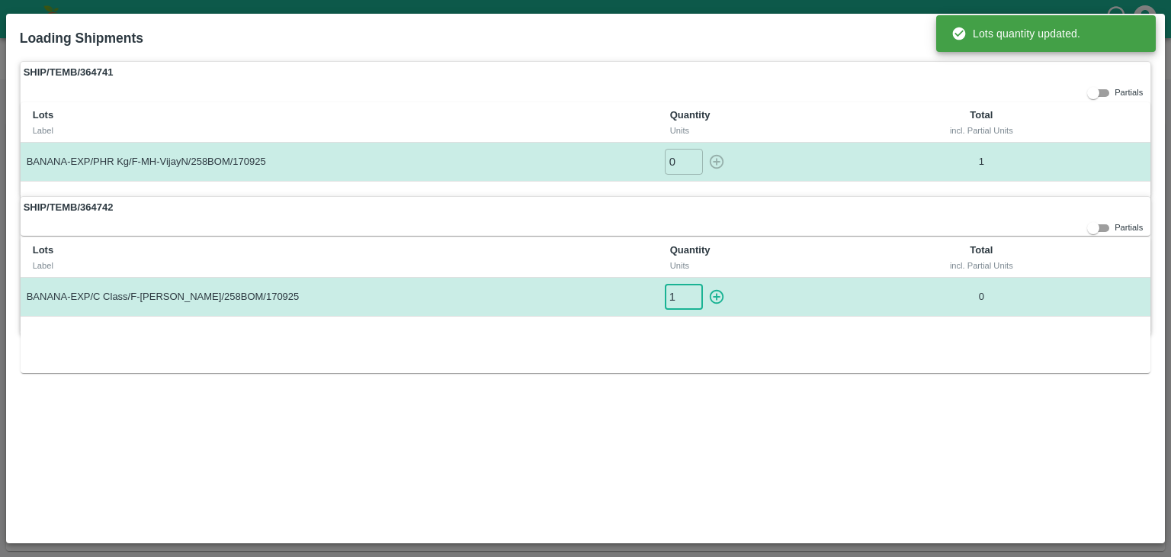
click at [695, 288] on input "1" at bounding box center [684, 296] width 38 height 25
click at [719, 290] on icon "button" at bounding box center [717, 297] width 14 height 14
type input "0"
click at [1071, 114] on th "Total incl. Partial Units" at bounding box center [981, 122] width 197 height 40
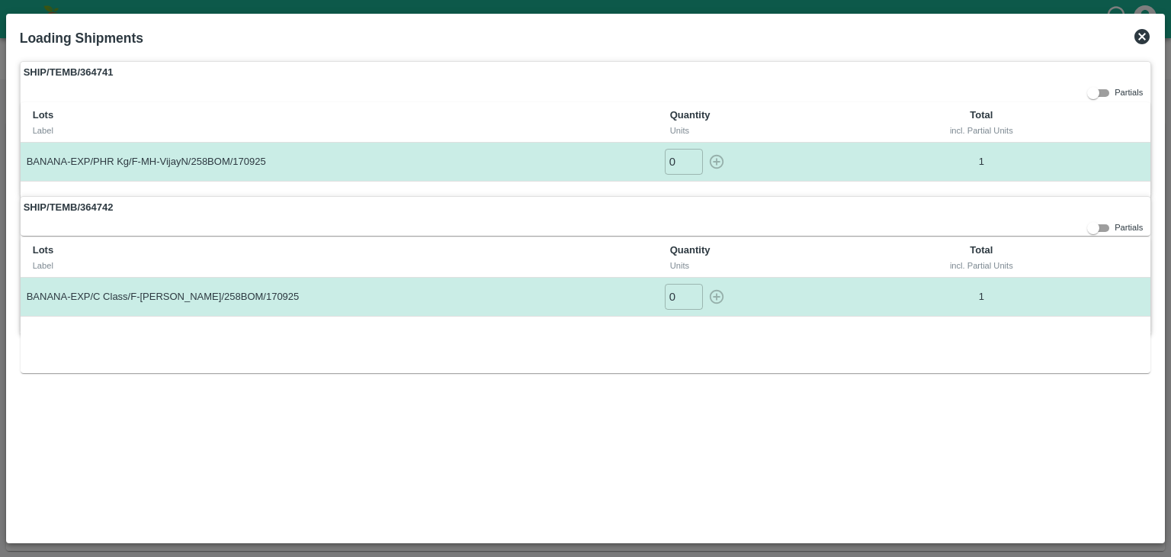
click at [1140, 33] on icon at bounding box center [1142, 36] width 15 height 15
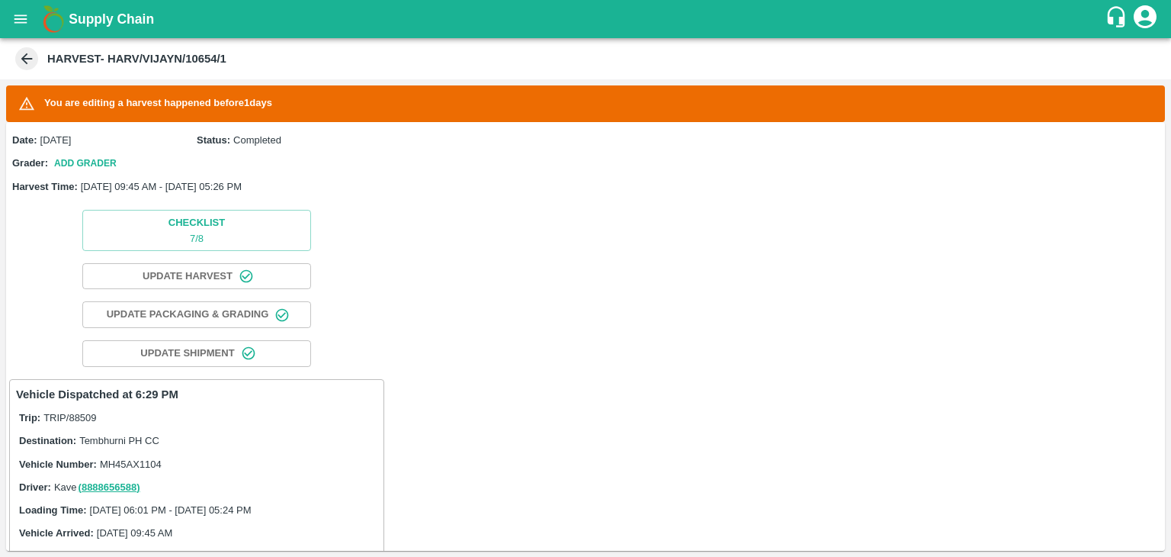
scroll to position [717, 0]
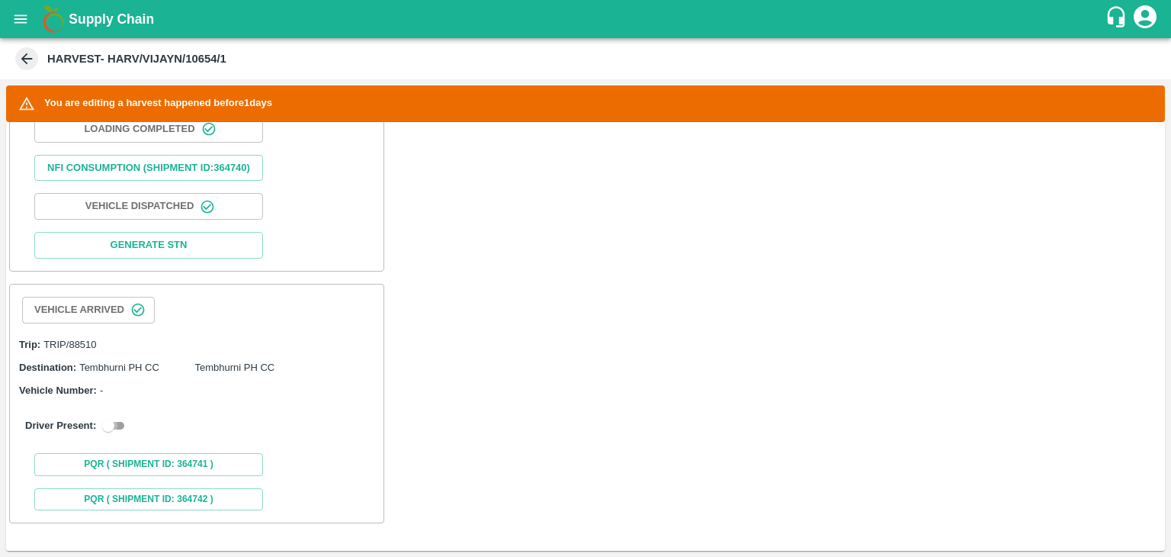
drag, startPoint x: 117, startPoint y: 425, endPoint x: 253, endPoint y: 435, distance: 136.8
click at [253, 435] on div "Driver Present:" at bounding box center [196, 425] width 343 height 18
click at [116, 425] on input "checkbox" at bounding box center [108, 425] width 55 height 18
checkbox input "true"
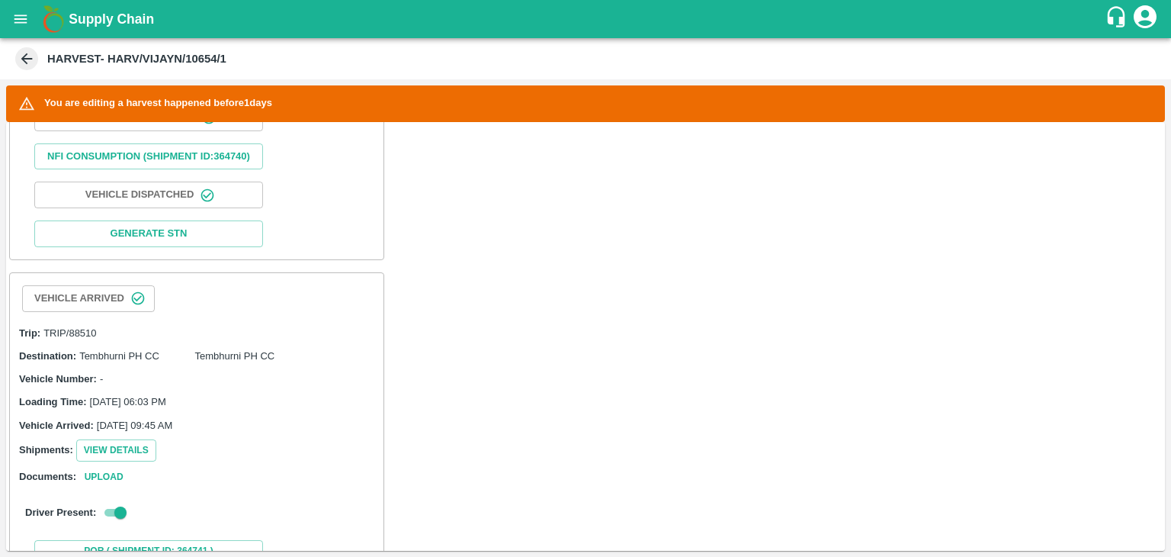
scroll to position [1045, 0]
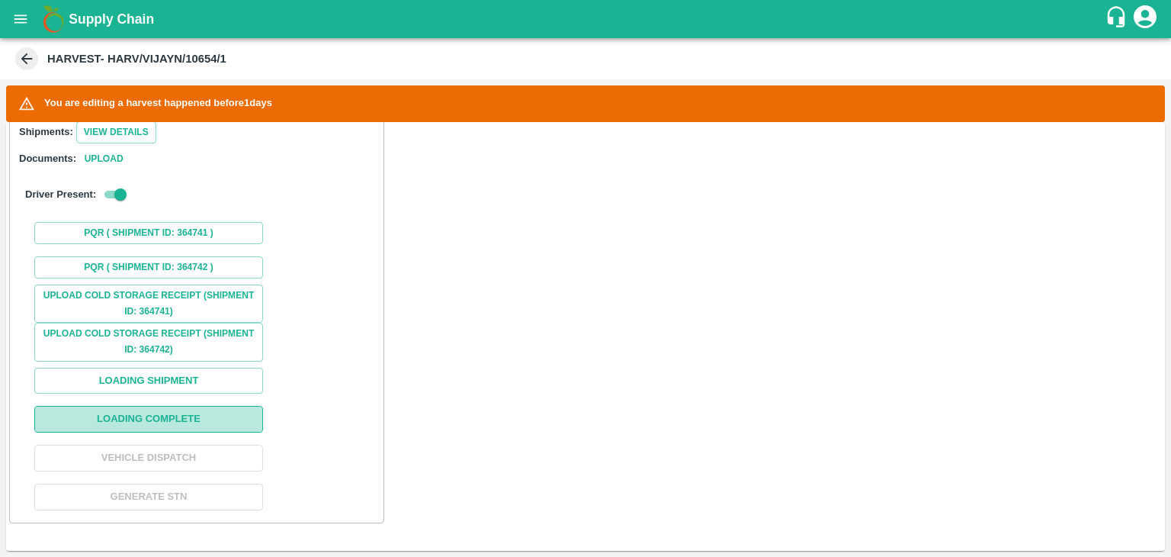
click at [175, 429] on button "Loading Complete" at bounding box center [148, 419] width 229 height 27
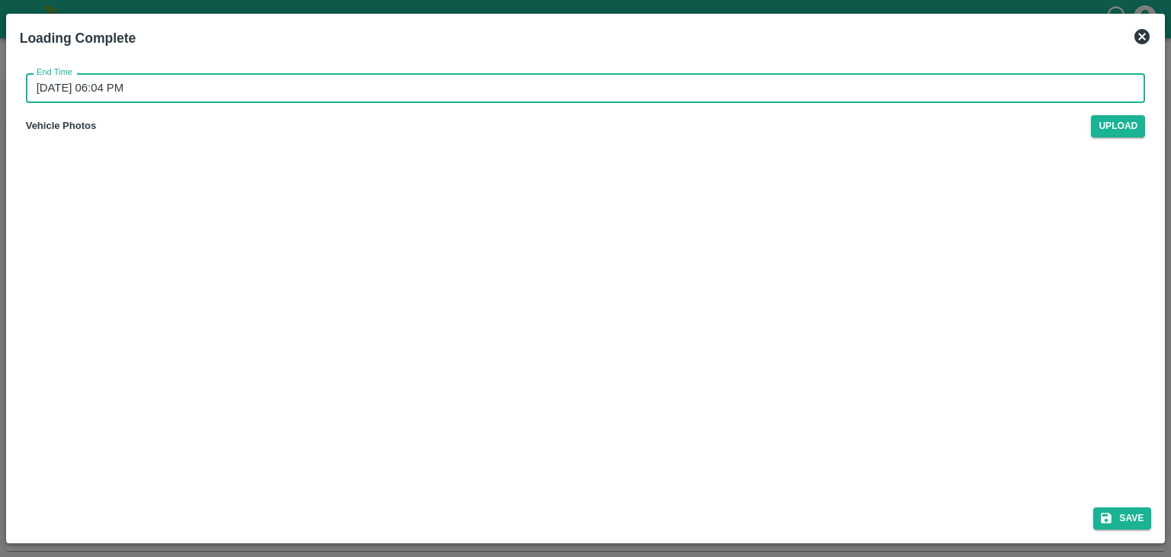
click at [586, 93] on input "18/09/2025 06:04 PM" at bounding box center [580, 87] width 1109 height 29
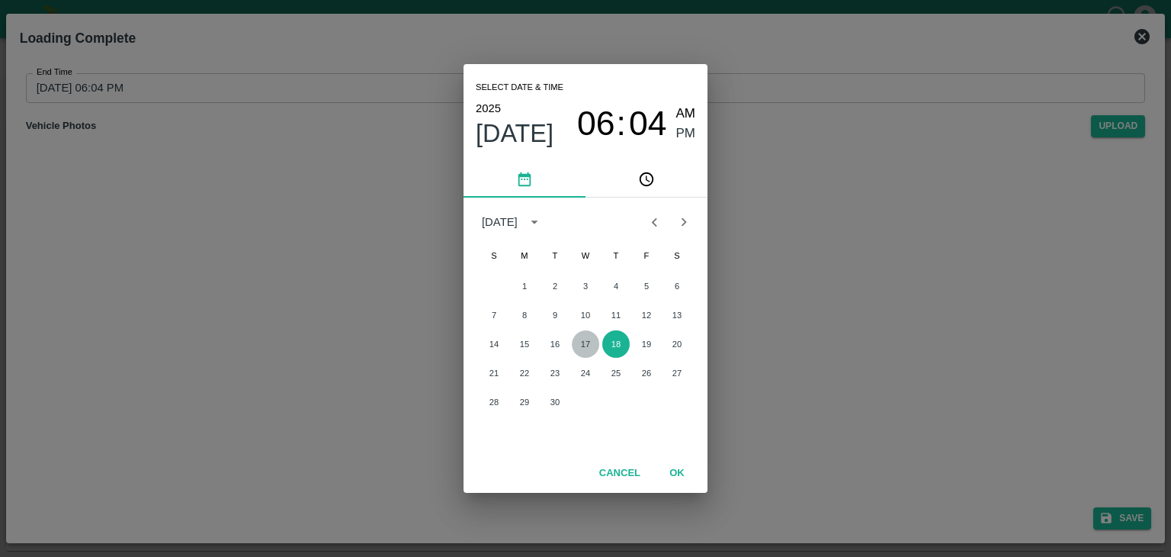
click at [587, 339] on button "17" at bounding box center [585, 343] width 27 height 27
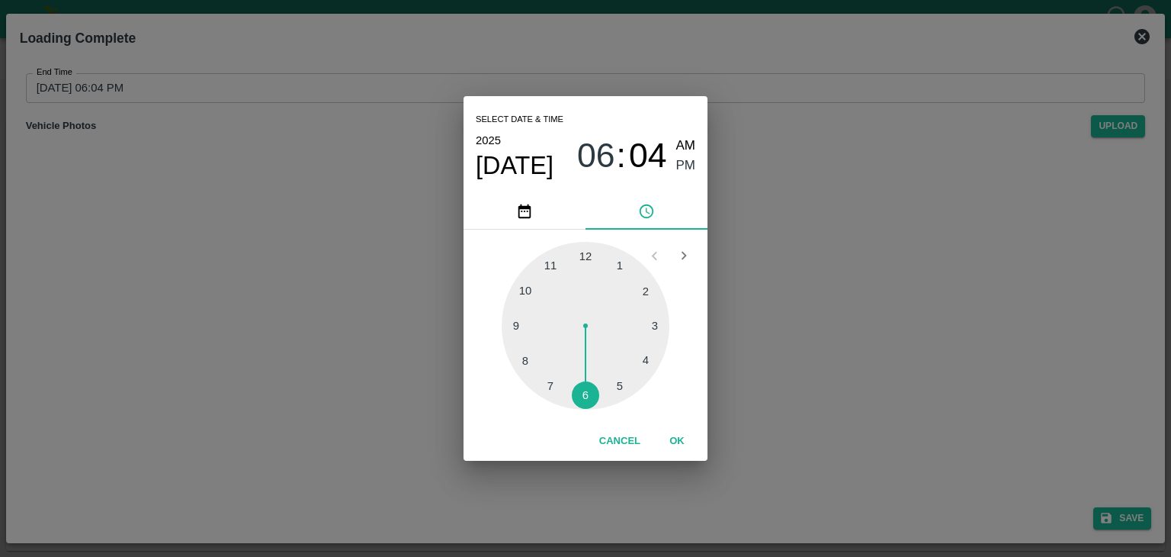
click at [623, 386] on div at bounding box center [586, 326] width 168 height 168
click at [676, 435] on button "OK" at bounding box center [677, 441] width 49 height 27
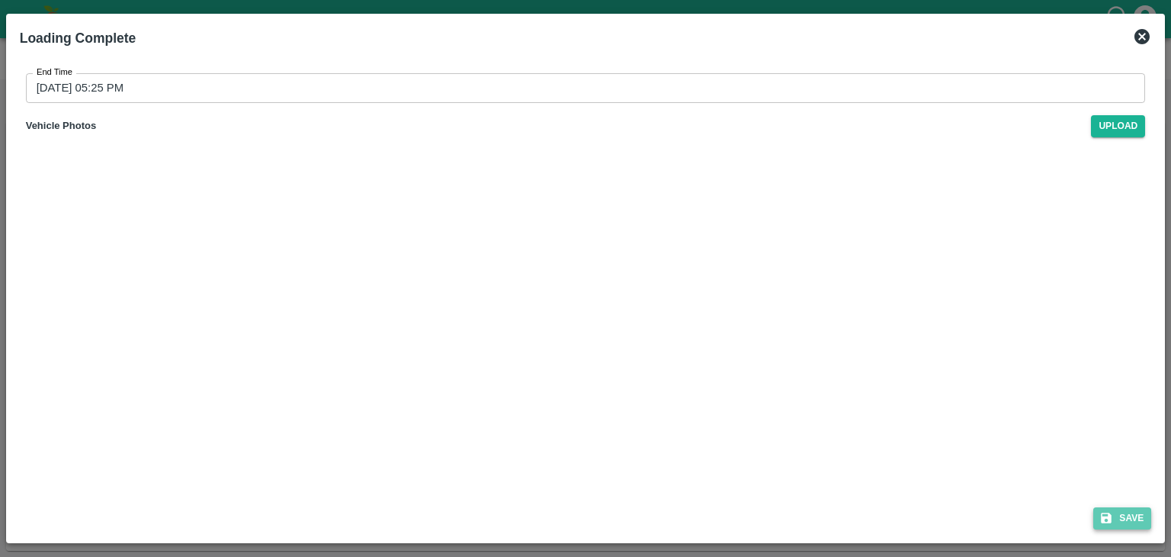
click at [1132, 519] on button "Save" at bounding box center [1122, 518] width 58 height 22
type input "18/09/2025 06:04 PM"
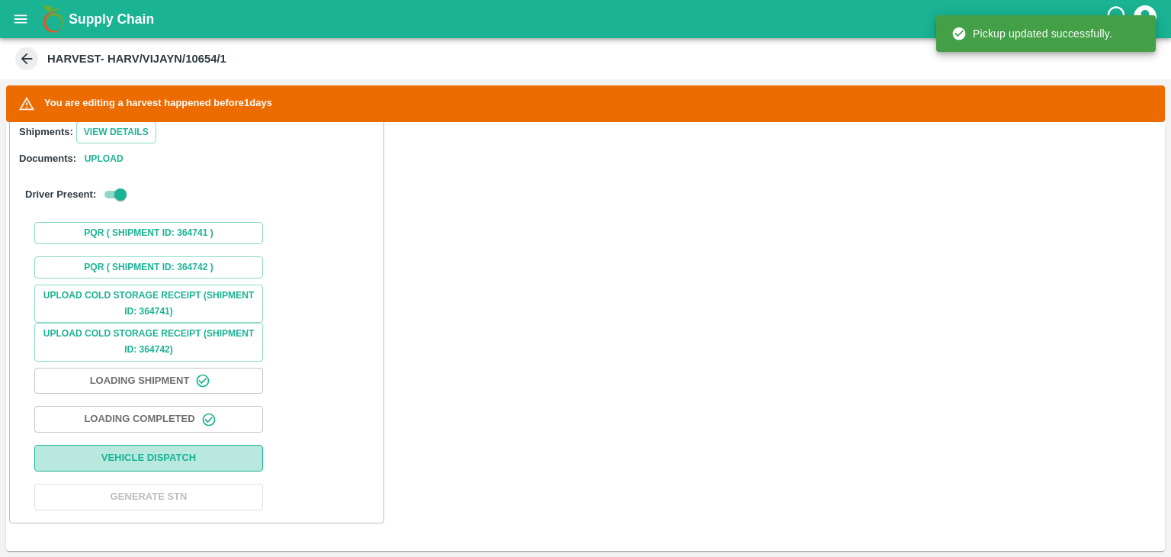
click at [210, 458] on button "Vehicle Dispatch" at bounding box center [148, 458] width 229 height 27
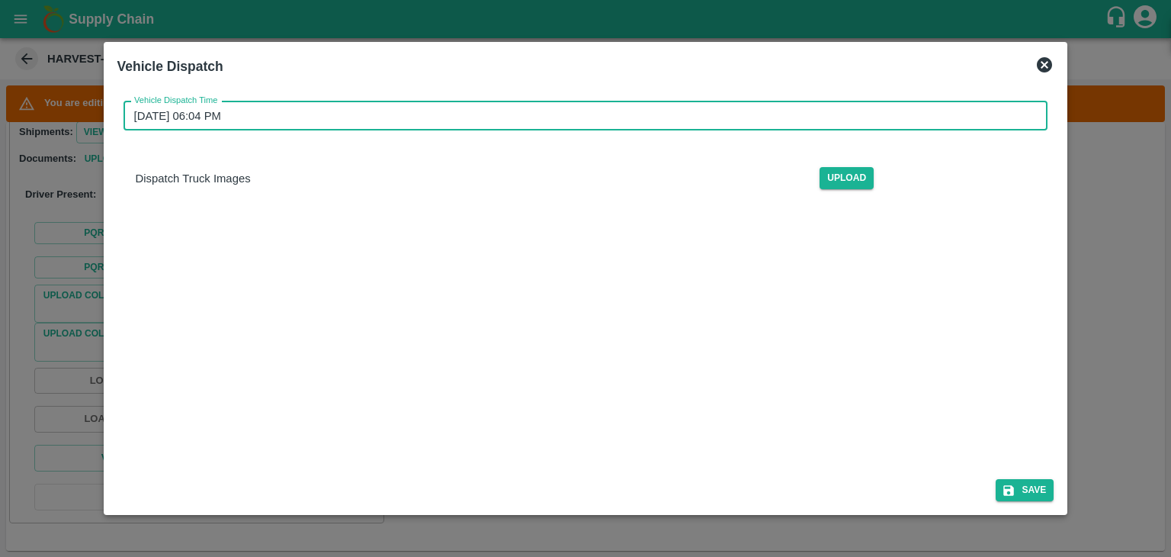
click at [610, 117] on input "18/09/2025 06:04 PM" at bounding box center [581, 115] width 914 height 29
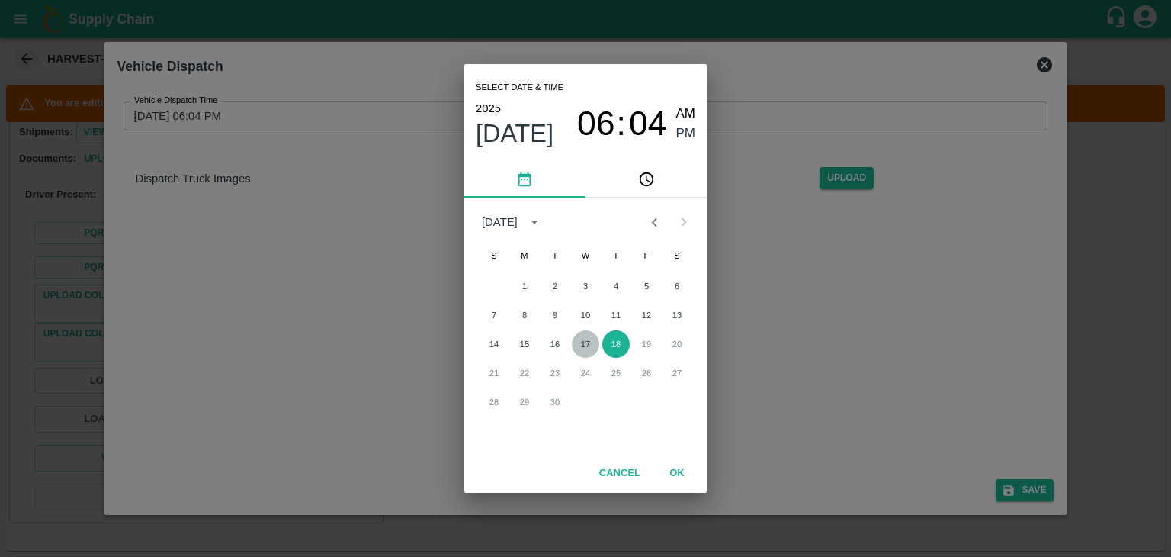
click at [588, 342] on button "17" at bounding box center [585, 343] width 27 height 27
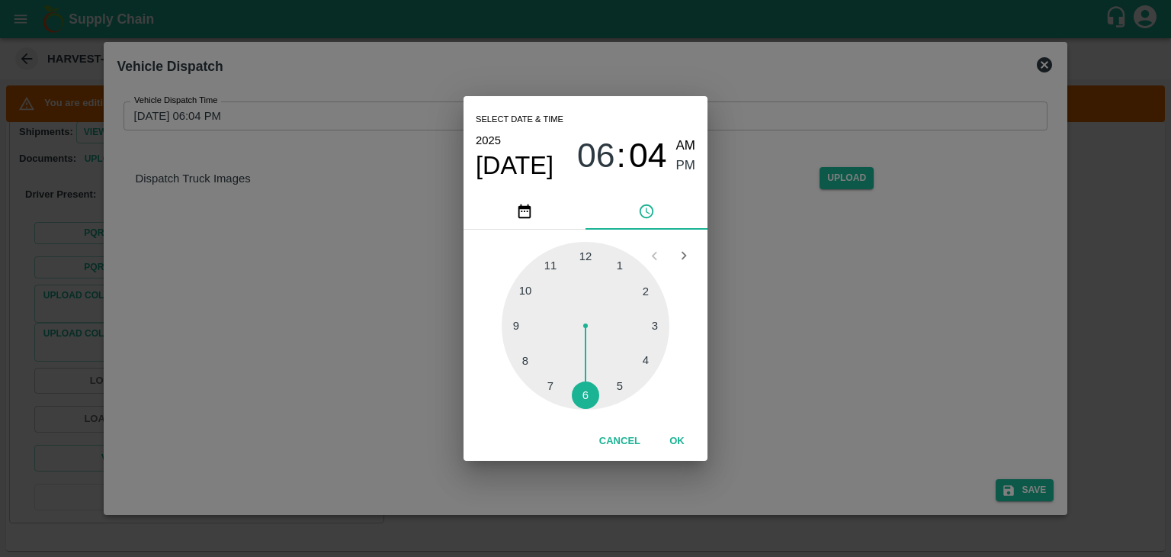
click at [595, 399] on div at bounding box center [586, 326] width 168 height 168
type input "17/09/2025 06:29 PM"
click at [677, 444] on button "OK" at bounding box center [677, 441] width 49 height 27
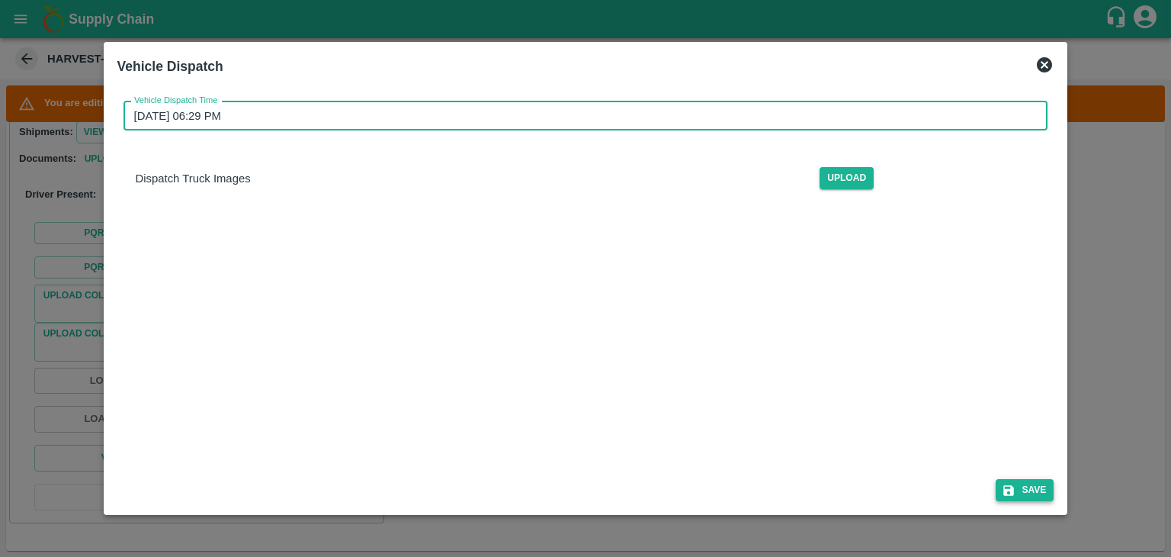
click at [1023, 486] on button "Save" at bounding box center [1025, 490] width 58 height 22
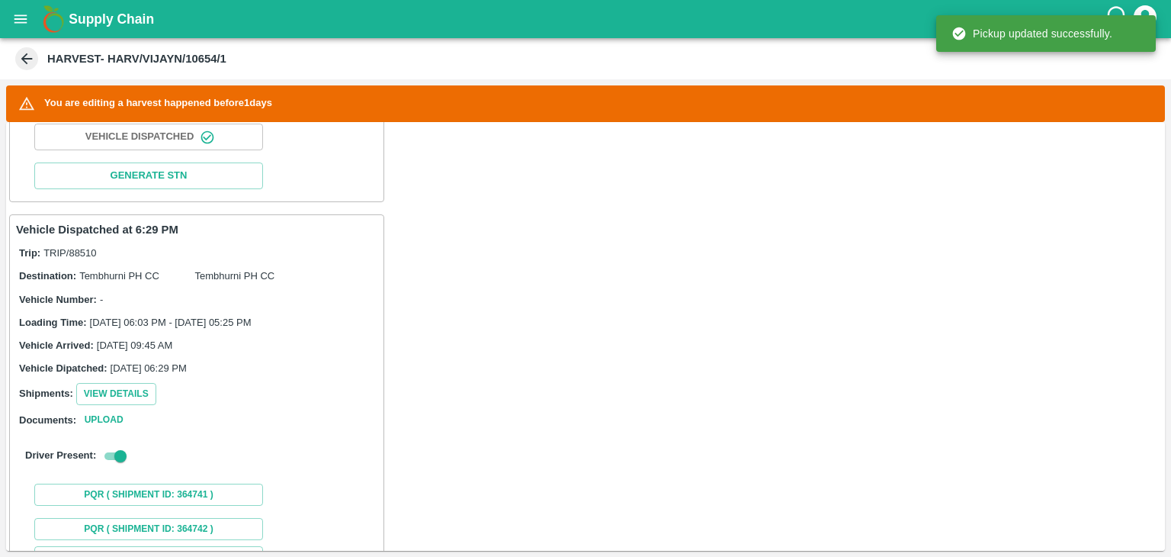
scroll to position [1046, 0]
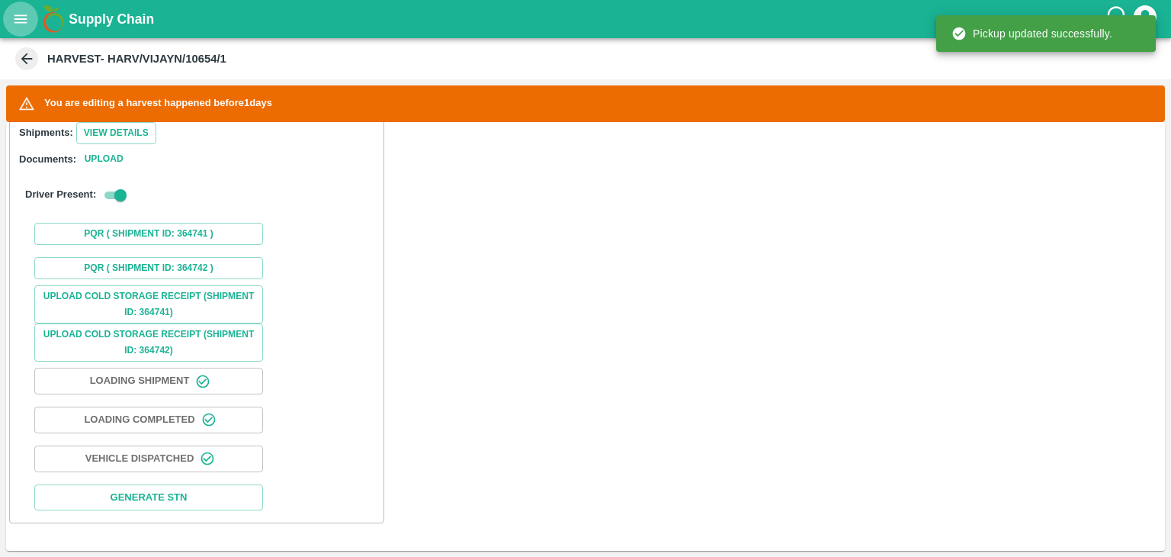
click at [20, 15] on icon "open drawer" at bounding box center [20, 18] width 13 height 8
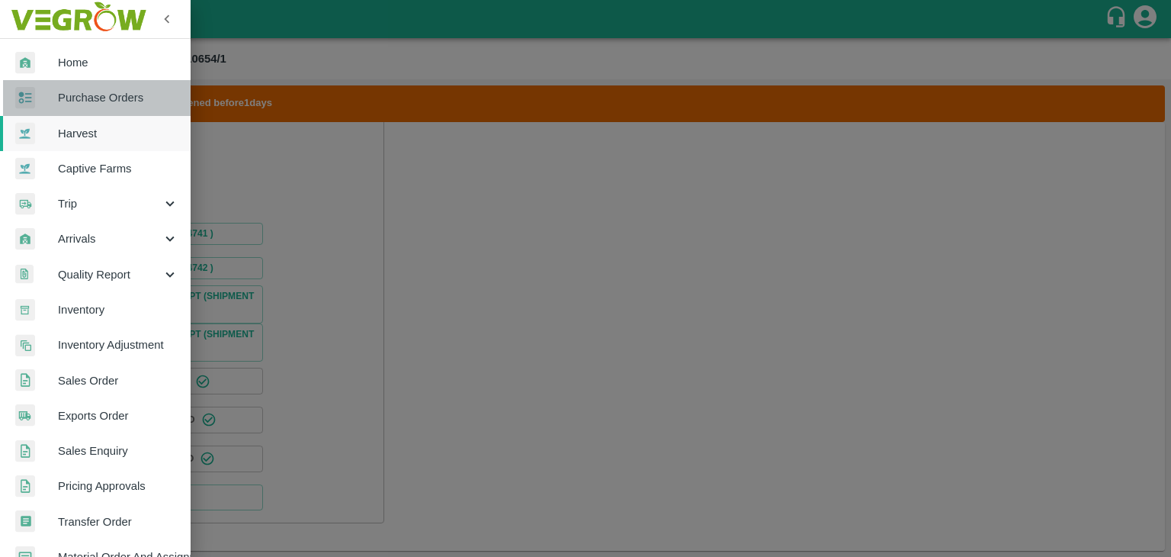
click at [129, 95] on span "Purchase Orders" at bounding box center [118, 97] width 120 height 17
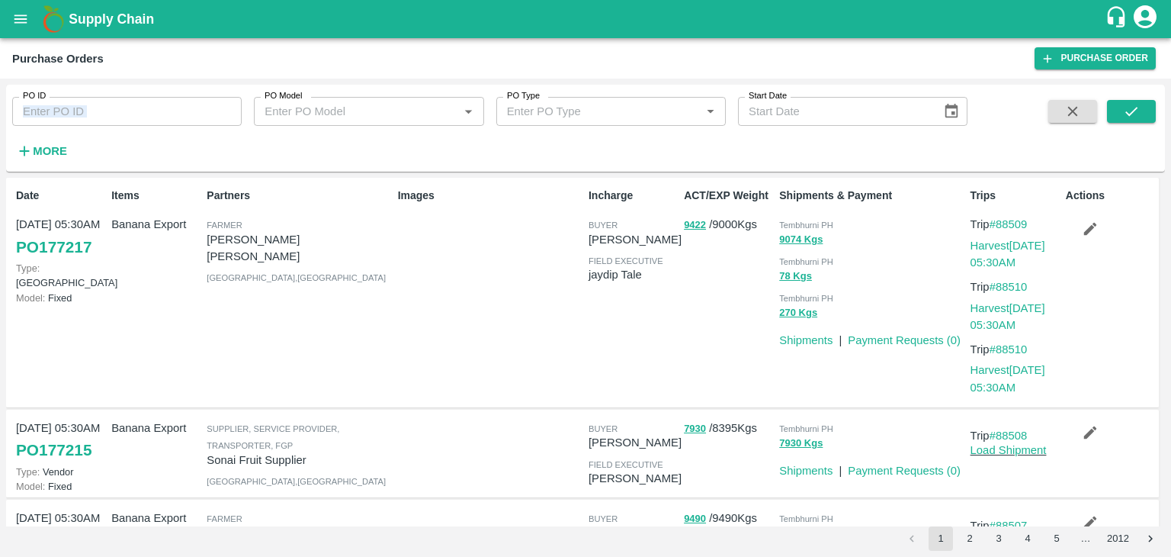
drag, startPoint x: 130, startPoint y: 127, endPoint x: 159, endPoint y: 108, distance: 35.1
click at [159, 108] on div "PO ID PO ID PO Model PO Model   * PO Type PO Type   * Start Date Start Date More" at bounding box center [484, 124] width 968 height 79
click at [159, 108] on input "PO ID" at bounding box center [127, 111] width 230 height 29
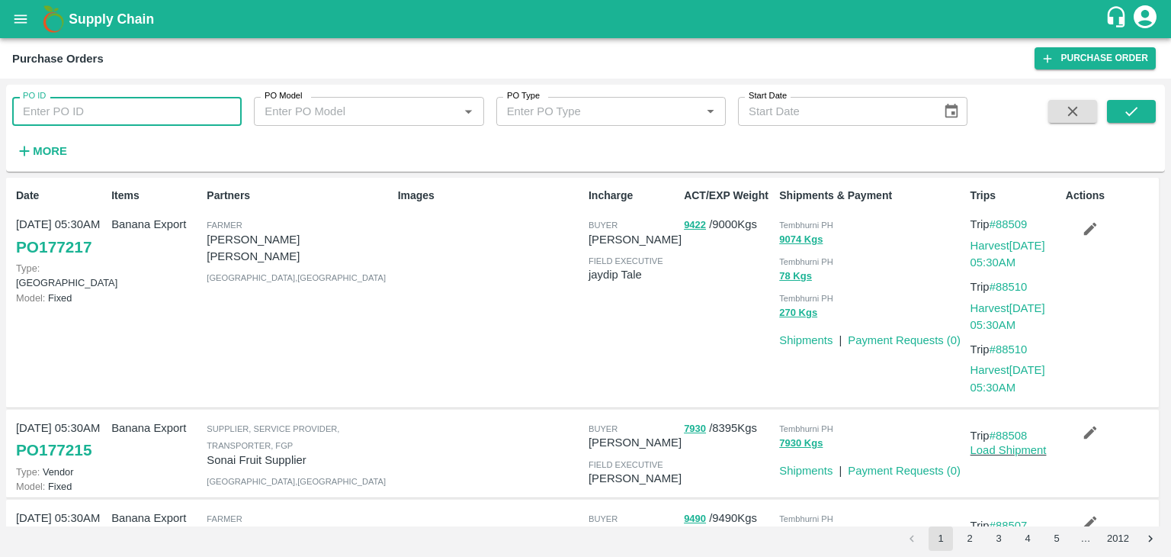
paste input "175968"
type input "175968"
click at [1138, 109] on icon "submit" at bounding box center [1131, 111] width 17 height 17
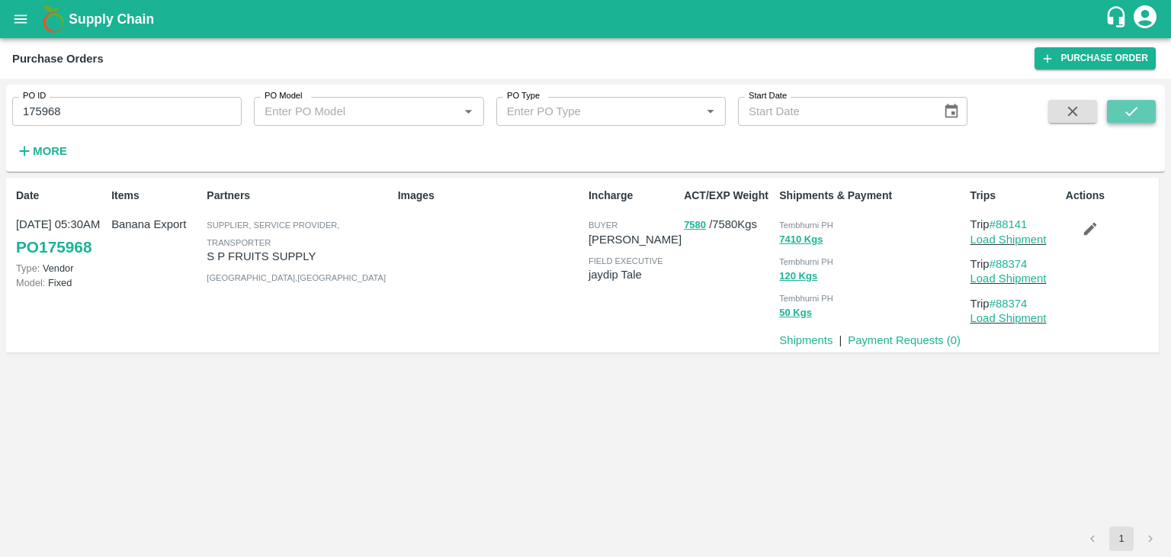
click at [1138, 109] on icon "submit" at bounding box center [1131, 111] width 17 height 17
click at [902, 345] on link "Payment Requests ( 0 )" at bounding box center [904, 340] width 113 height 12
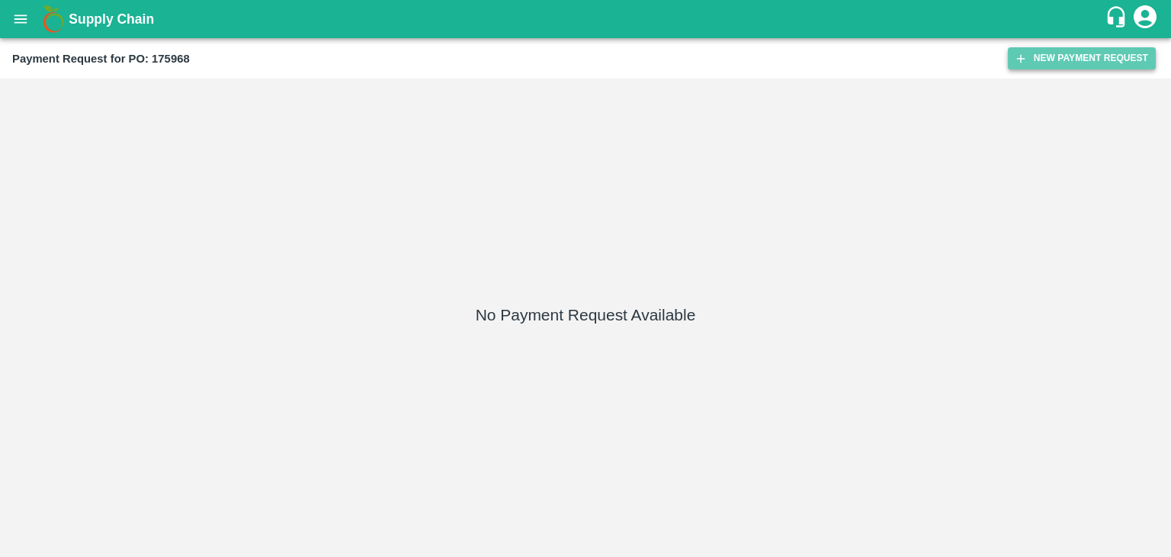
click at [1061, 59] on button "New Payment Request" at bounding box center [1082, 58] width 148 height 22
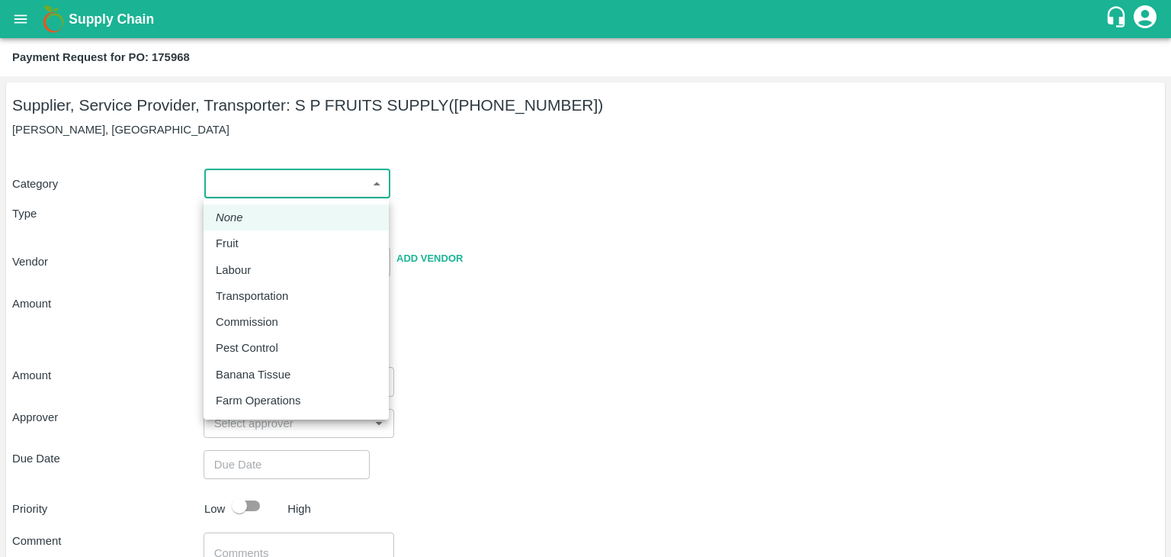
drag, startPoint x: 214, startPoint y: 185, endPoint x: 252, endPoint y: 239, distance: 65.2
click at [252, 239] on body "Supply Chain Payment Request for PO: 175968 Supplier, Service Provider, Transpo…" at bounding box center [585, 278] width 1171 height 557
click at [252, 239] on div "Fruit" at bounding box center [296, 243] width 161 height 17
type input "1"
type input "S P FRUITS SUPPLY - [PHONE_NUMBER](Supplier, Service Provider, Transporter)"
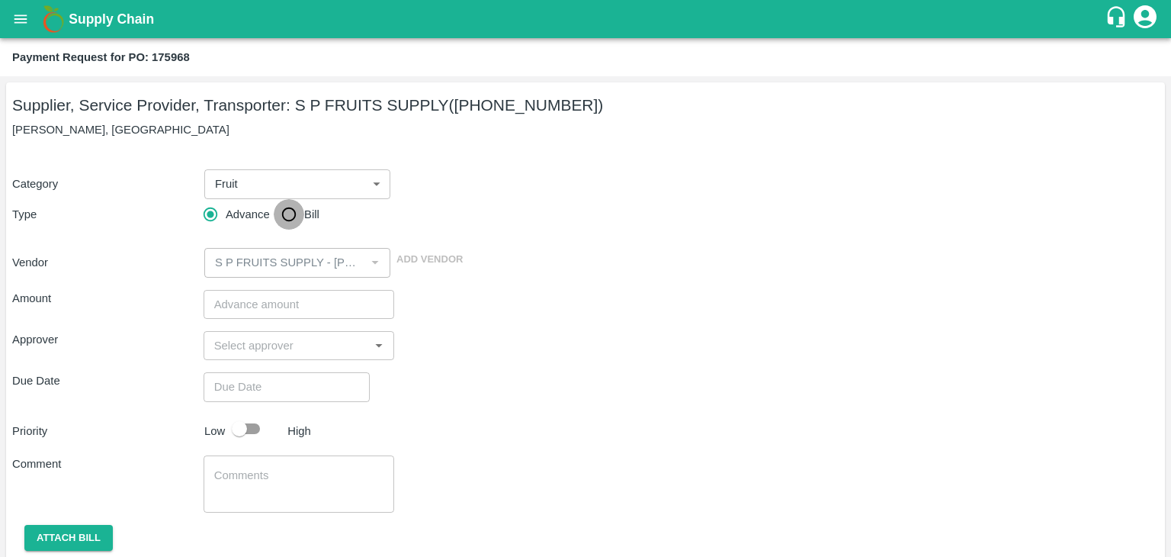
click at [283, 222] on input "Bill" at bounding box center [289, 214] width 30 height 30
radio input "true"
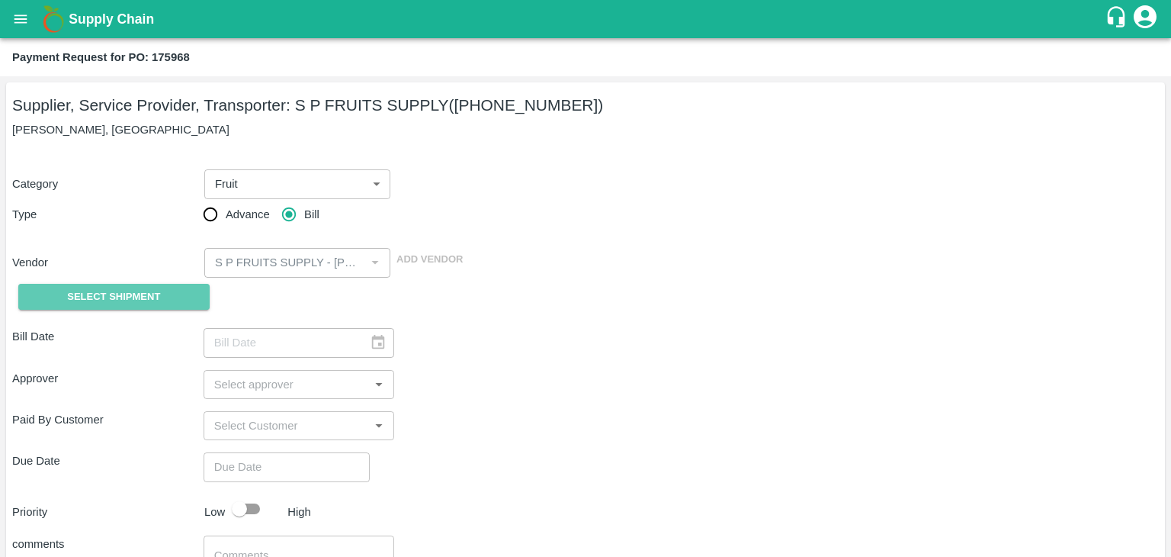
click at [119, 300] on span "Select Shipment" at bounding box center [113, 297] width 93 height 18
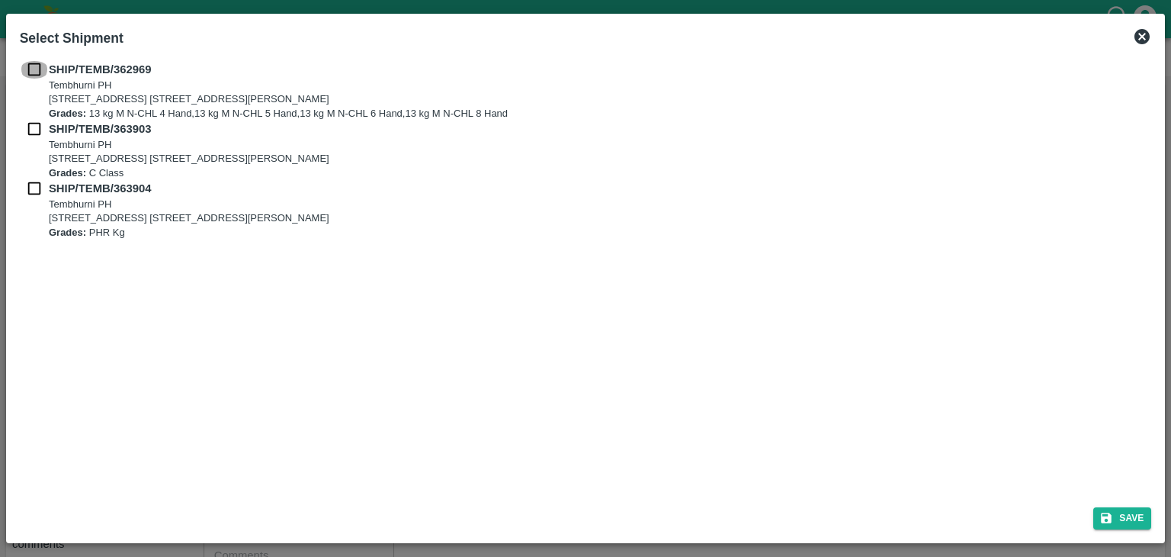
click at [27, 68] on input "checkbox" at bounding box center [34, 69] width 29 height 17
checkbox input "true"
click at [32, 126] on input "checkbox" at bounding box center [34, 128] width 29 height 17
checkbox input "true"
click at [30, 190] on input "checkbox" at bounding box center [34, 188] width 29 height 17
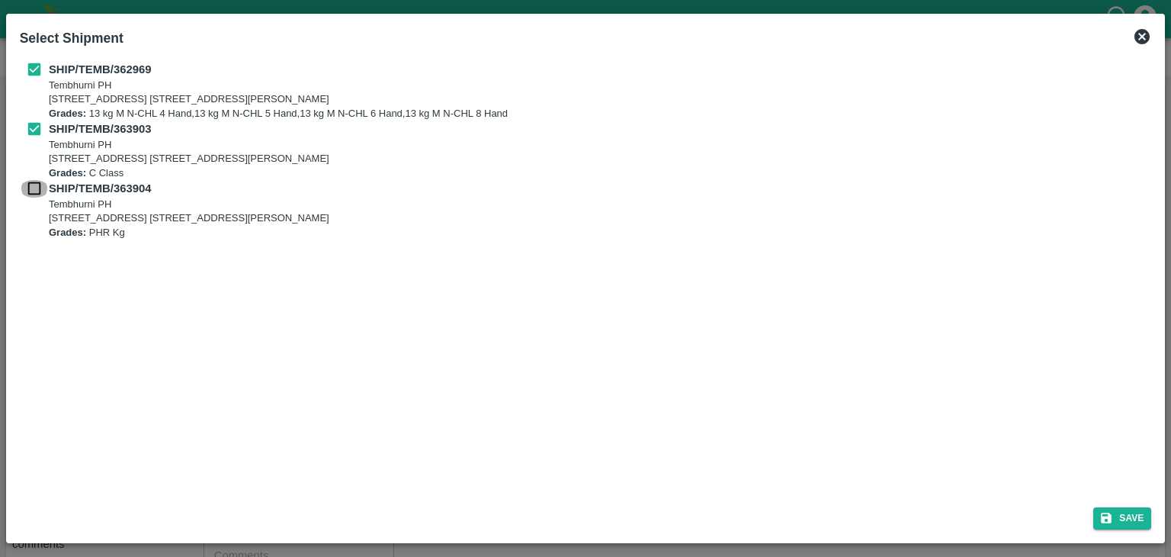
checkbox input "true"
click at [1119, 509] on button "Save" at bounding box center [1122, 518] width 58 height 22
type input "[DATE]"
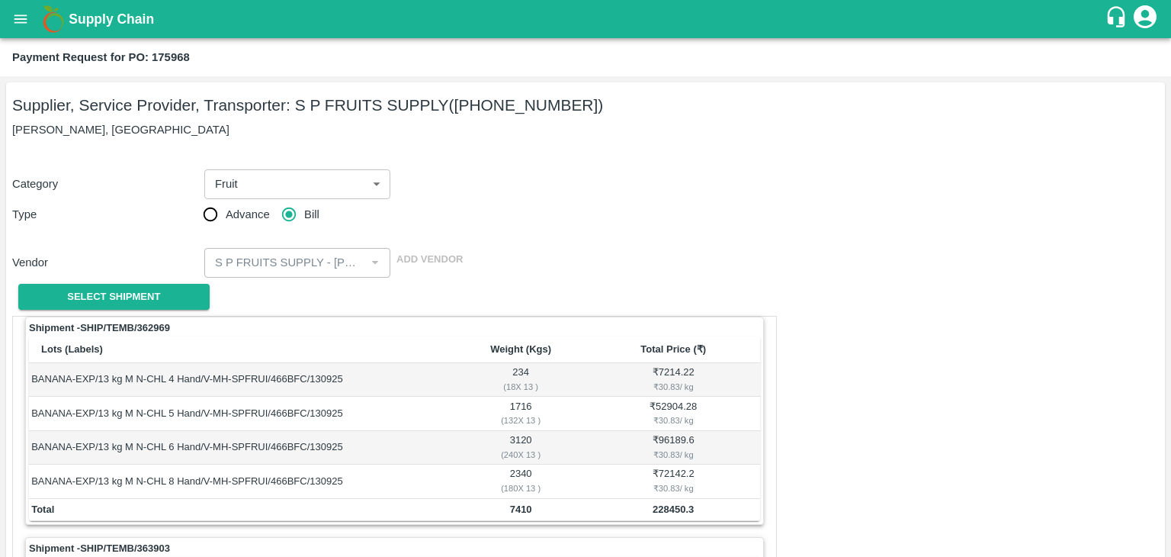
scroll to position [714, 0]
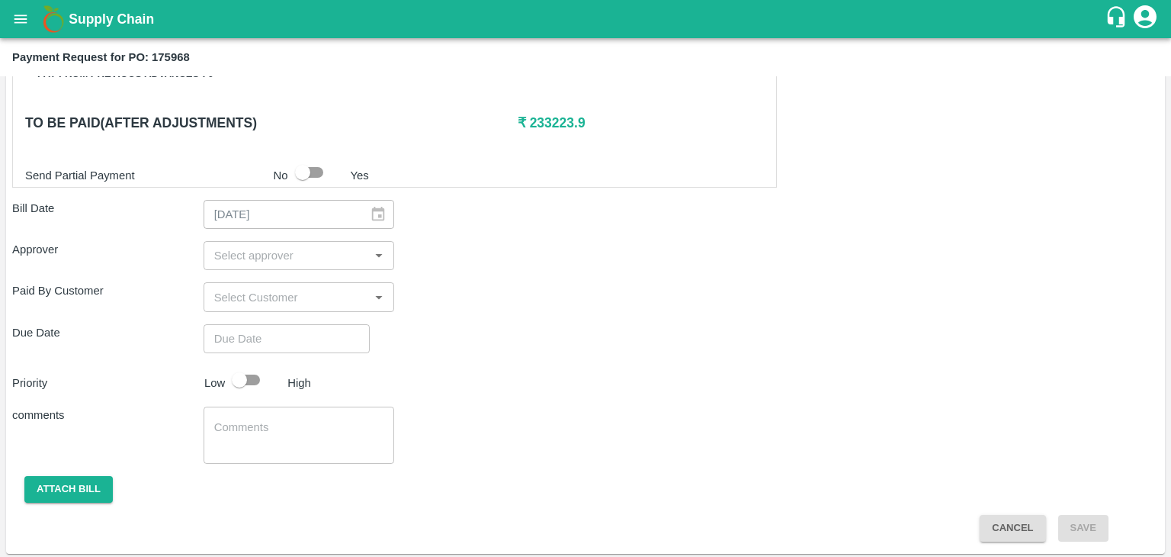
click at [253, 256] on input "input" at bounding box center [286, 256] width 157 height 20
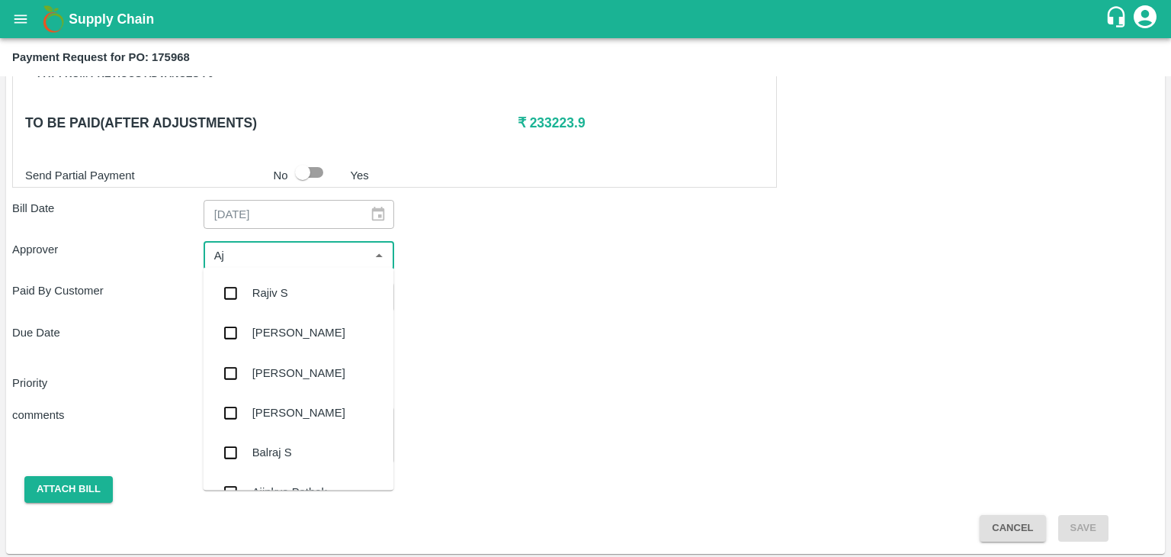
type input "Aji"
click at [286, 325] on div "[PERSON_NAME]" at bounding box center [298, 333] width 93 height 17
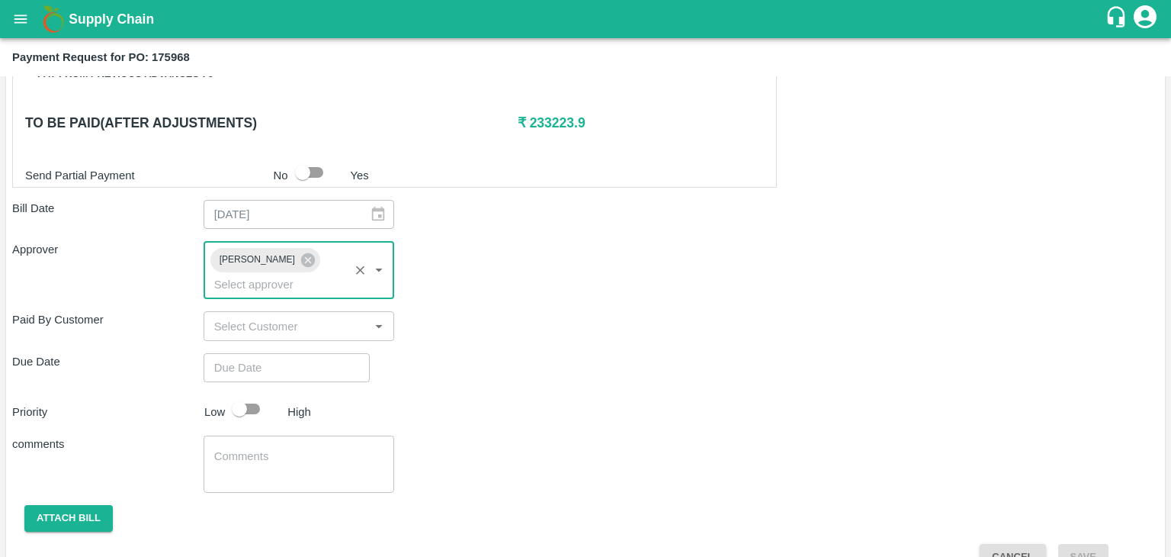
type input "DD/MM/YYYY hh:mm aa"
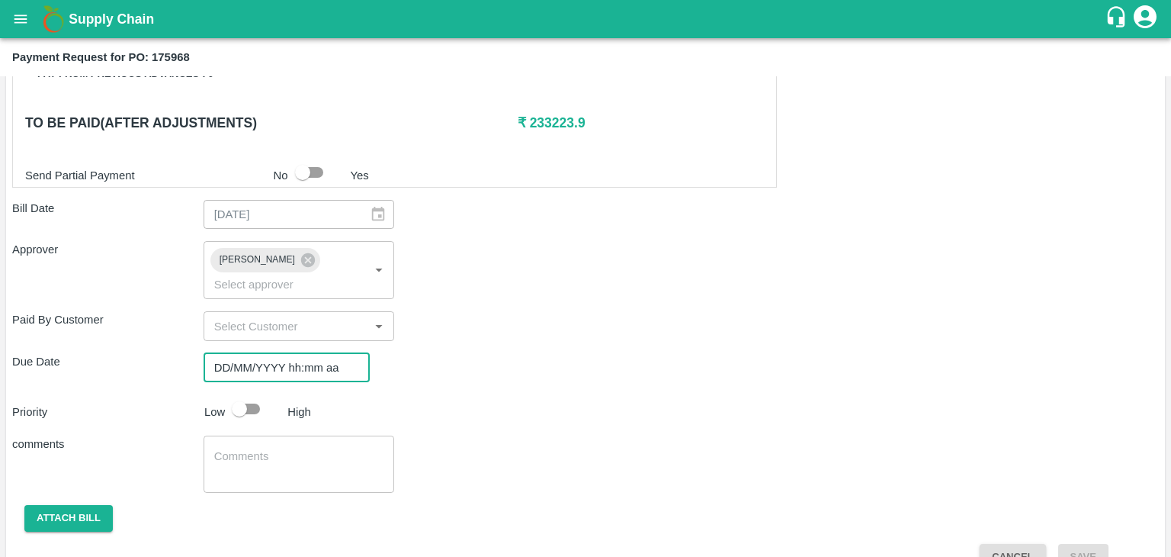
click at [339, 353] on input "DD/MM/YYYY hh:mm aa" at bounding box center [282, 367] width 156 height 29
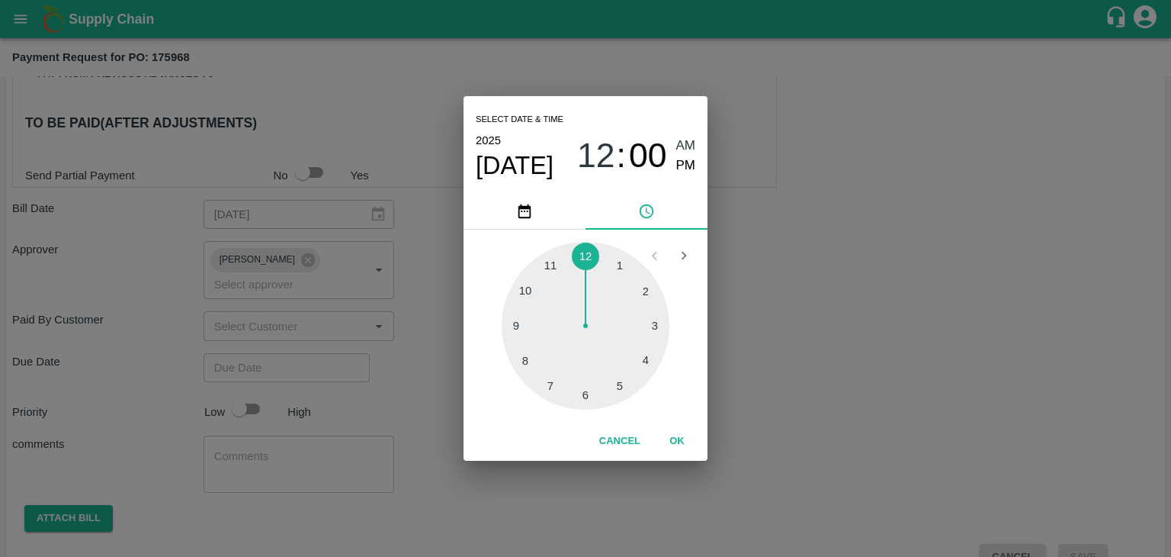
type input "[DATE] 12:00 AM"
click at [679, 444] on button "OK" at bounding box center [677, 441] width 49 height 27
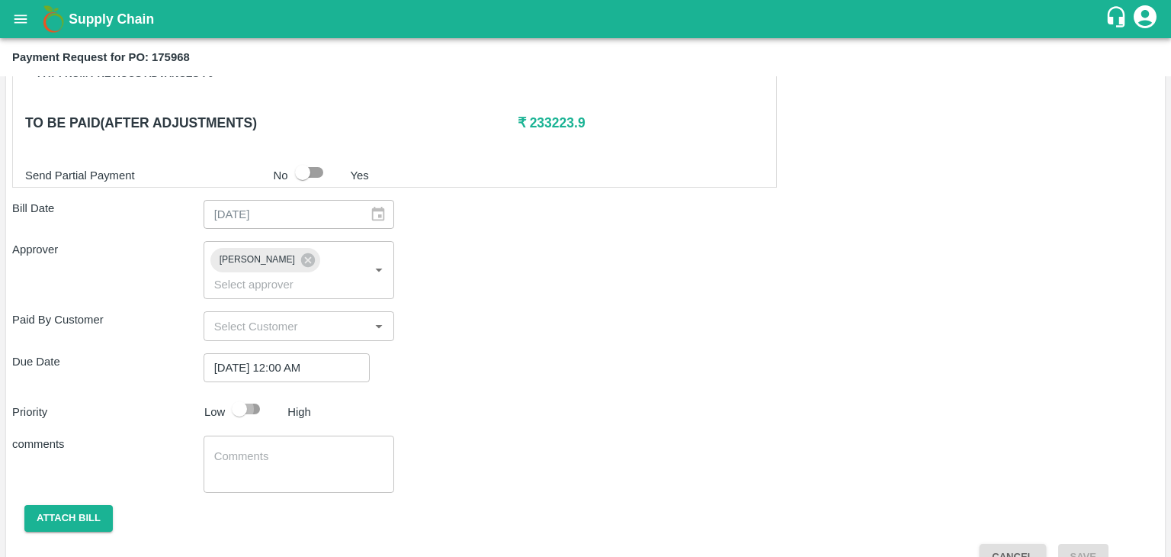
click at [237, 394] on input "checkbox" at bounding box center [239, 408] width 87 height 29
checkbox input "true"
click at [315, 448] on textarea at bounding box center [299, 464] width 170 height 32
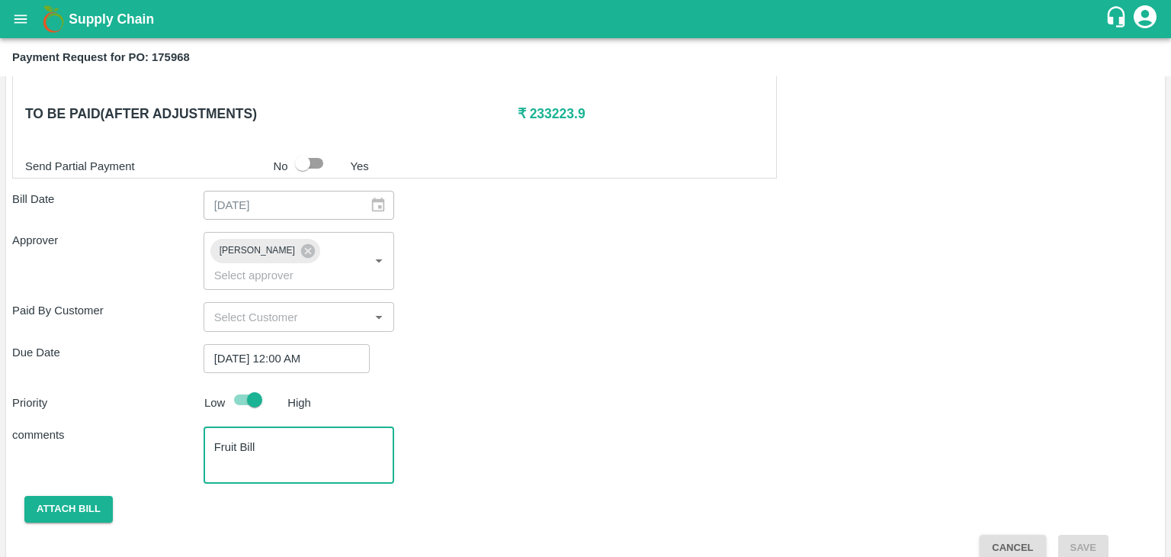
type textarea "Fruit Bill"
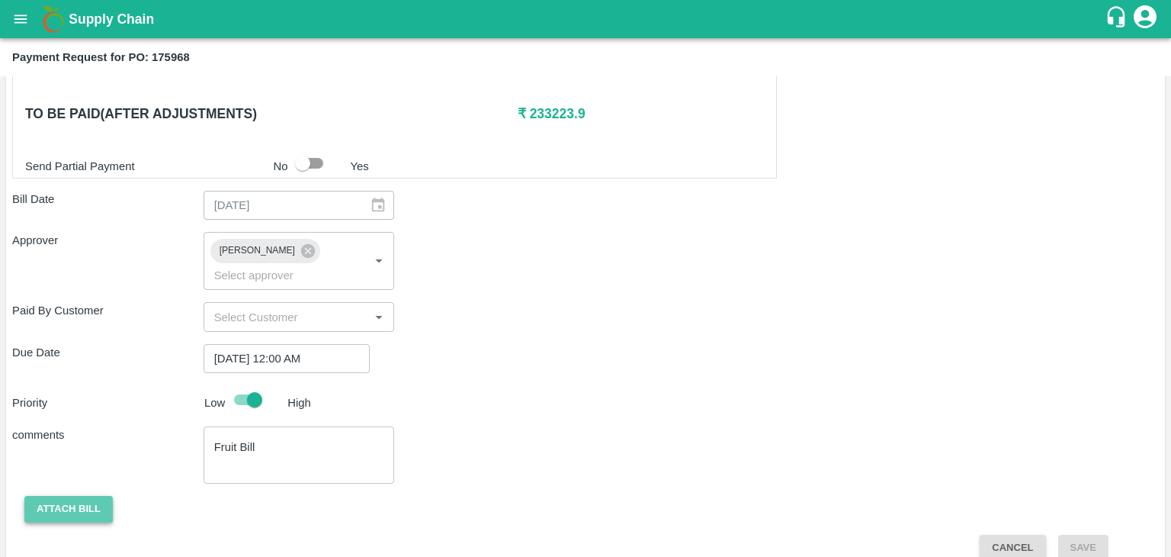
click at [55, 496] on button "Attach bill" at bounding box center [68, 509] width 88 height 27
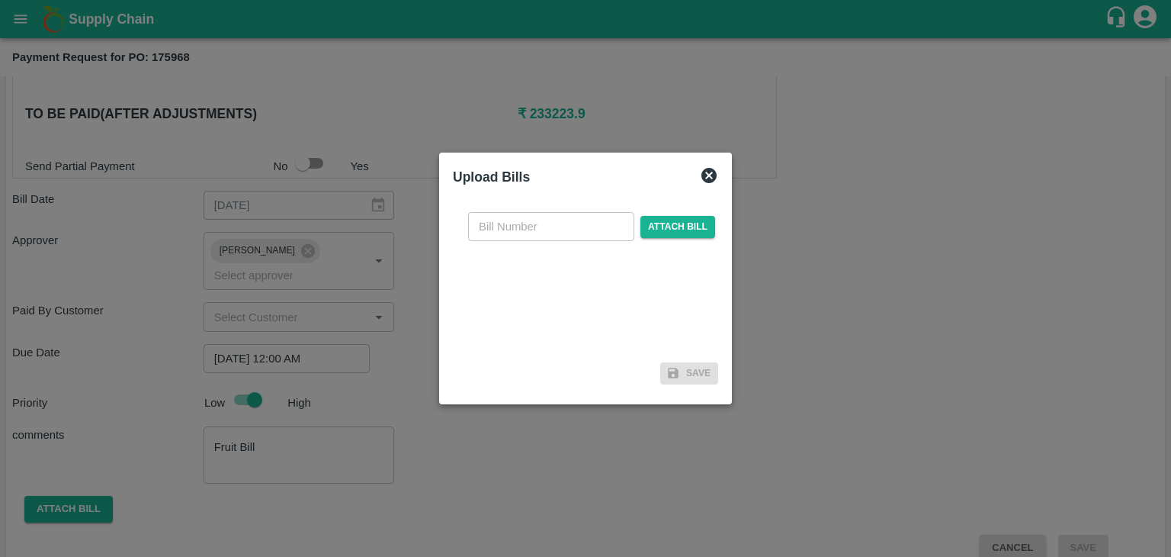
click at [577, 233] on input "text" at bounding box center [551, 226] width 166 height 29
type input "528"
click at [656, 230] on span "Attach bill" at bounding box center [677, 227] width 75 height 22
click at [0, 0] on input "Attach bill" at bounding box center [0, 0] width 0 height 0
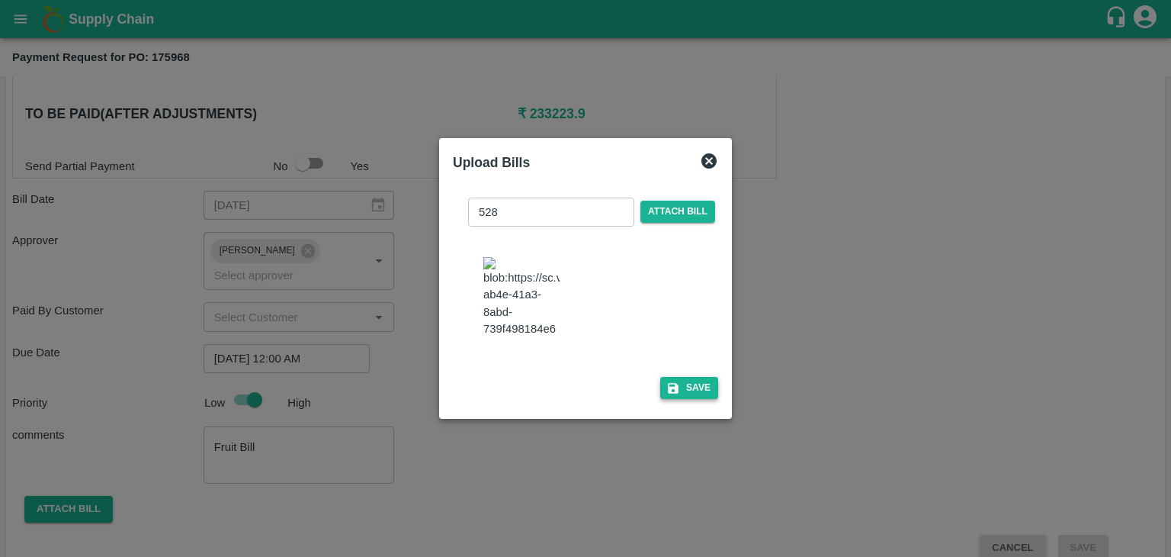
click at [708, 394] on button "Save" at bounding box center [689, 388] width 58 height 22
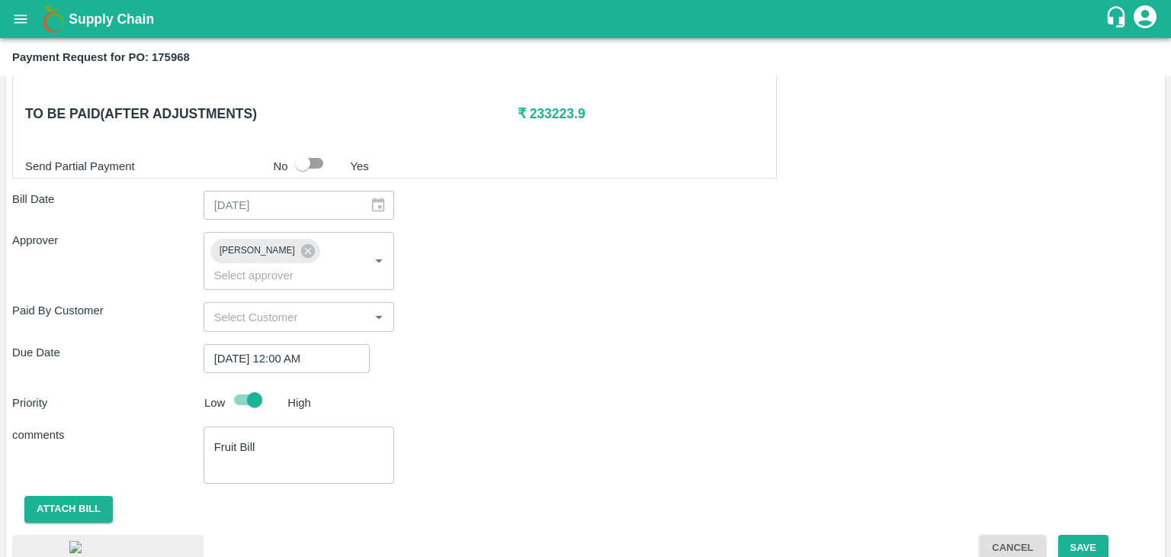
scroll to position [822, 0]
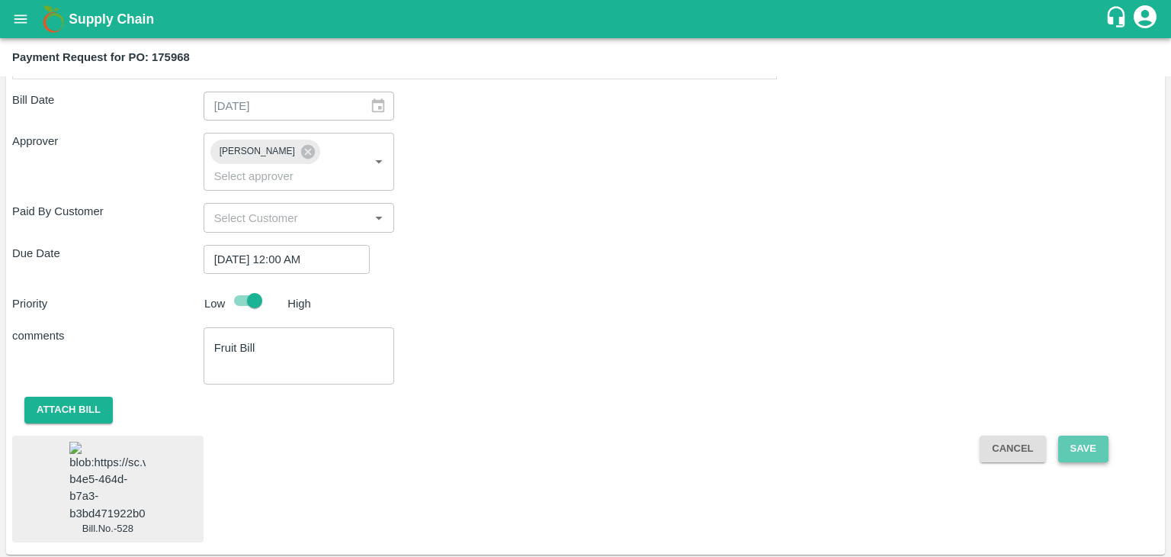
click at [1098, 435] on button "Save" at bounding box center [1083, 448] width 50 height 27
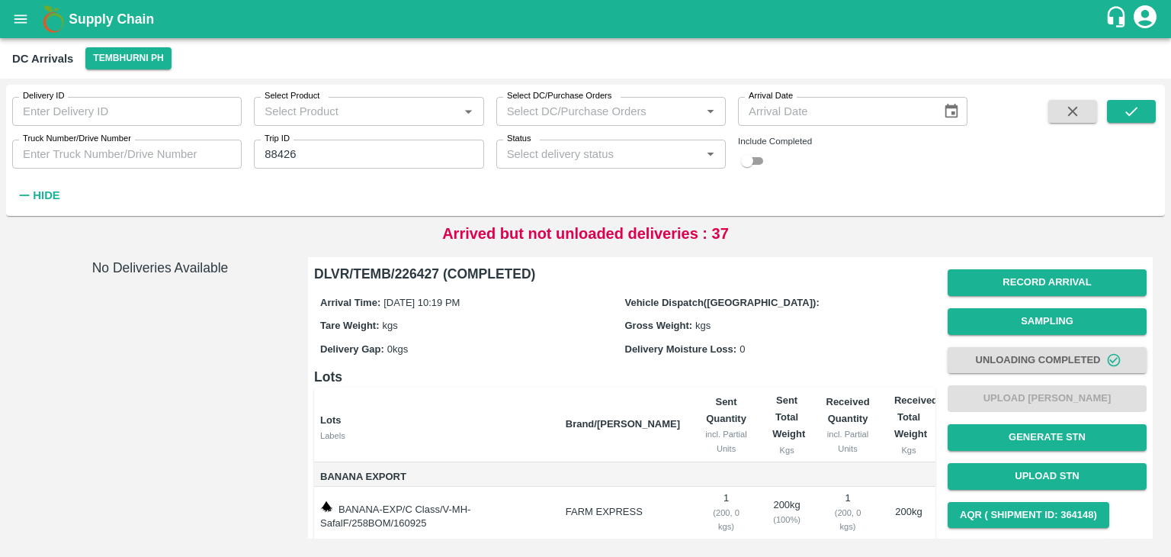
scroll to position [80, 0]
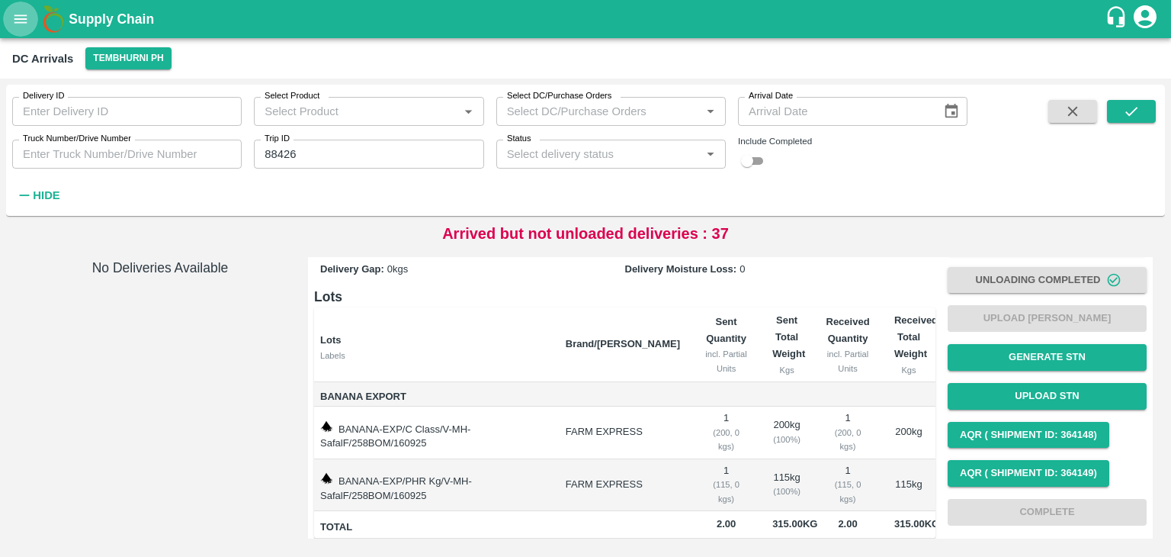
click at [22, 11] on icon "open drawer" at bounding box center [20, 19] width 17 height 17
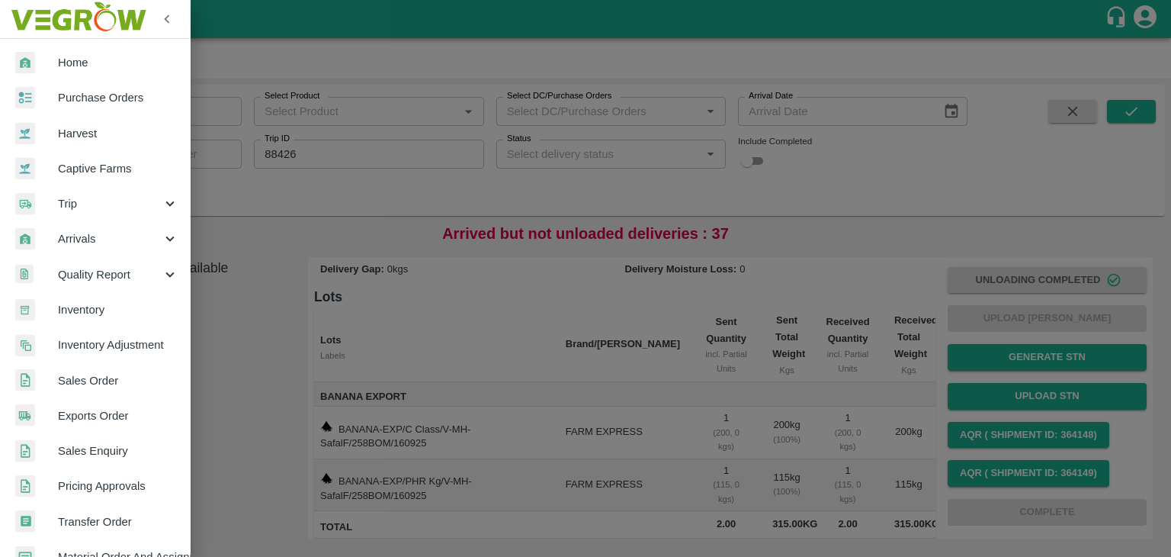
scroll to position [312, 0]
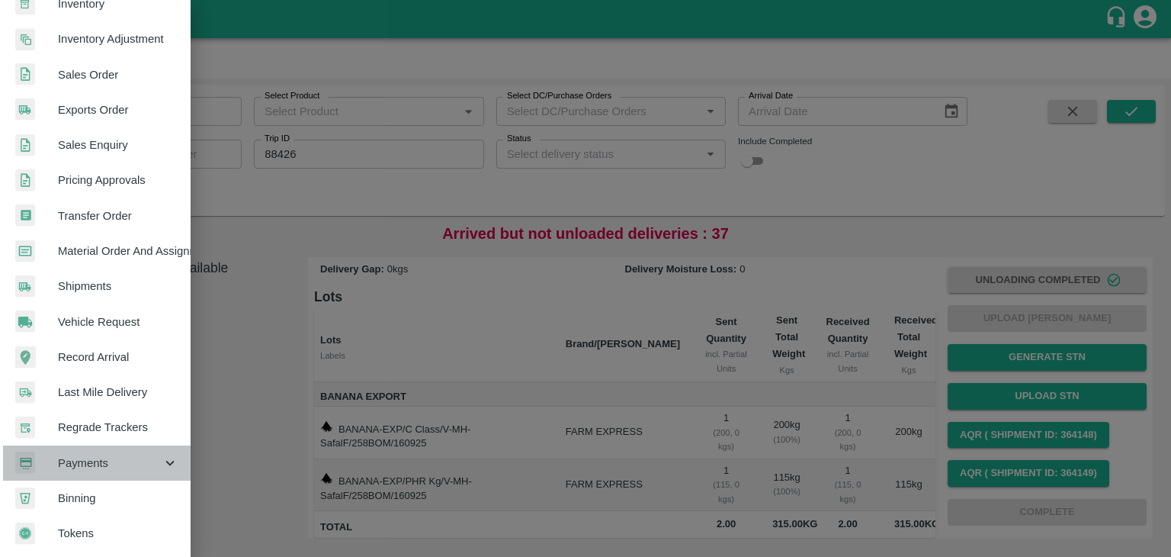
click at [100, 454] on span "Payments" at bounding box center [110, 462] width 104 height 17
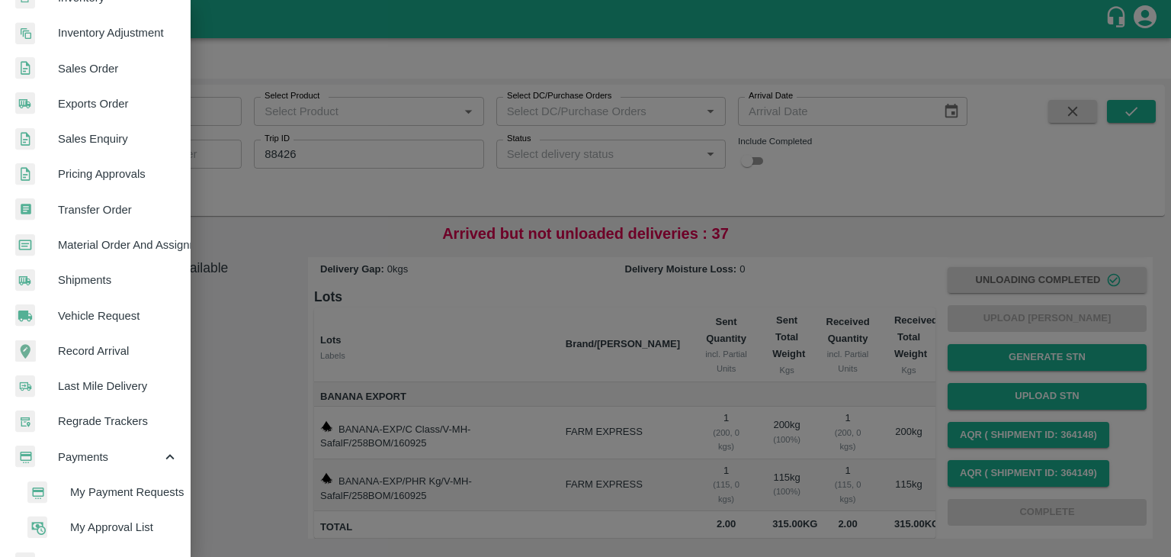
click at [131, 495] on span "My Payment Requests" at bounding box center [124, 491] width 108 height 17
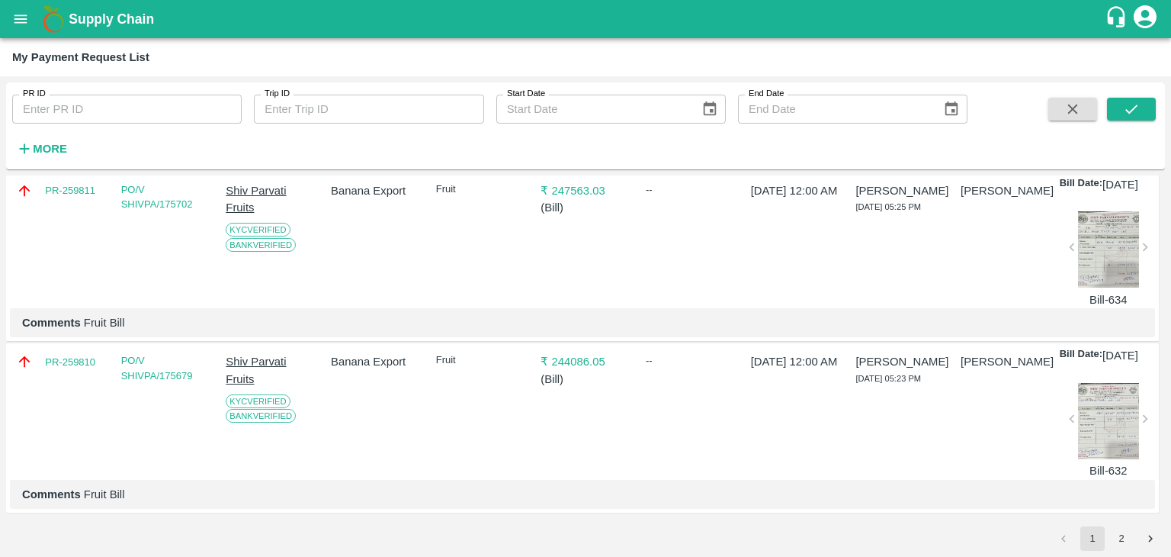
scroll to position [5041, 0]
